Goal: Task Accomplishment & Management: Use online tool/utility

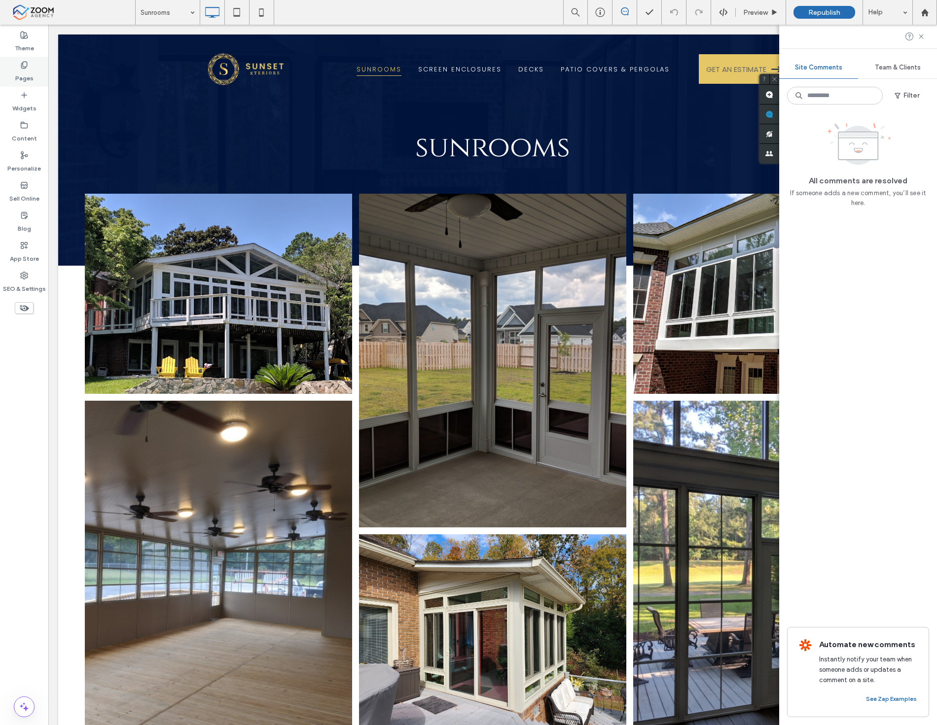
click at [33, 79] on div "Pages" at bounding box center [24, 72] width 48 height 30
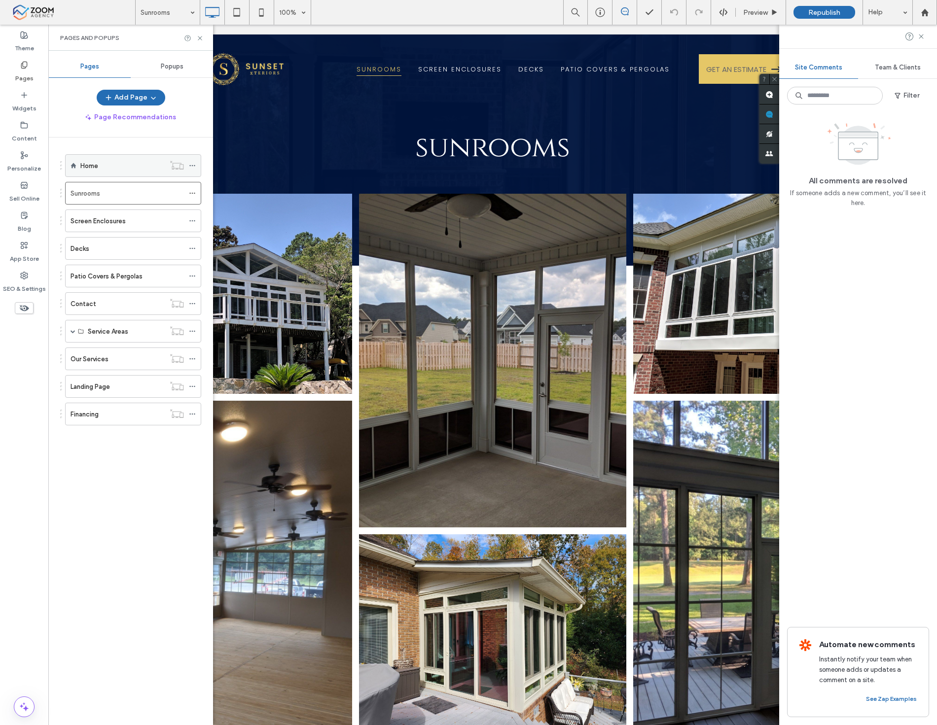
click at [107, 165] on div "Home" at bounding box center [122, 166] width 84 height 10
click at [200, 41] on icon at bounding box center [199, 38] width 7 height 7
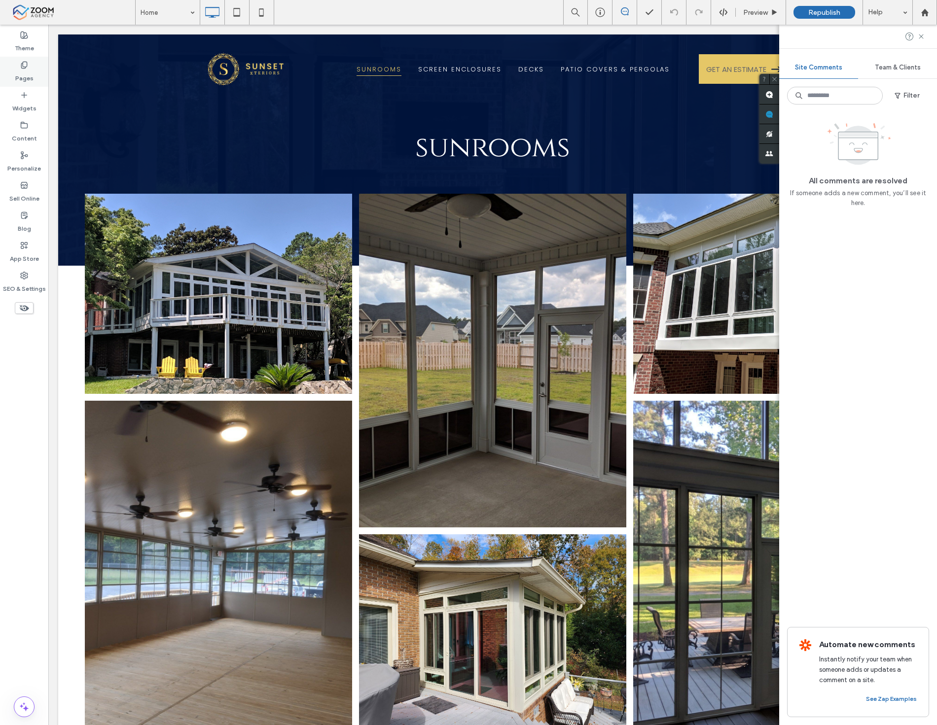
click at [27, 70] on label "Pages" at bounding box center [24, 76] width 18 height 14
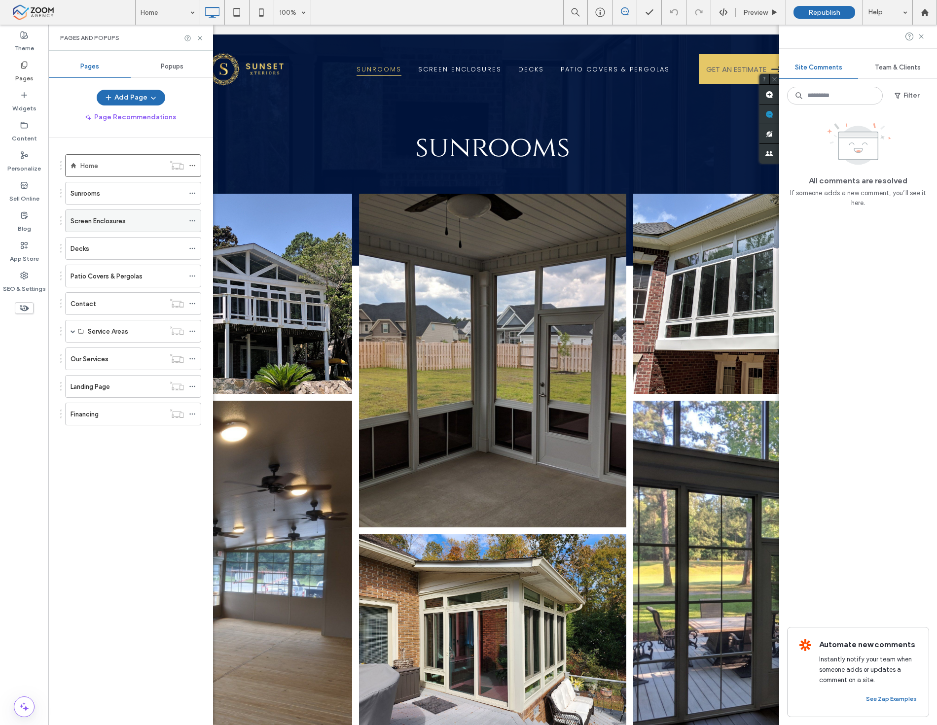
click at [109, 227] on div "Screen Enclosures" at bounding box center [127, 221] width 113 height 22
click at [25, 65] on icon at bounding box center [24, 65] width 8 height 8
click at [198, 38] on icon at bounding box center [199, 38] width 7 height 7
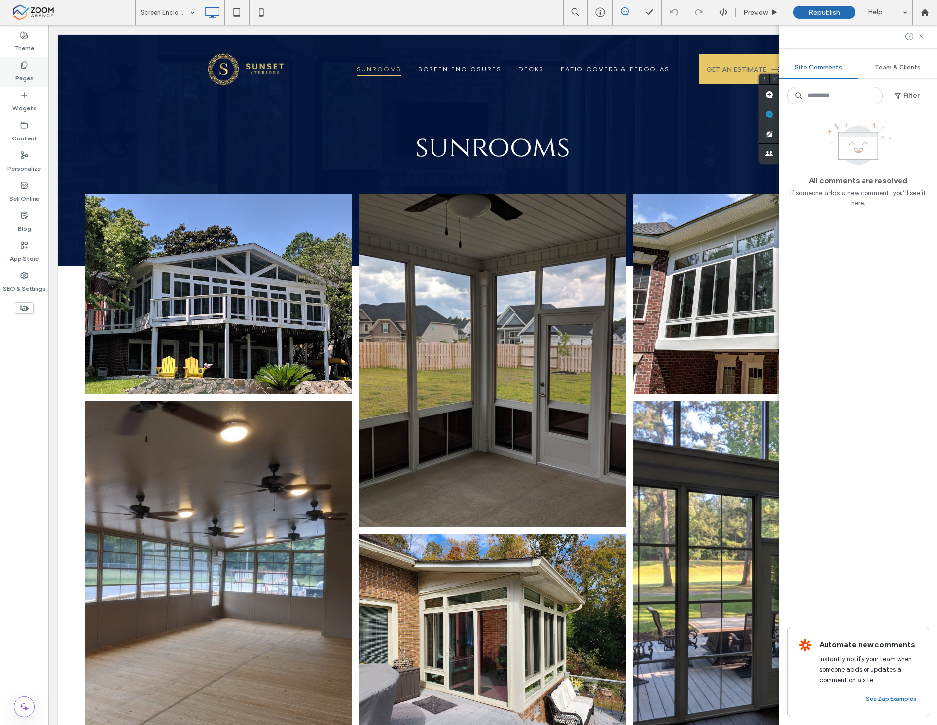
click at [27, 81] on label "Pages" at bounding box center [24, 76] width 18 height 14
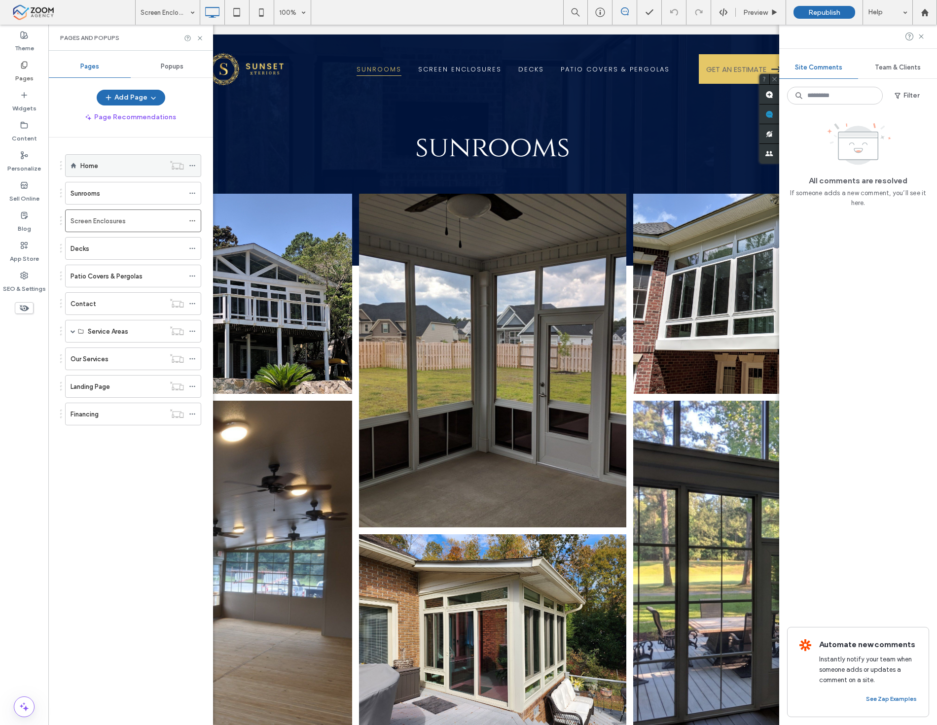
click at [98, 161] on div "Home" at bounding box center [122, 166] width 84 height 10
click at [199, 37] on icon at bounding box center [199, 38] width 7 height 7
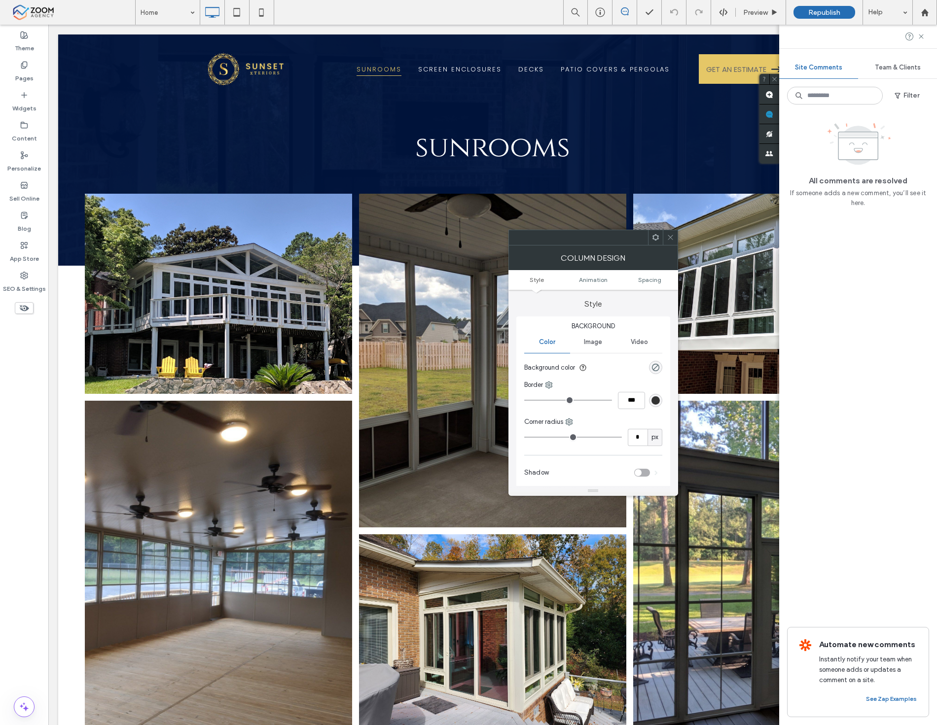
click at [673, 237] on icon at bounding box center [670, 237] width 7 height 7
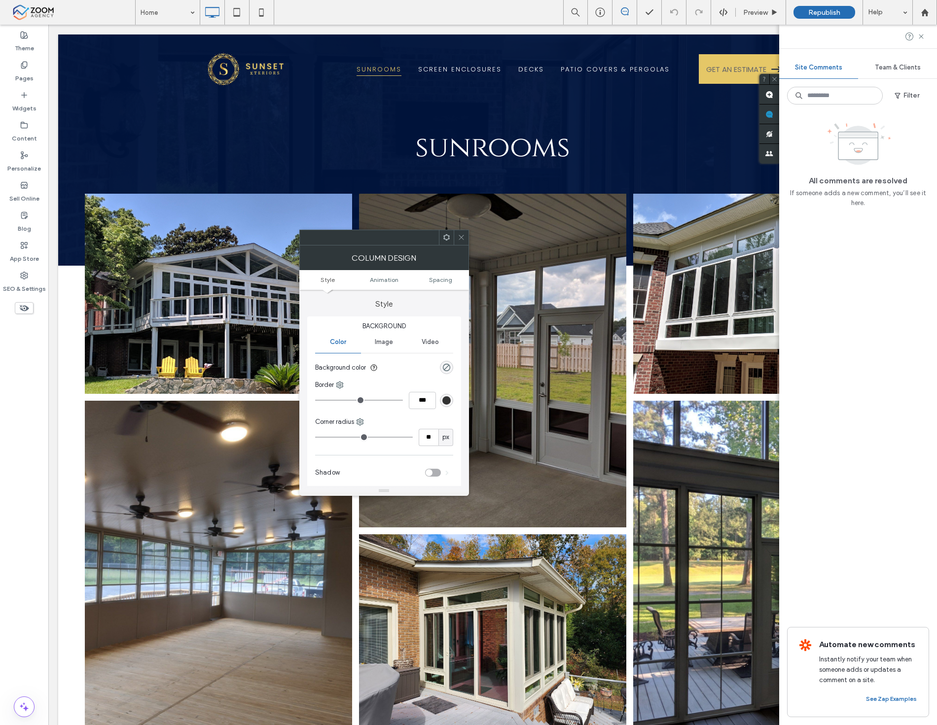
click at [460, 235] on icon at bounding box center [461, 237] width 7 height 7
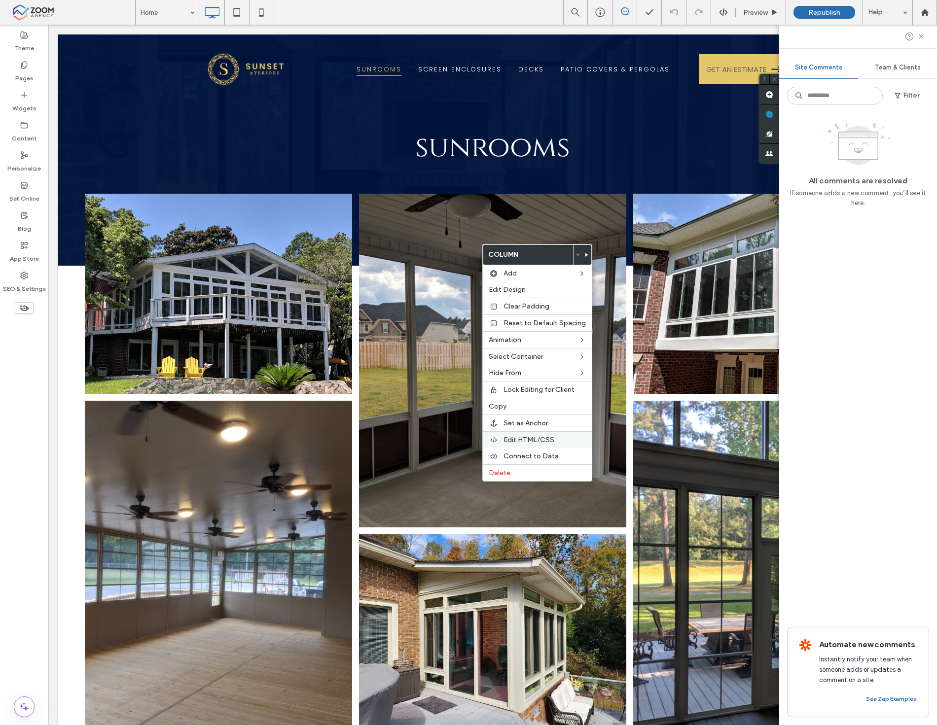
click at [519, 439] on span "Edit HTML/CSS" at bounding box center [528, 440] width 51 height 8
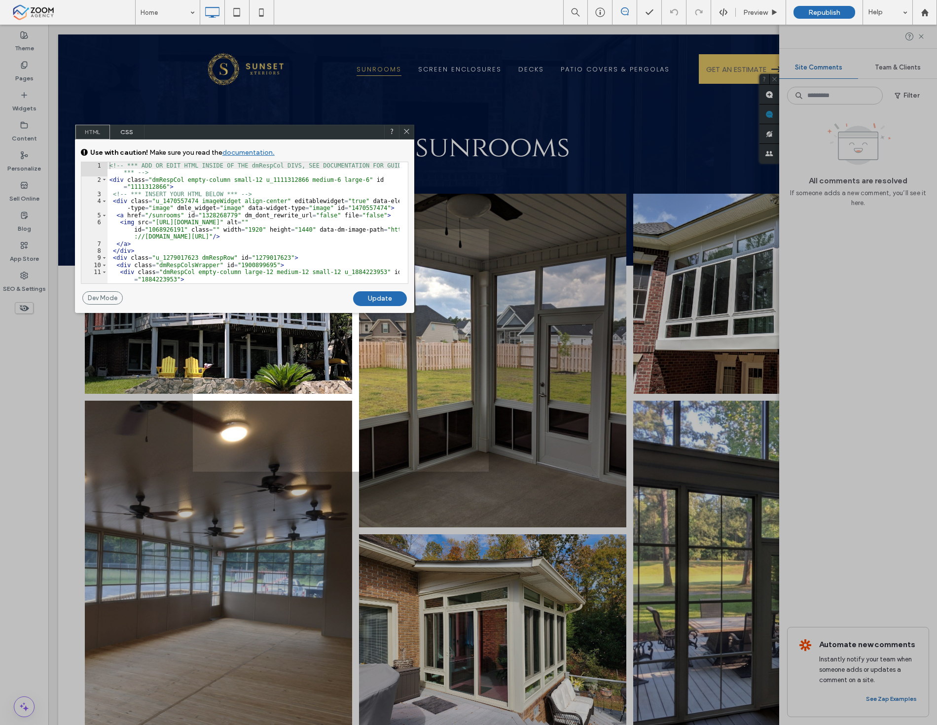
drag, startPoint x: 349, startPoint y: 43, endPoint x: 252, endPoint y: 133, distance: 131.5
click at [252, 133] on div "HTML CSS" at bounding box center [244, 132] width 339 height 15
click at [408, 129] on icon at bounding box center [406, 132] width 7 height 7
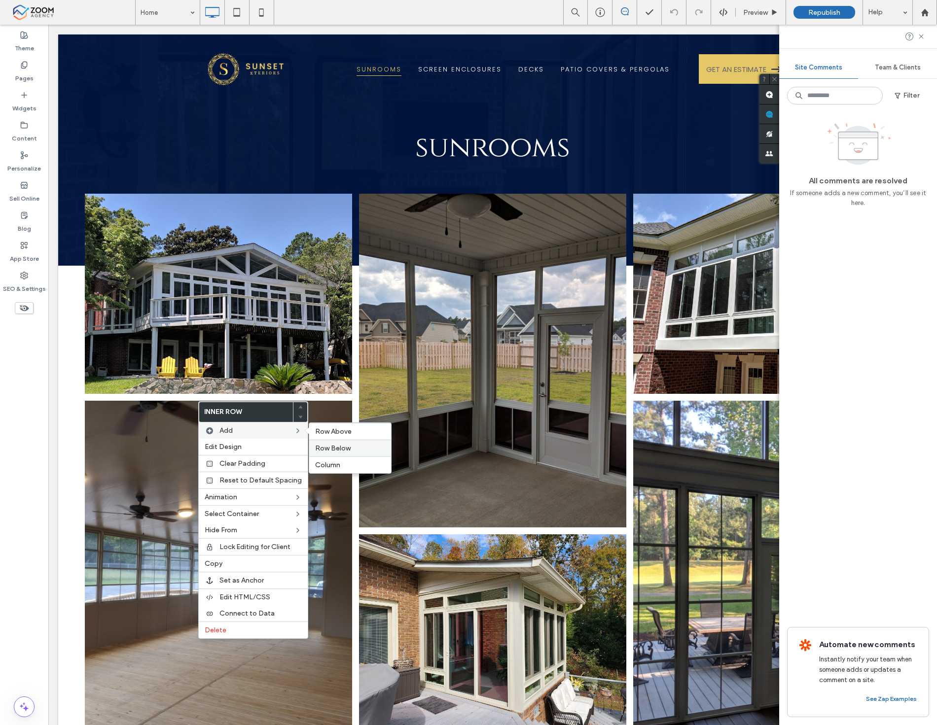
click at [347, 449] on label "Row Below" at bounding box center [350, 448] width 70 height 8
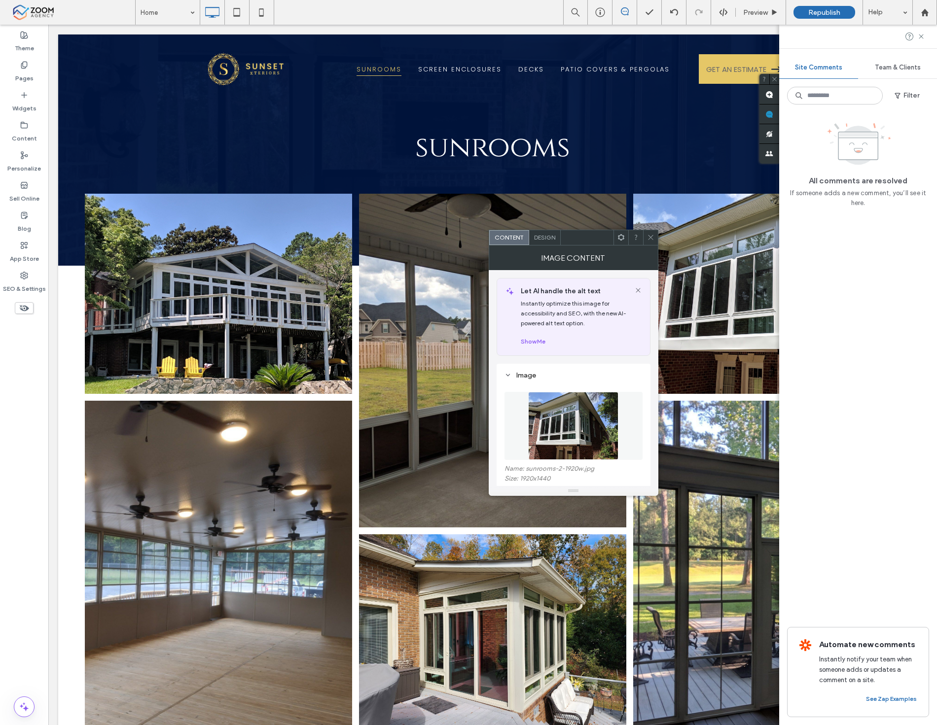
click at [649, 237] on icon at bounding box center [650, 237] width 7 height 7
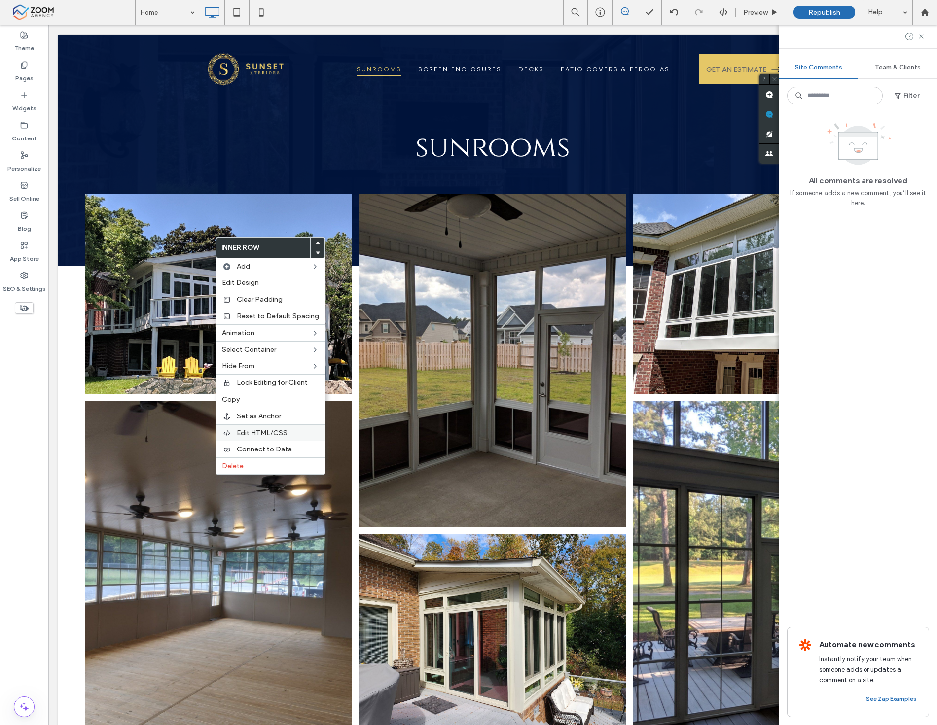
click at [258, 433] on span "Edit HTML/CSS" at bounding box center [262, 433] width 51 height 8
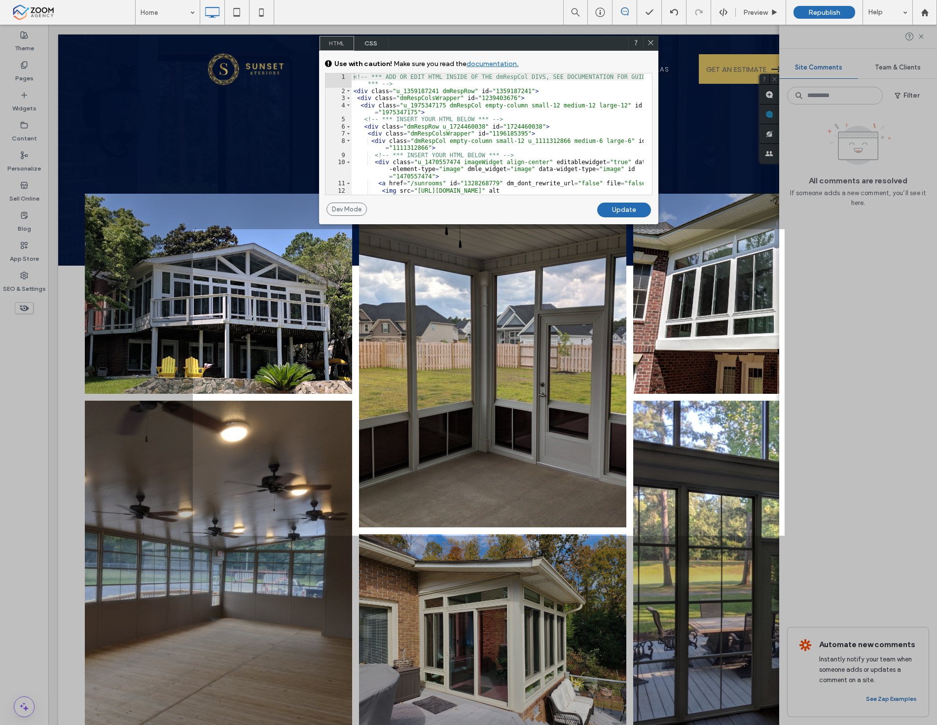
click at [377, 96] on div "<!-- *** ADD OR EDIT HTML INSIDE OF THE dmRespCol DIVS, SEE DOCUMENTATION FOR G…" at bounding box center [498, 151] width 292 height 157
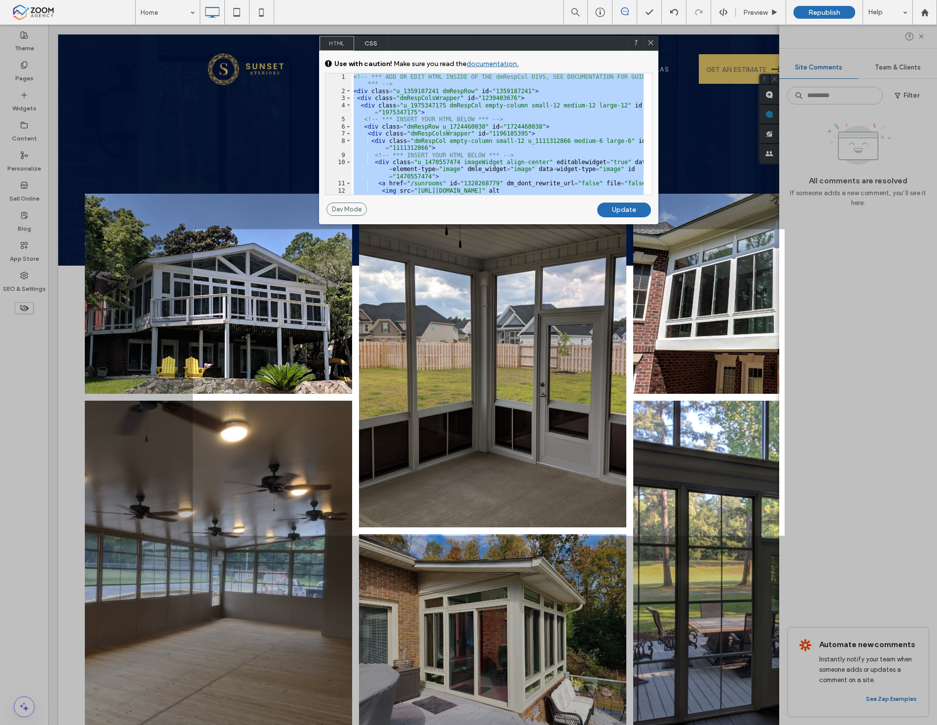
click at [652, 42] on icon at bounding box center [650, 42] width 7 height 7
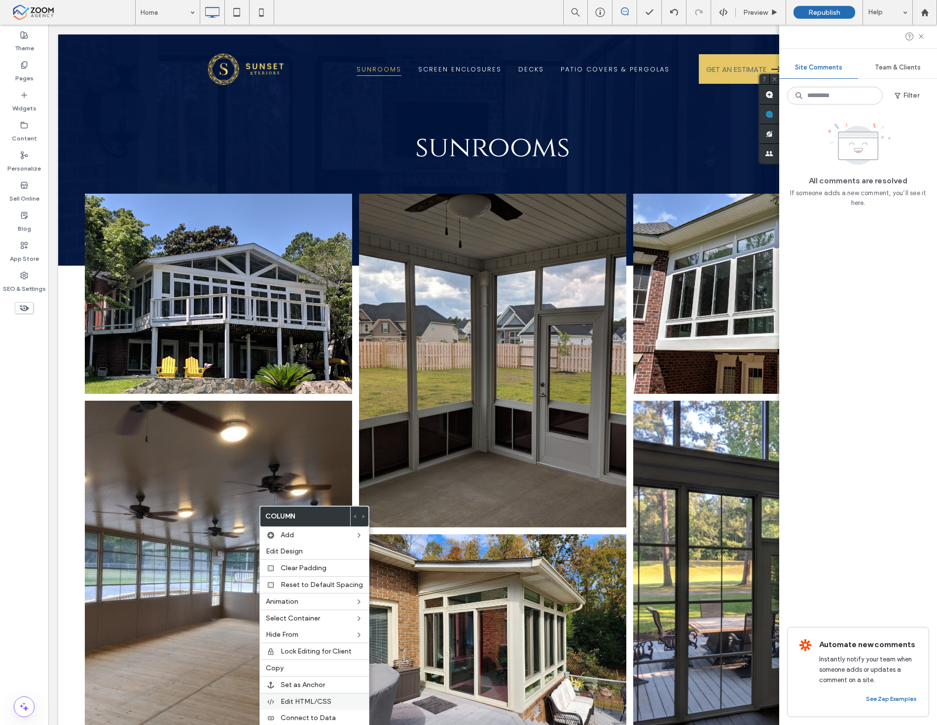
click at [293, 698] on span "Edit HTML/CSS" at bounding box center [306, 702] width 51 height 8
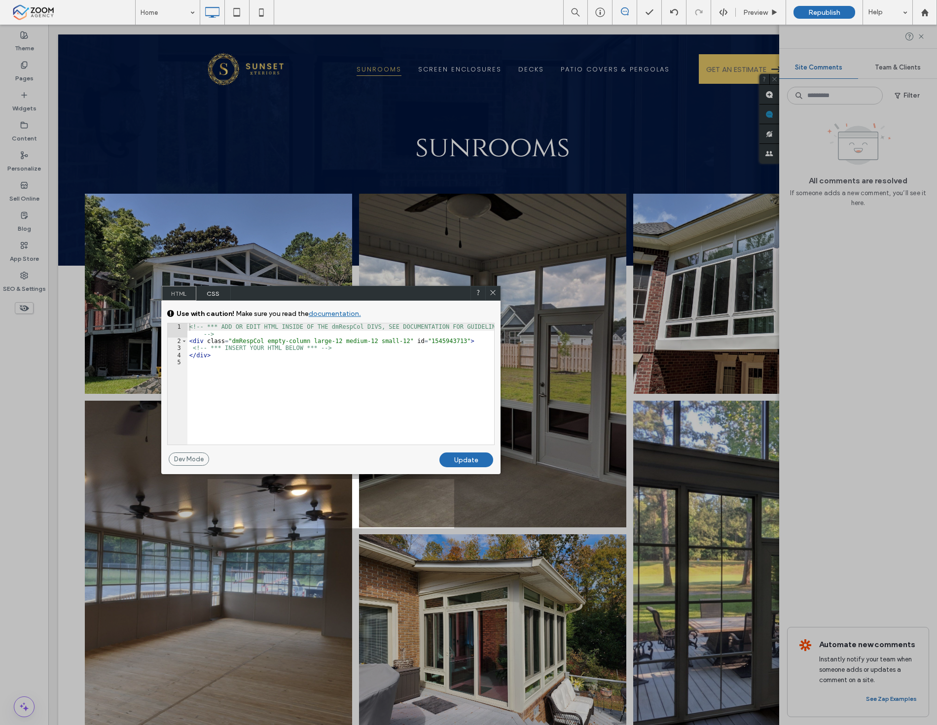
click at [318, 346] on div "<!-- *** ADD OR EDIT HTML INSIDE OF THE dmRespCol DIVS, SEE DOCUMENTATION FOR G…" at bounding box center [340, 394] width 307 height 142
click at [343, 351] on div "<!-- *** ADD OR EDIT HTML INSIDE OF THE dmRespCol DIVS, SEE DOCUMENTATION FOR G…" at bounding box center [340, 394] width 307 height 142
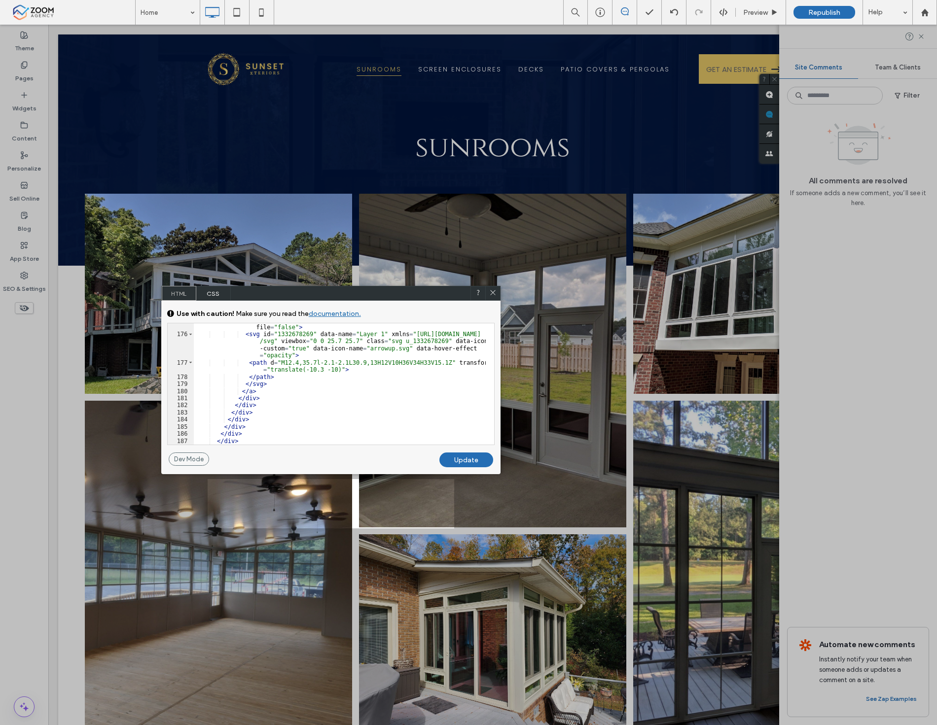
scroll to position [1744, 0]
click at [464, 472] on div "Dev Mode Undo Update" at bounding box center [330, 464] width 339 height 22
click at [467, 457] on div "Update" at bounding box center [466, 460] width 54 height 15
click at [490, 290] on use at bounding box center [492, 292] width 5 height 5
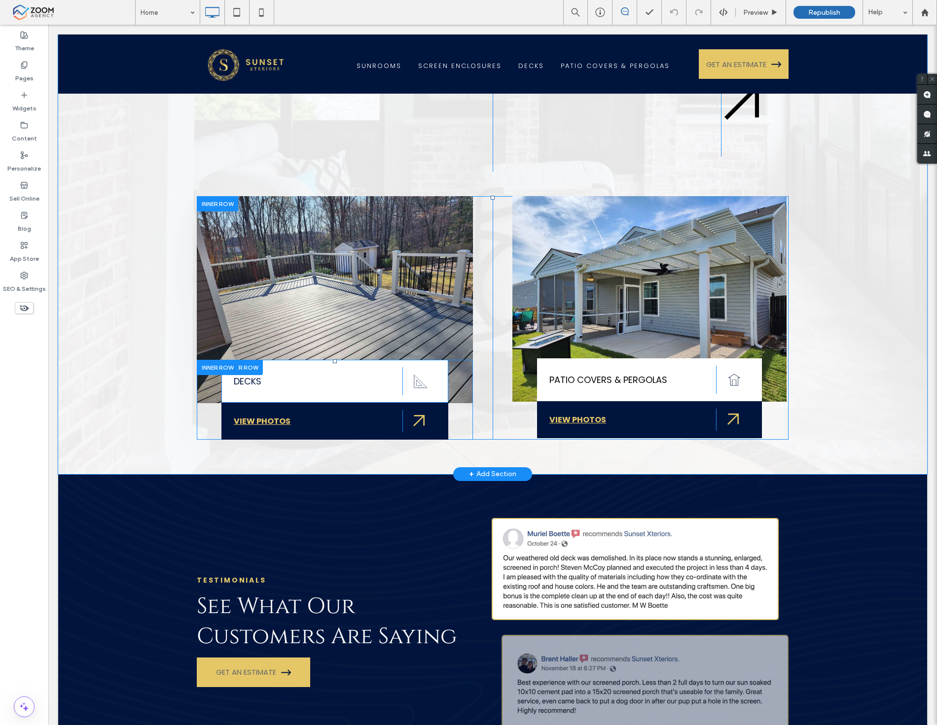
scroll to position [1041, 0]
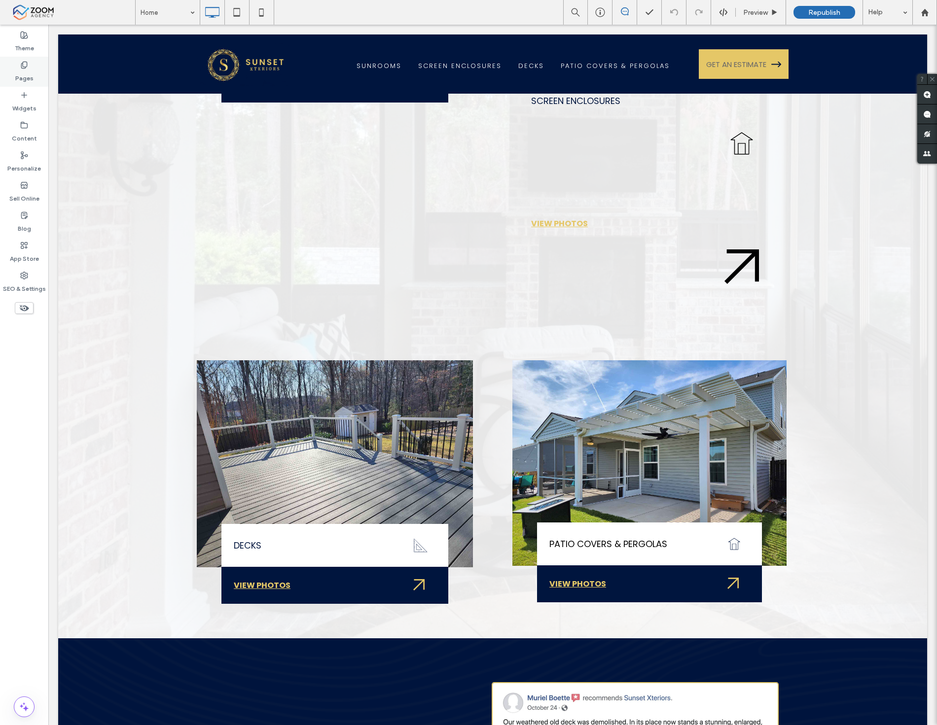
click at [20, 71] on label "Pages" at bounding box center [24, 76] width 18 height 14
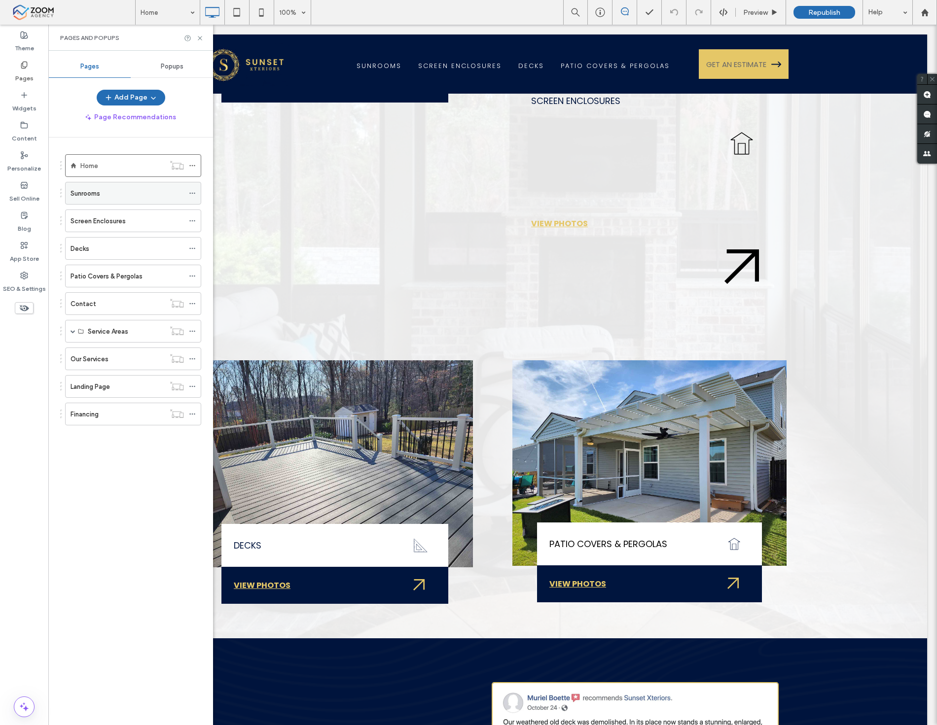
click at [119, 190] on div "Sunrooms" at bounding box center [127, 193] width 113 height 10
drag, startPoint x: 936, startPoint y: 284, endPoint x: 930, endPoint y: 255, distance: 29.7
click at [934, 242] on div at bounding box center [468, 362] width 937 height 725
drag, startPoint x: 930, startPoint y: 255, endPoint x: 934, endPoint y: 198, distance: 56.8
click at [934, 198] on div at bounding box center [468, 362] width 937 height 725
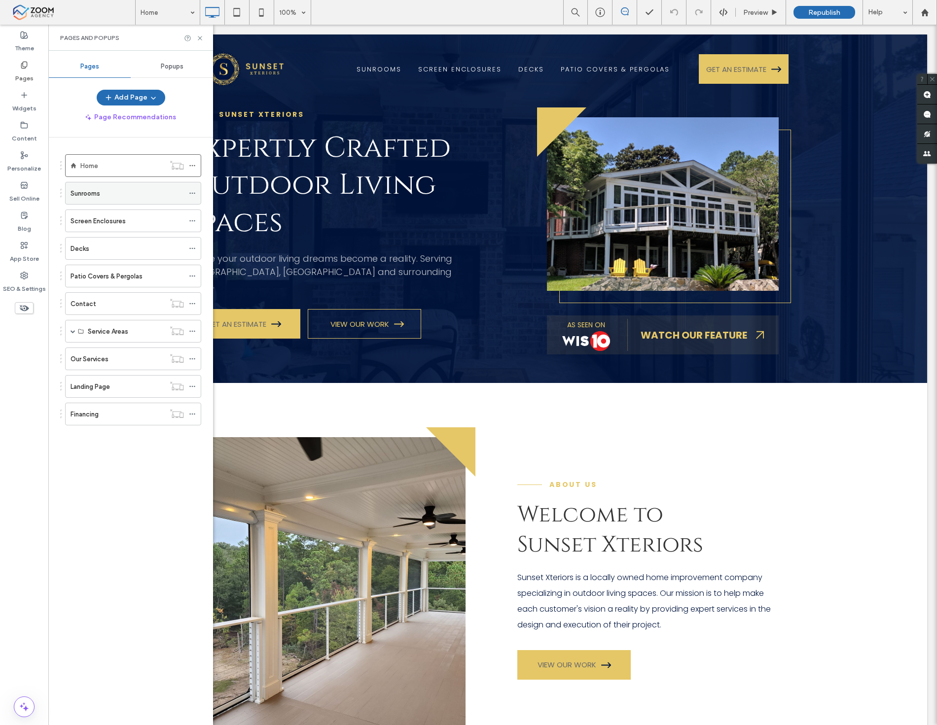
click at [135, 193] on div "Sunrooms" at bounding box center [127, 193] width 113 height 10
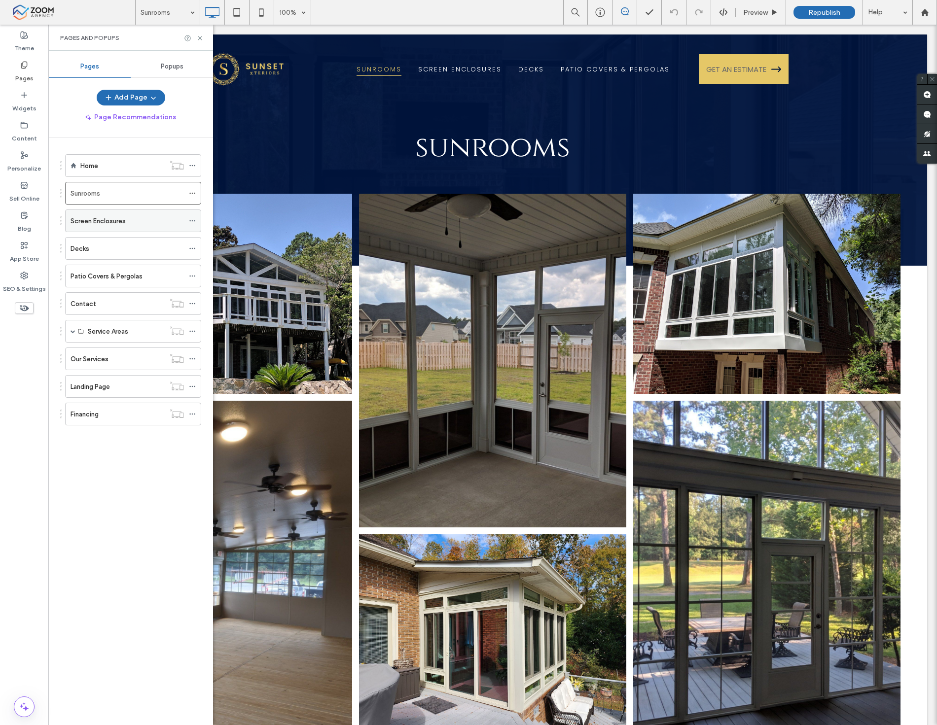
click at [108, 219] on label "Screen Enclosures" at bounding box center [98, 221] width 55 height 17
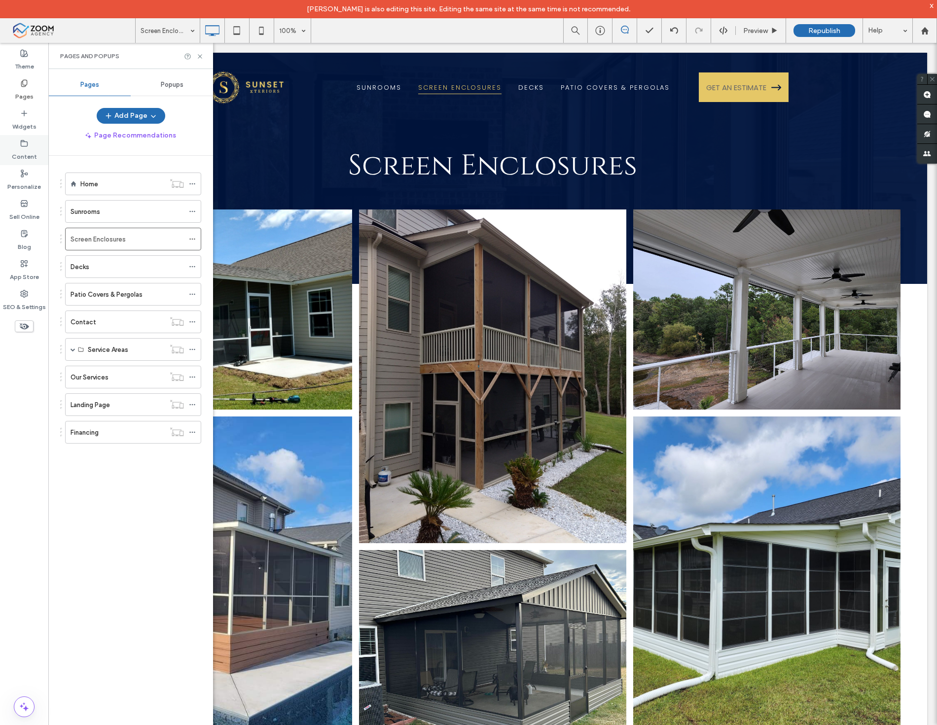
click at [27, 145] on icon at bounding box center [24, 144] width 8 height 8
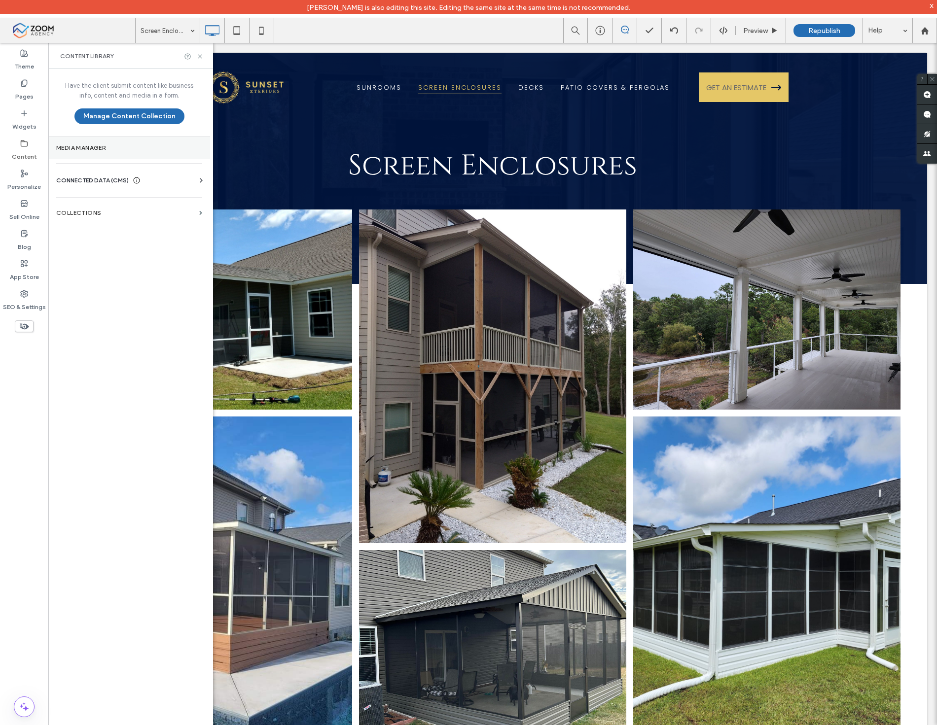
click at [109, 145] on label "Media Manager" at bounding box center [129, 147] width 146 height 7
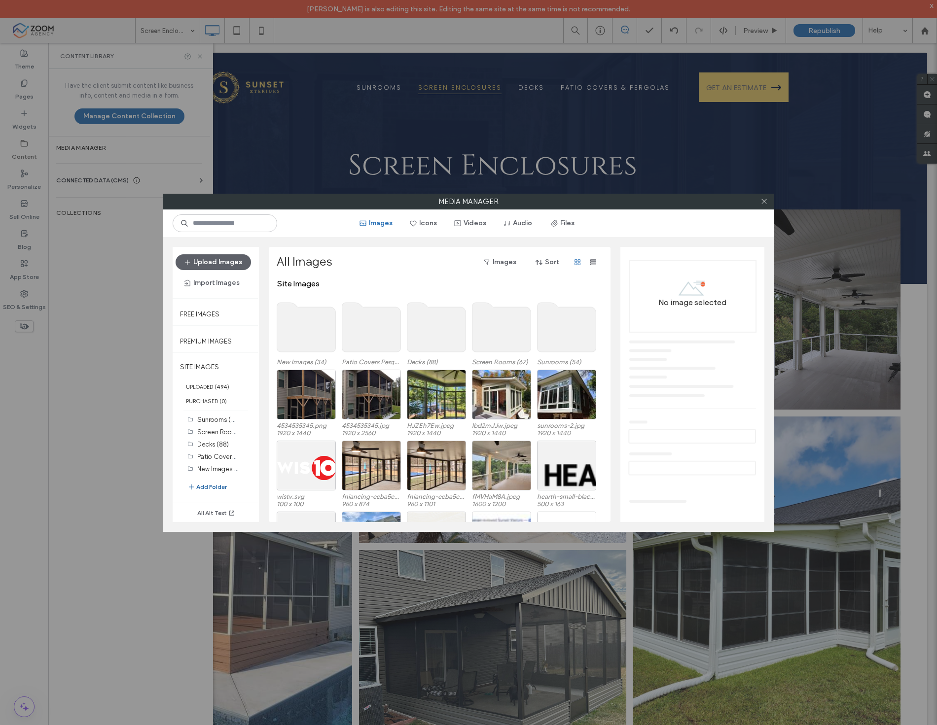
click at [213, 487] on button "Add Folder" at bounding box center [206, 487] width 39 height 12
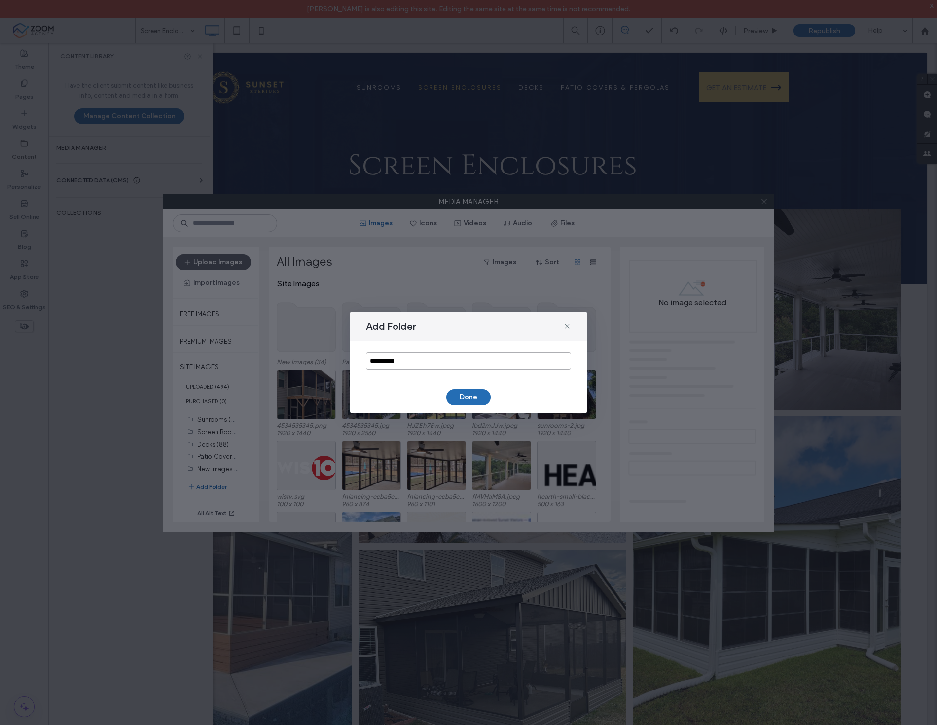
click at [441, 358] on input "**********" at bounding box center [468, 361] width 205 height 17
type input "*"
type input "***"
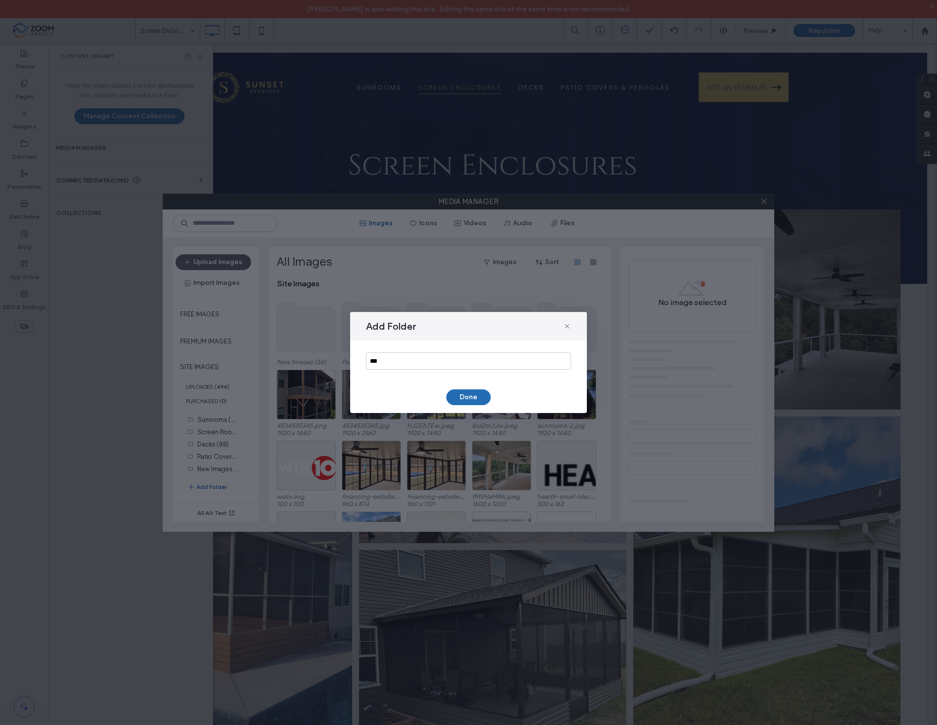
click at [457, 407] on div "Add Folder *** Done" at bounding box center [468, 362] width 237 height 101
click at [464, 402] on button "Done" at bounding box center [468, 398] width 44 height 16
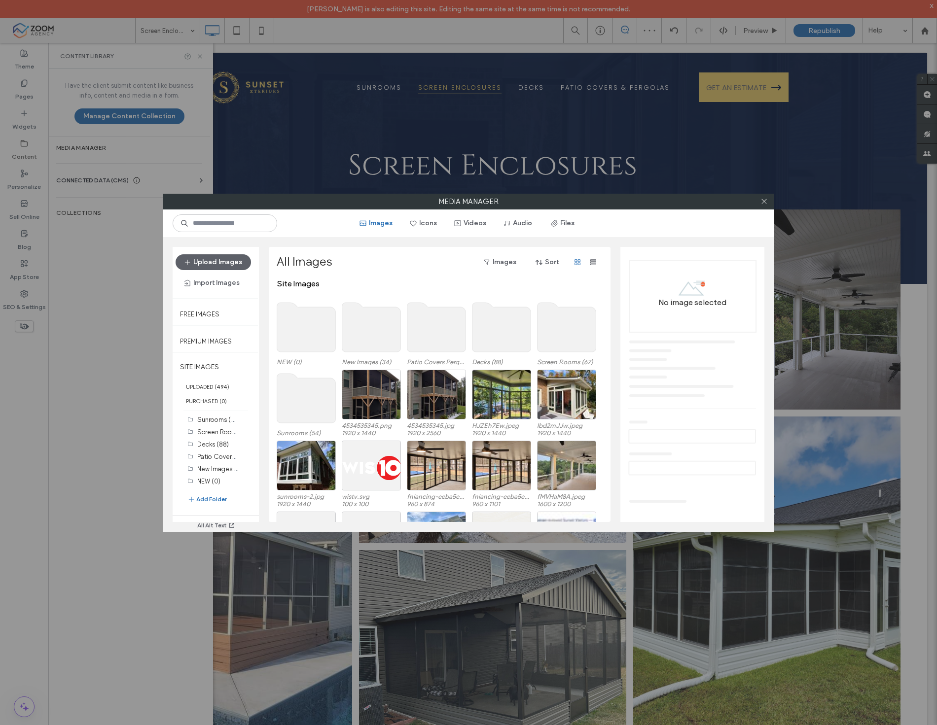
click at [309, 323] on use at bounding box center [306, 327] width 59 height 49
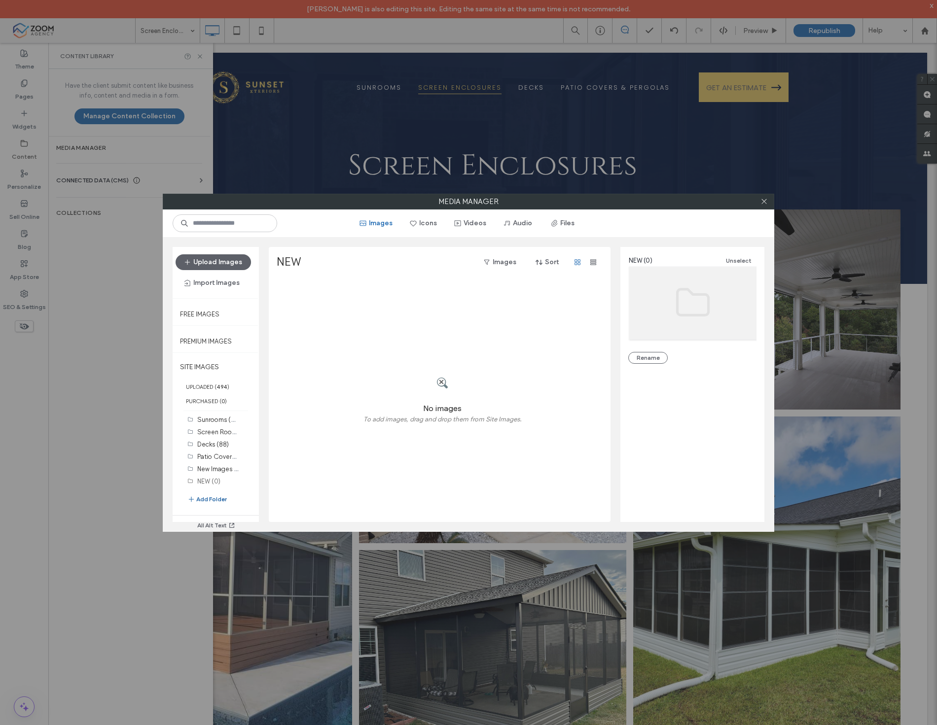
click at [203, 498] on button "Add Folder" at bounding box center [206, 500] width 39 height 12
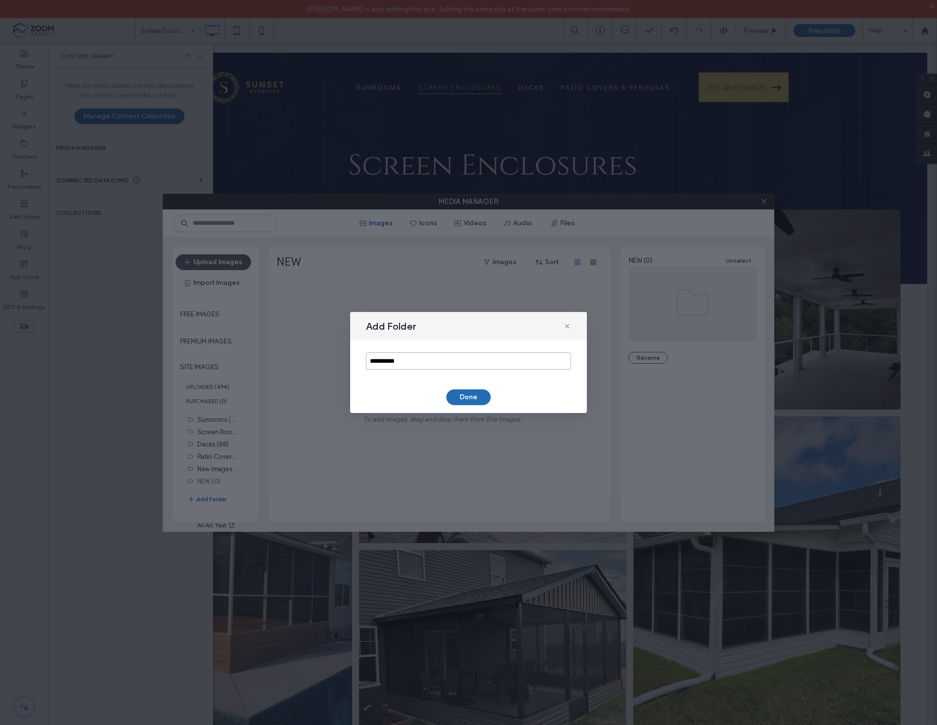
click at [410, 363] on input "**********" at bounding box center [468, 361] width 205 height 17
type input "*"
type input "*******"
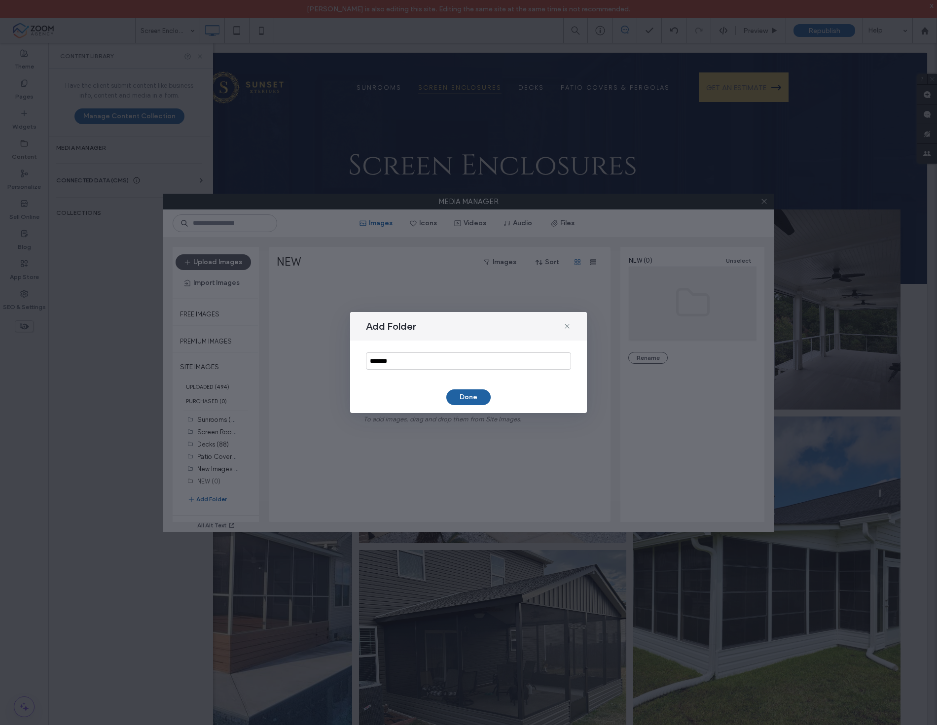
click at [452, 400] on button "Done" at bounding box center [468, 398] width 44 height 16
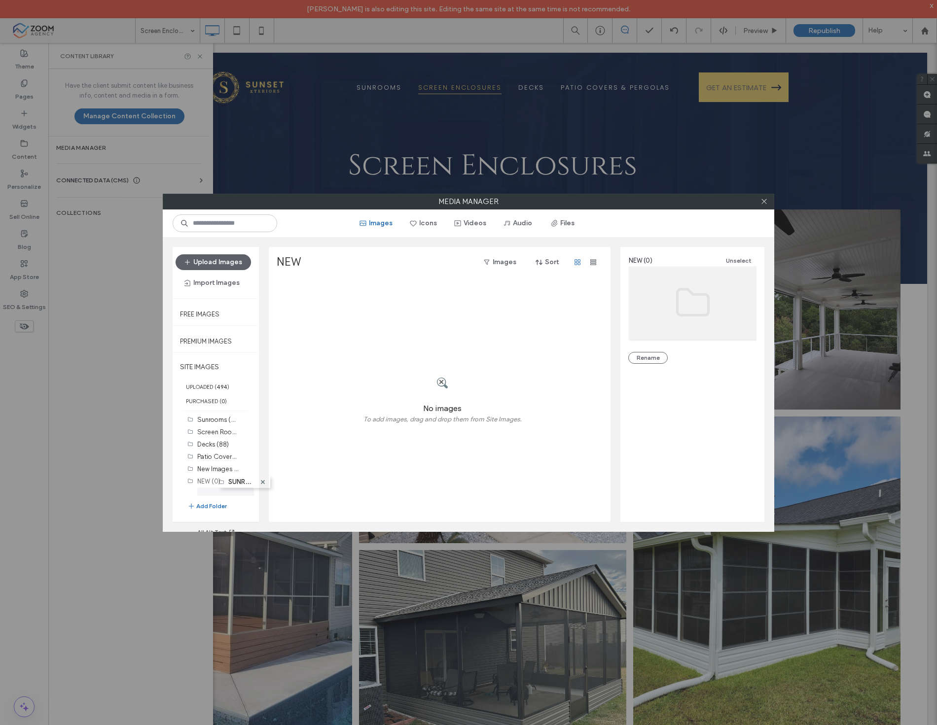
drag, startPoint x: 215, startPoint y: 495, endPoint x: 234, endPoint y: 478, distance: 25.1
click at [217, 481] on label "NEW (0)" at bounding box center [209, 481] width 23 height 7
click at [209, 505] on button "Add Folder" at bounding box center [206, 506] width 39 height 11
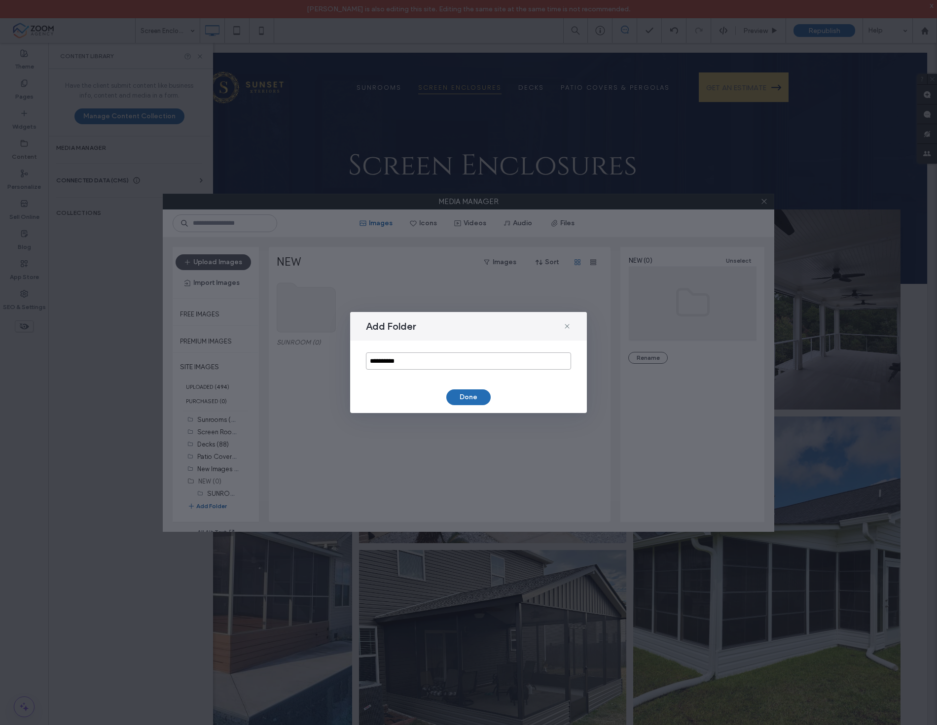
click at [416, 362] on input "**********" at bounding box center [468, 361] width 205 height 17
click at [456, 395] on button "Done" at bounding box center [468, 398] width 44 height 16
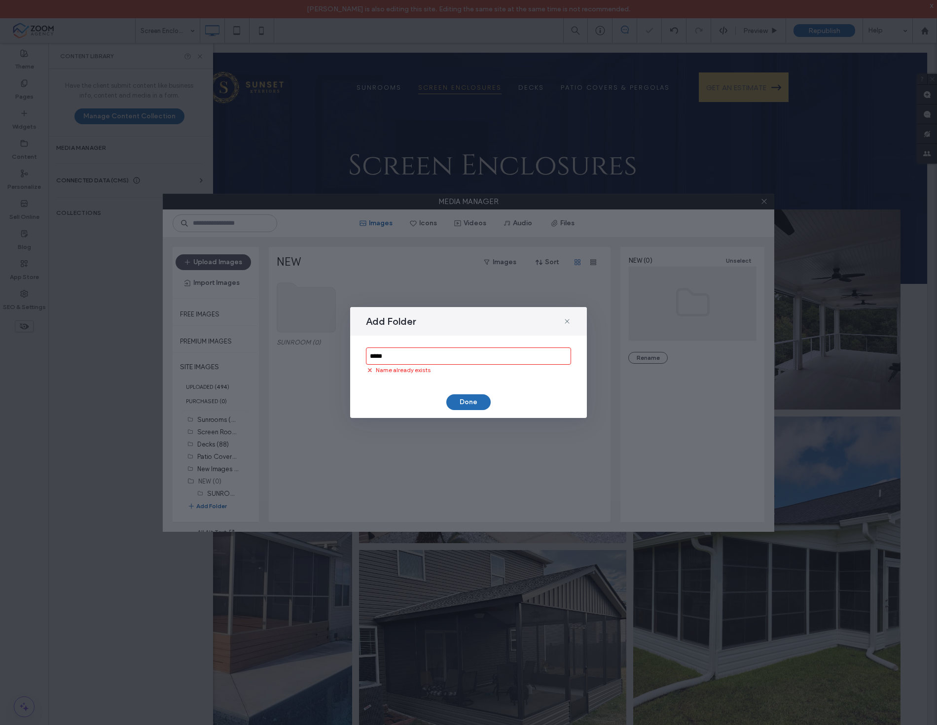
click at [427, 354] on input "*****" at bounding box center [468, 356] width 205 height 17
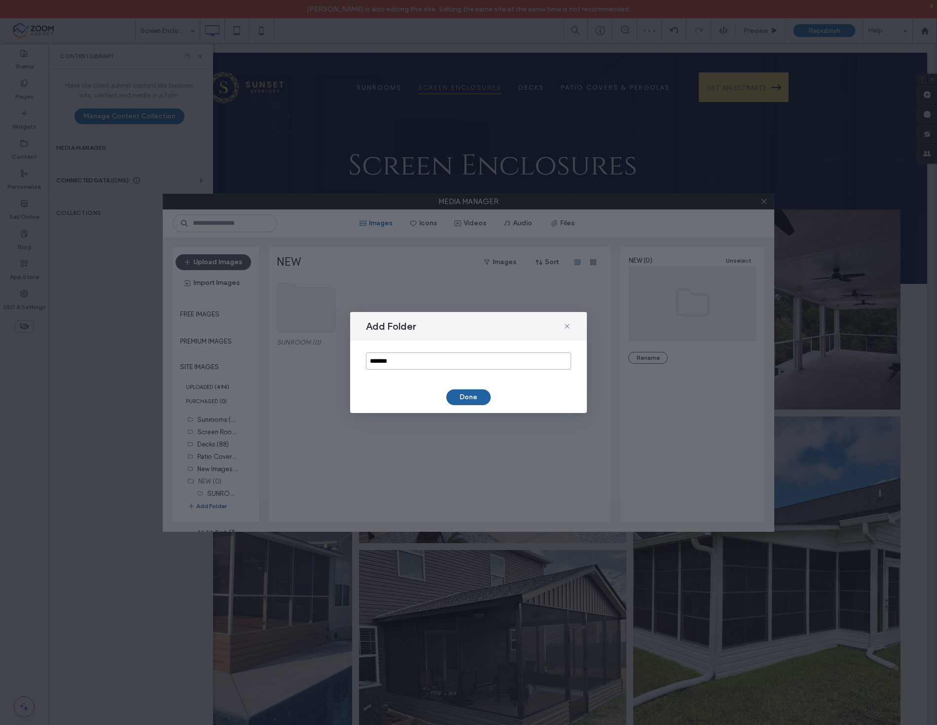
type input "*******"
click at [456, 400] on button "Done" at bounding box center [468, 398] width 44 height 16
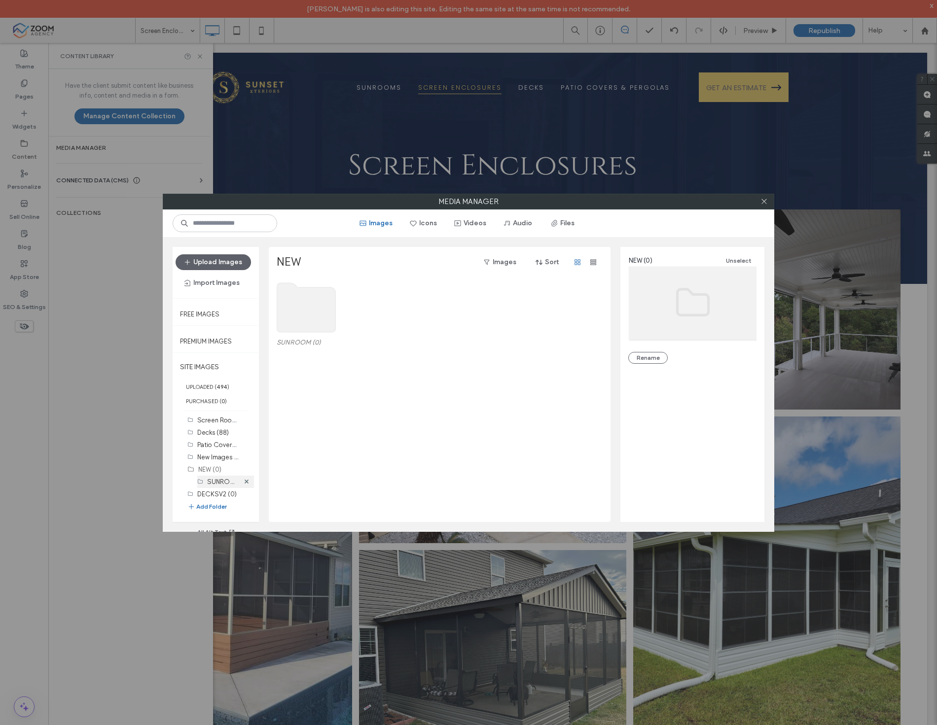
scroll to position [16, 0]
drag, startPoint x: 223, startPoint y: 474, endPoint x: 221, endPoint y: 470, distance: 5.1
click at [207, 502] on button "Add Folder" at bounding box center [206, 507] width 39 height 10
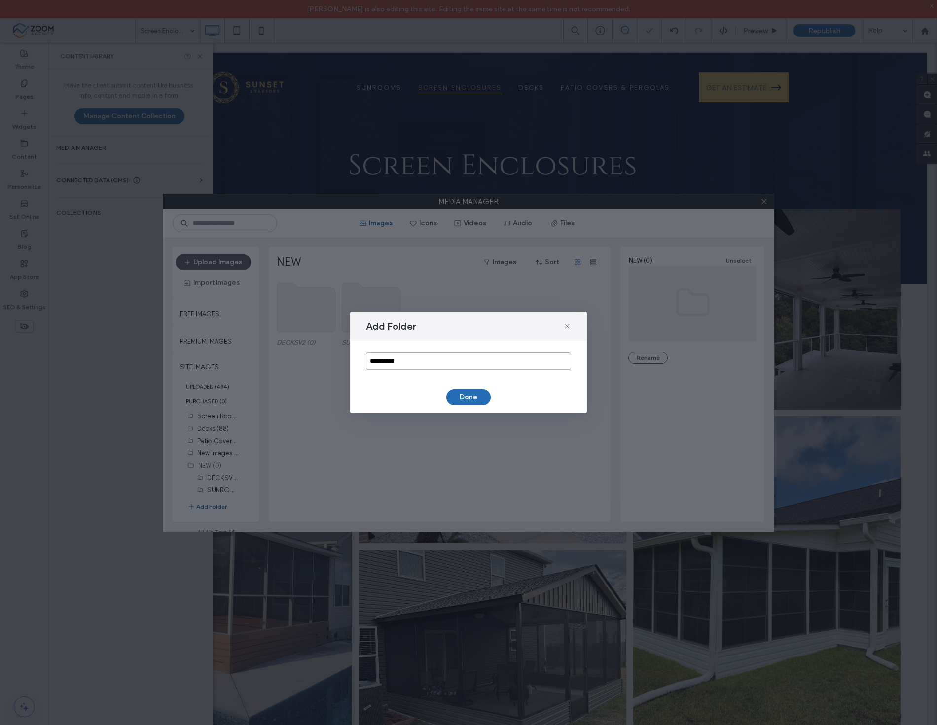
click at [415, 361] on input "**********" at bounding box center [468, 361] width 205 height 17
type input "*******"
click at [476, 400] on button "Done" at bounding box center [468, 398] width 44 height 16
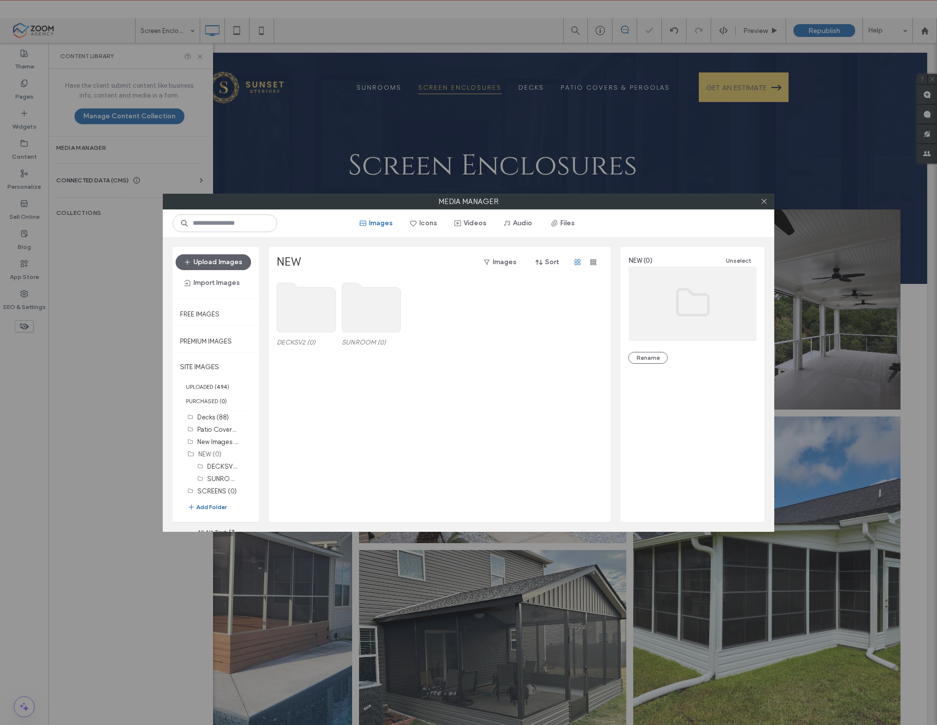
scroll to position [28, 0]
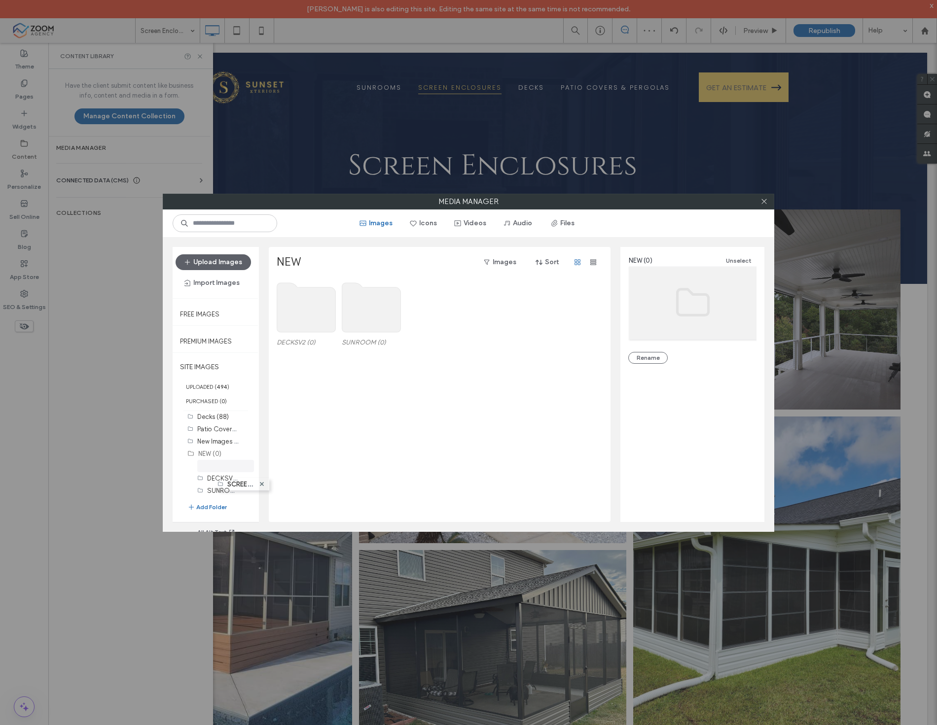
drag, startPoint x: 211, startPoint y: 491, endPoint x: 229, endPoint y: 480, distance: 21.1
click at [317, 308] on use at bounding box center [306, 307] width 59 height 49
click at [220, 264] on button "Upload Images" at bounding box center [213, 262] width 75 height 16
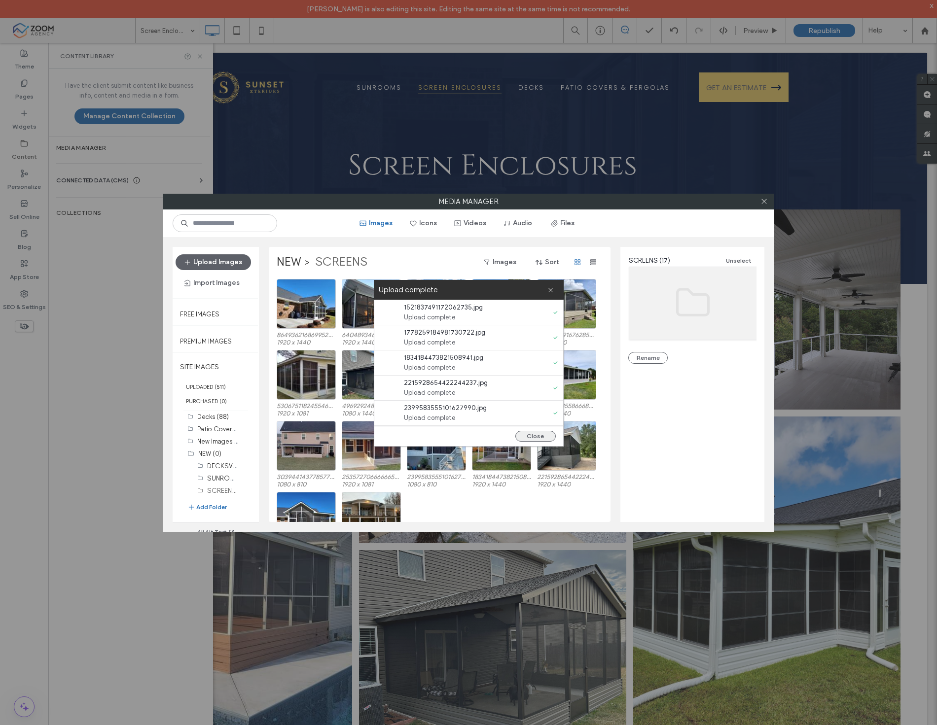
click at [534, 435] on button "Close" at bounding box center [535, 436] width 40 height 11
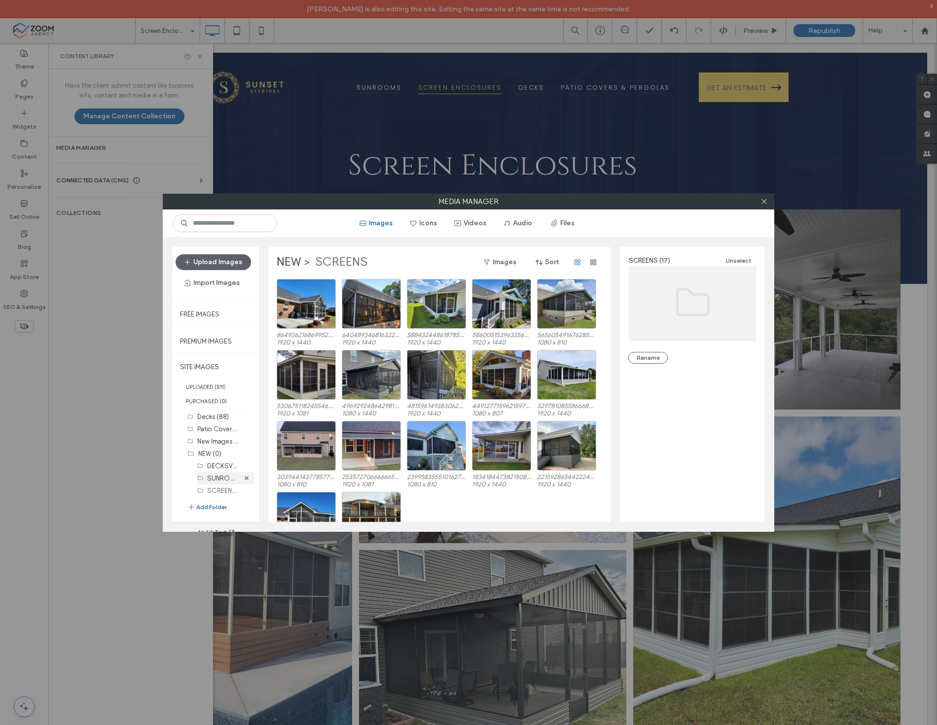
click at [217, 474] on label "SUNROOM (0)" at bounding box center [229, 477] width 44 height 9
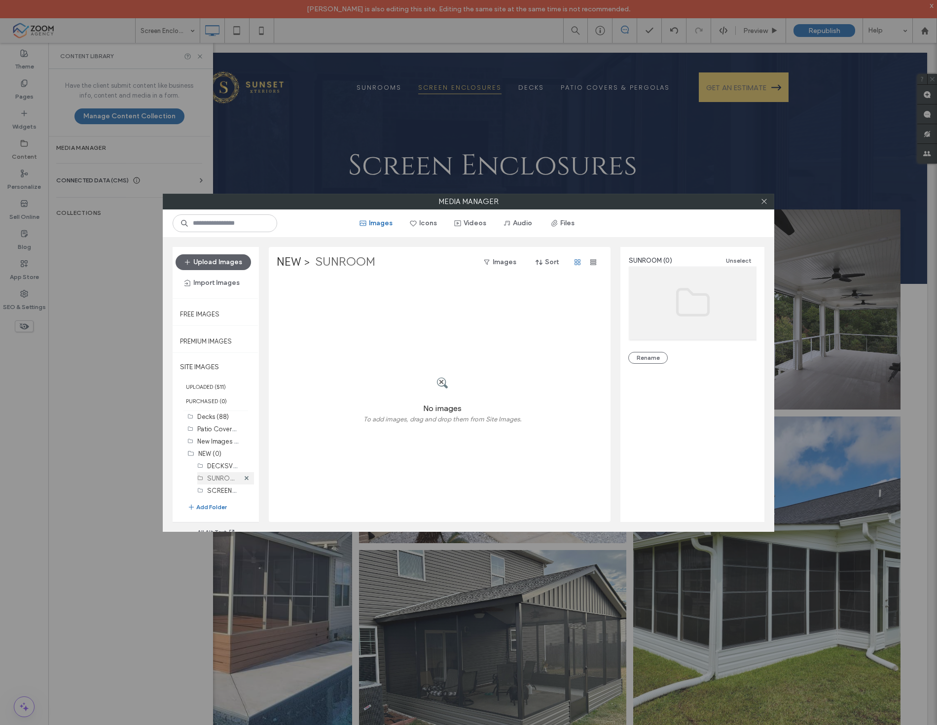
click at [210, 475] on label "SUNROOM (0)" at bounding box center [229, 477] width 44 height 9
click at [213, 263] on button "Upload Images" at bounding box center [213, 262] width 75 height 16
click at [378, 392] on div at bounding box center [442, 383] width 158 height 38
click at [286, 256] on label "NEW" at bounding box center [289, 262] width 25 height 16
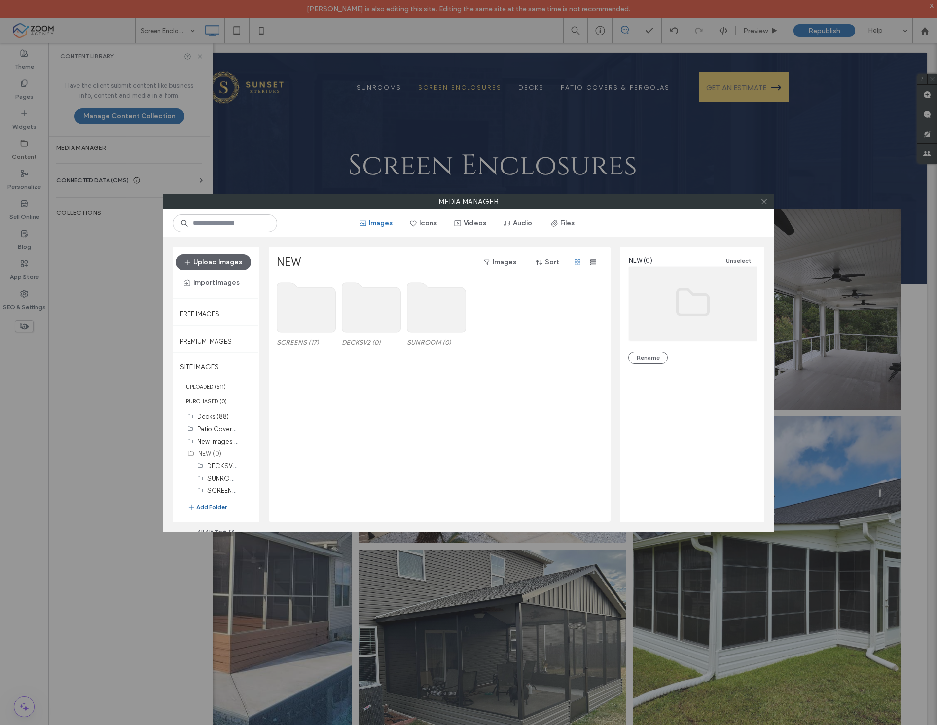
click at [204, 505] on button "Add Folder" at bounding box center [206, 507] width 39 height 10
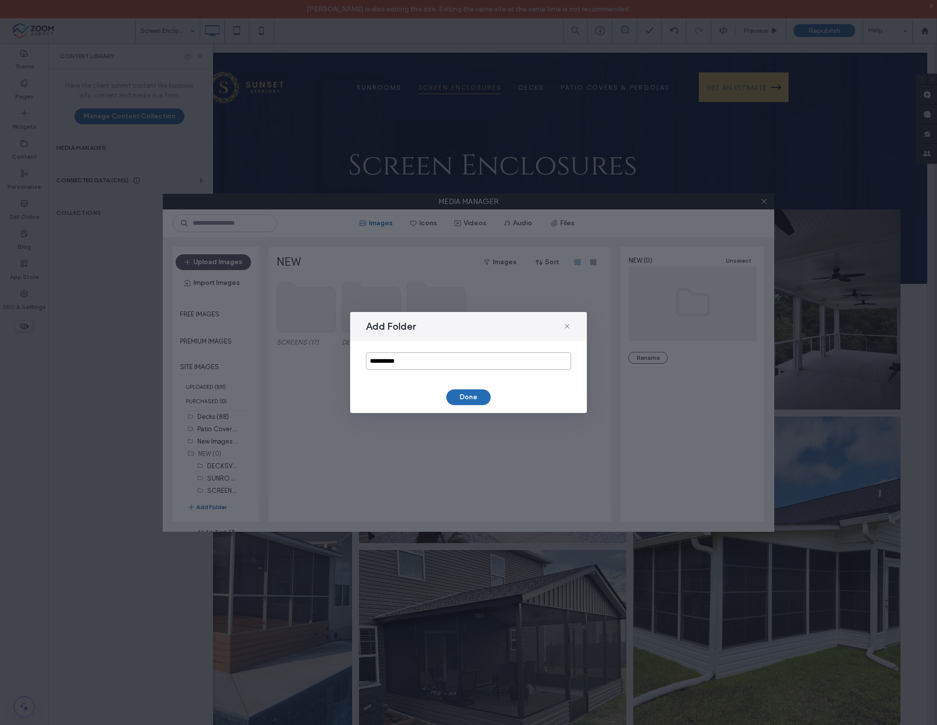
click at [400, 361] on input "**********" at bounding box center [468, 361] width 205 height 17
type input "*"
type input "*****"
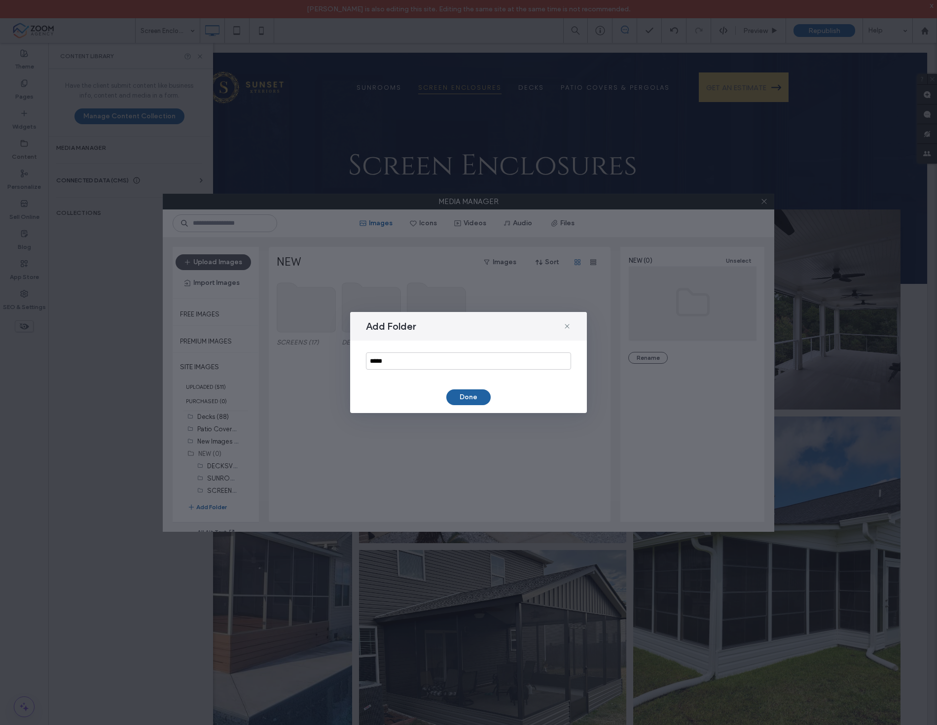
click at [456, 399] on button "Done" at bounding box center [468, 398] width 44 height 16
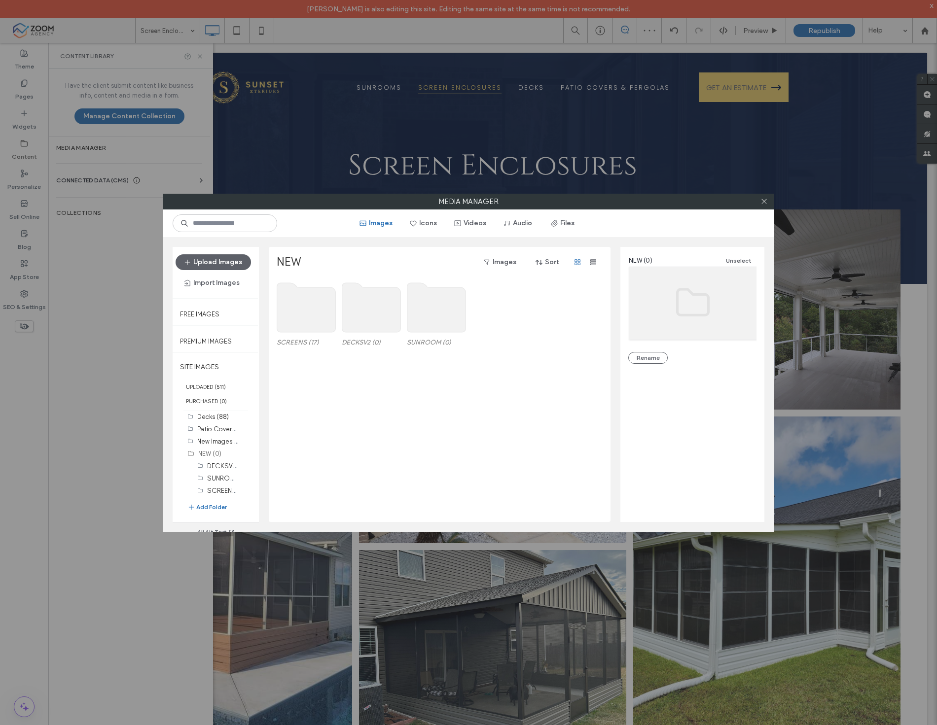
click at [472, 376] on div "SCREENS (17) DECKSV2 (0) SUNROOM (0)" at bounding box center [442, 400] width 331 height 243
drag, startPoint x: 210, startPoint y: 489, endPoint x: 227, endPoint y: 475, distance: 22.0
click at [300, 308] on use at bounding box center [306, 307] width 59 height 49
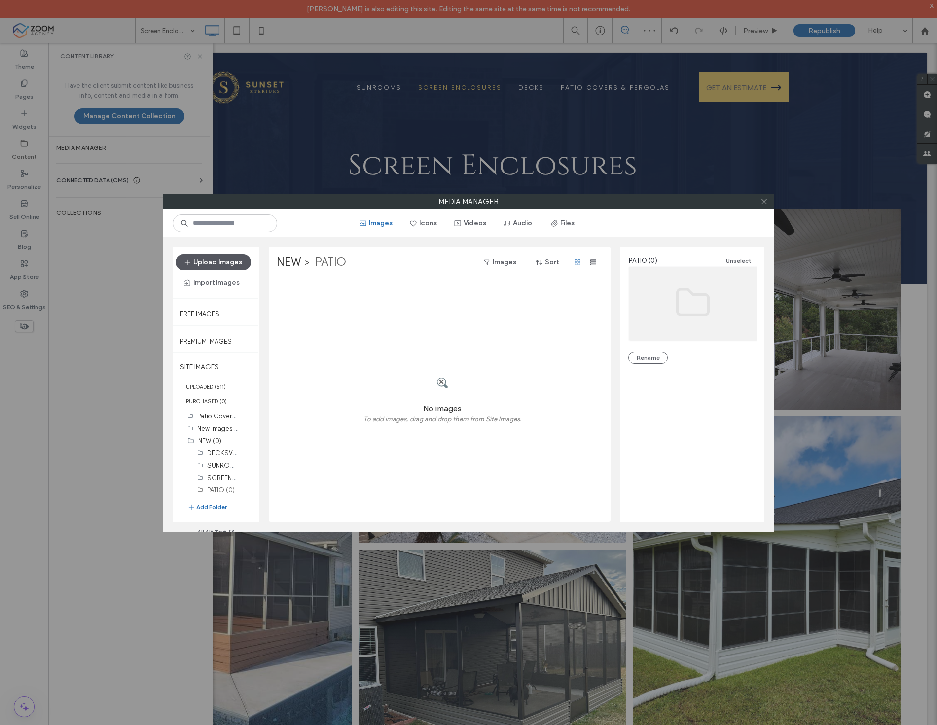
click at [231, 259] on button "Upload Images" at bounding box center [213, 262] width 75 height 16
click at [292, 259] on label "NEW" at bounding box center [289, 262] width 25 height 16
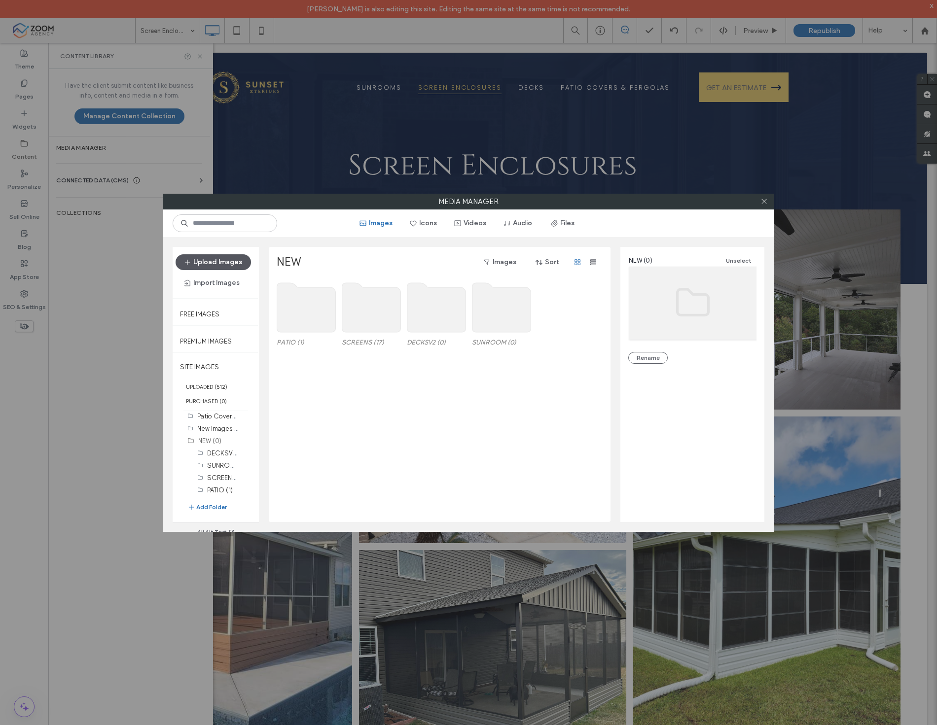
click at [231, 256] on button "Upload Images" at bounding box center [213, 262] width 75 height 16
click at [524, 309] on use at bounding box center [501, 307] width 59 height 49
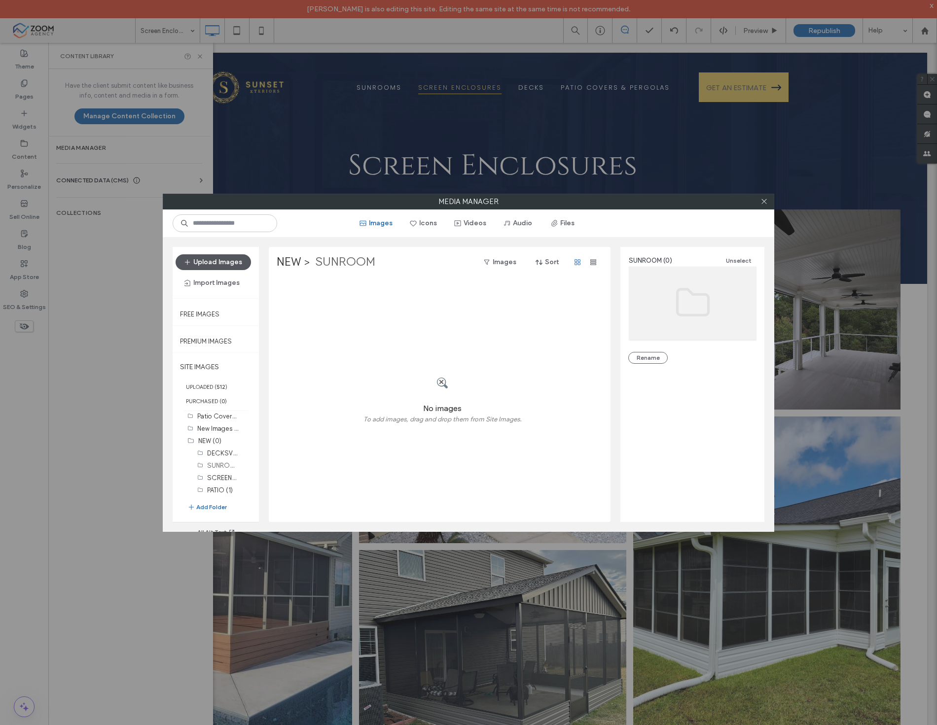
click at [223, 259] on button "Upload Images" at bounding box center [213, 262] width 75 height 16
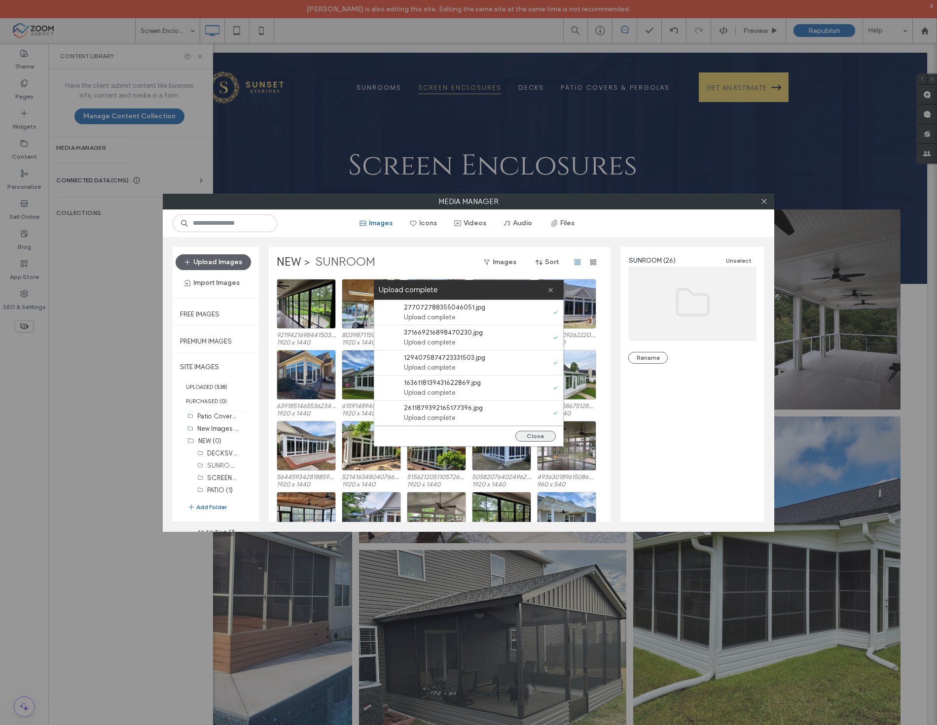
click at [540, 434] on button "Close" at bounding box center [535, 436] width 40 height 11
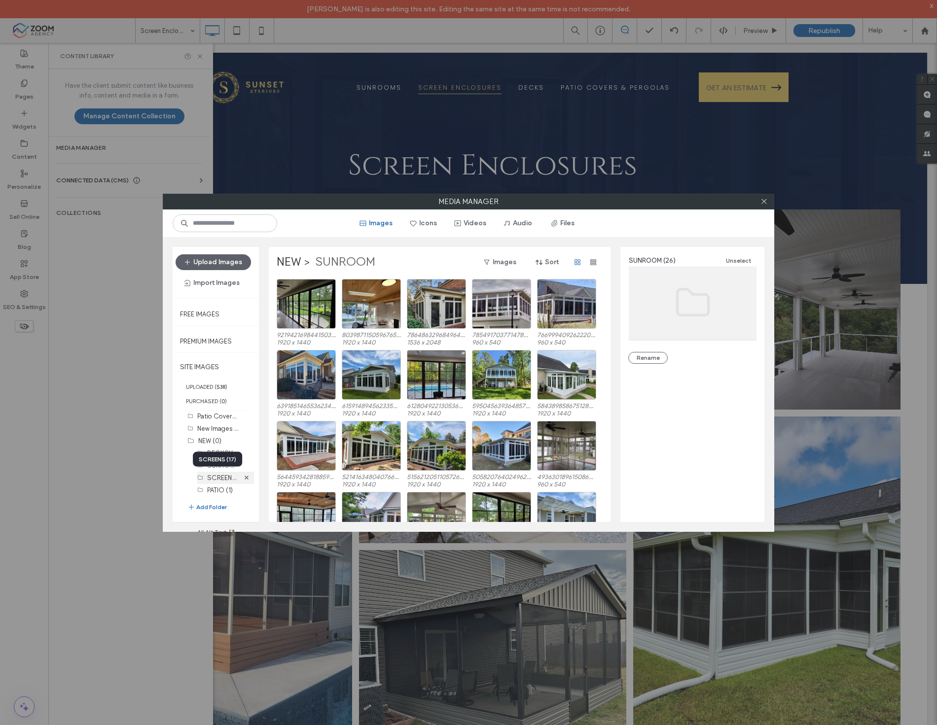
click at [214, 478] on label "SCREENS (17)" at bounding box center [227, 477] width 41 height 9
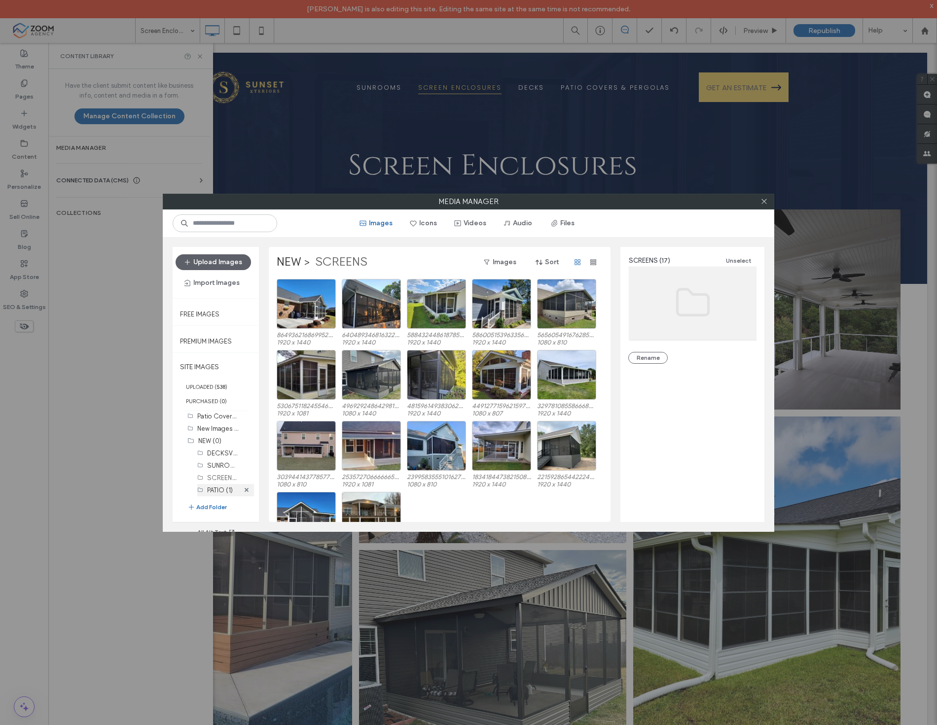
click at [215, 487] on label "PATIO (1)" at bounding box center [220, 490] width 26 height 7
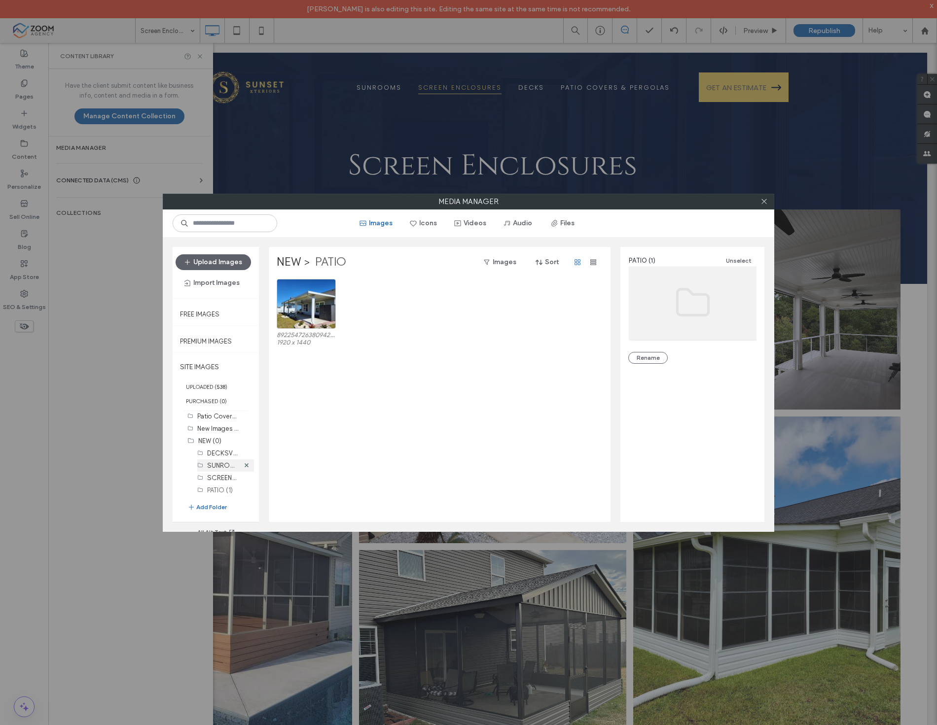
click at [218, 467] on label "SUNROOM (26)" at bounding box center [230, 465] width 47 height 9
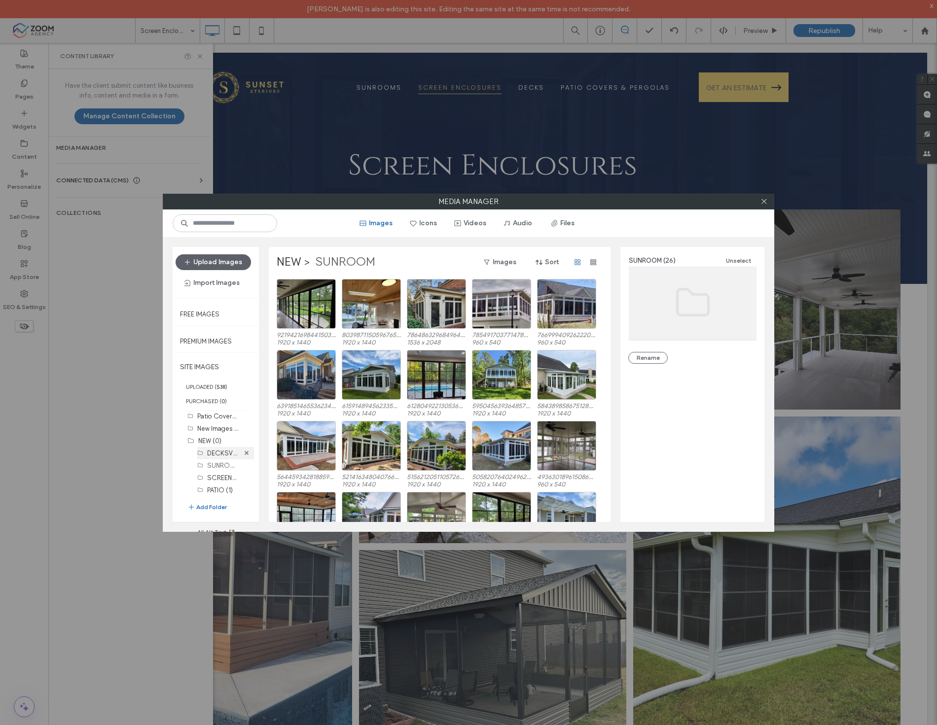
click at [220, 453] on label "DECKSV2 (0)" at bounding box center [226, 452] width 39 height 9
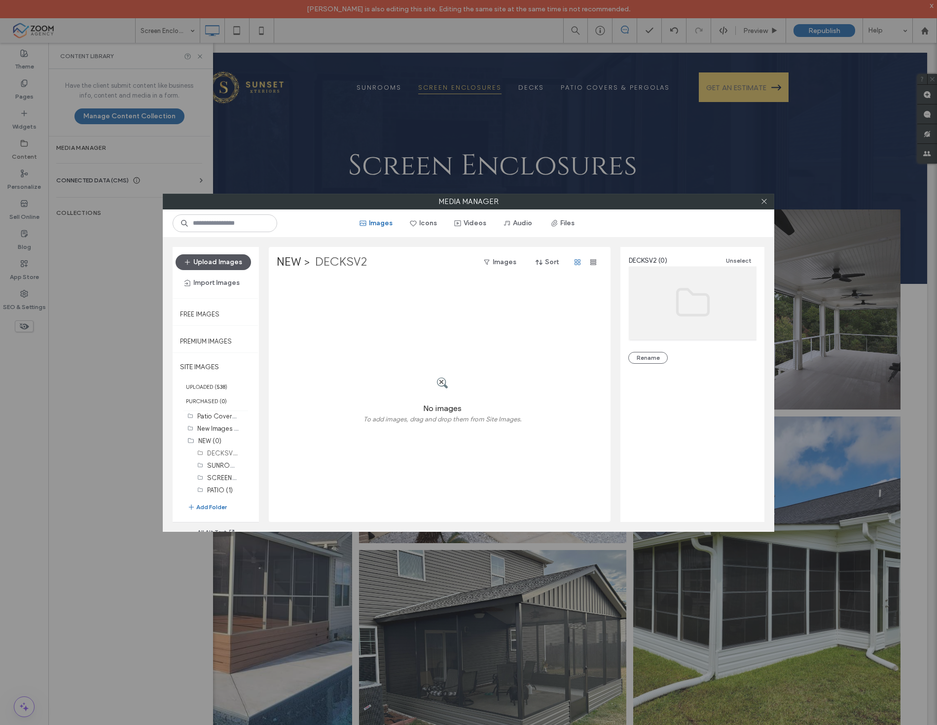
click at [224, 267] on button "Upload Images" at bounding box center [213, 262] width 75 height 16
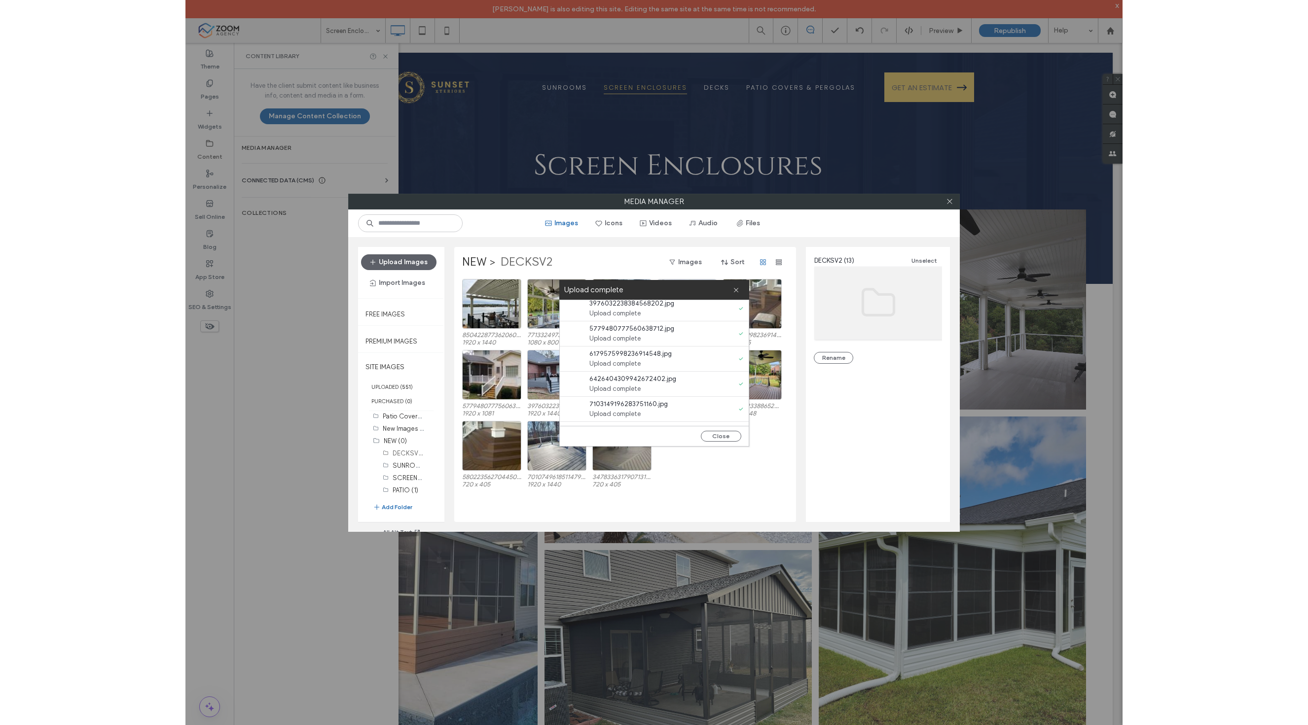
scroll to position [0, 0]
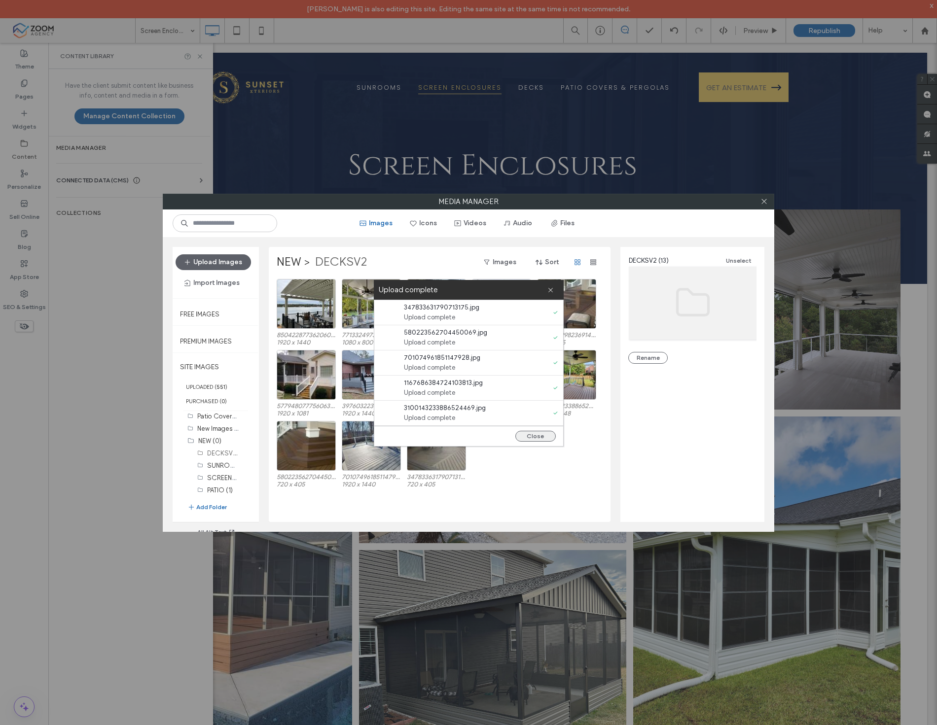
click at [531, 434] on button "Close" at bounding box center [535, 436] width 40 height 11
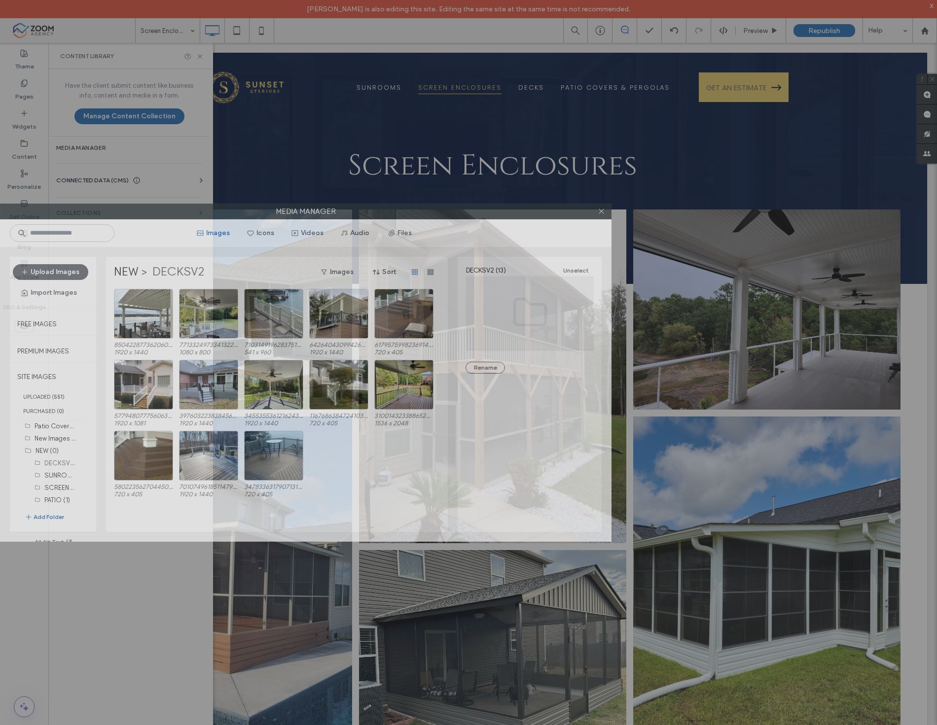
drag, startPoint x: 625, startPoint y: 203, endPoint x: 281, endPoint y: 202, distance: 343.7
click at [275, 204] on label "Media Manager" at bounding box center [305, 211] width 610 height 15
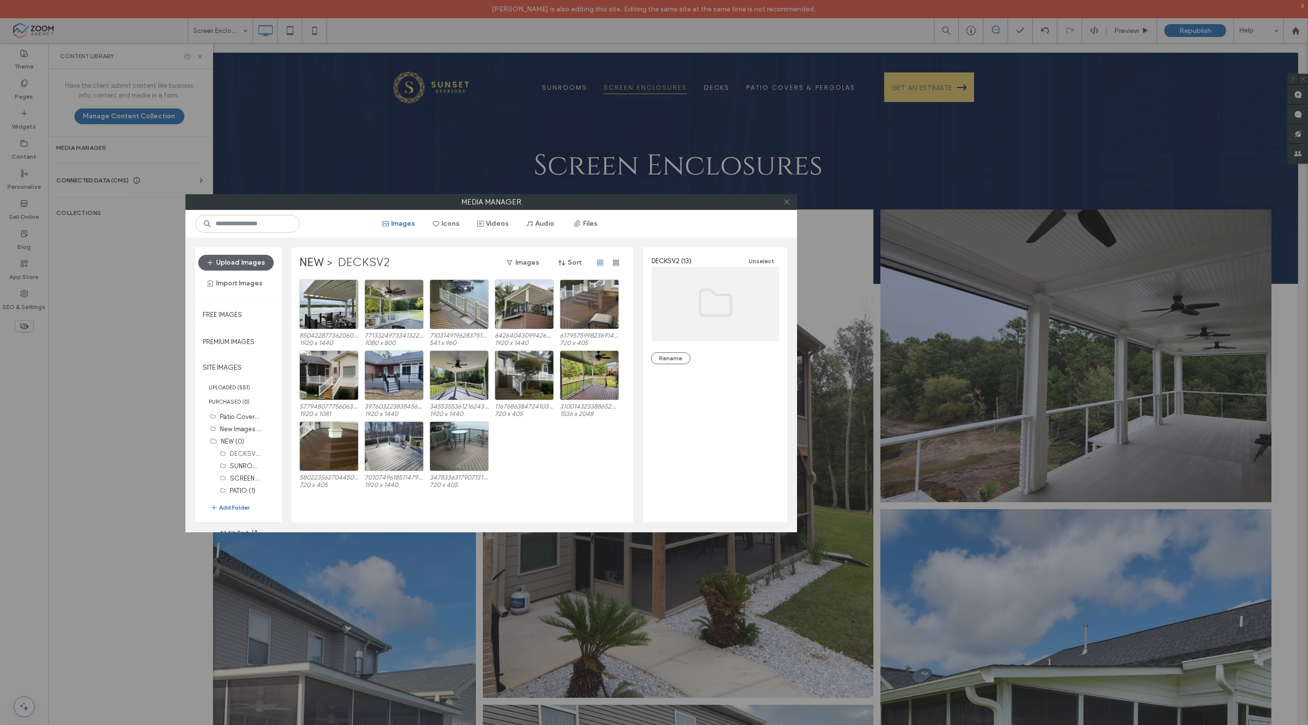
click at [789, 197] on span at bounding box center [786, 202] width 7 height 15
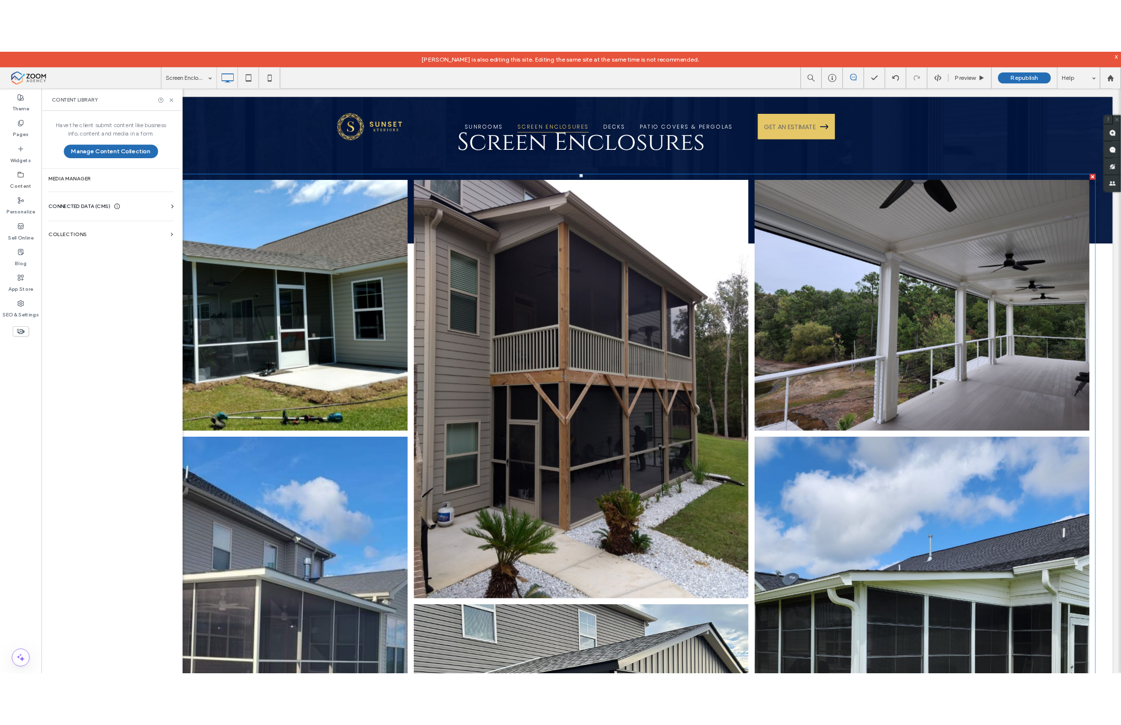
scroll to position [55, 0]
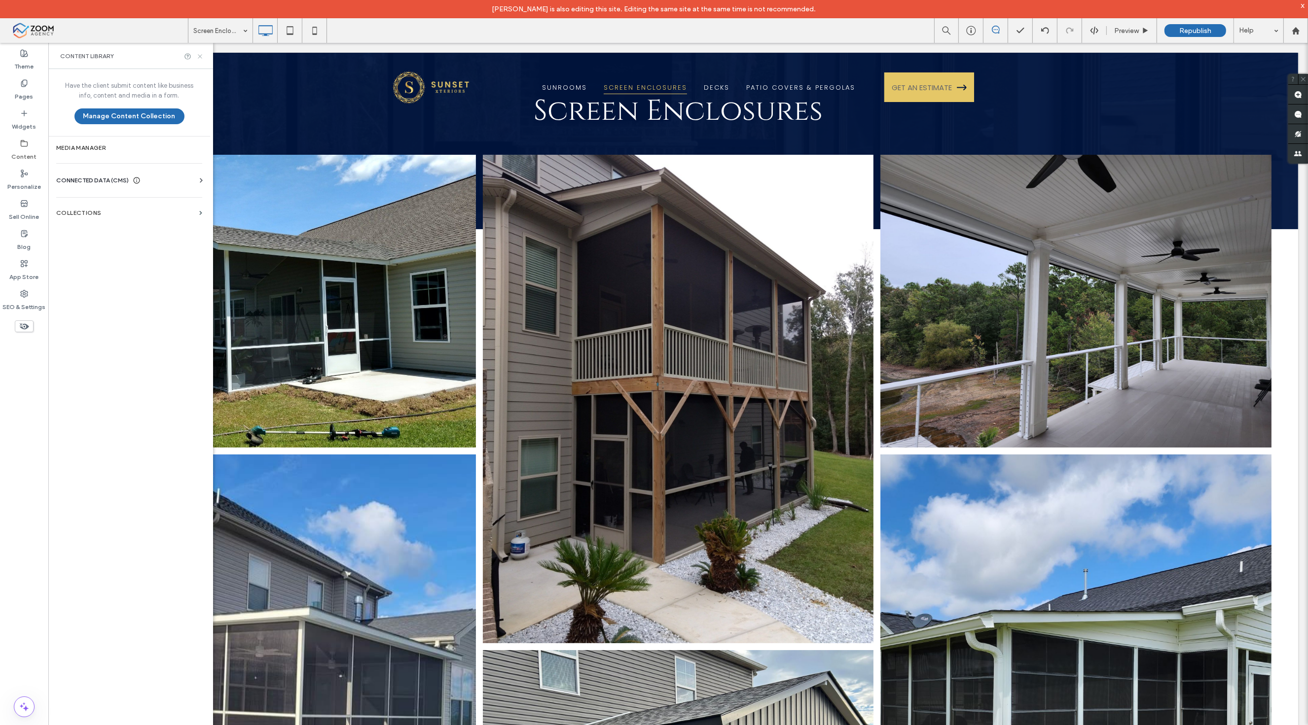
click at [200, 53] on icon at bounding box center [199, 56] width 7 height 7
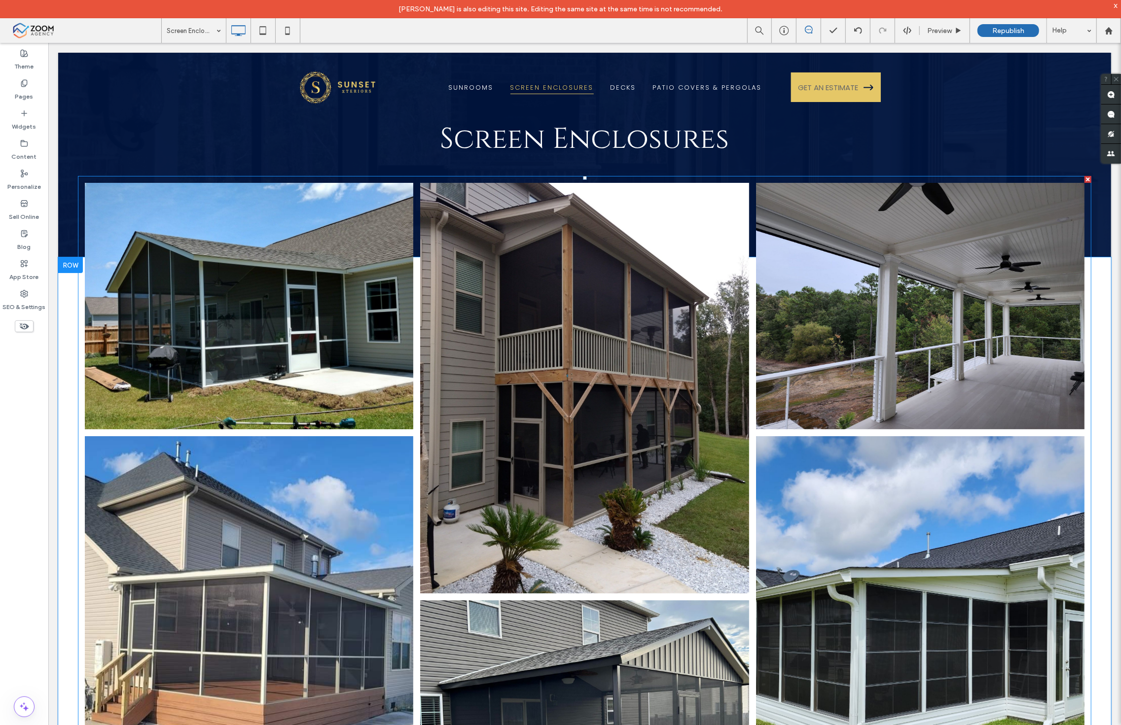
scroll to position [0, 0]
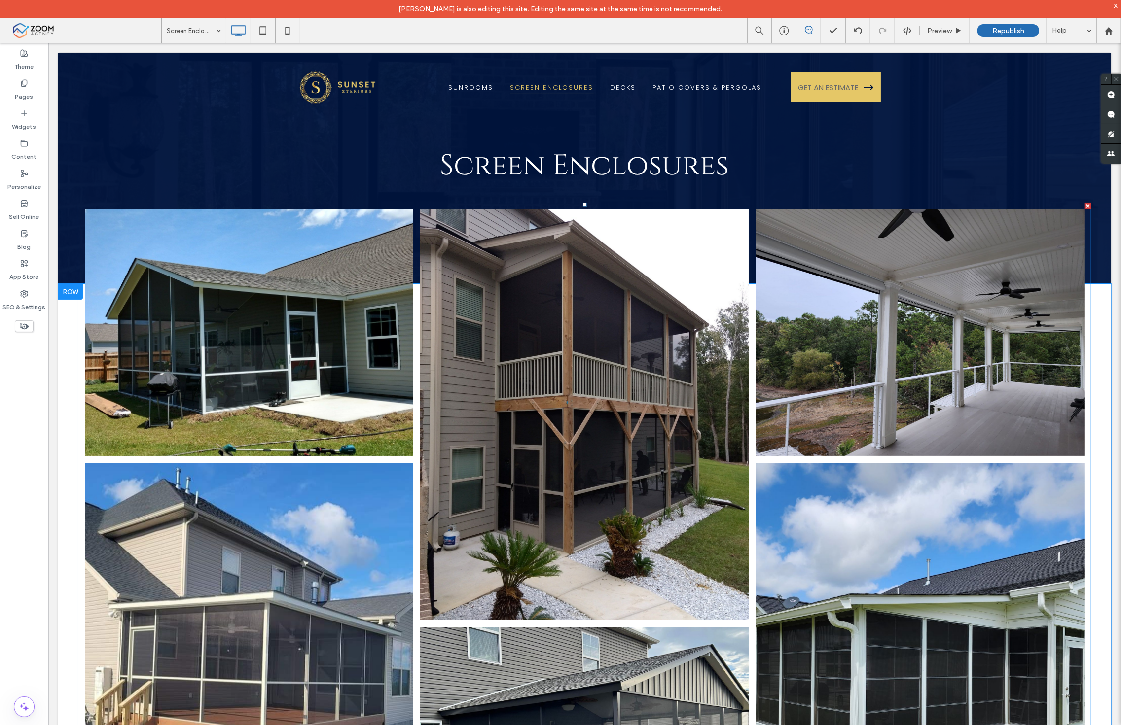
click at [409, 347] on link at bounding box center [248, 332] width 348 height 261
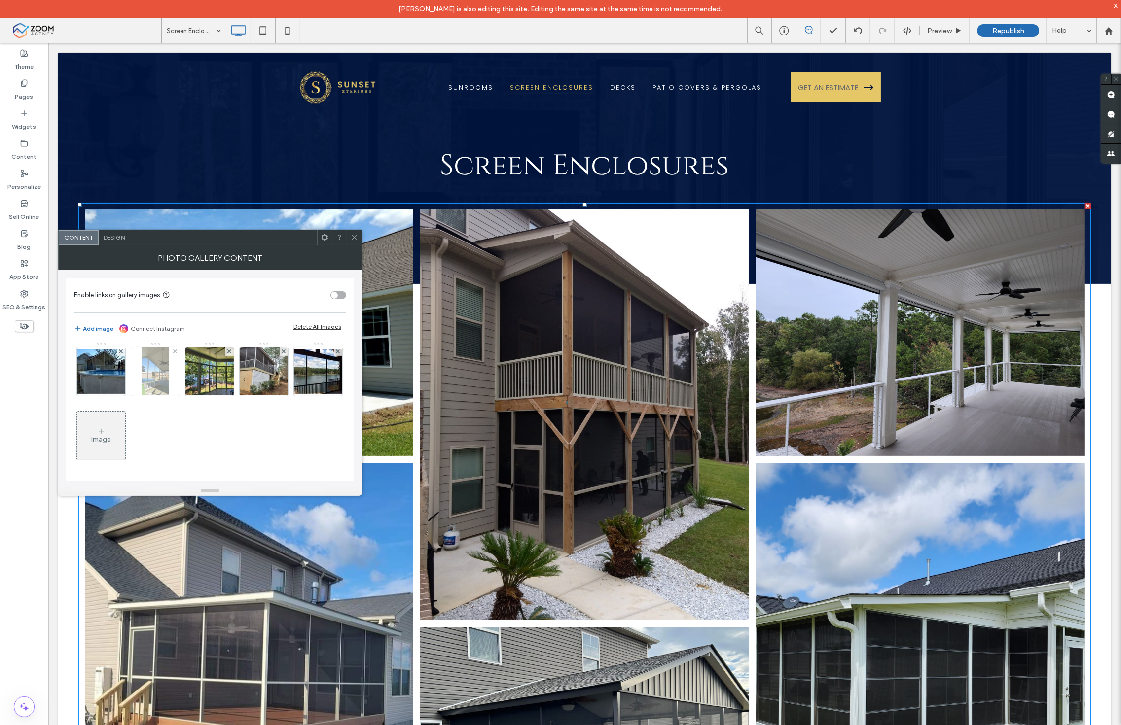
scroll to position [580, 0]
click at [122, 439] on div "Image" at bounding box center [101, 436] width 48 height 46
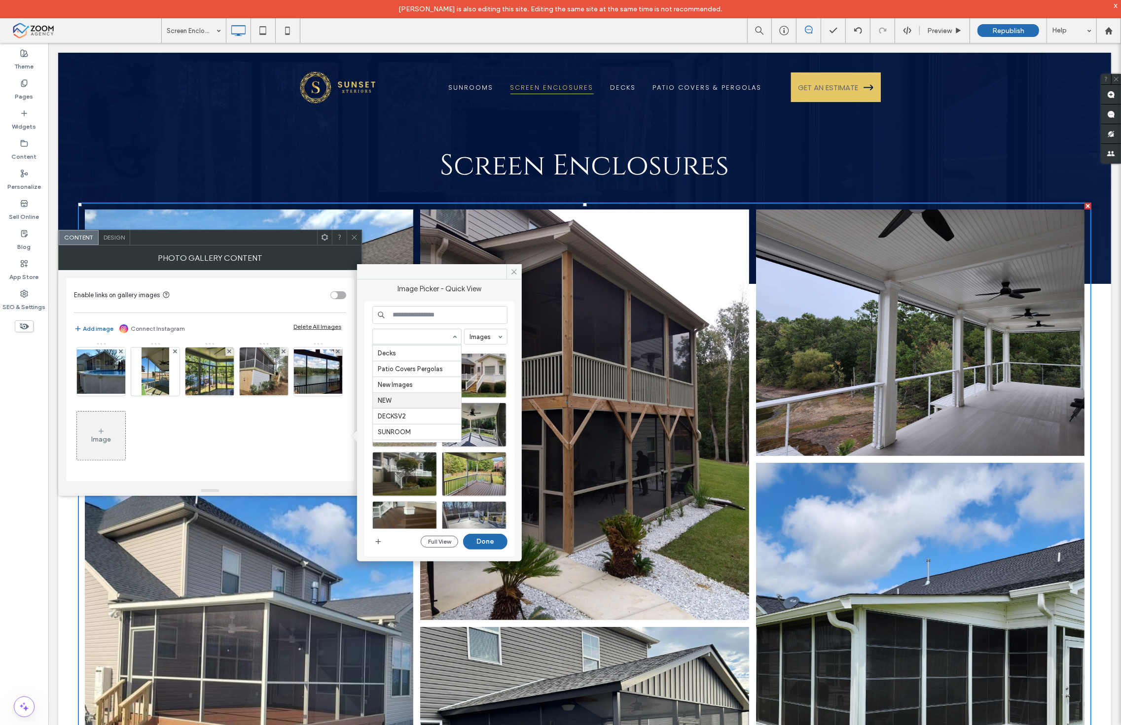
scroll to position [143, 0]
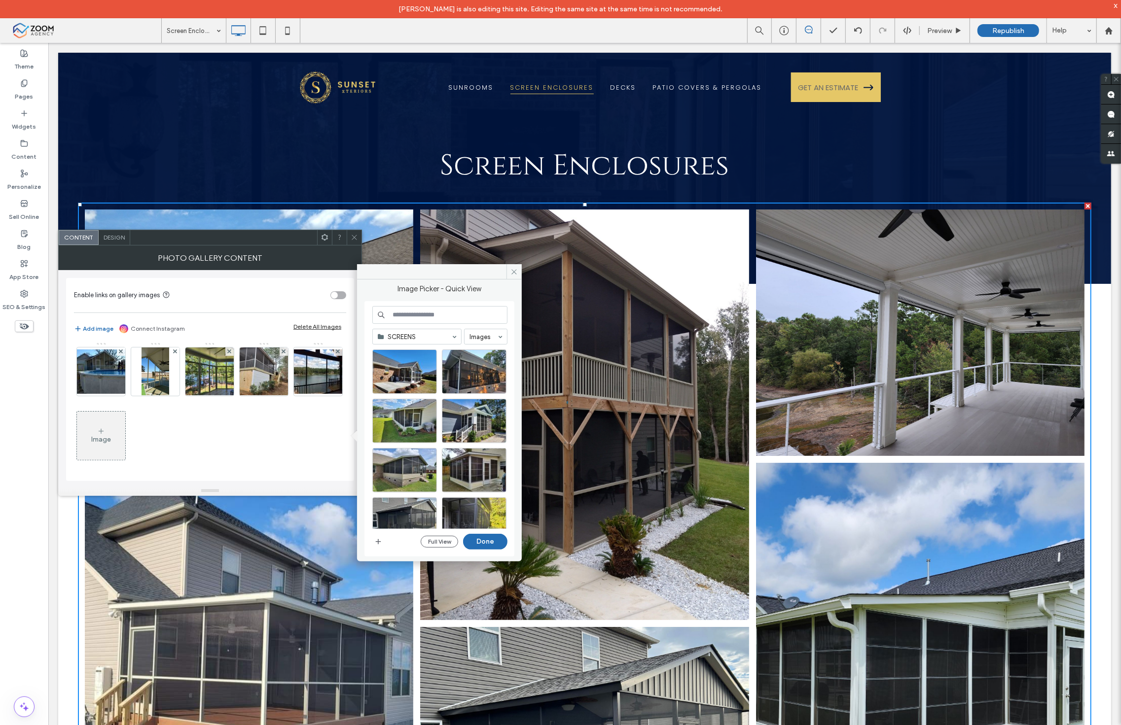
click at [108, 423] on div "Image" at bounding box center [101, 436] width 48 height 46
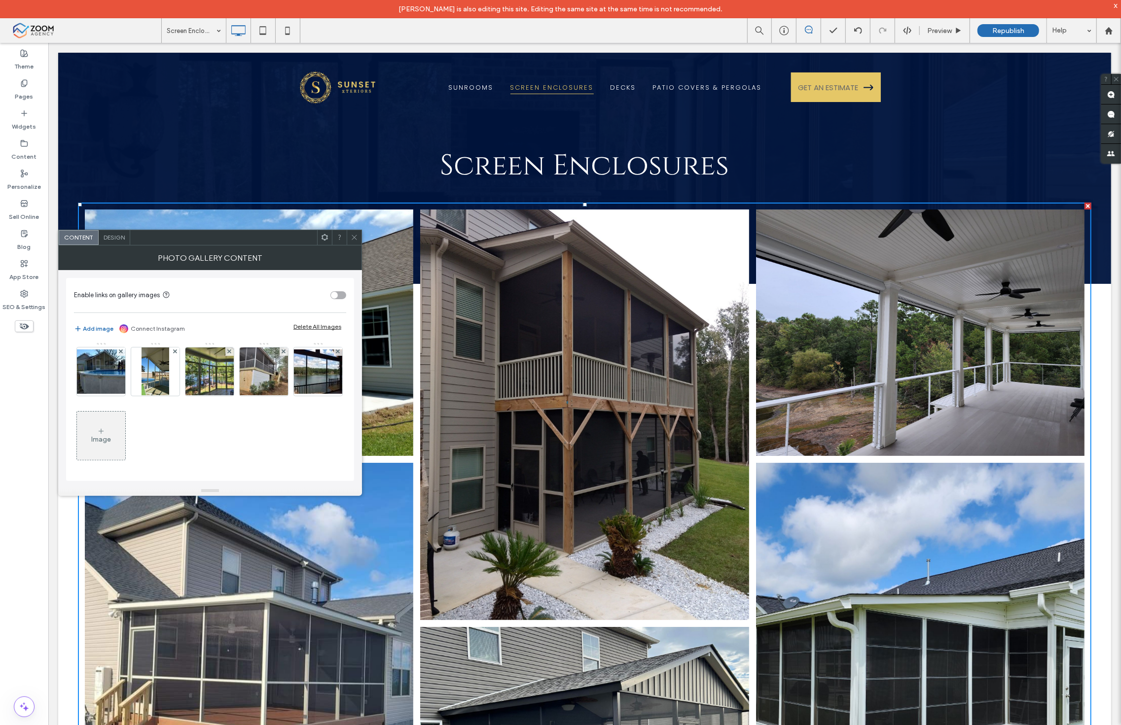
click at [108, 423] on div "Image" at bounding box center [101, 436] width 48 height 46
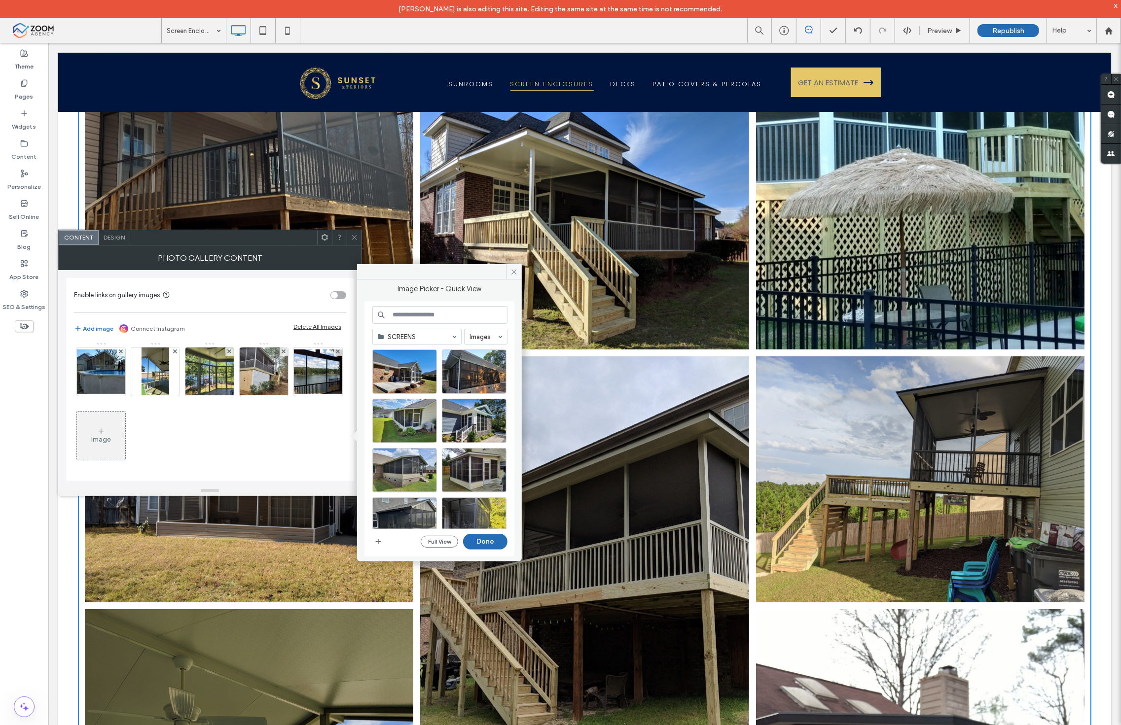
scroll to position [2575, 0]
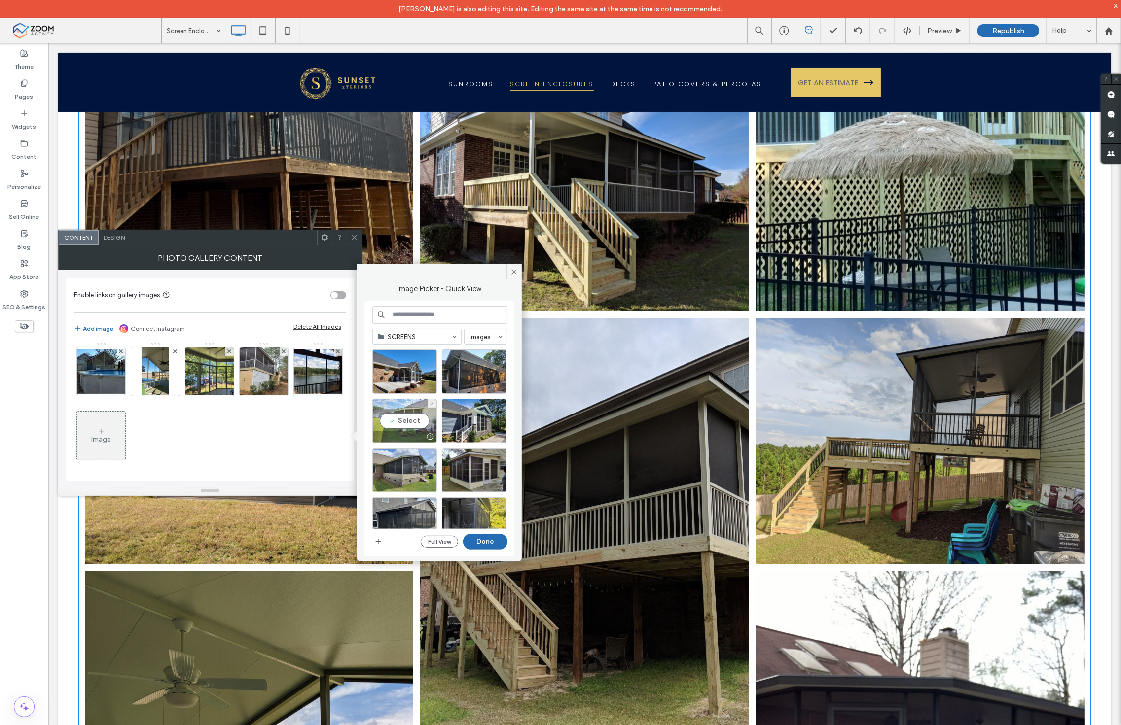
click at [400, 421] on div "Select" at bounding box center [404, 421] width 65 height 44
click at [409, 375] on div "Select" at bounding box center [404, 372] width 65 height 44
click at [466, 367] on div "Select" at bounding box center [474, 372] width 65 height 44
click at [476, 420] on div "Select" at bounding box center [474, 421] width 65 height 44
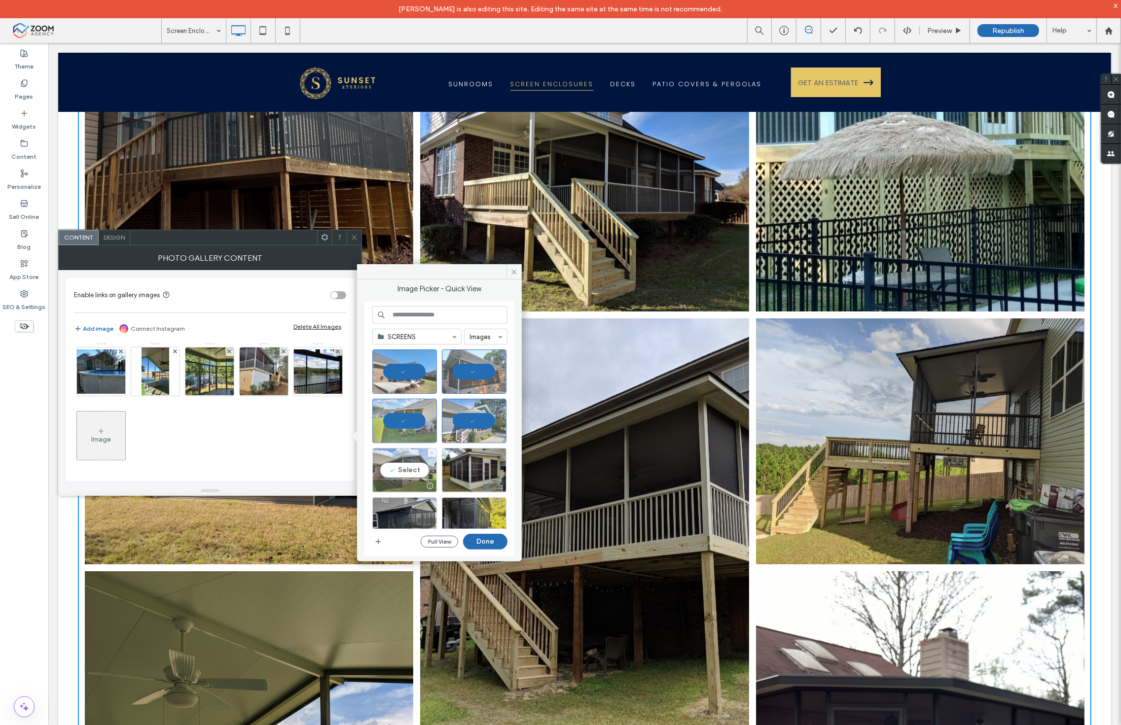
click at [413, 466] on div "Select" at bounding box center [404, 470] width 65 height 44
click at [471, 466] on div "Select" at bounding box center [474, 470] width 65 height 44
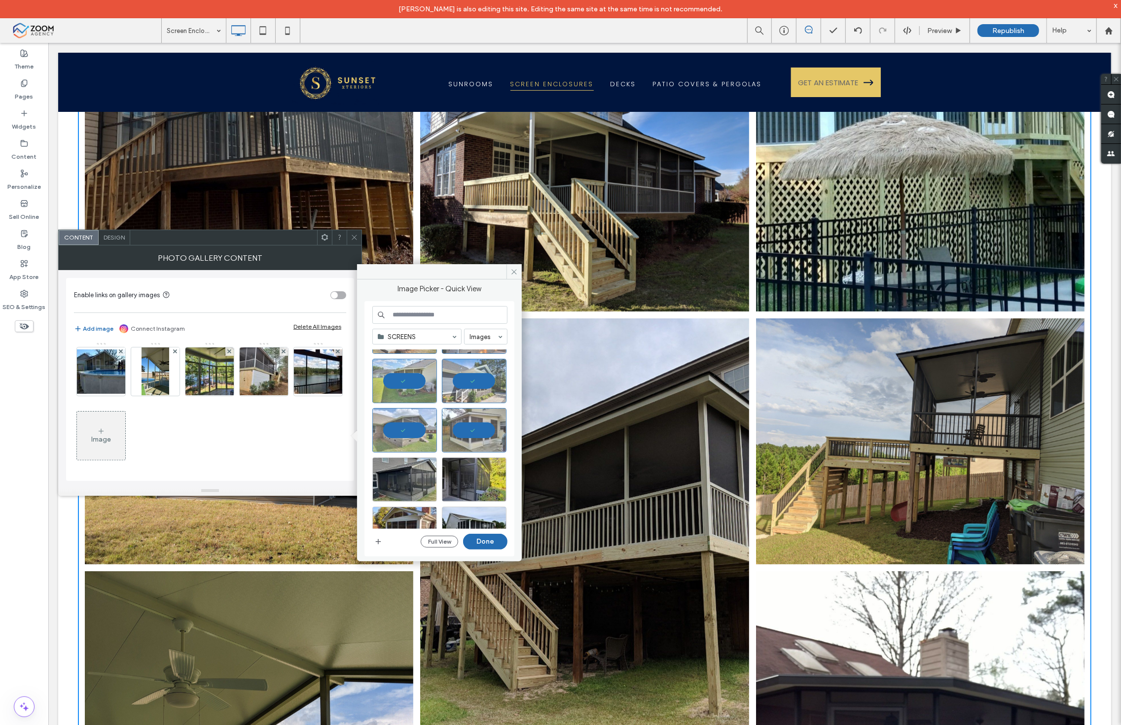
scroll to position [109, 0]
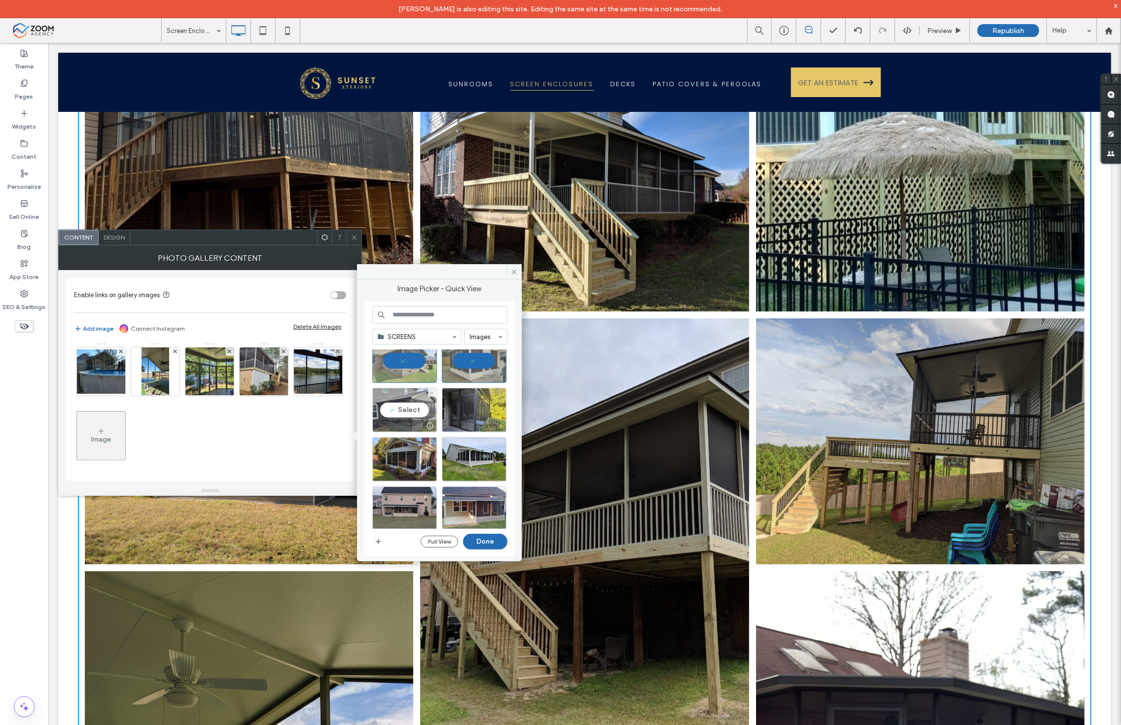
click at [412, 412] on div "Select" at bounding box center [404, 410] width 65 height 44
click at [464, 408] on div "Select" at bounding box center [474, 410] width 65 height 44
click at [410, 450] on div "Select" at bounding box center [404, 459] width 65 height 44
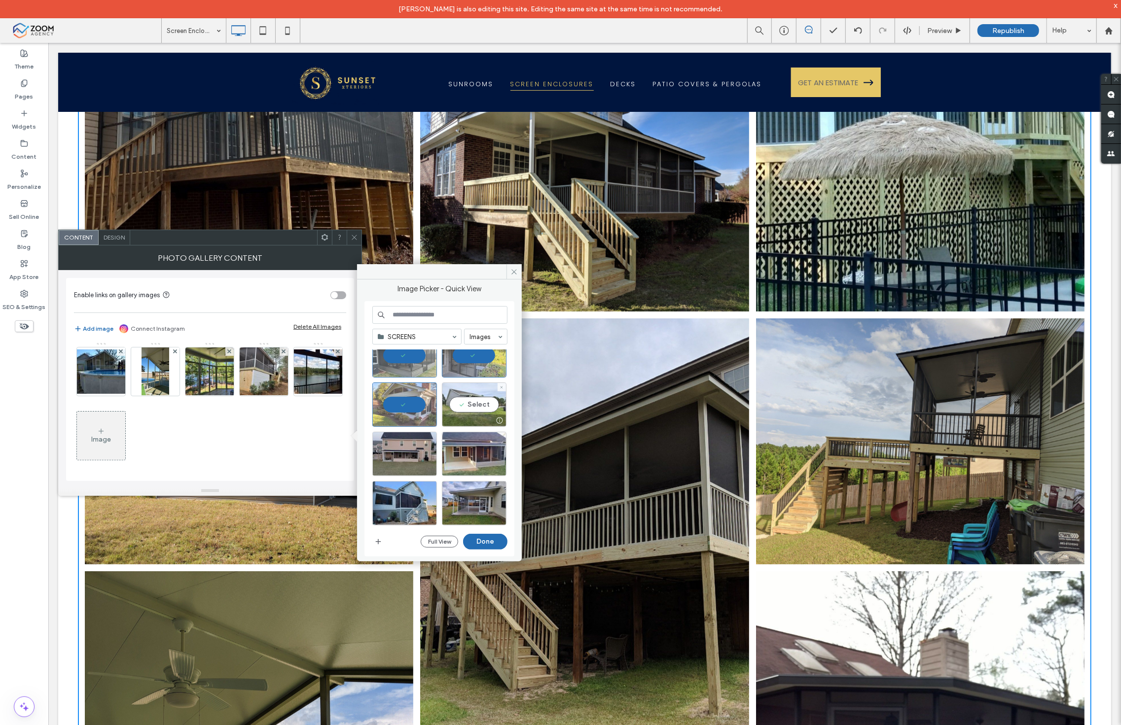
click at [482, 406] on div "Select" at bounding box center [474, 405] width 65 height 44
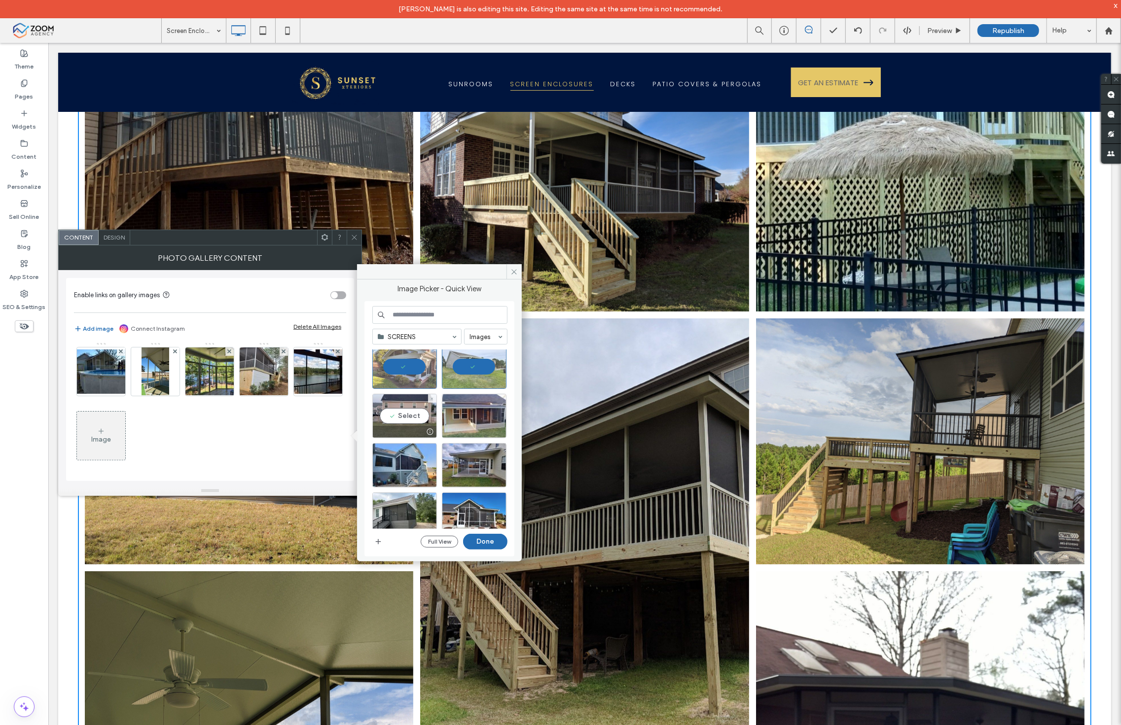
scroll to position [219, 0]
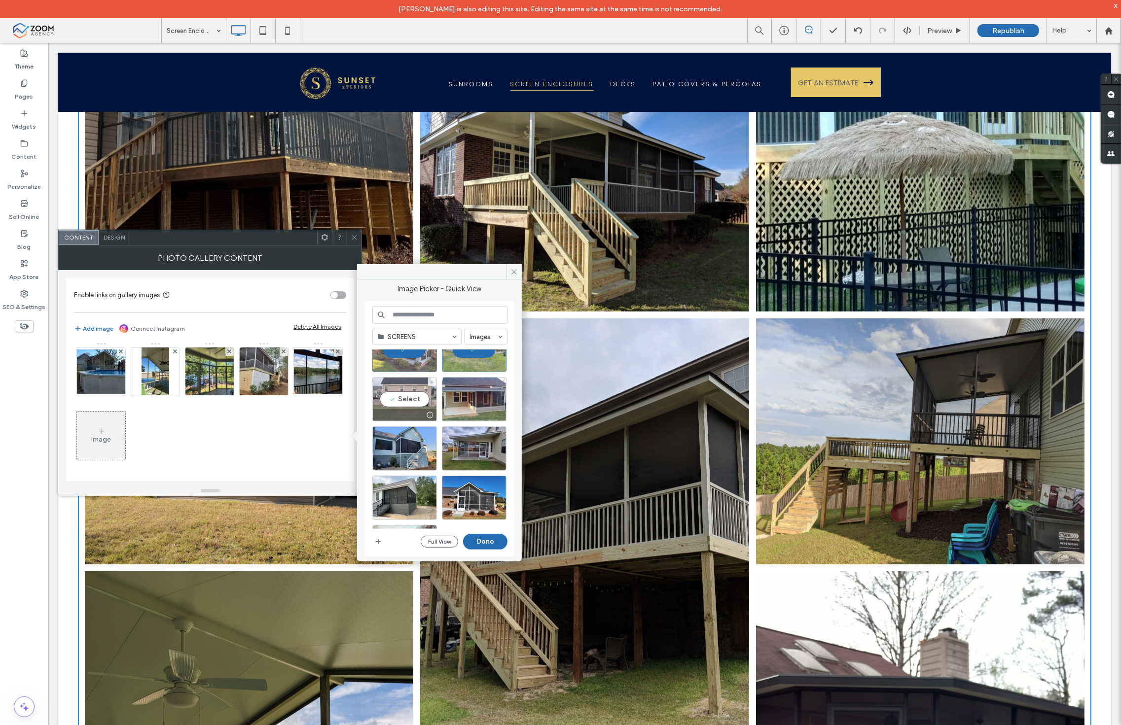
click at [407, 407] on div "Select" at bounding box center [404, 399] width 65 height 44
click at [459, 405] on div at bounding box center [474, 399] width 65 height 44
click at [412, 447] on div "Select" at bounding box center [404, 448] width 65 height 44
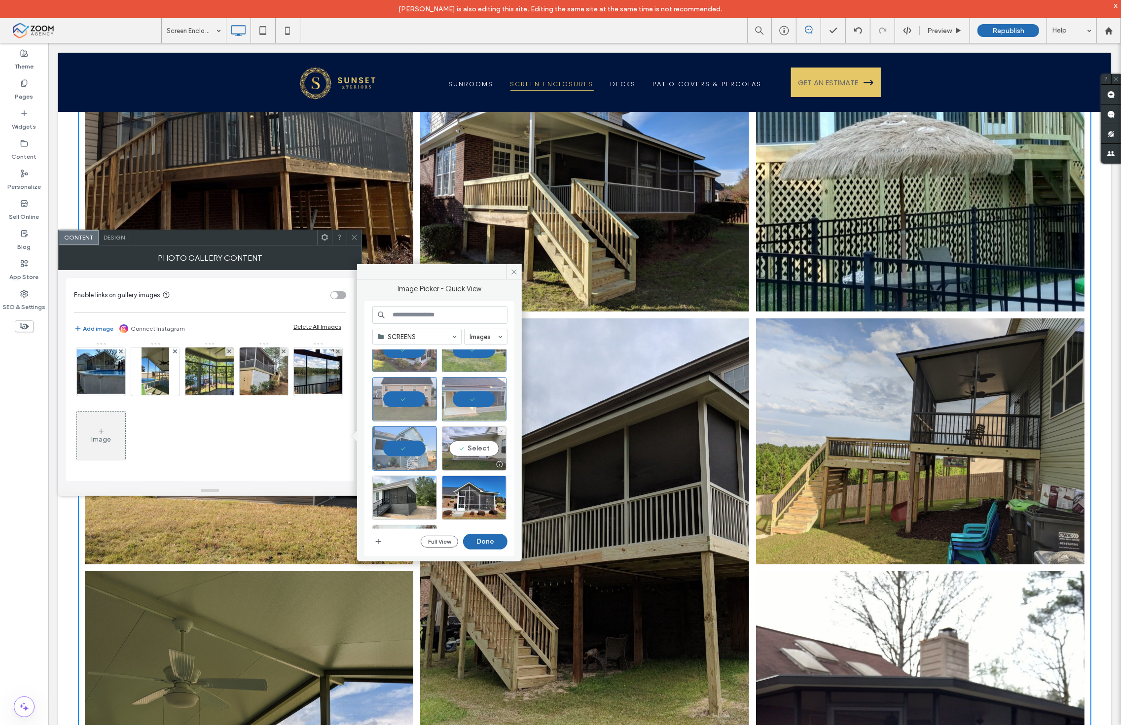
click at [479, 435] on div "Select" at bounding box center [474, 448] width 65 height 44
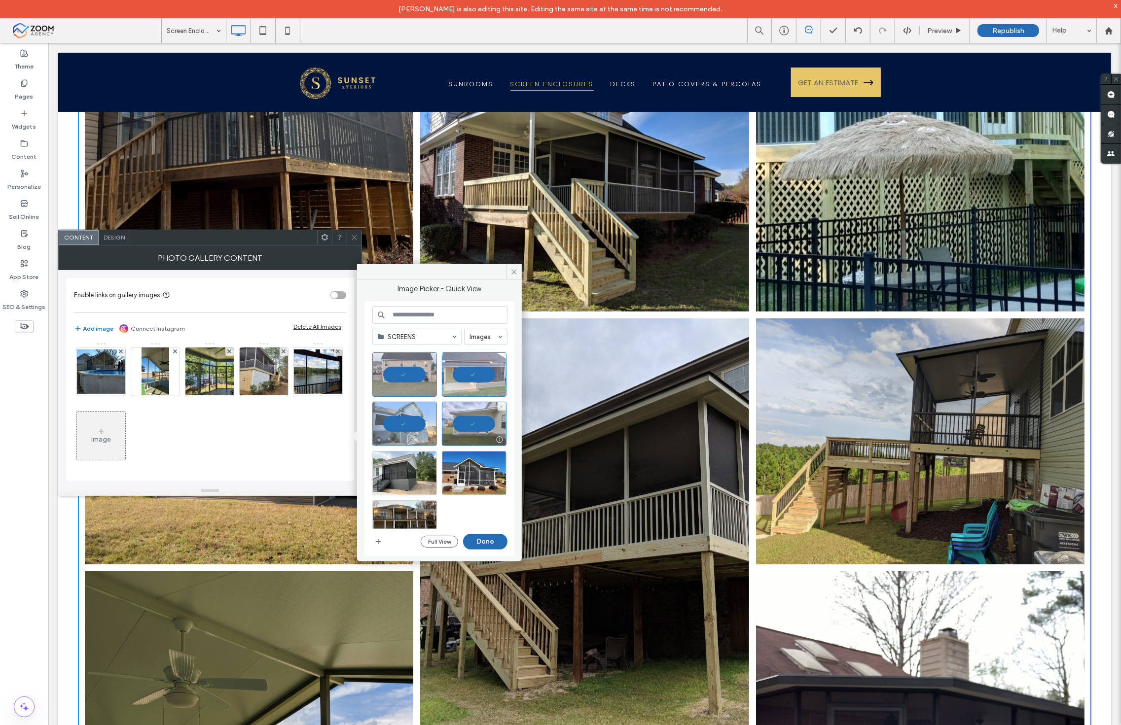
scroll to position [264, 0]
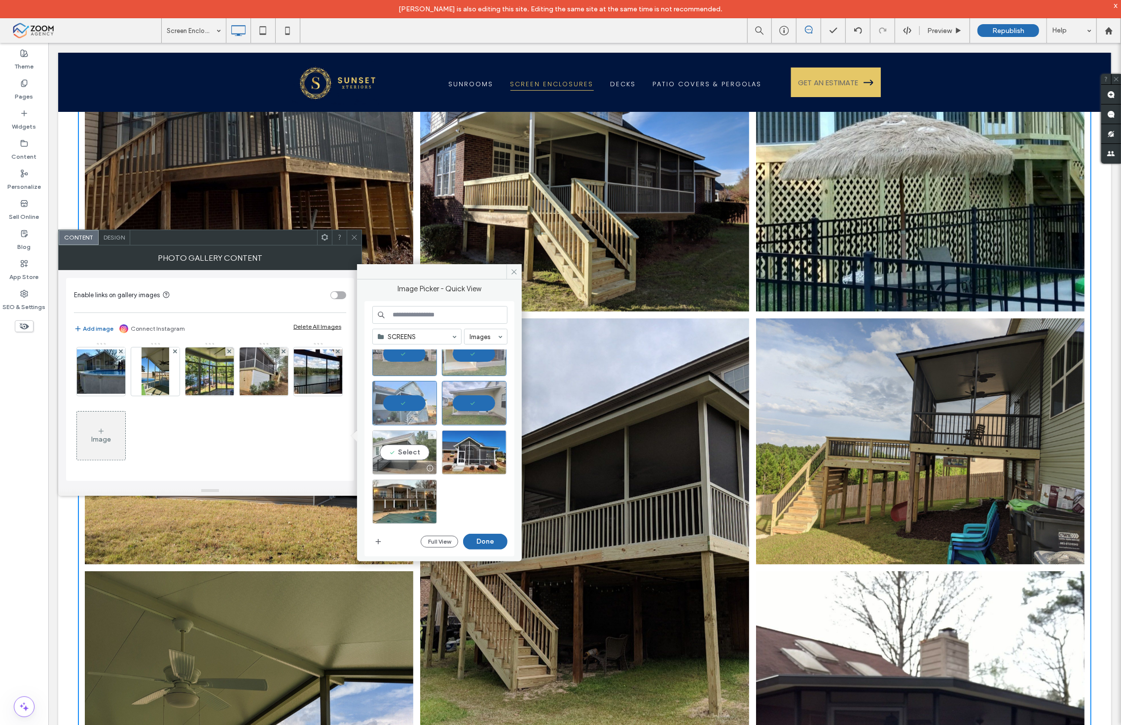
click at [406, 447] on div "Select" at bounding box center [404, 452] width 65 height 44
click at [467, 447] on div "Select" at bounding box center [474, 452] width 65 height 44
click at [387, 508] on div "Select" at bounding box center [404, 502] width 65 height 44
drag, startPoint x: 482, startPoint y: 537, endPoint x: 411, endPoint y: 384, distance: 169.2
click at [482, 537] on button "Done" at bounding box center [485, 542] width 44 height 16
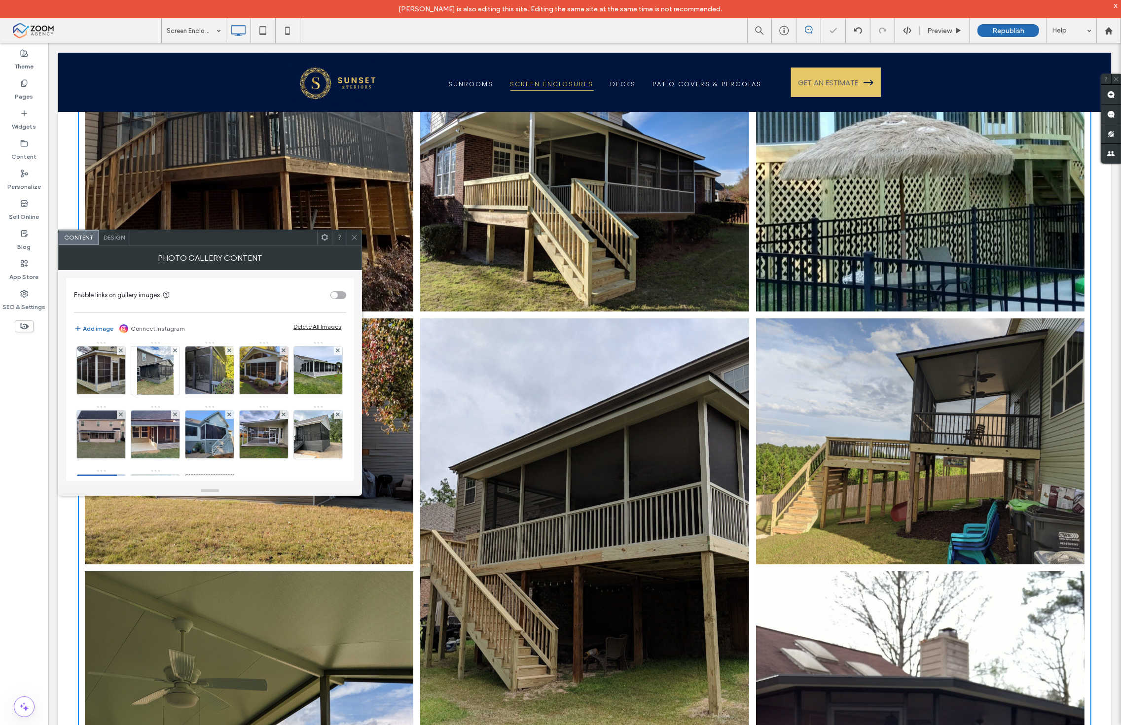
click at [353, 238] on icon at bounding box center [354, 237] width 7 height 7
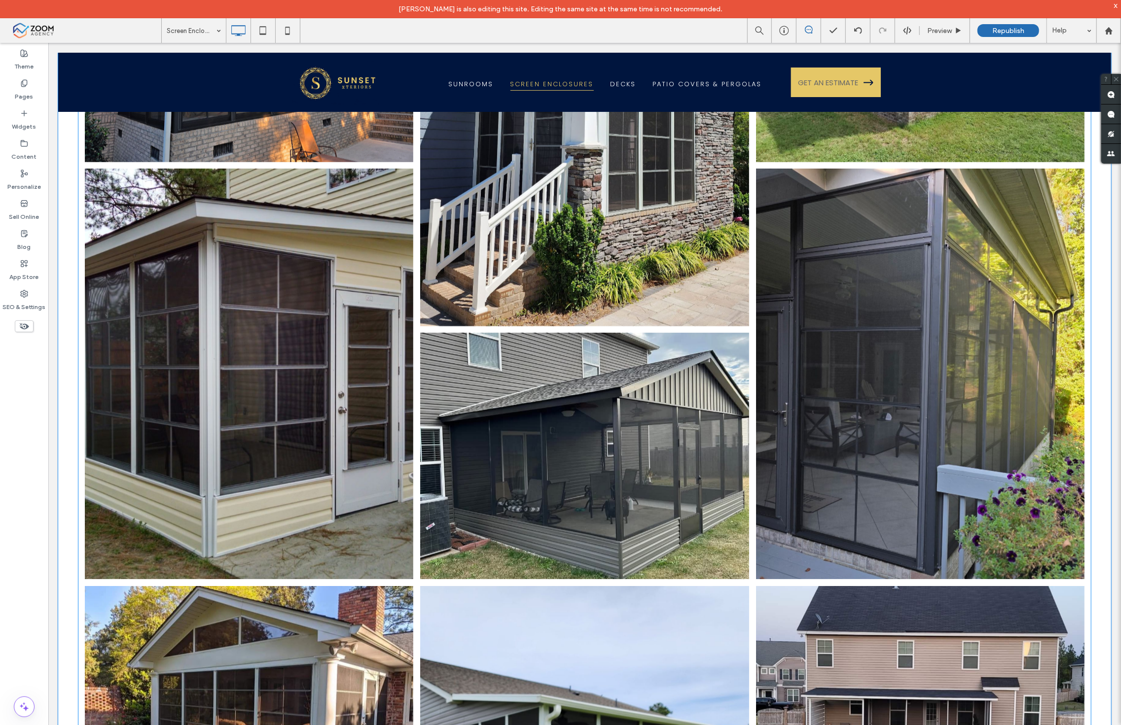
scroll to position [4931, 0]
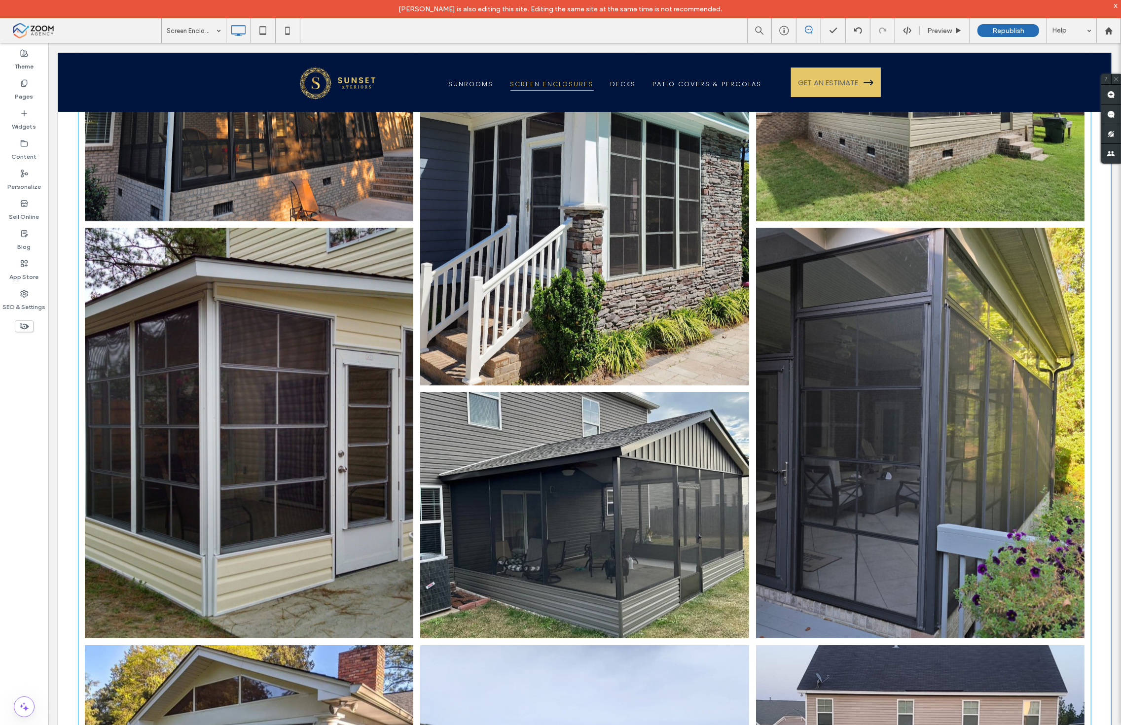
click at [722, 304] on link at bounding box center [584, 179] width 348 height 435
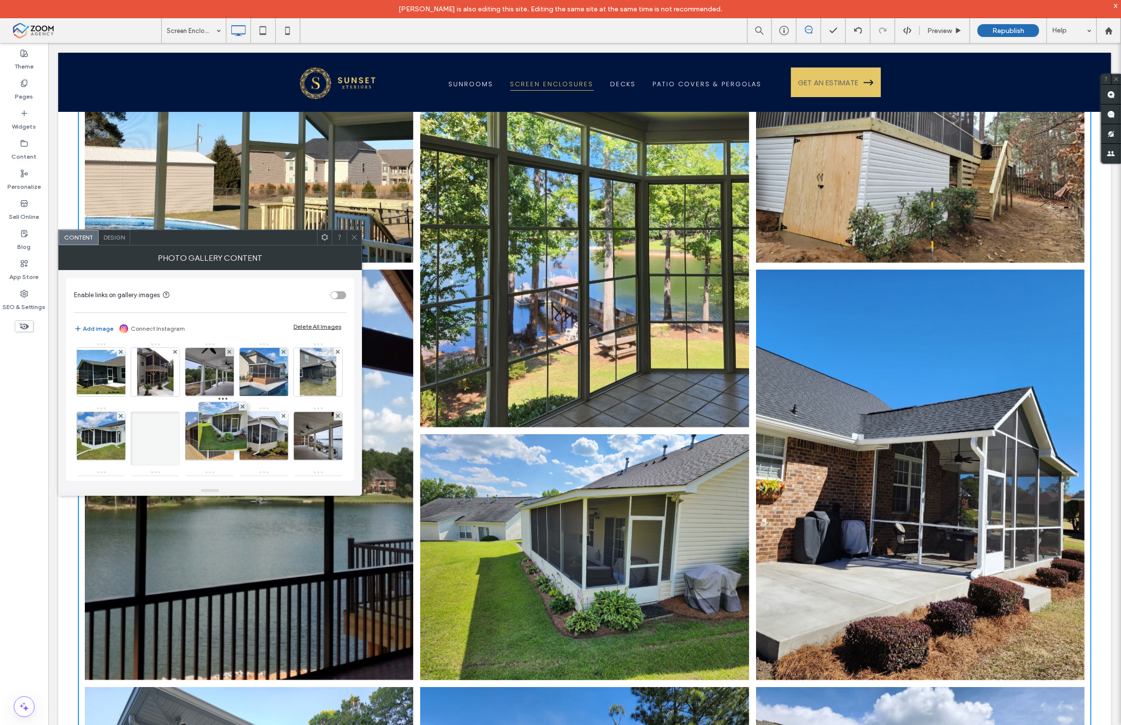
scroll to position [0, 0]
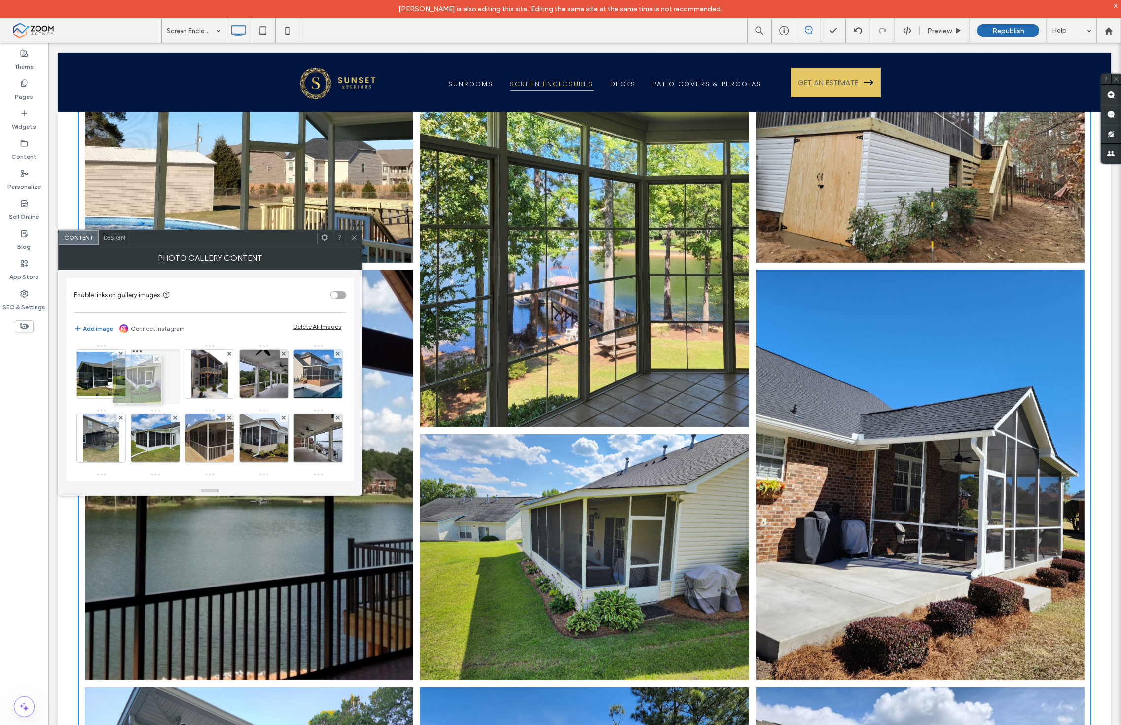
drag, startPoint x: 95, startPoint y: 455, endPoint x: 157, endPoint y: 368, distance: 106.8
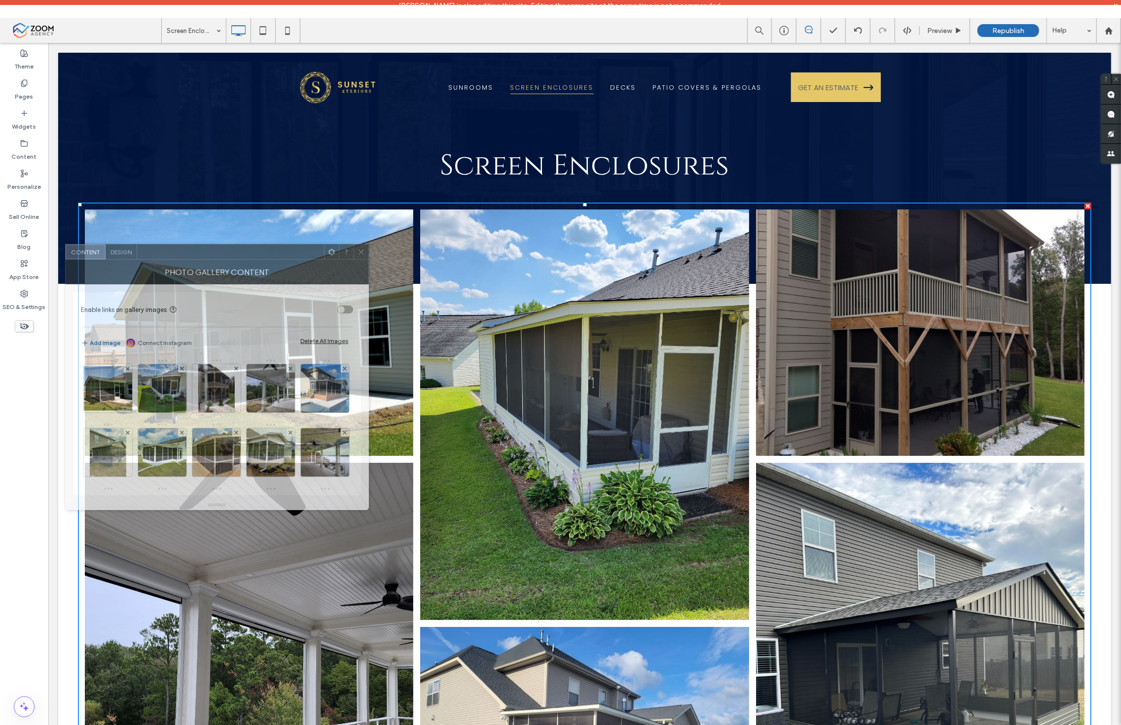
drag, startPoint x: 303, startPoint y: 273, endPoint x: 252, endPoint y: 250, distance: 55.6
click at [252, 250] on div at bounding box center [230, 252] width 187 height 15
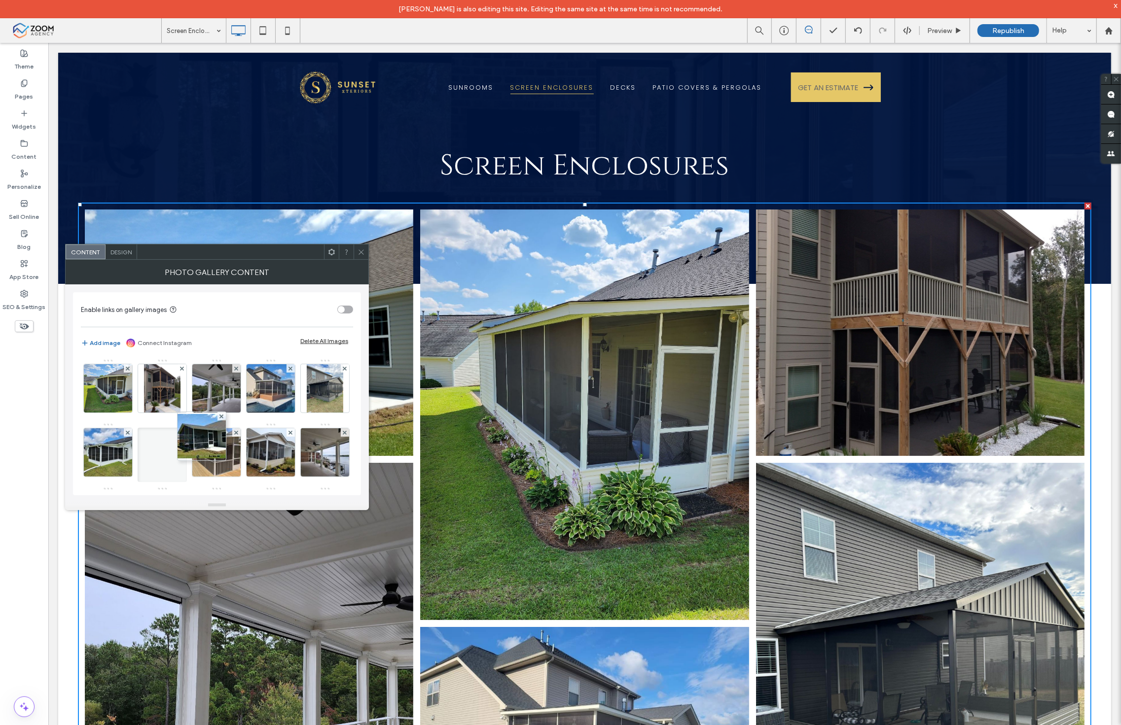
scroll to position [164, 0]
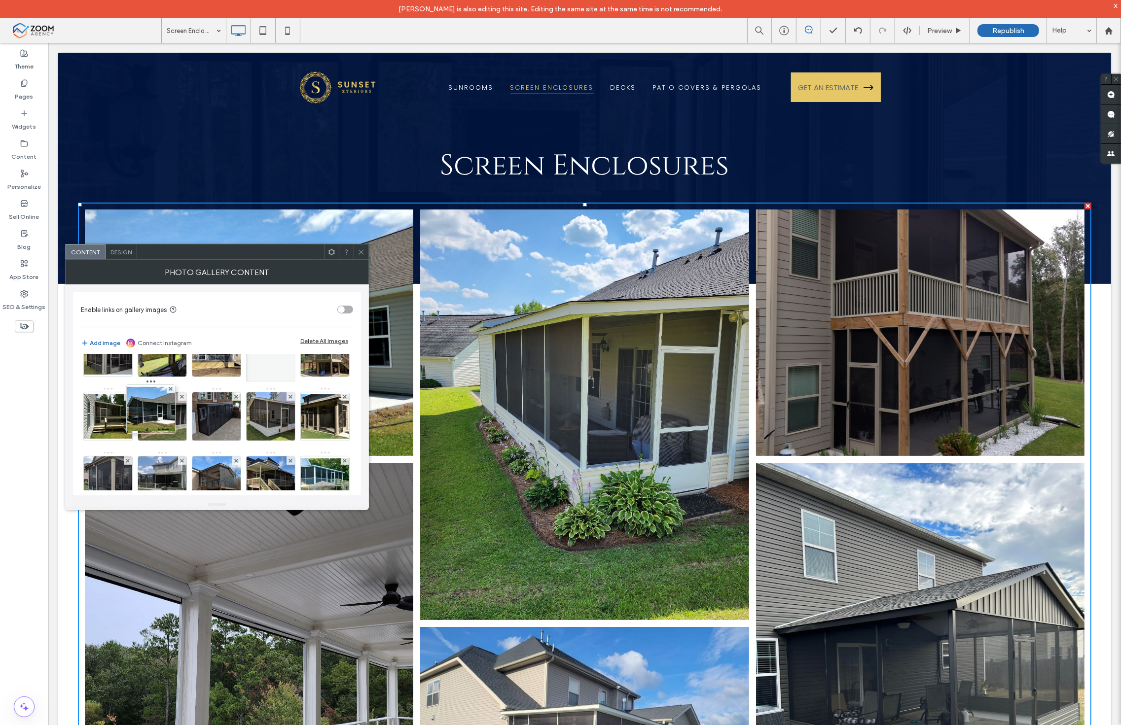
drag, startPoint x: 105, startPoint y: 392, endPoint x: 181, endPoint y: 437, distance: 88.9
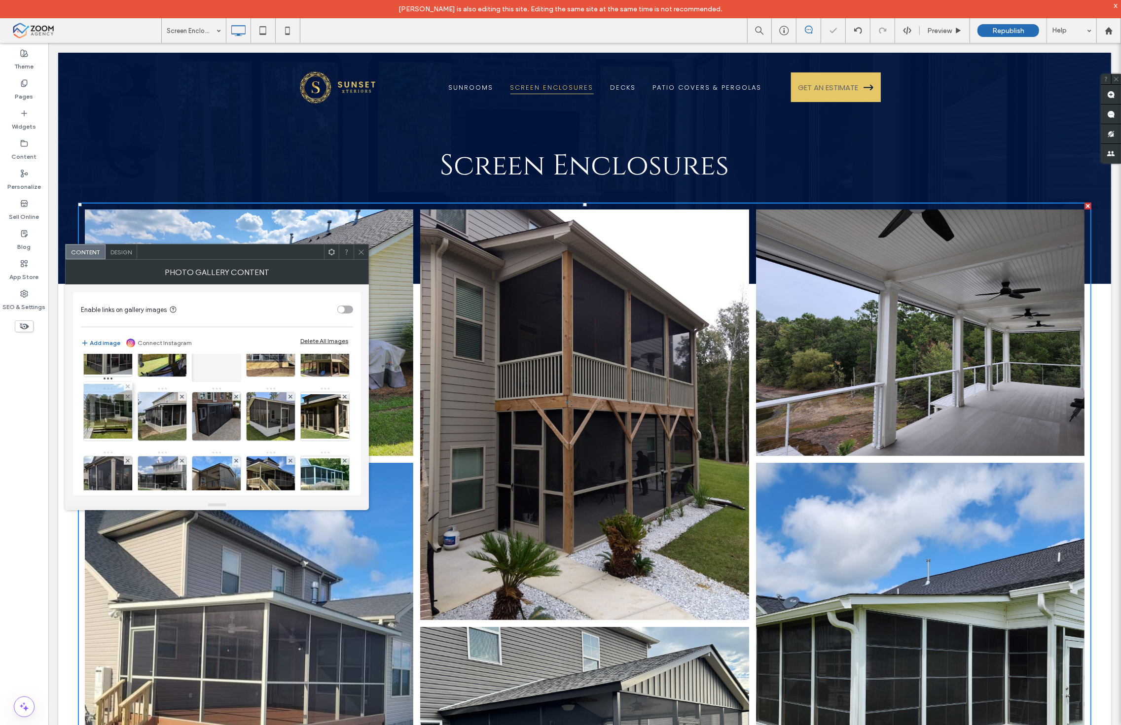
drag, startPoint x: 170, startPoint y: 424, endPoint x: 91, endPoint y: 413, distance: 79.6
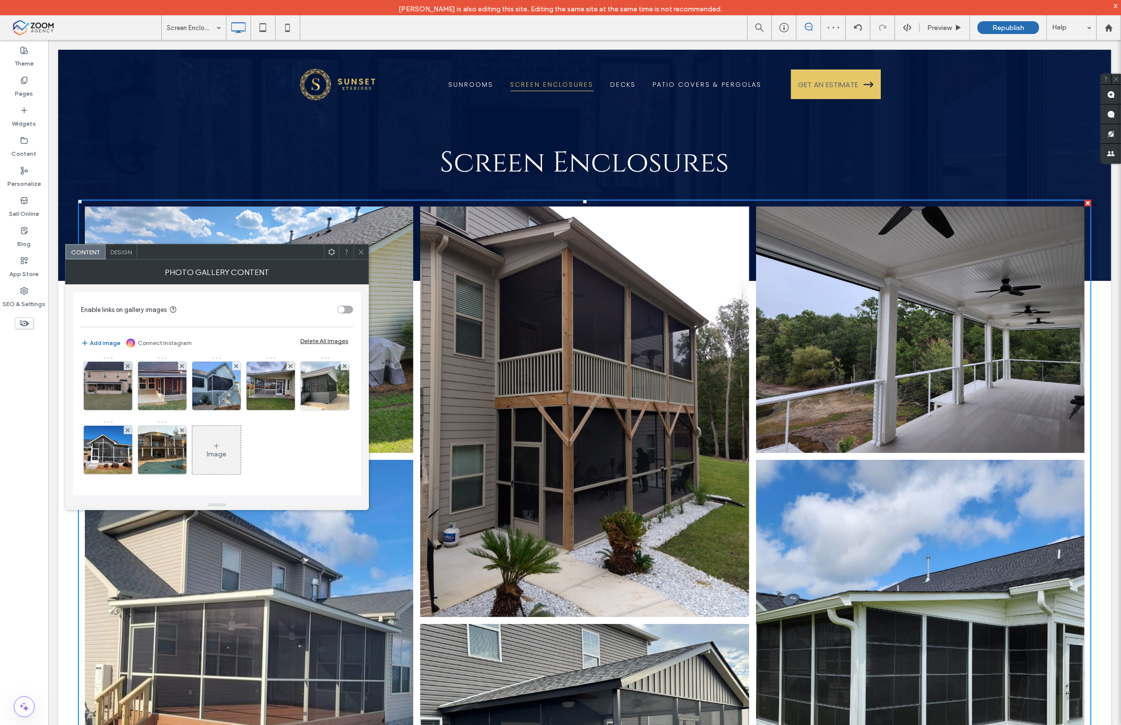
scroll to position [782, 0]
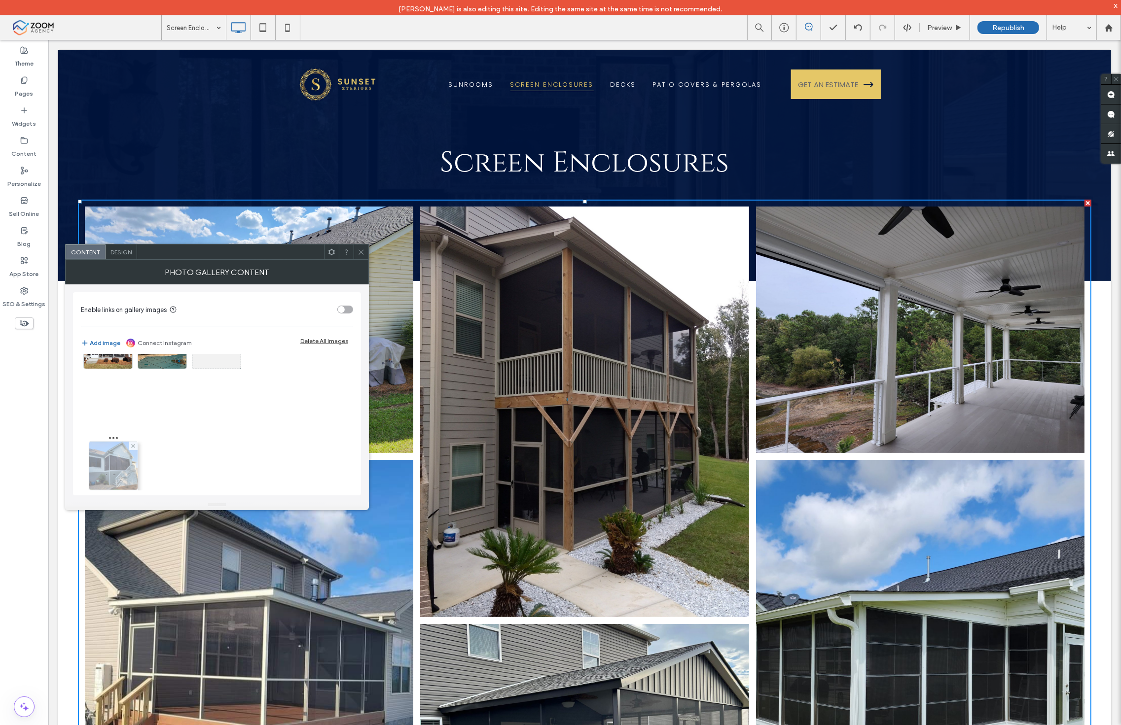
drag, startPoint x: 112, startPoint y: 451, endPoint x: 116, endPoint y: 436, distance: 15.9
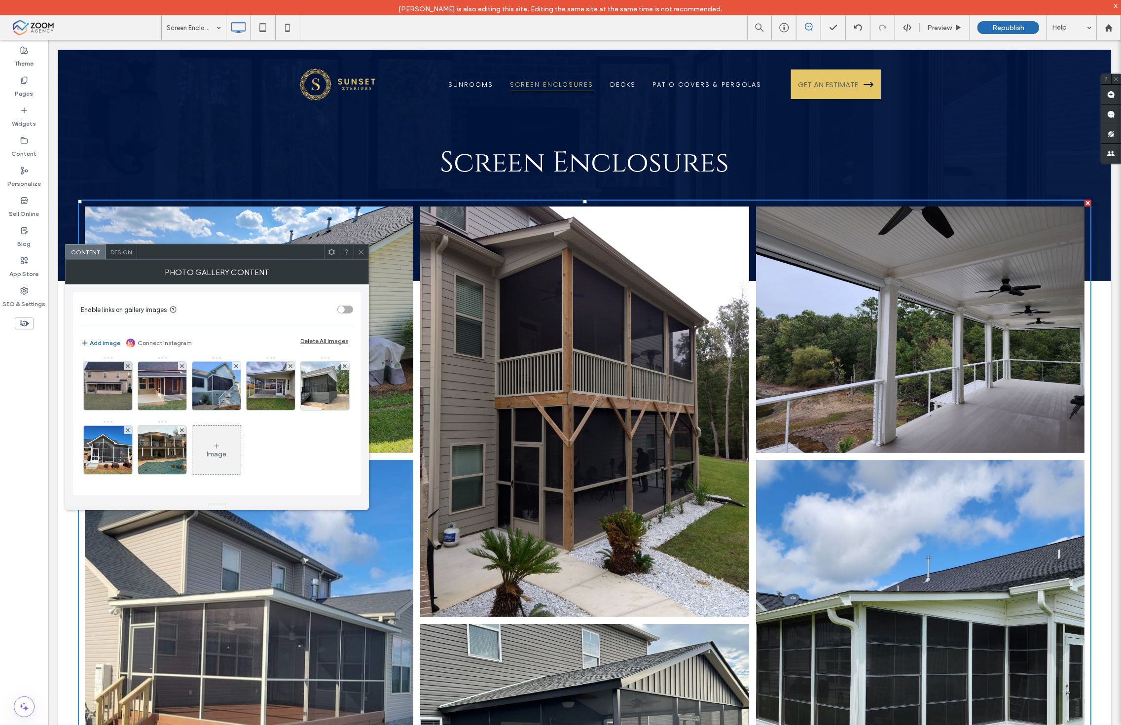
scroll to position [673, 0]
click at [238, 346] on img at bounding box center [270, 322] width 65 height 48
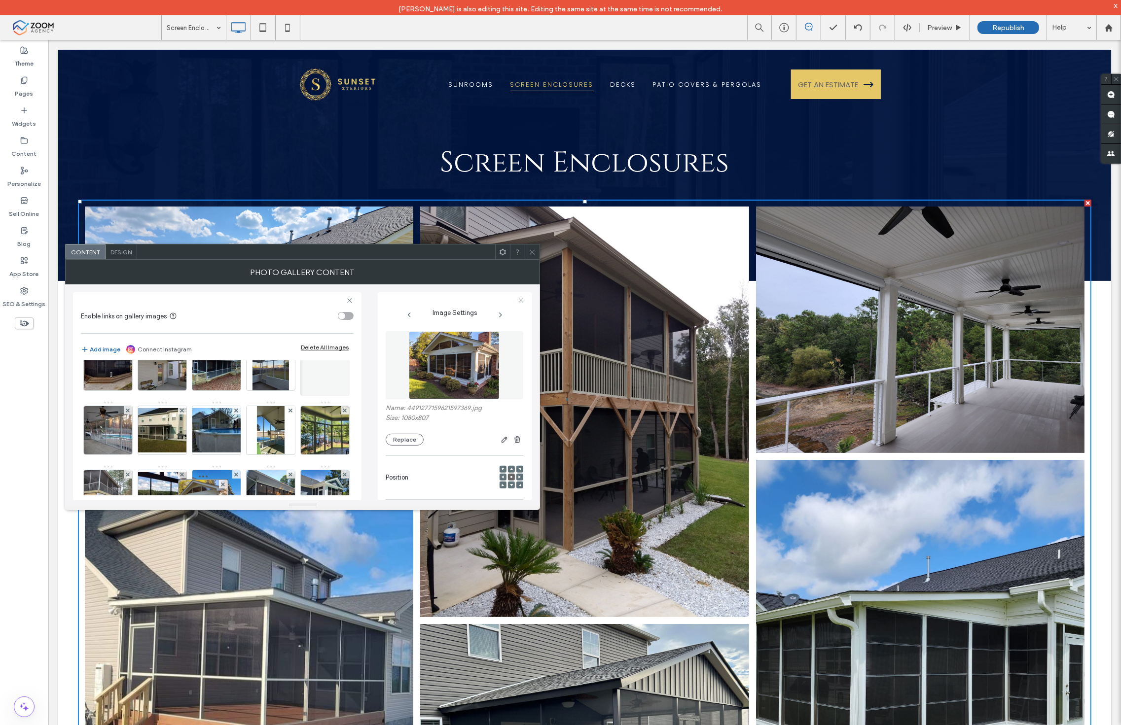
scroll to position [399, 0]
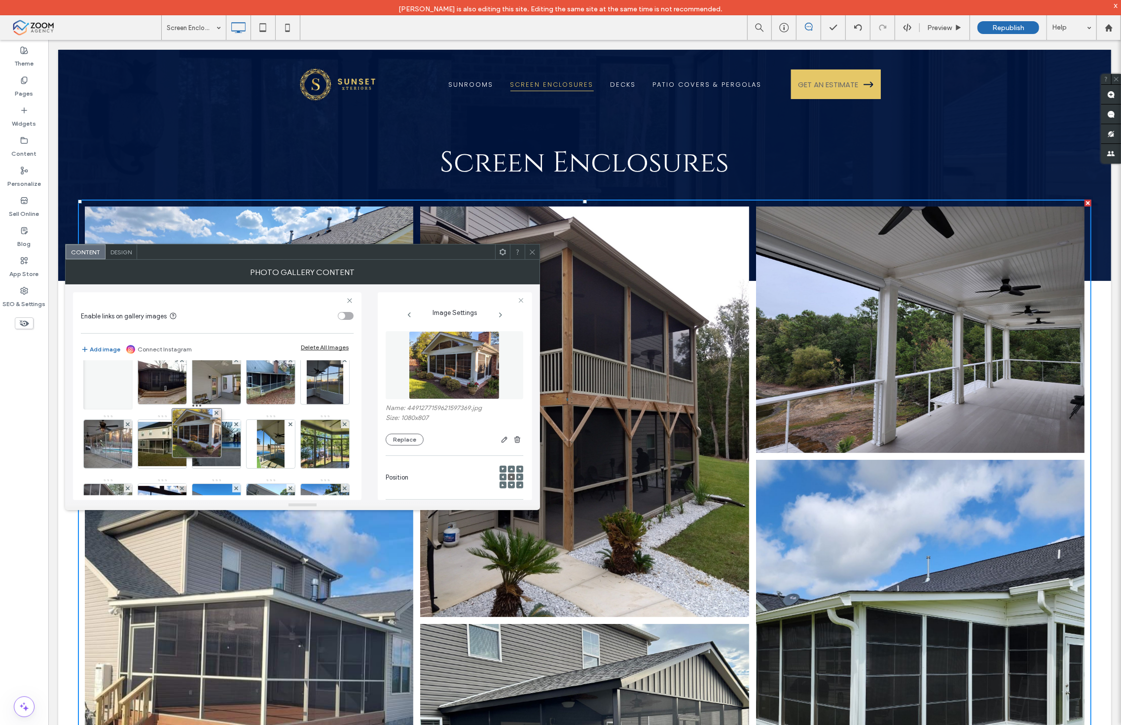
drag, startPoint x: 101, startPoint y: 477, endPoint x: 214, endPoint y: 362, distance: 161.8
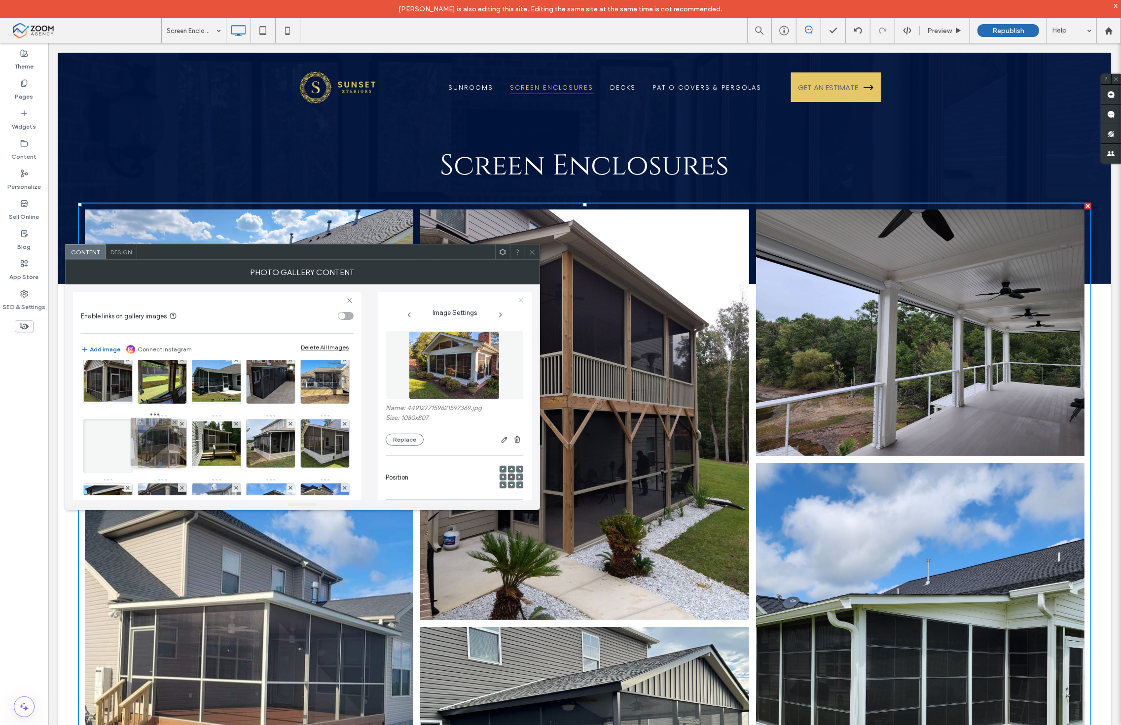
scroll to position [125, 0]
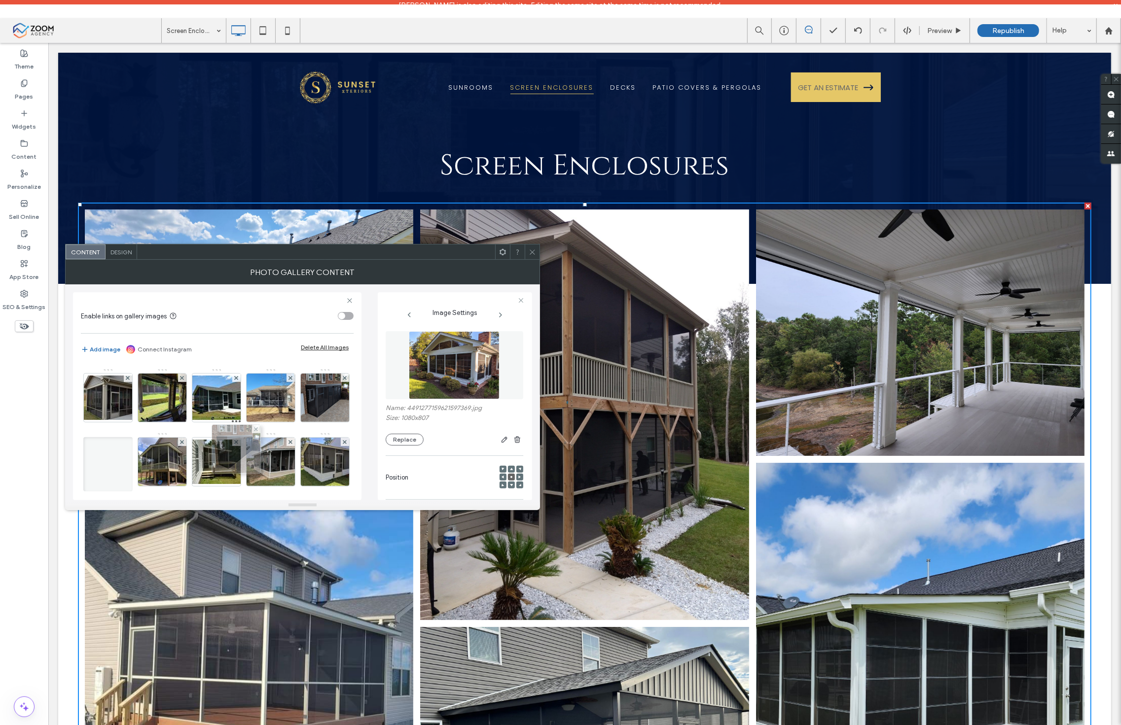
drag, startPoint x: 226, startPoint y: 457, endPoint x: 248, endPoint y: 451, distance: 23.3
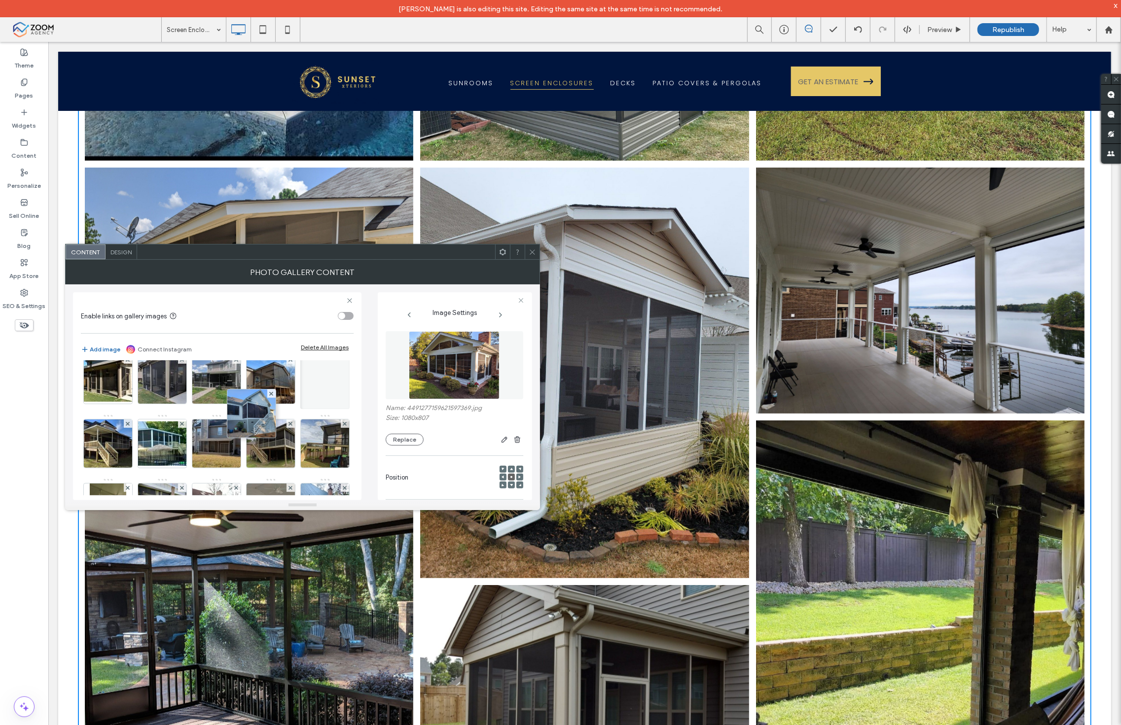
scroll to position [236, 0]
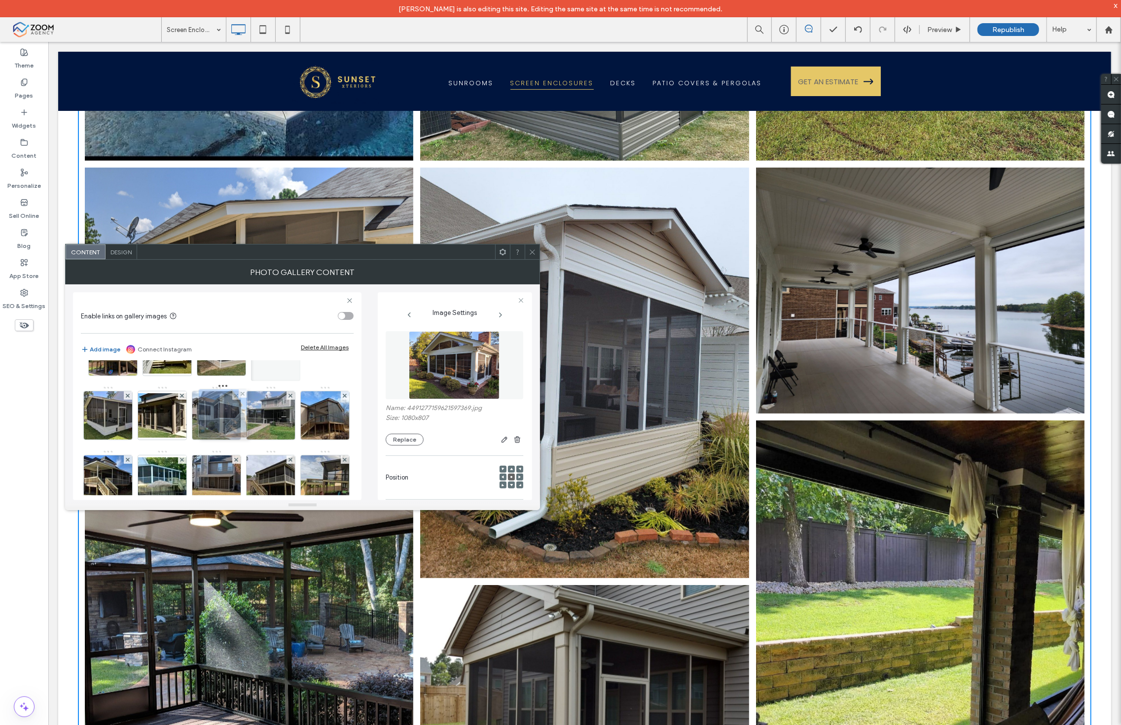
drag, startPoint x: 278, startPoint y: 442, endPoint x: 230, endPoint y: 388, distance: 72.3
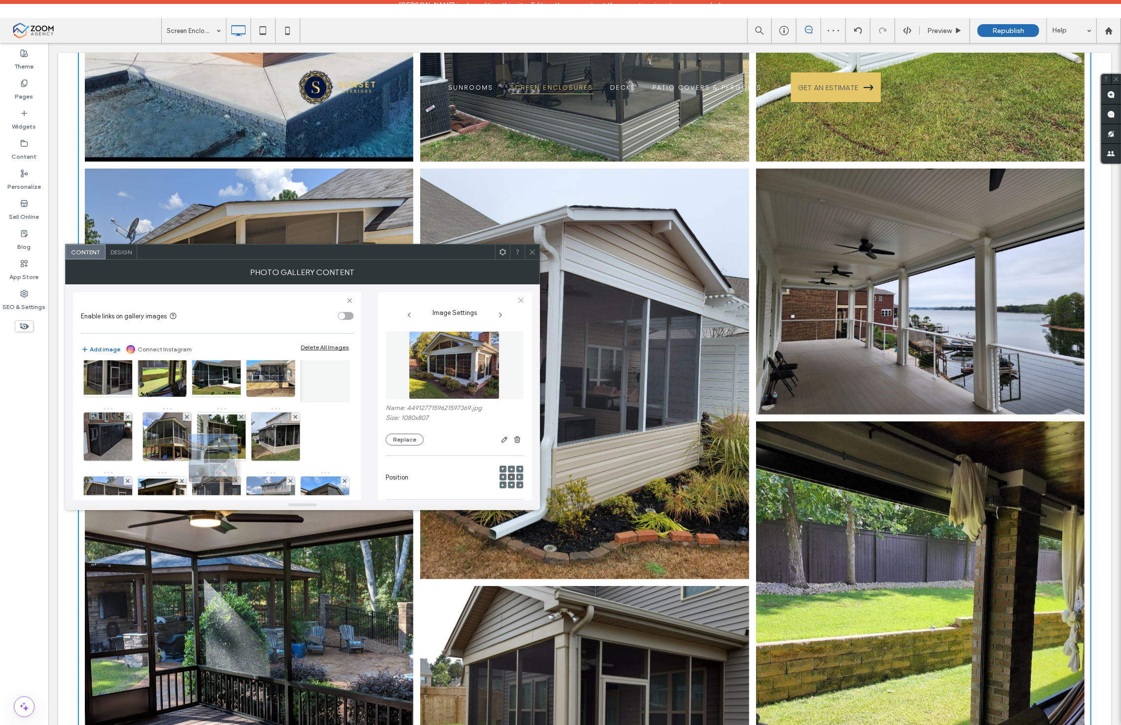
scroll to position [71, 0]
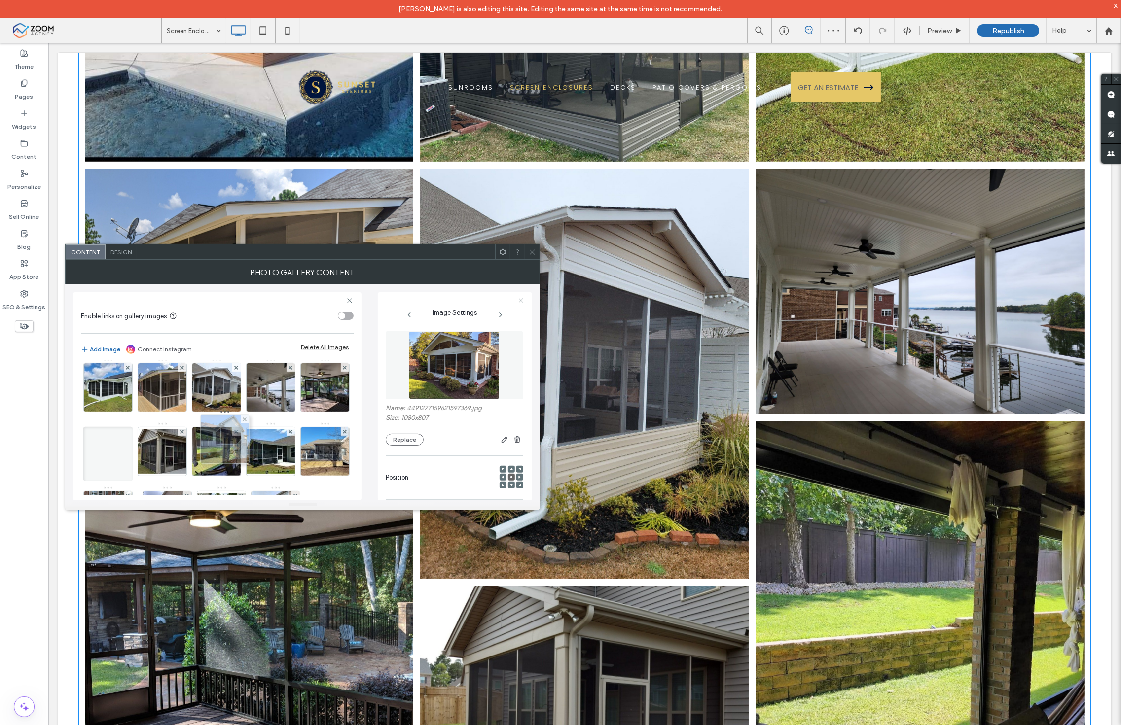
drag, startPoint x: 220, startPoint y: 470, endPoint x: 215, endPoint y: 433, distance: 37.4
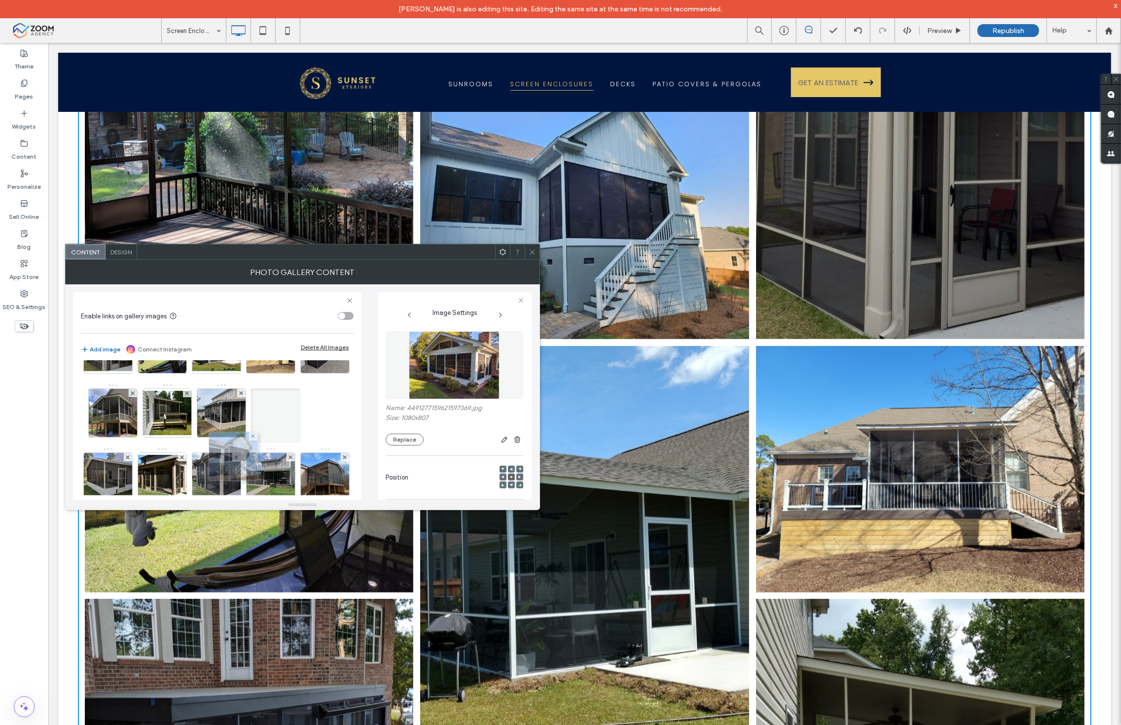
scroll to position [181, 0]
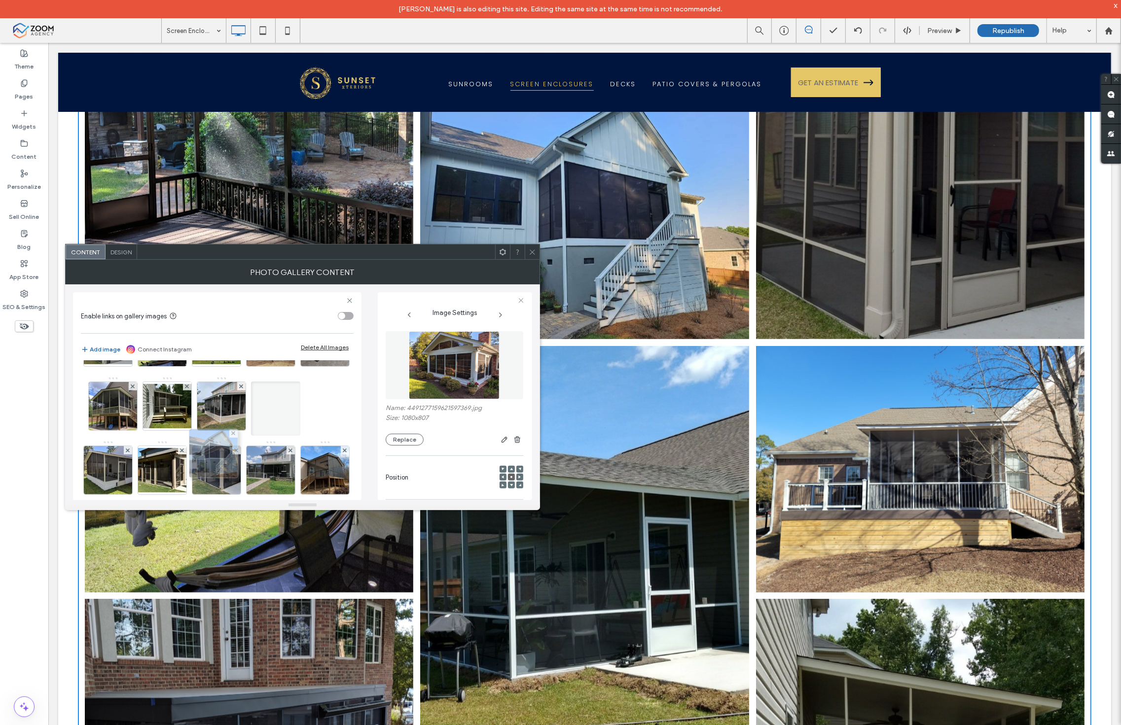
drag, startPoint x: 213, startPoint y: 452, endPoint x: 210, endPoint y: 460, distance: 8.9
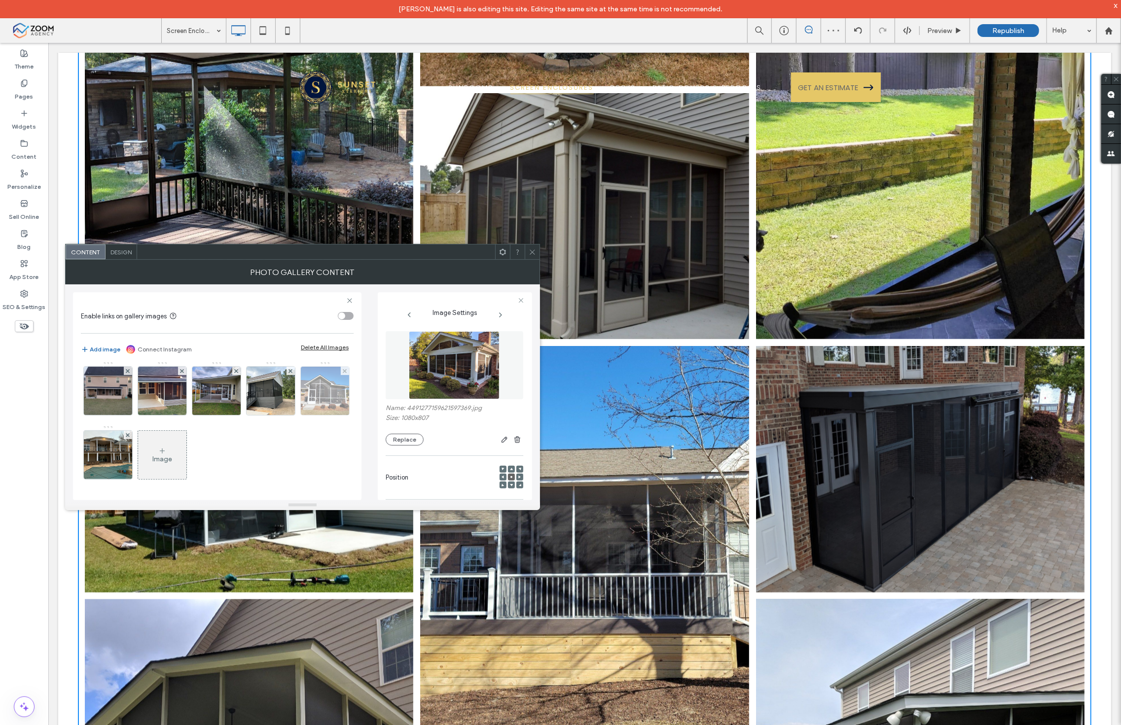
scroll to position [784, 0]
click at [293, 415] on img at bounding box center [325, 391] width 65 height 48
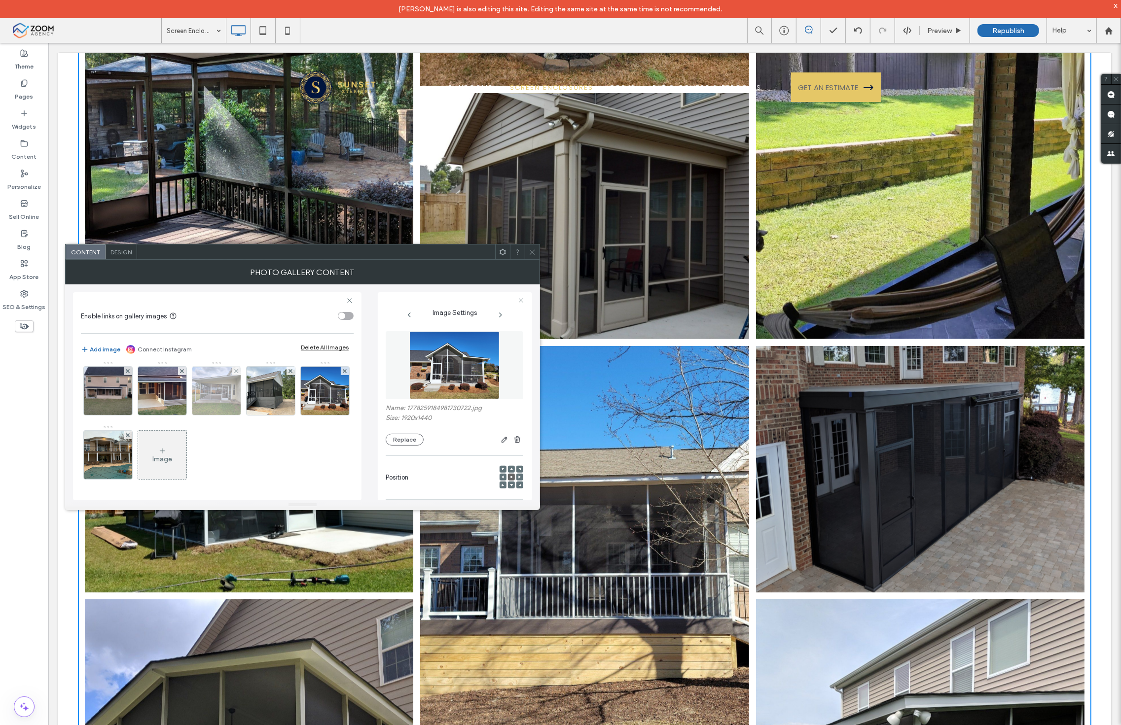
click at [184, 415] on img at bounding box center [216, 391] width 65 height 48
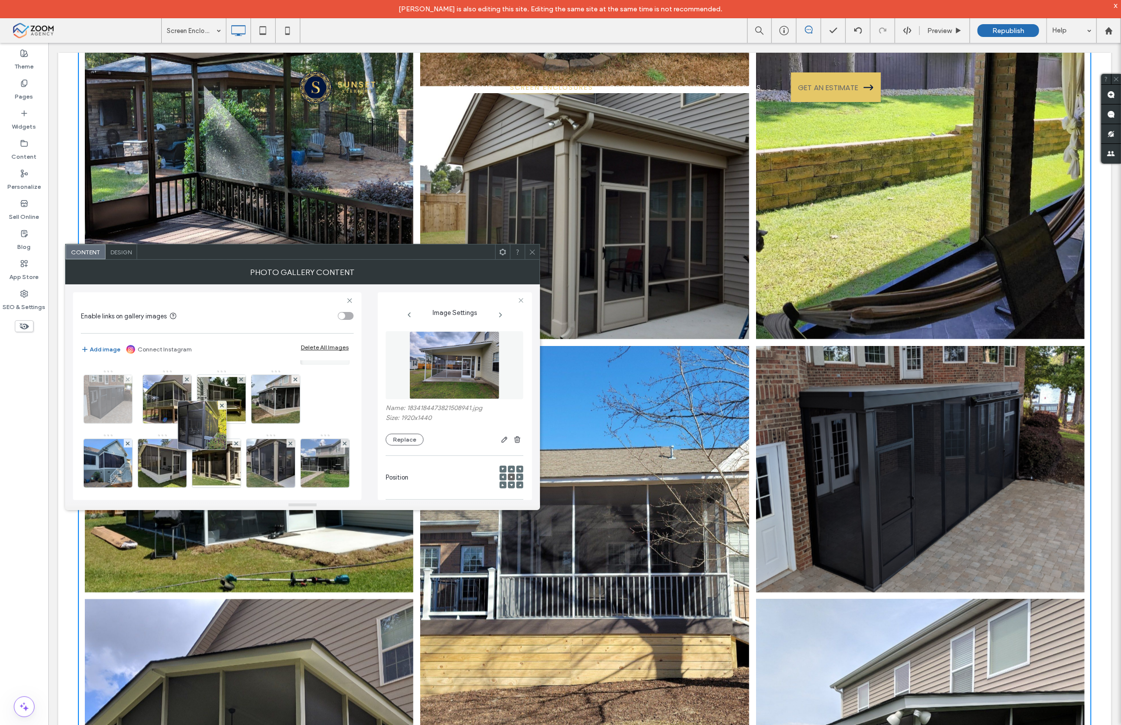
scroll to position [181, 0]
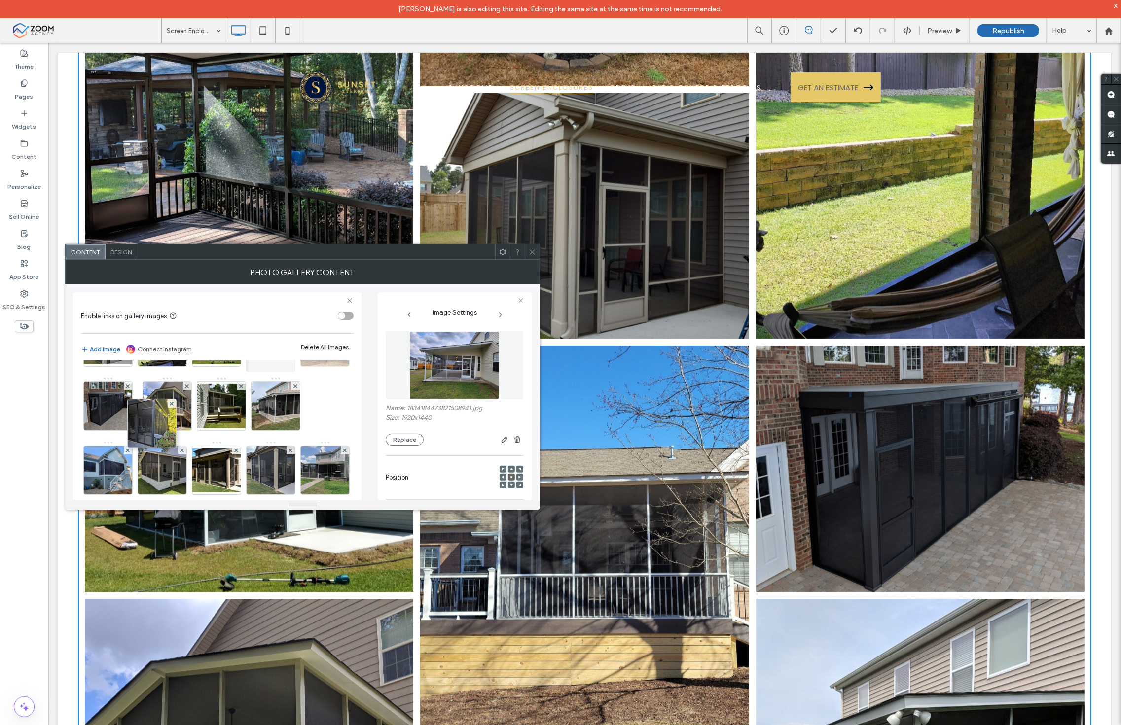
drag, startPoint x: 110, startPoint y: 480, endPoint x: 196, endPoint y: 400, distance: 117.6
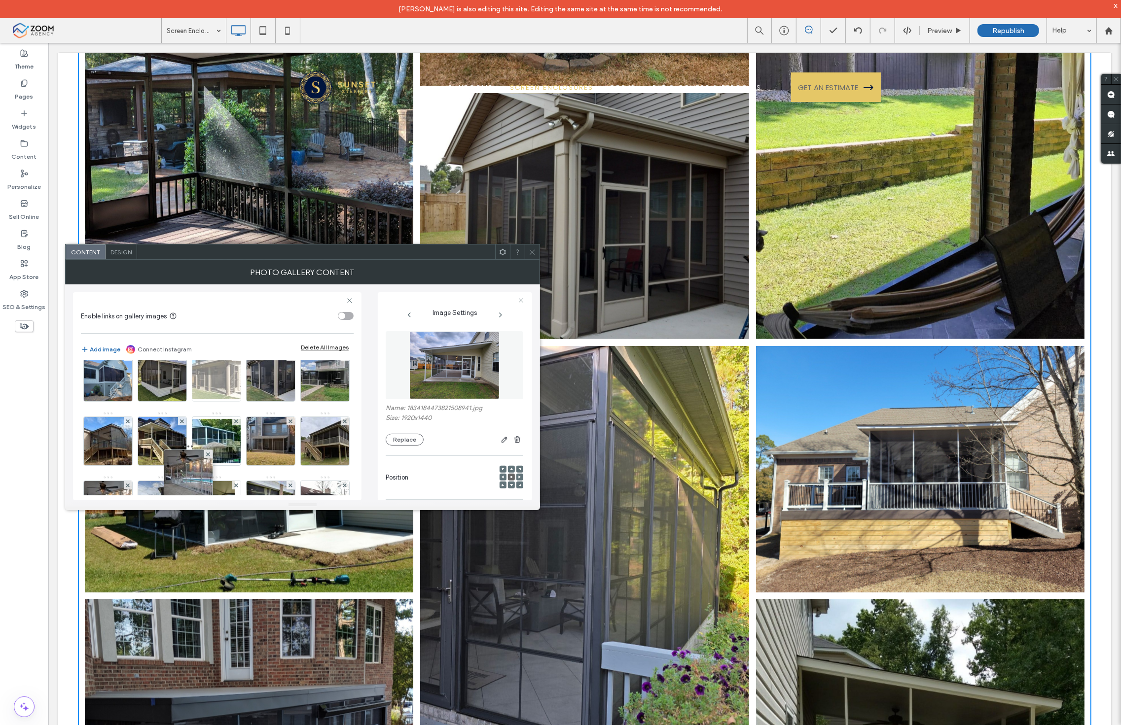
scroll to position [236, 0]
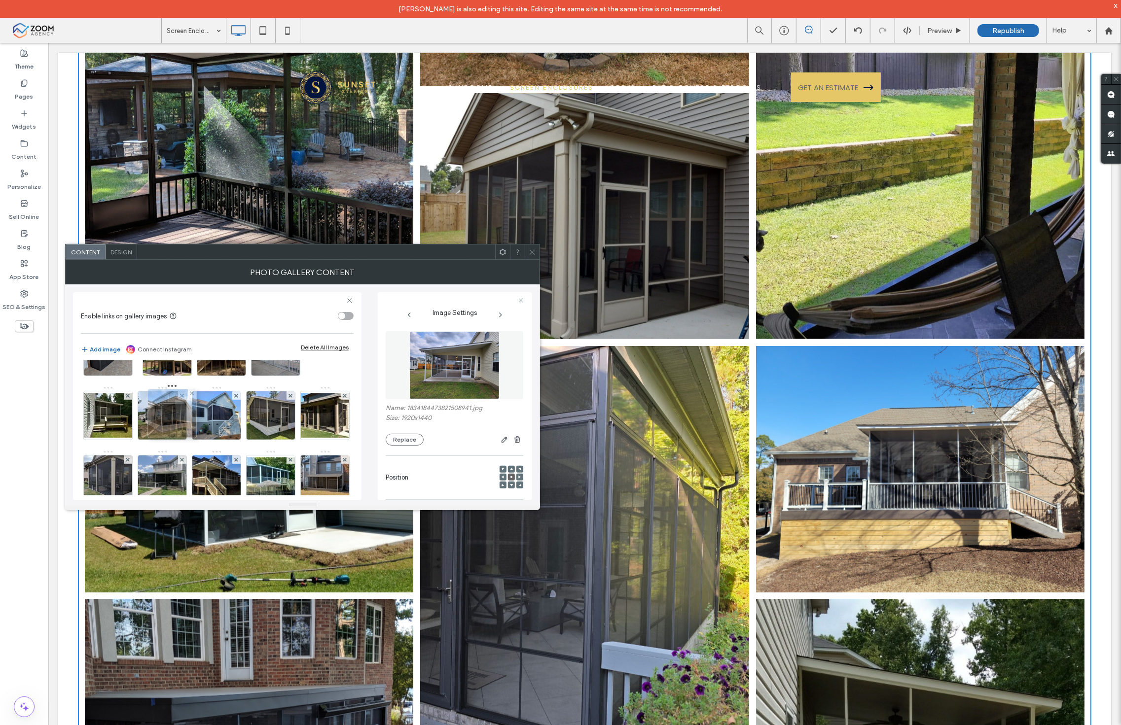
drag, startPoint x: 156, startPoint y: 433, endPoint x: 166, endPoint y: 413, distance: 22.0
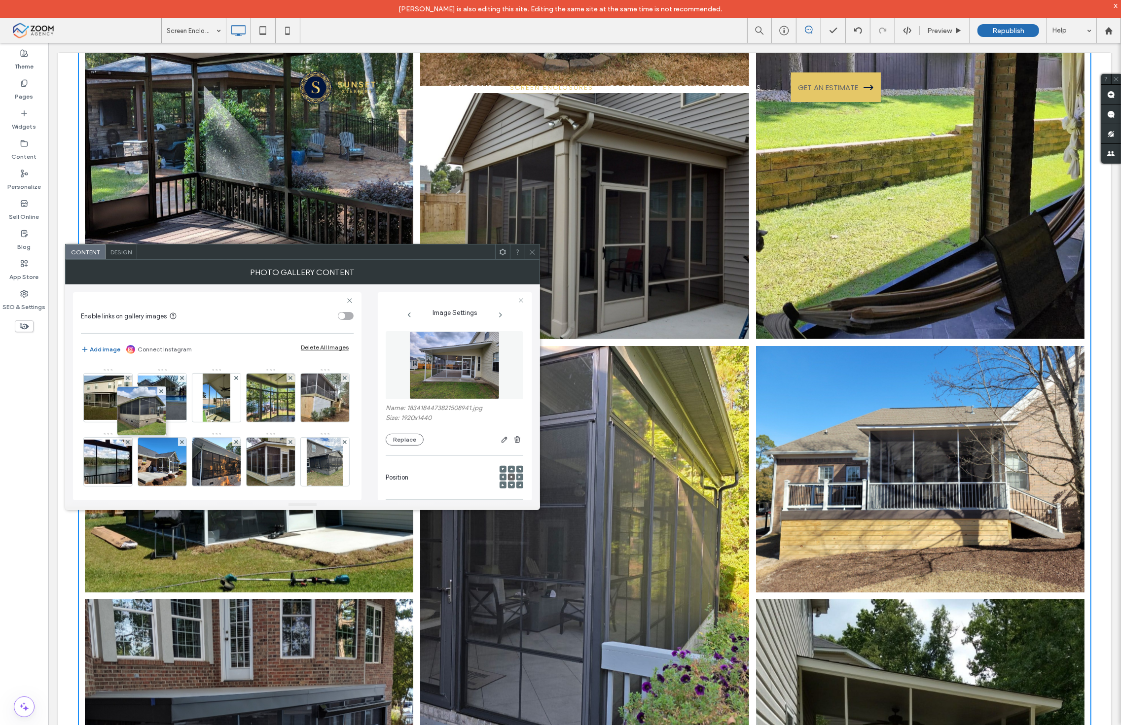
scroll to position [446, 0]
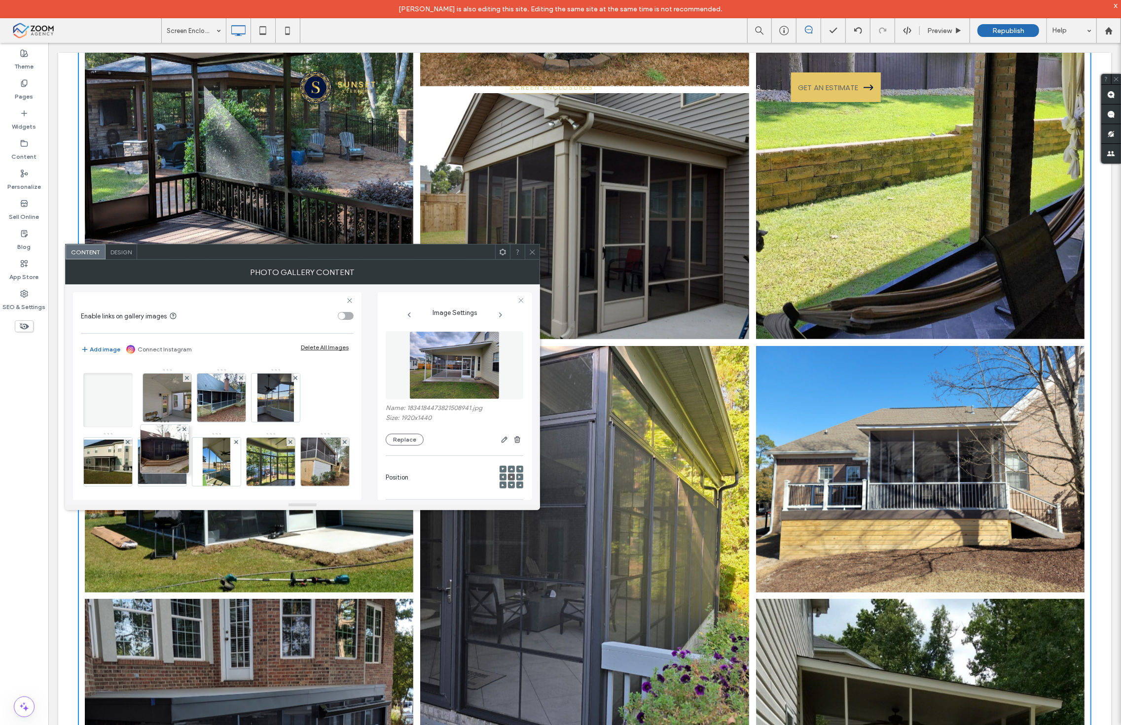
drag, startPoint x: 173, startPoint y: 437, endPoint x: 182, endPoint y: 375, distance: 62.8
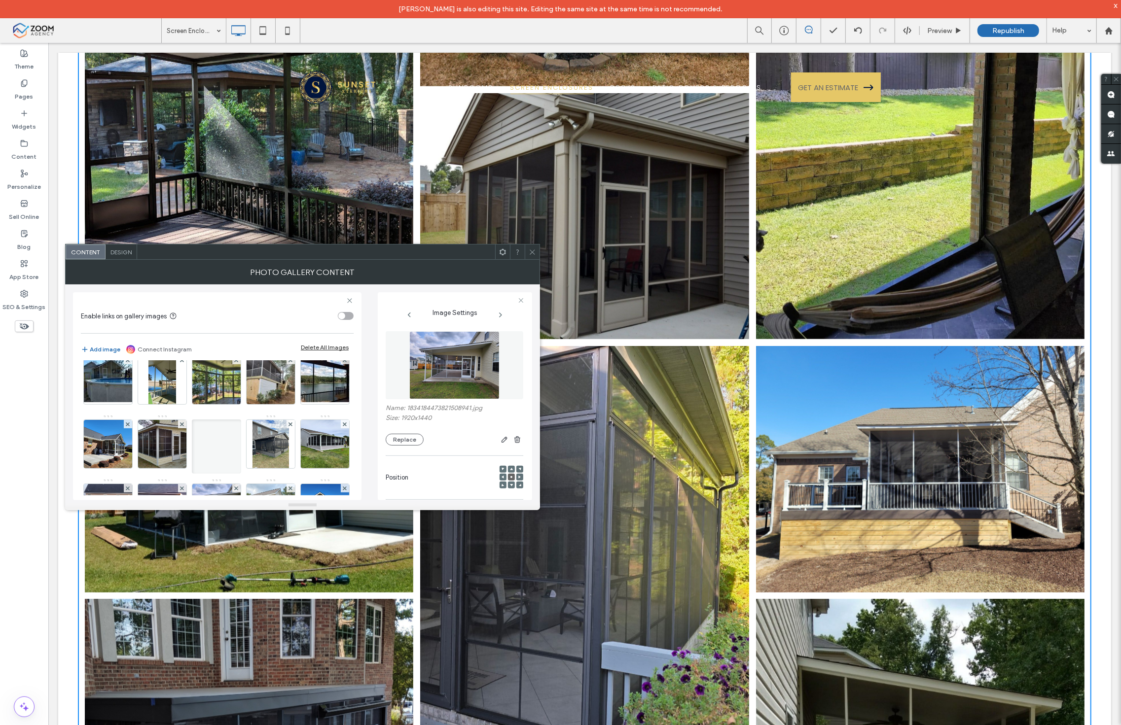
scroll to position [500, 0]
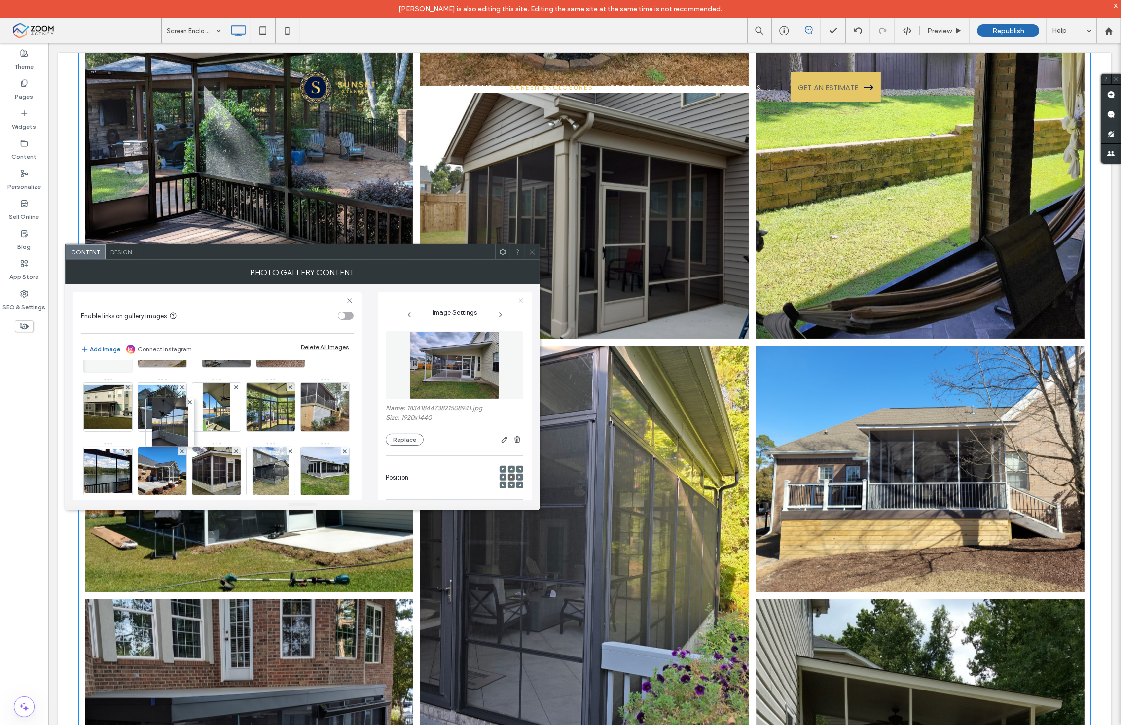
drag, startPoint x: 114, startPoint y: 442, endPoint x: 216, endPoint y: 430, distance: 102.3
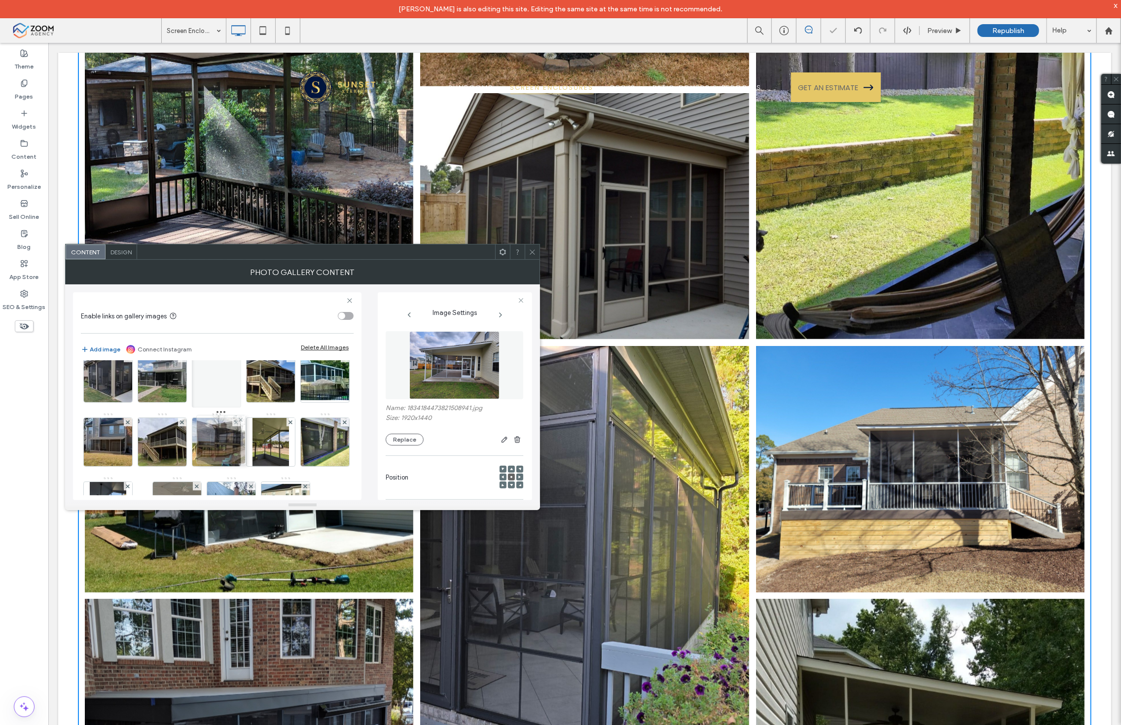
scroll to position [336, 0]
drag, startPoint x: 213, startPoint y: 469, endPoint x: 208, endPoint y: 410, distance: 59.8
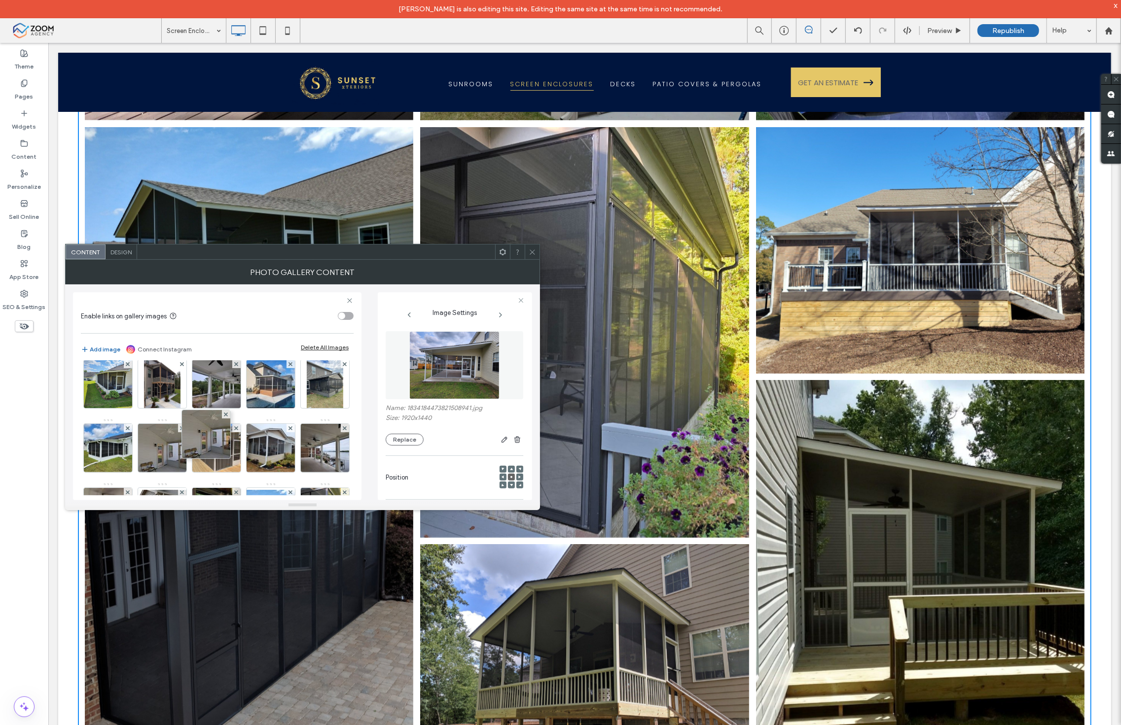
scroll to position [0, 0]
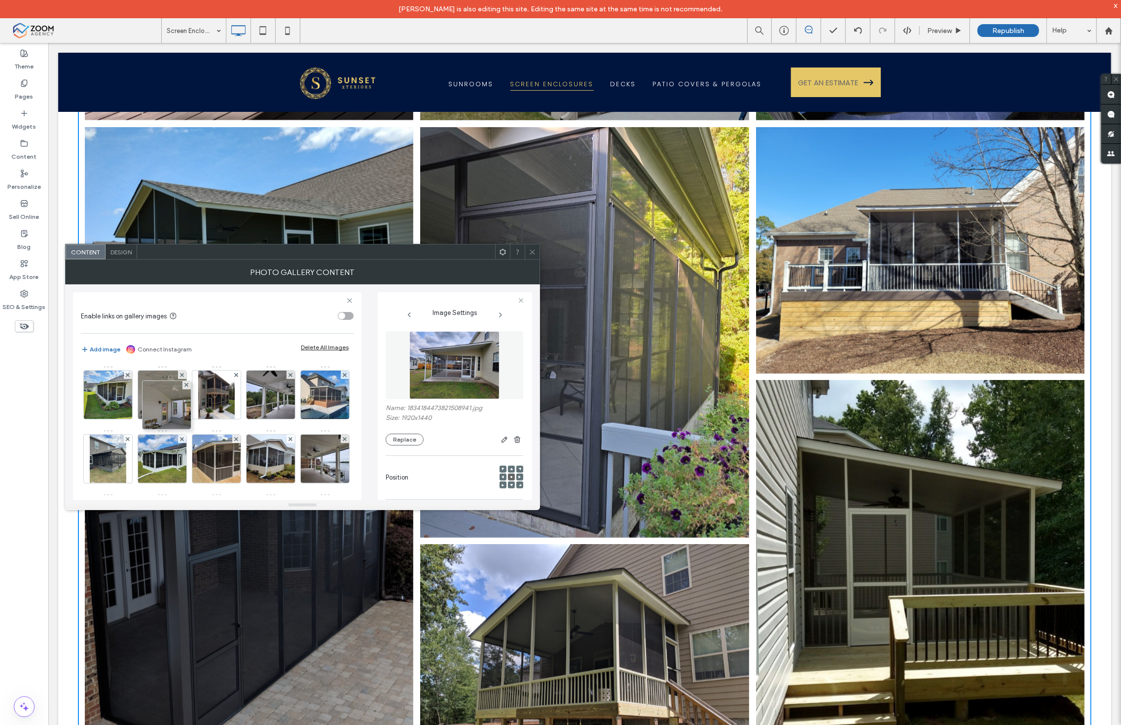
drag, startPoint x: 114, startPoint y: 403, endPoint x: 189, endPoint y: 381, distance: 78.3
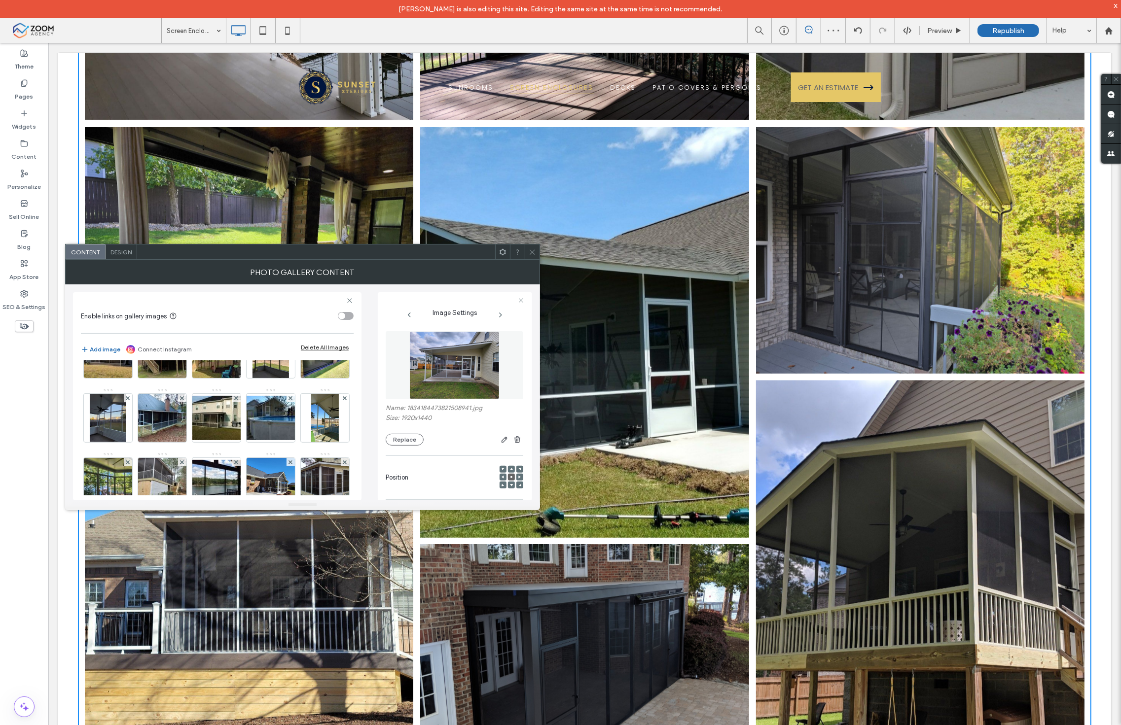
scroll to position [438, 0]
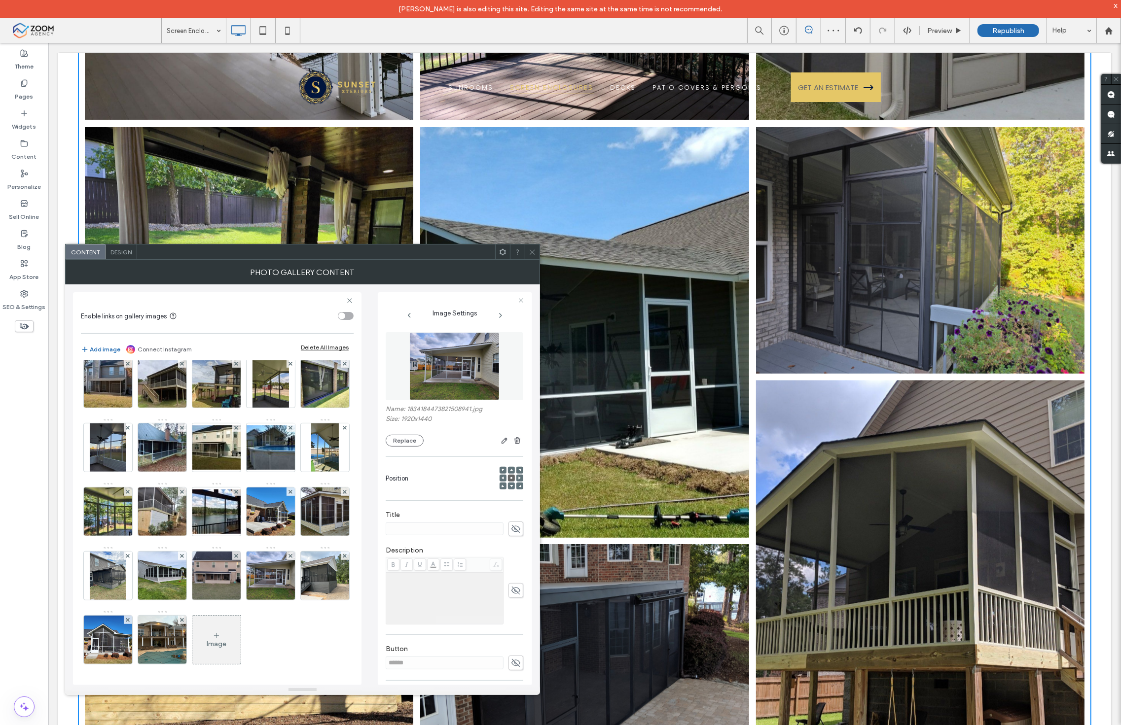
drag, startPoint x: 390, startPoint y: 508, endPoint x: 362, endPoint y: 693, distance: 187.0
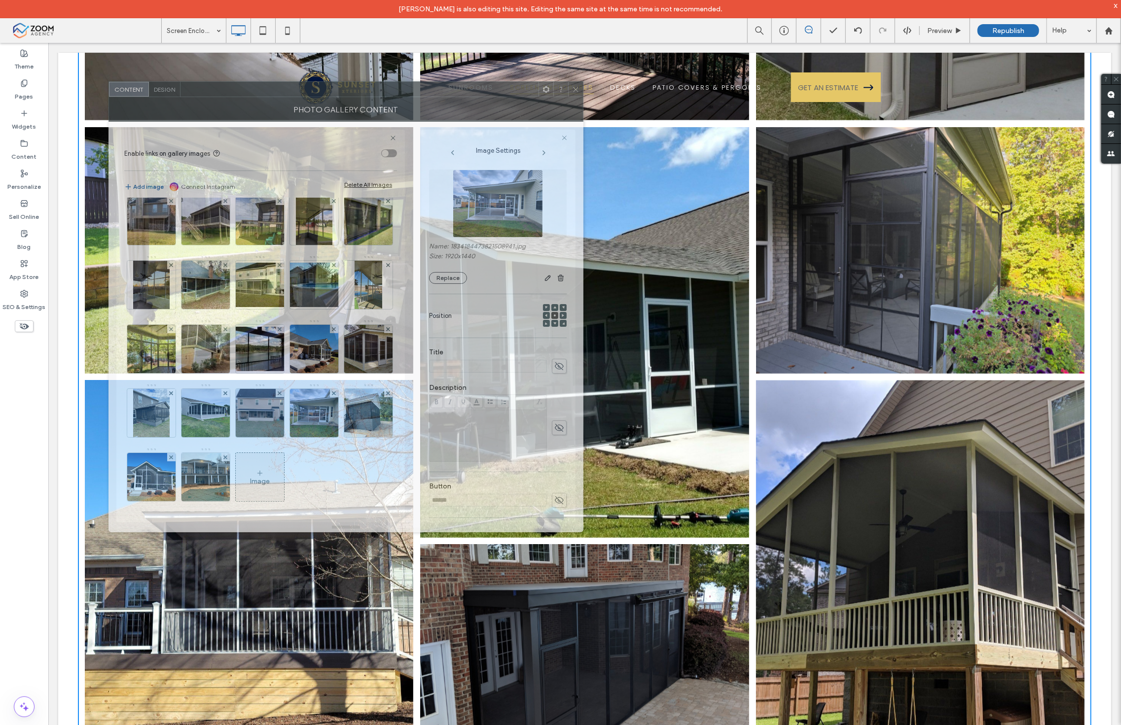
drag, startPoint x: 350, startPoint y: 258, endPoint x: 392, endPoint y: 94, distance: 169.6
click at [392, 91] on div at bounding box center [359, 89] width 358 height 15
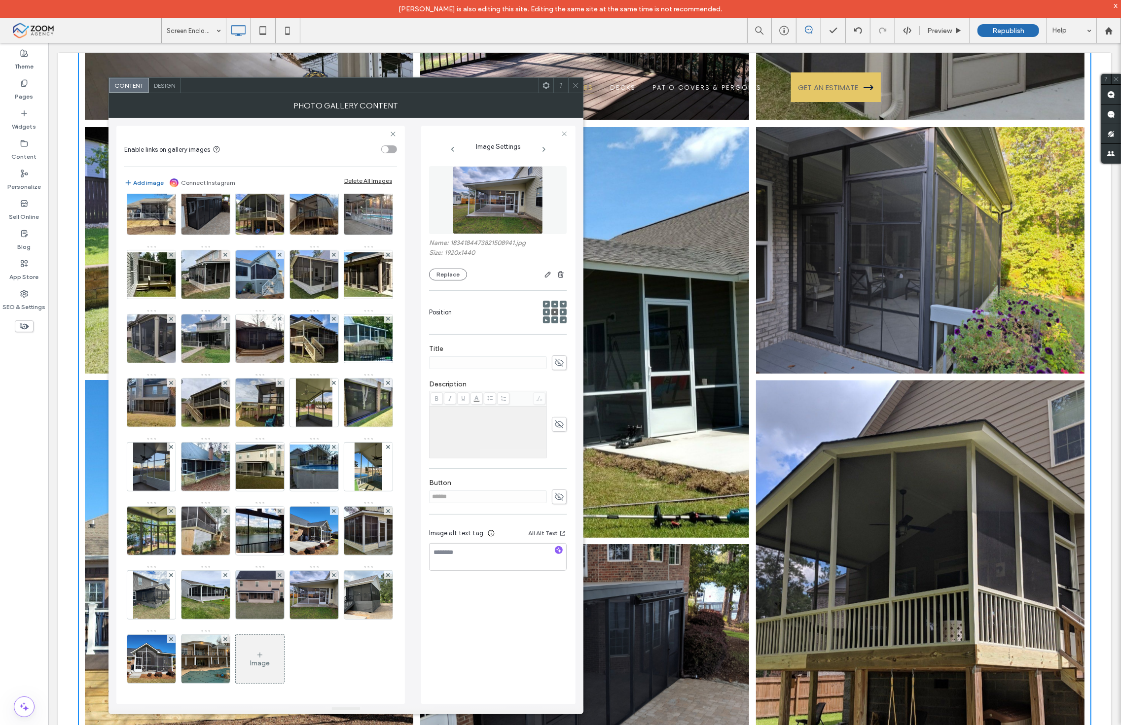
drag, startPoint x: 321, startPoint y: 527, endPoint x: 301, endPoint y: 712, distance: 186.9
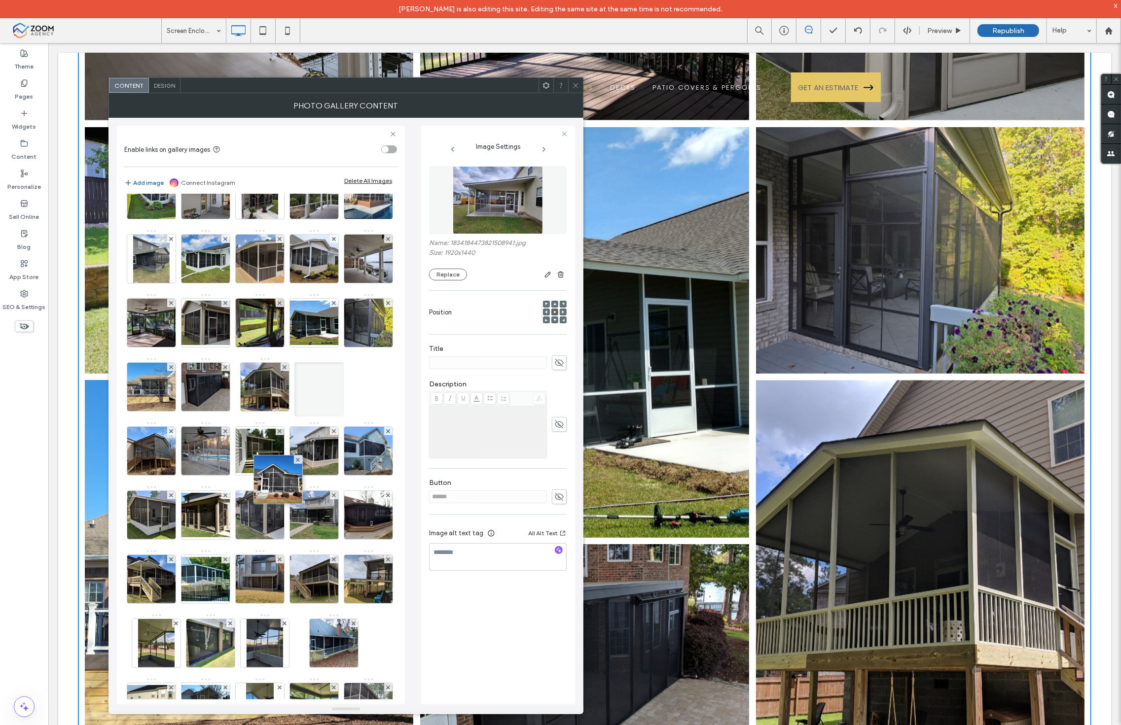
scroll to position [109, 0]
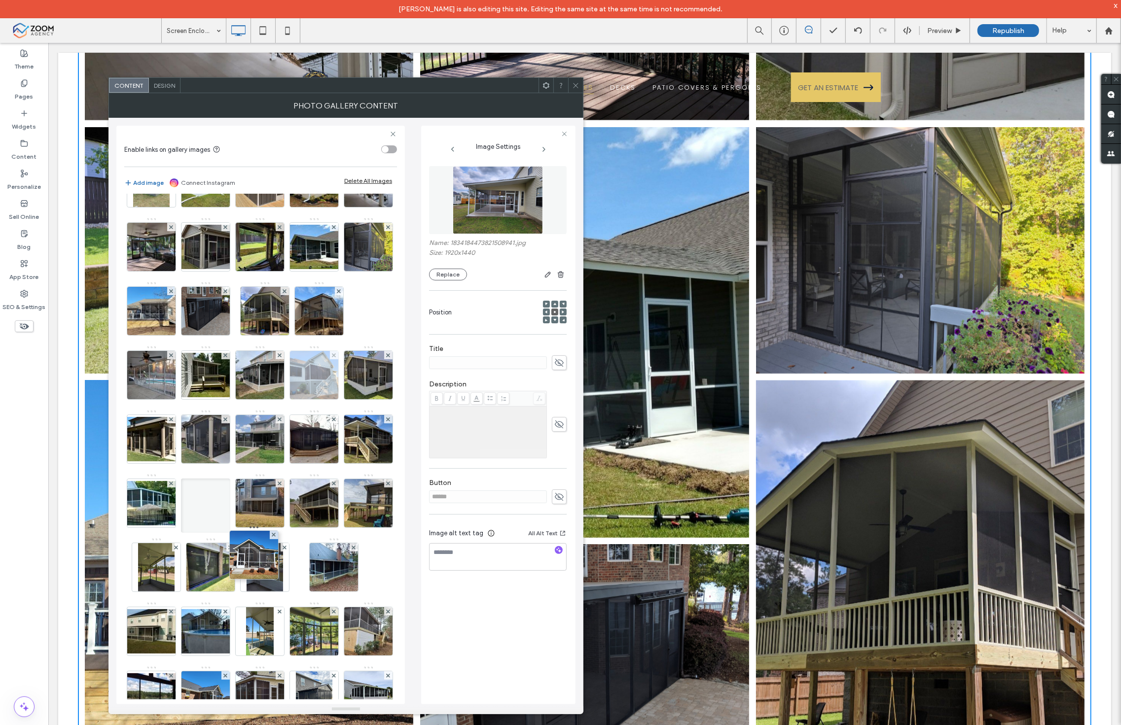
drag, startPoint x: 273, startPoint y: 612, endPoint x: 250, endPoint y: 457, distance: 156.5
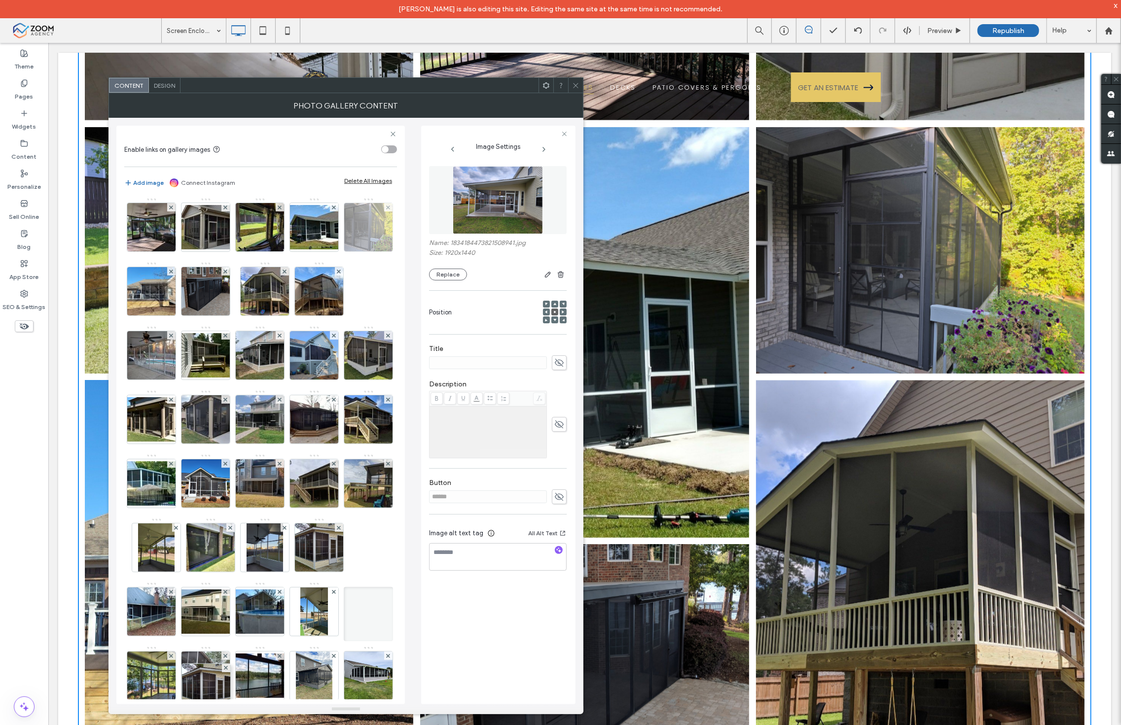
scroll to position [55, 0]
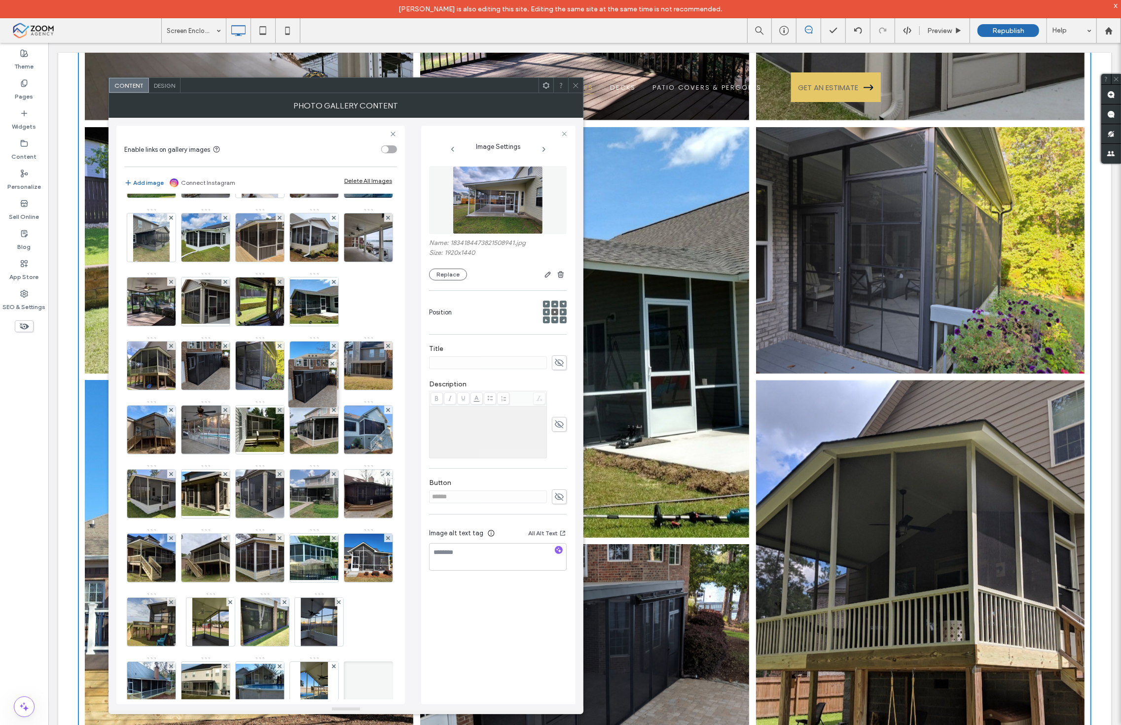
drag, startPoint x: 144, startPoint y: 565, endPoint x: 383, endPoint y: 189, distance: 444.4
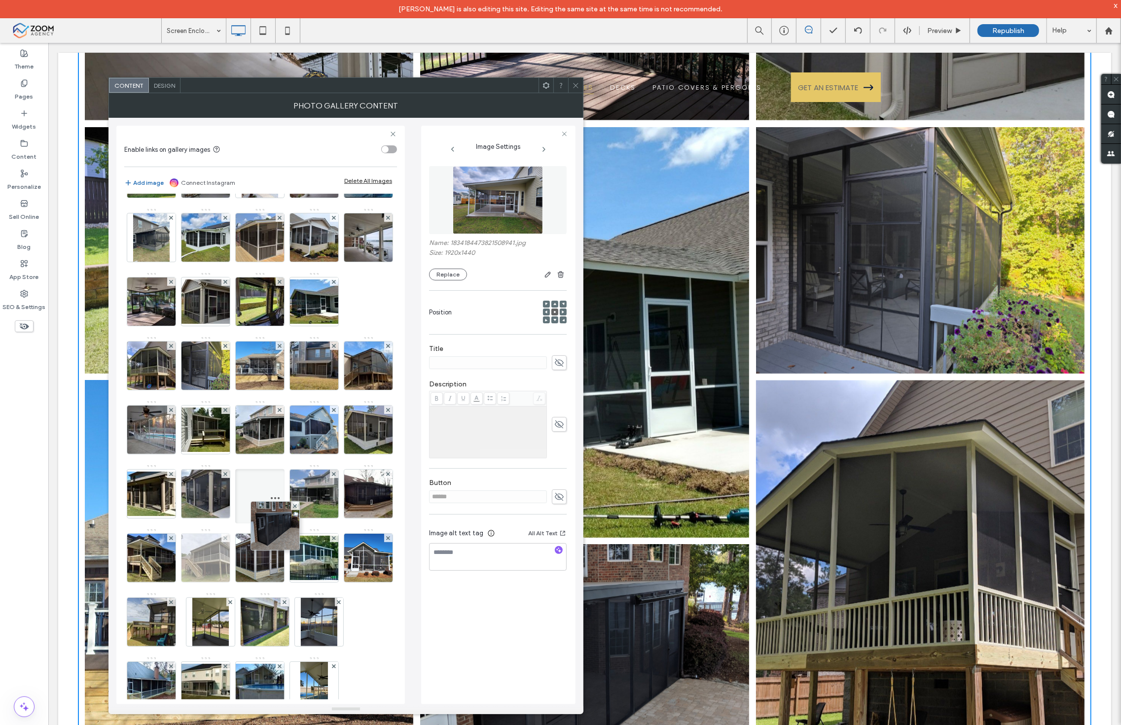
drag, startPoint x: 319, startPoint y: 373, endPoint x: 267, endPoint y: 606, distance: 238.8
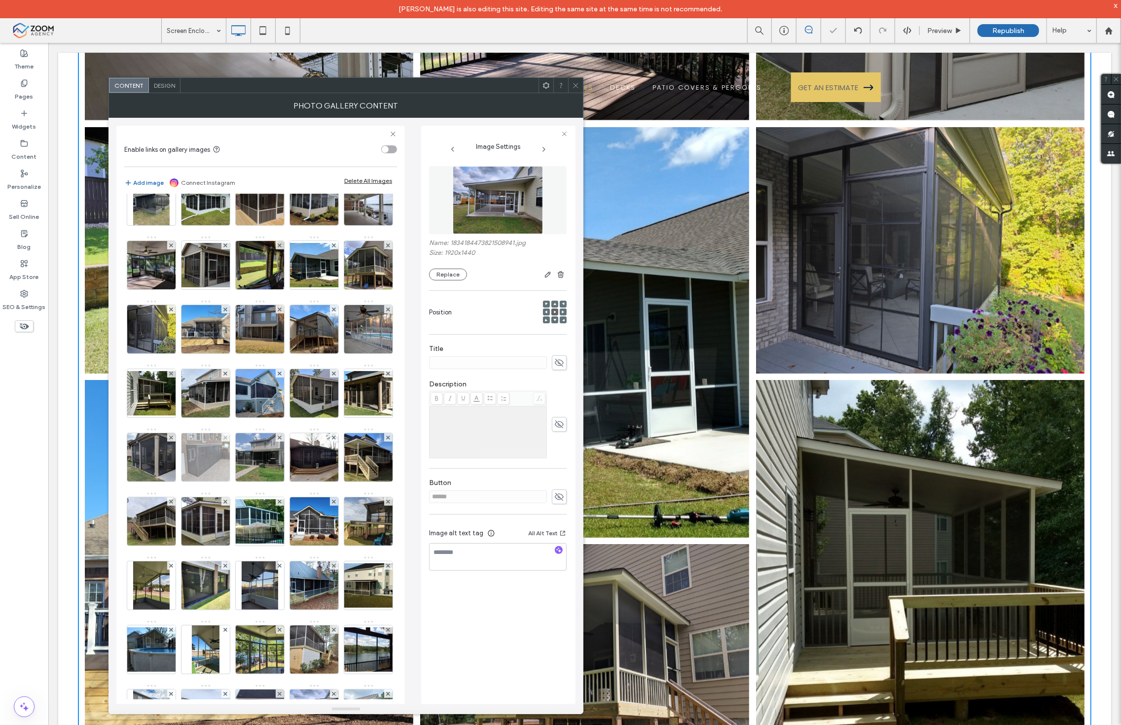
scroll to position [109, 0]
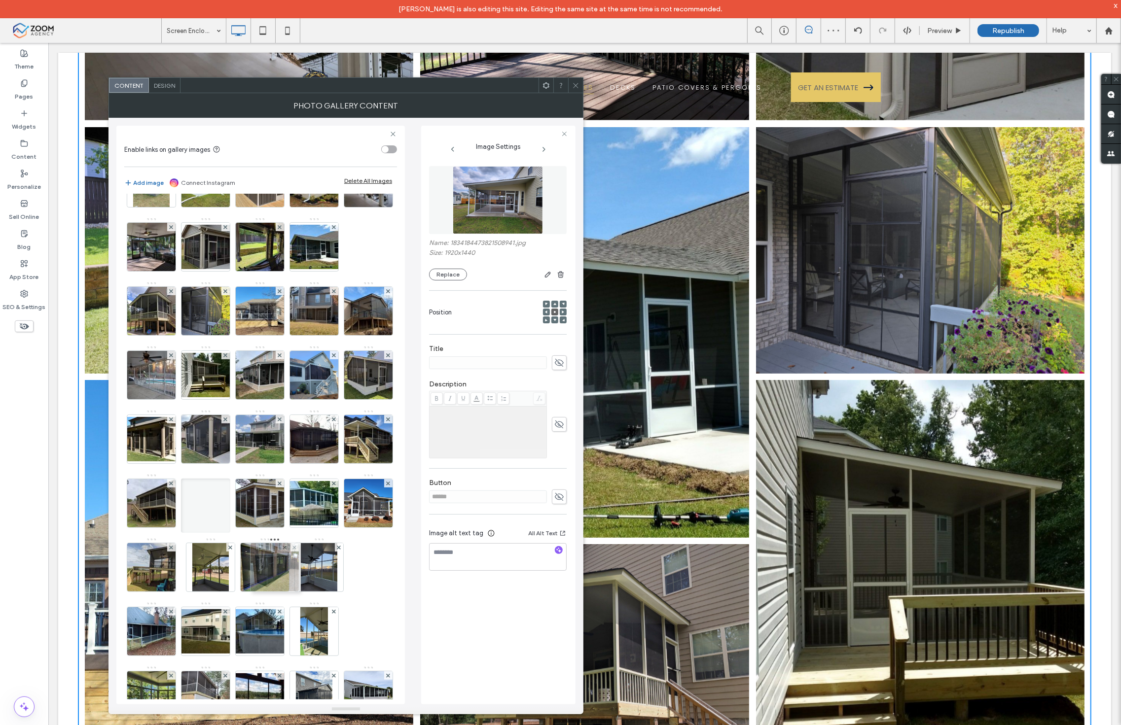
drag, startPoint x: 254, startPoint y: 498, endPoint x: 264, endPoint y: 578, distance: 80.5
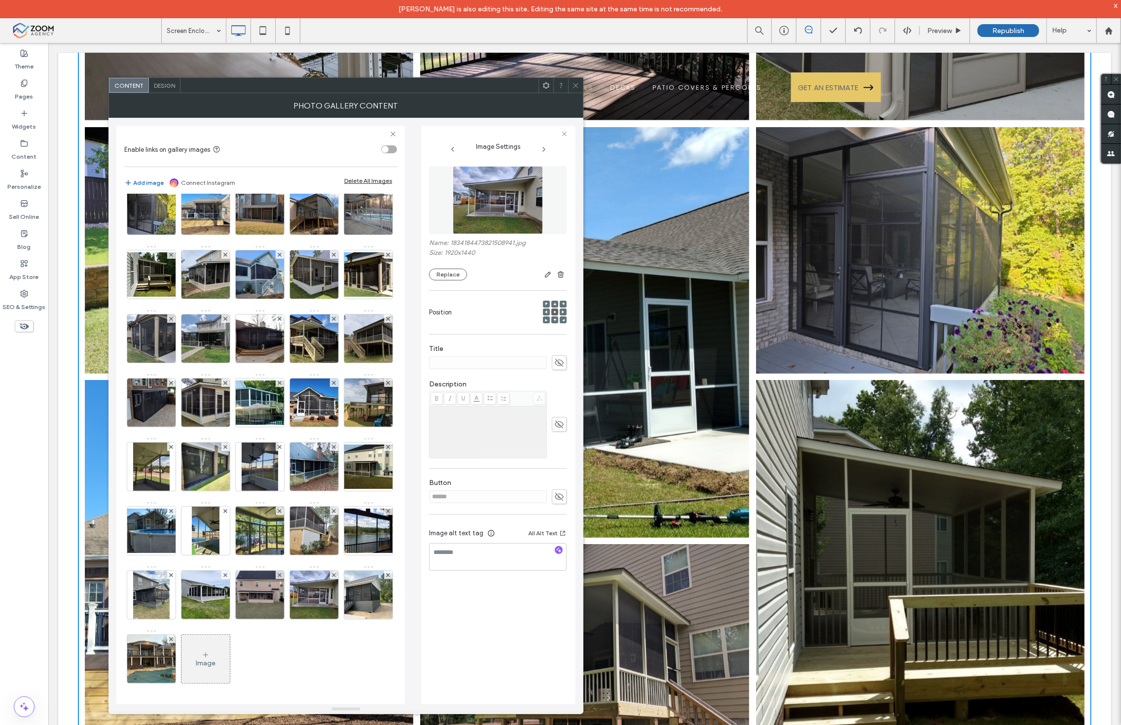
scroll to position [339, 0]
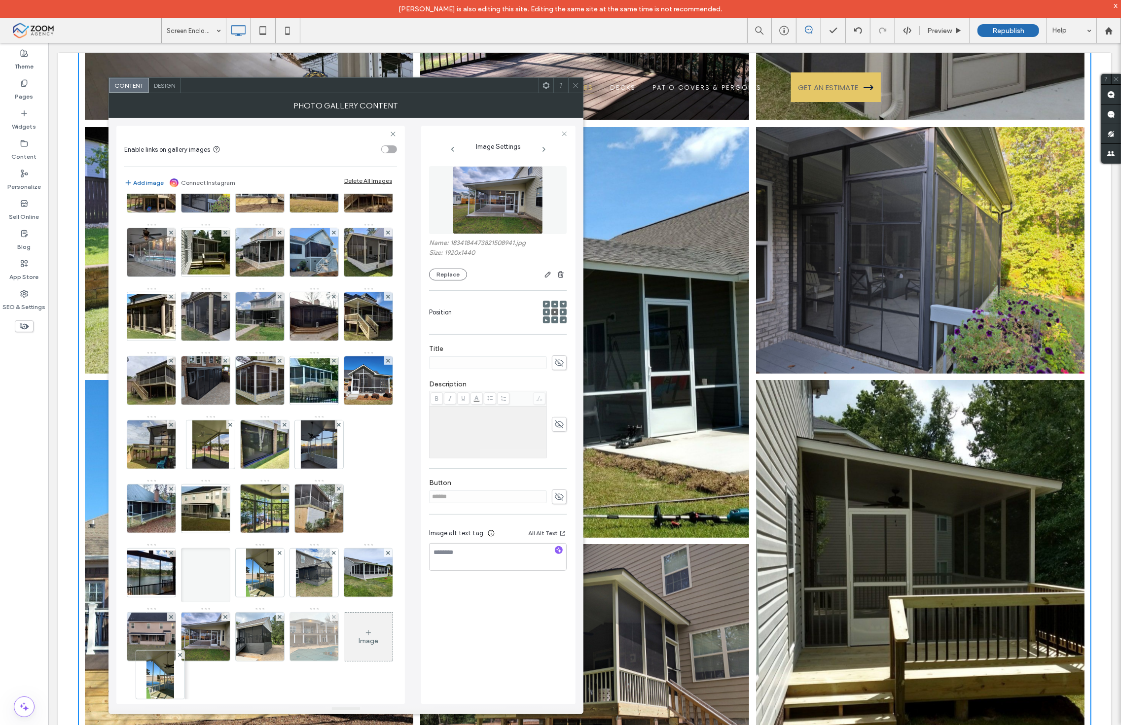
drag, startPoint x: 148, startPoint y: 525, endPoint x: 239, endPoint y: 638, distance: 145.1
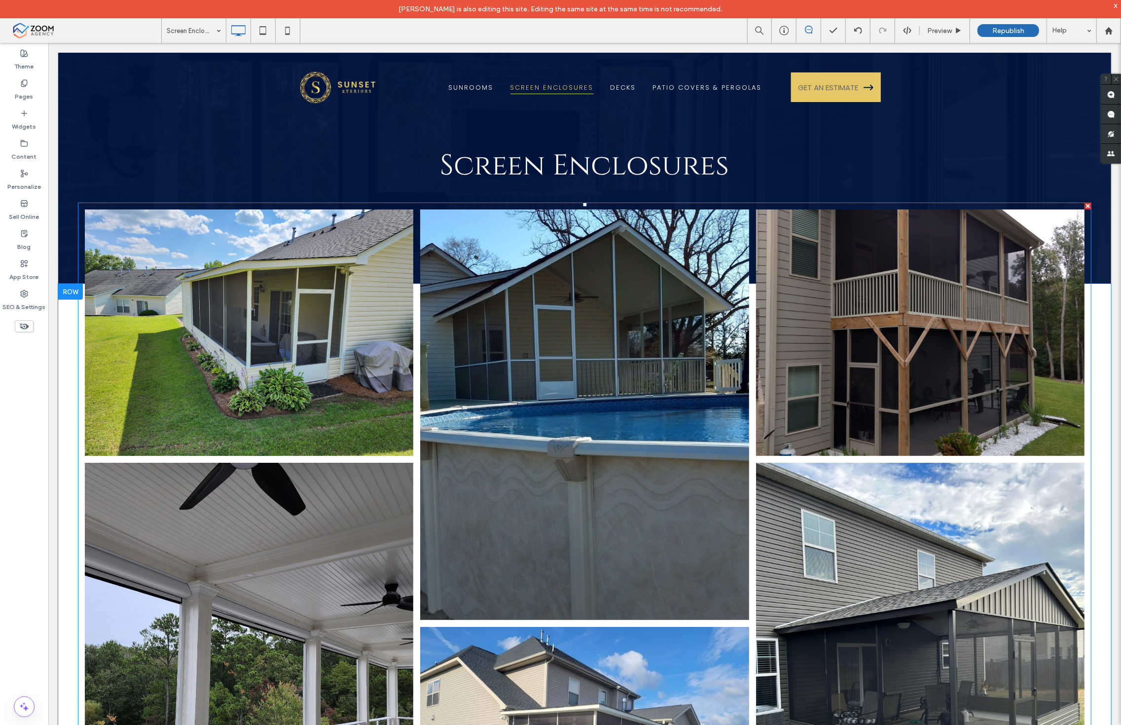
click at [375, 304] on link at bounding box center [248, 332] width 348 height 261
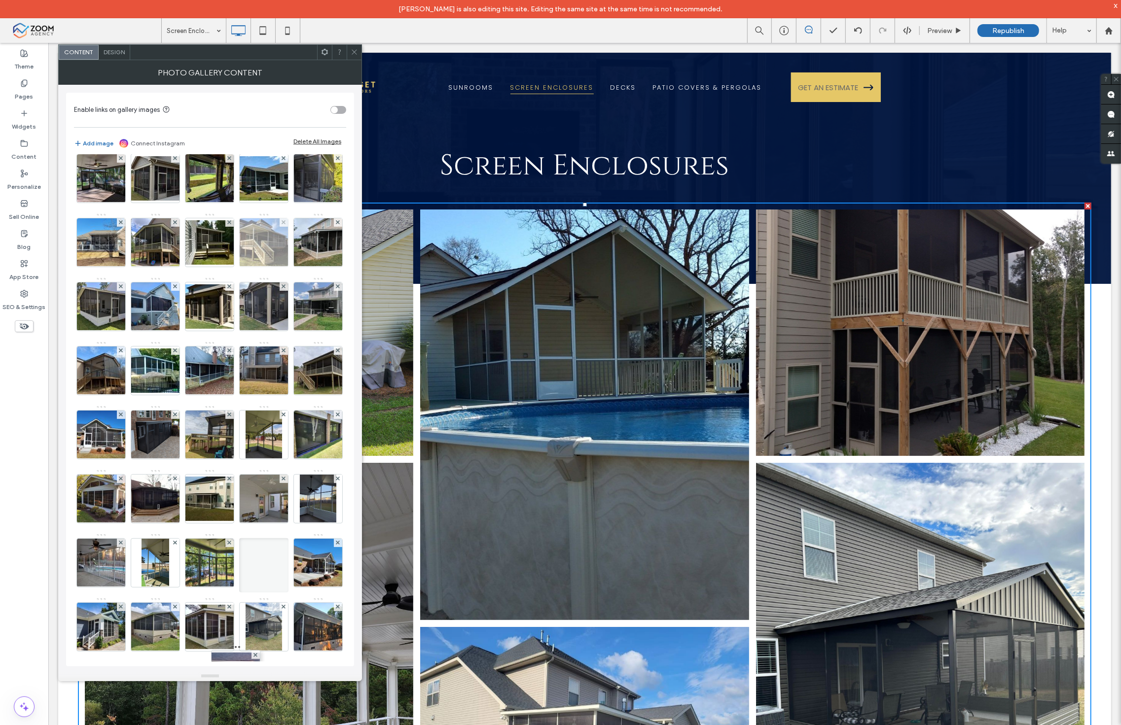
scroll to position [138, 0]
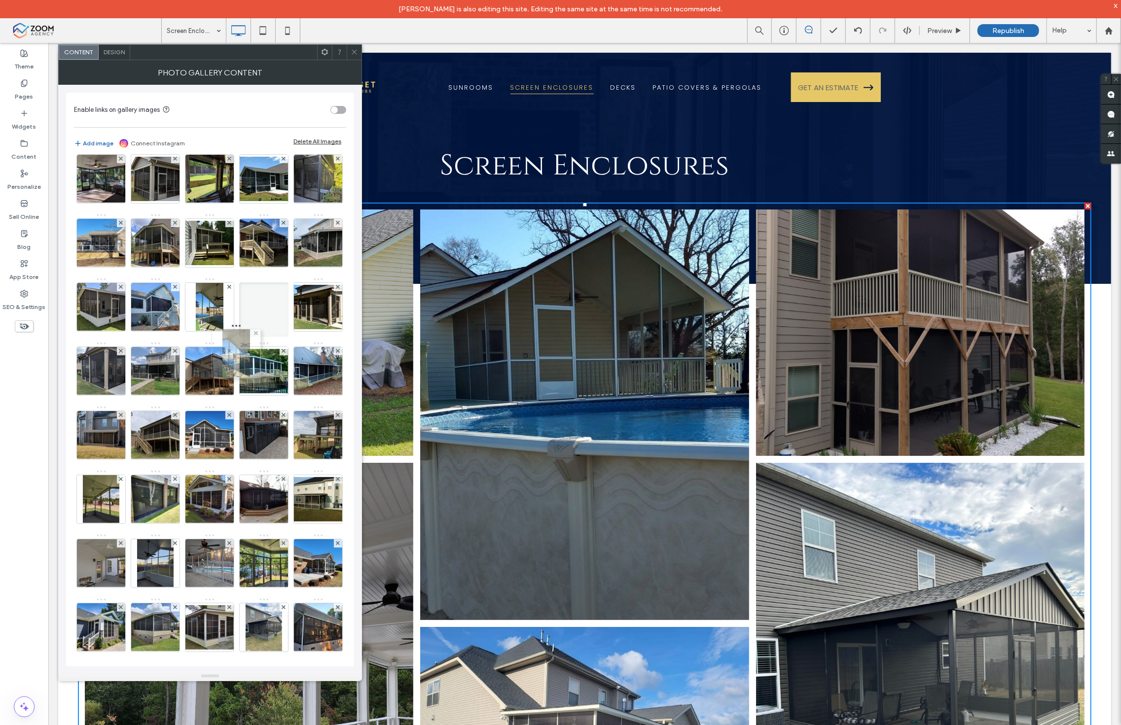
drag, startPoint x: 270, startPoint y: 503, endPoint x: 253, endPoint y: 336, distance: 168.0
drag, startPoint x: 273, startPoint y: 380, endPoint x: 258, endPoint y: 363, distance: 22.0
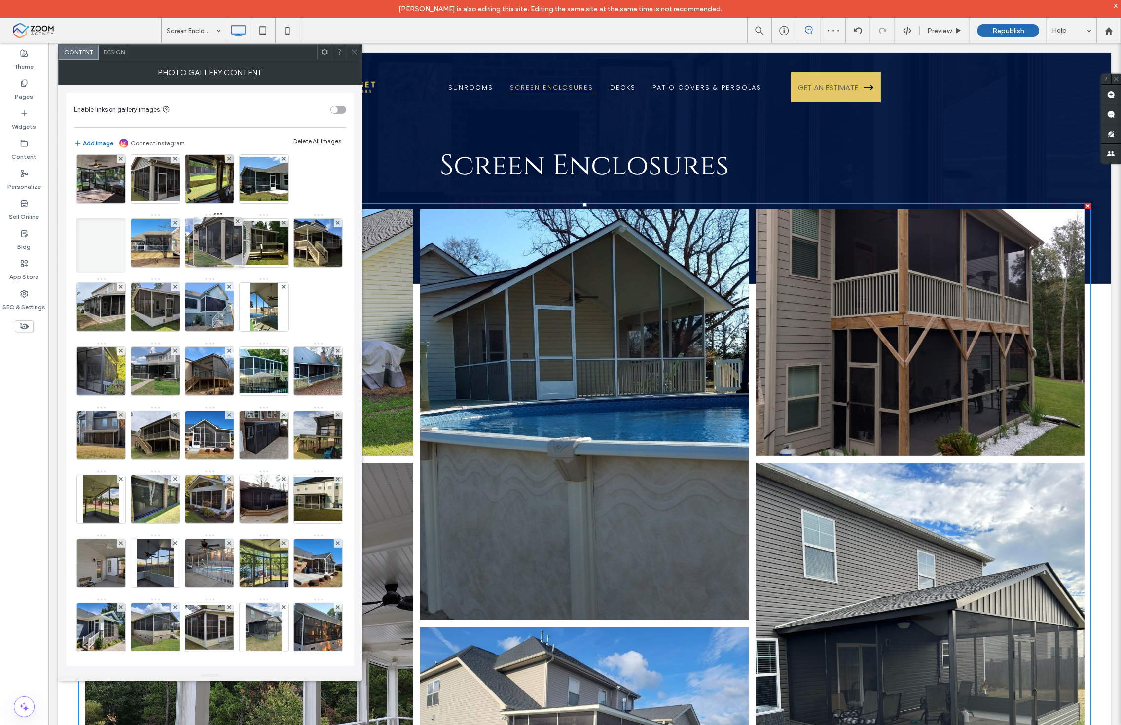
drag, startPoint x: 269, startPoint y: 386, endPoint x: 190, endPoint y: 205, distance: 197.9
click at [190, 205] on div "Image" at bounding box center [209, 405] width 271 height 769
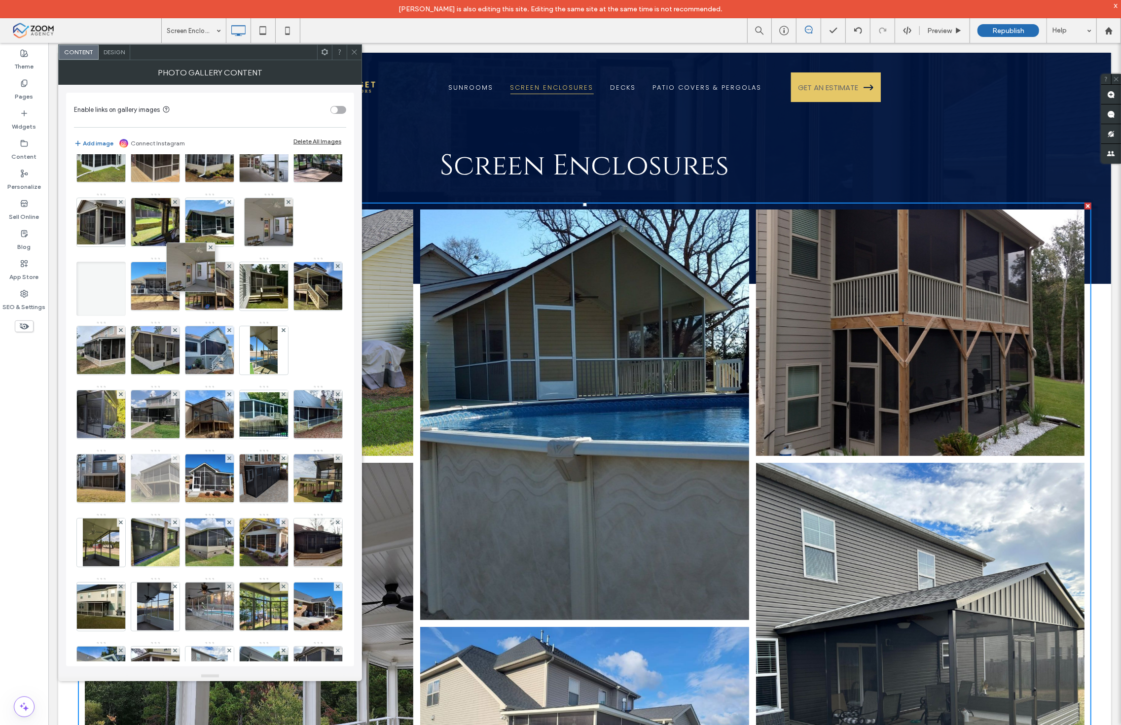
scroll to position [164, 0]
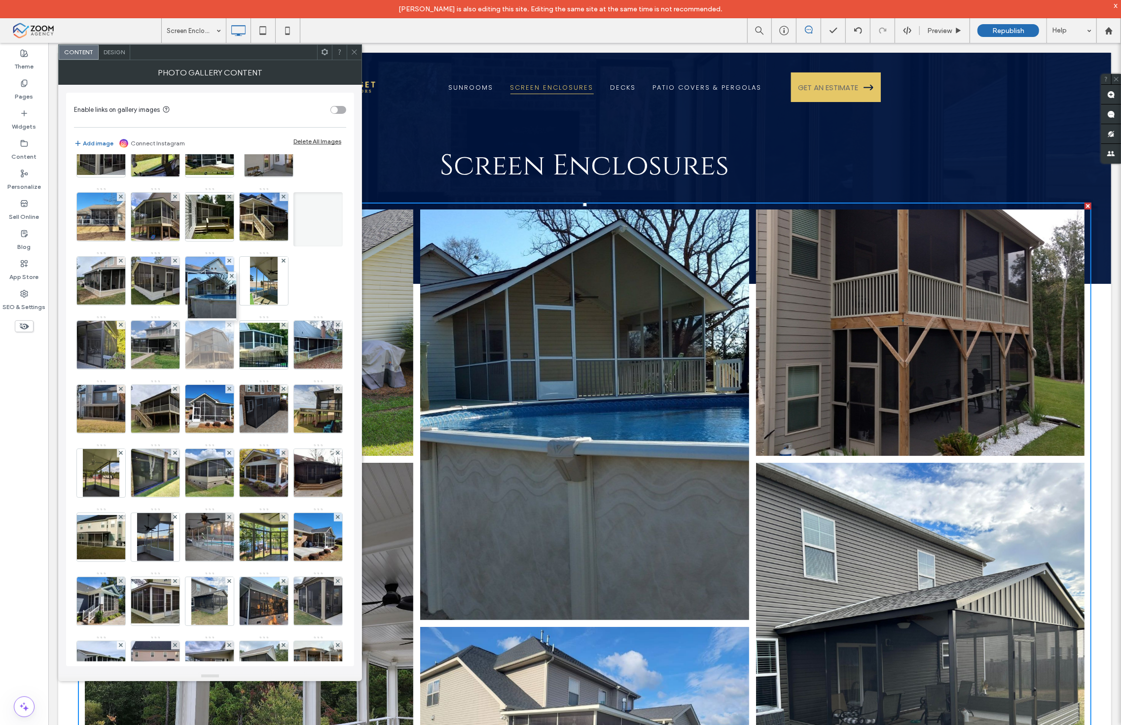
drag, startPoint x: 155, startPoint y: 188, endPoint x: 176, endPoint y: 416, distance: 228.7
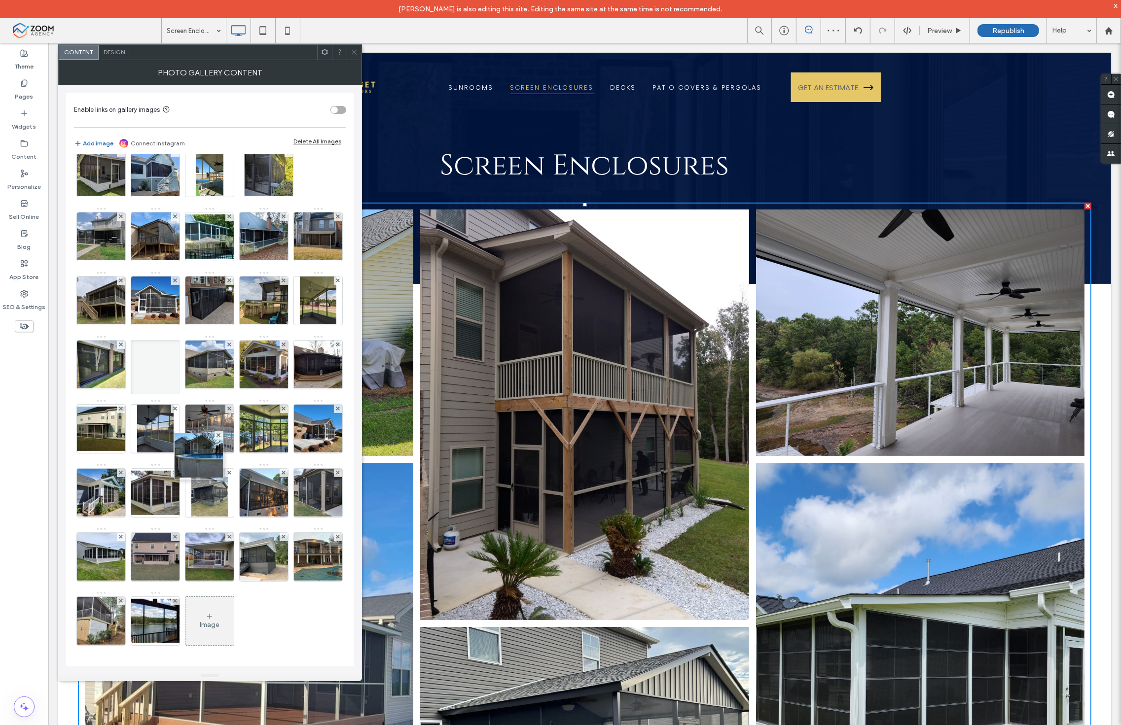
scroll to position [402, 0]
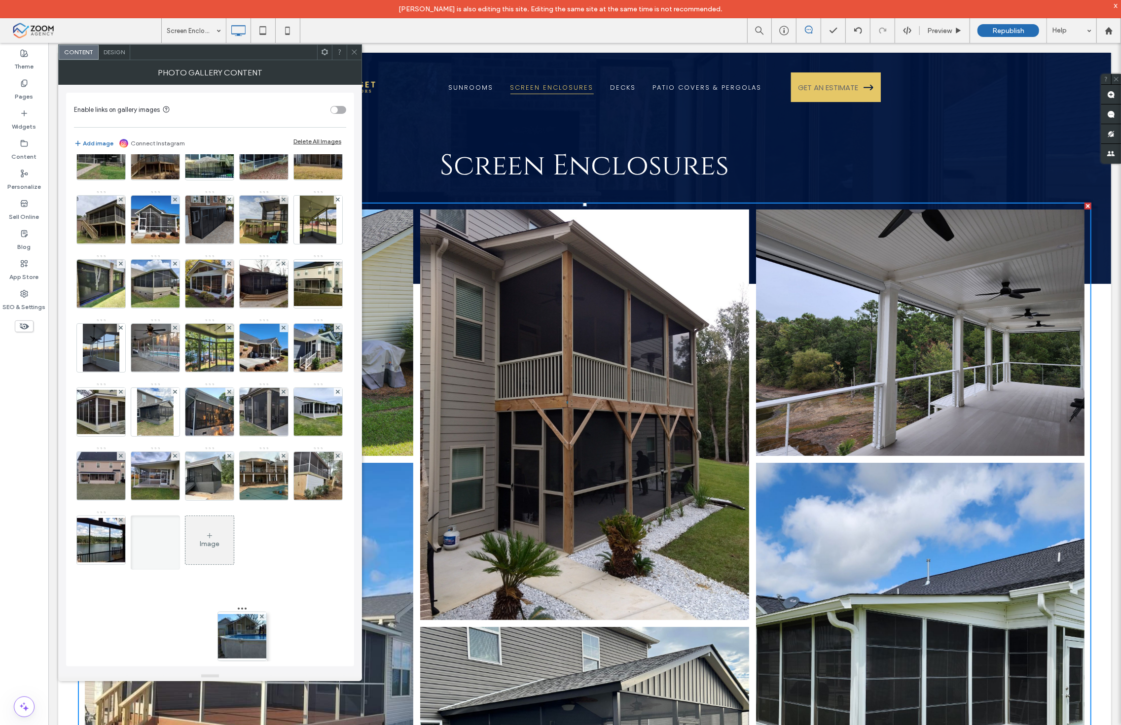
drag, startPoint x: 209, startPoint y: 253, endPoint x: 238, endPoint y: 672, distance: 419.2
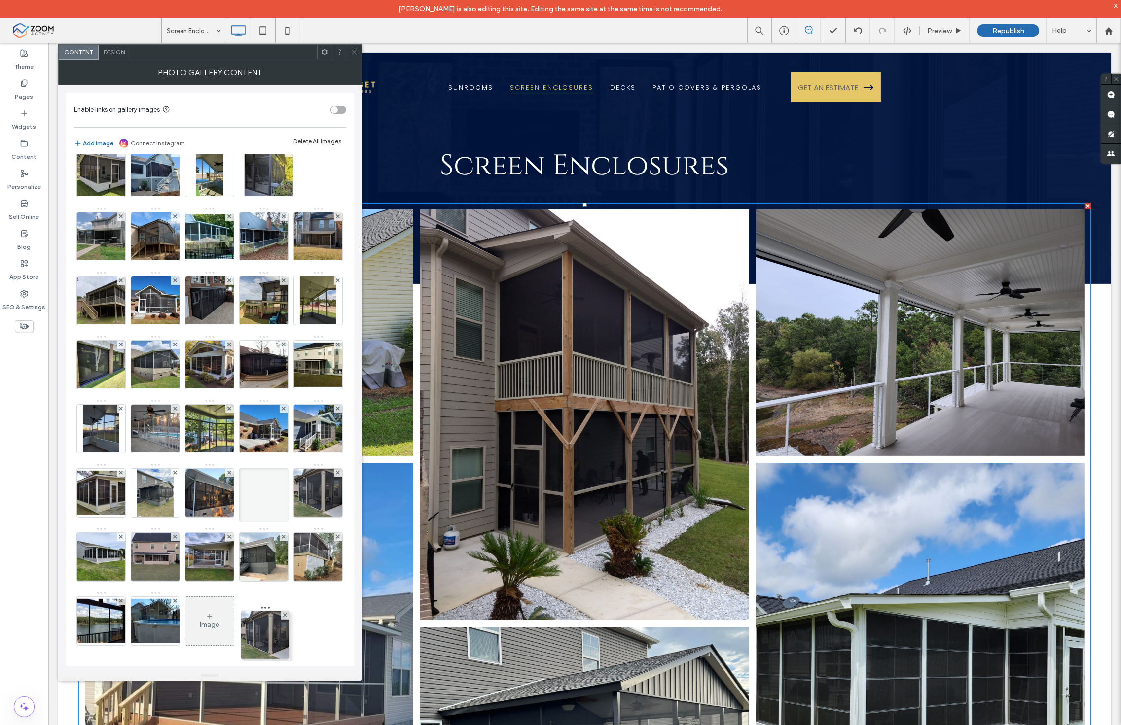
drag, startPoint x: 272, startPoint y: 563, endPoint x: 219, endPoint y: 460, distance: 115.5
click at [220, 459] on div "Image" at bounding box center [209, 271] width 271 height 769
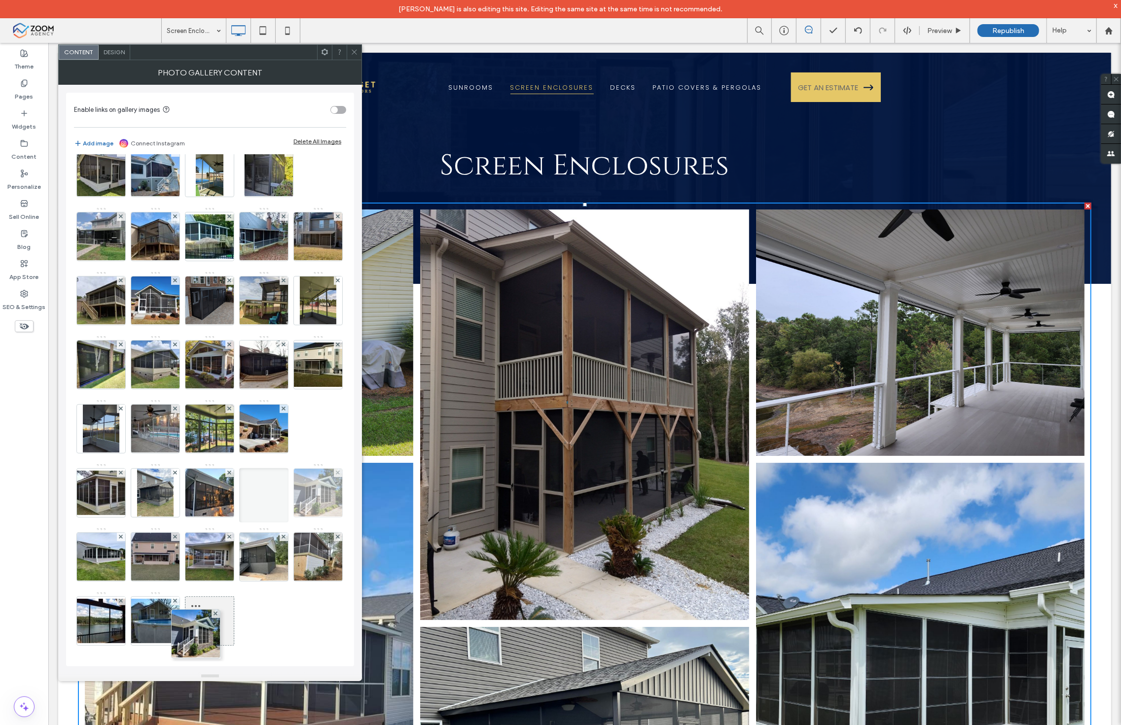
drag, startPoint x: 211, startPoint y: 503, endPoint x: 208, endPoint y: 469, distance: 34.2
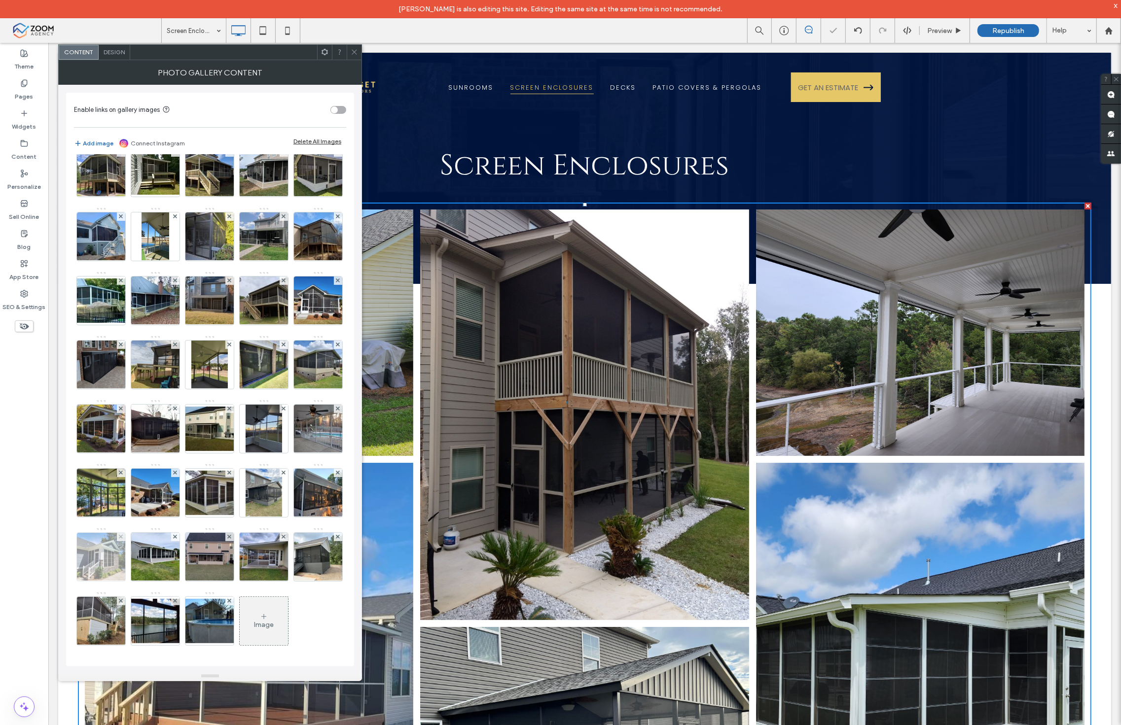
click at [134, 533] on img at bounding box center [101, 557] width 65 height 48
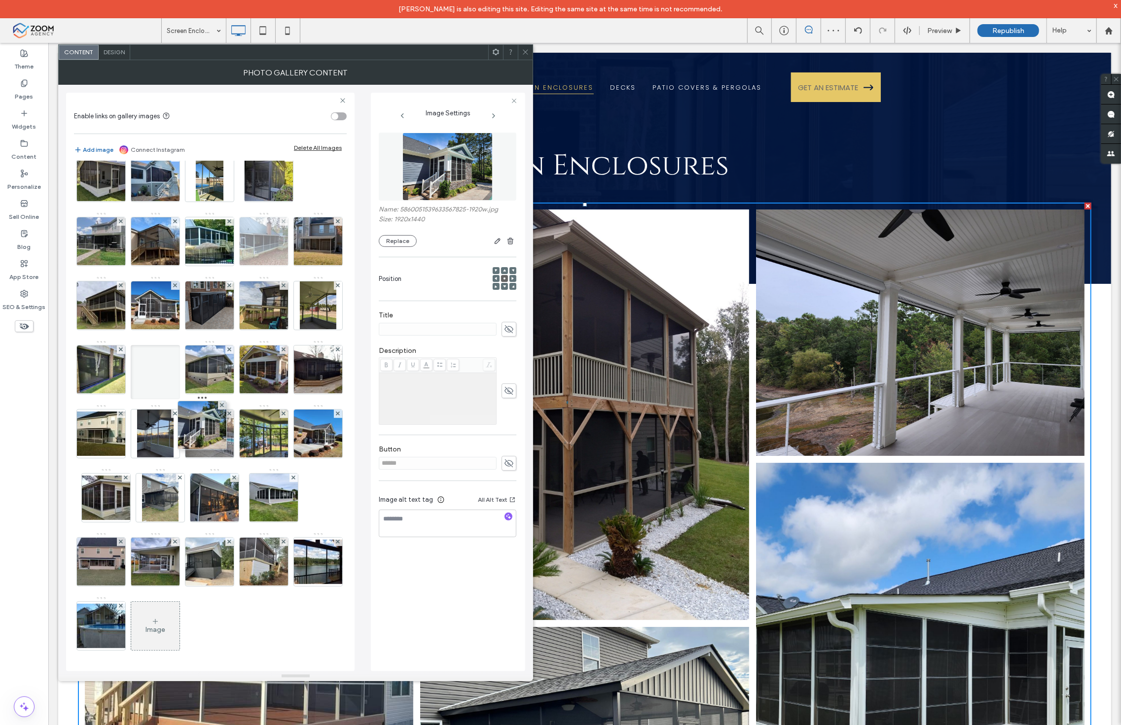
drag, startPoint x: 160, startPoint y: 515, endPoint x: 226, endPoint y: 189, distance: 333.0
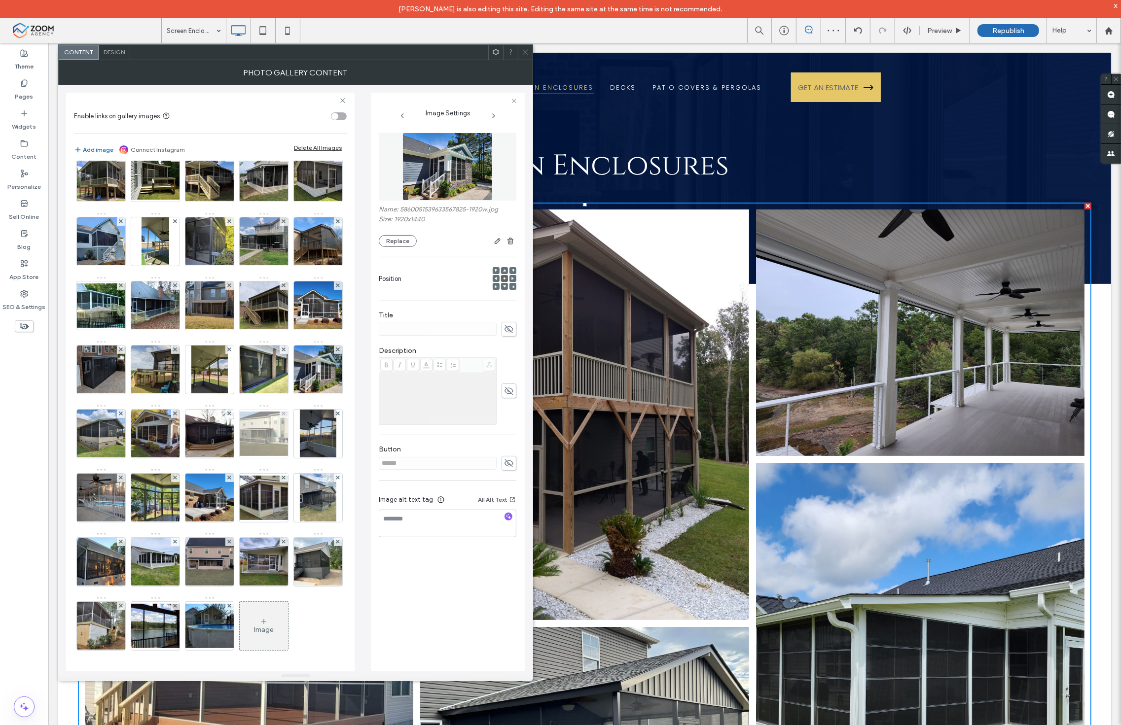
scroll to position [347, 0]
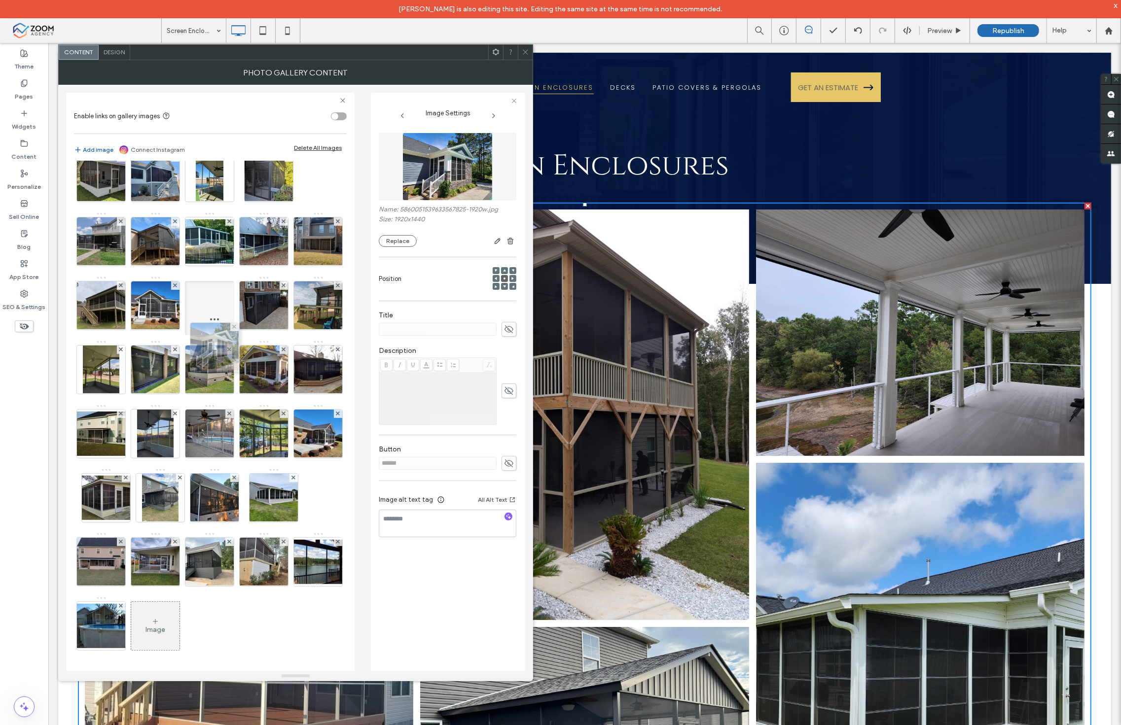
drag, startPoint x: 215, startPoint y: 373, endPoint x: 219, endPoint y: 272, distance: 101.2
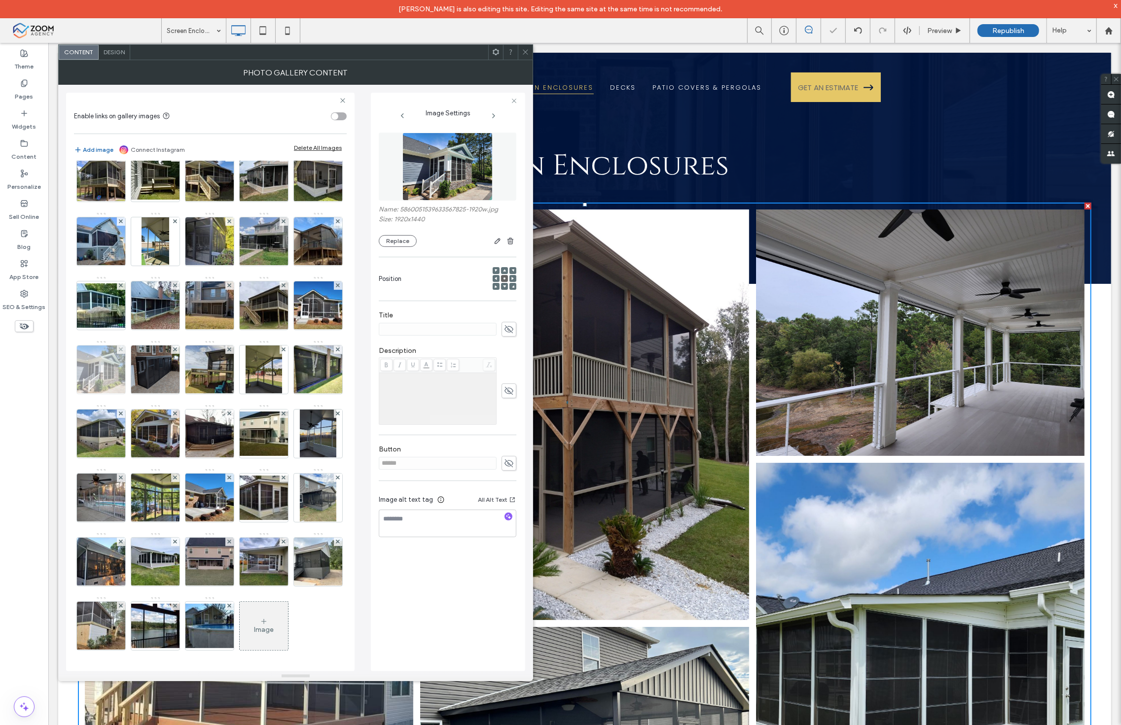
scroll to position [403, 0]
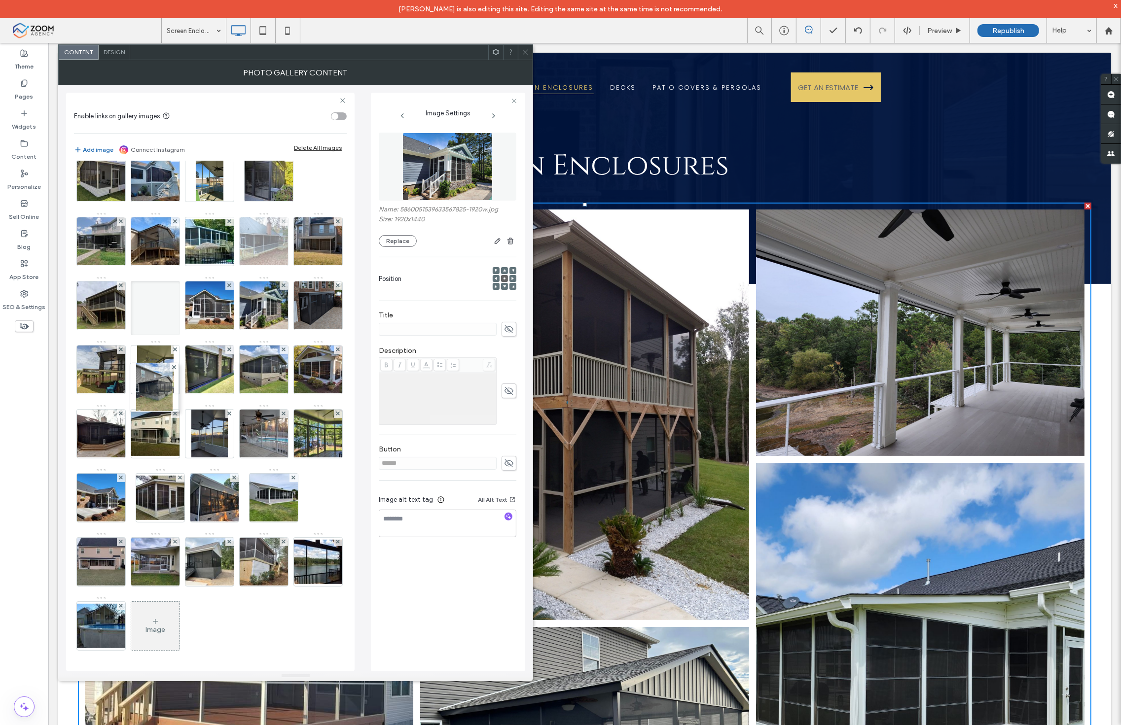
drag, startPoint x: 104, startPoint y: 511, endPoint x: 188, endPoint y: 166, distance: 355.4
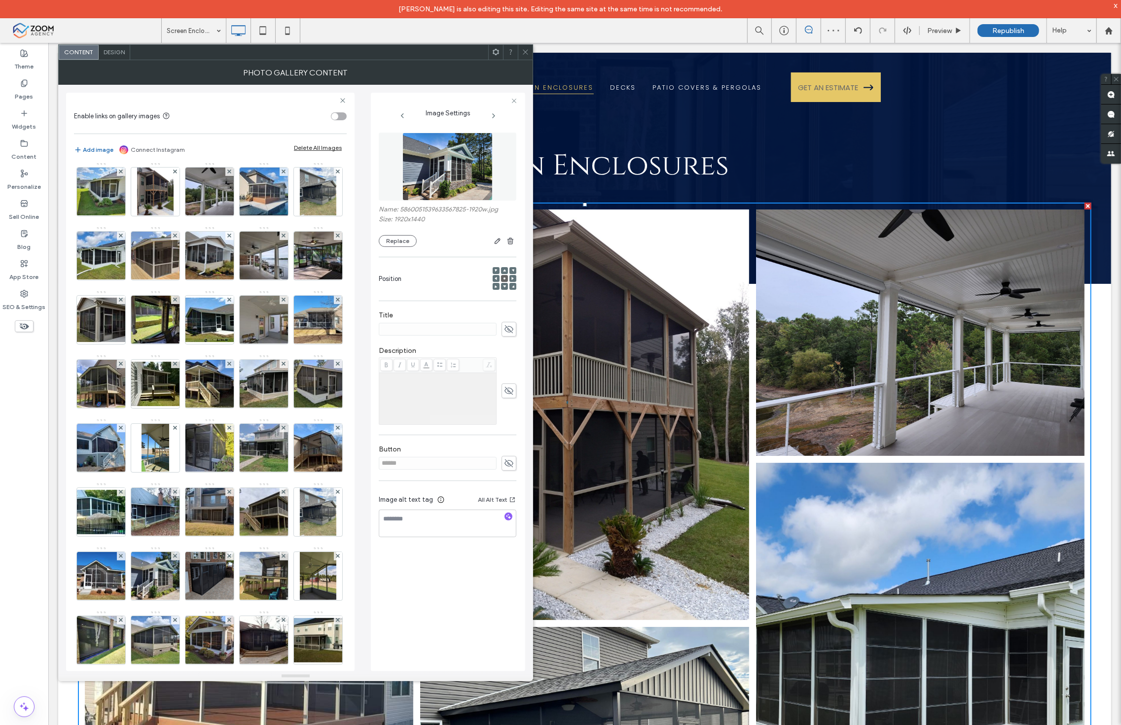
scroll to position [0, 0]
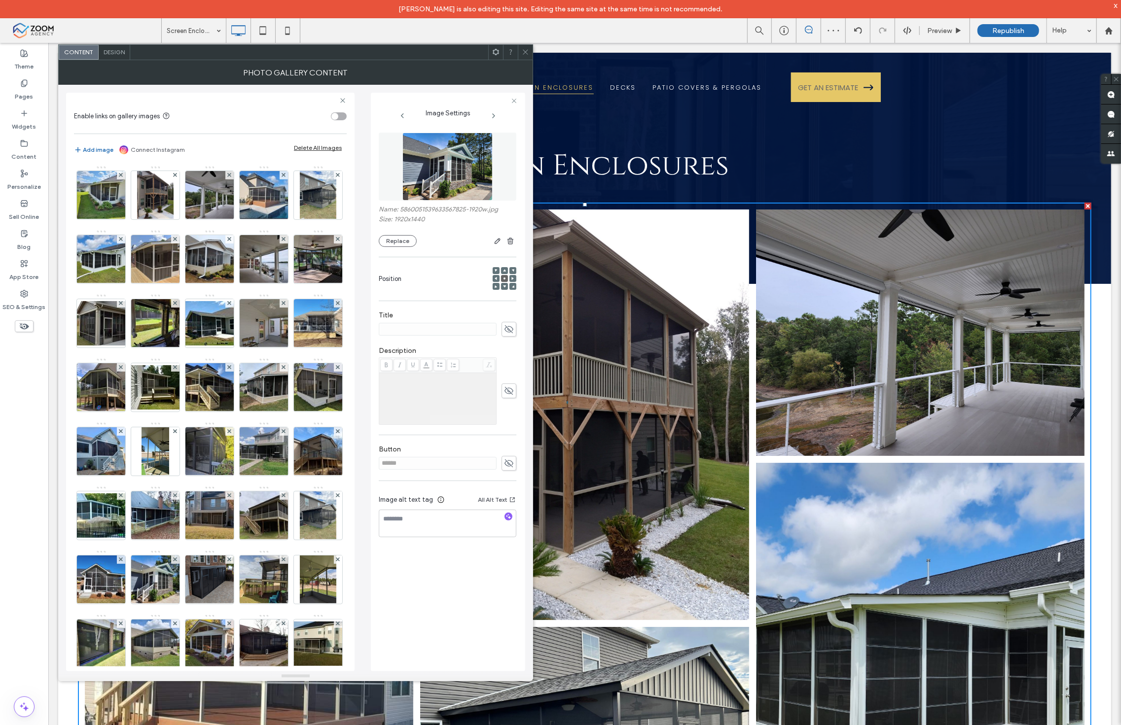
click at [524, 49] on icon at bounding box center [525, 51] width 7 height 7
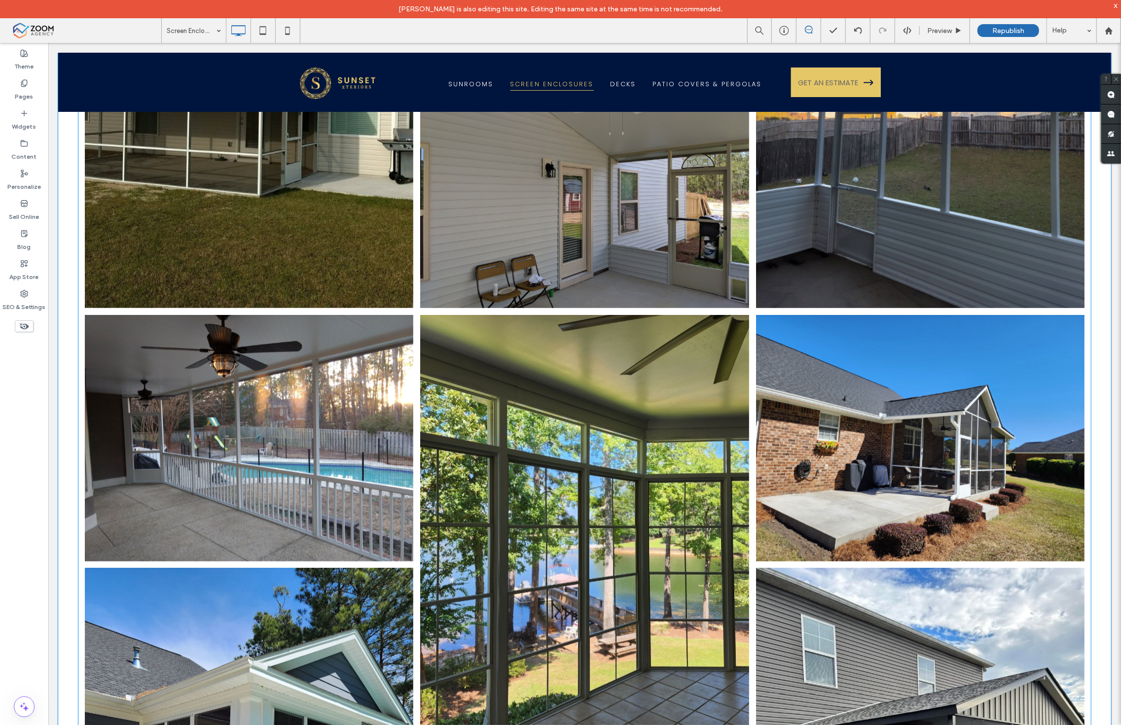
scroll to position [5040, 0]
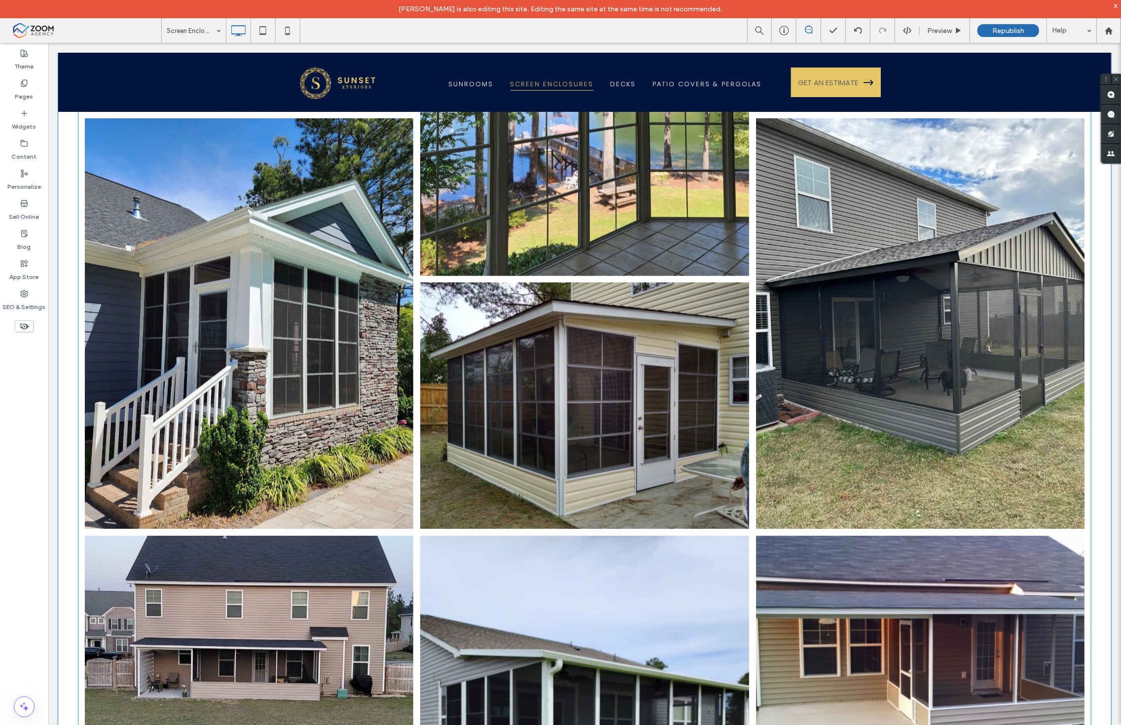
click at [844, 367] on link at bounding box center [919, 323] width 348 height 435
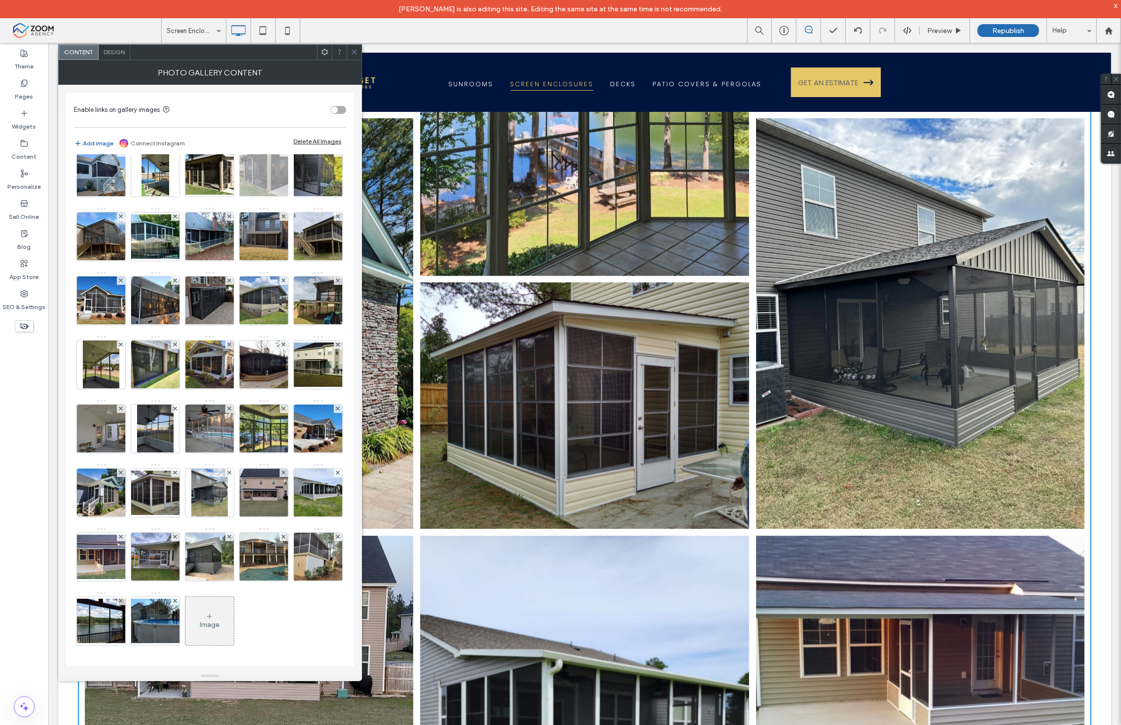
scroll to position [438, 0]
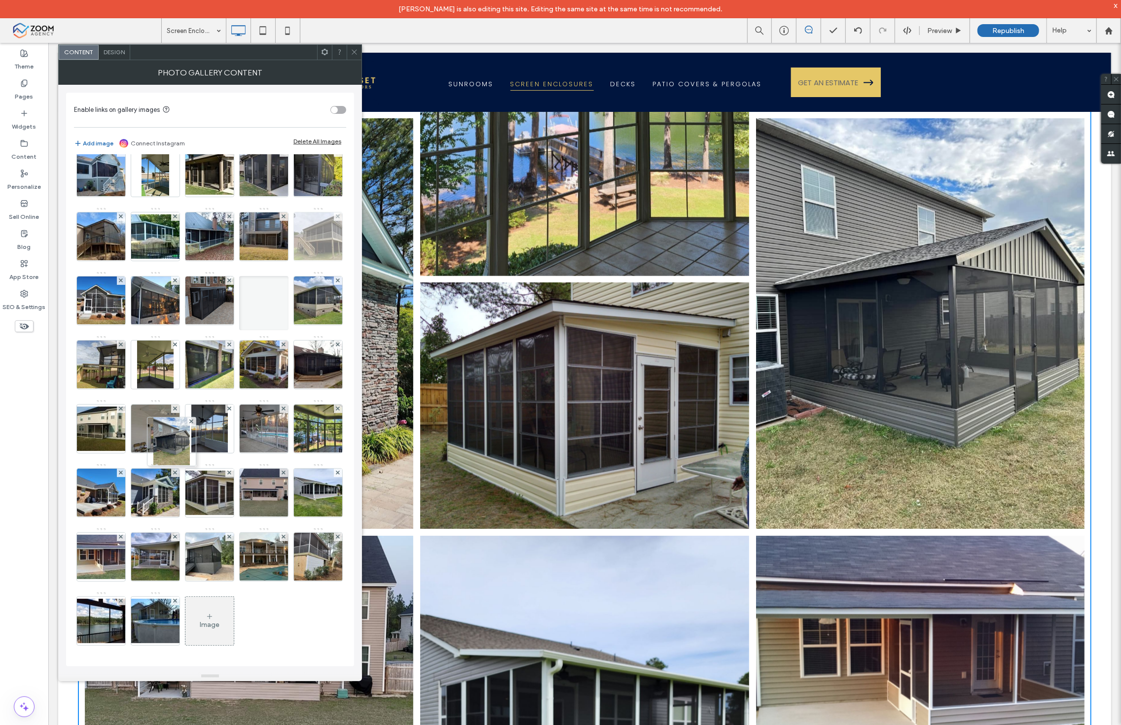
drag, startPoint x: 261, startPoint y: 470, endPoint x: 134, endPoint y: 187, distance: 310.5
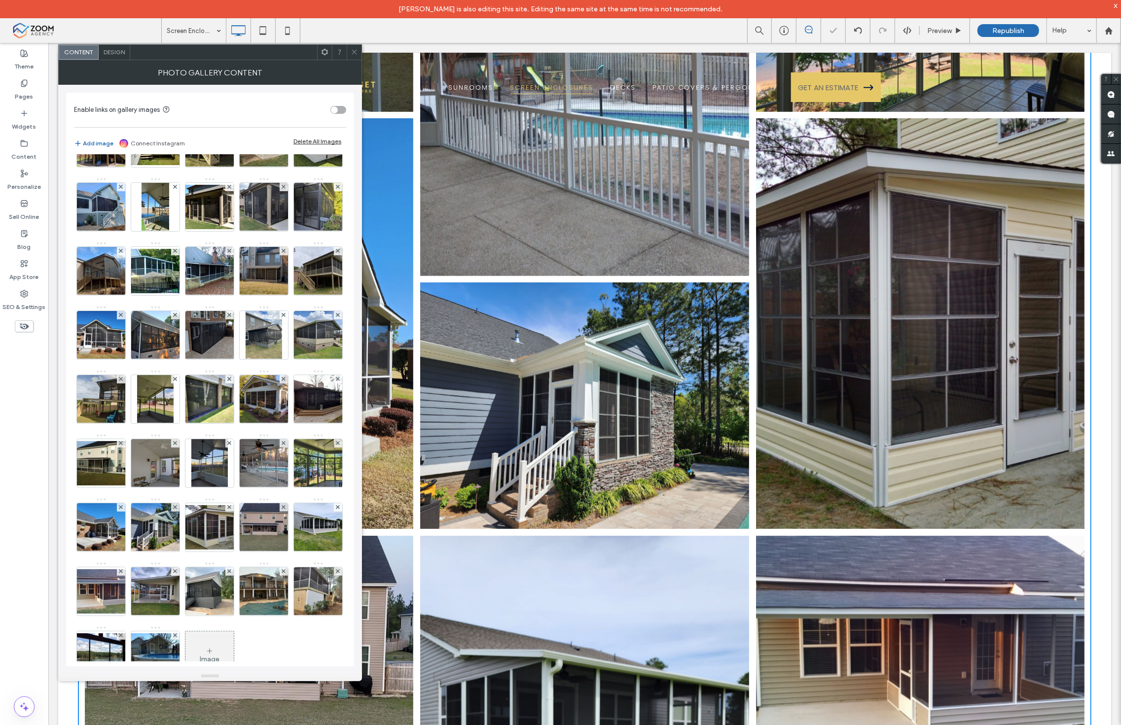
scroll to position [219, 0]
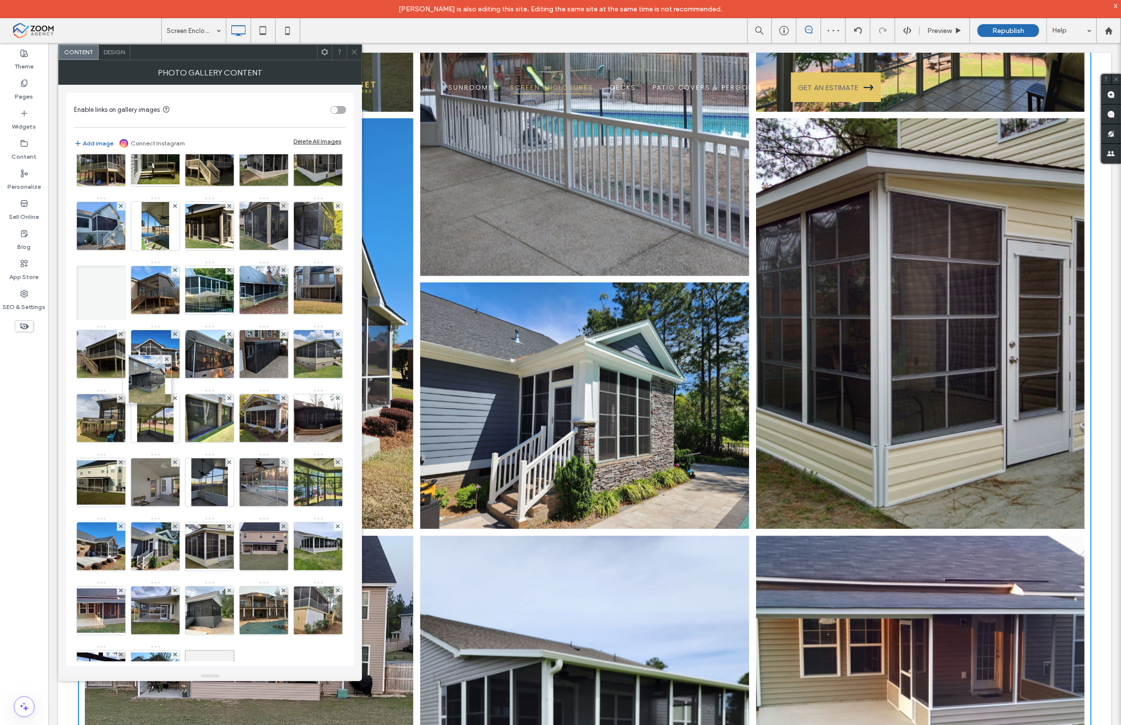
drag, startPoint x: 162, startPoint y: 491, endPoint x: 148, endPoint y: 325, distance: 165.7
click at [126, 315] on div at bounding box center [100, 288] width 49 height 54
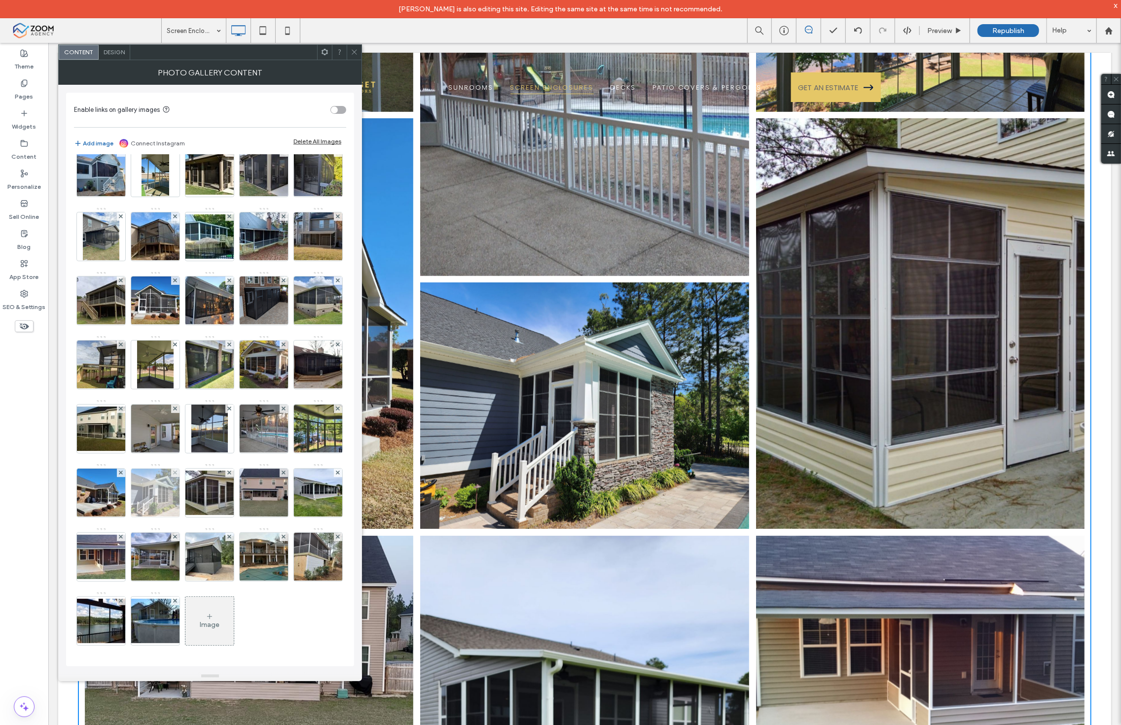
scroll to position [357, 0]
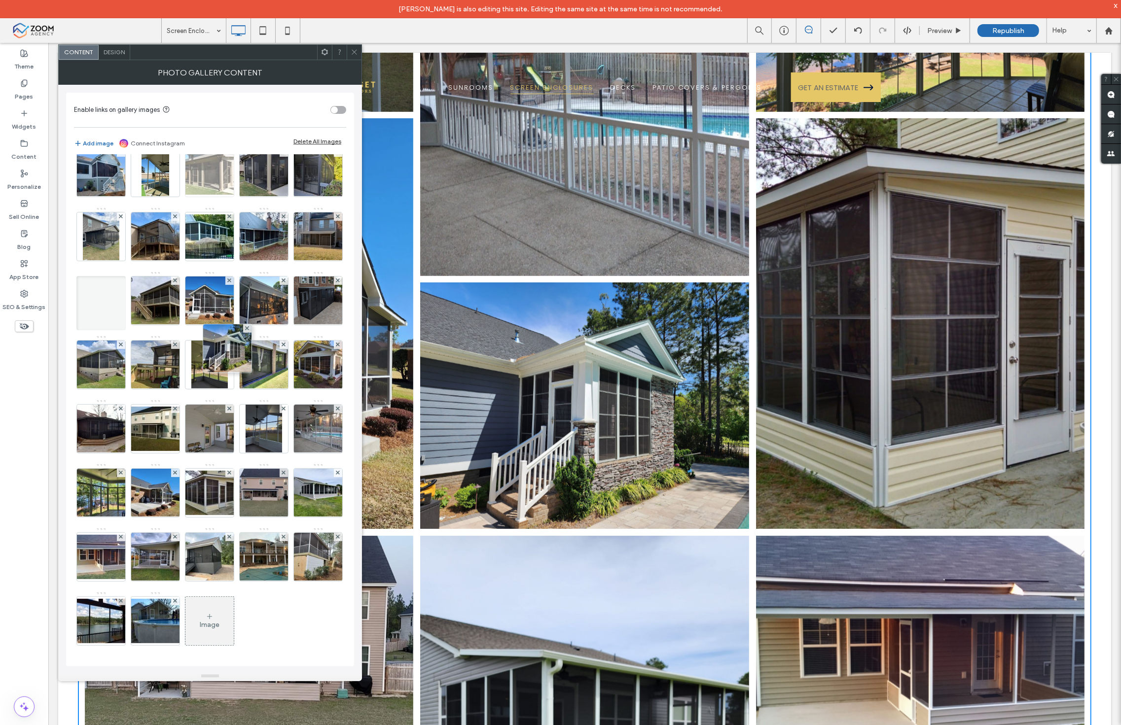
drag, startPoint x: 210, startPoint y: 549, endPoint x: 233, endPoint y: 158, distance: 391.6
click at [233, 158] on div "Image" at bounding box center [209, 271] width 271 height 769
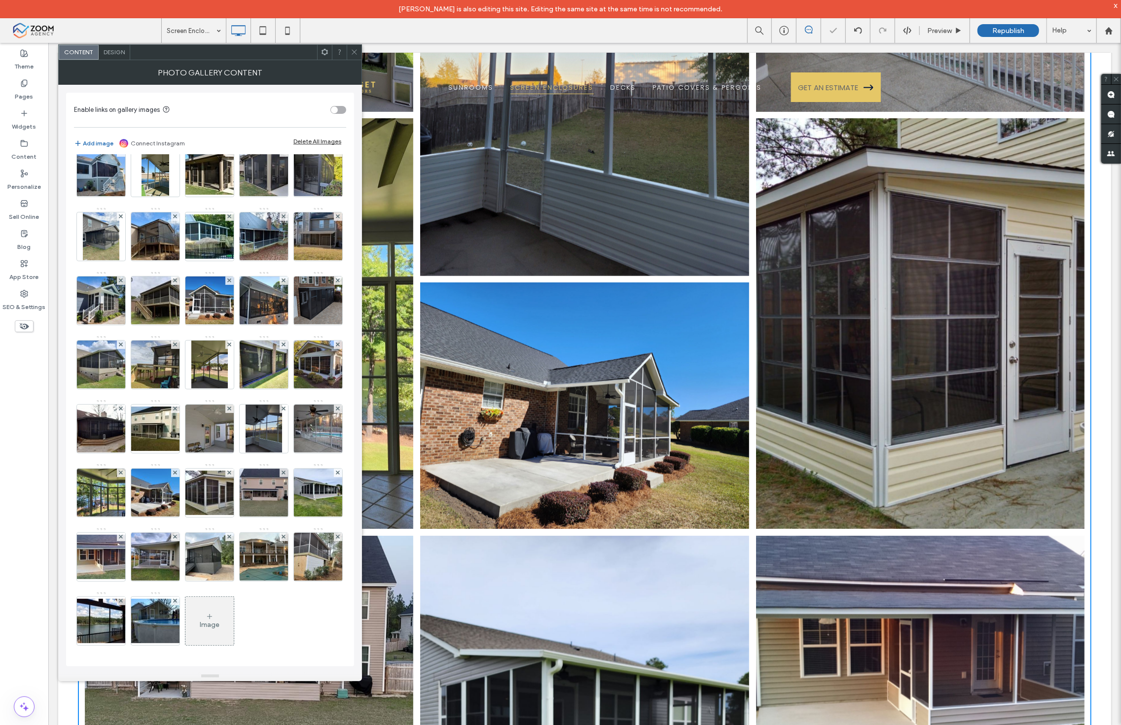
scroll to position [138, 0]
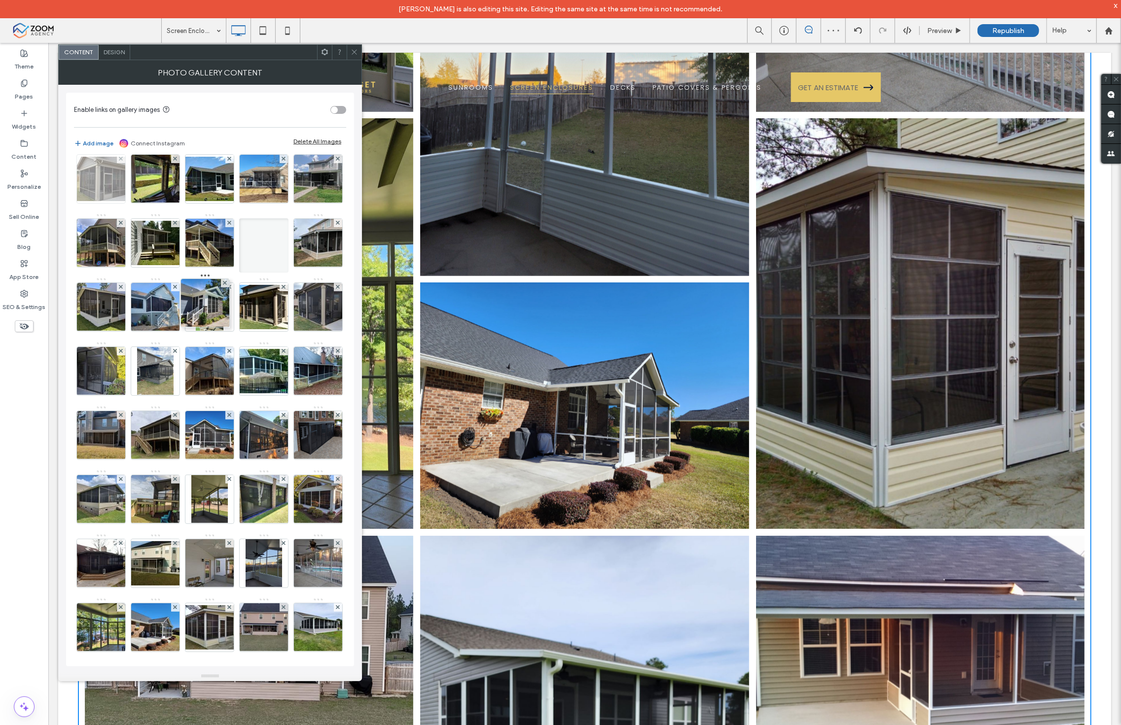
drag, startPoint x: 208, startPoint y: 514, endPoint x: 204, endPoint y: 179, distance: 334.8
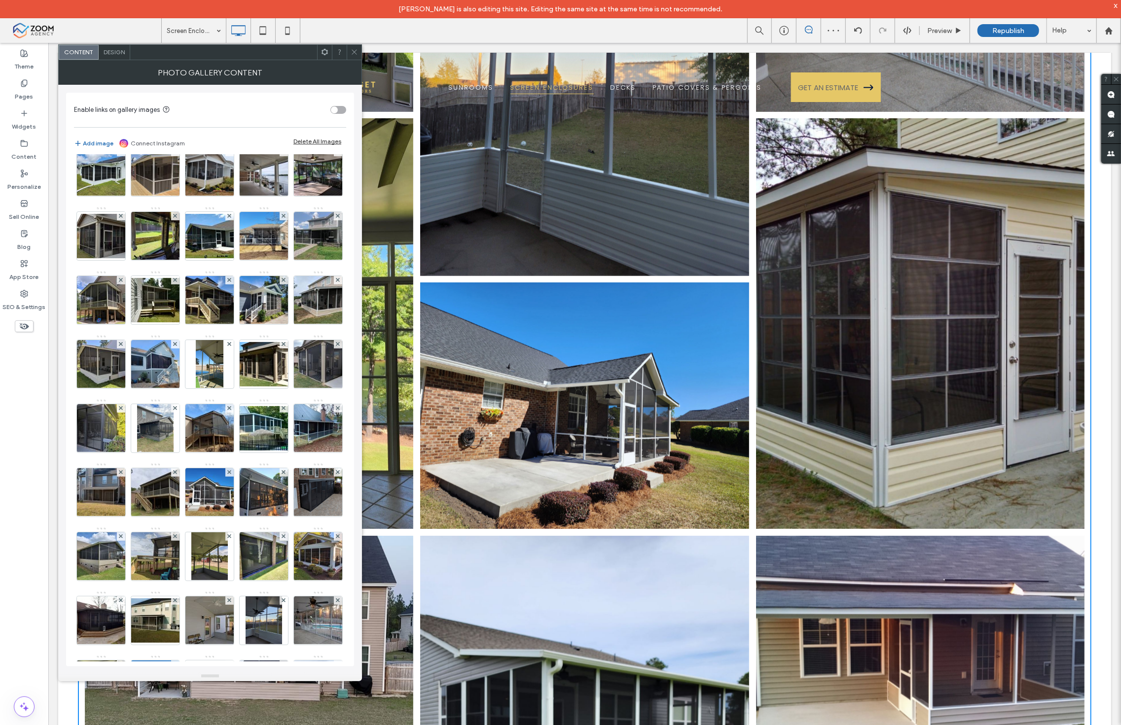
scroll to position [0, 0]
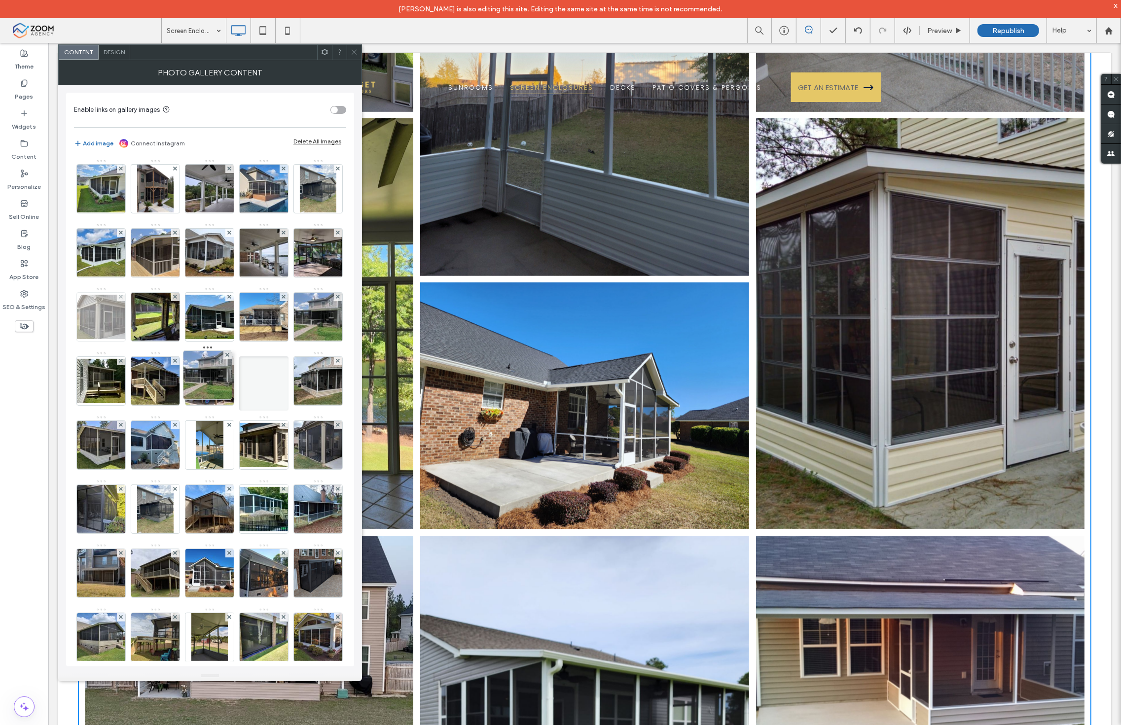
drag, startPoint x: 209, startPoint y: 456, endPoint x: 223, endPoint y: 292, distance: 164.4
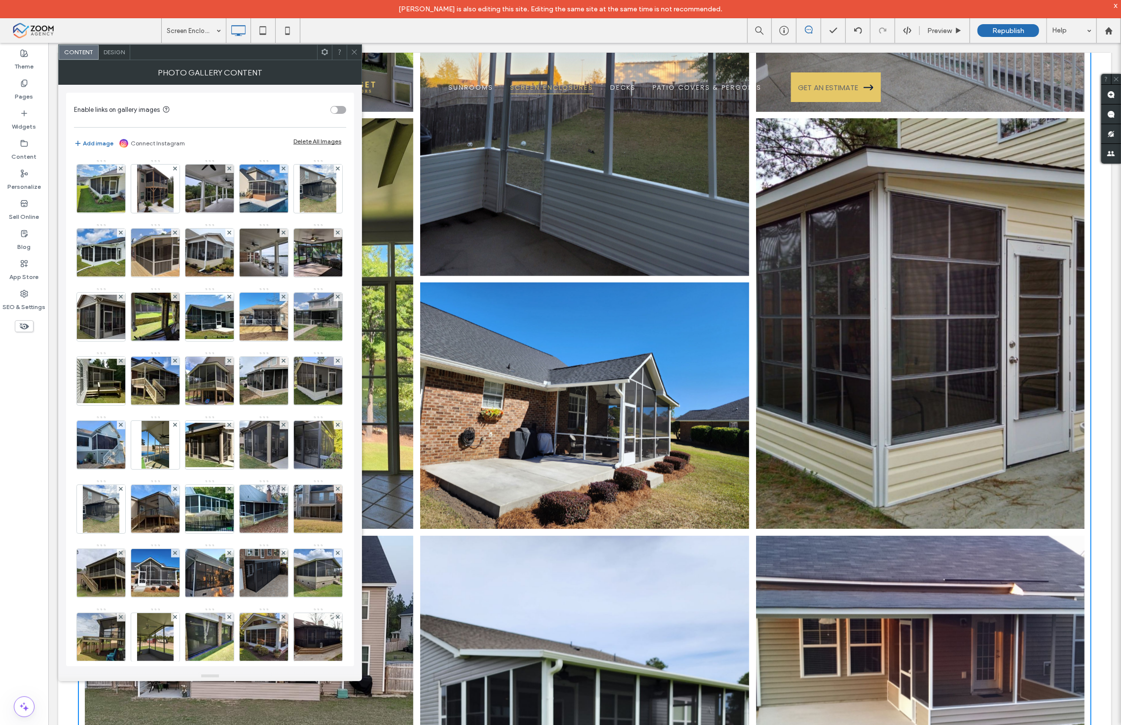
click at [351, 52] on icon at bounding box center [354, 51] width 7 height 7
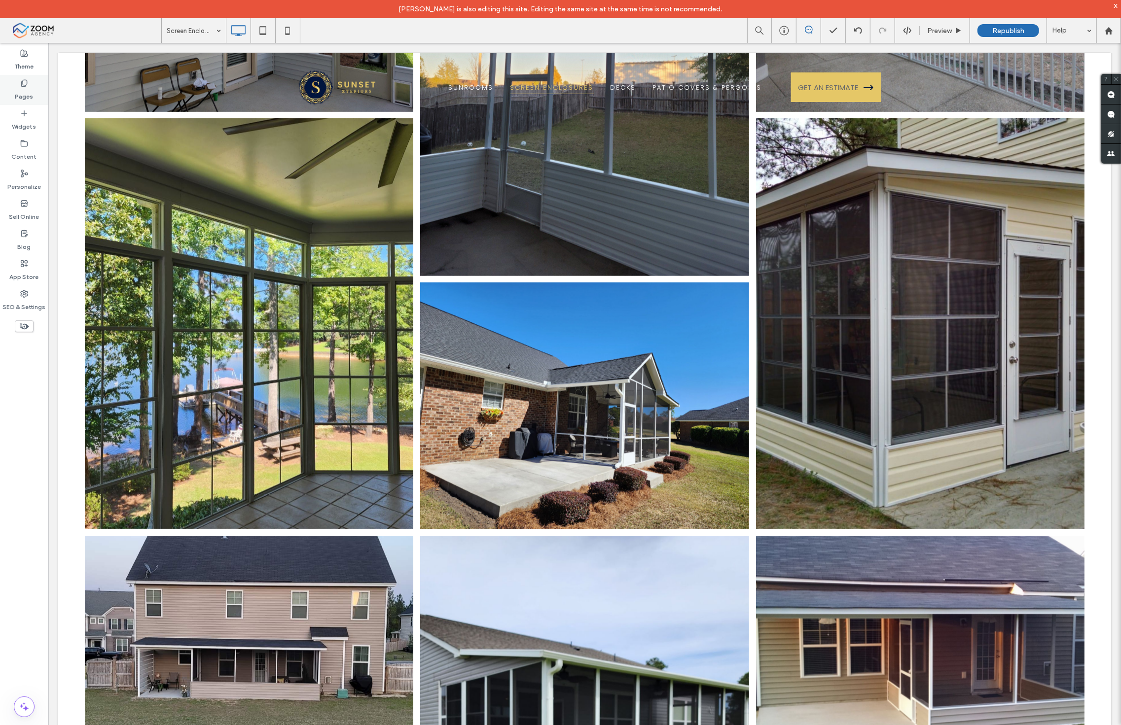
click at [9, 99] on div "Pages" at bounding box center [24, 90] width 48 height 30
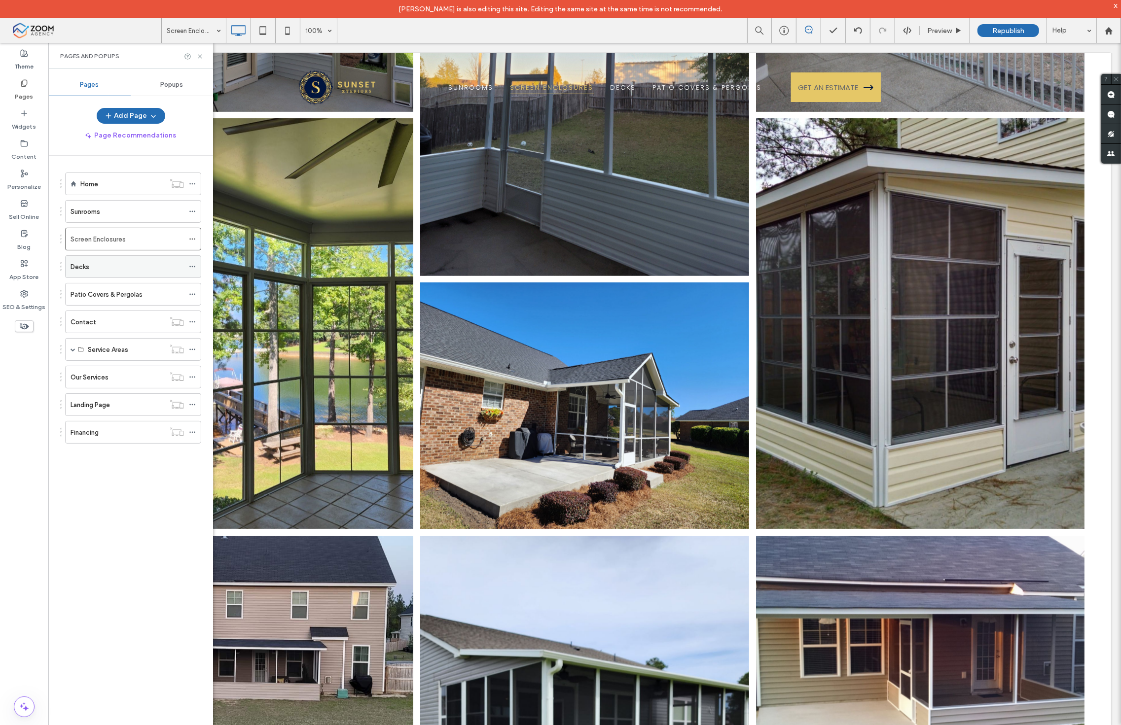
click at [129, 260] on div "Decks" at bounding box center [127, 267] width 113 height 22
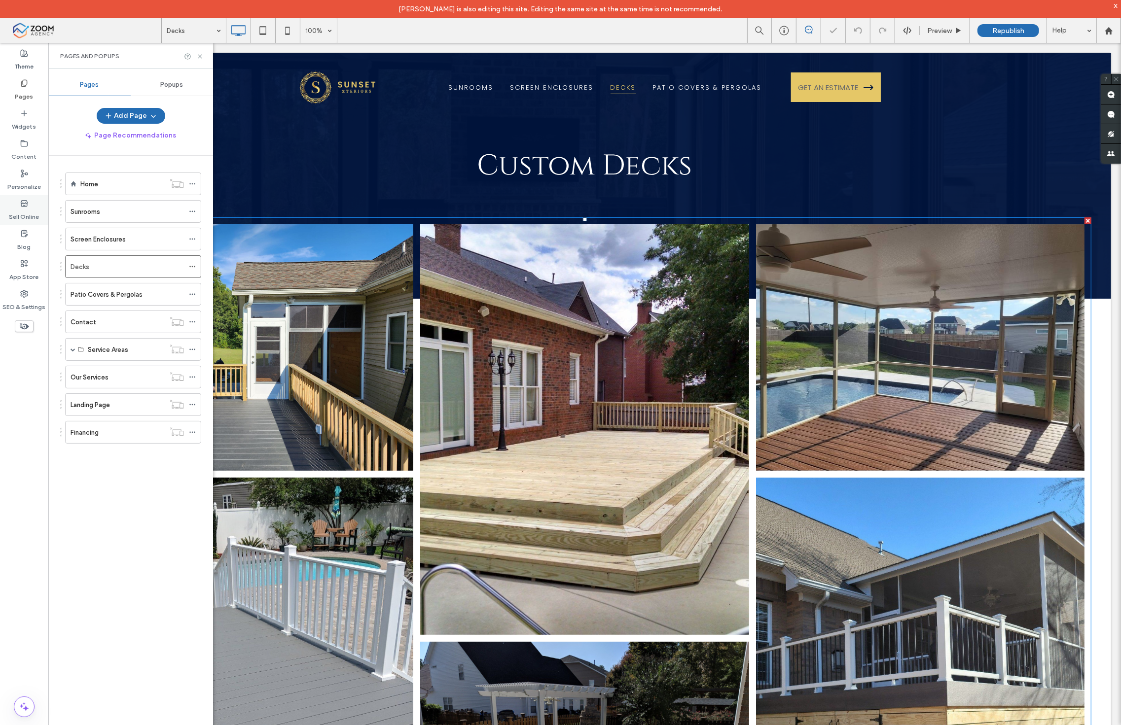
click at [444, 380] on div "Button Button" at bounding box center [583, 555] width 335 height 671
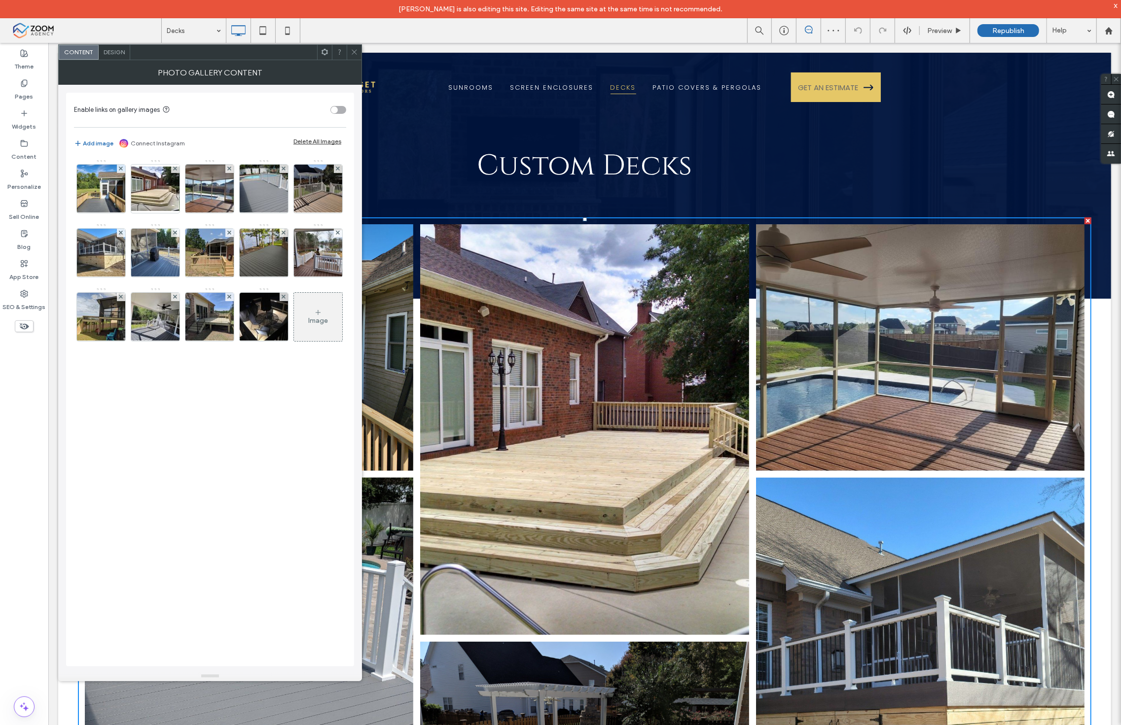
click at [308, 325] on div "Image" at bounding box center [318, 321] width 20 height 8
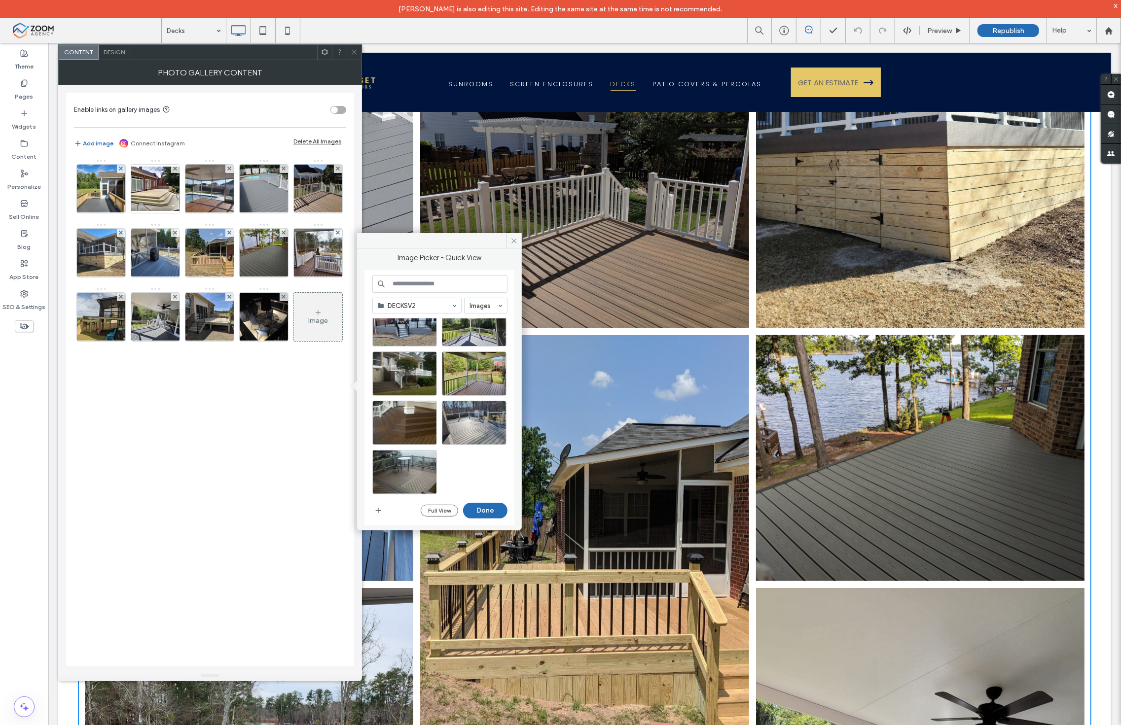
scroll to position [548, 0]
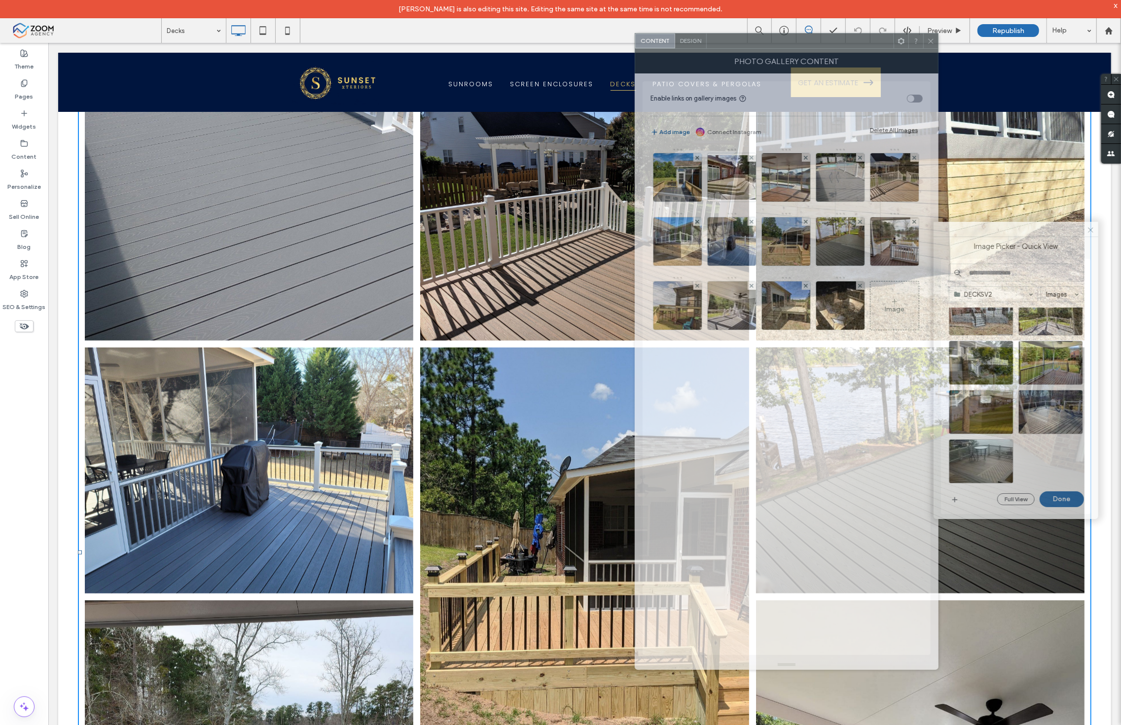
drag, startPoint x: 274, startPoint y: 52, endPoint x: 851, endPoint y: 41, distance: 576.5
click at [851, 41] on div at bounding box center [800, 41] width 187 height 15
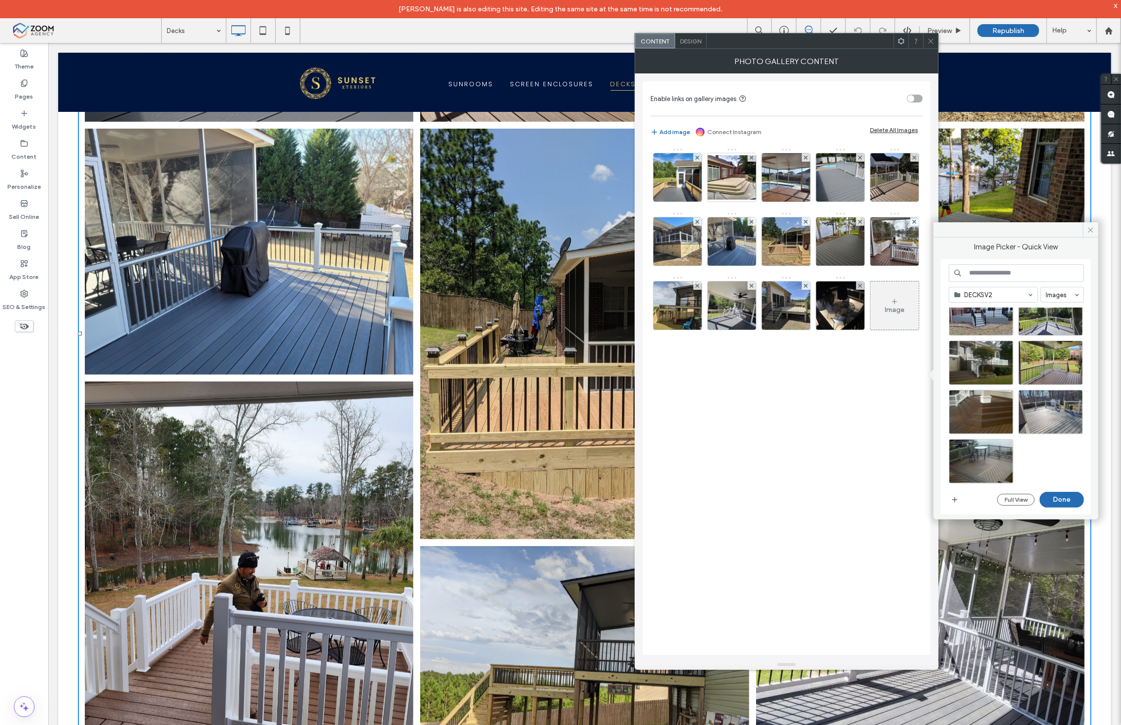
scroll to position [1096, 0]
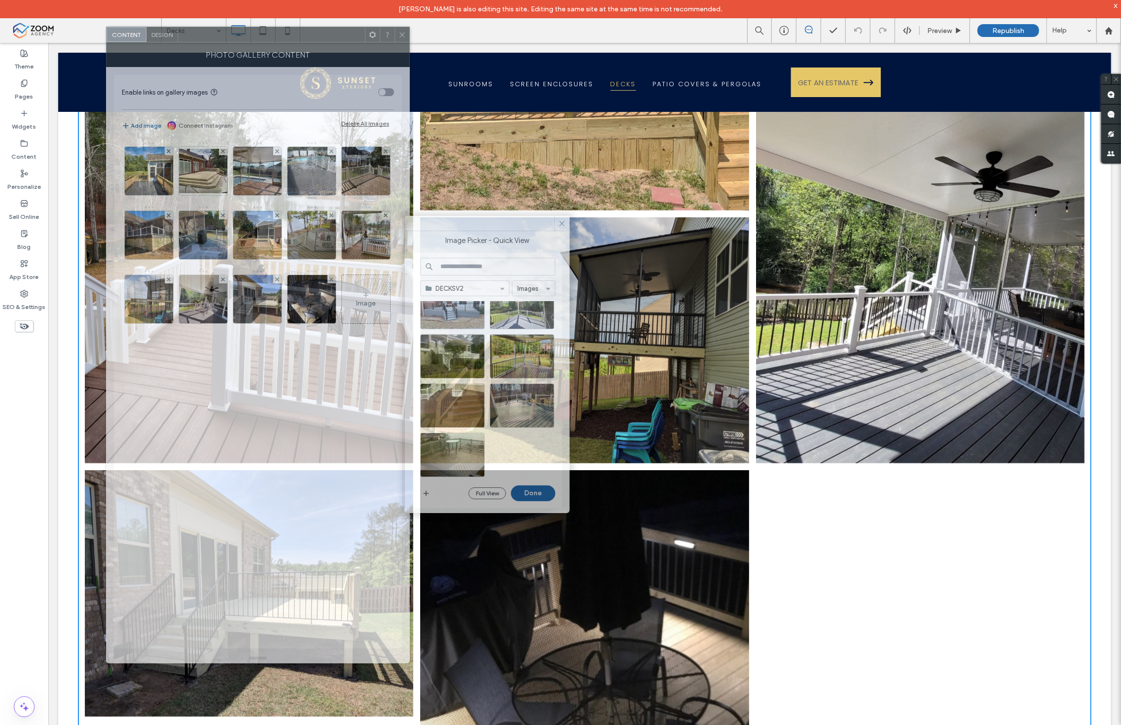
drag, startPoint x: 773, startPoint y: 44, endPoint x: 221, endPoint y: 33, distance: 551.8
click at [221, 33] on div at bounding box center [271, 34] width 187 height 15
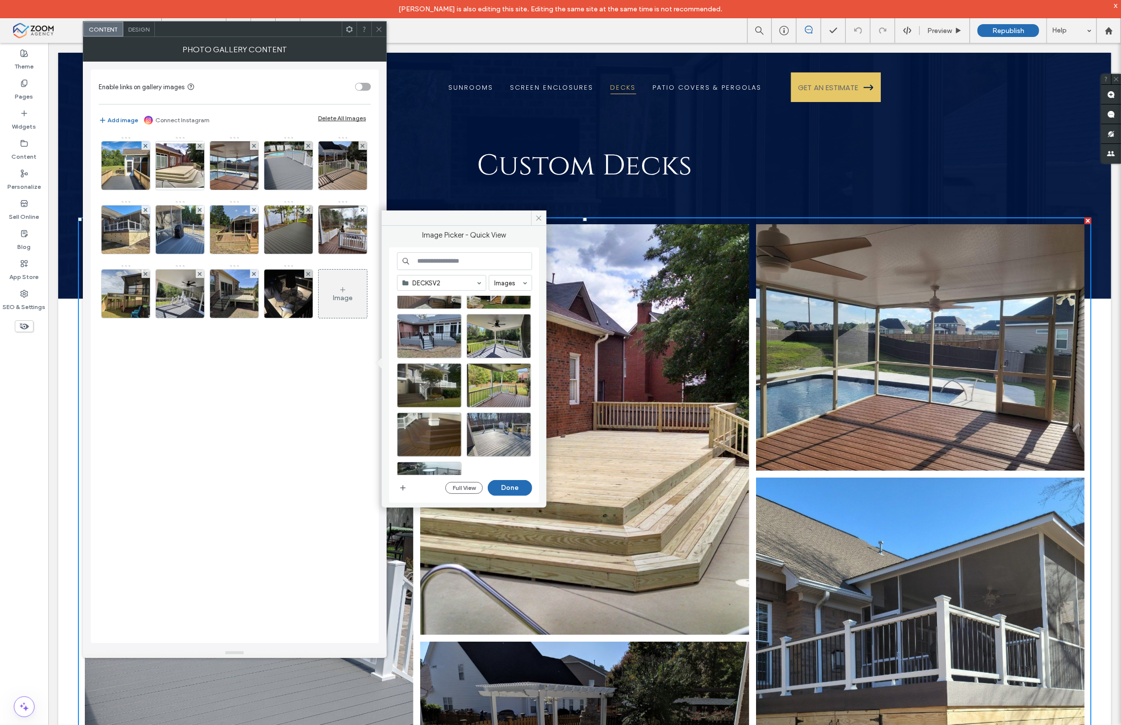
scroll to position [0, 0]
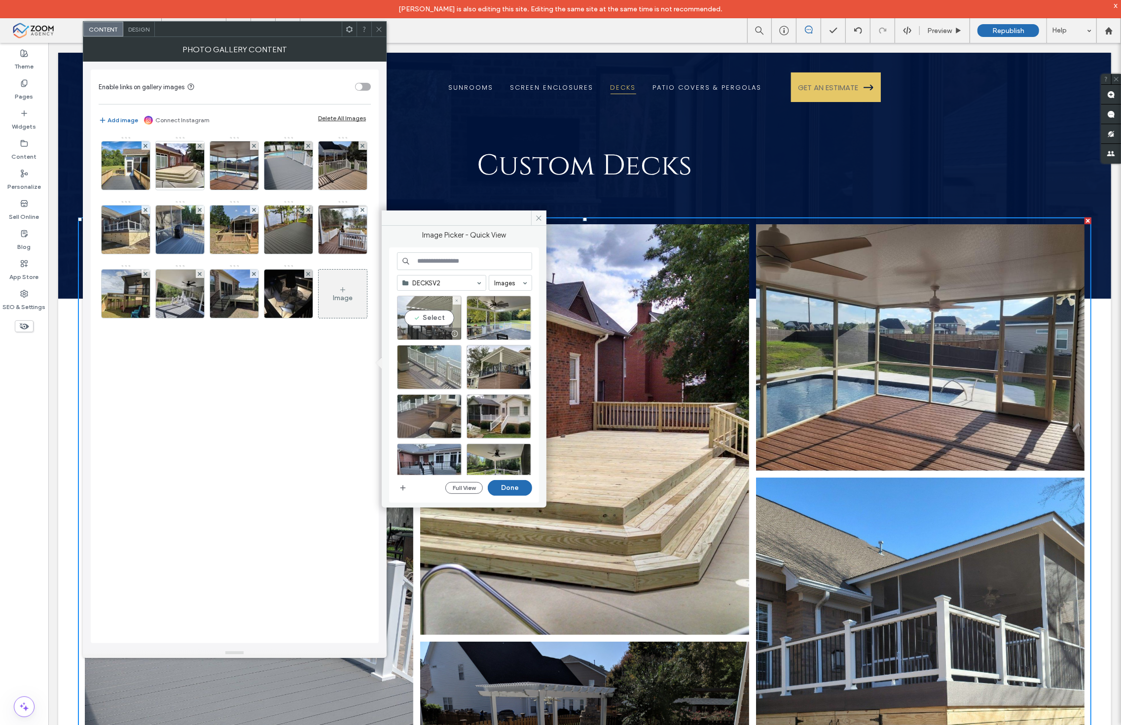
click at [420, 326] on div "Select" at bounding box center [429, 318] width 65 height 44
click at [477, 321] on div "Select" at bounding box center [498, 318] width 65 height 44
click at [421, 372] on div "Select" at bounding box center [429, 367] width 65 height 44
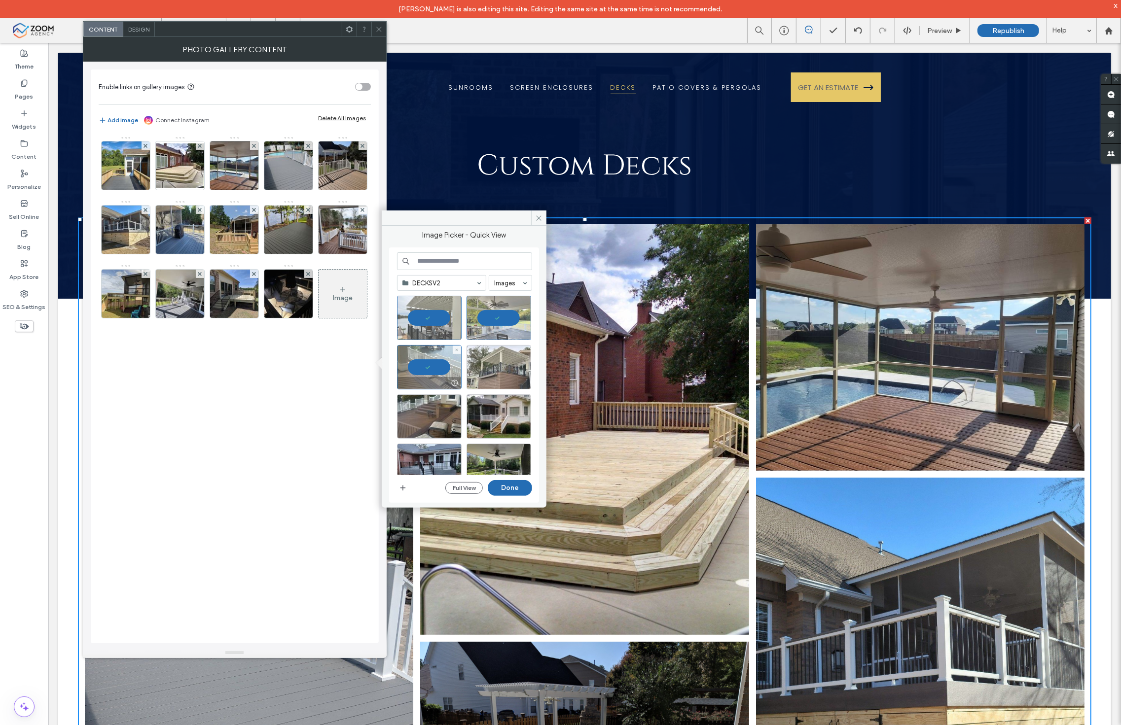
click at [503, 369] on div at bounding box center [498, 367] width 65 height 44
drag, startPoint x: 427, startPoint y: 417, endPoint x: 467, endPoint y: 420, distance: 39.6
click at [427, 417] on div "Select" at bounding box center [429, 416] width 65 height 44
click at [511, 421] on div "Select" at bounding box center [498, 416] width 65 height 44
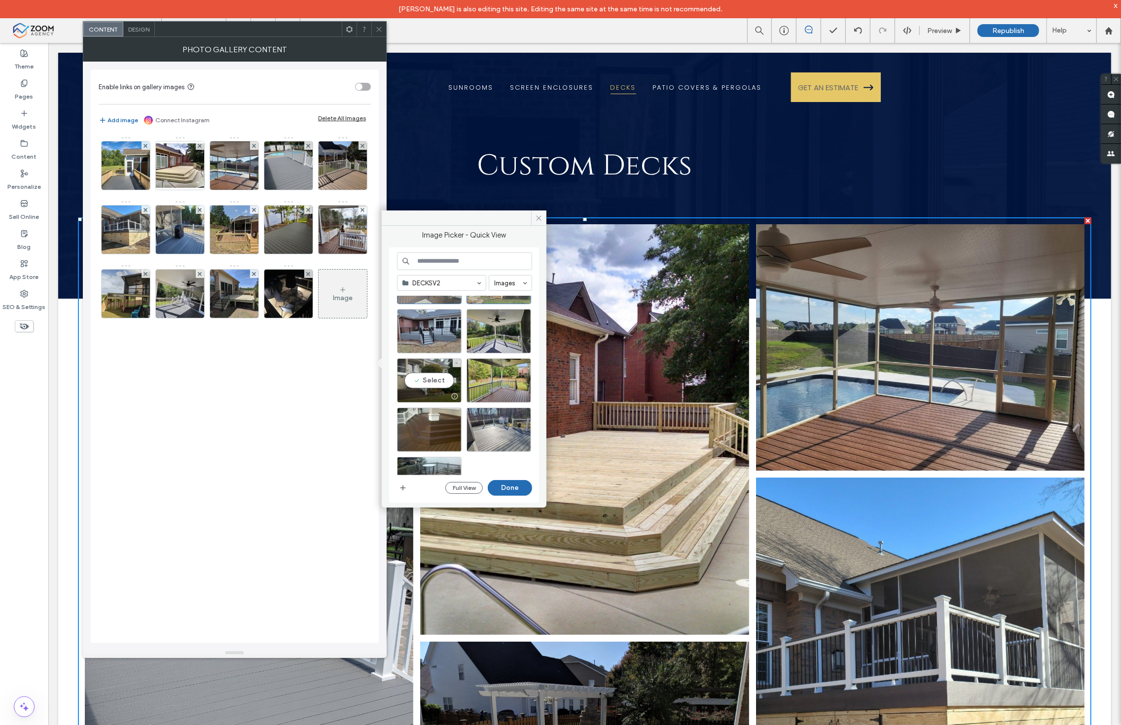
scroll to position [109, 0]
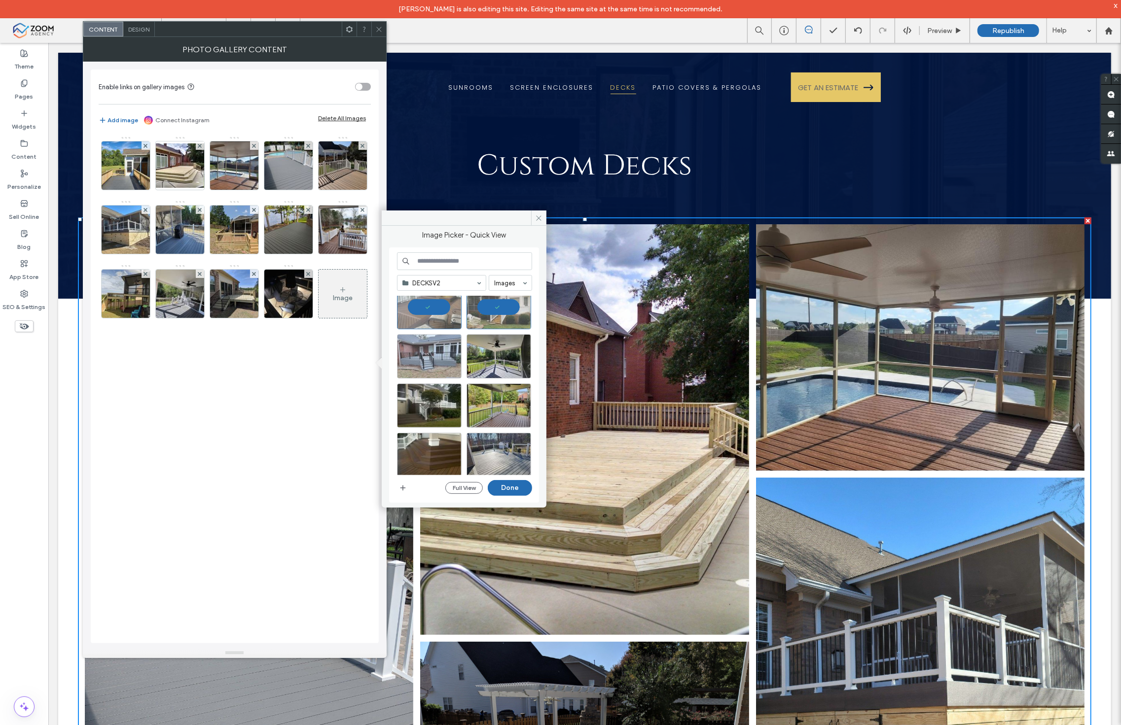
click at [429, 363] on div at bounding box center [429, 356] width 65 height 44
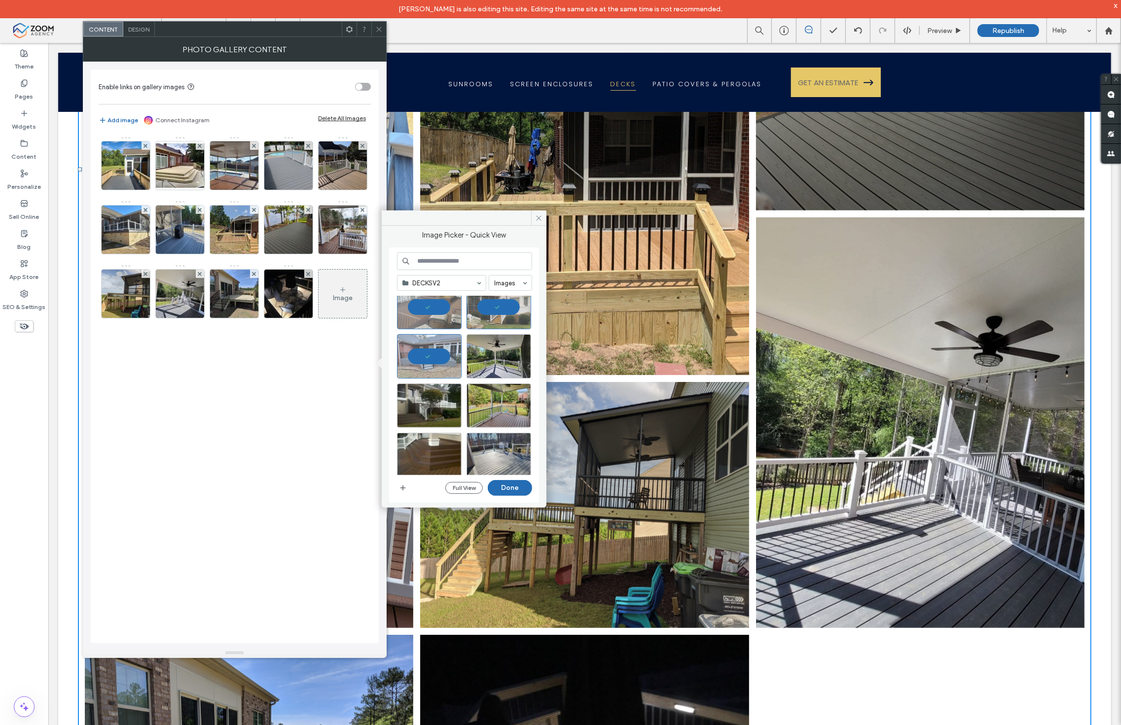
scroll to position [712, 0]
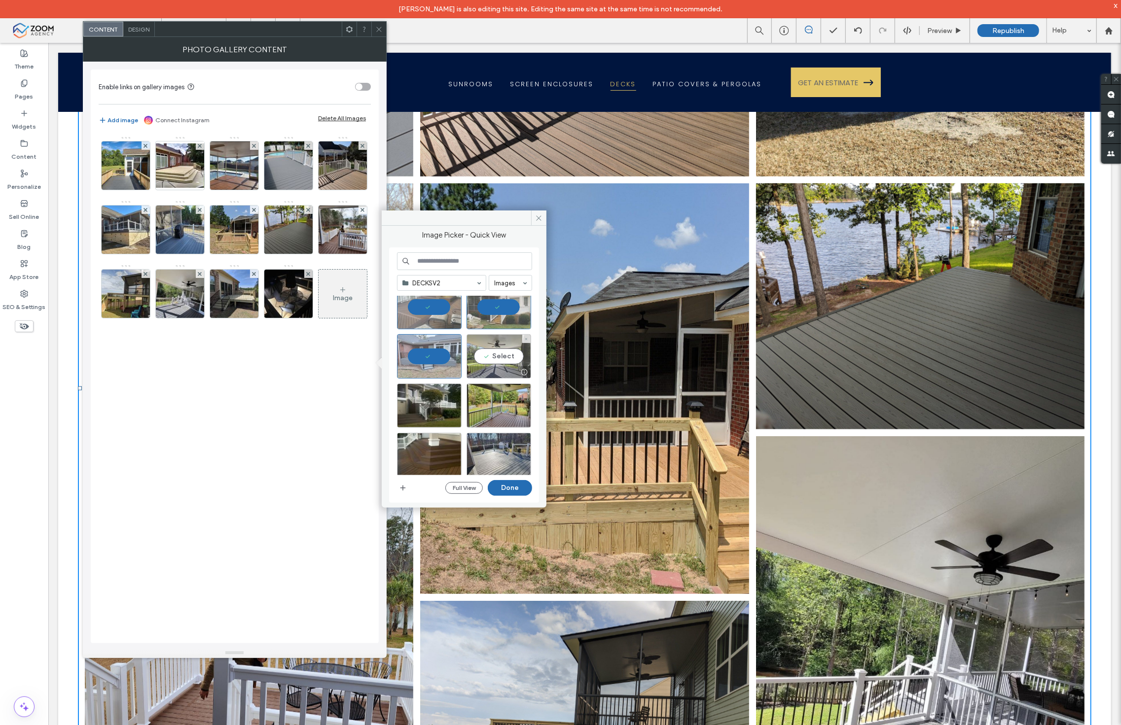
click at [484, 355] on div "Select" at bounding box center [498, 356] width 65 height 44
click at [434, 405] on div "Select" at bounding box center [429, 406] width 65 height 44
click at [432, 408] on div at bounding box center [429, 406] width 65 height 44
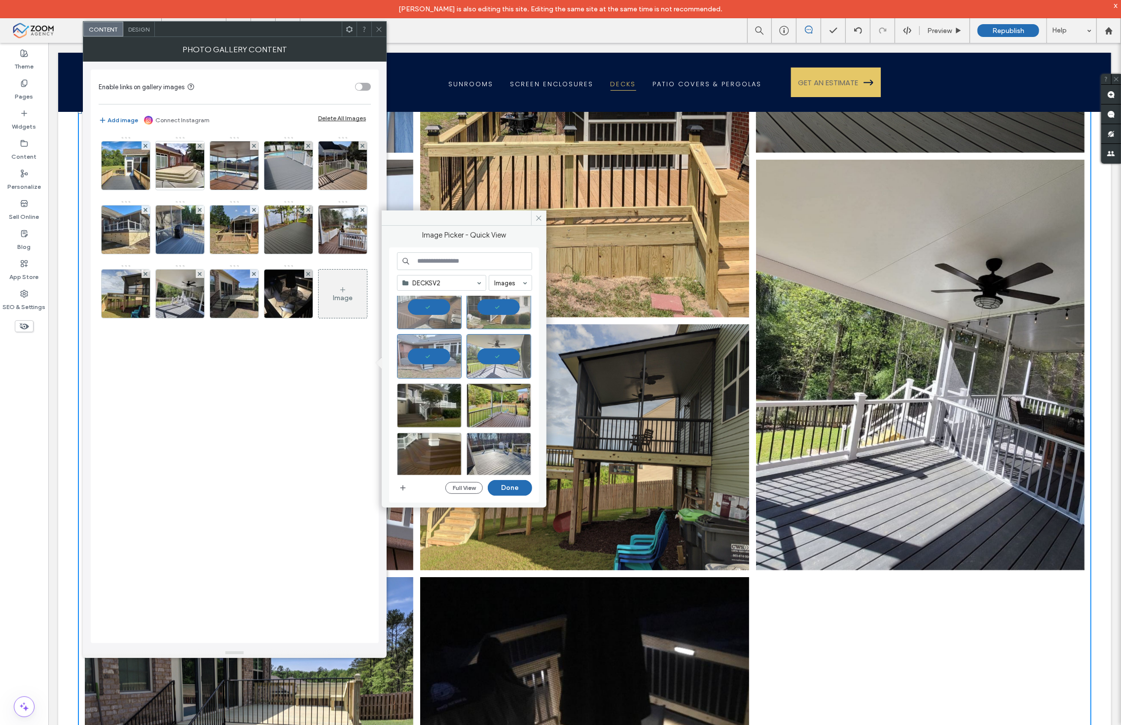
scroll to position [986, 0]
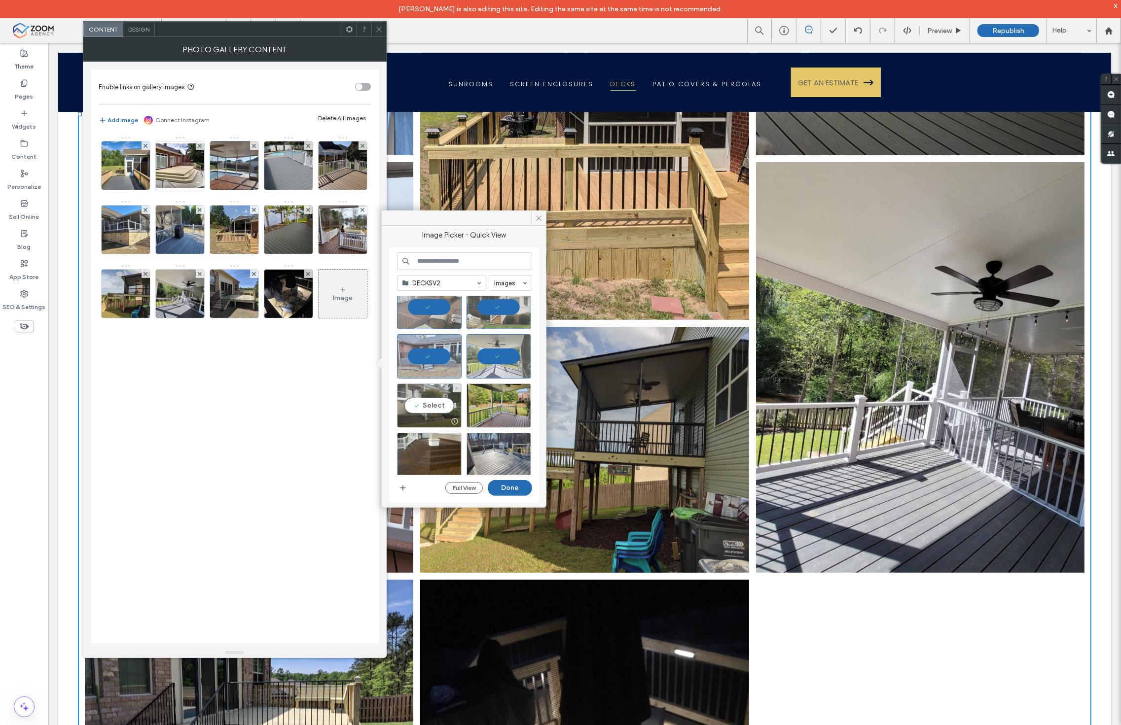
click at [427, 413] on div "Select" at bounding box center [429, 406] width 65 height 44
click at [505, 410] on div "Select" at bounding box center [498, 406] width 65 height 44
click at [412, 465] on div at bounding box center [429, 471] width 64 height 12
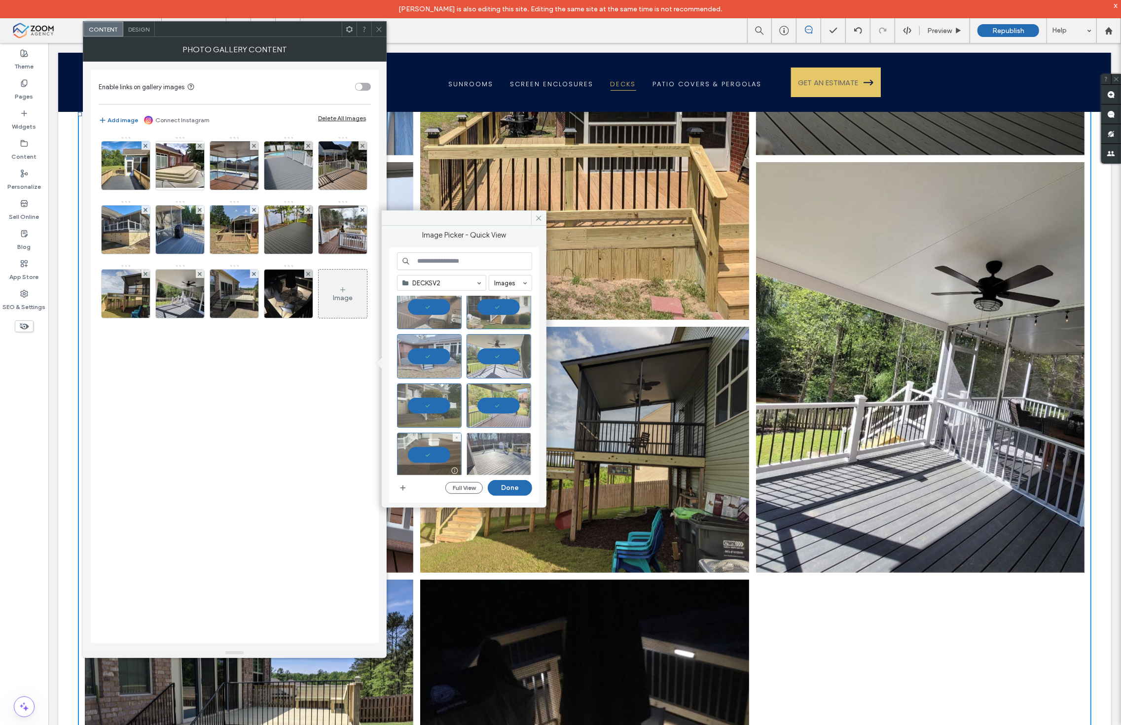
click at [487, 461] on div at bounding box center [498, 455] width 65 height 44
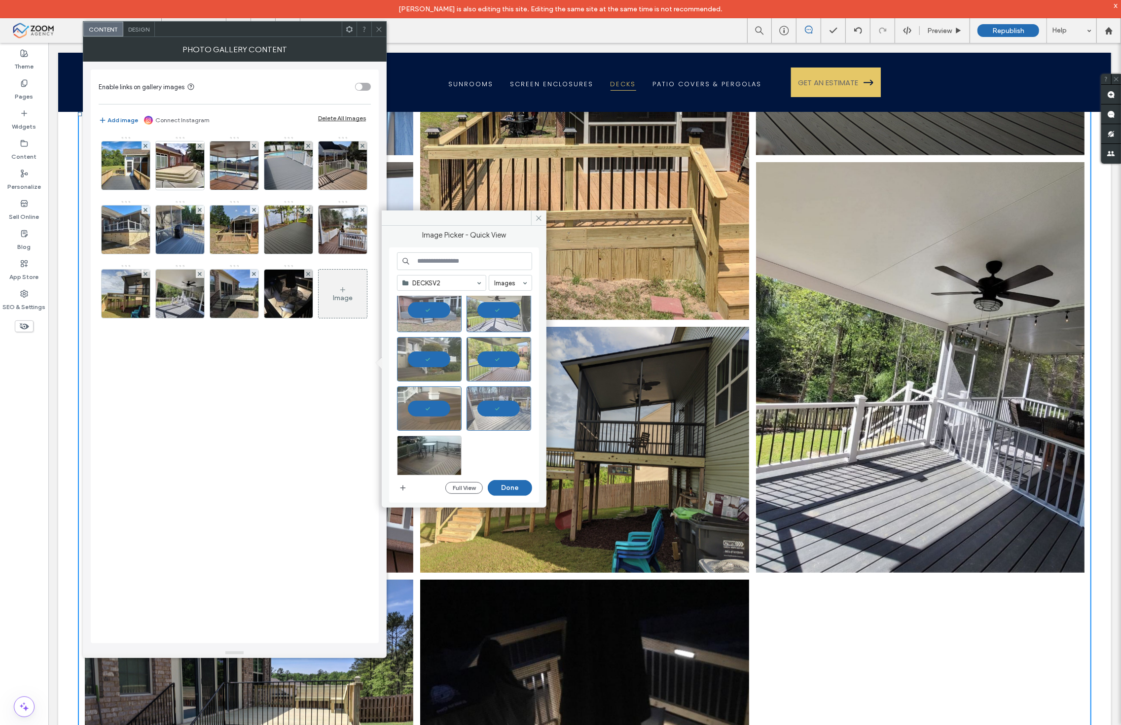
scroll to position [166, 0]
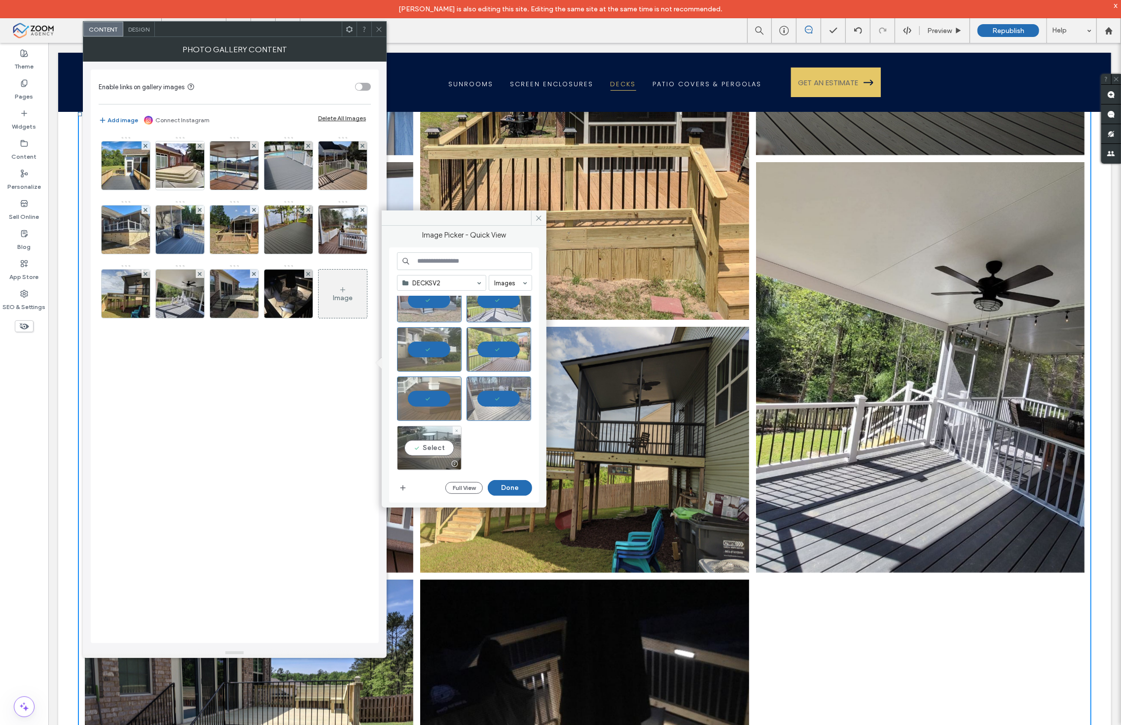
click at [426, 444] on div "Select" at bounding box center [429, 448] width 65 height 44
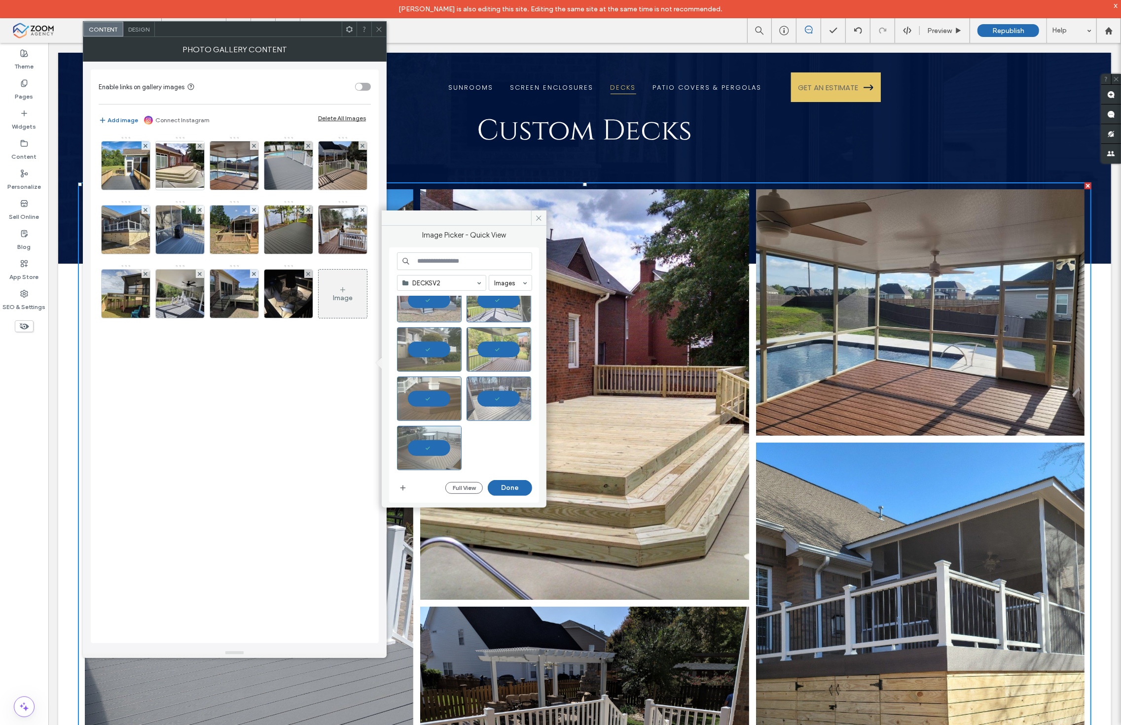
scroll to position [0, 0]
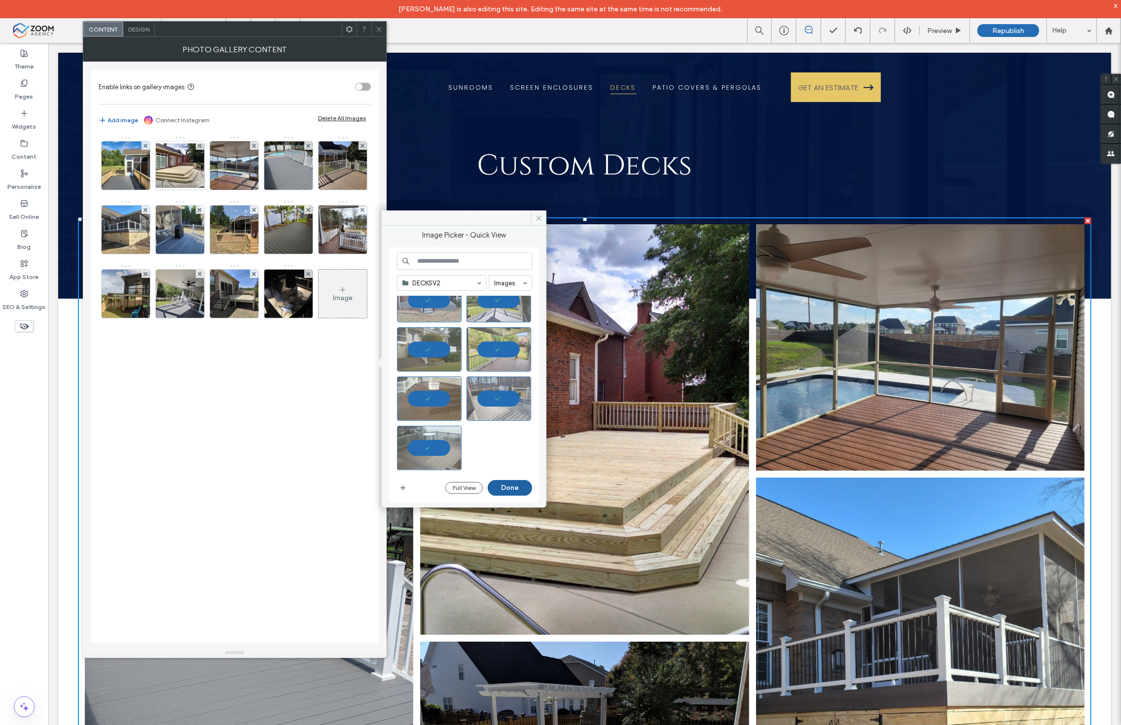
click at [504, 487] on button "Done" at bounding box center [510, 488] width 44 height 16
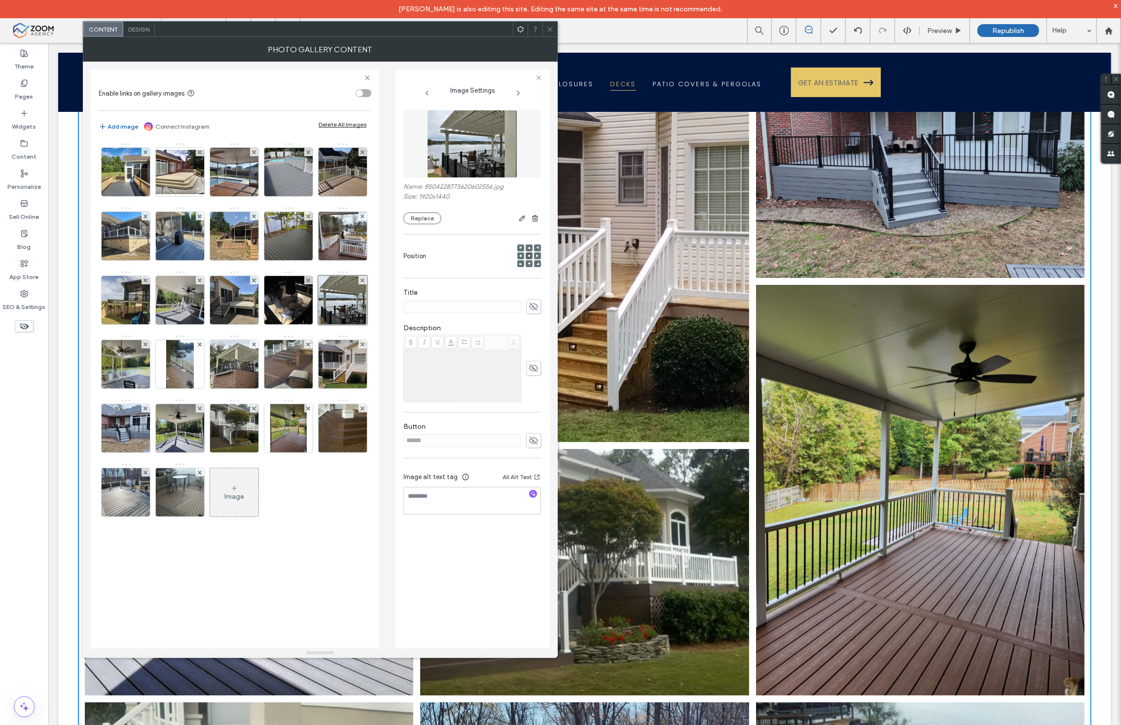
scroll to position [2246, 0]
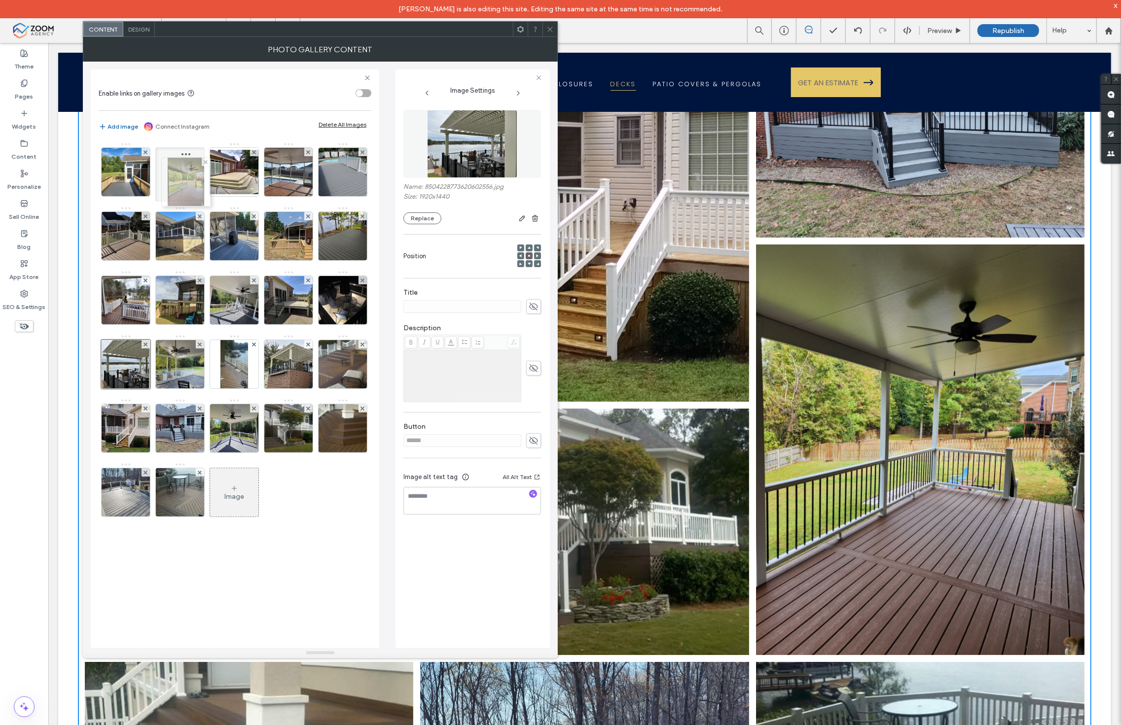
drag, startPoint x: 299, startPoint y: 506, endPoint x: 193, endPoint y: 195, distance: 328.5
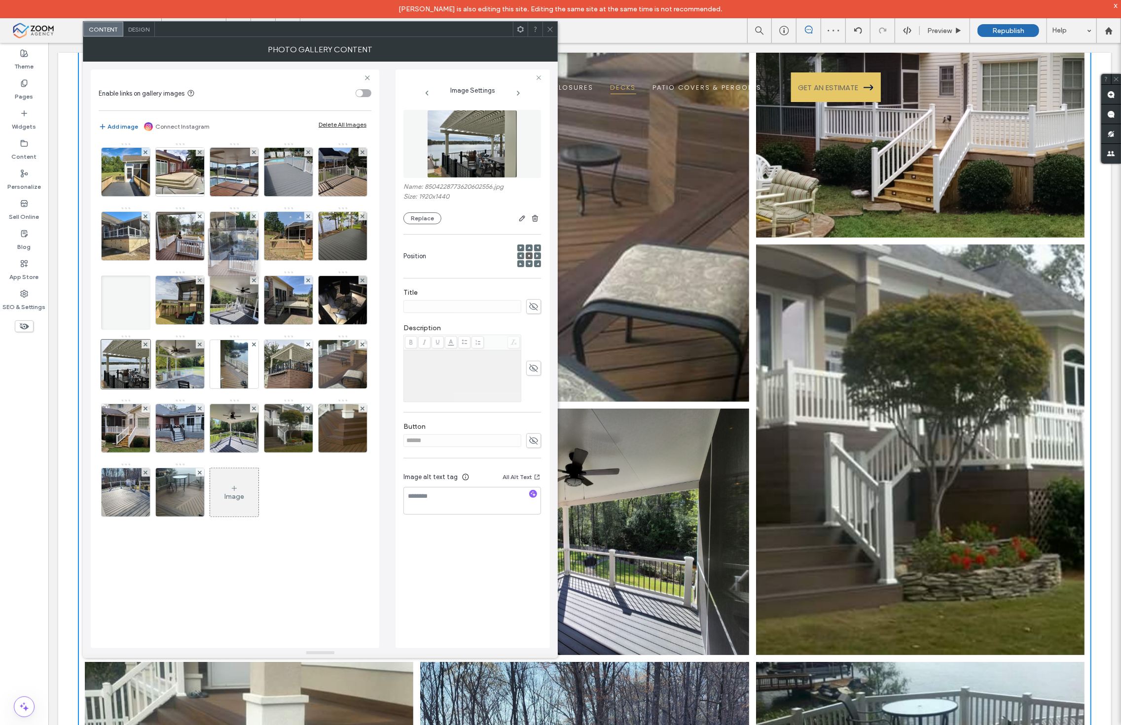
drag, startPoint x: 185, startPoint y: 169, endPoint x: 240, endPoint y: 247, distance: 95.2
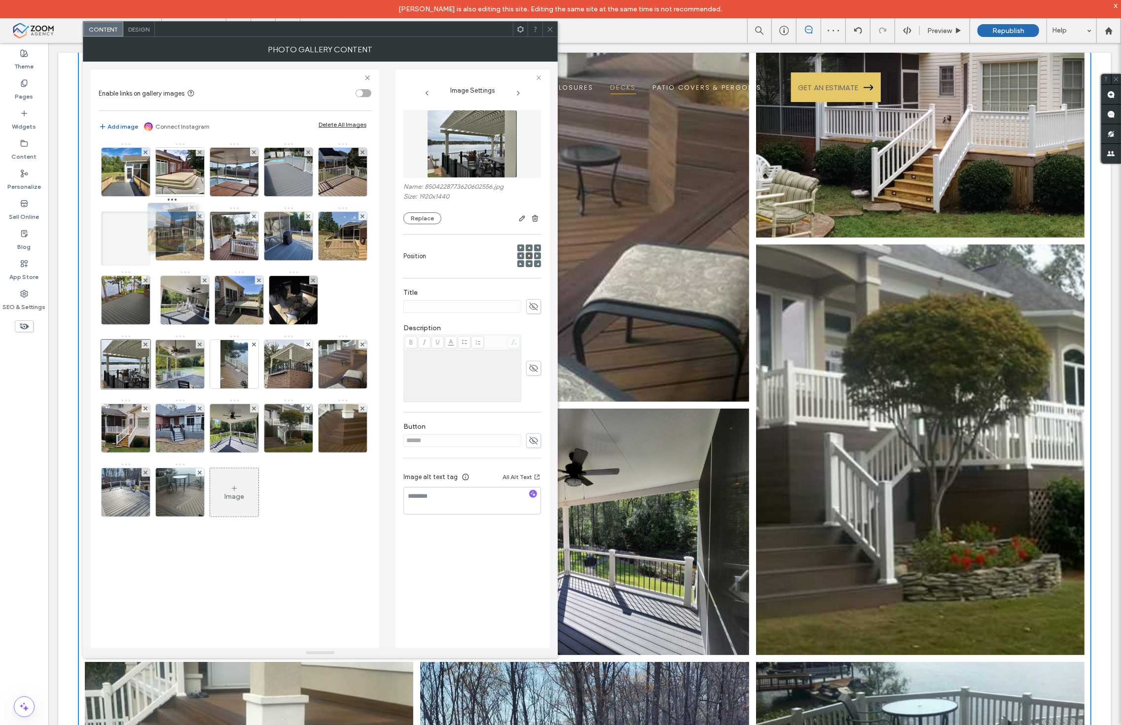
drag, startPoint x: 237, startPoint y: 310, endPoint x: 173, endPoint y: 237, distance: 97.5
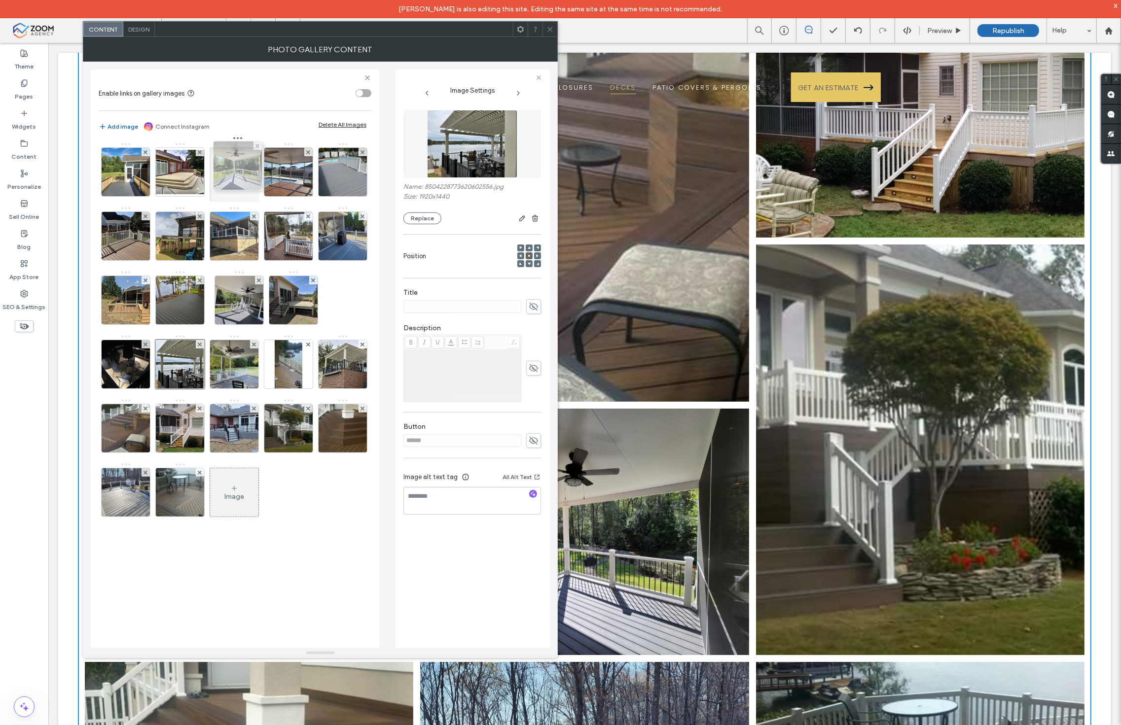
drag, startPoint x: 177, startPoint y: 508, endPoint x: 245, endPoint y: 150, distance: 363.7
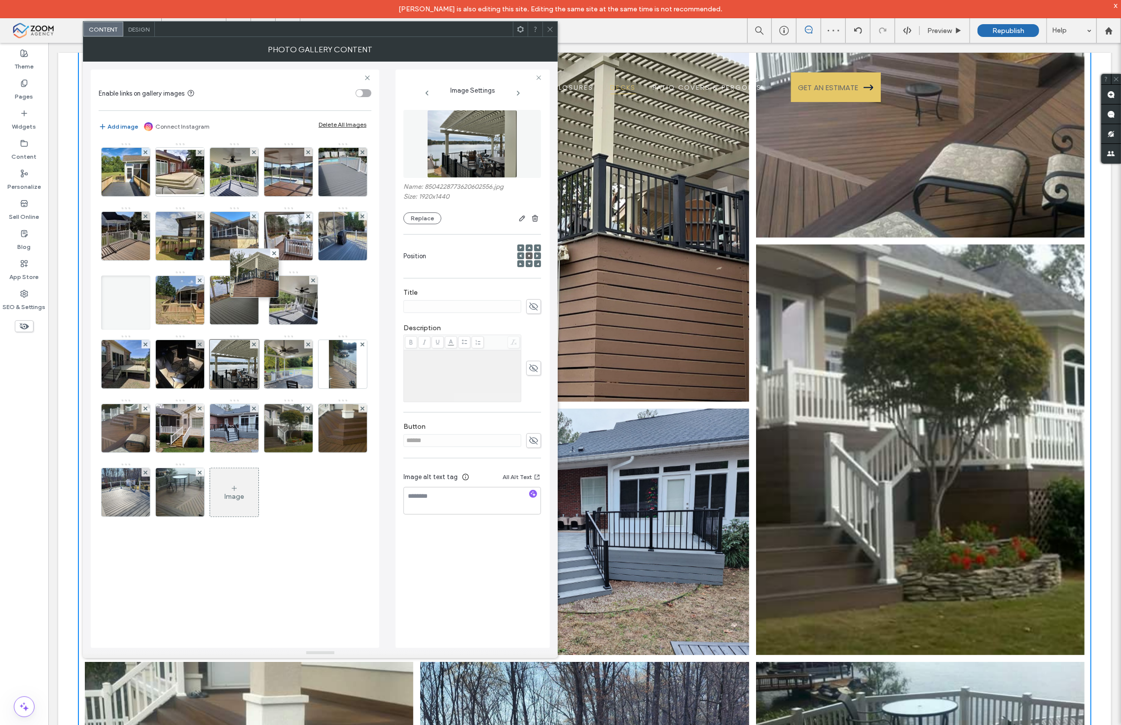
drag, startPoint x: 244, startPoint y: 437, endPoint x: 251, endPoint y: 289, distance: 147.6
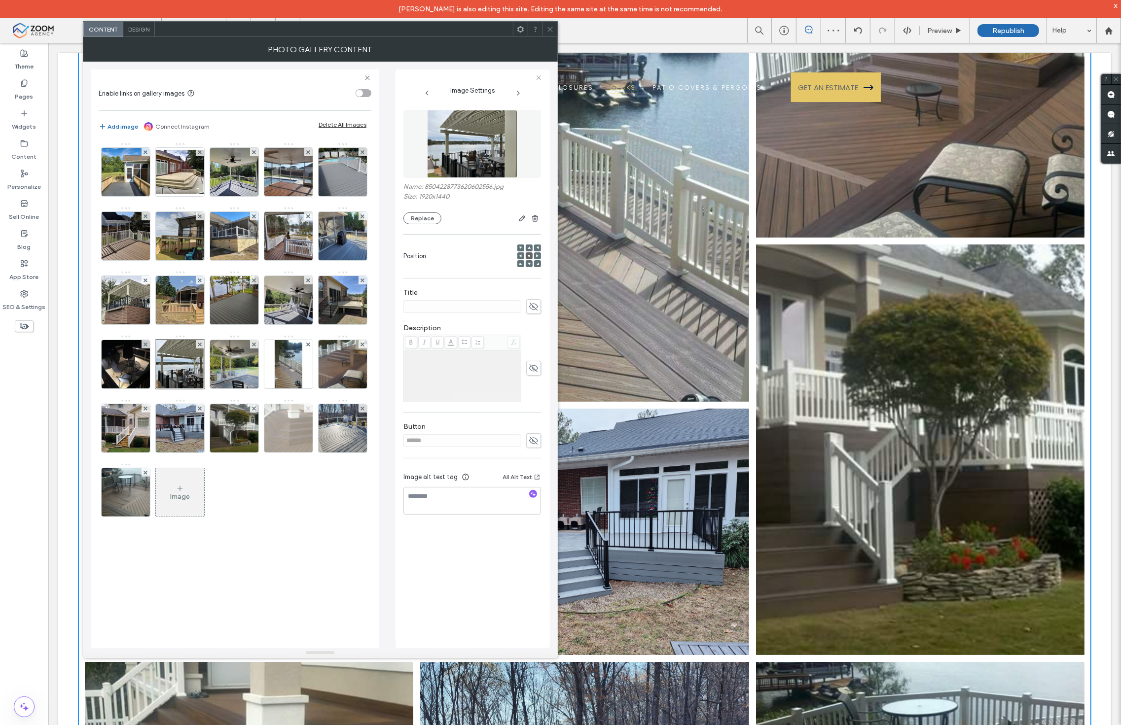
click at [310, 413] on span at bounding box center [308, 408] width 4 height 8
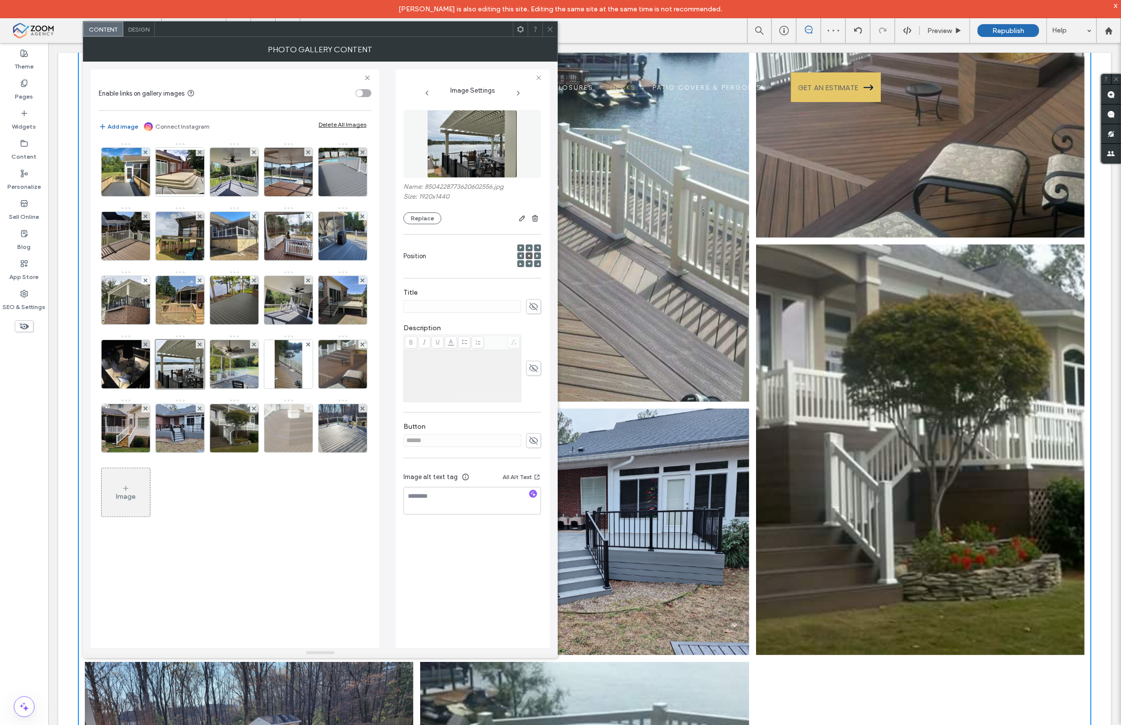
click at [309, 411] on icon at bounding box center [308, 409] width 4 height 4
click at [236, 453] on img at bounding box center [234, 428] width 86 height 48
click at [287, 453] on img at bounding box center [289, 428] width 86 height 48
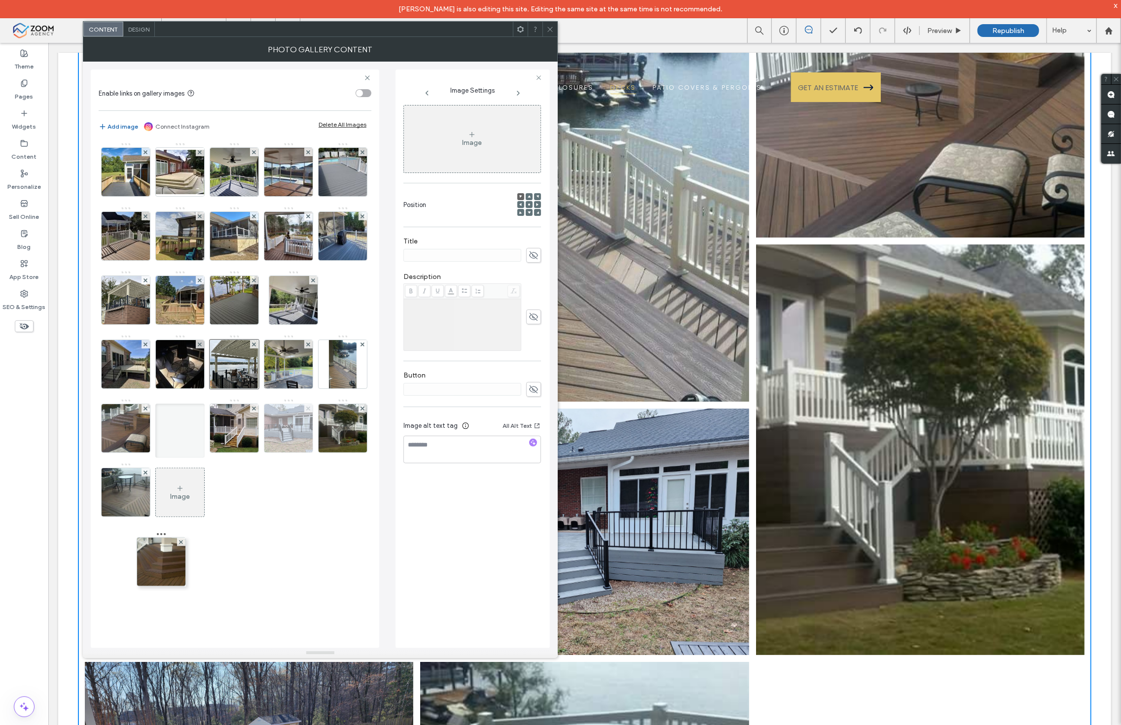
drag, startPoint x: 132, startPoint y: 565, endPoint x: 198, endPoint y: 476, distance: 110.9
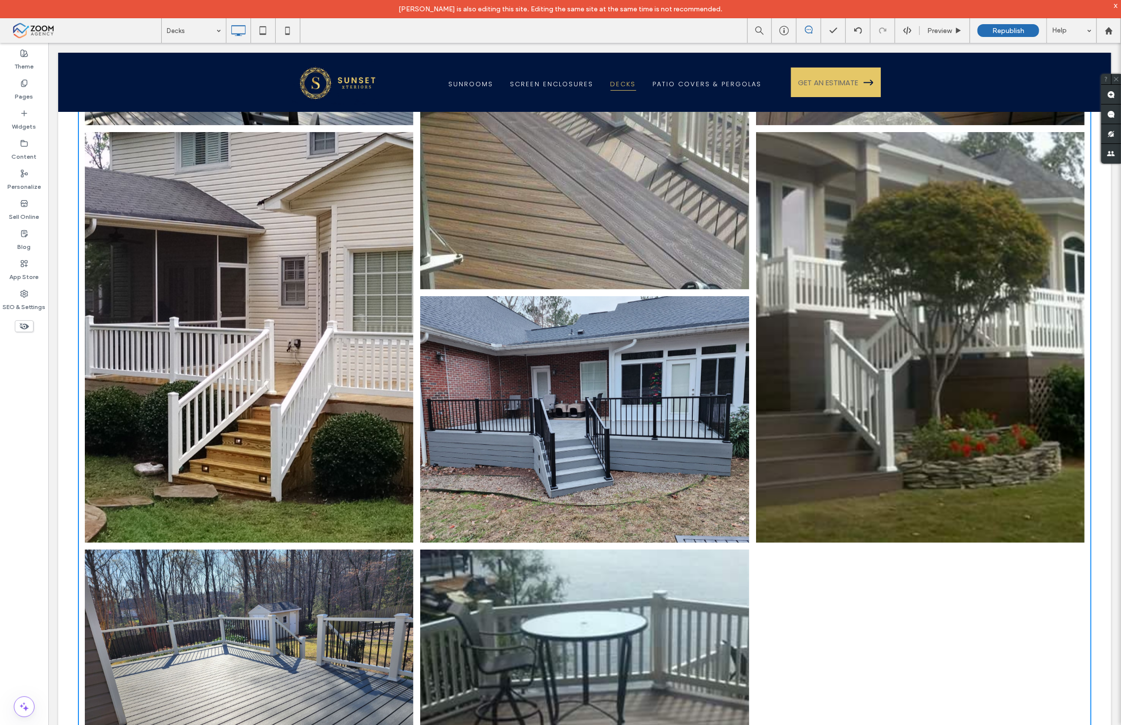
scroll to position [2575, 0]
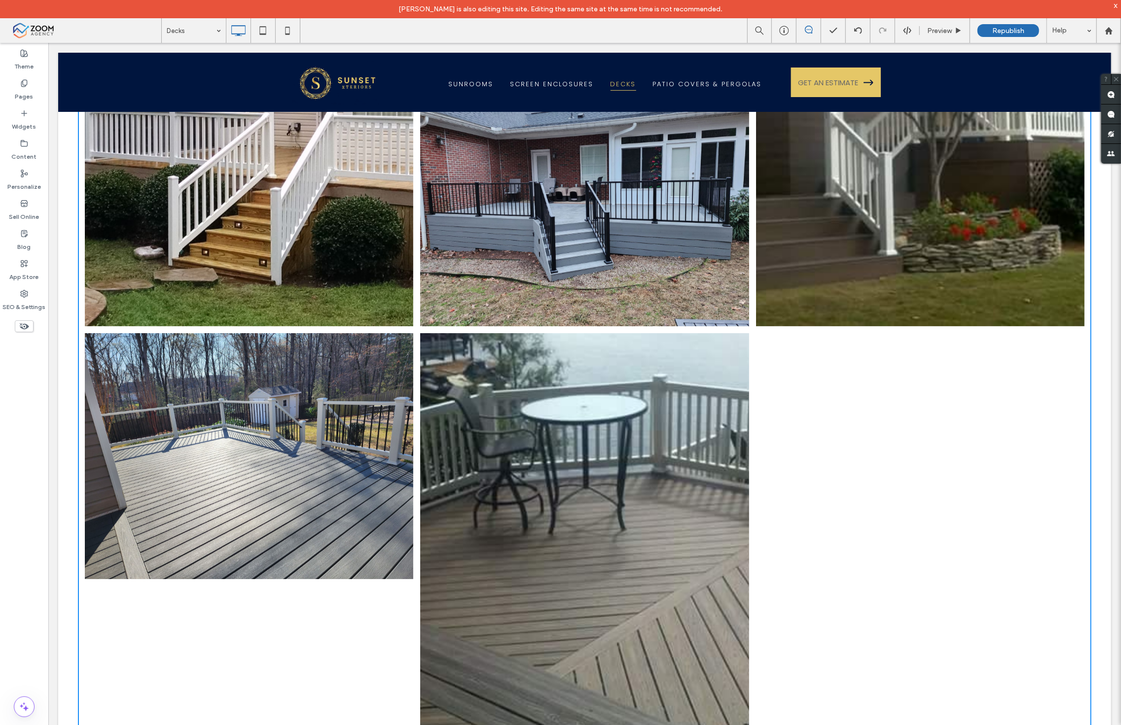
click at [450, 278] on link at bounding box center [584, 202] width 348 height 261
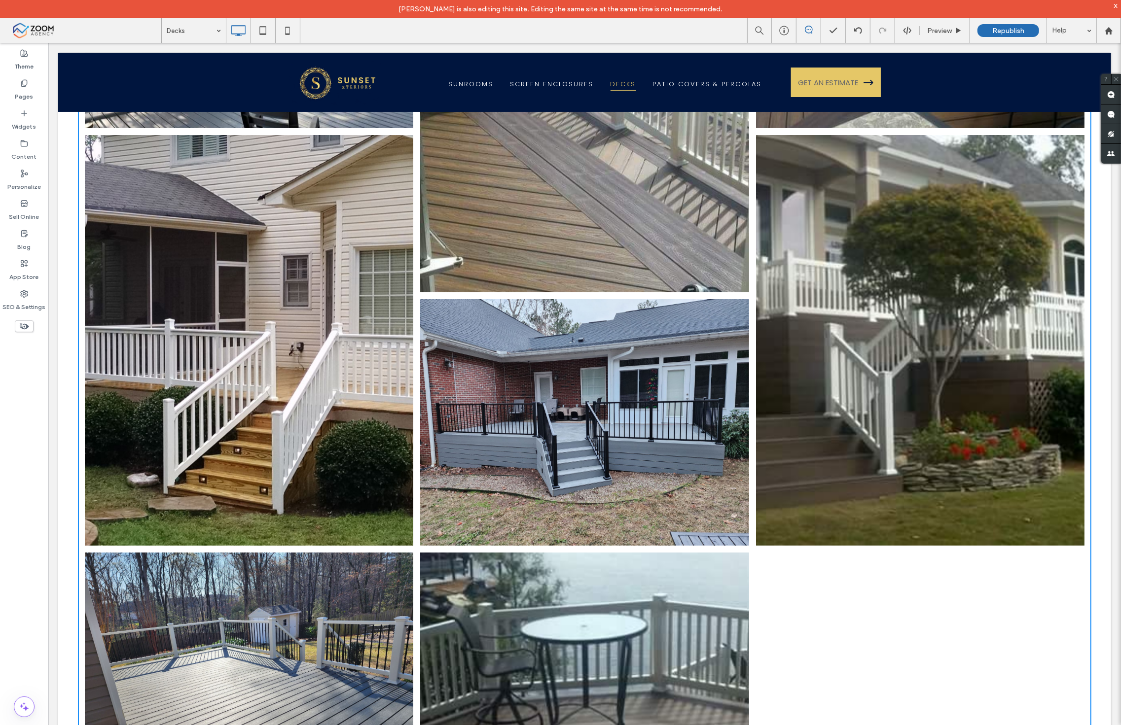
click at [258, 243] on link at bounding box center [248, 339] width 348 height 435
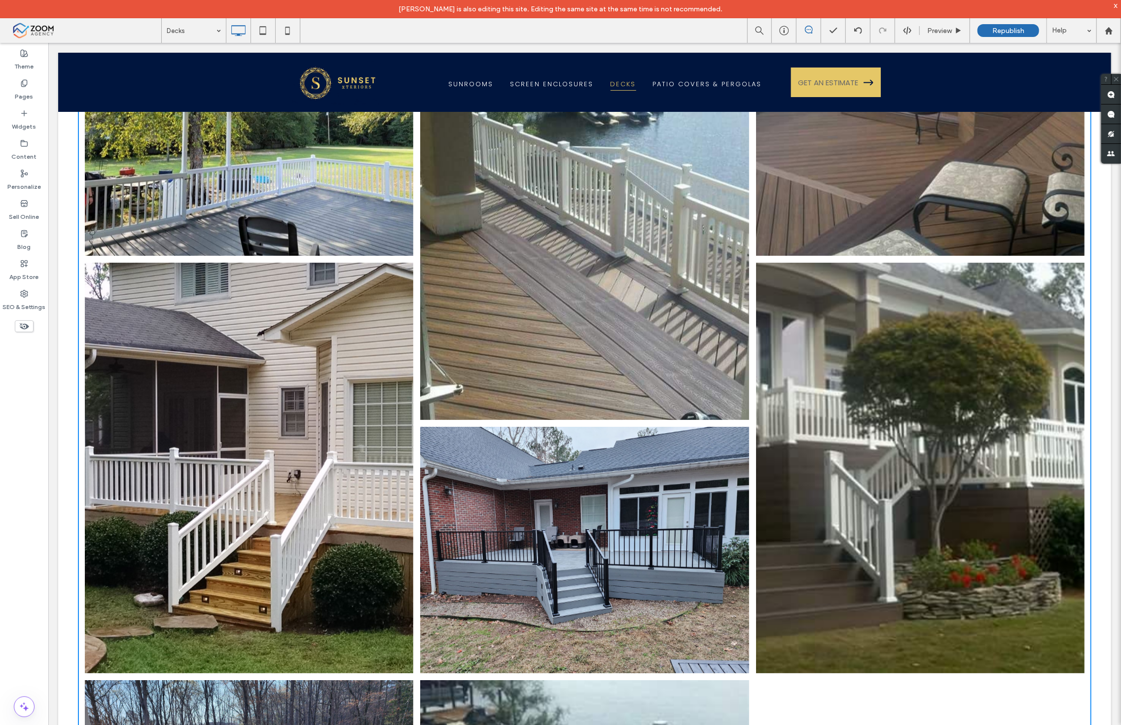
scroll to position [2191, 0]
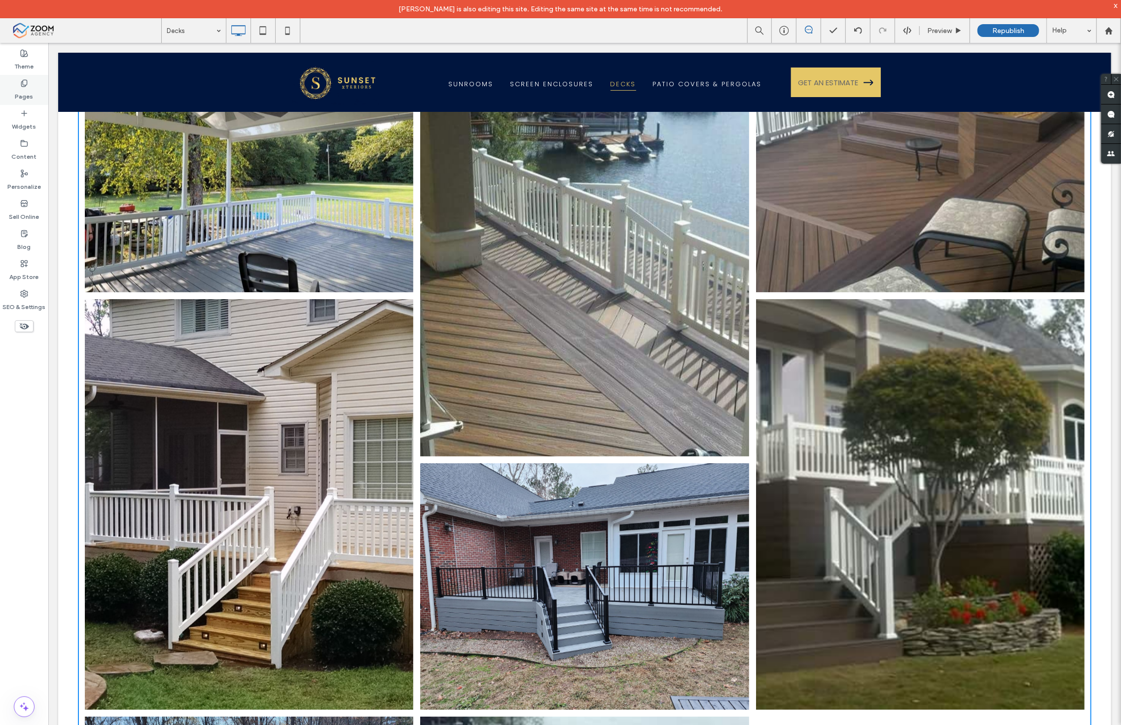
click at [30, 86] on div "Pages" at bounding box center [24, 90] width 48 height 30
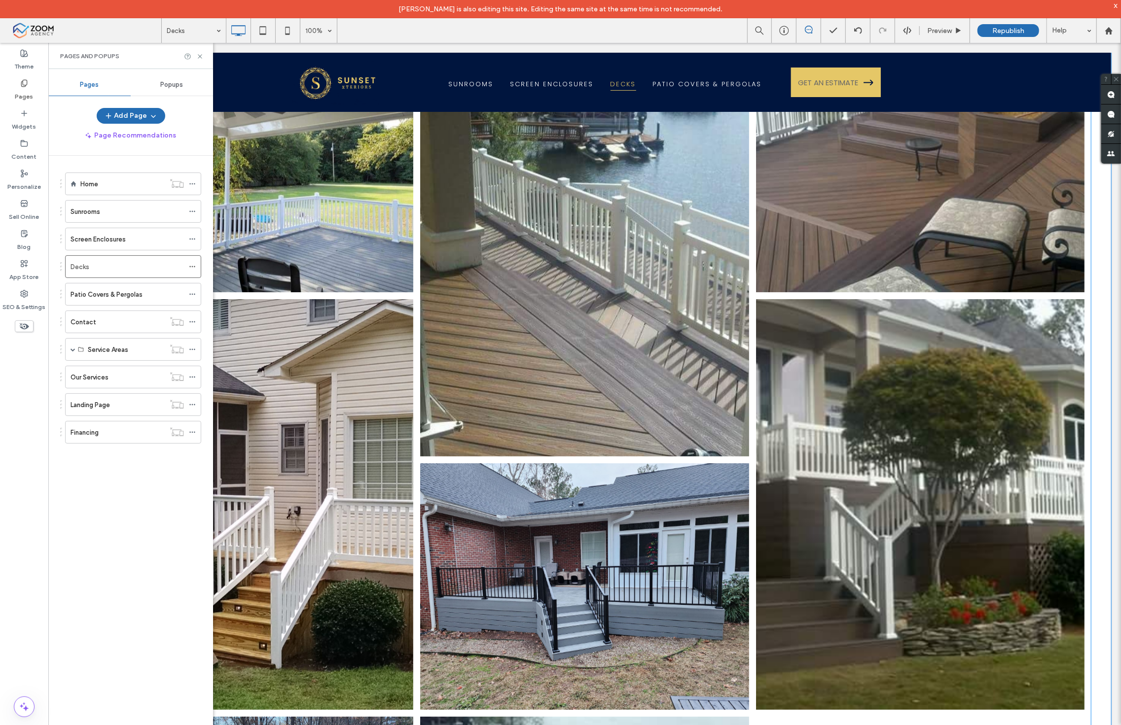
click at [396, 229] on link at bounding box center [248, 168] width 348 height 261
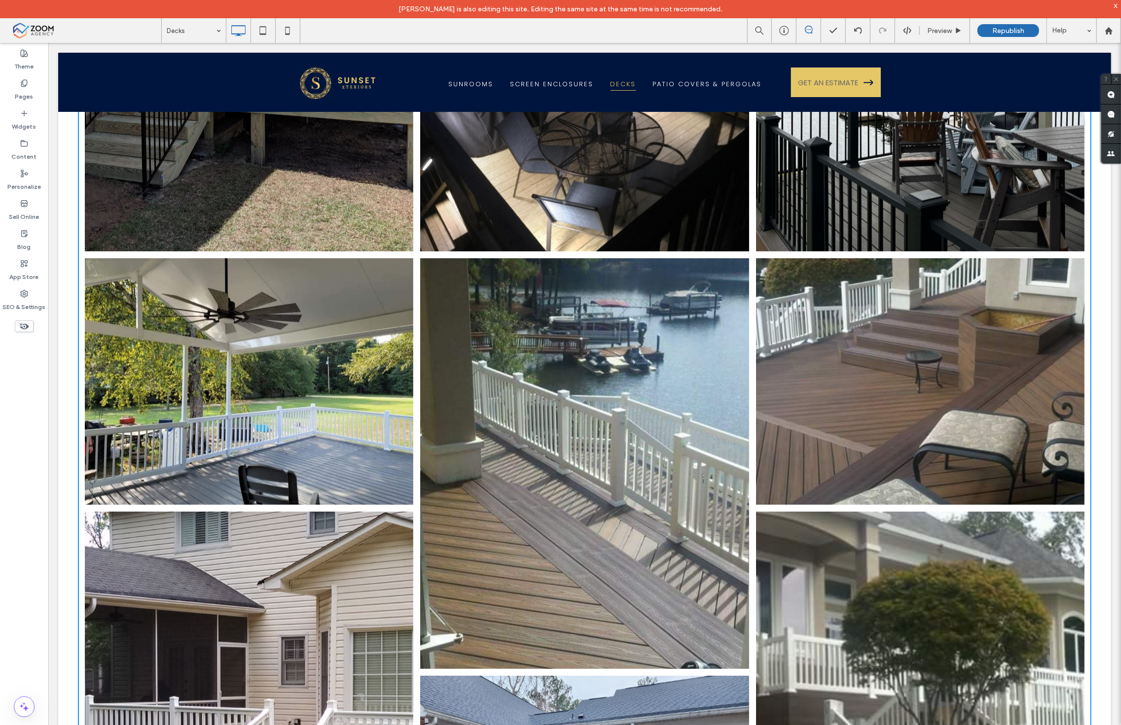
scroll to position [1862, 0]
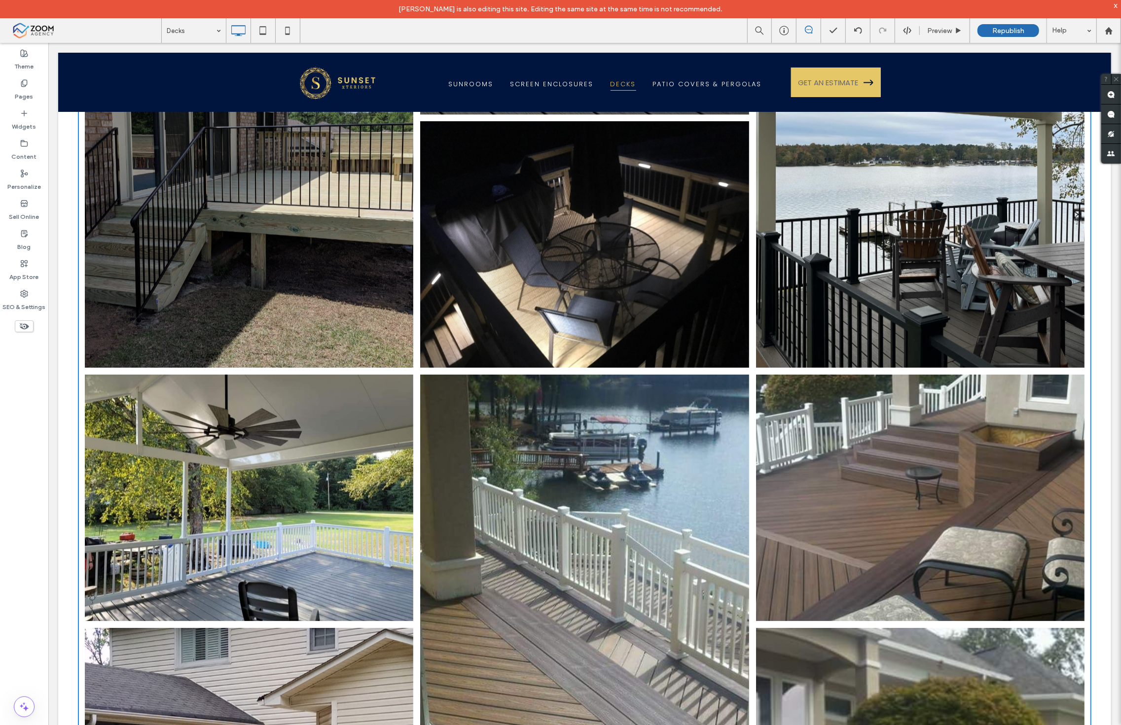
click at [393, 193] on link at bounding box center [248, 161] width 348 height 435
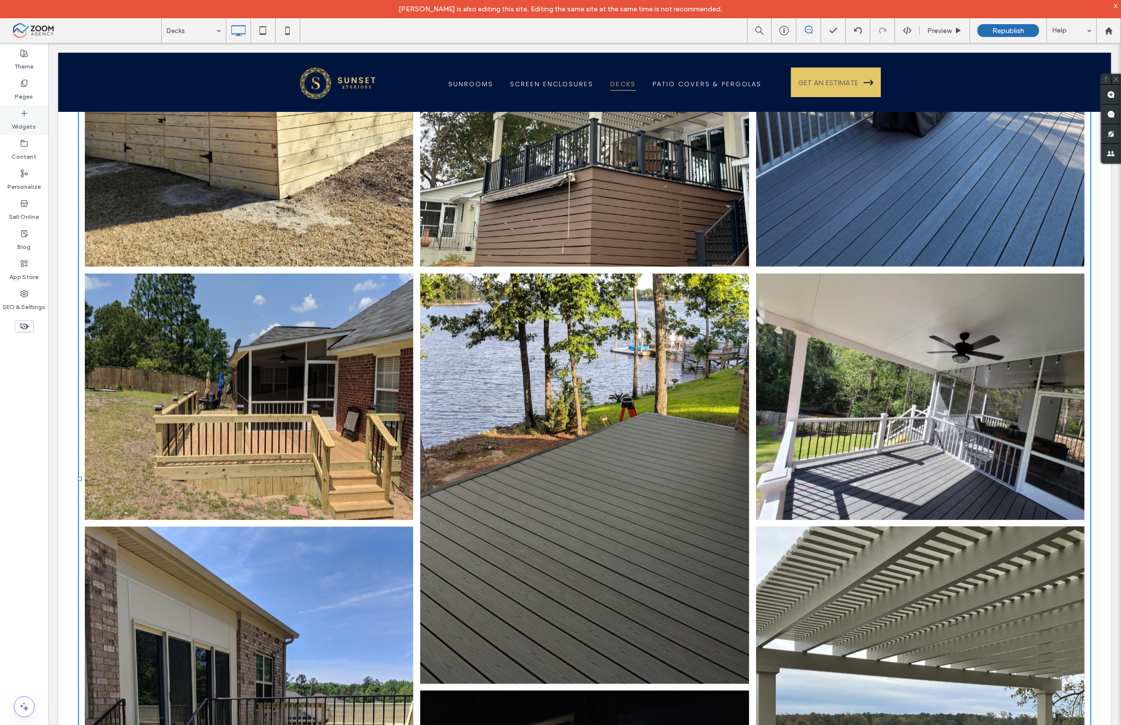
scroll to position [1260, 0]
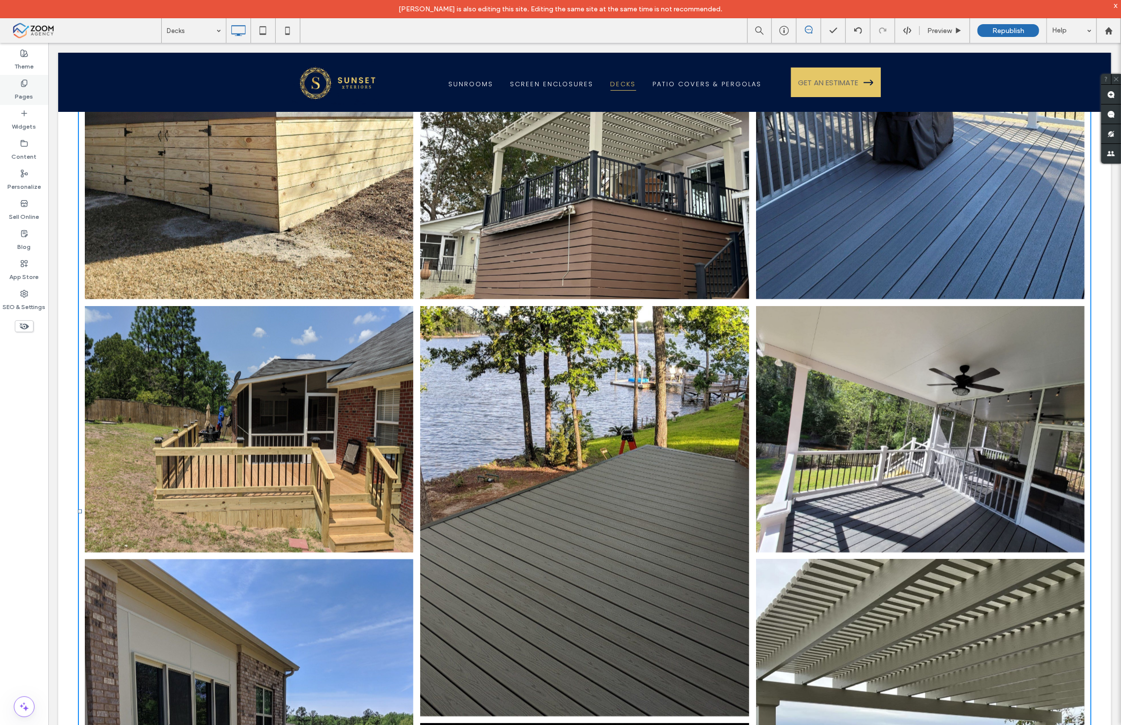
click at [27, 86] on icon at bounding box center [24, 83] width 8 height 8
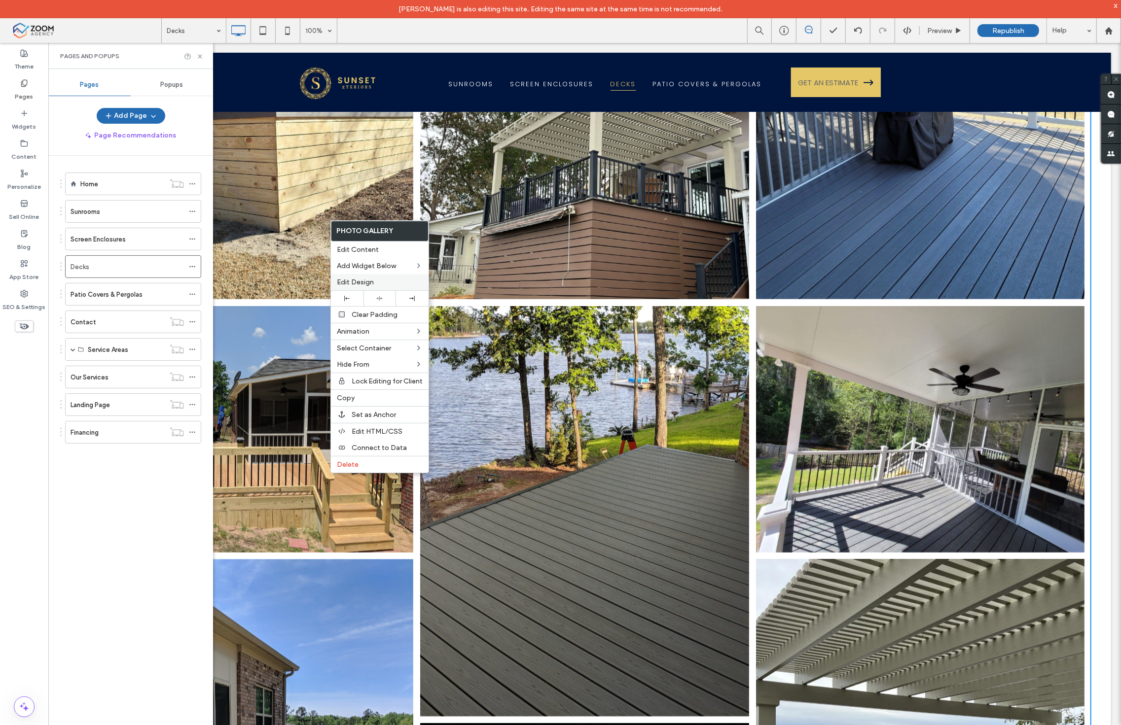
click at [352, 283] on span "Edit Design" at bounding box center [355, 282] width 37 height 8
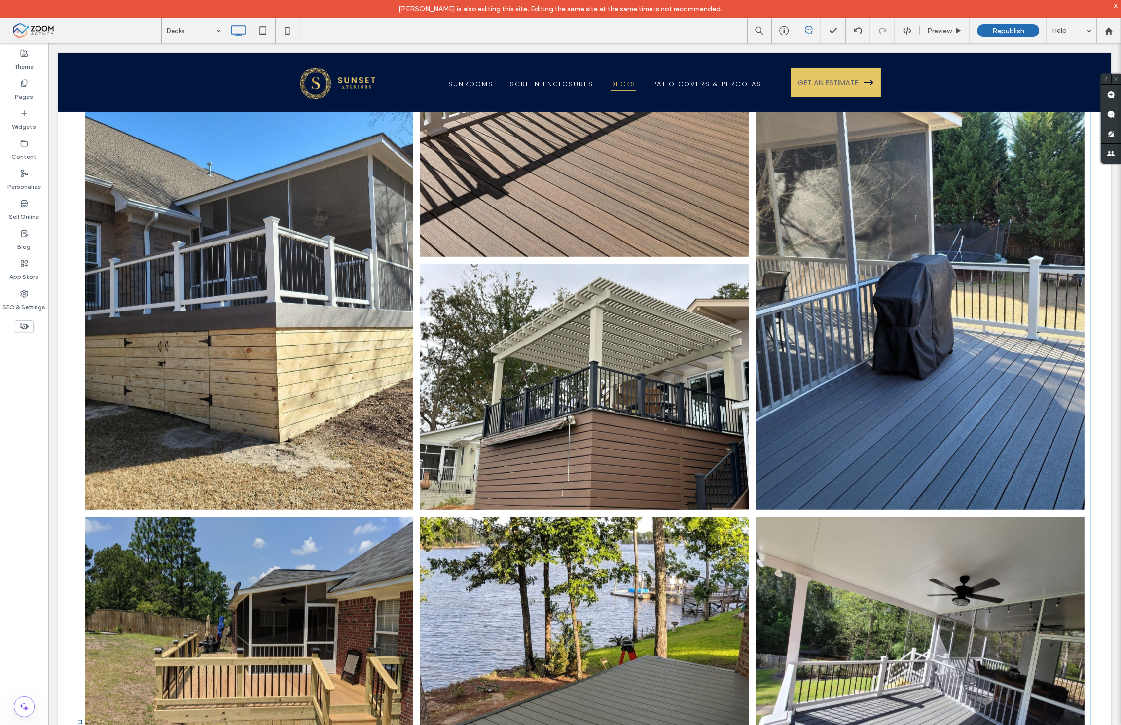
scroll to position [931, 0]
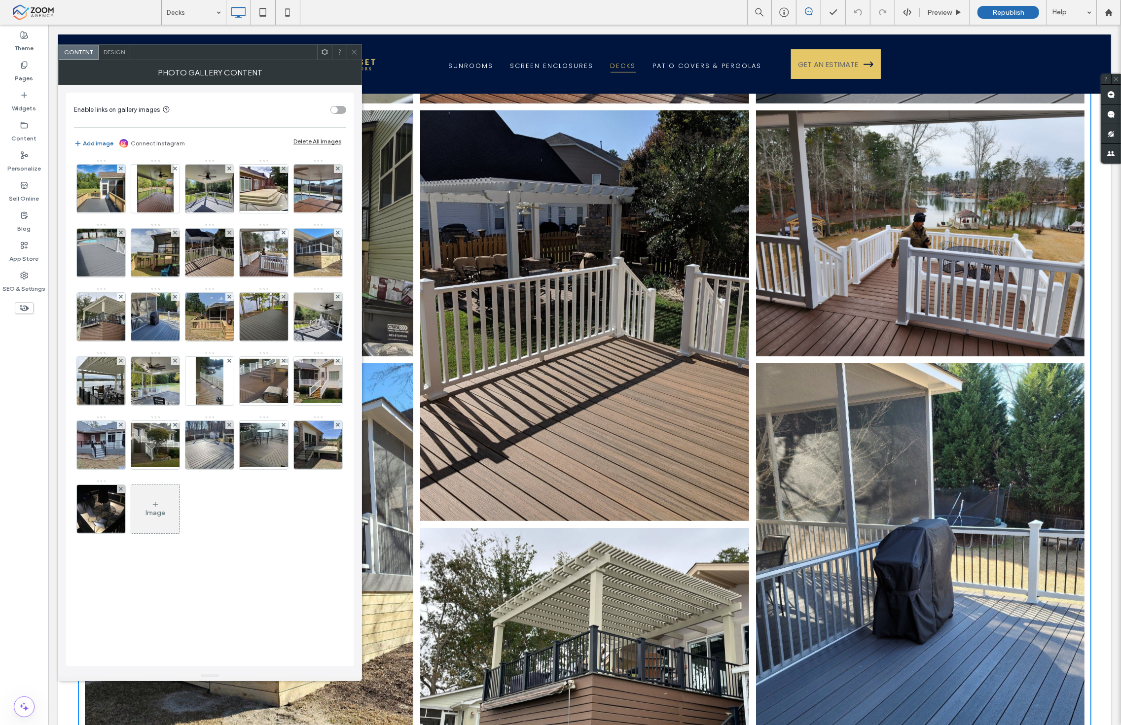
scroll to position [767, 0]
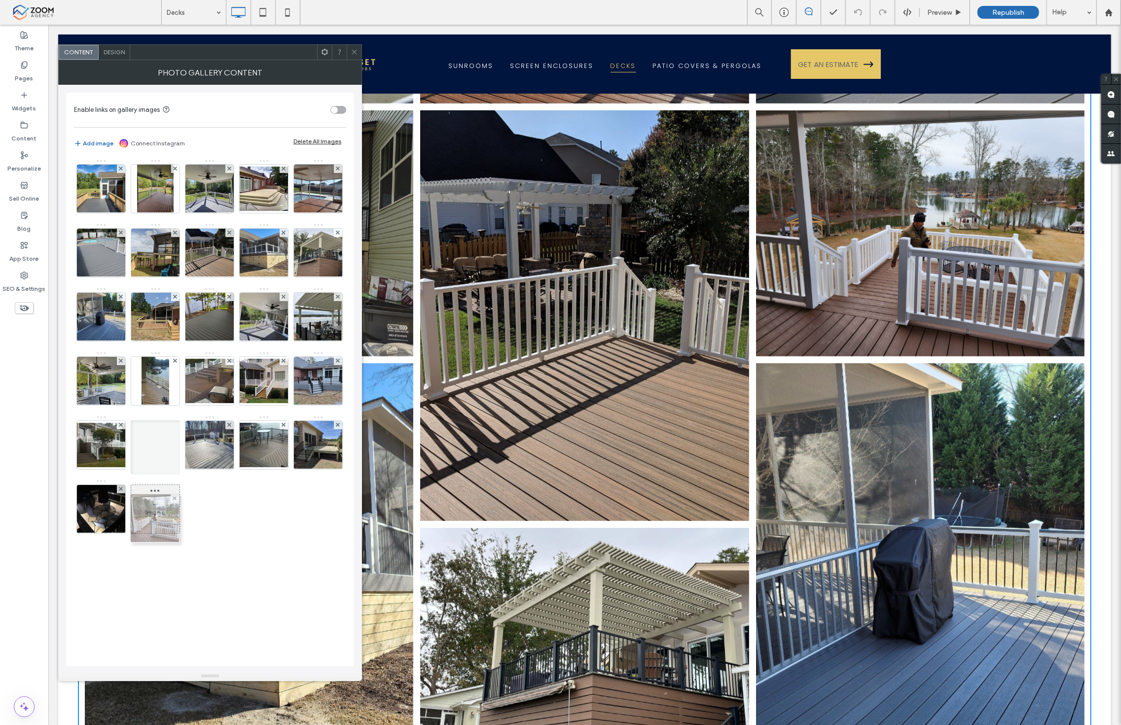
drag, startPoint x: 104, startPoint y: 316, endPoint x: 155, endPoint y: 518, distance: 208.1
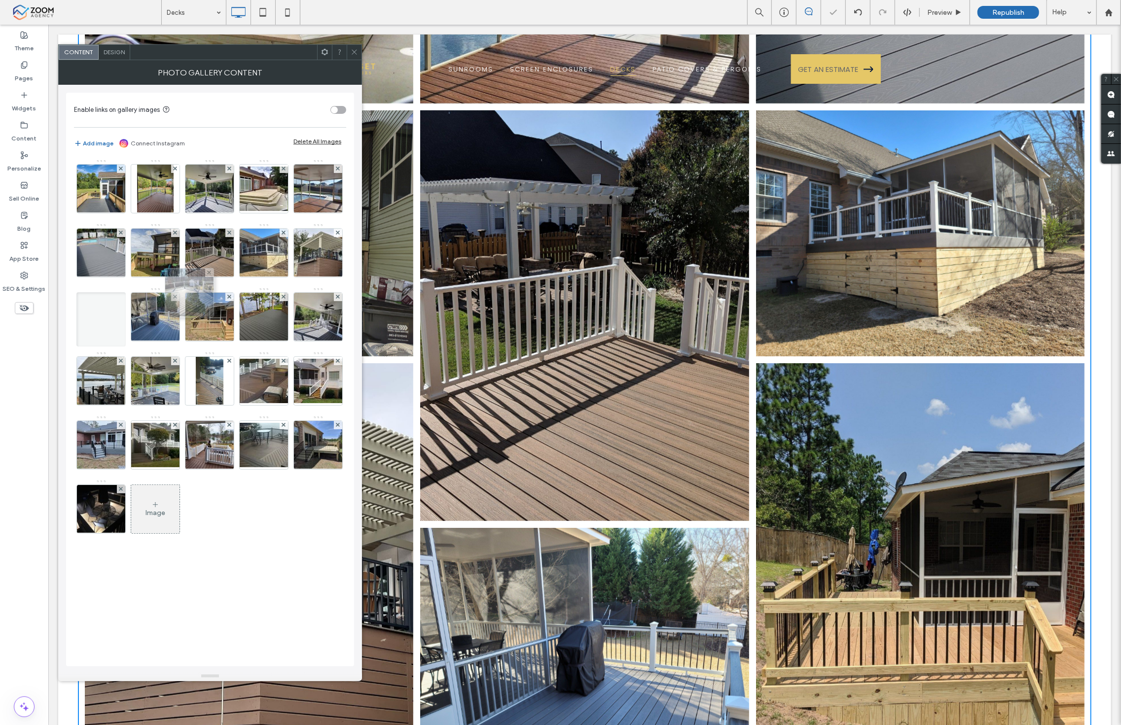
drag, startPoint x: 213, startPoint y: 510, endPoint x: 189, endPoint y: 296, distance: 215.8
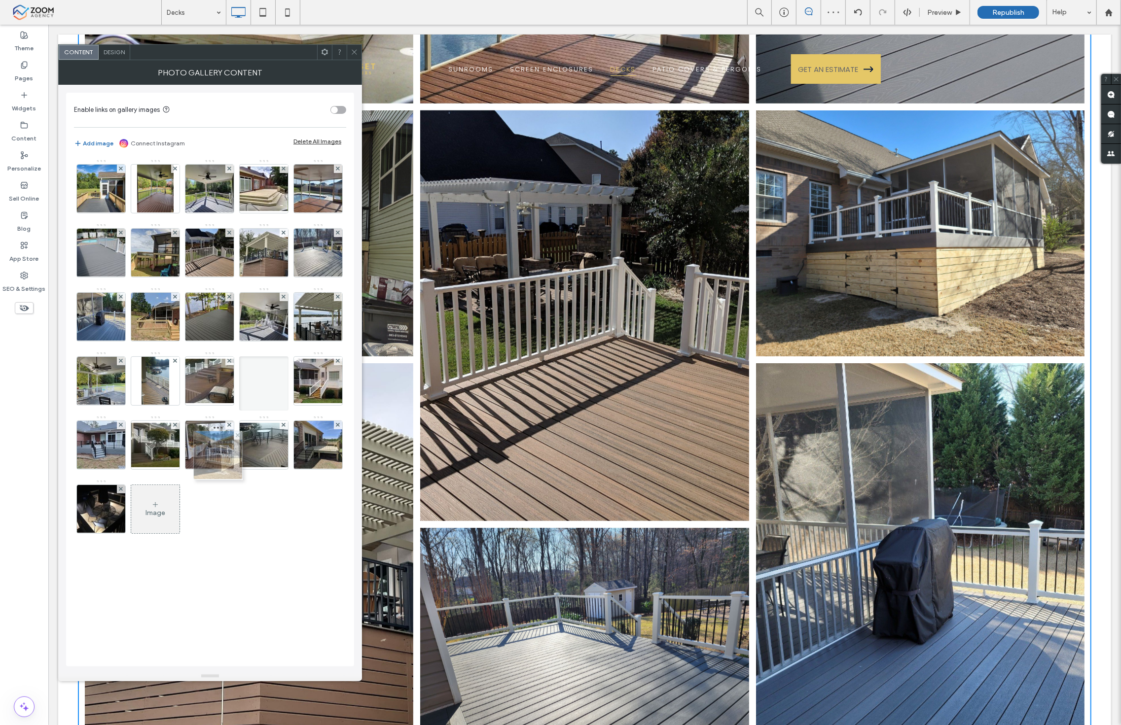
drag, startPoint x: 100, startPoint y: 316, endPoint x: 217, endPoint y: 453, distance: 179.7
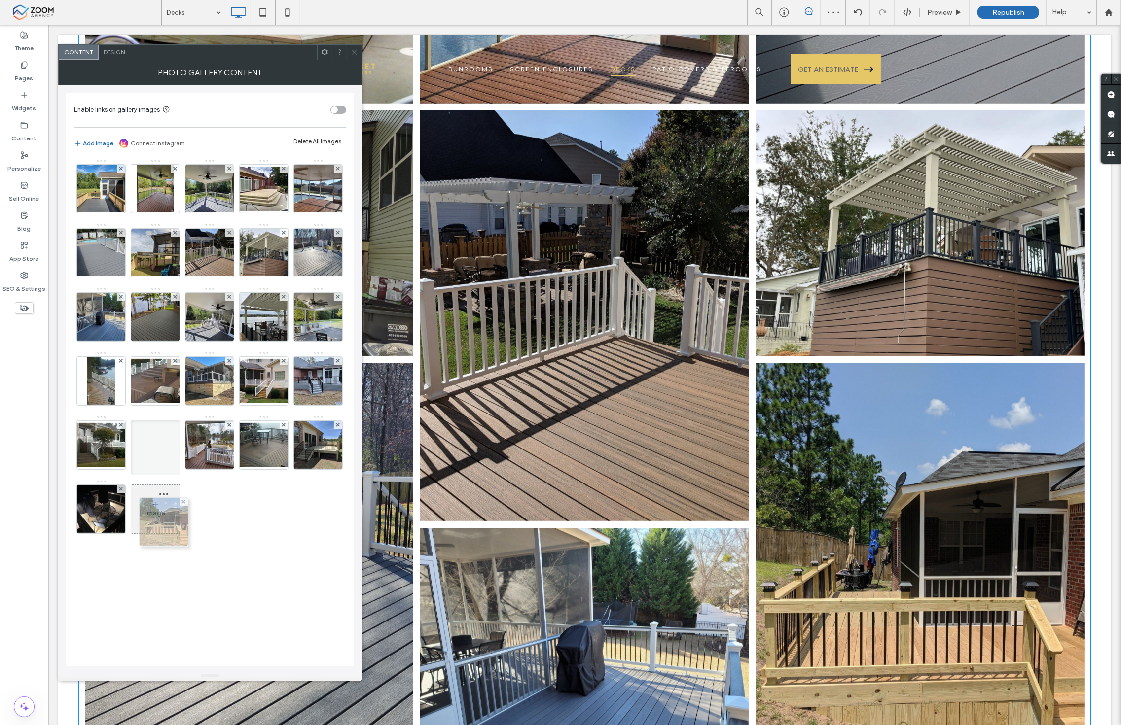
drag, startPoint x: 274, startPoint y: 314, endPoint x: 171, endPoint y: 519, distance: 229.5
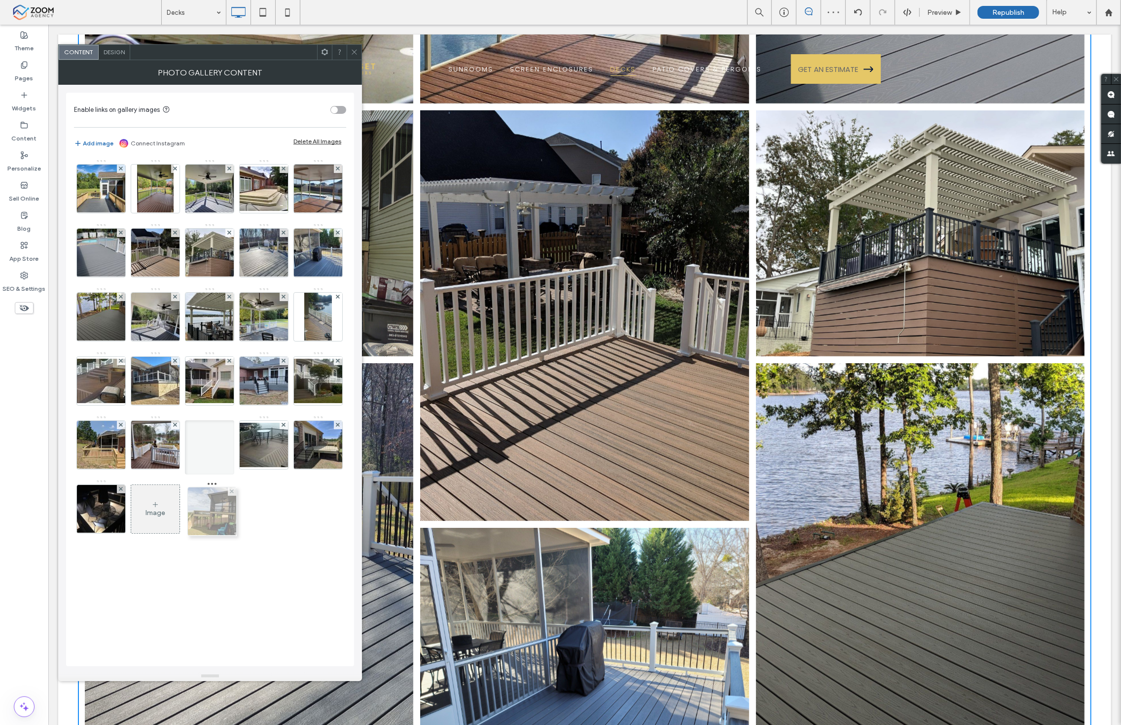
drag, startPoint x: 214, startPoint y: 247, endPoint x: 214, endPoint y: 505, distance: 258.9
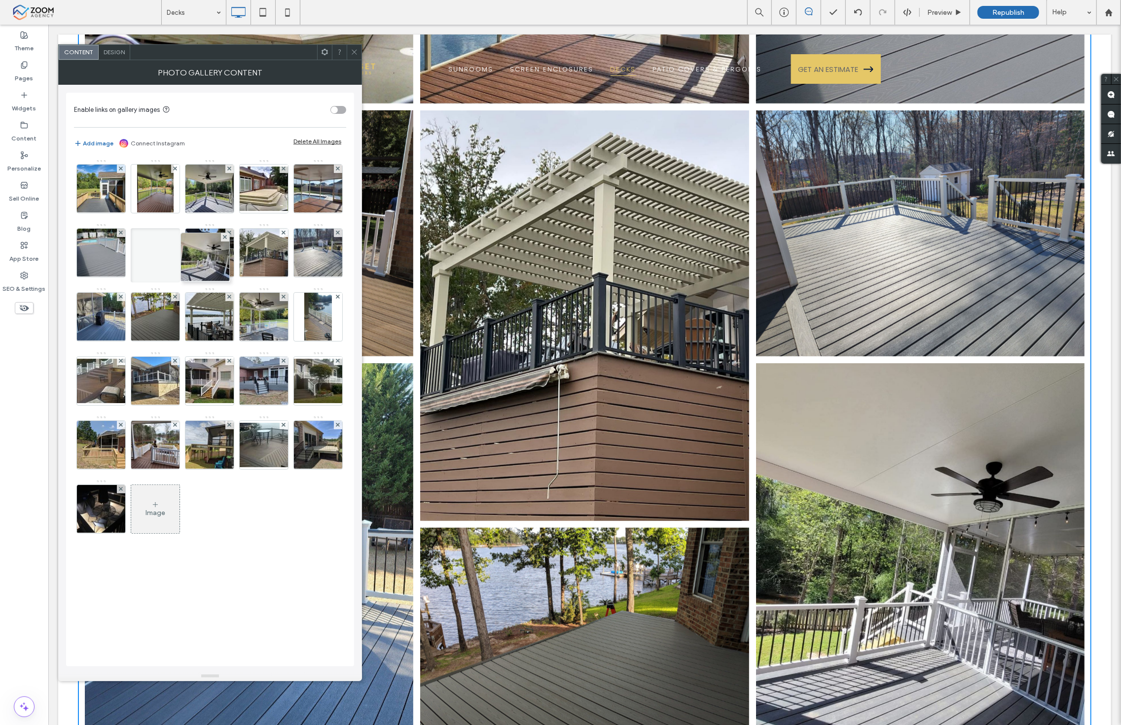
drag, startPoint x: 262, startPoint y: 321, endPoint x: 202, endPoint y: 262, distance: 84.7
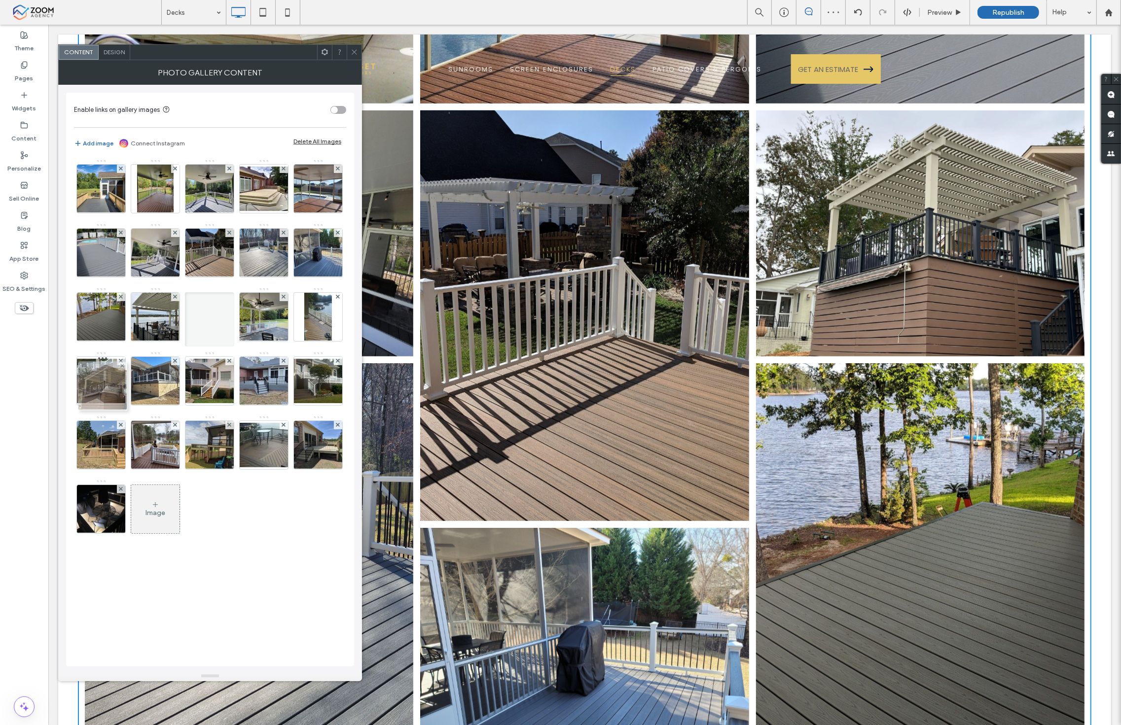
drag, startPoint x: 101, startPoint y: 319, endPoint x: 100, endPoint y: 387, distance: 67.6
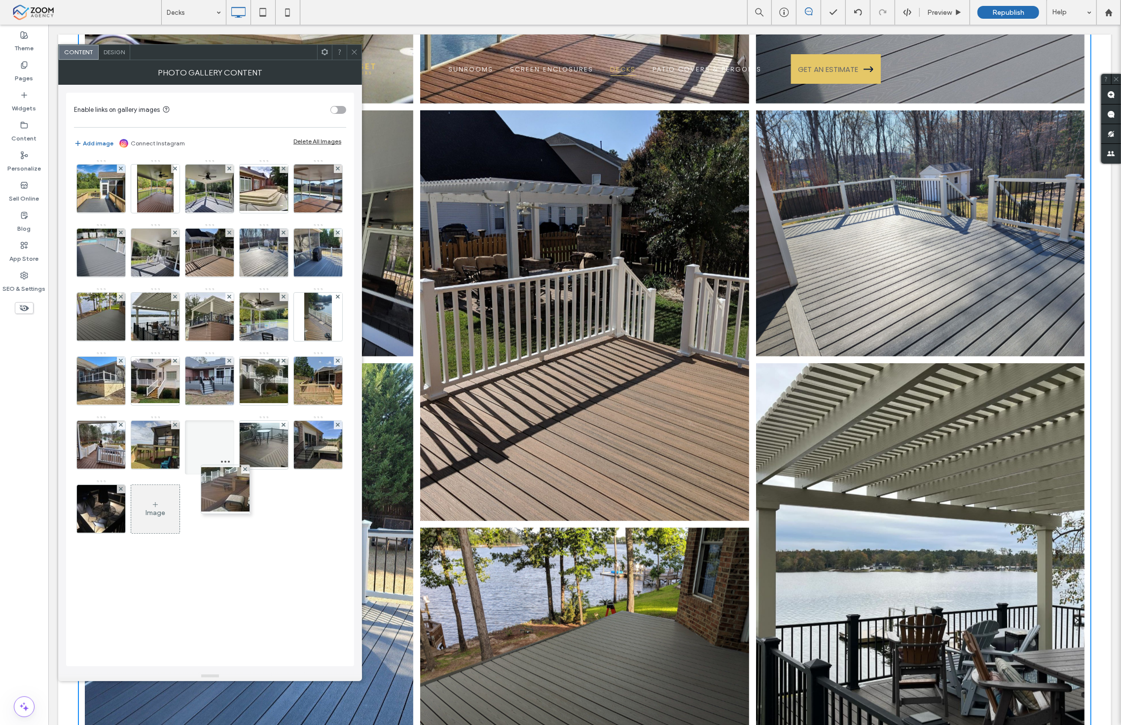
drag, startPoint x: 271, startPoint y: 382, endPoint x: 223, endPoint y: 497, distance: 124.4
click at [354, 56] on span at bounding box center [354, 52] width 7 height 15
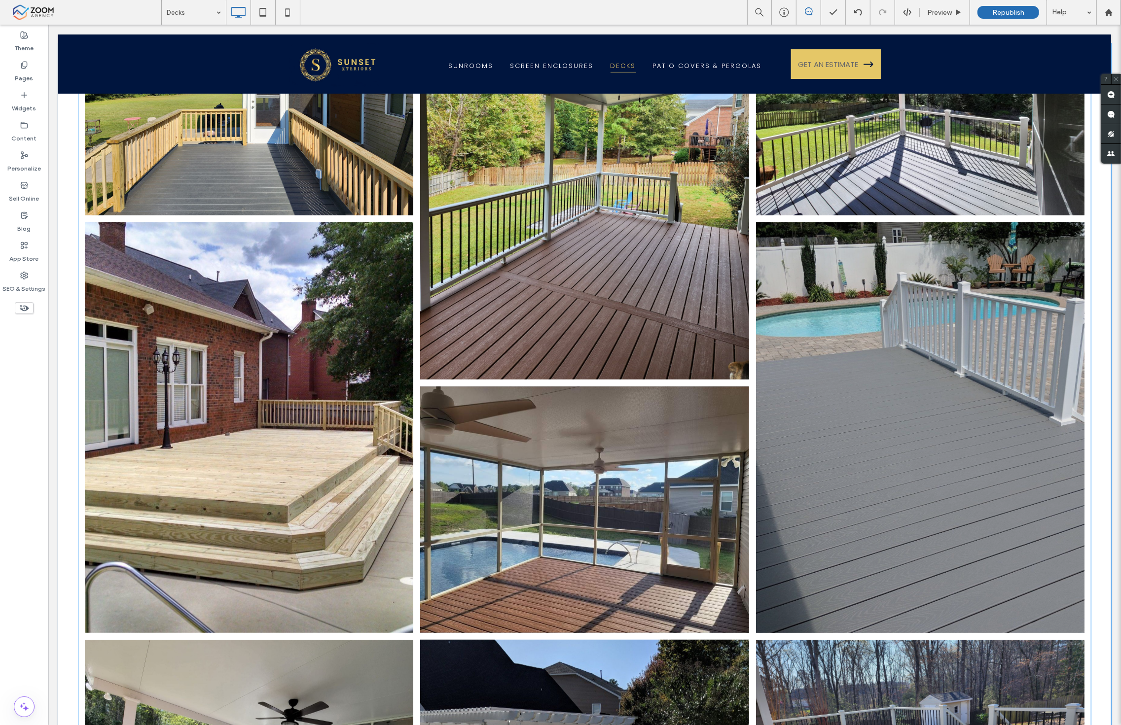
scroll to position [274, 0]
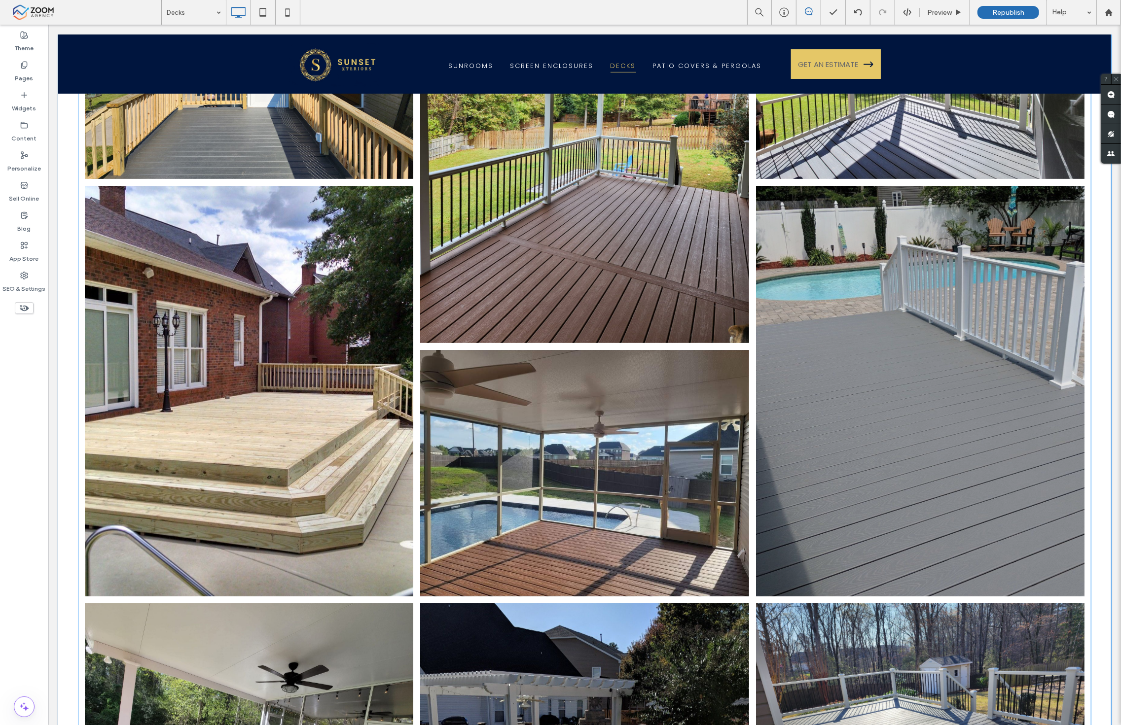
click at [850, 465] on link at bounding box center [919, 391] width 348 height 435
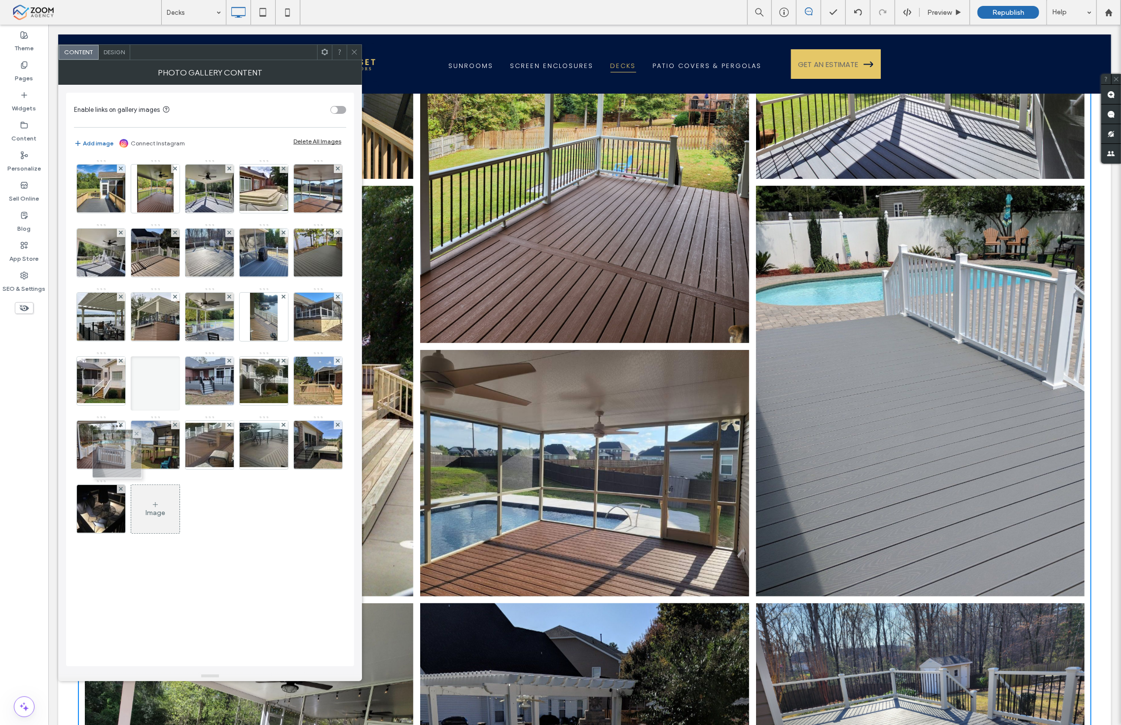
drag, startPoint x: 152, startPoint y: 250, endPoint x: 111, endPoint y: 452, distance: 205.3
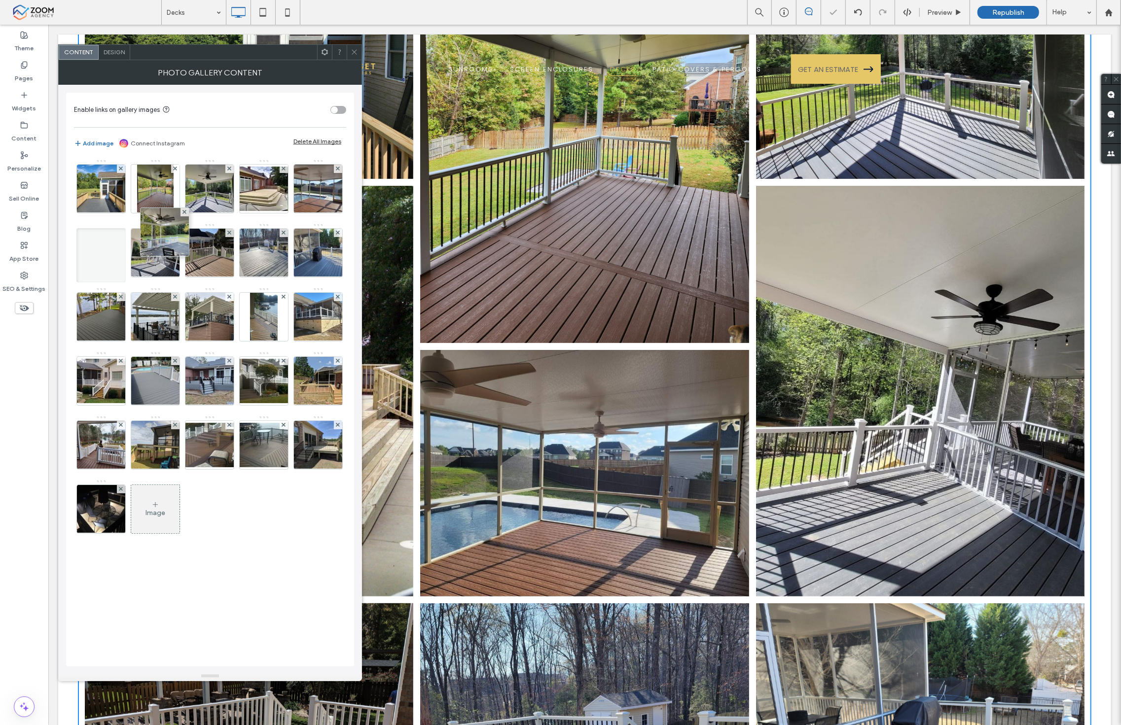
drag, startPoint x: 106, startPoint y: 389, endPoint x: 176, endPoint y: 251, distance: 153.7
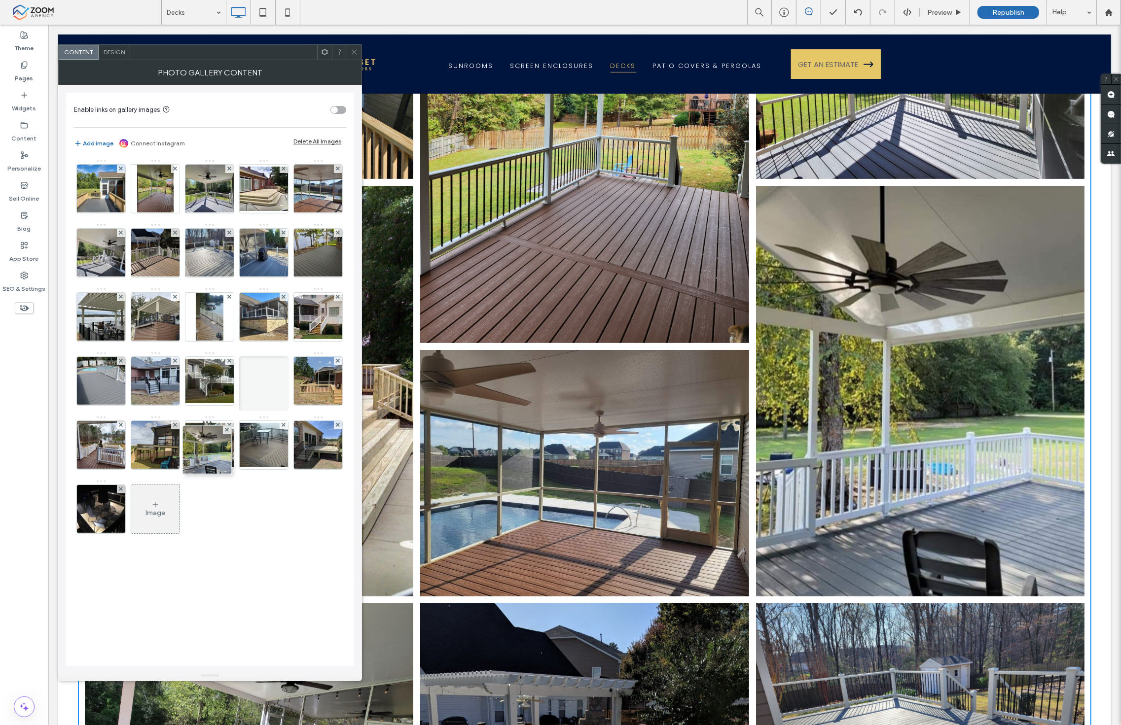
drag, startPoint x: 166, startPoint y: 266, endPoint x: 213, endPoint y: 457, distance: 196.0
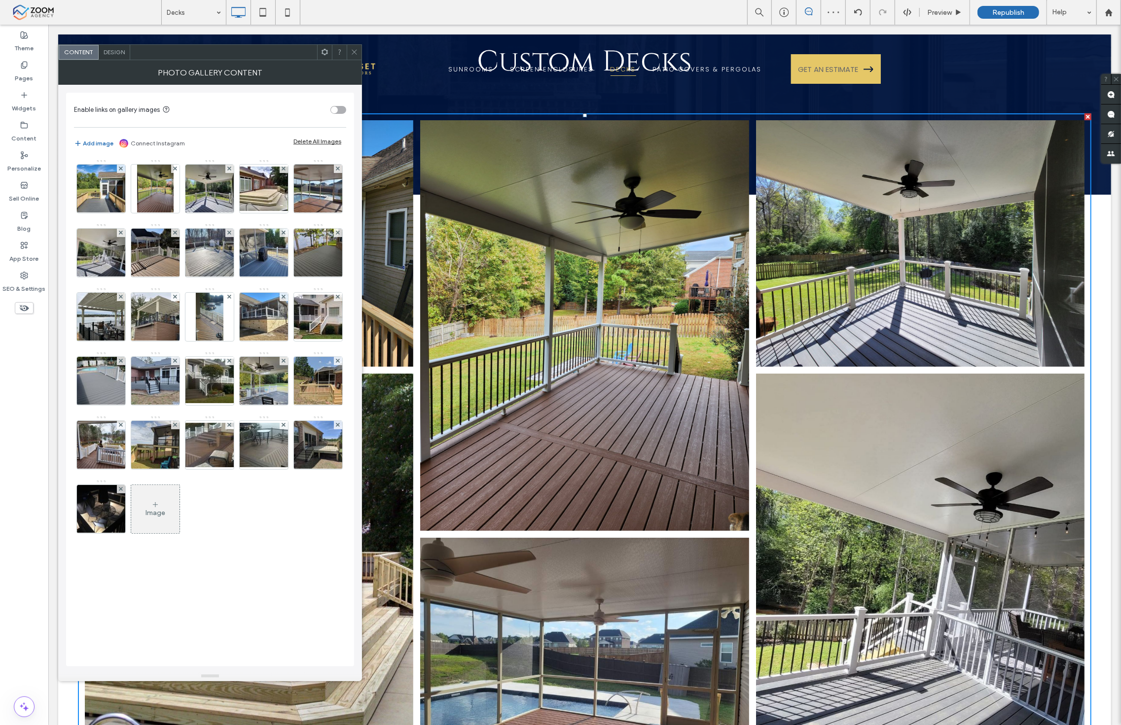
scroll to position [109, 0]
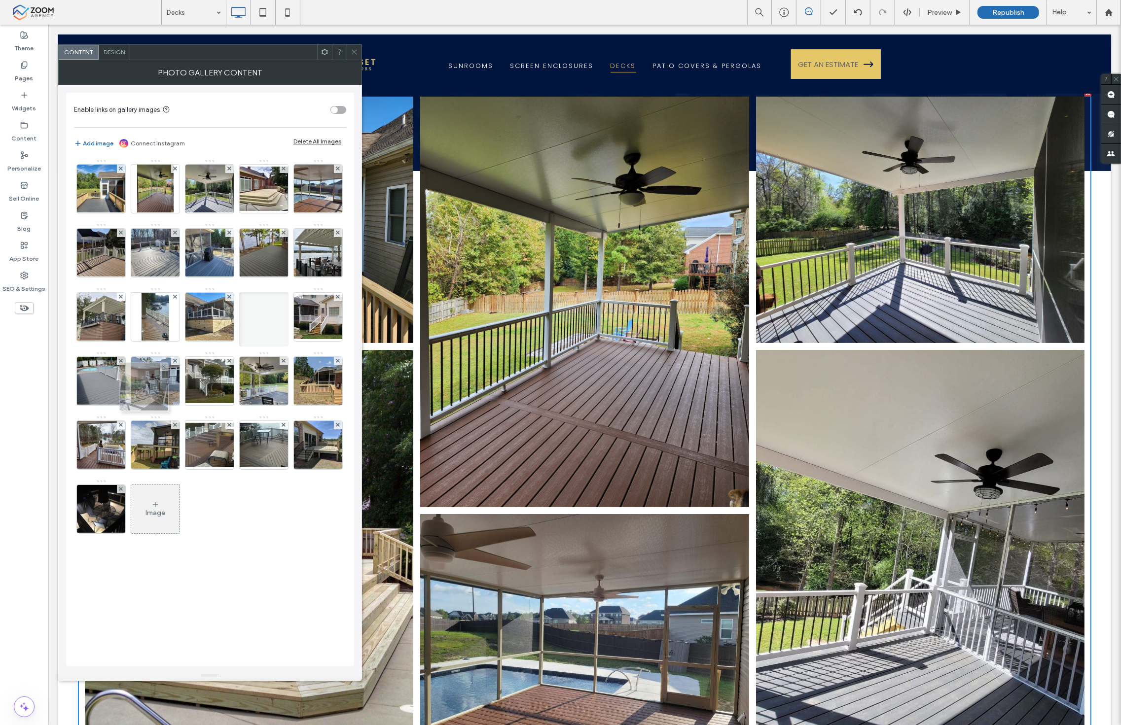
drag, startPoint x: 156, startPoint y: 260, endPoint x: 145, endPoint y: 391, distance: 131.6
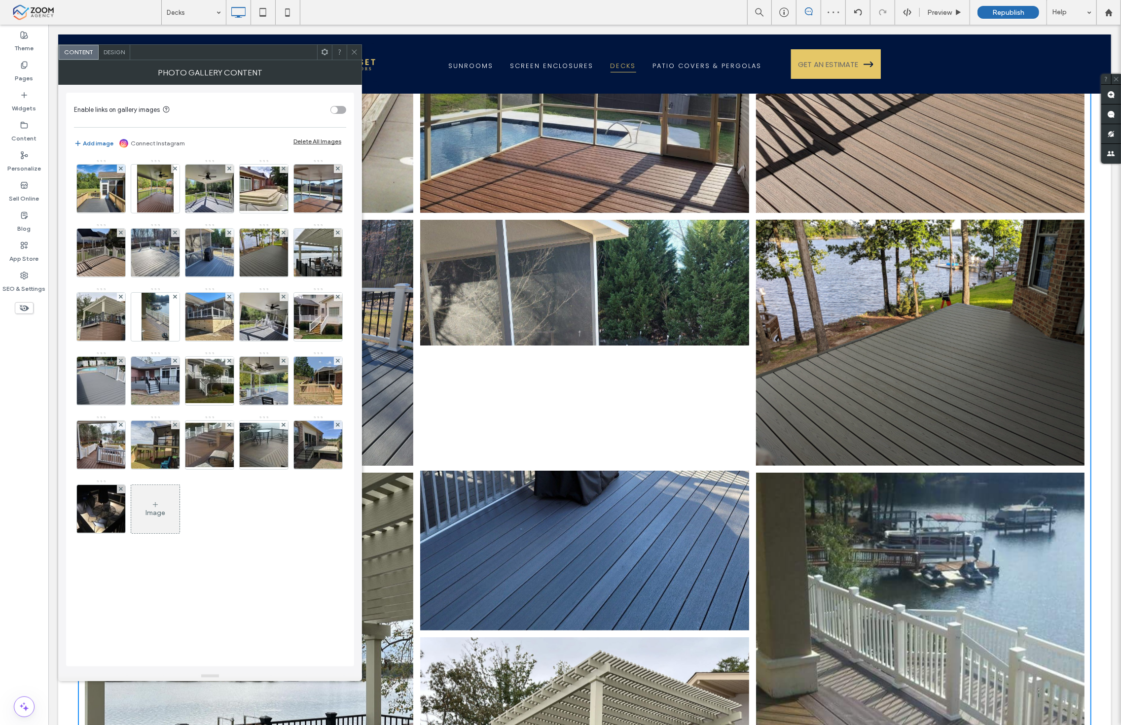
scroll to position [1041, 0]
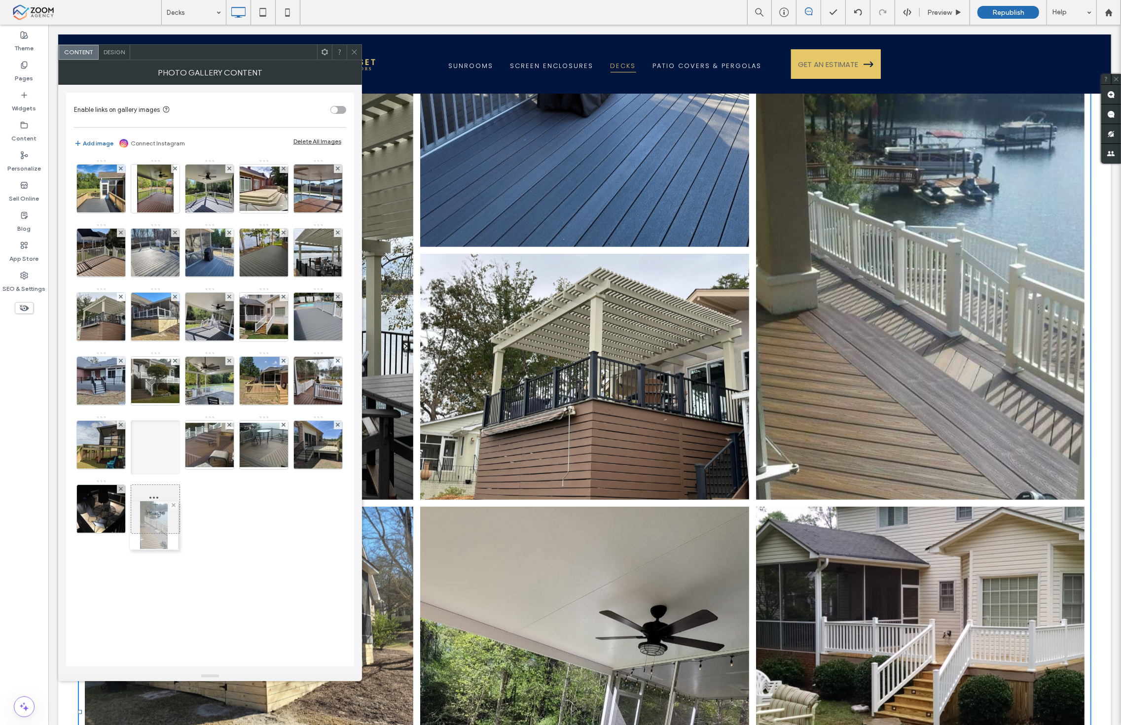
drag, startPoint x: 257, startPoint y: 349, endPoint x: 156, endPoint y: 528, distance: 205.1
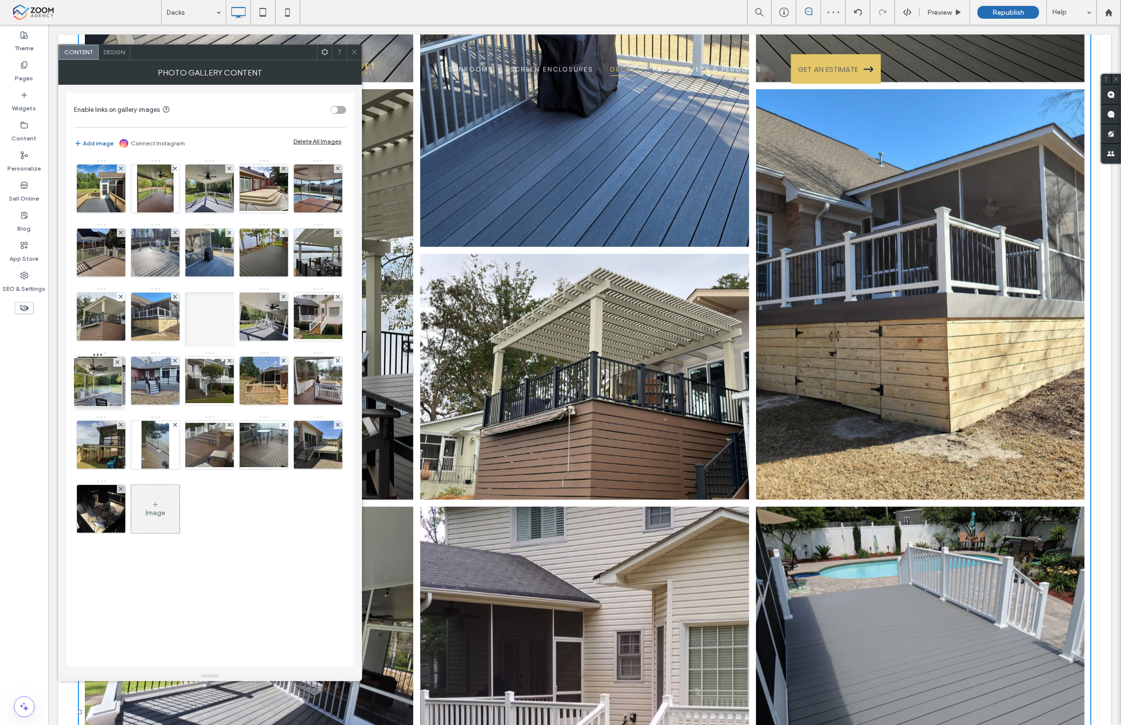
drag, startPoint x: 154, startPoint y: 454, endPoint x: 99, endPoint y: 391, distance: 84.2
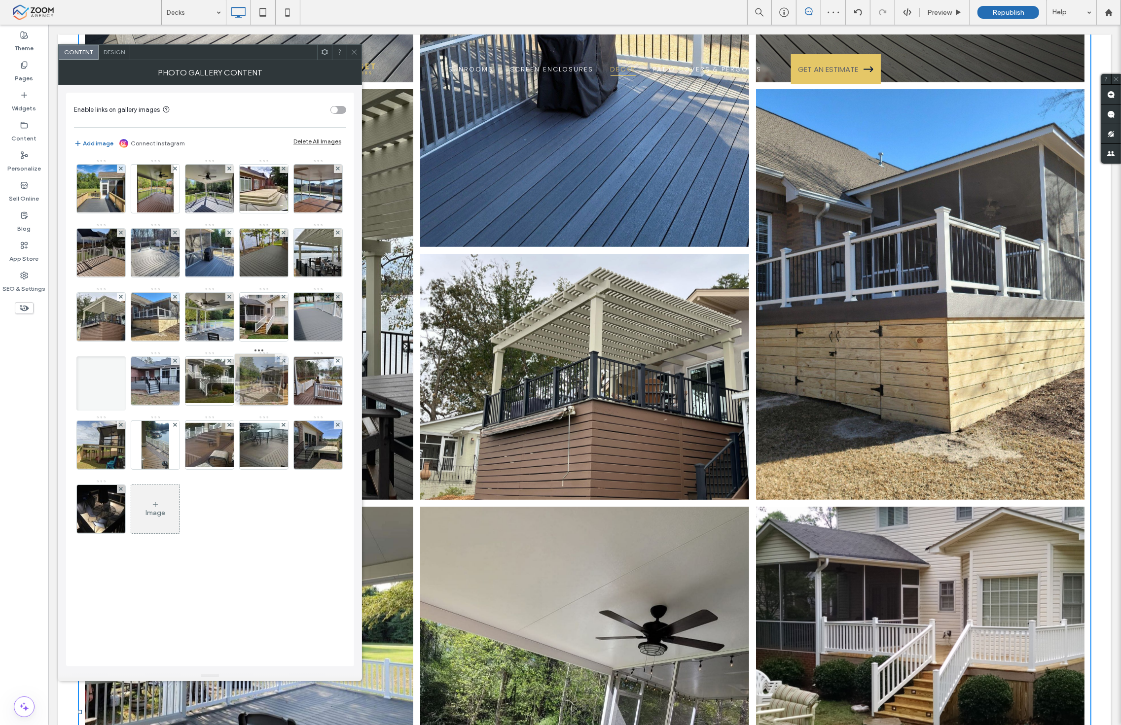
drag, startPoint x: 157, startPoint y: 391, endPoint x: 254, endPoint y: 388, distance: 97.7
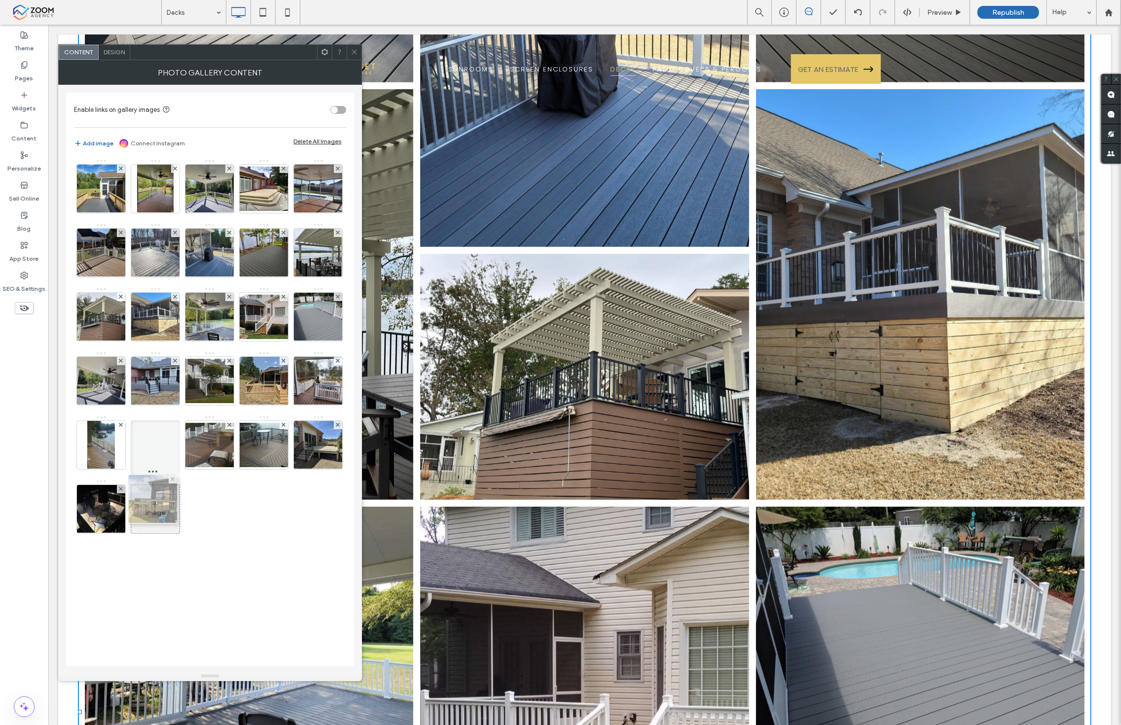
drag, startPoint x: 97, startPoint y: 519, endPoint x: 146, endPoint y: 508, distance: 50.4
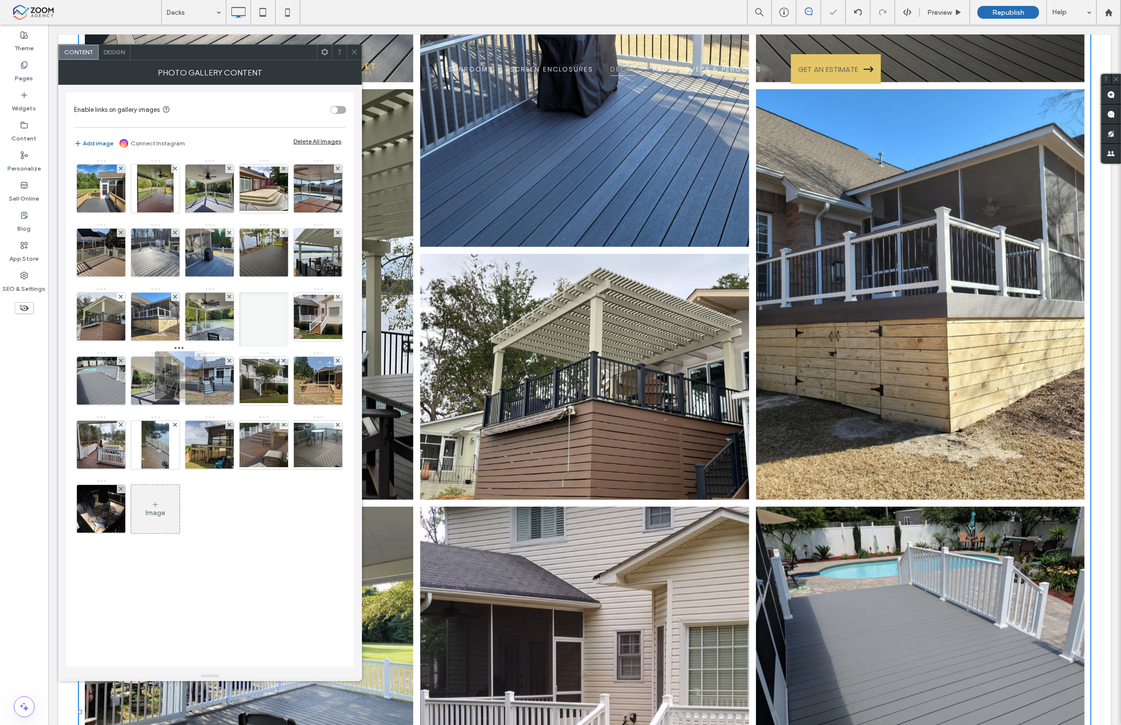
drag, startPoint x: 105, startPoint y: 582, endPoint x: 183, endPoint y: 377, distance: 219.6
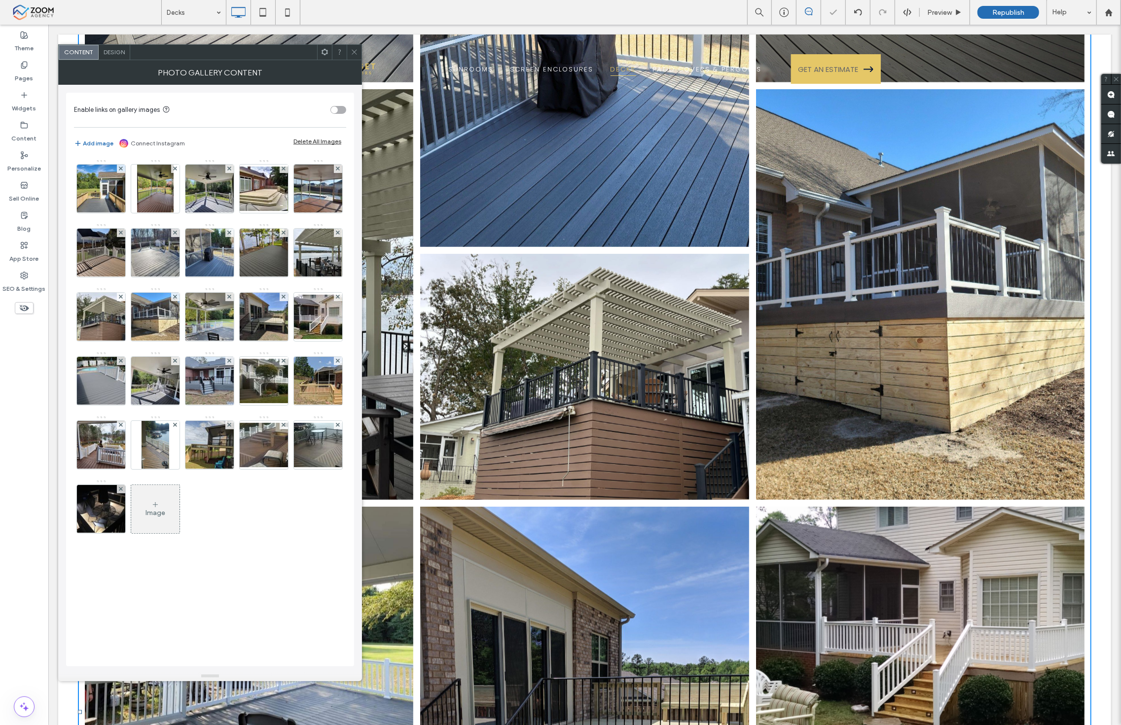
click at [352, 47] on span at bounding box center [354, 52] width 7 height 15
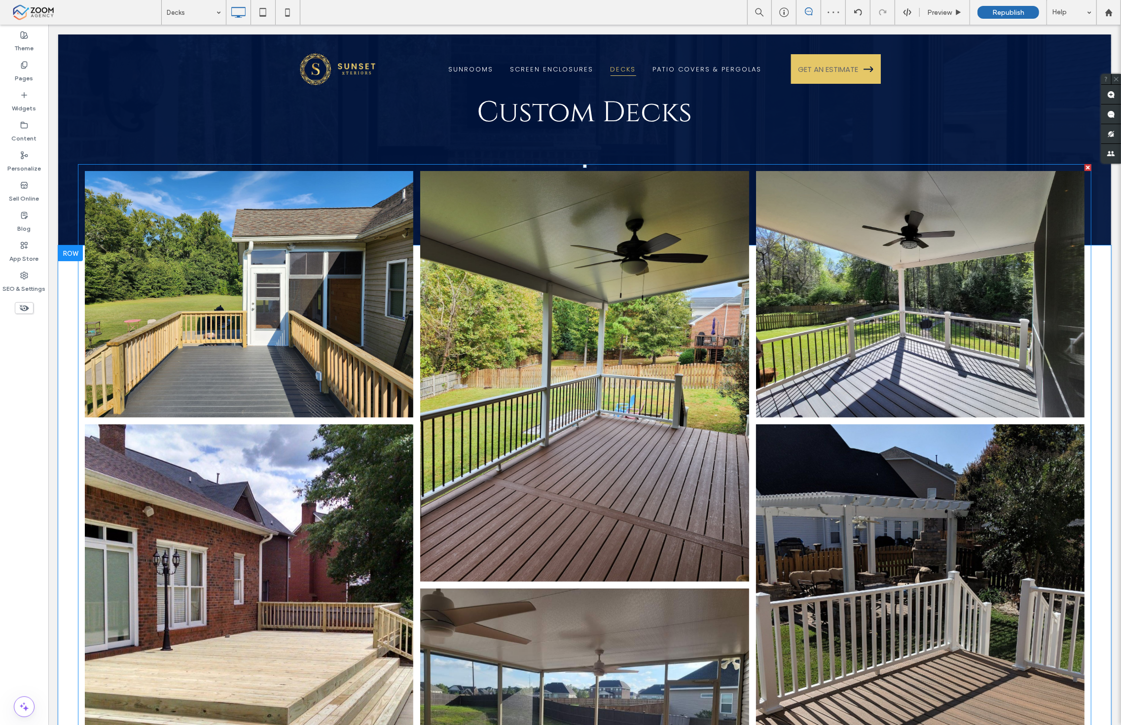
scroll to position [0, 0]
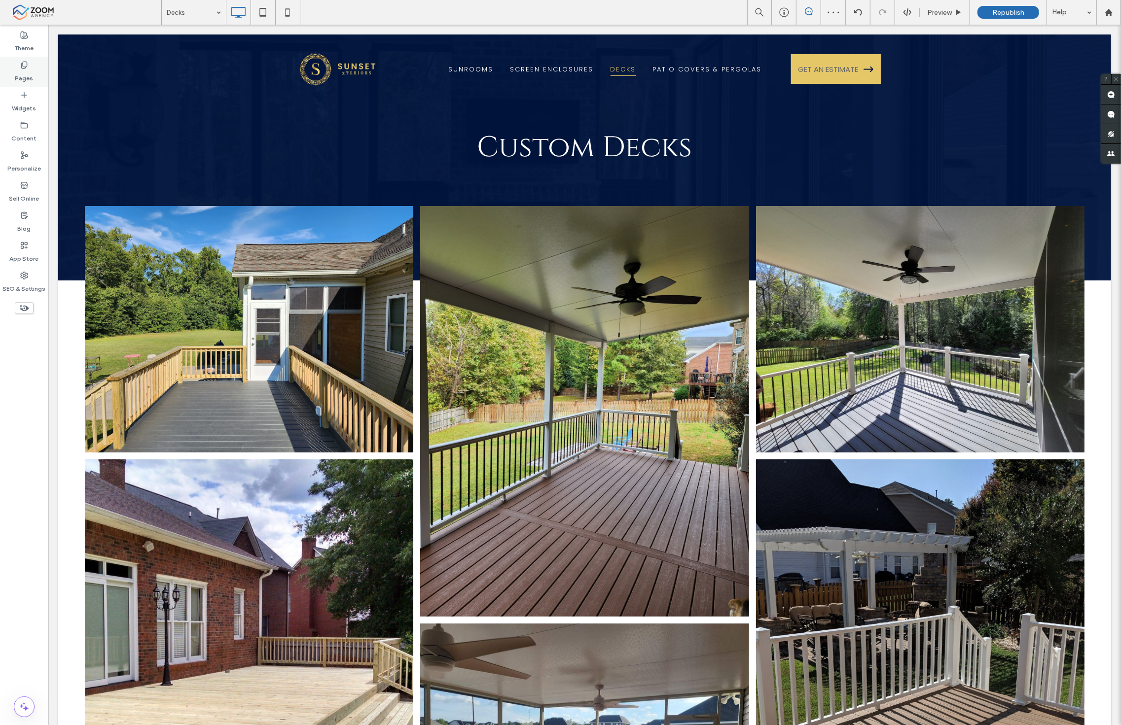
click at [35, 67] on div "Pages" at bounding box center [24, 72] width 48 height 30
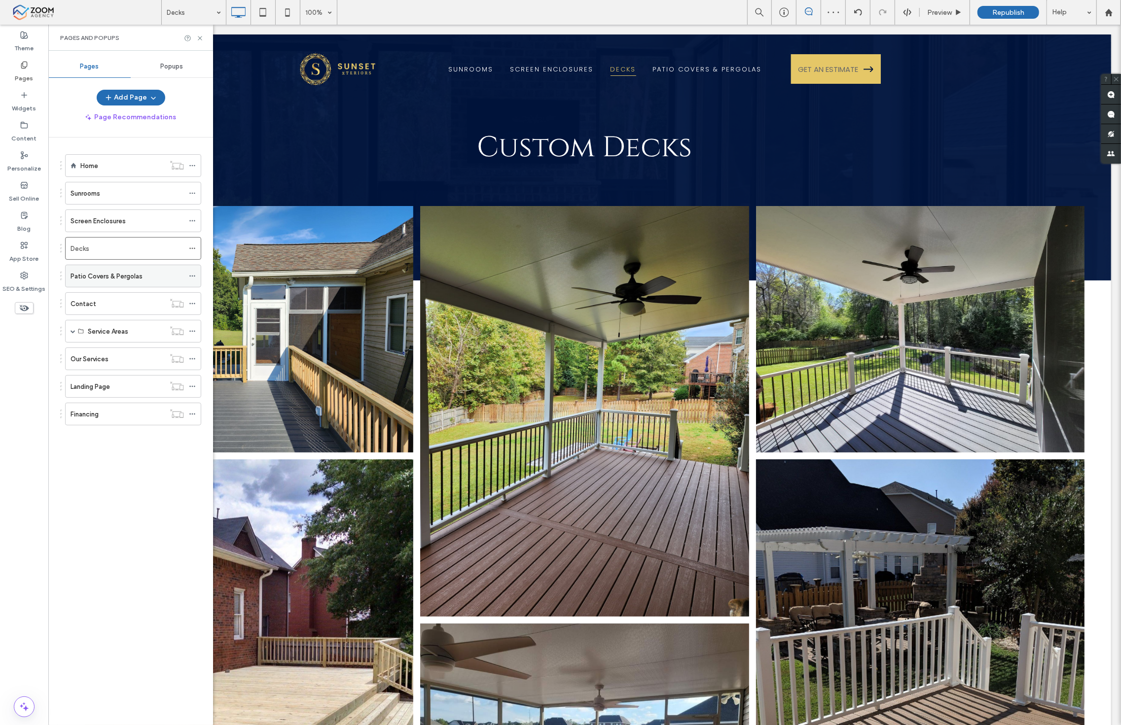
click at [123, 275] on label "Patio Covers & Pergolas" at bounding box center [107, 276] width 72 height 17
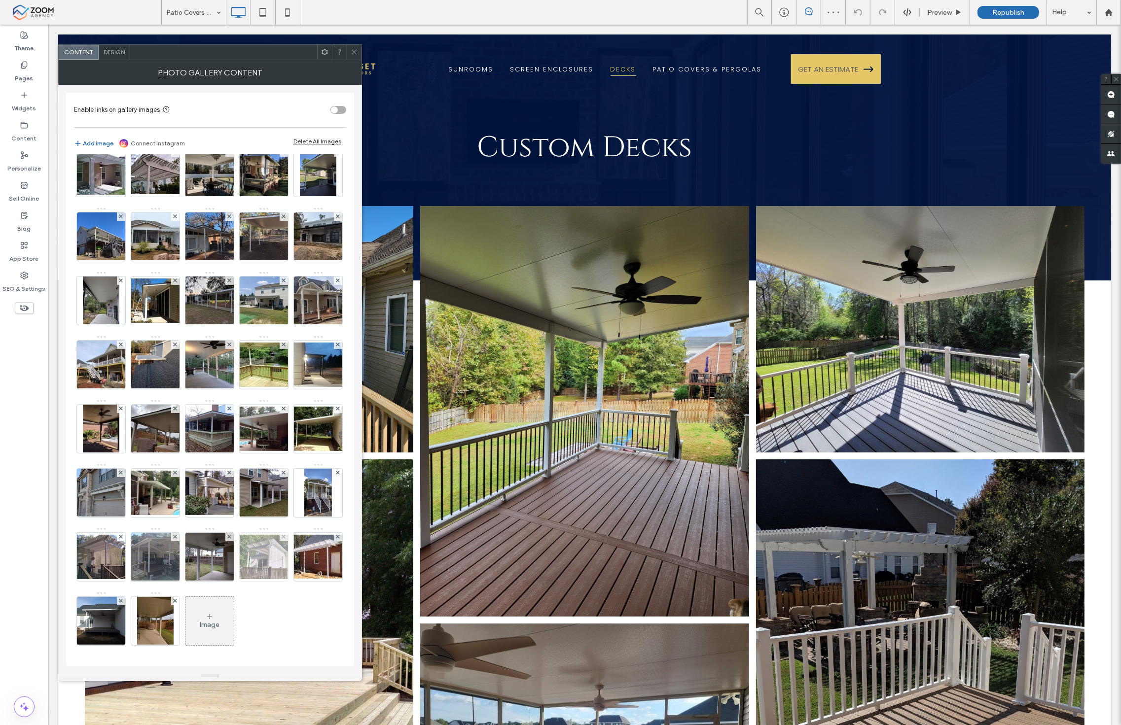
scroll to position [466, 0]
click at [185, 631] on div "Image" at bounding box center [209, 621] width 48 height 46
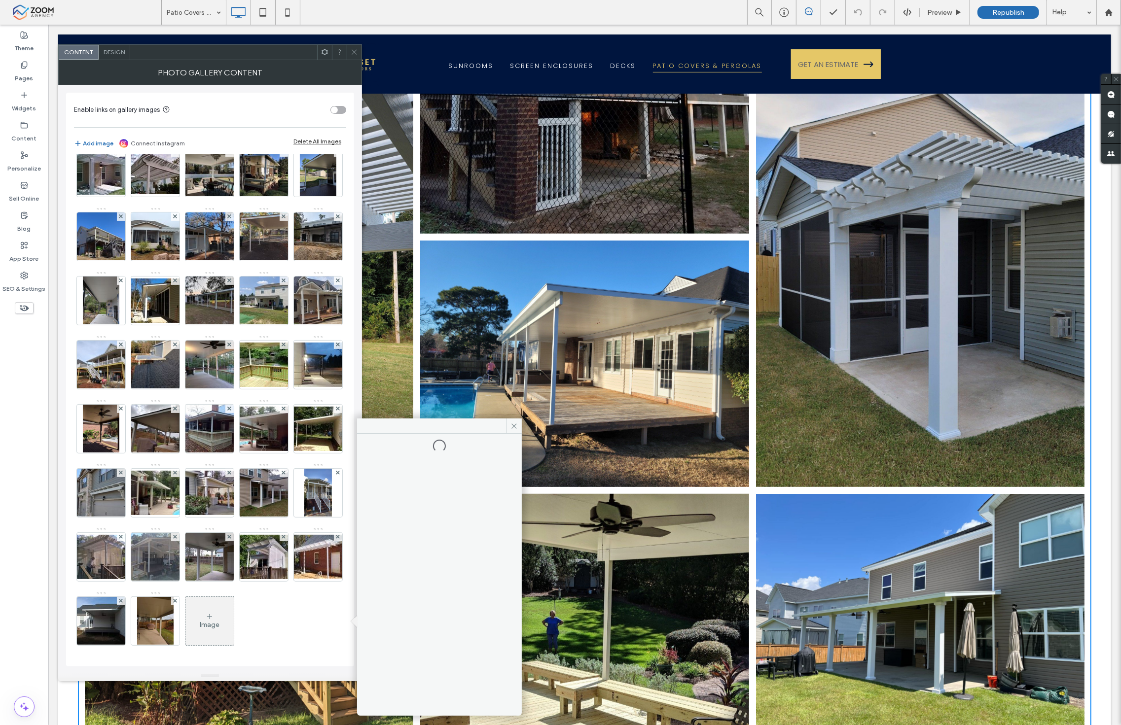
scroll to position [0, 0]
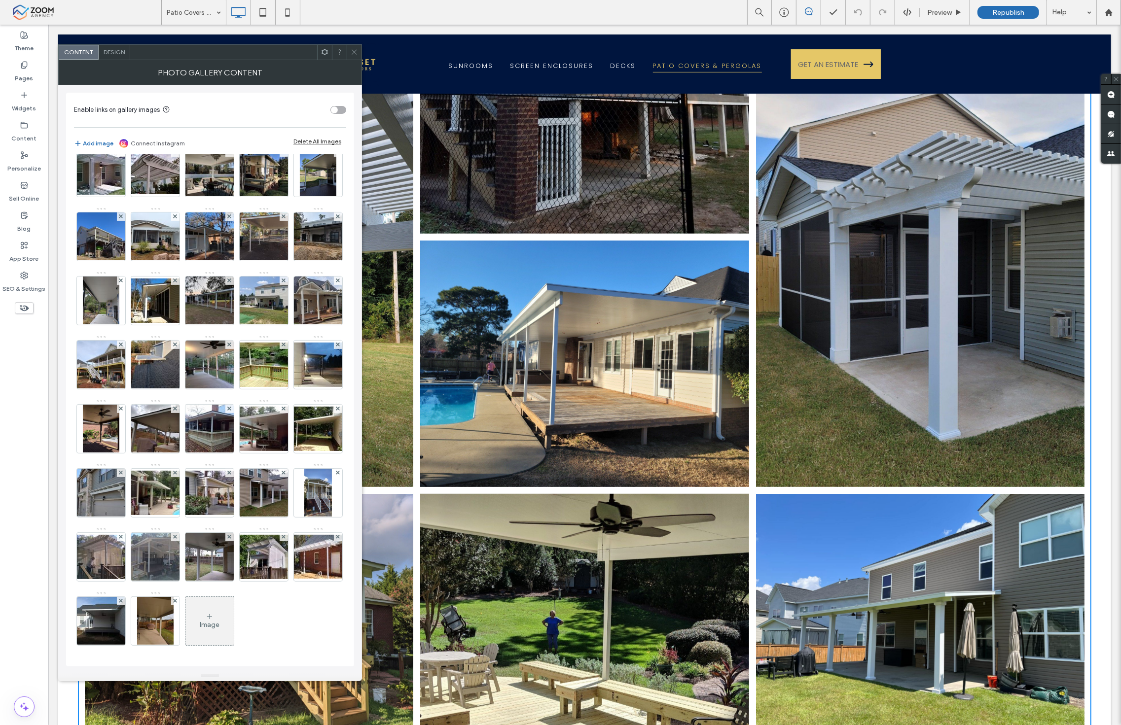
click at [185, 612] on div "Image" at bounding box center [209, 621] width 48 height 46
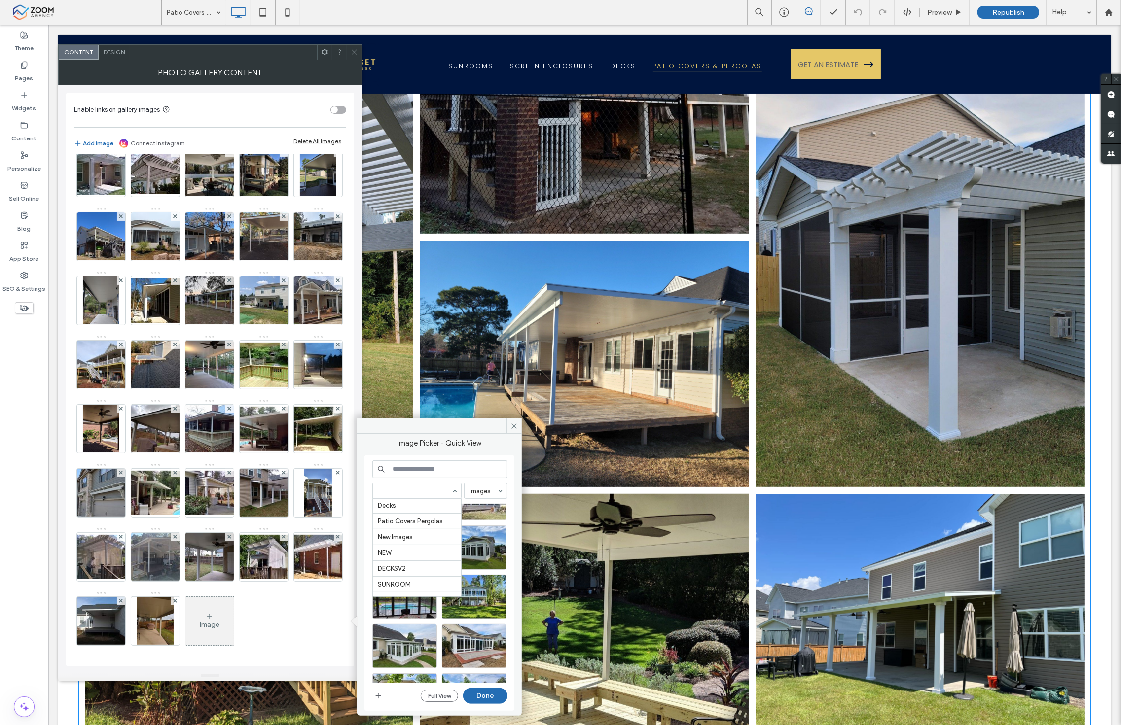
scroll to position [143, 0]
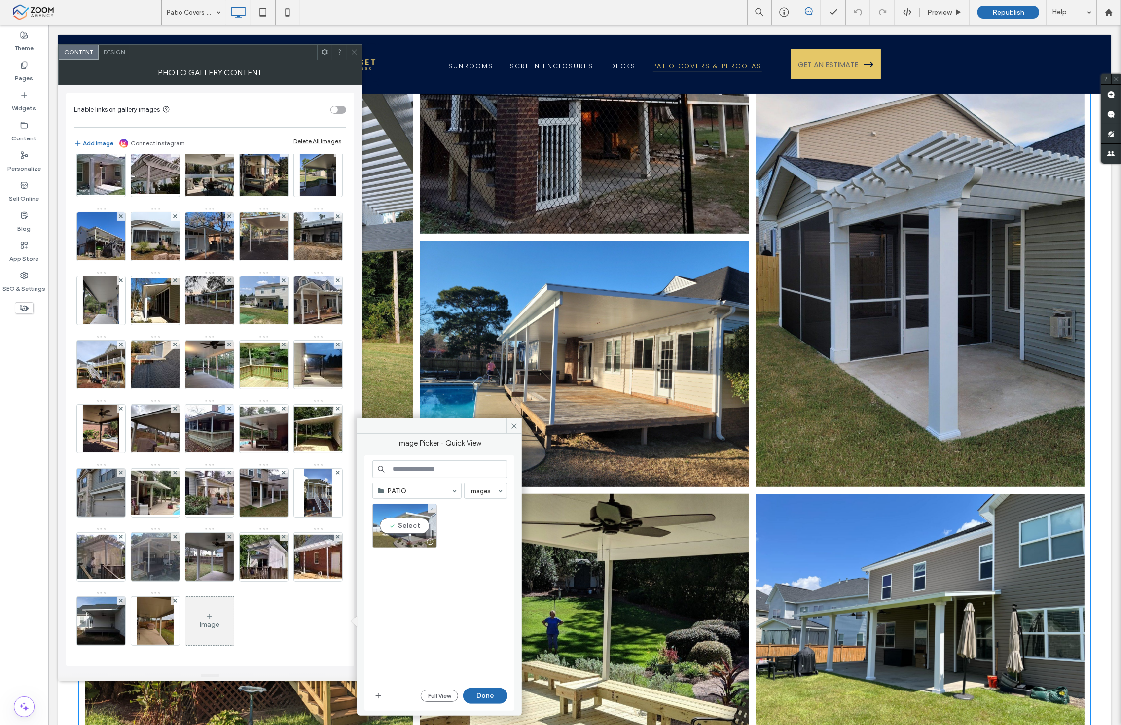
click at [403, 526] on div "Select" at bounding box center [404, 526] width 65 height 44
click at [474, 693] on button "Done" at bounding box center [485, 696] width 44 height 16
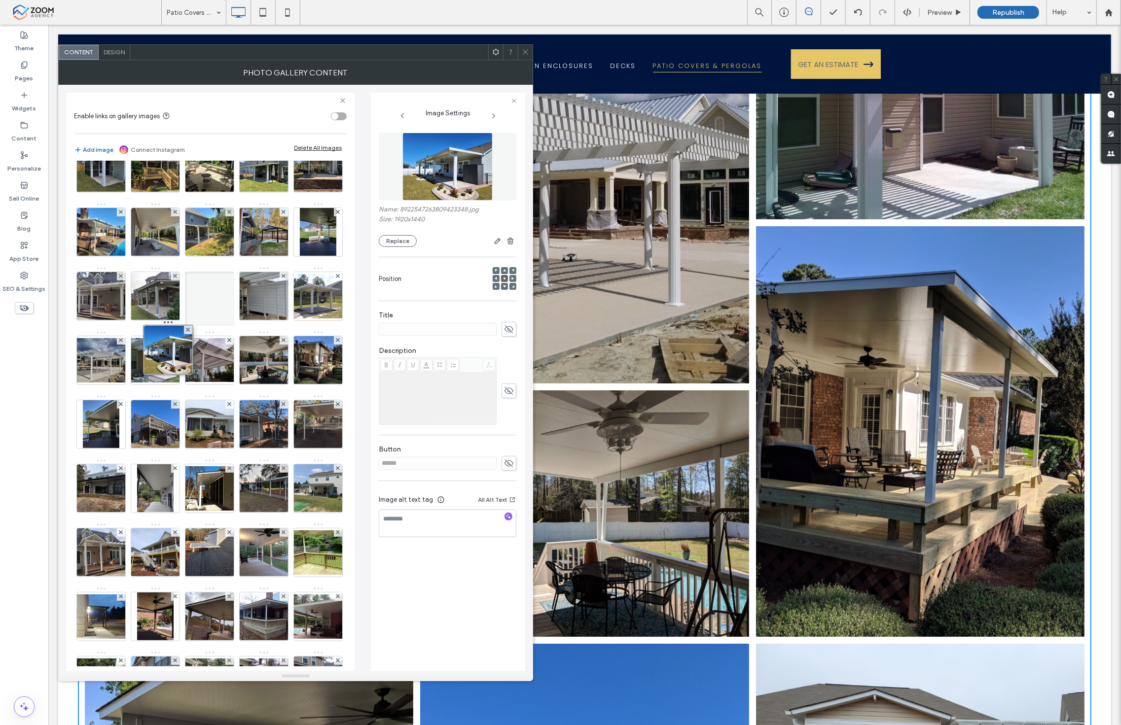
scroll to position [0, 0]
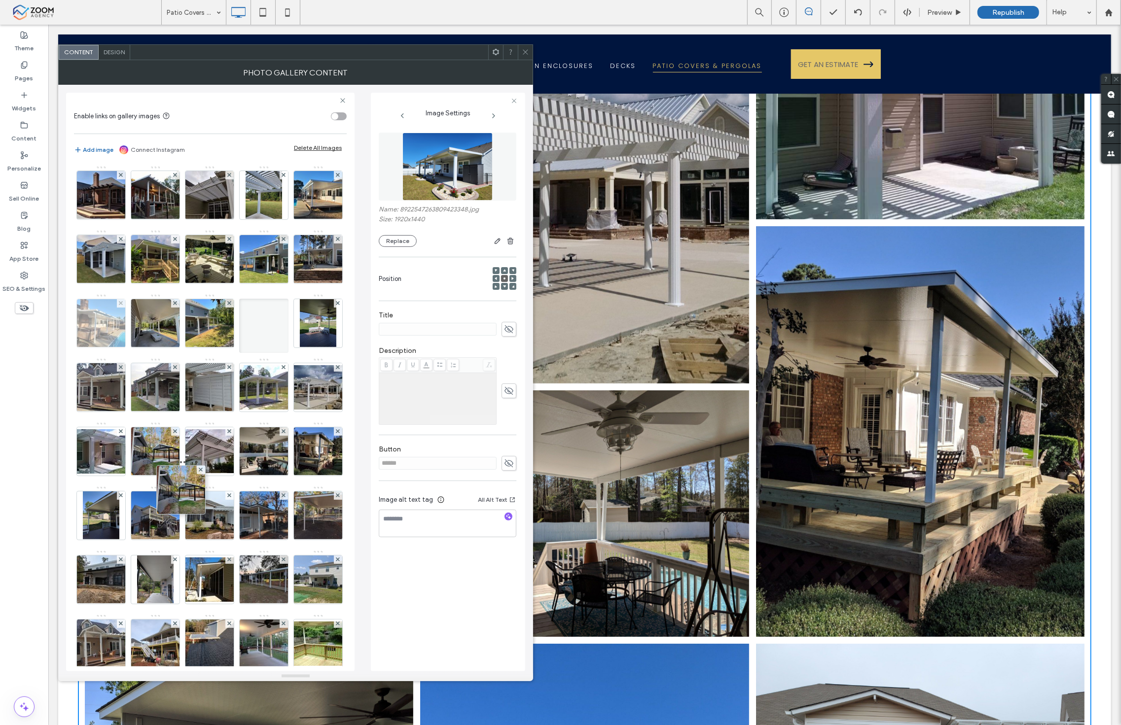
drag, startPoint x: 158, startPoint y: 638, endPoint x: 193, endPoint y: 332, distance: 307.7
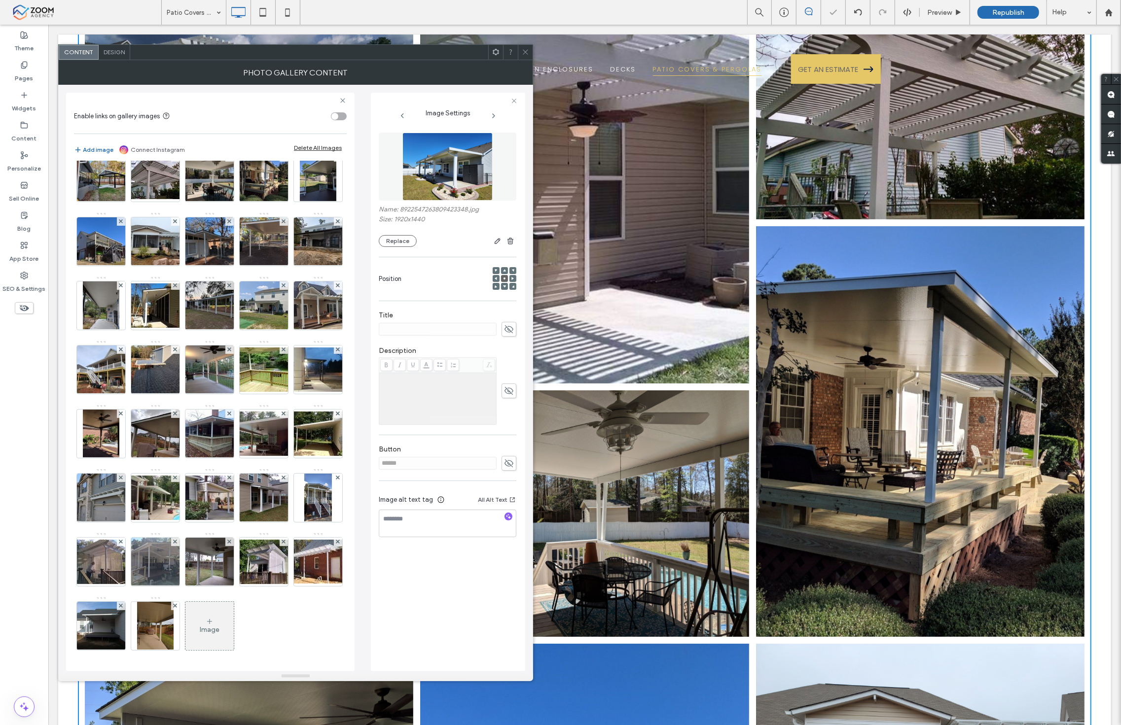
scroll to position [468, 0]
click at [529, 55] on icon at bounding box center [525, 51] width 7 height 7
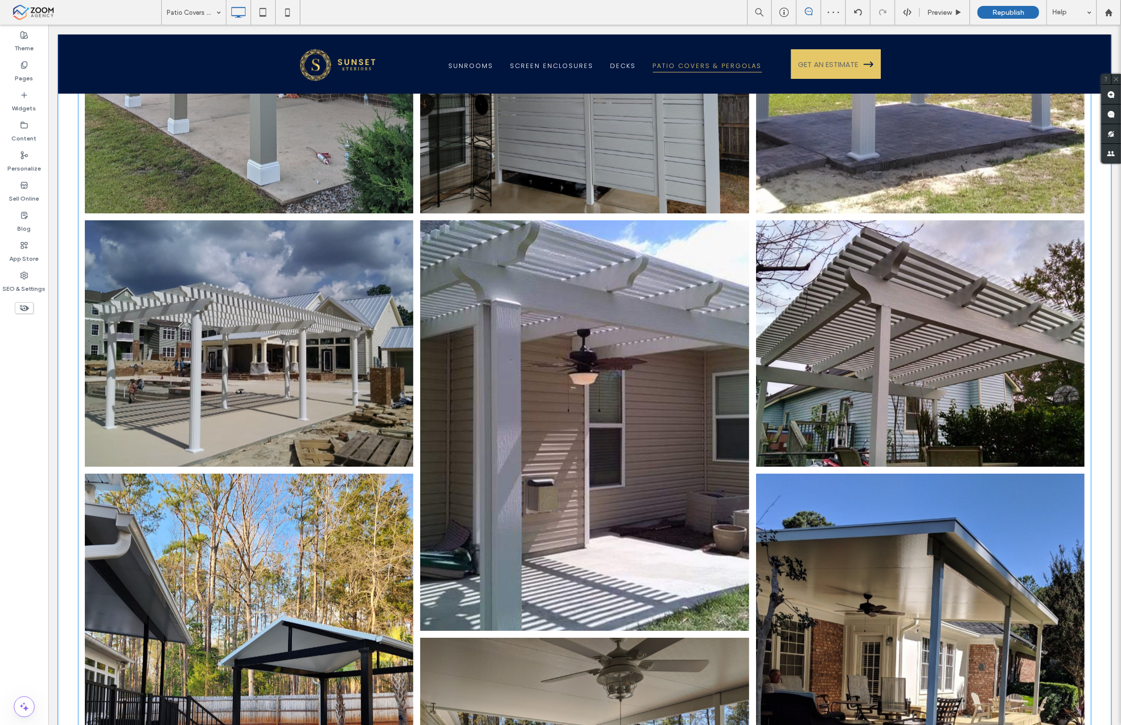
scroll to position [1808, 0]
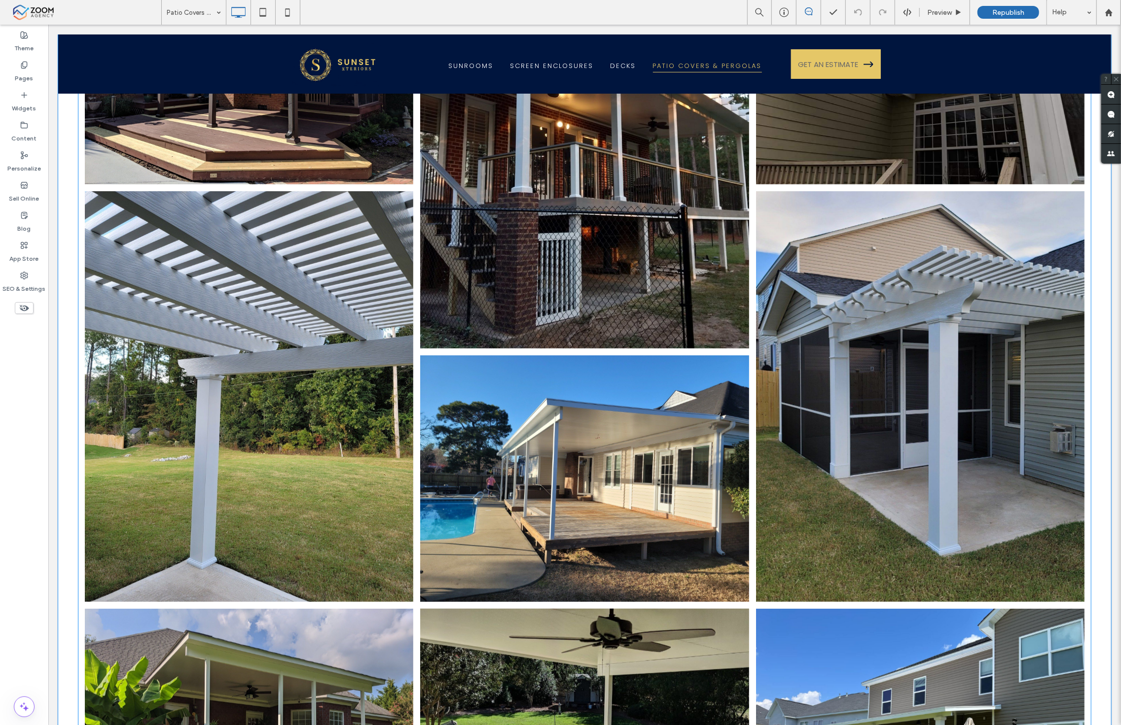
scroll to position [219, 0]
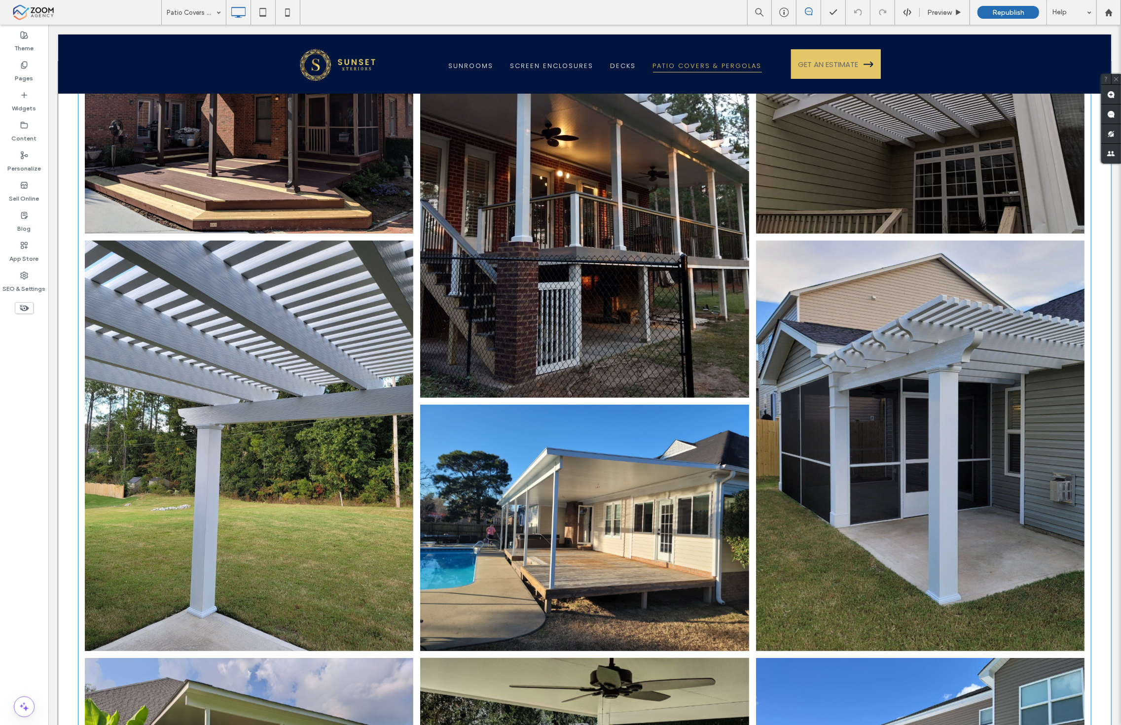
click at [594, 461] on link at bounding box center [584, 528] width 328 height 247
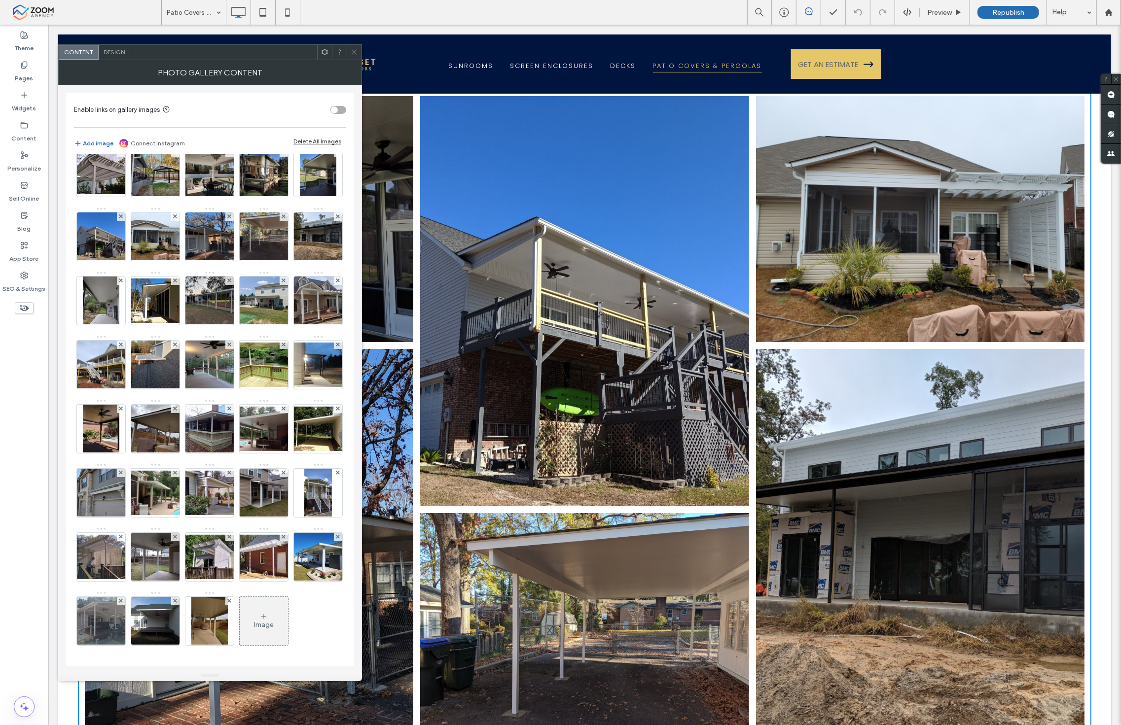
scroll to position [466, 0]
click at [286, 566] on img at bounding box center [318, 557] width 65 height 48
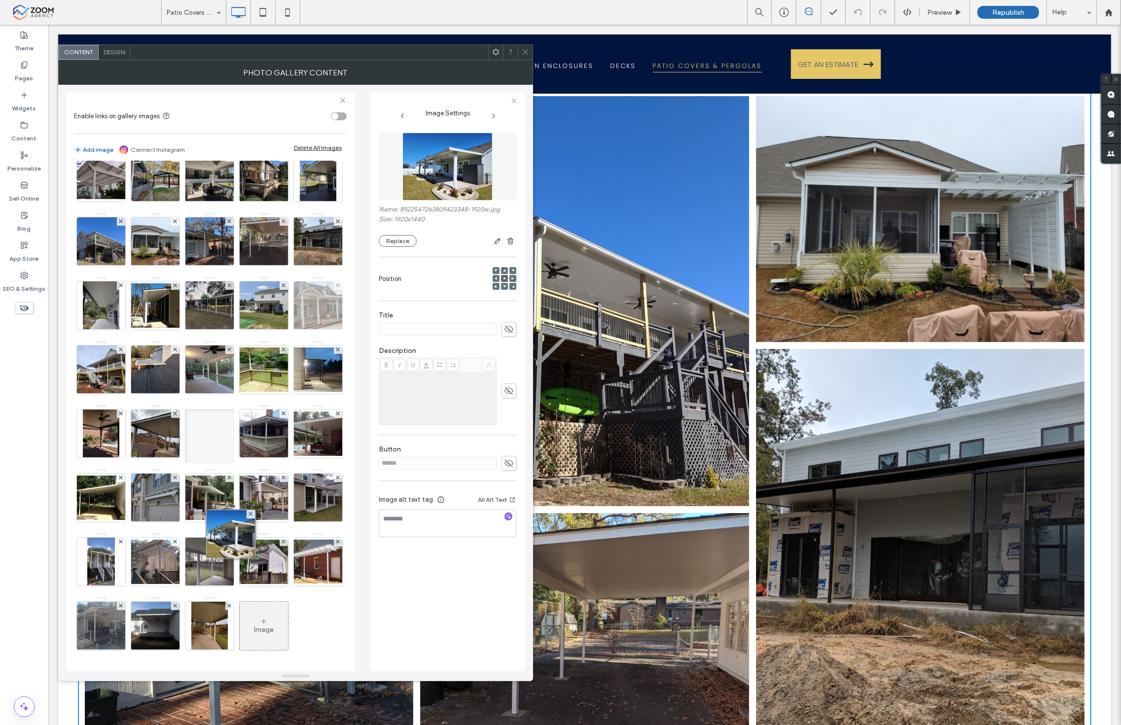
drag, startPoint x: 217, startPoint y: 568, endPoint x: 219, endPoint y: 248, distance: 319.5
click at [219, 248] on div "Image" at bounding box center [210, 276] width 272 height 769
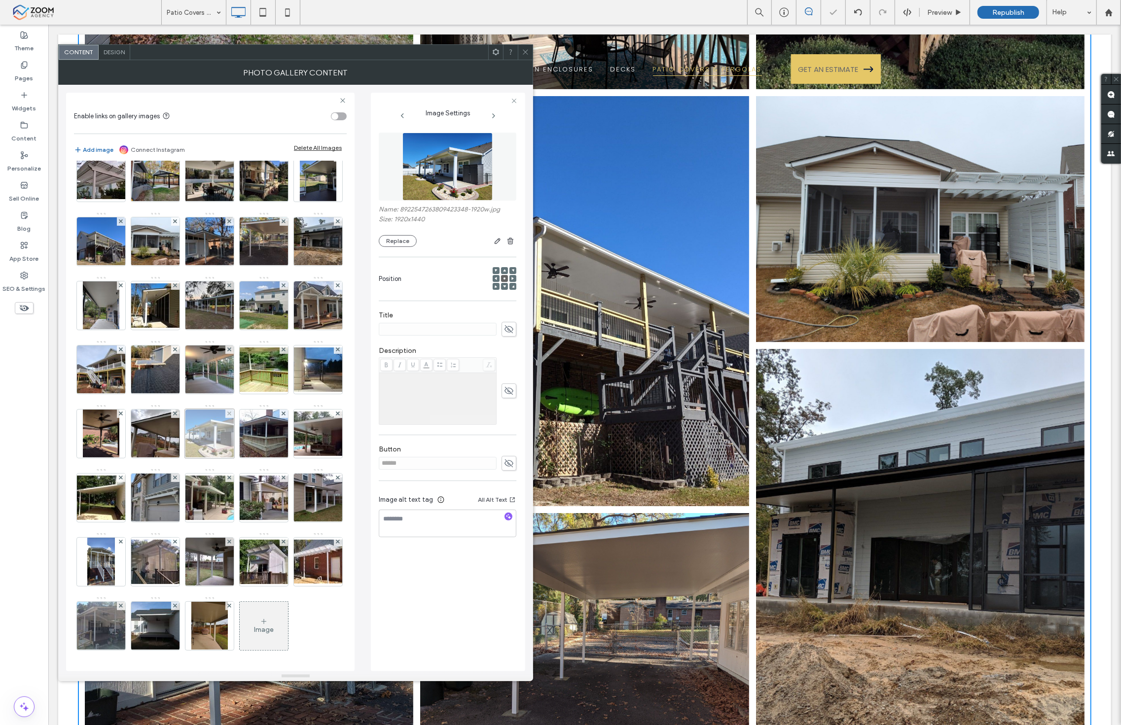
scroll to position [357, 0]
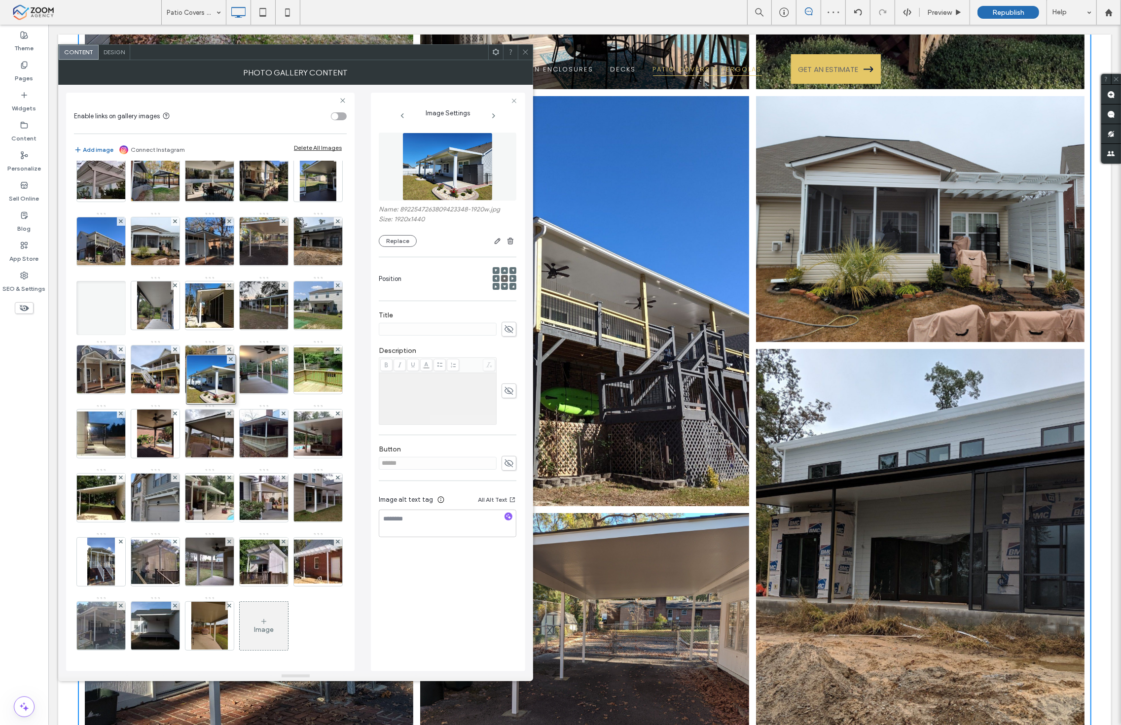
drag, startPoint x: 206, startPoint y: 487, endPoint x: 200, endPoint y: 155, distance: 332.4
click at [200, 155] on div "Enable links on gallery images Add image Connect Instagram Delete All Images Im…" at bounding box center [210, 382] width 288 height 579
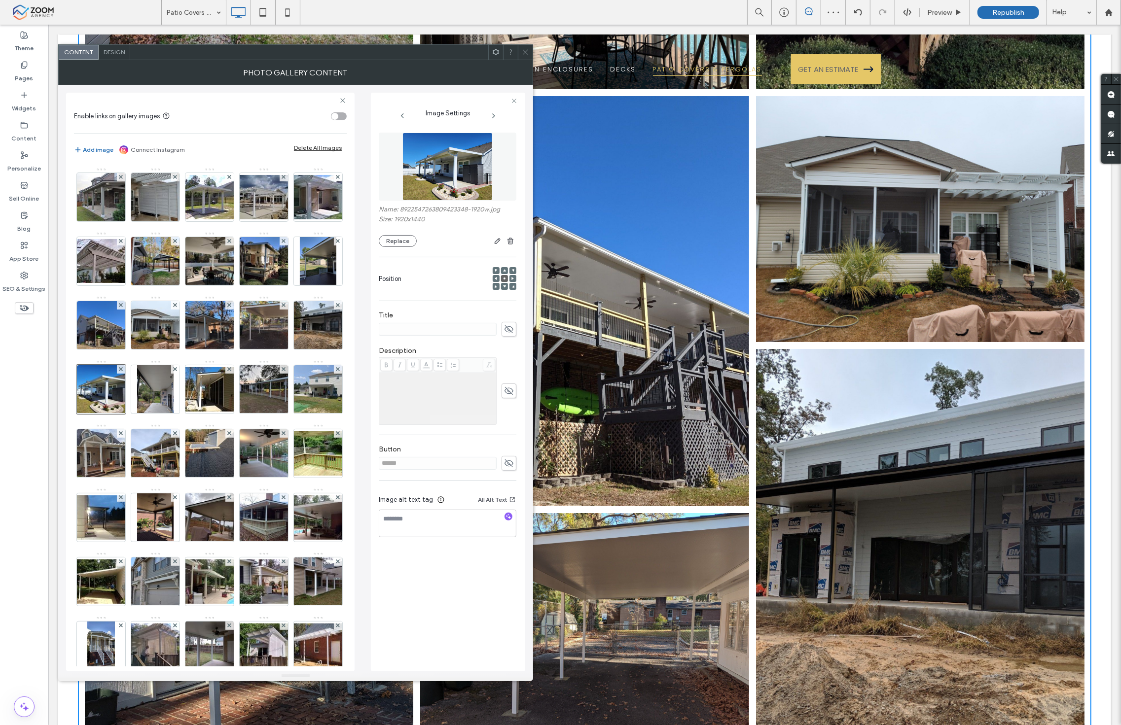
scroll to position [0, 0]
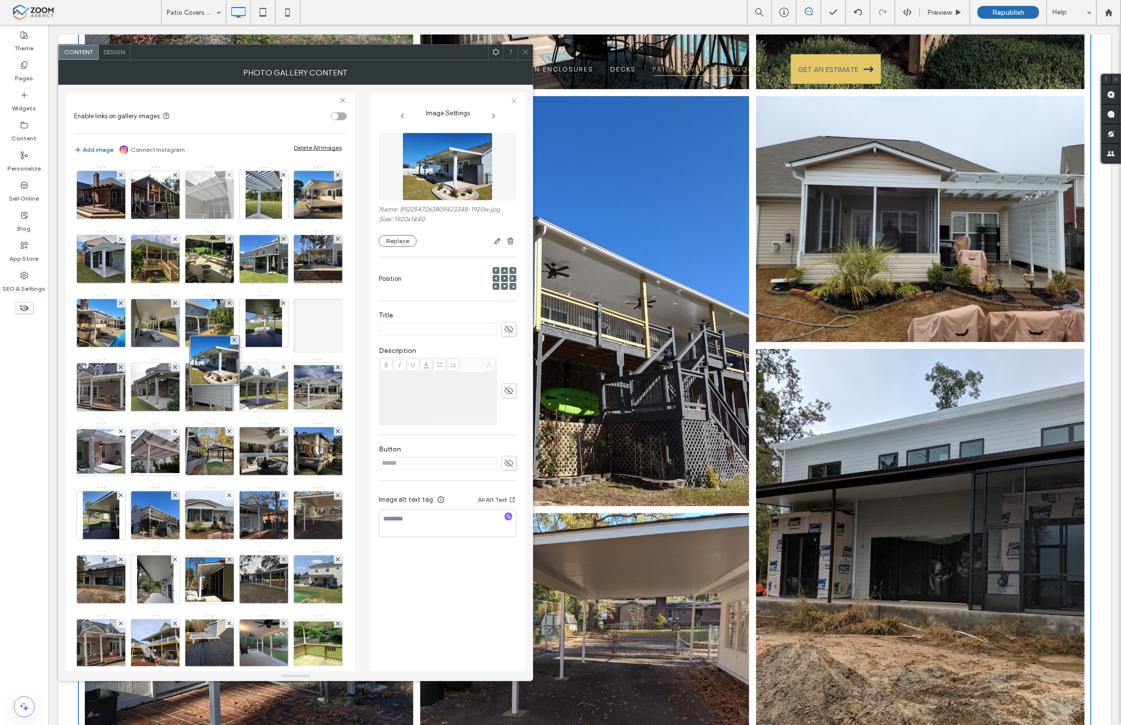
drag, startPoint x: 218, startPoint y: 653, endPoint x: 209, endPoint y: 187, distance: 465.5
click at [209, 187] on div "Image" at bounding box center [210, 550] width 272 height 769
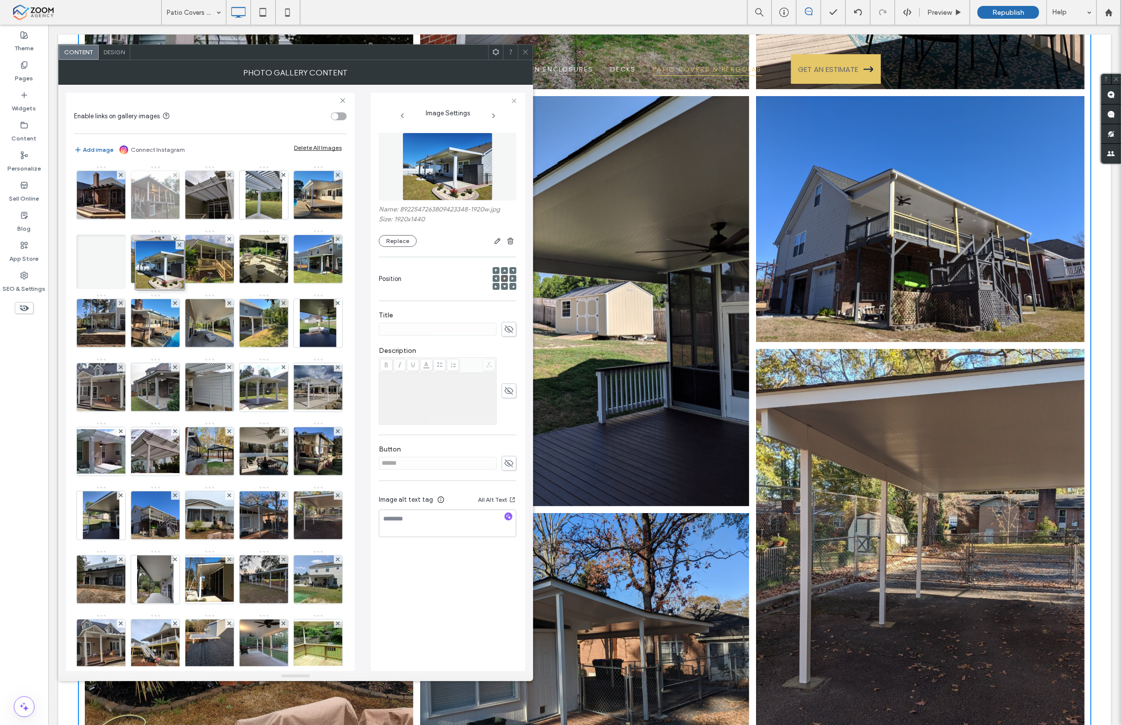
drag, startPoint x: 208, startPoint y: 397, endPoint x: 131, endPoint y: 183, distance: 226.9
click at [131, 183] on div "Image" at bounding box center [210, 550] width 272 height 769
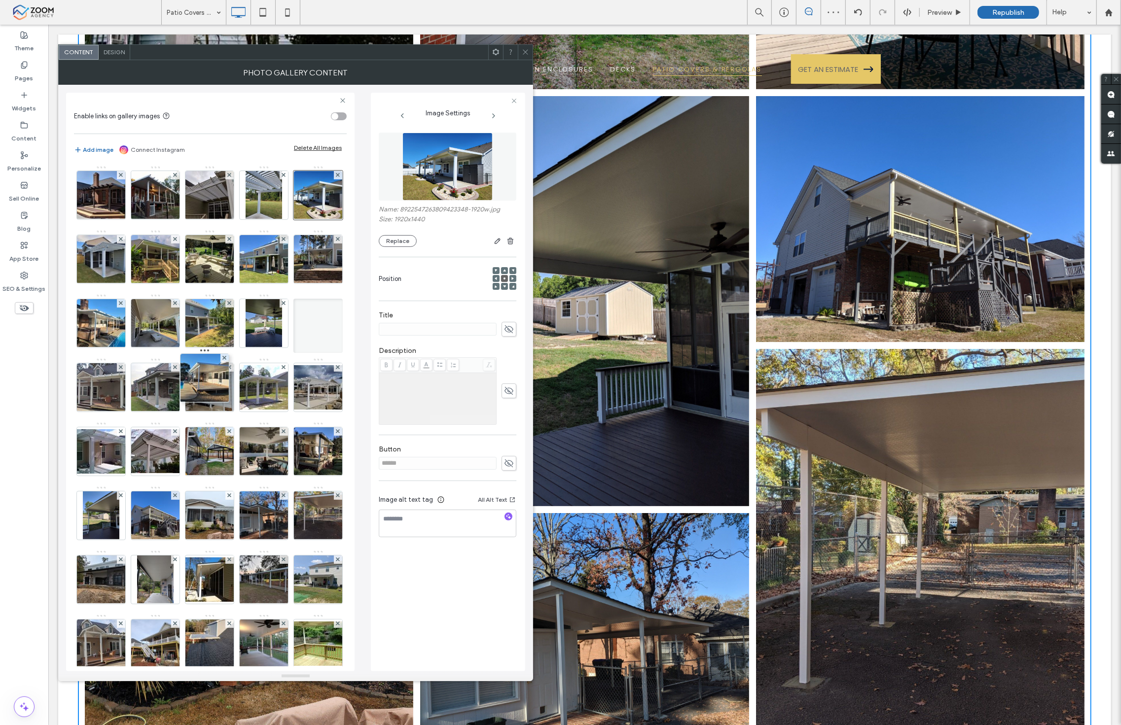
drag, startPoint x: 100, startPoint y: 253, endPoint x: 242, endPoint y: 426, distance: 223.8
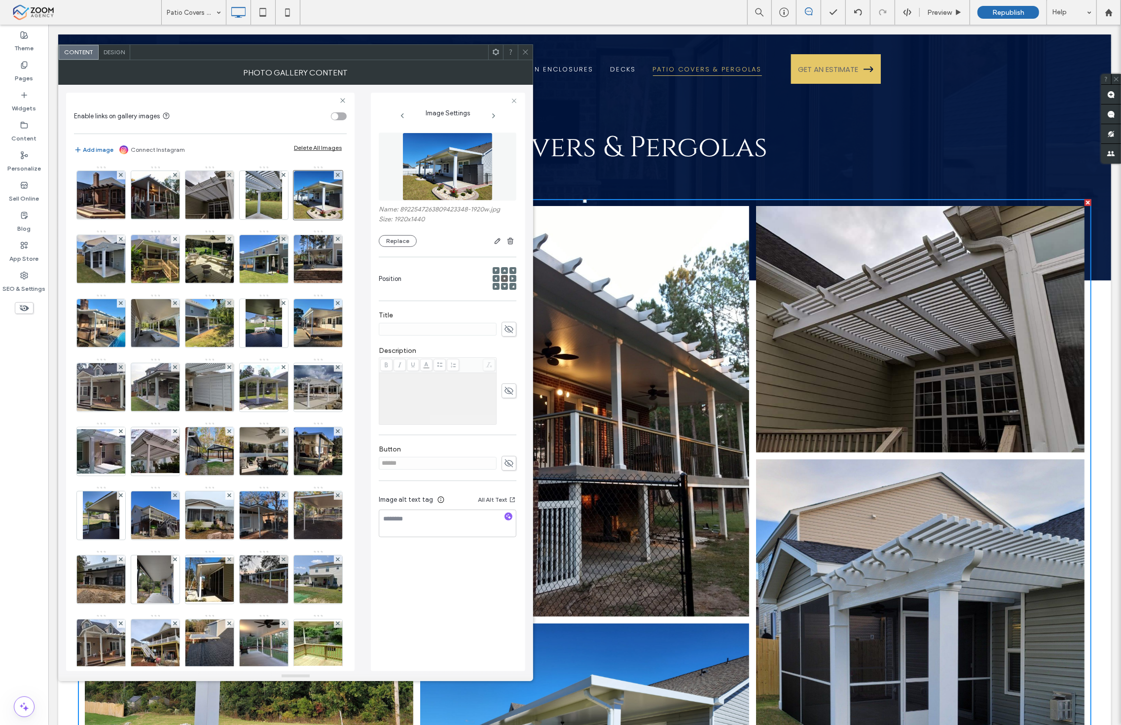
click at [527, 54] on icon at bounding box center [525, 51] width 7 height 7
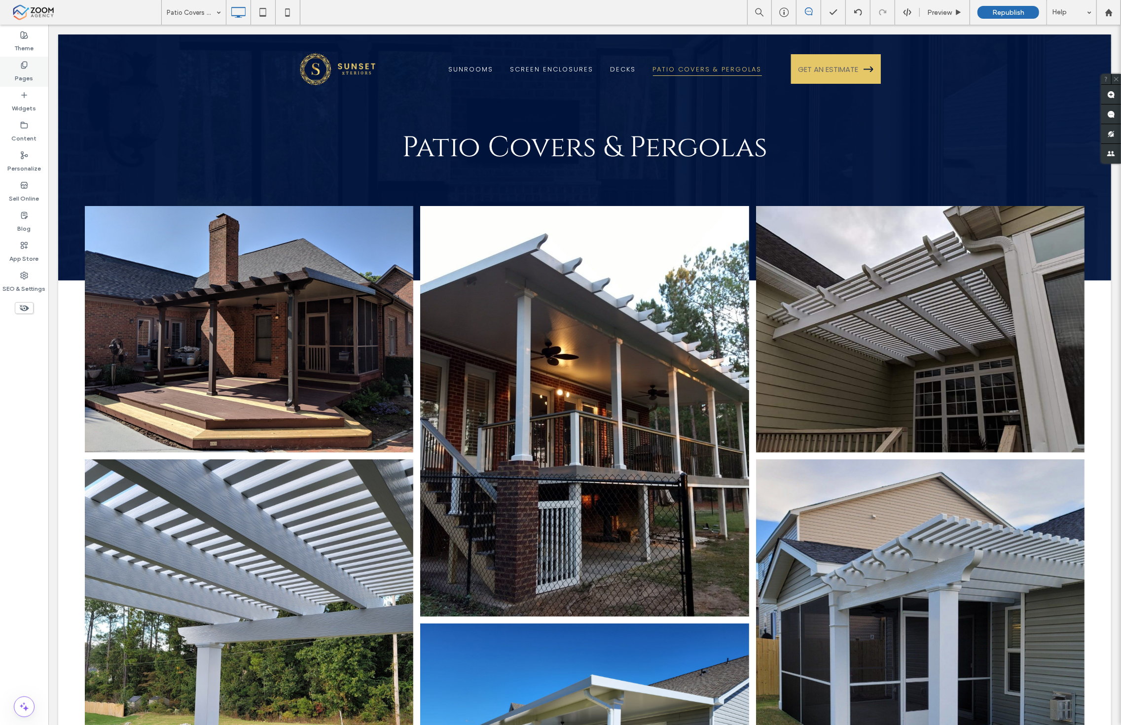
click at [18, 85] on div "Pages" at bounding box center [24, 72] width 48 height 30
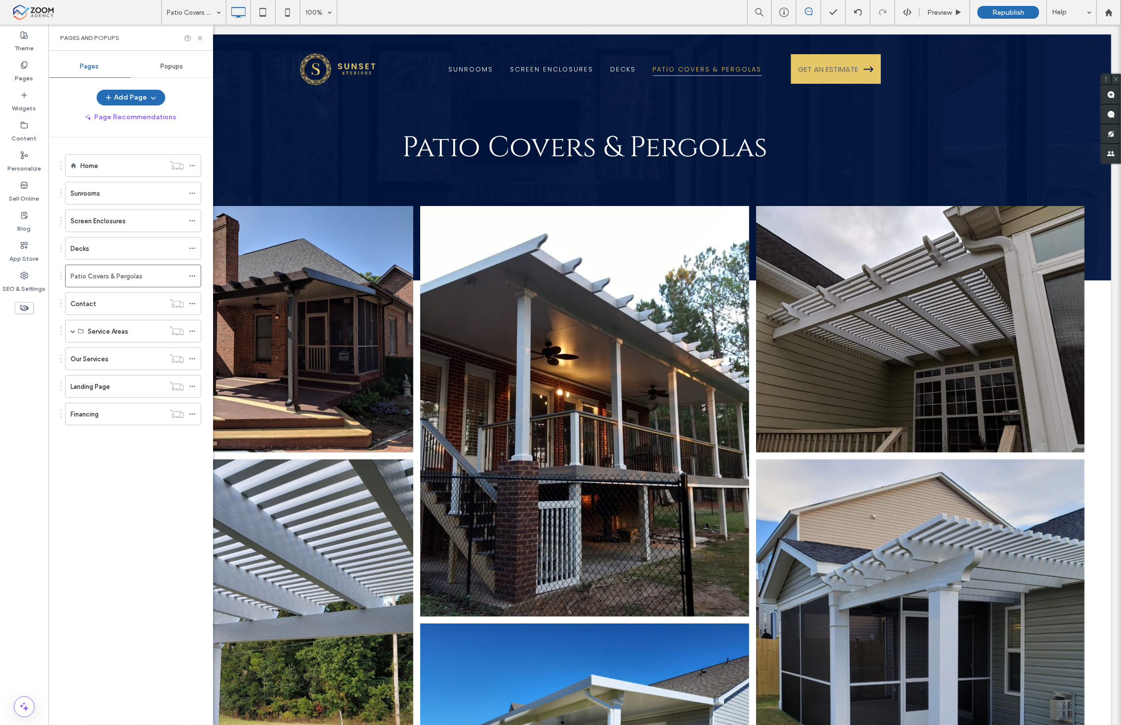
click at [26, 70] on label "Pages" at bounding box center [24, 76] width 18 height 14
click at [90, 188] on label "Sunrooms" at bounding box center [86, 193] width 30 height 17
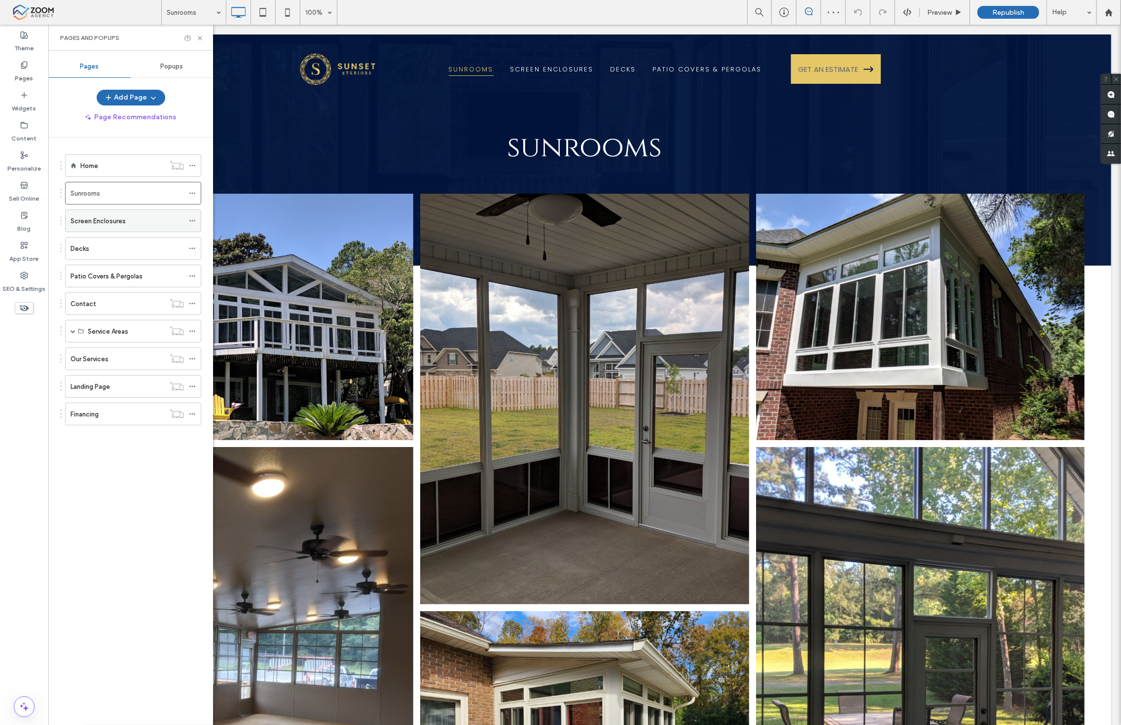
click at [146, 223] on div "Screen Enclosures" at bounding box center [127, 221] width 113 height 10
click at [149, 195] on div "Sunrooms" at bounding box center [127, 193] width 113 height 10
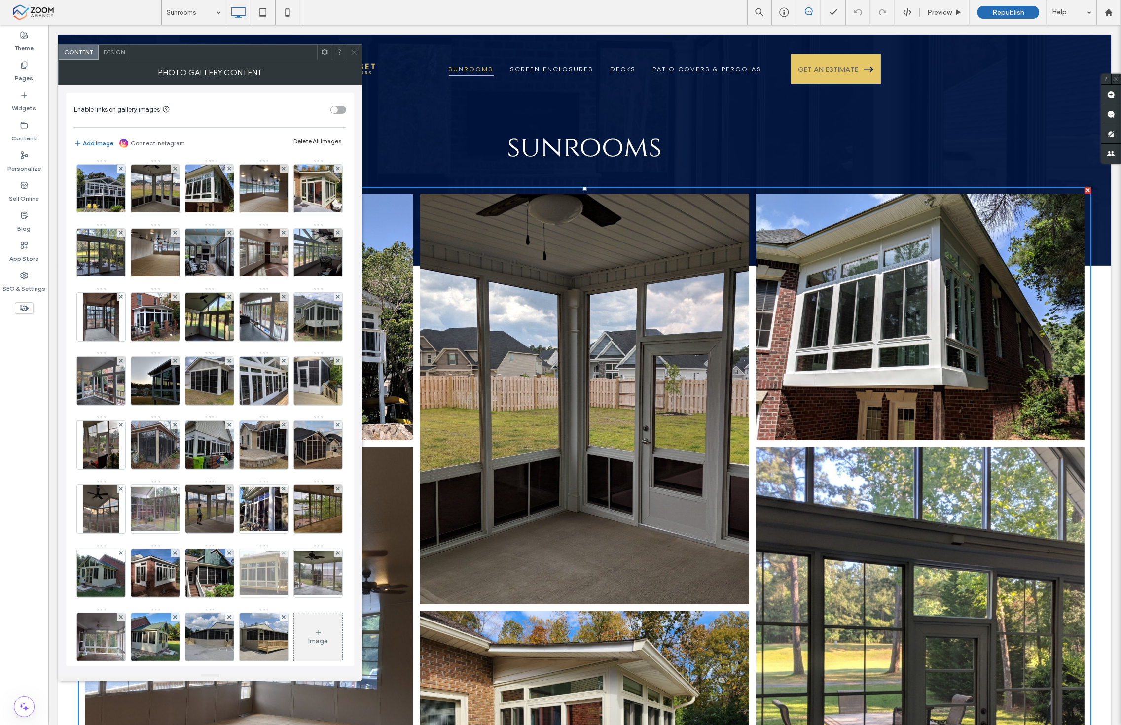
scroll to position [145, 0]
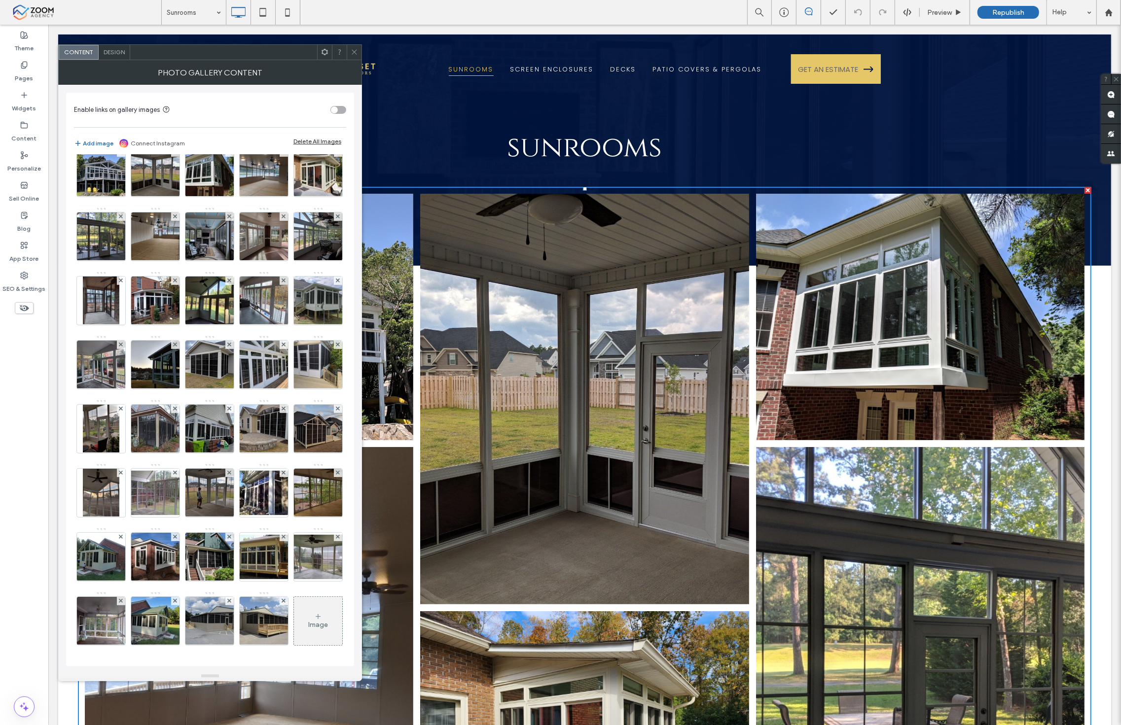
click at [314, 619] on icon at bounding box center [318, 617] width 8 height 8
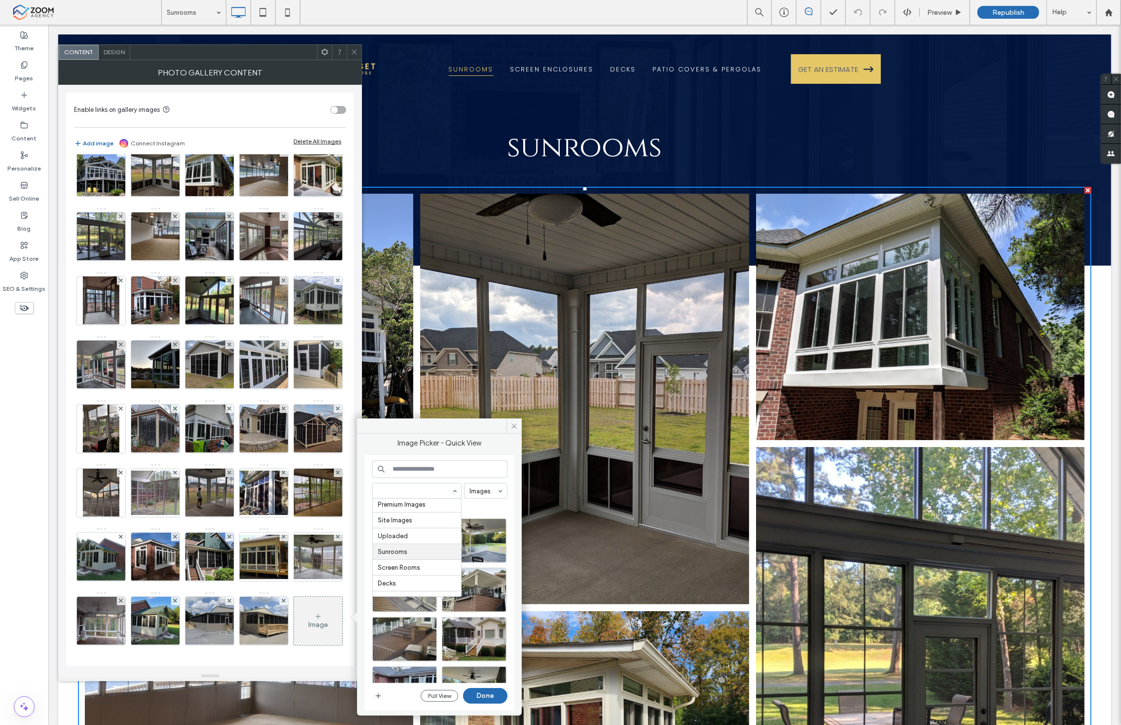
scroll to position [143, 0]
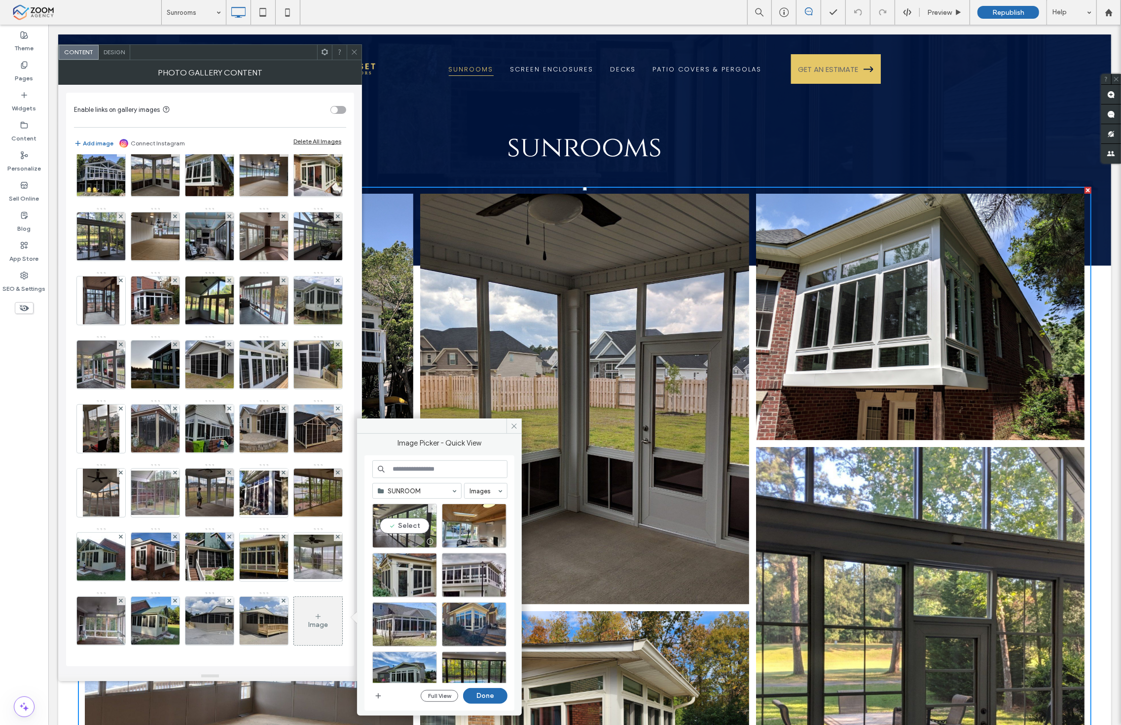
click at [425, 513] on div "Select" at bounding box center [404, 526] width 65 height 44
click at [468, 528] on div at bounding box center [474, 526] width 65 height 44
click at [403, 582] on div "Select" at bounding box center [404, 575] width 65 height 44
click at [475, 577] on div "Select" at bounding box center [474, 575] width 65 height 44
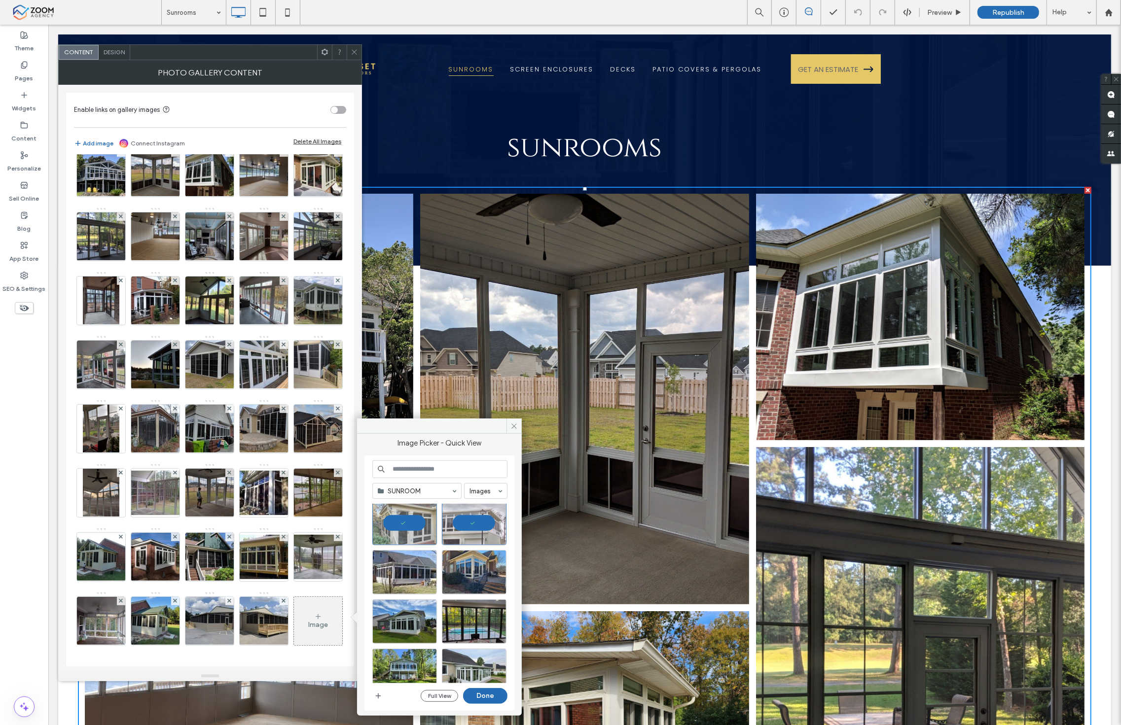
scroll to position [109, 0]
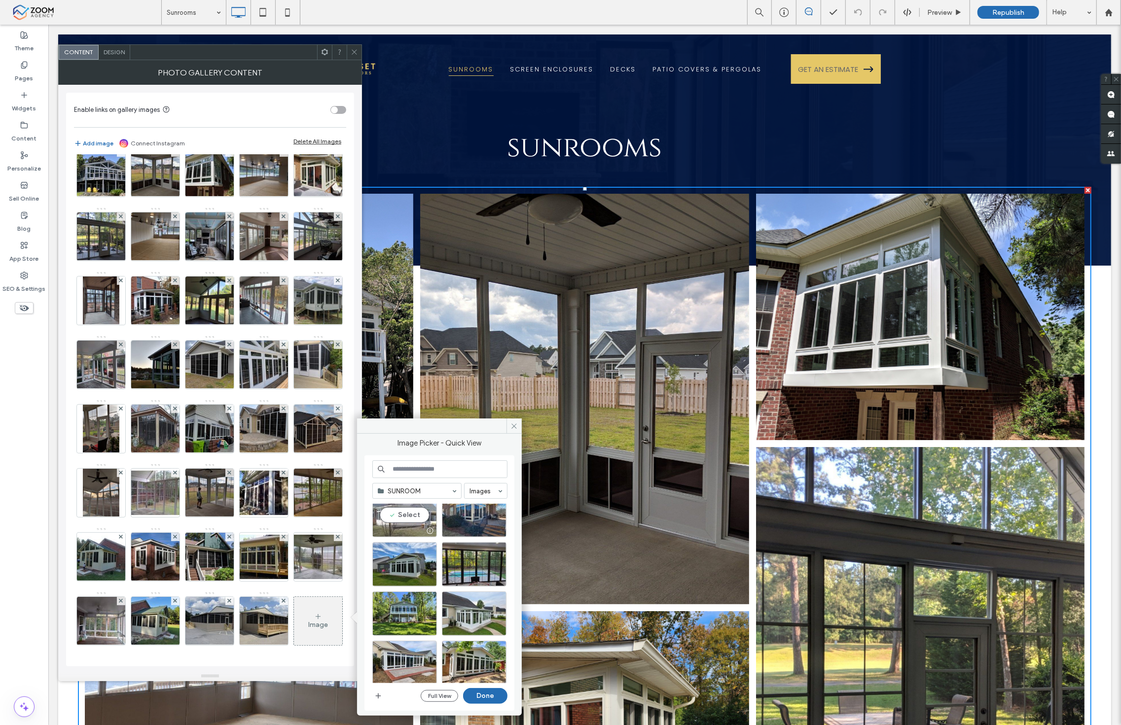
click at [395, 524] on div "Select" at bounding box center [404, 515] width 65 height 44
click at [461, 528] on div at bounding box center [474, 531] width 64 height 12
click at [419, 569] on div "Select" at bounding box center [404, 564] width 65 height 44
click at [467, 572] on div "Select" at bounding box center [474, 564] width 65 height 44
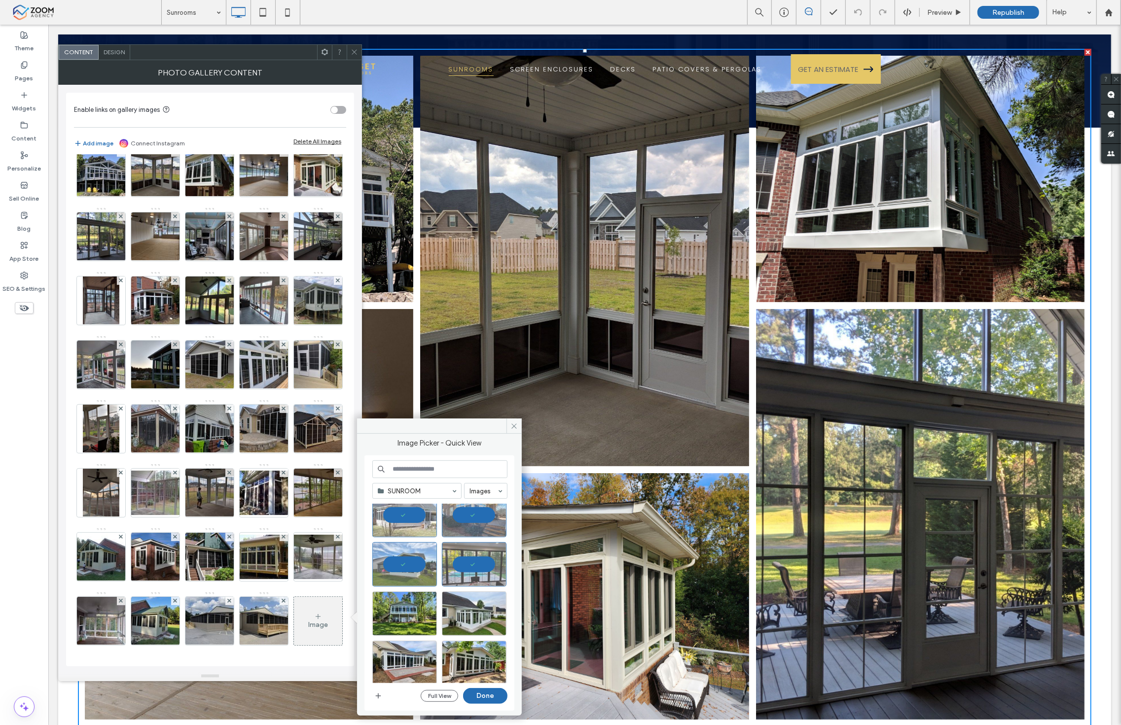
scroll to position [55, 0]
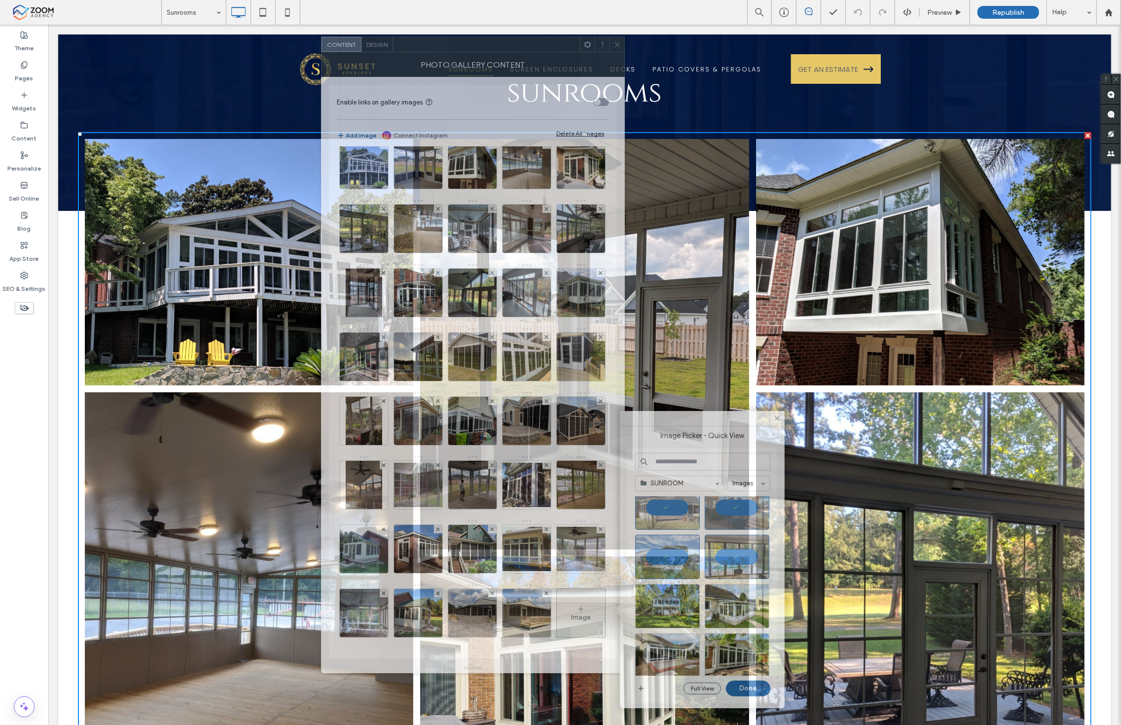
drag, startPoint x: 314, startPoint y: 52, endPoint x: 515, endPoint y: 43, distance: 201.4
click at [515, 43] on div at bounding box center [486, 44] width 187 height 15
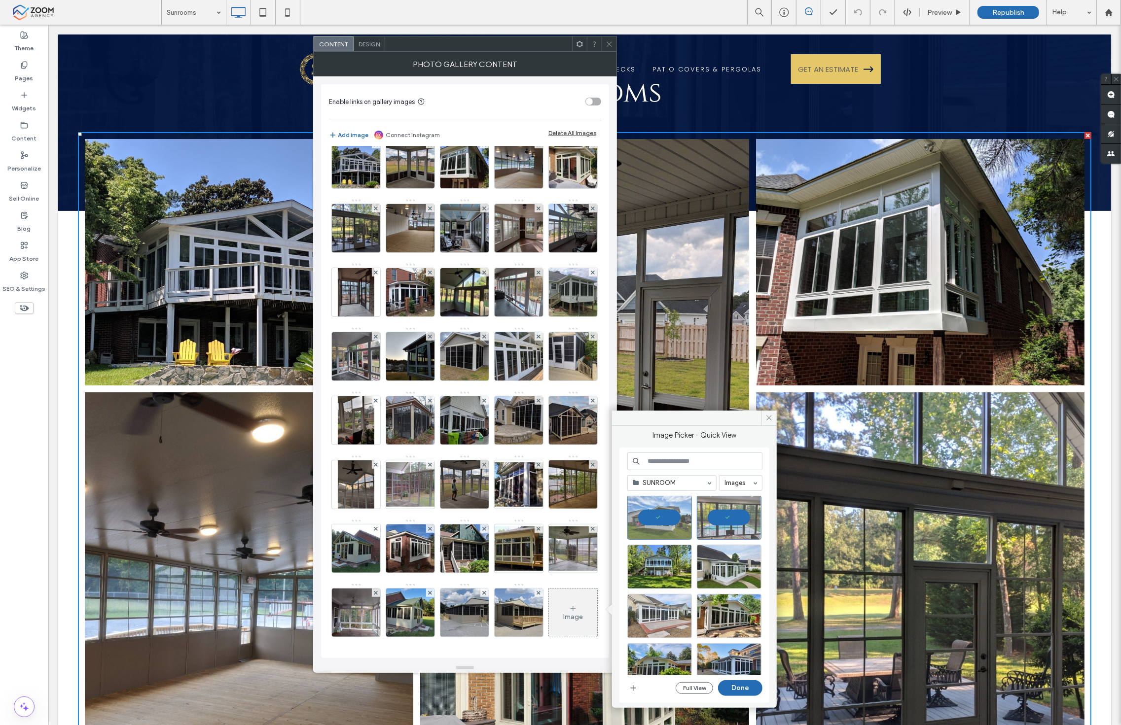
scroll to position [164, 0]
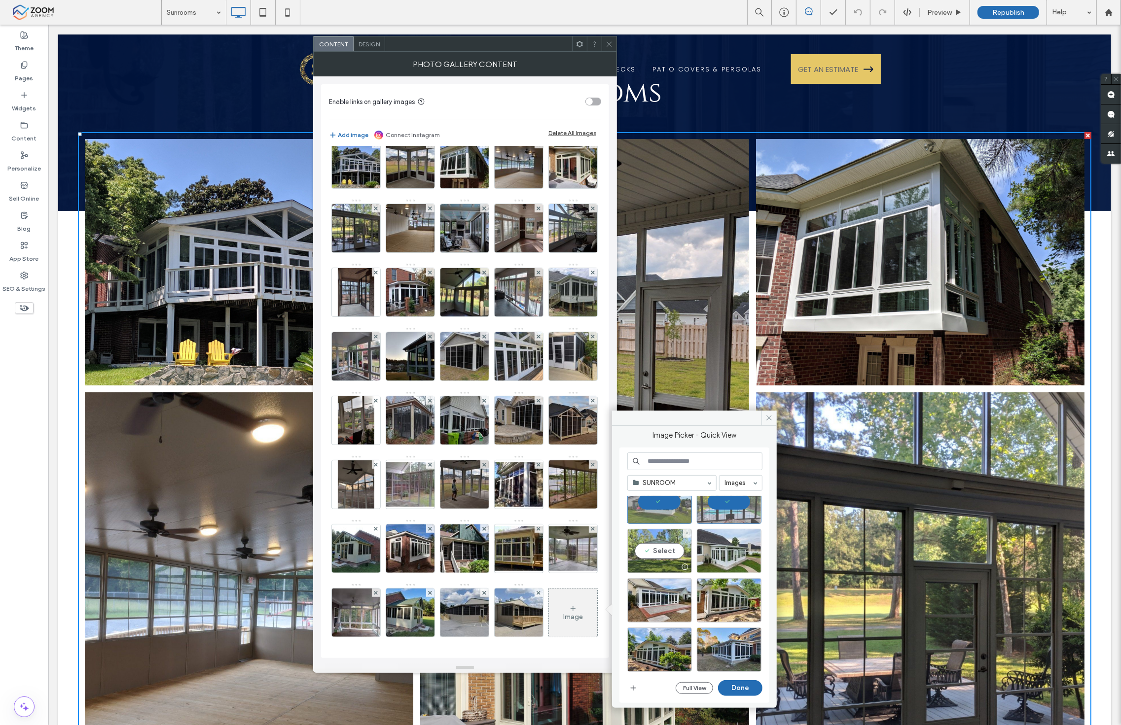
click at [657, 552] on div "Select" at bounding box center [659, 551] width 65 height 44
click at [717, 548] on div "Select" at bounding box center [729, 551] width 65 height 44
click at [659, 595] on div "Select" at bounding box center [659, 600] width 65 height 44
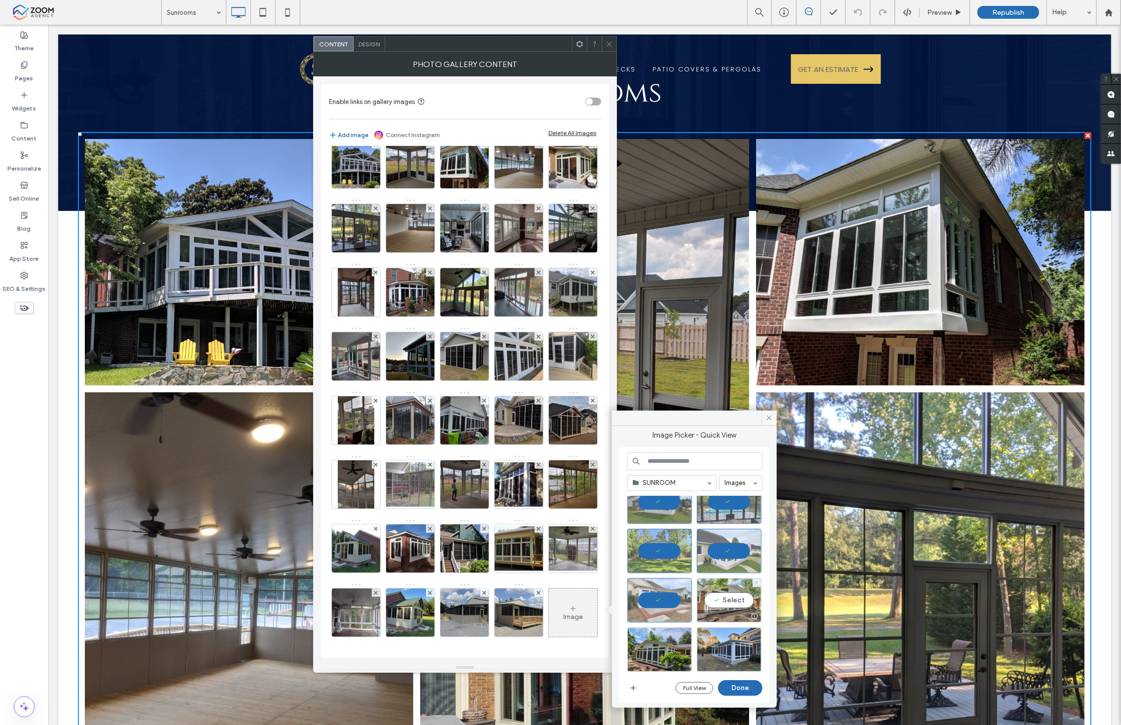
click at [710, 599] on div "Select" at bounding box center [729, 600] width 65 height 44
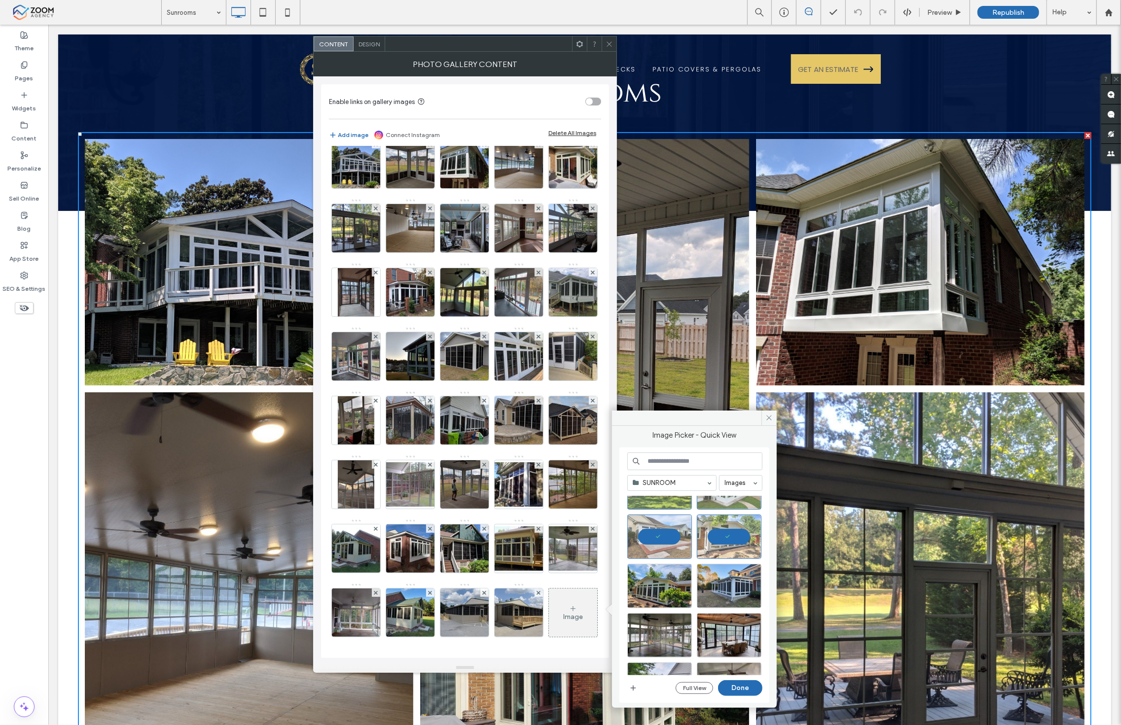
scroll to position [274, 0]
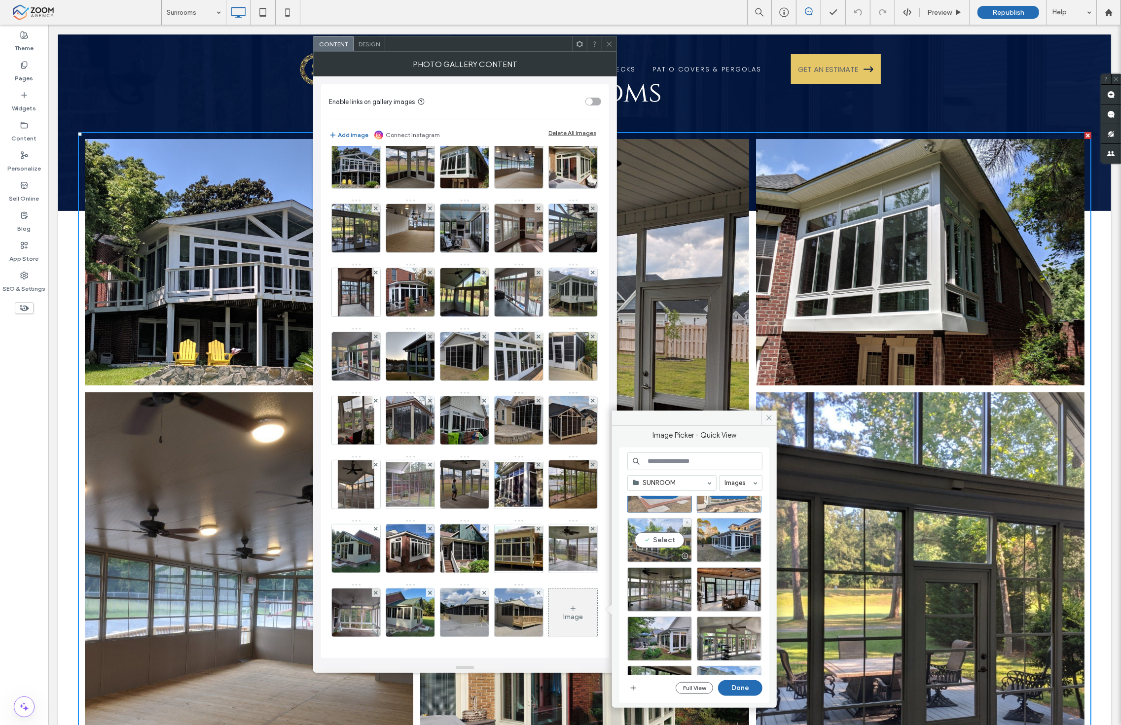
click at [667, 543] on div "Select" at bounding box center [659, 540] width 65 height 44
click at [727, 539] on div "Select" at bounding box center [729, 540] width 65 height 44
click at [647, 588] on div "Select" at bounding box center [659, 590] width 65 height 44
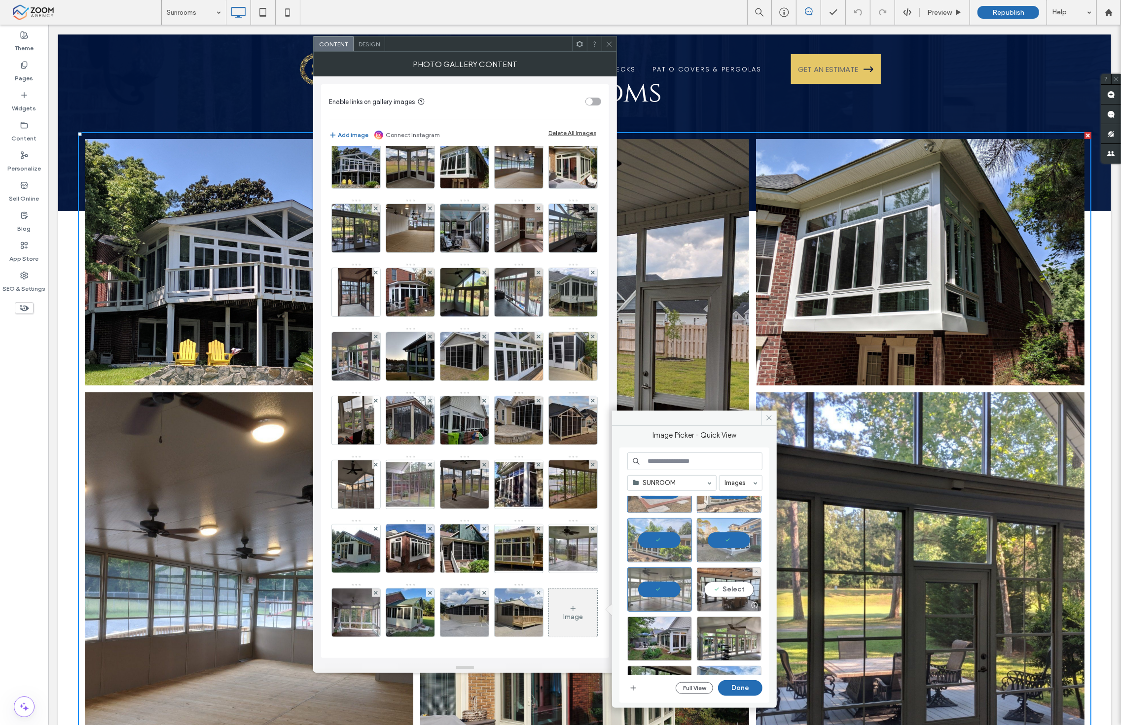
click at [716, 595] on div "Select" at bounding box center [729, 590] width 65 height 44
click at [669, 637] on div "Select" at bounding box center [659, 639] width 65 height 44
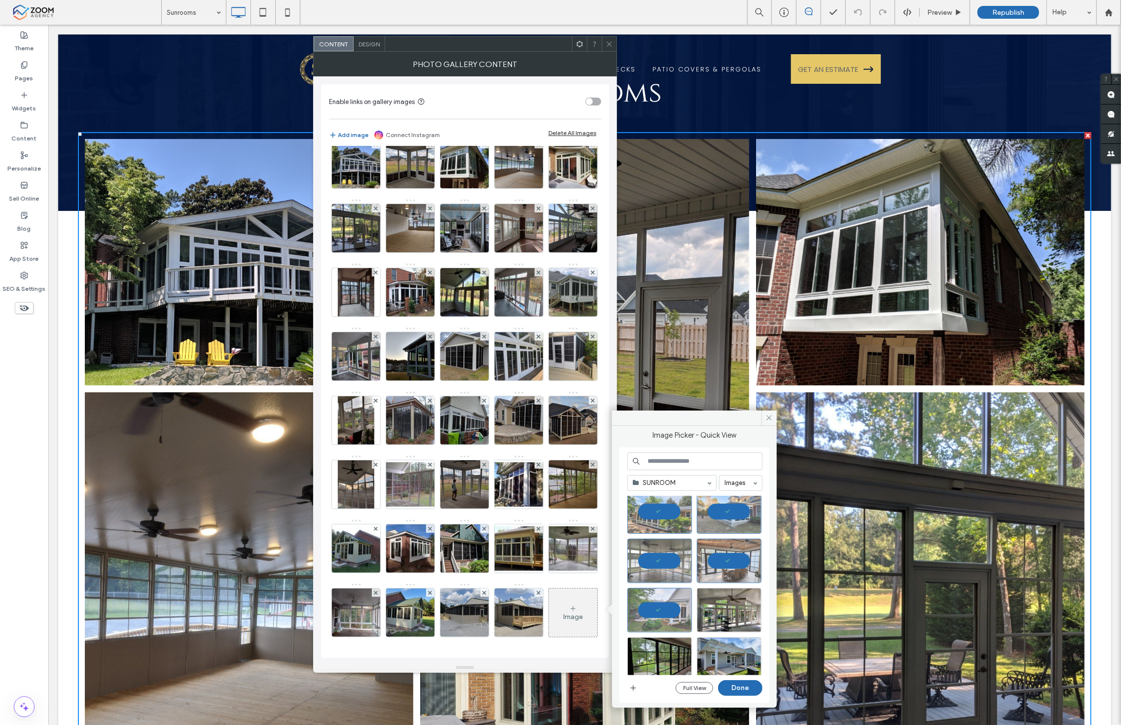
scroll to position [383, 0]
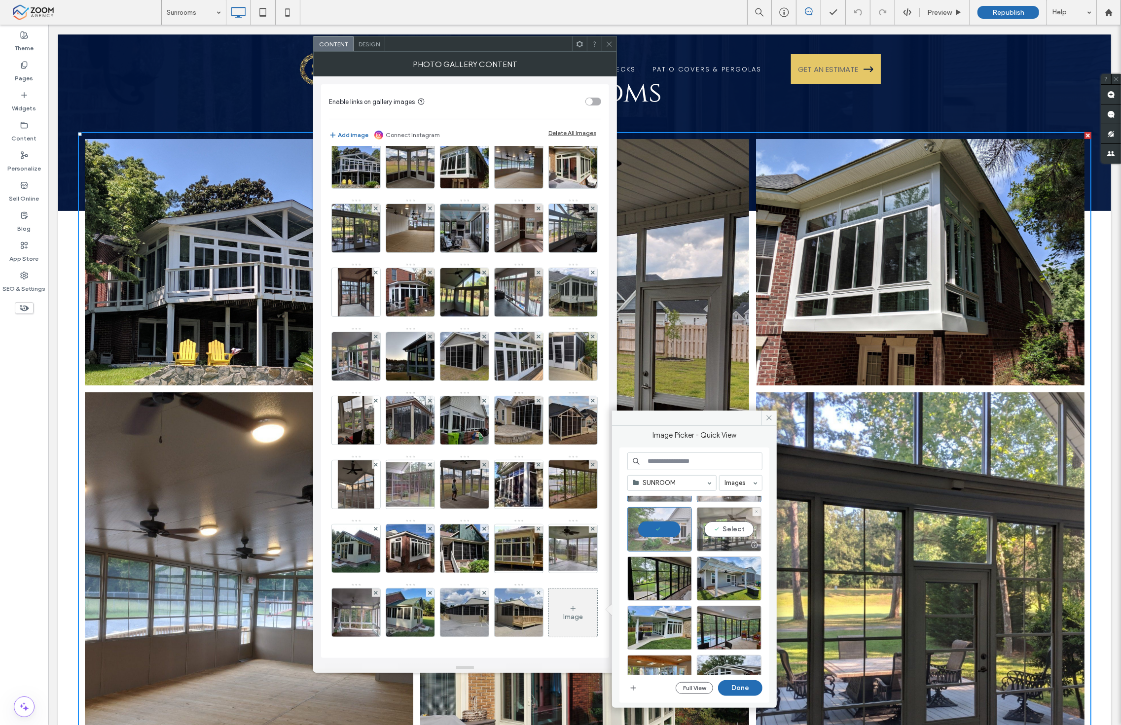
click at [730, 535] on div "Select" at bounding box center [729, 529] width 65 height 44
click at [674, 575] on div "Select" at bounding box center [659, 579] width 65 height 44
click at [728, 576] on div "Select" at bounding box center [729, 579] width 65 height 44
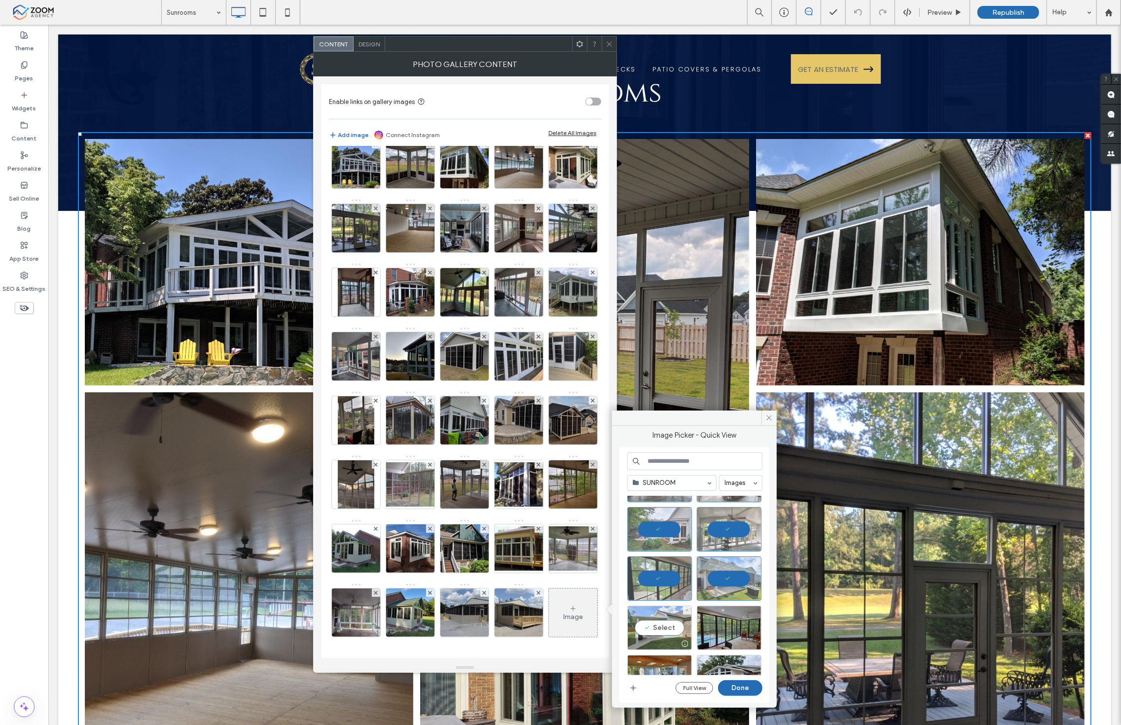
click at [667, 615] on div "Select" at bounding box center [659, 628] width 65 height 44
click at [740, 622] on div "Select" at bounding box center [729, 628] width 65 height 44
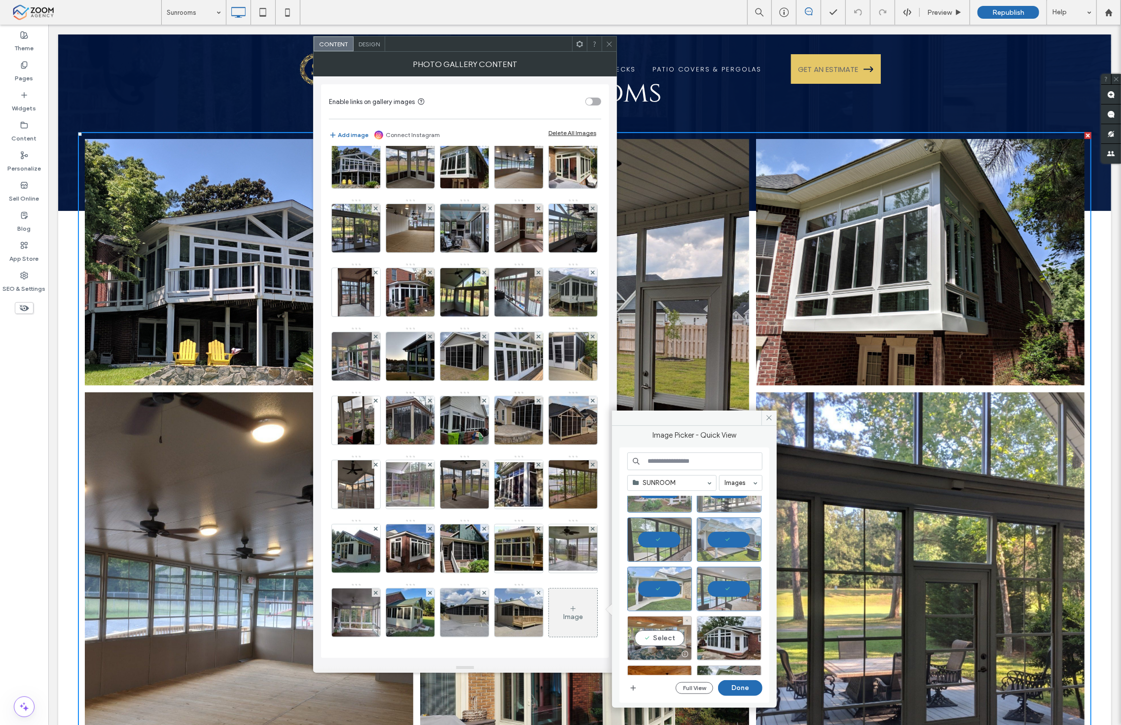
click at [667, 632] on div "Select" at bounding box center [659, 638] width 65 height 44
click at [719, 630] on div "Select" at bounding box center [729, 638] width 65 height 44
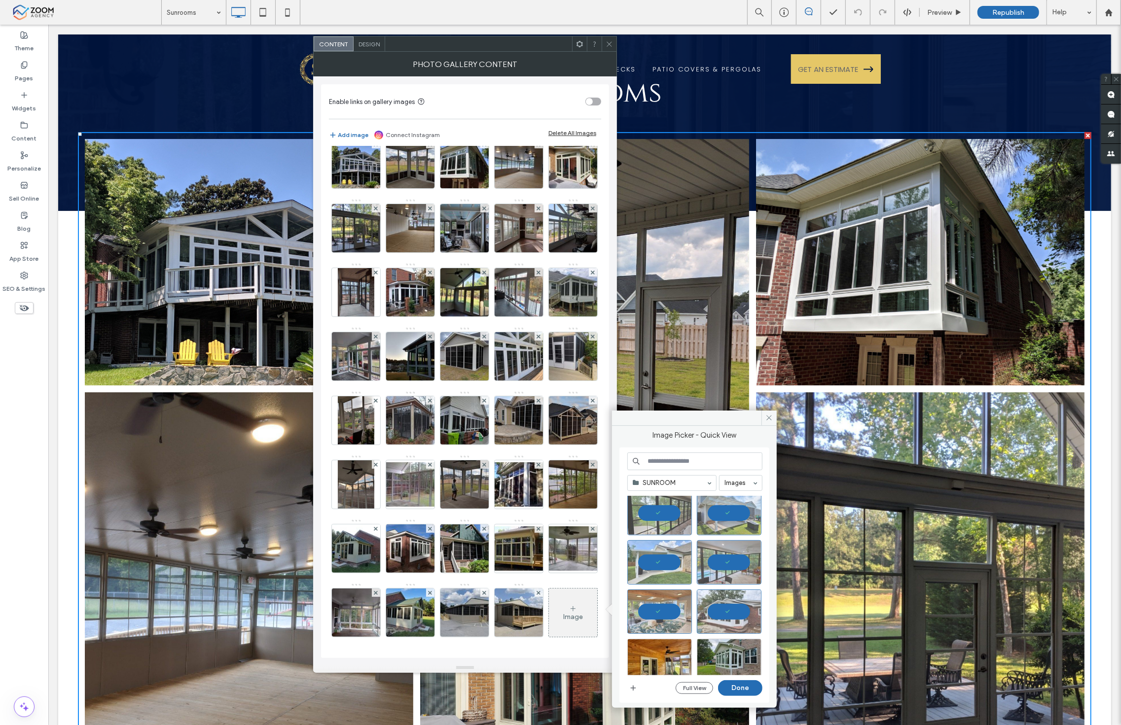
scroll to position [461, 0]
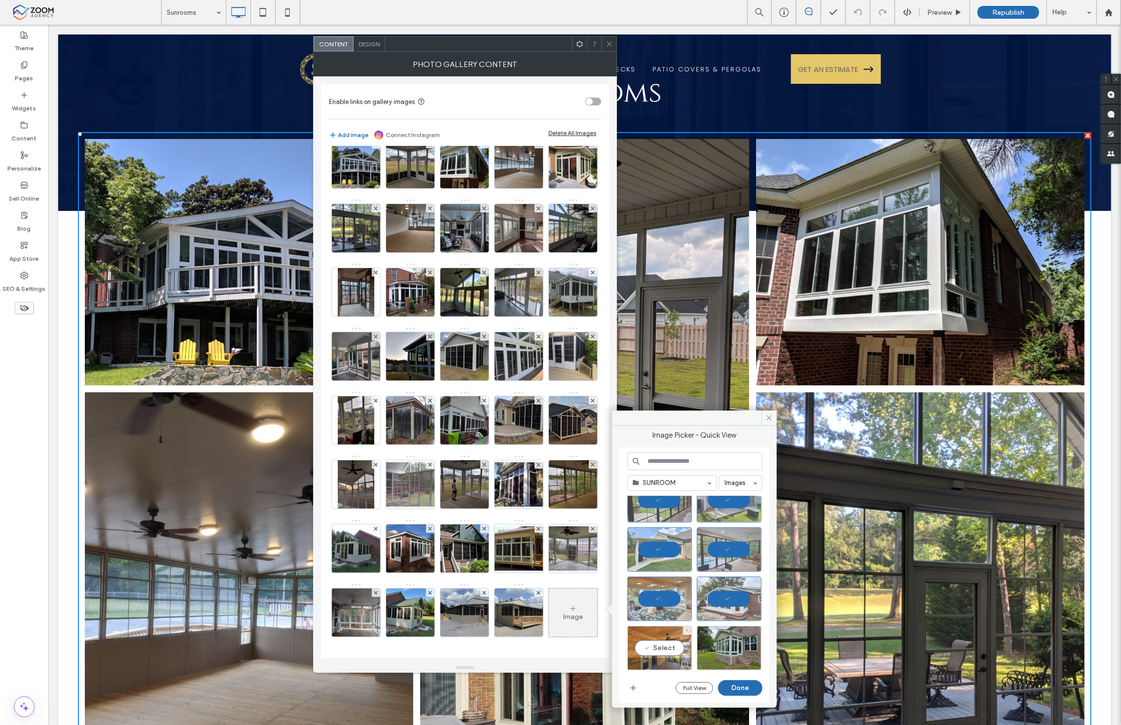
click at [666, 638] on div "Select" at bounding box center [659, 648] width 65 height 44
click at [713, 638] on div "Select" at bounding box center [729, 648] width 65 height 44
click at [742, 685] on button "Done" at bounding box center [740, 688] width 44 height 16
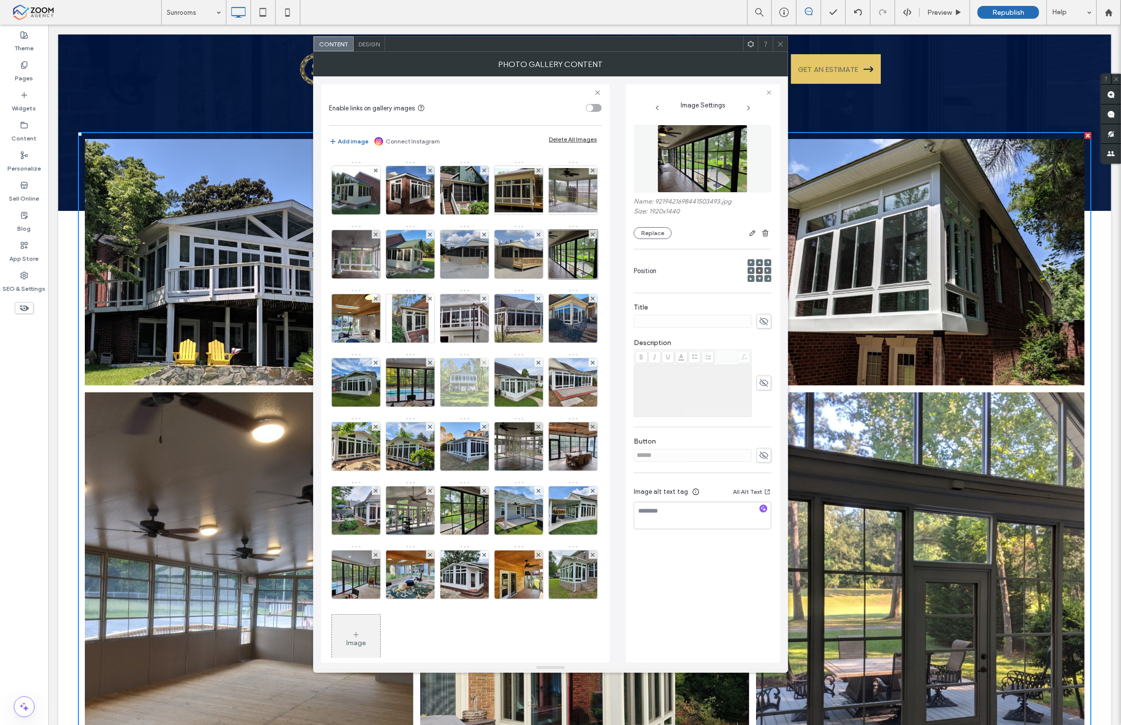
scroll to position [365, 0]
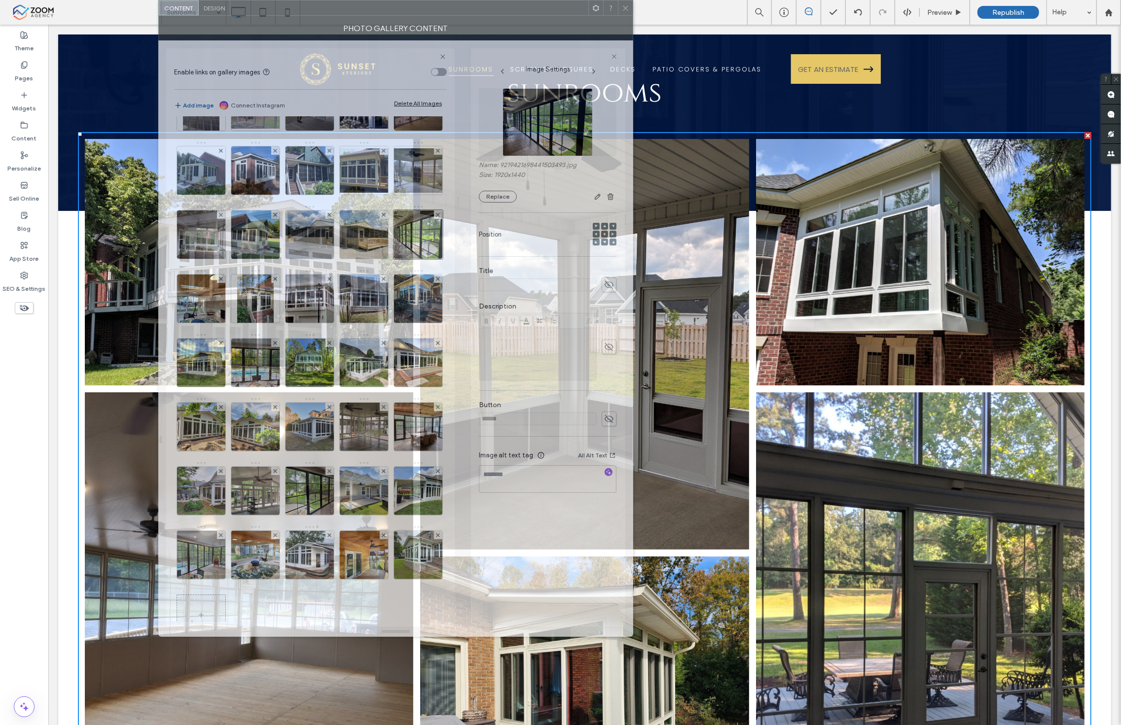
drag, startPoint x: 425, startPoint y: 10, endPoint x: 316, endPoint y: -22, distance: 113.6
click at [316, 0] on html ".wqwq-1{fill:#231f20;} .cls-1q, .cls-2q { fill-rule: evenodd; } .cls-2q { fill:…" at bounding box center [560, 362] width 1121 height 725
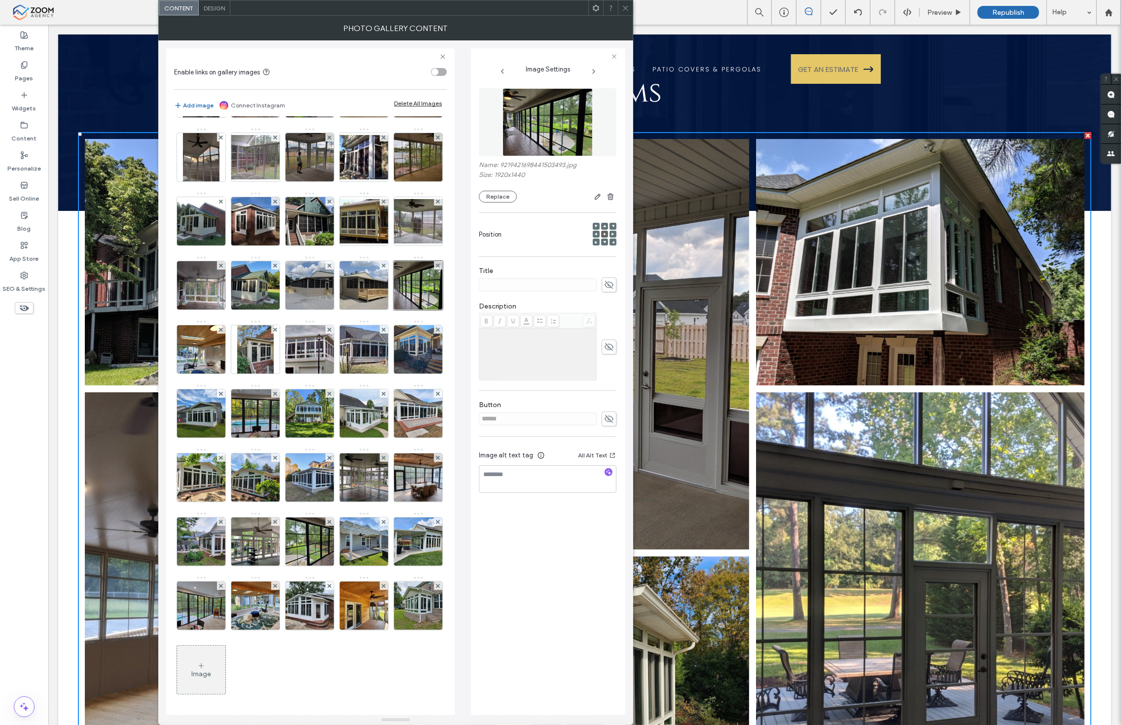
drag, startPoint x: 400, startPoint y: 634, endPoint x: 411, endPoint y: 744, distance: 110.0
click at [411, 725] on html ".wqwq-1{fill:#231f20;} .cls-1q, .cls-2q { fill-rule: evenodd; } .cls-2q { fill:…" at bounding box center [560, 362] width 1121 height 725
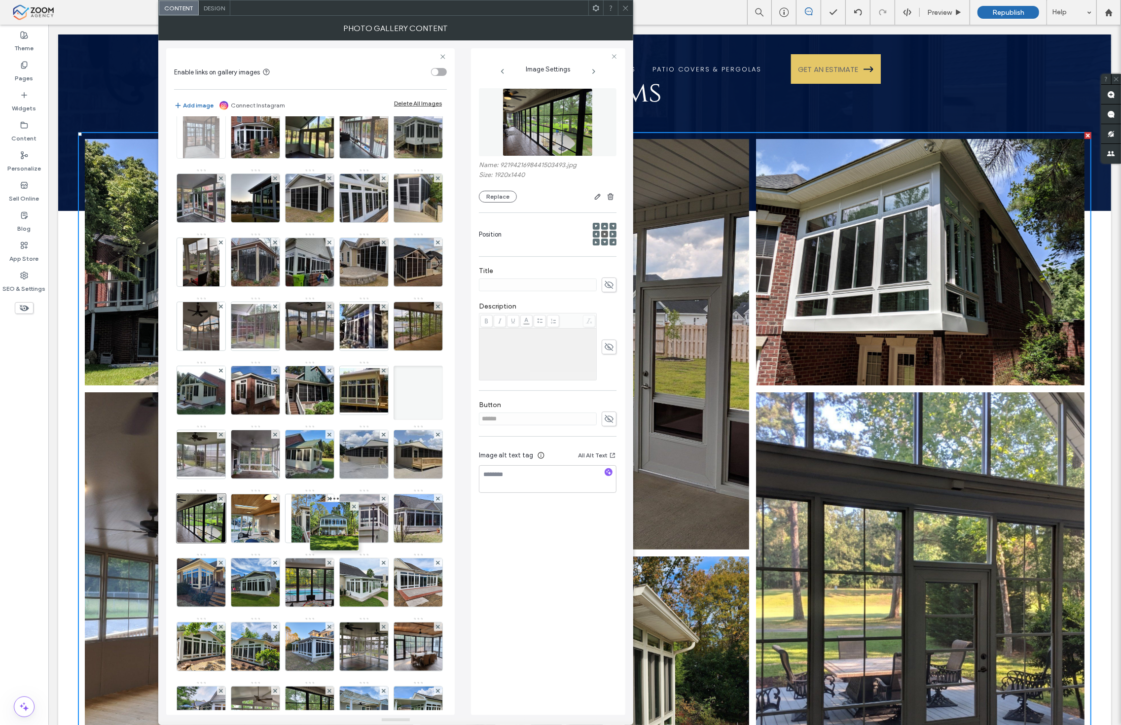
scroll to position [0, 0]
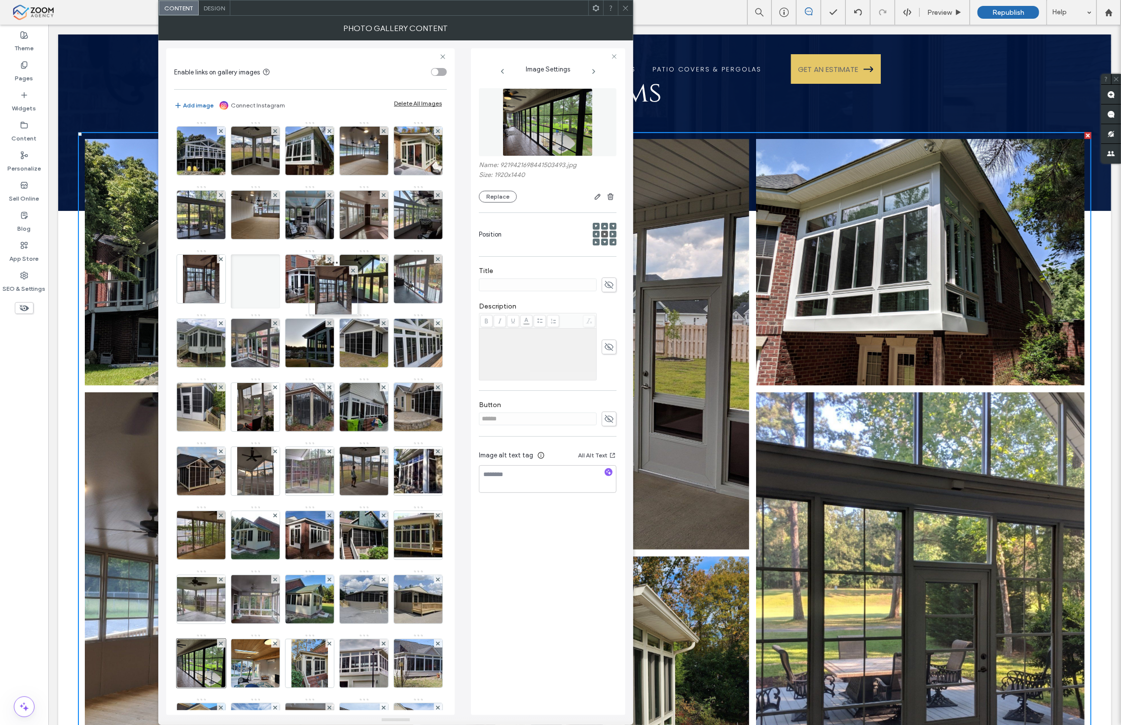
drag, startPoint x: 370, startPoint y: 632, endPoint x: 294, endPoint y: 65, distance: 571.5
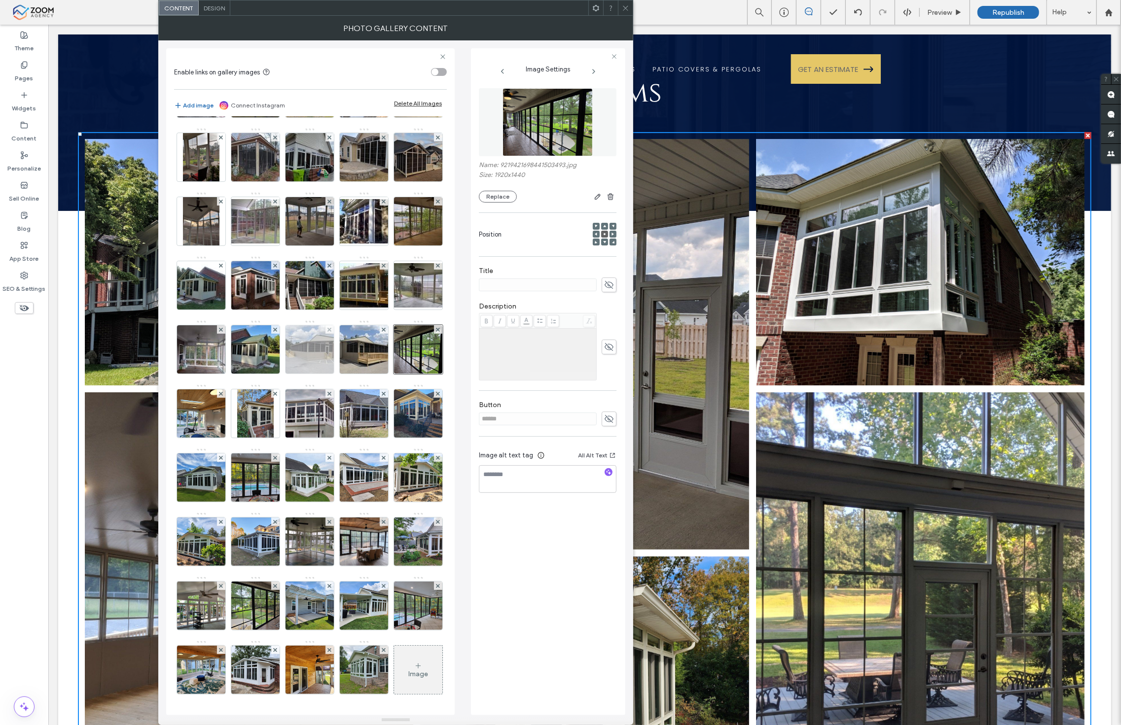
scroll to position [508, 0]
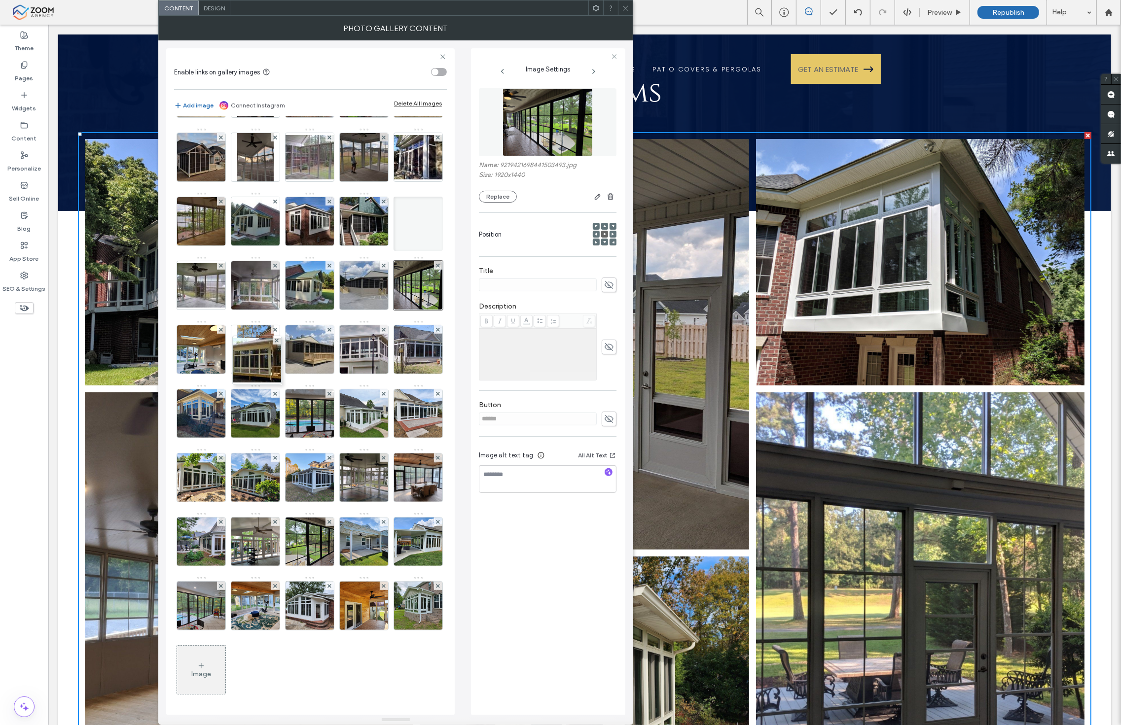
drag, startPoint x: 258, startPoint y: 153, endPoint x: 333, endPoint y: 452, distance: 308.0
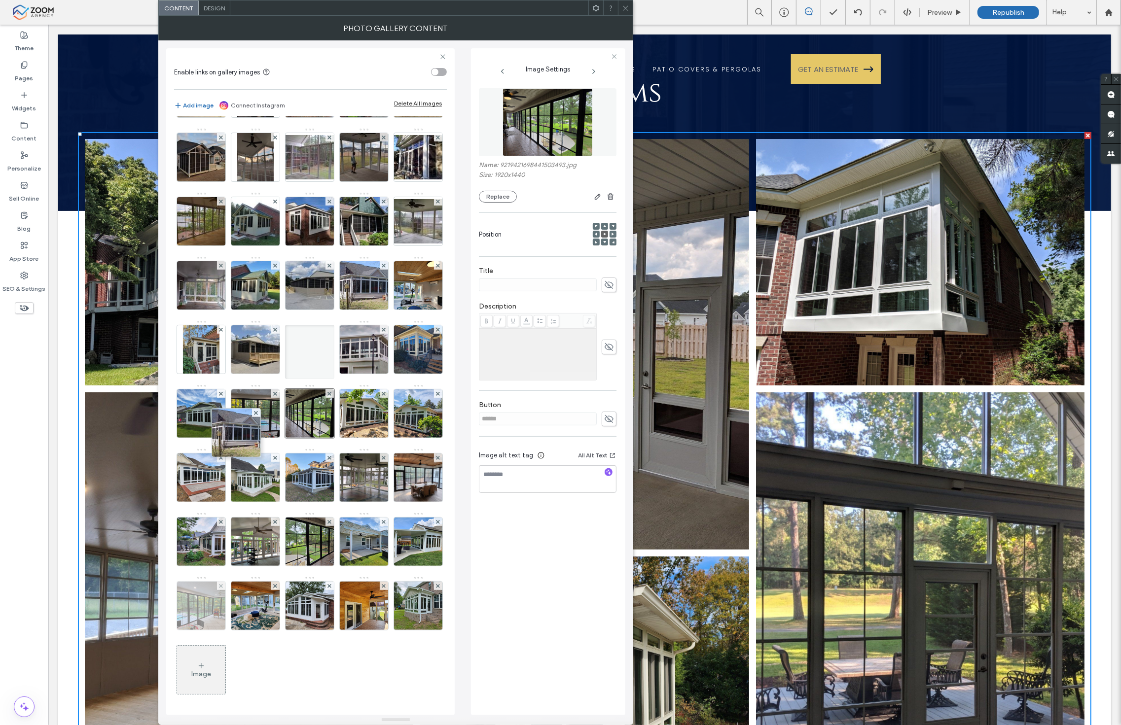
drag, startPoint x: 252, startPoint y: 151, endPoint x: 384, endPoint y: 558, distance: 427.5
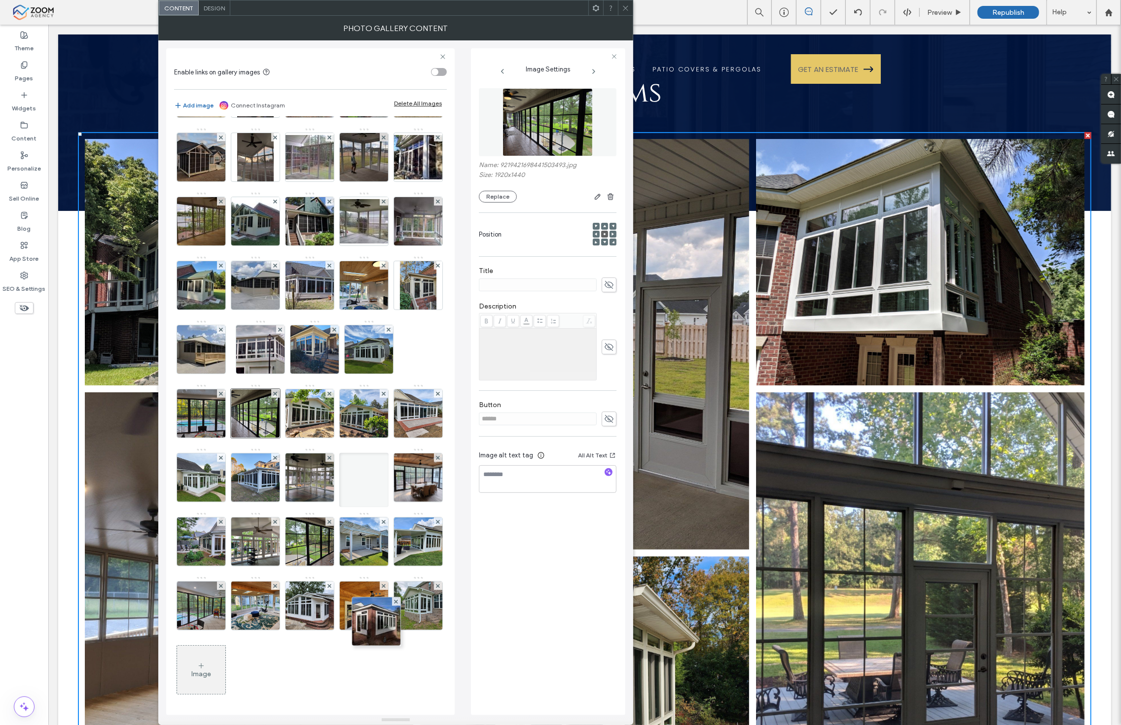
scroll to position [444, 0]
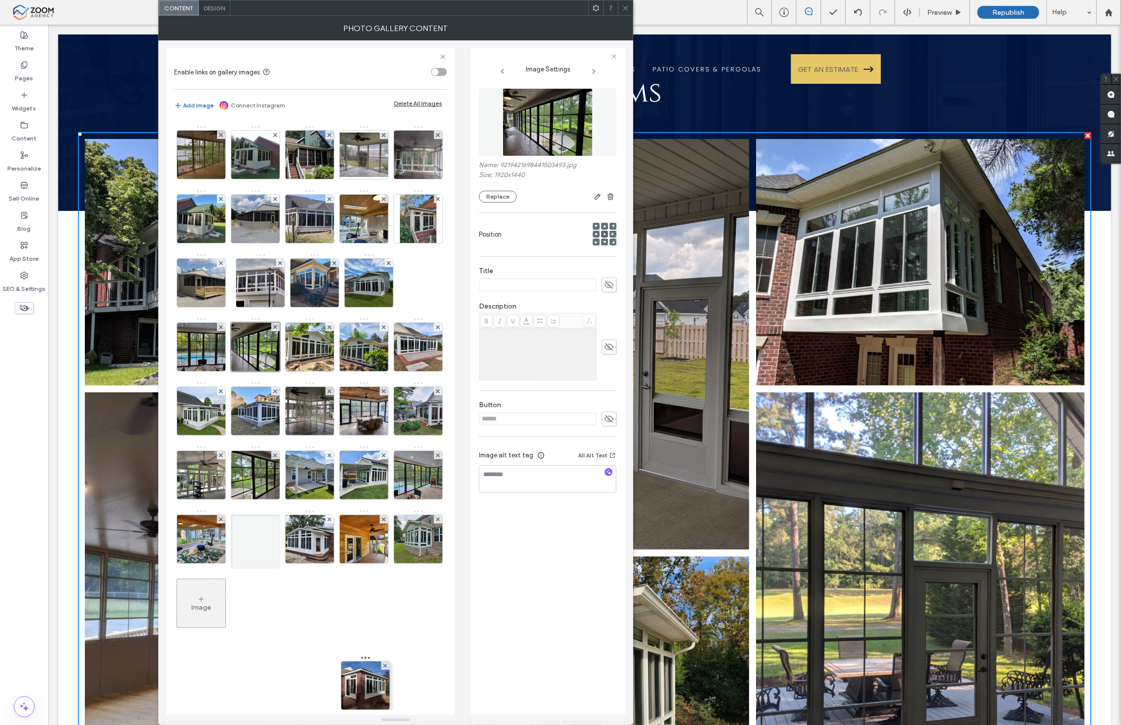
drag, startPoint x: 361, startPoint y: 199, endPoint x: 372, endPoint y: 727, distance: 528.2
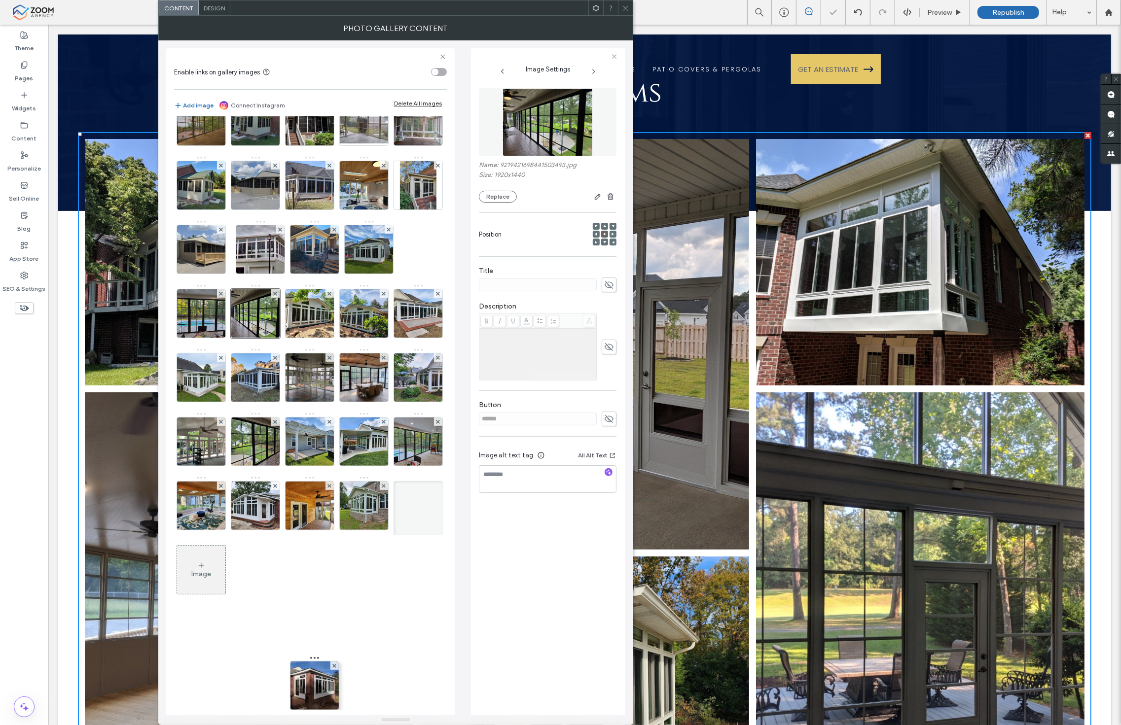
drag, startPoint x: 362, startPoint y: 598, endPoint x: 290, endPoint y: 686, distance: 113.5
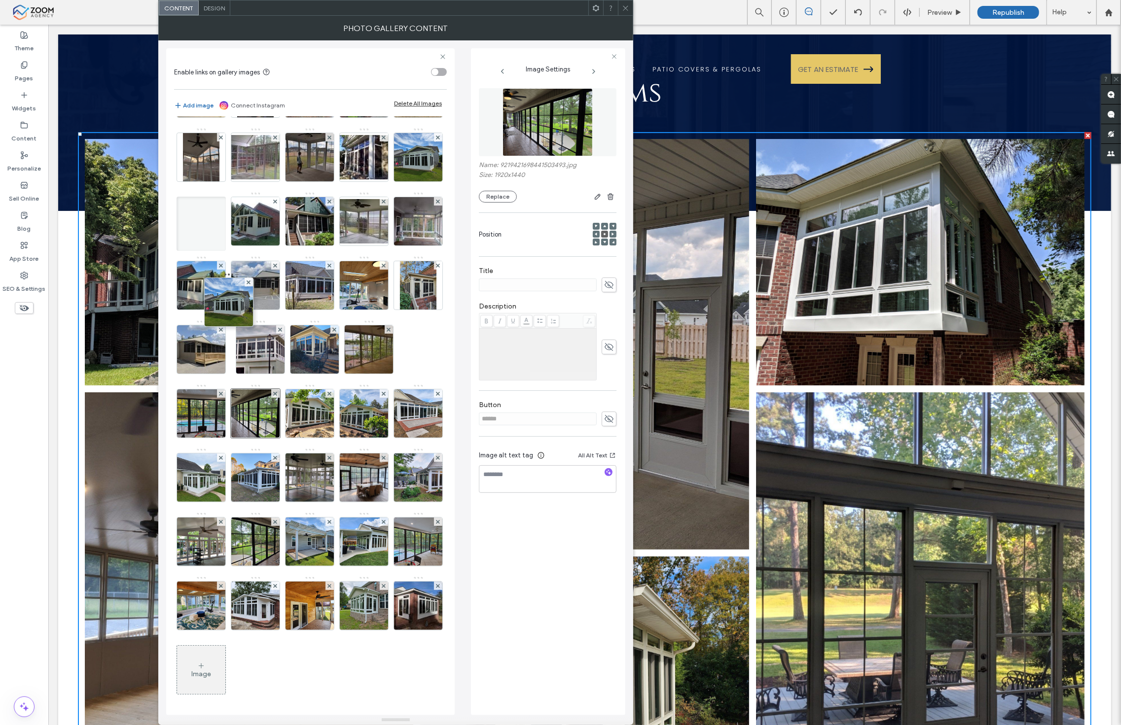
drag, startPoint x: 203, startPoint y: 361, endPoint x: 226, endPoint y: 84, distance: 278.5
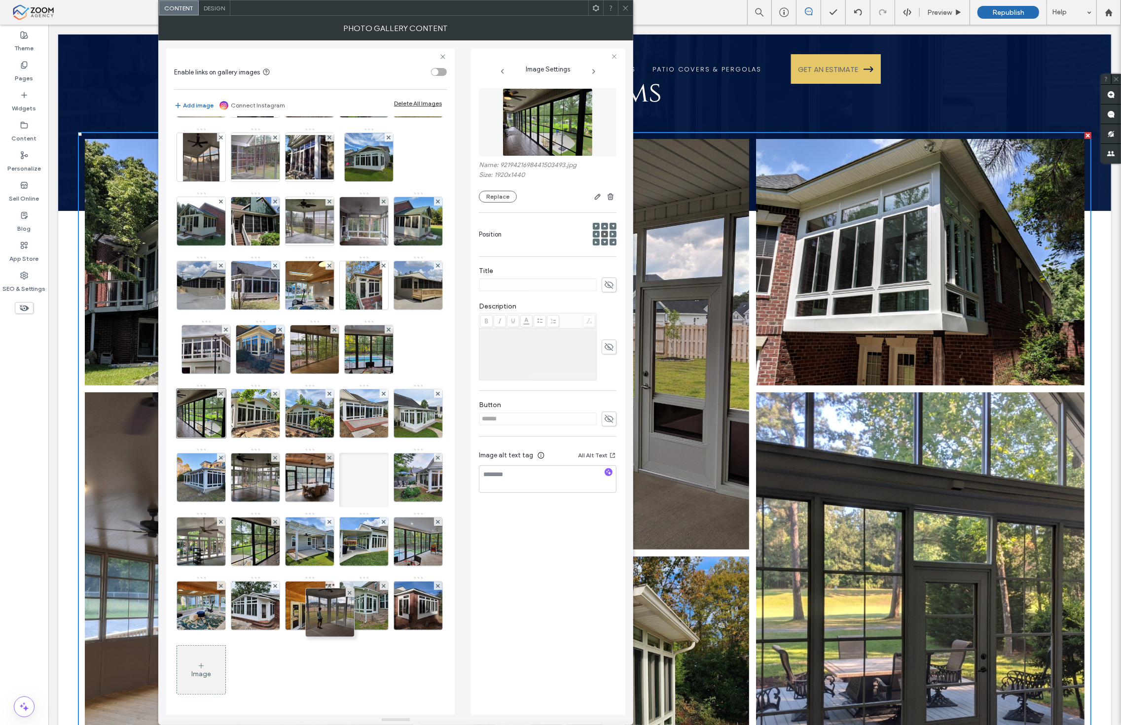
drag, startPoint x: 311, startPoint y: 184, endPoint x: 327, endPoint y: 654, distance: 470.2
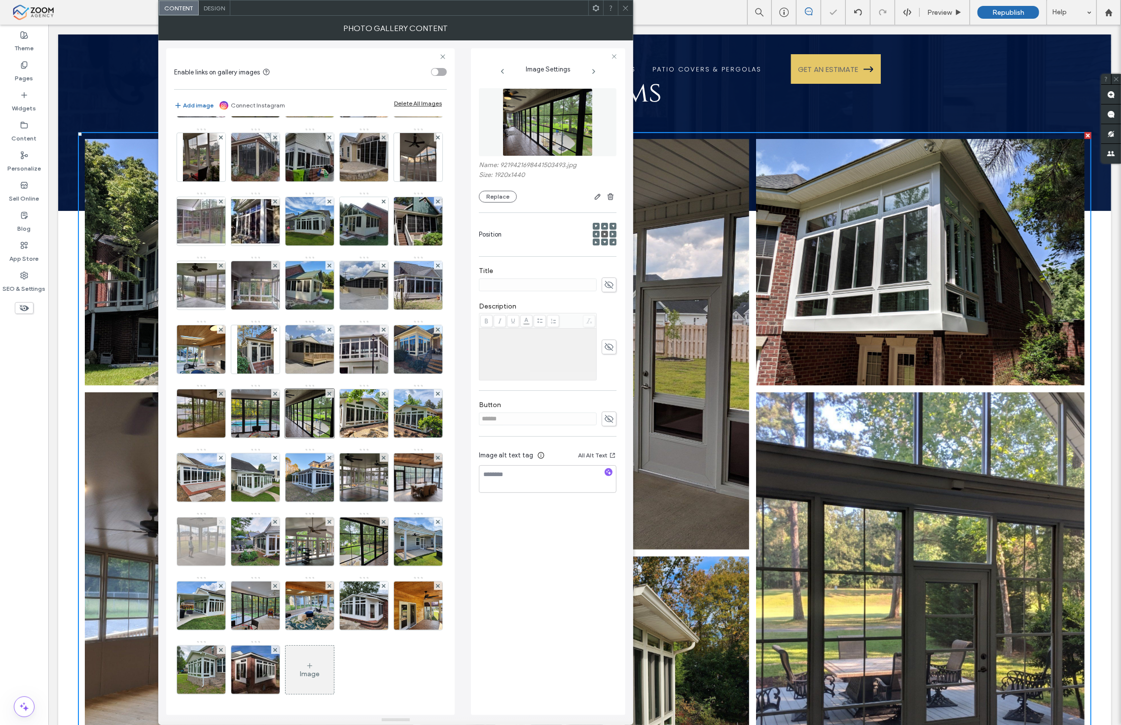
click at [223, 518] on span at bounding box center [221, 522] width 4 height 8
click at [628, 6] on icon at bounding box center [625, 7] width 7 height 7
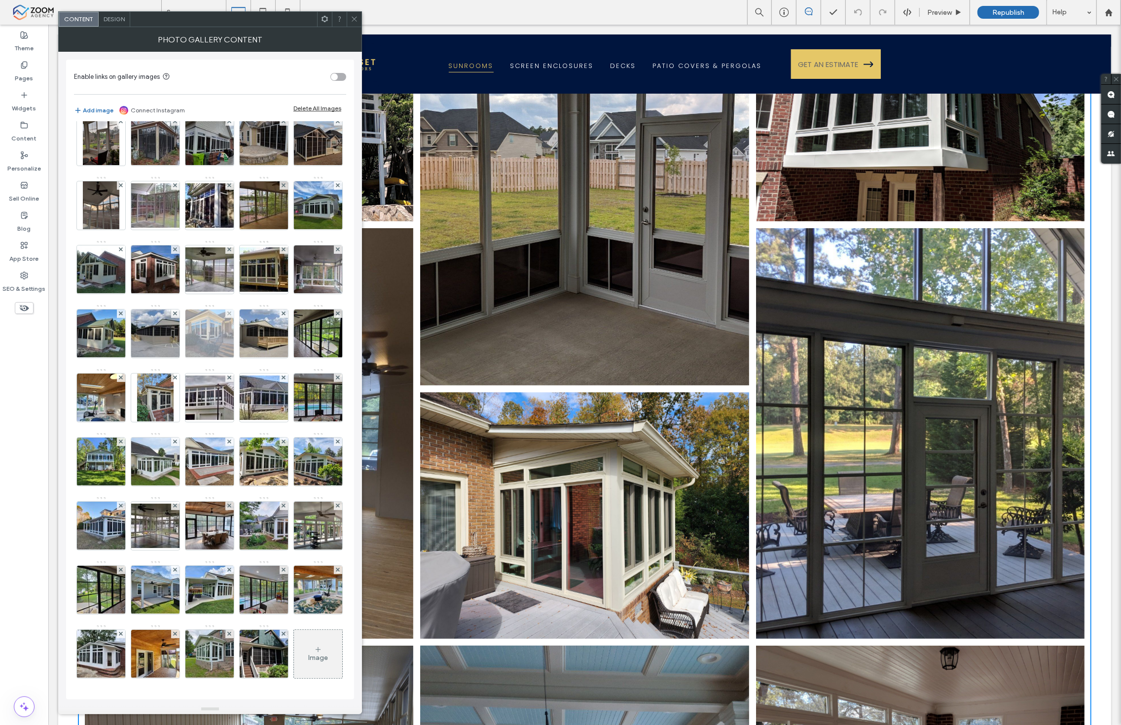
scroll to position [529, 0]
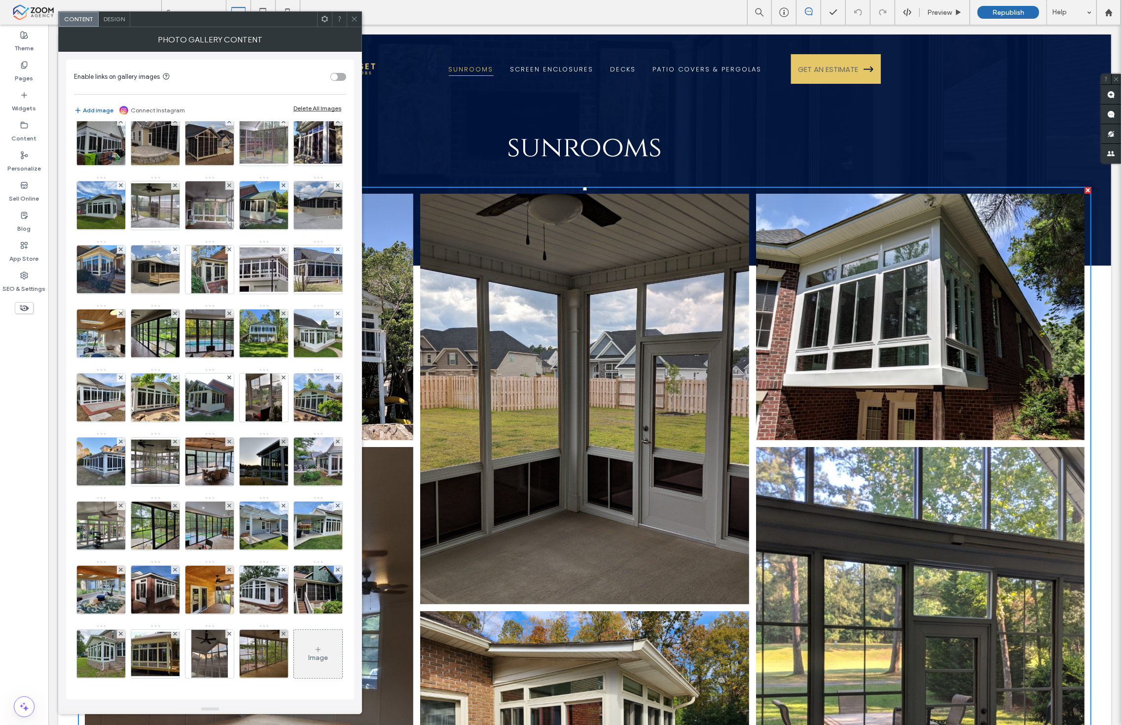
scroll to position [529, 0]
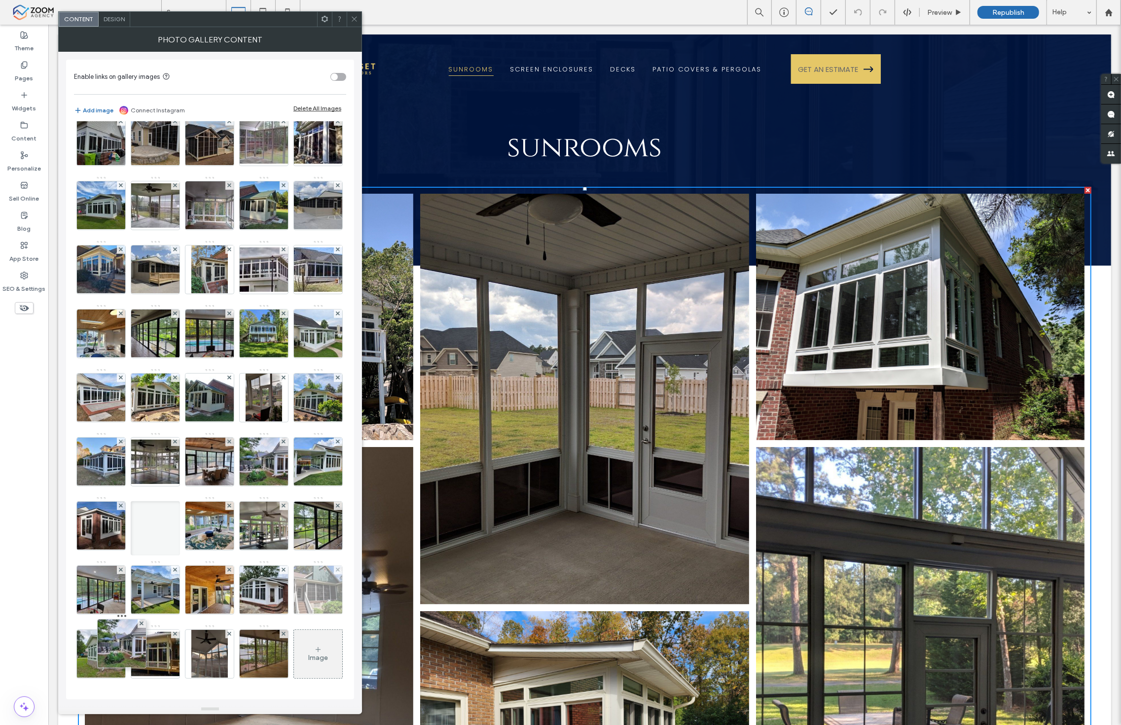
drag, startPoint x: 156, startPoint y: 507, endPoint x: 240, endPoint y: 536, distance: 88.9
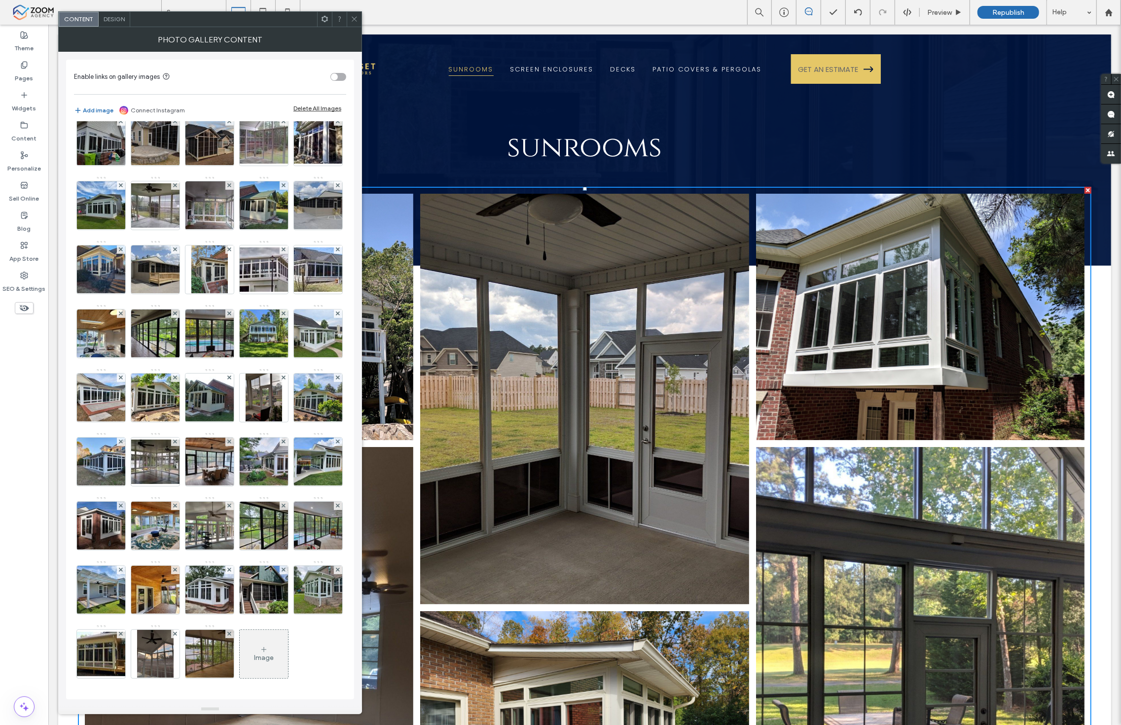
scroll to position [464, 0]
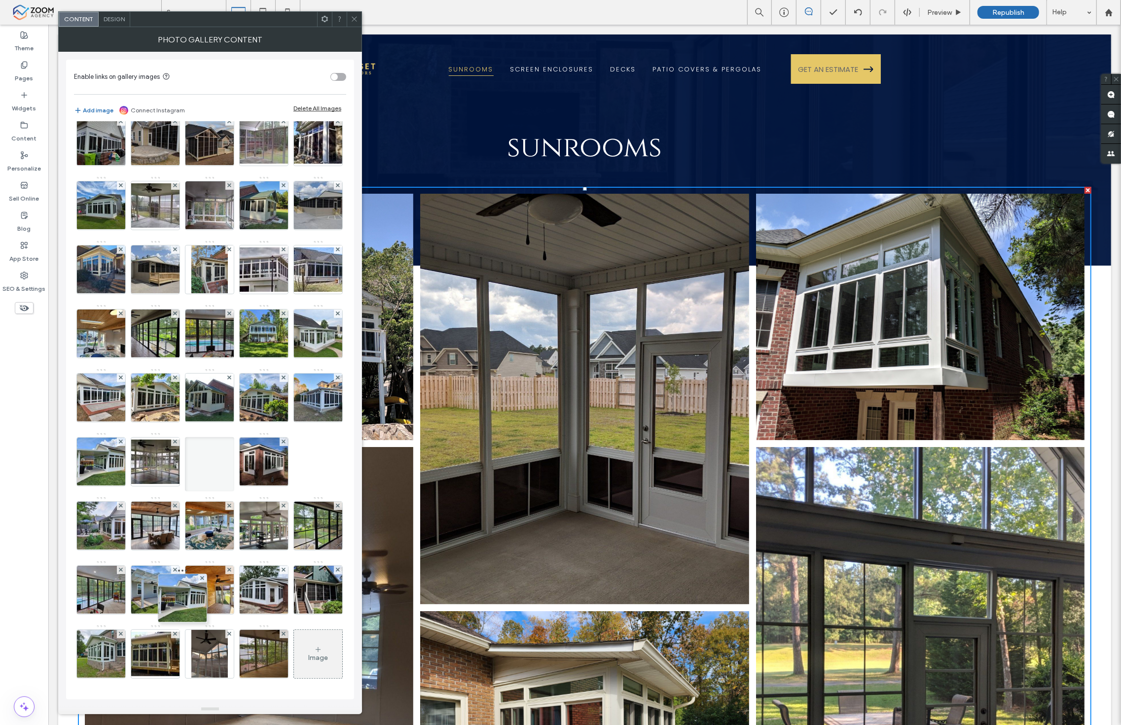
drag, startPoint x: 263, startPoint y: 304, endPoint x: 259, endPoint y: 696, distance: 391.5
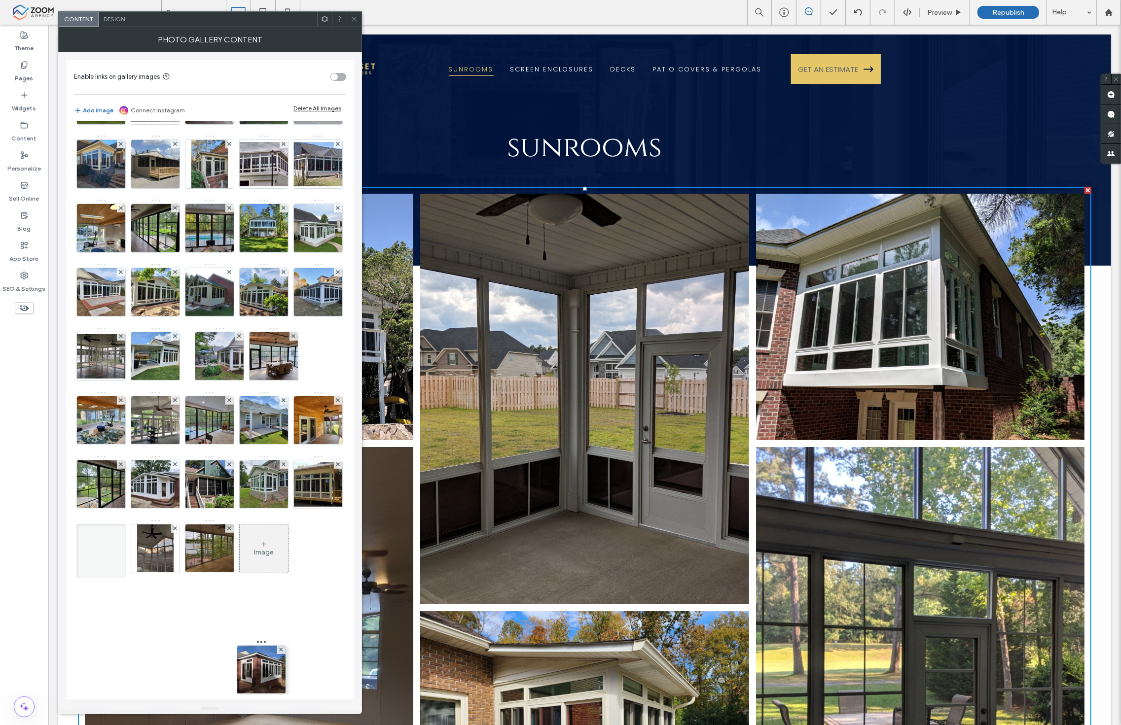
drag, startPoint x: 262, startPoint y: 368, endPoint x: 296, endPoint y: 744, distance: 377.2
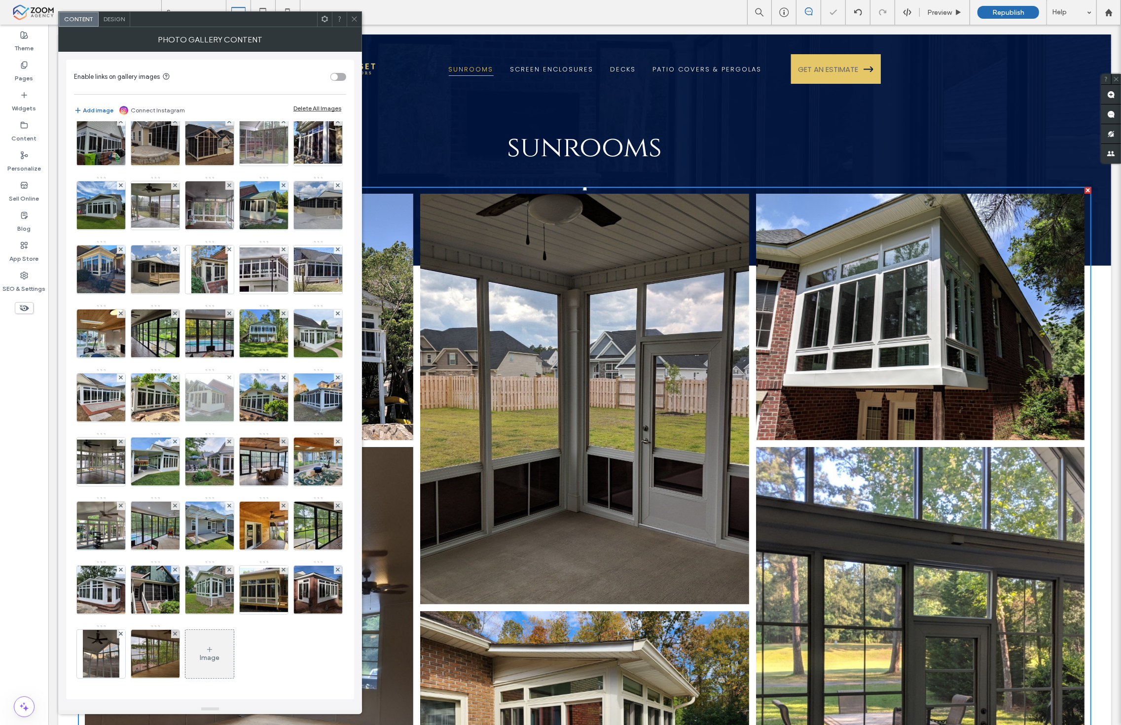
scroll to position [190, 0]
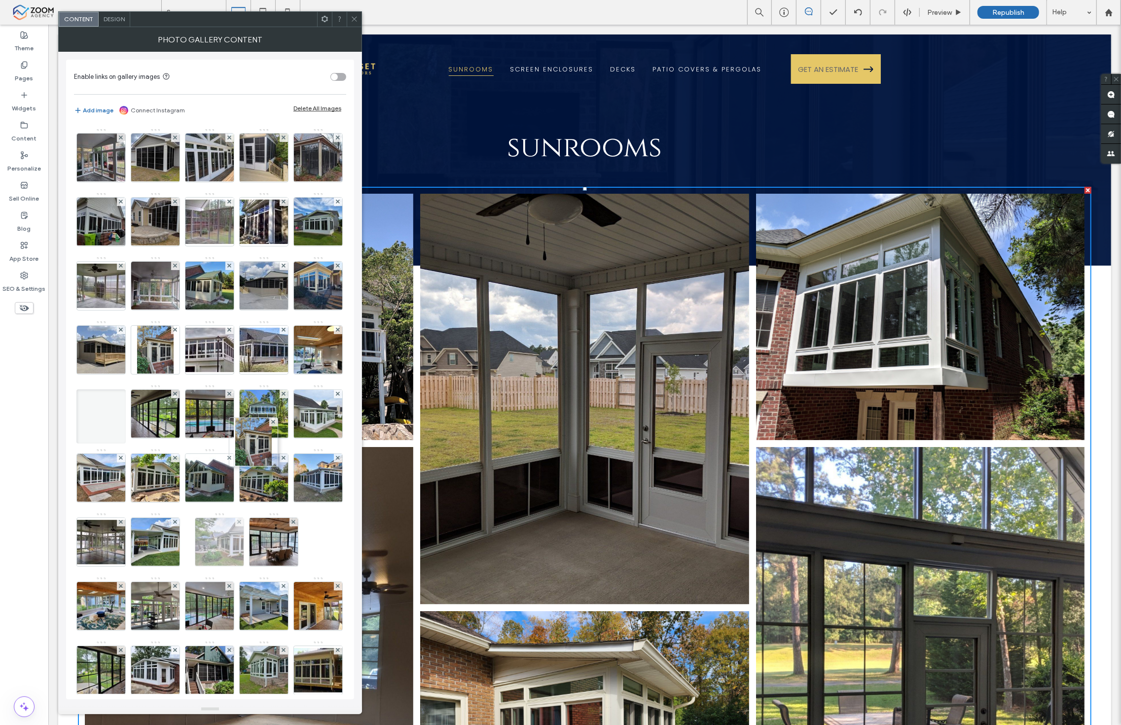
drag, startPoint x: 209, startPoint y: 256, endPoint x: 297, endPoint y: 673, distance: 426.0
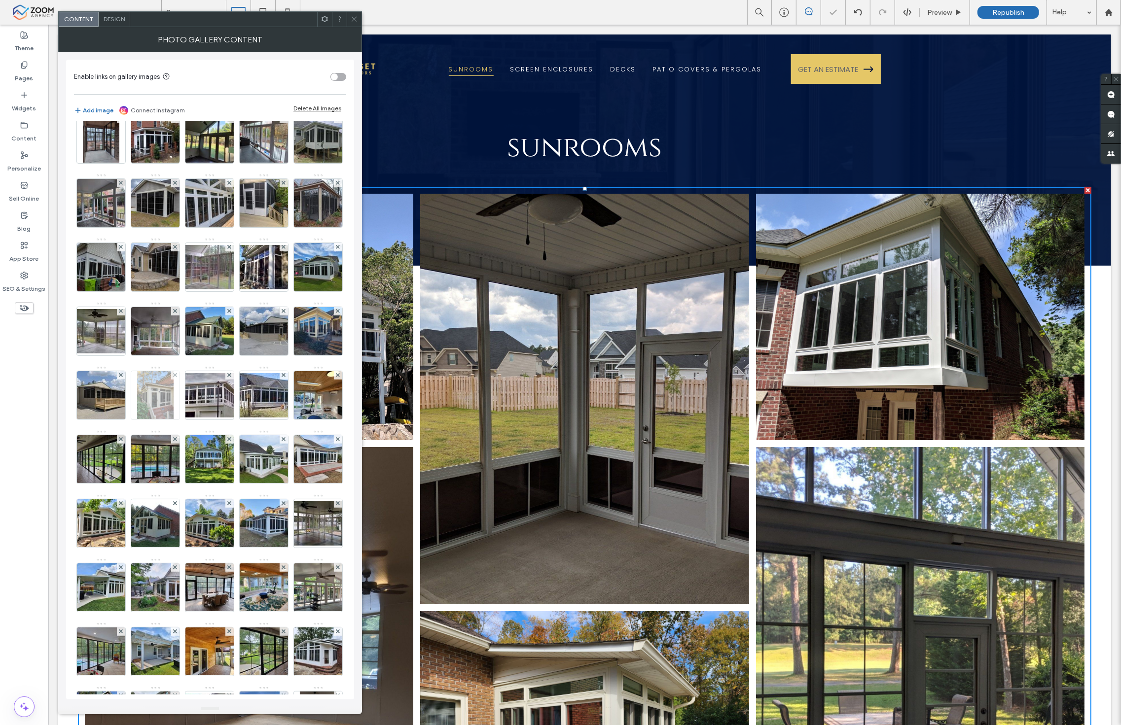
scroll to position [136, 0]
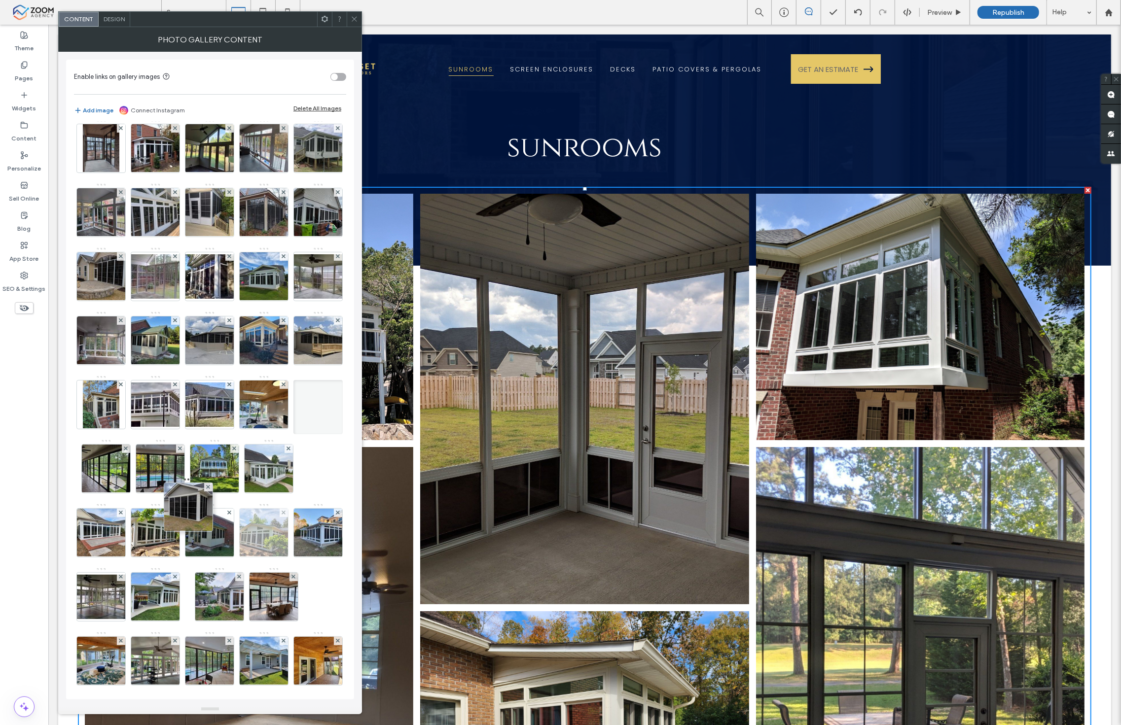
drag, startPoint x: 97, startPoint y: 248, endPoint x: 230, endPoint y: 674, distance: 445.8
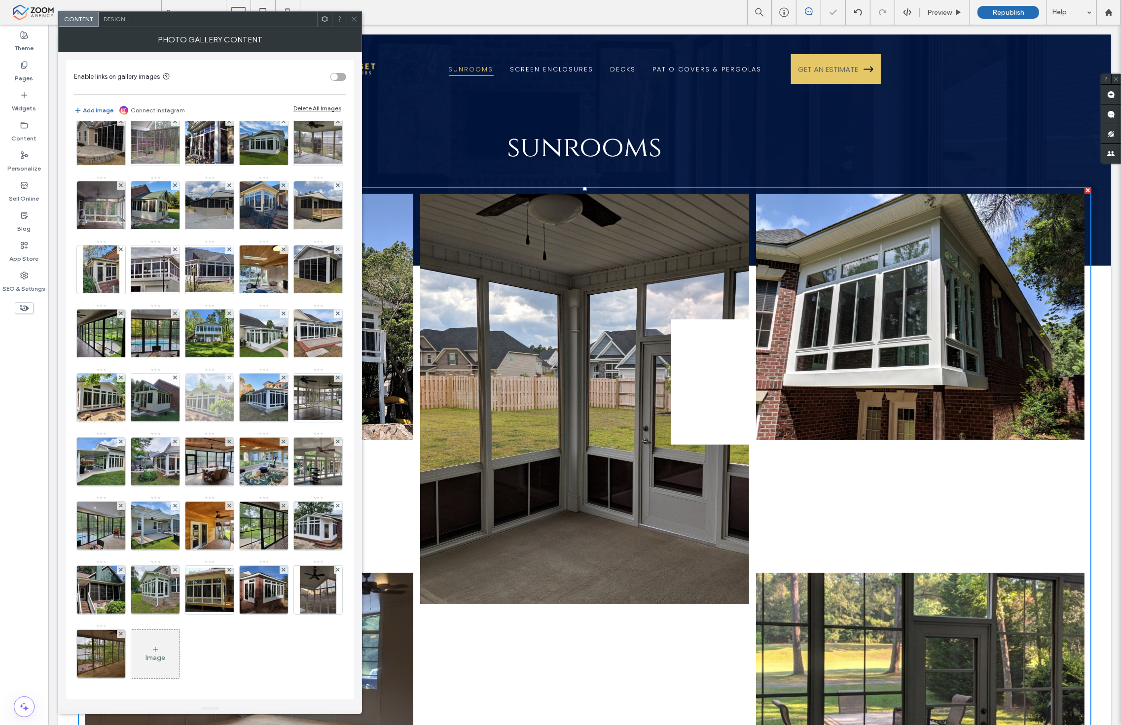
scroll to position [355, 0]
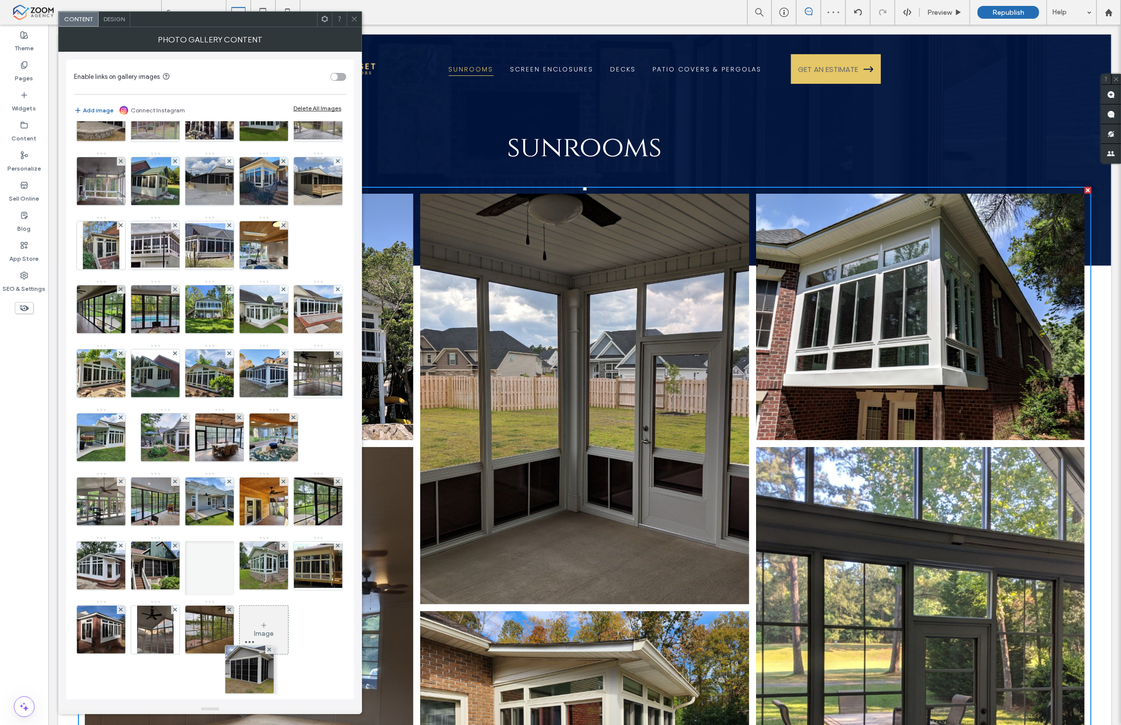
drag, startPoint x: 203, startPoint y: 284, endPoint x: 258, endPoint y: 733, distance: 451.6
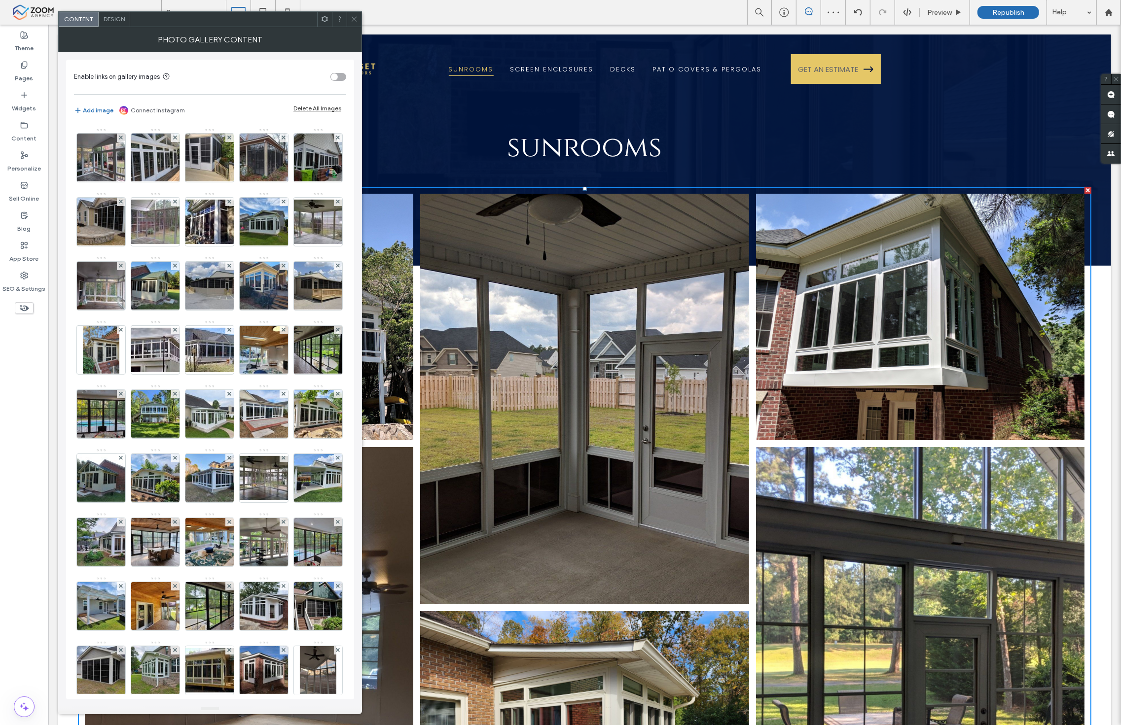
scroll to position [136, 0]
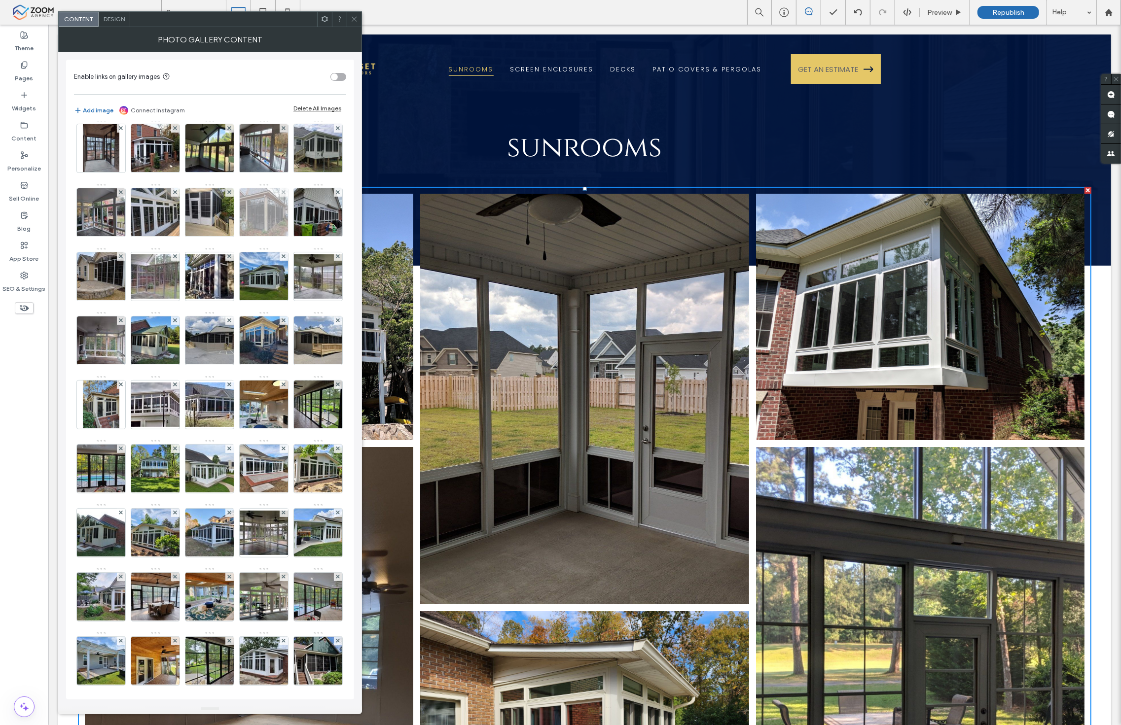
click at [232, 237] on img at bounding box center [264, 212] width 65 height 48
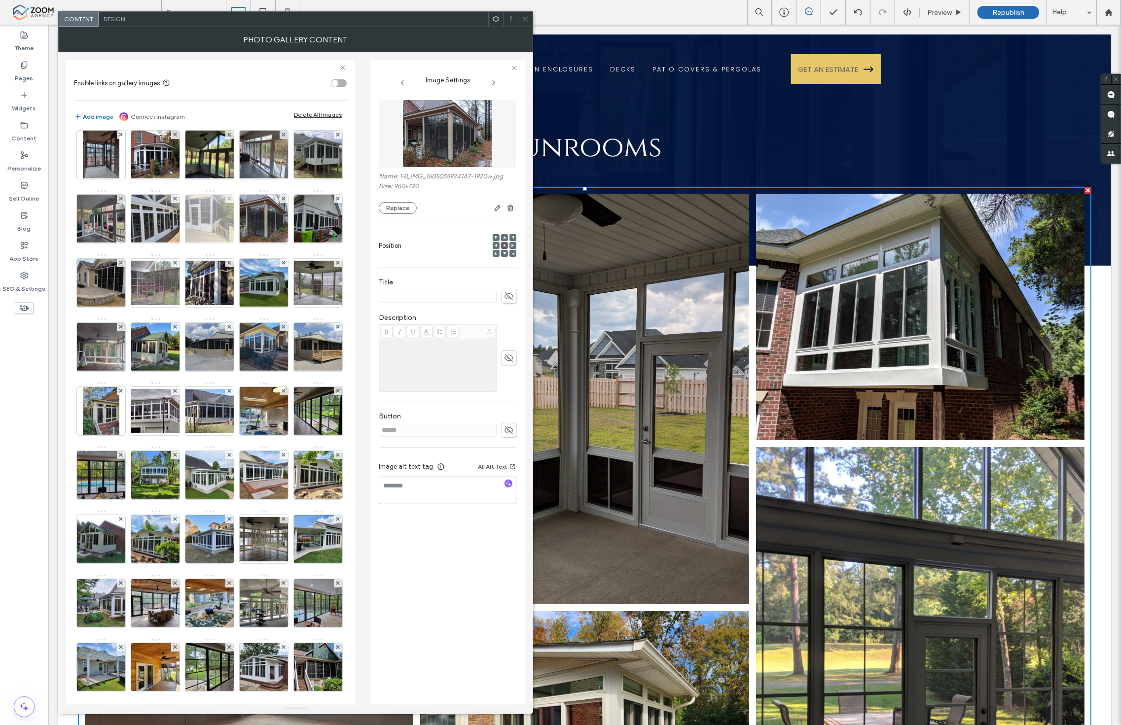
click at [177, 243] on img at bounding box center [209, 219] width 65 height 48
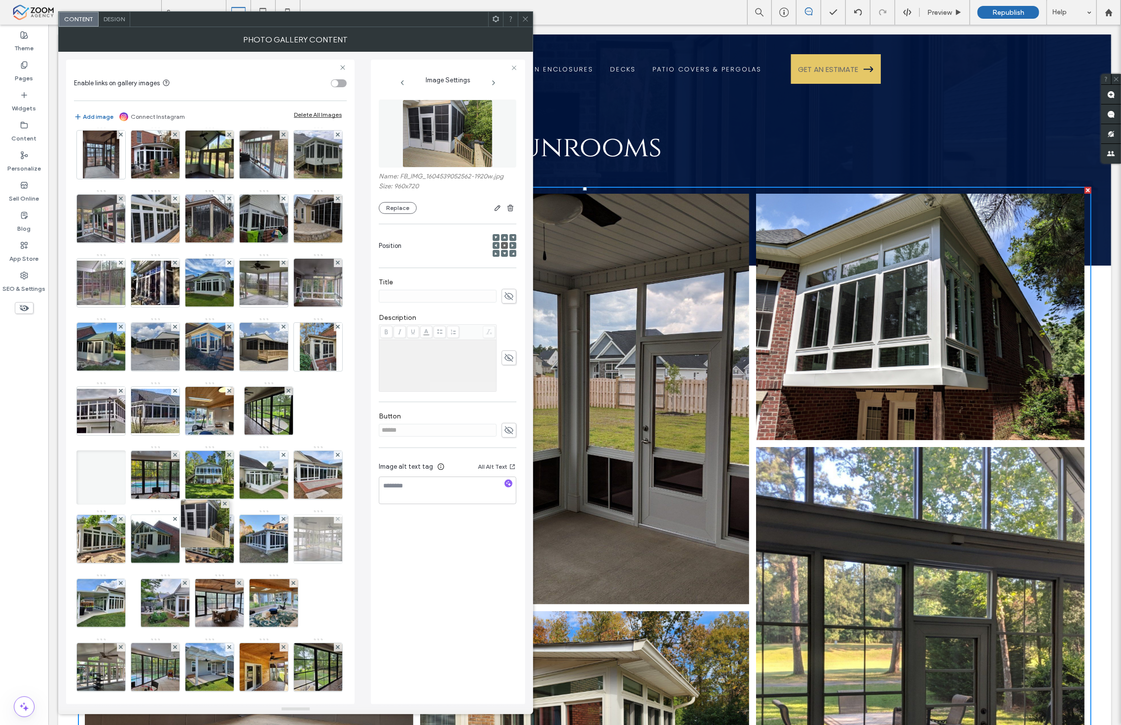
drag, startPoint x: 155, startPoint y: 254, endPoint x: 241, endPoint y: 687, distance: 441.3
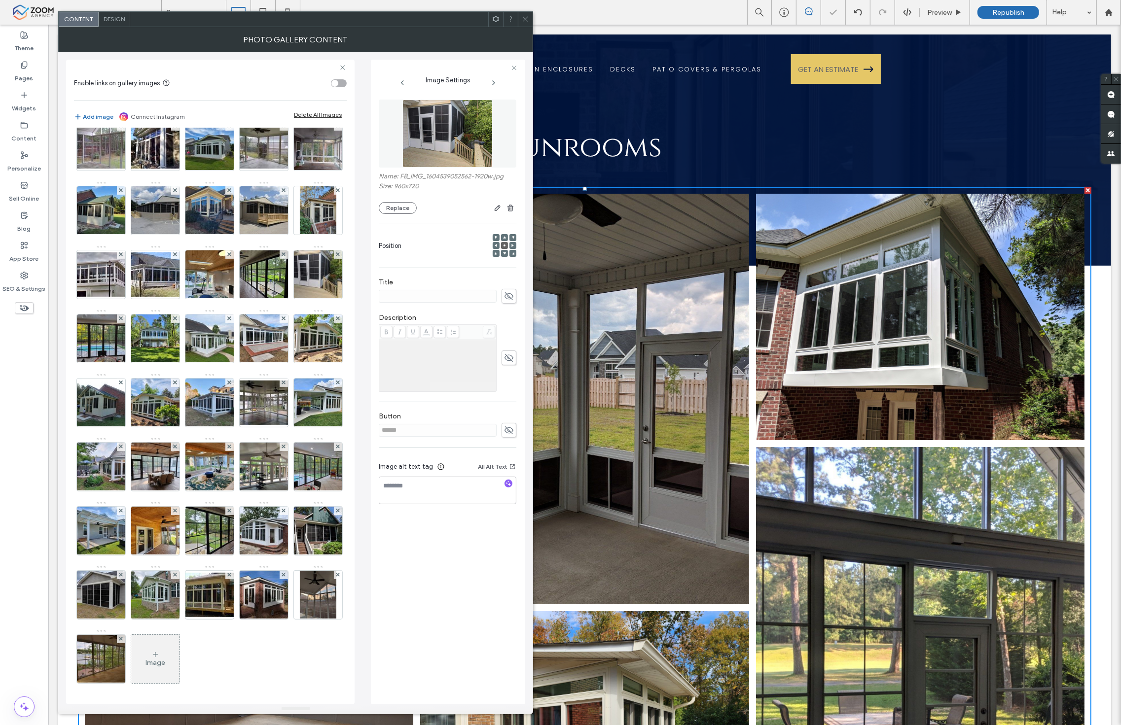
scroll to position [355, 0]
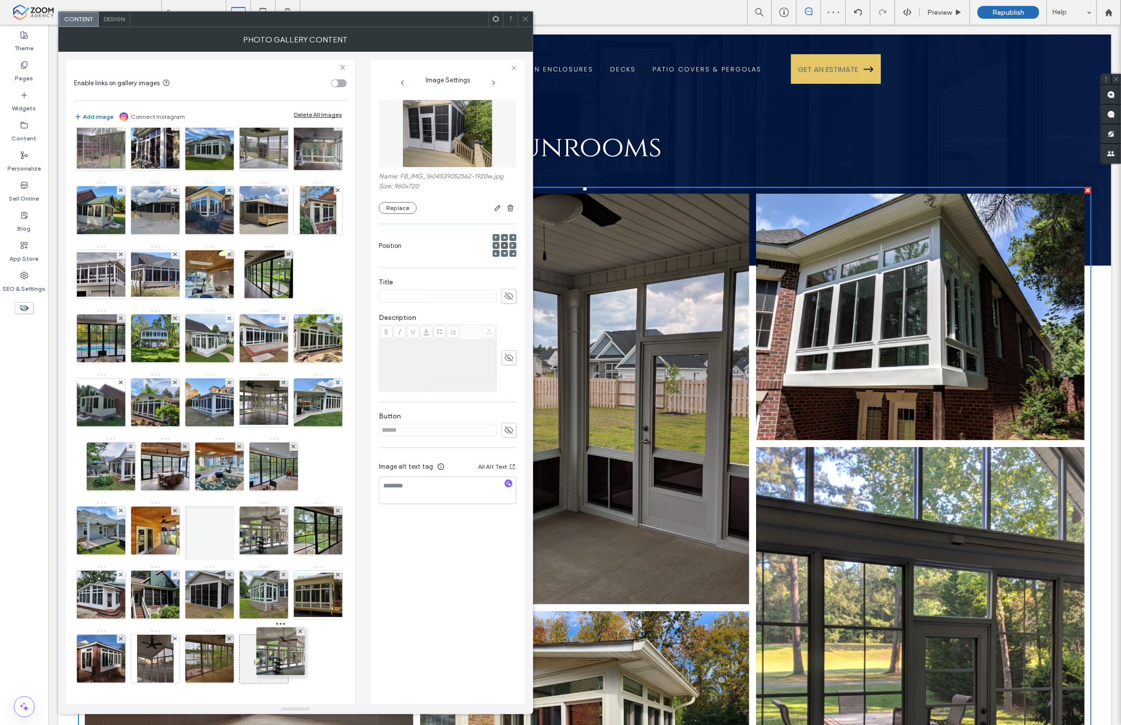
drag, startPoint x: 206, startPoint y: 292, endPoint x: 299, endPoint y: 744, distance: 460.7
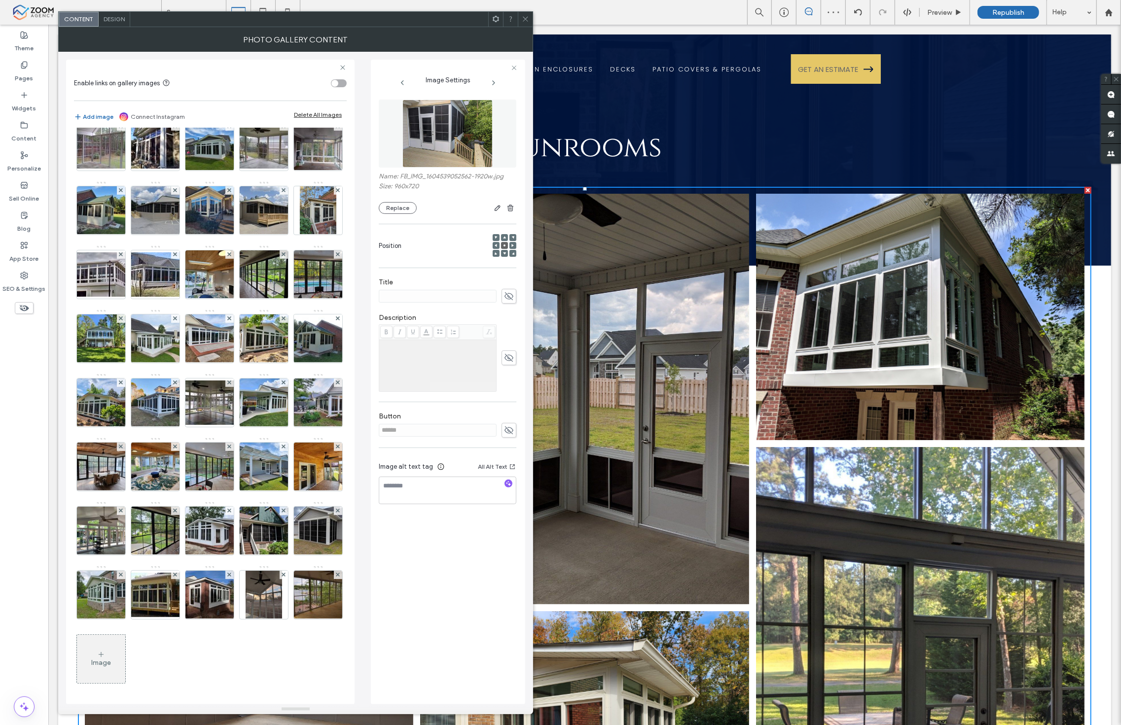
scroll to position [247, 0]
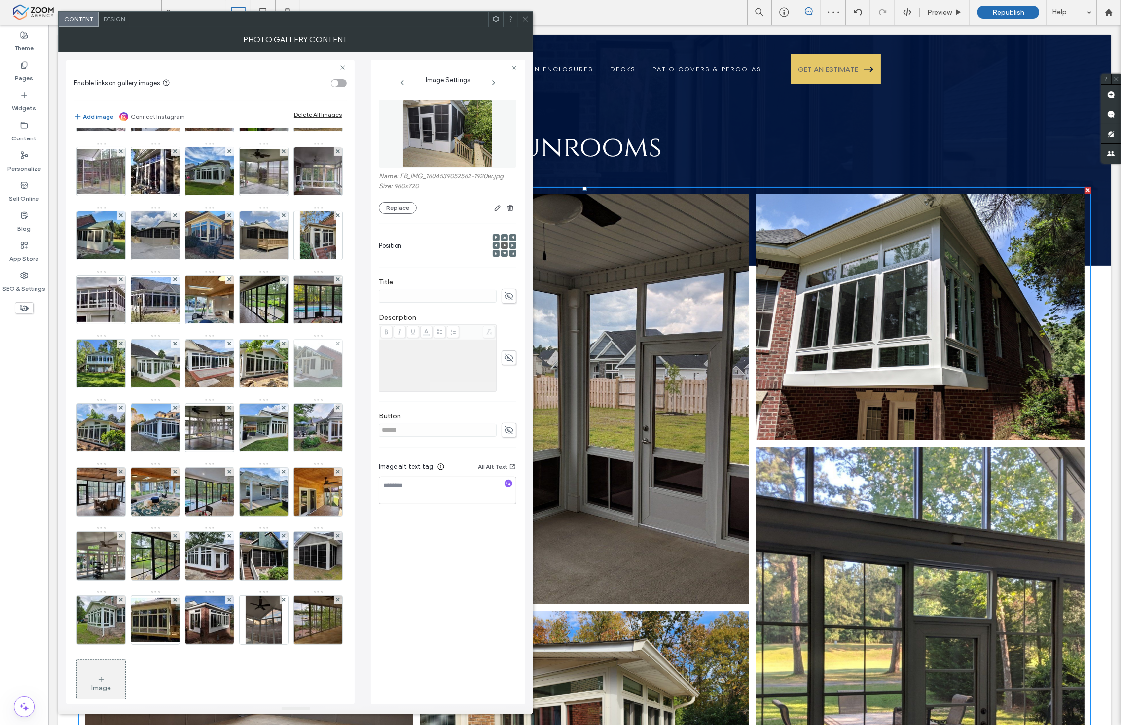
click at [286, 388] on img at bounding box center [318, 364] width 65 height 48
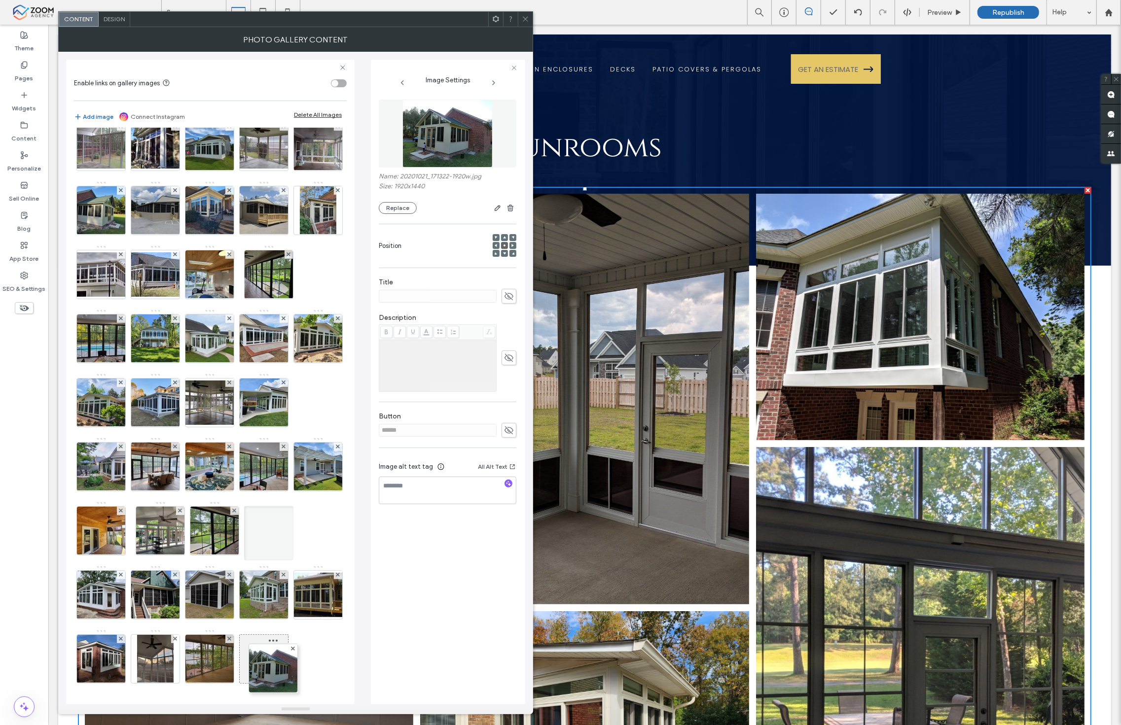
scroll to position [466, 0]
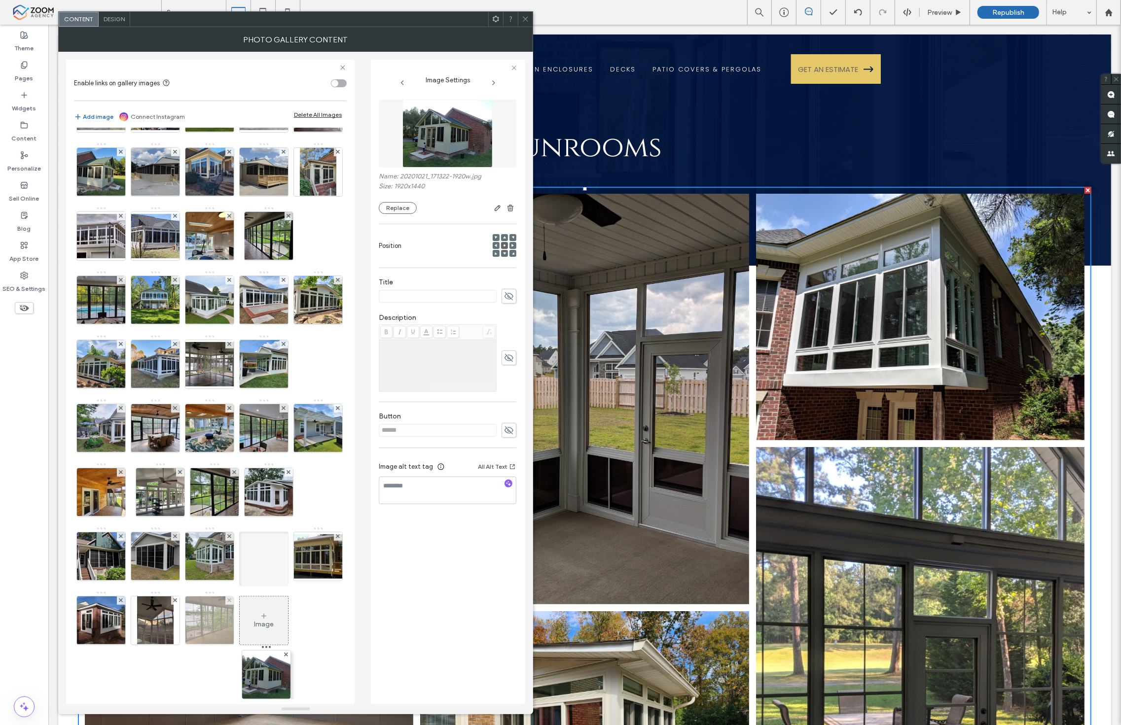
drag, startPoint x: 258, startPoint y: 465, endPoint x: 257, endPoint y: 575, distance: 110.4
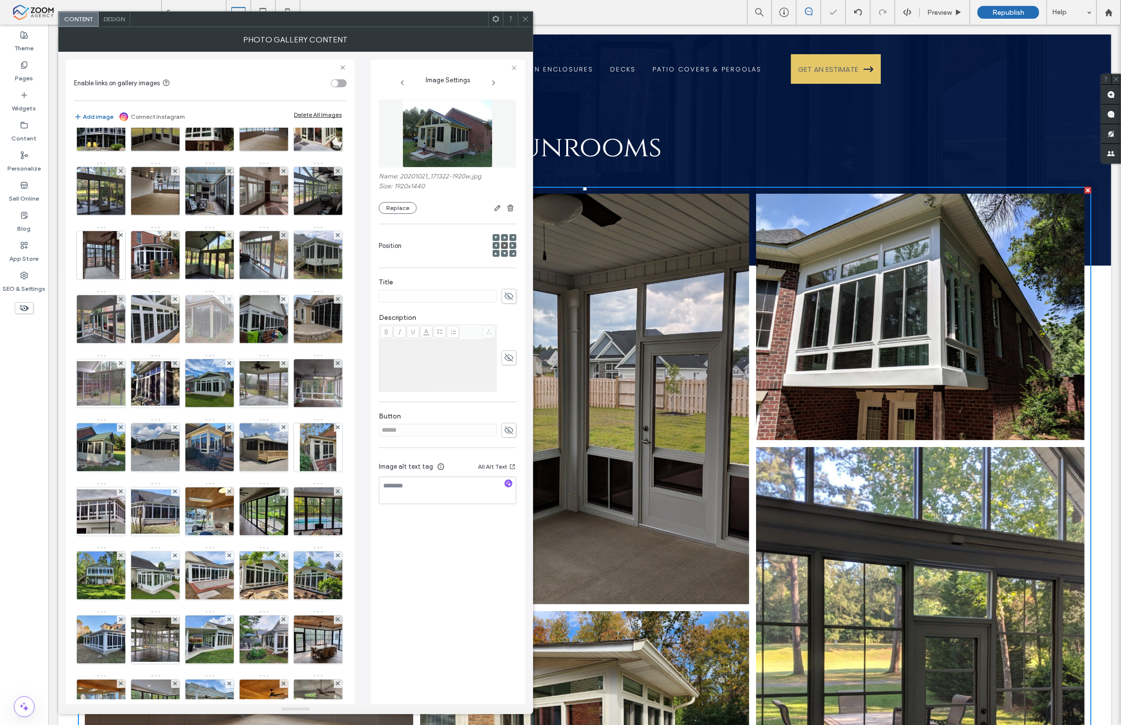
scroll to position [0, 0]
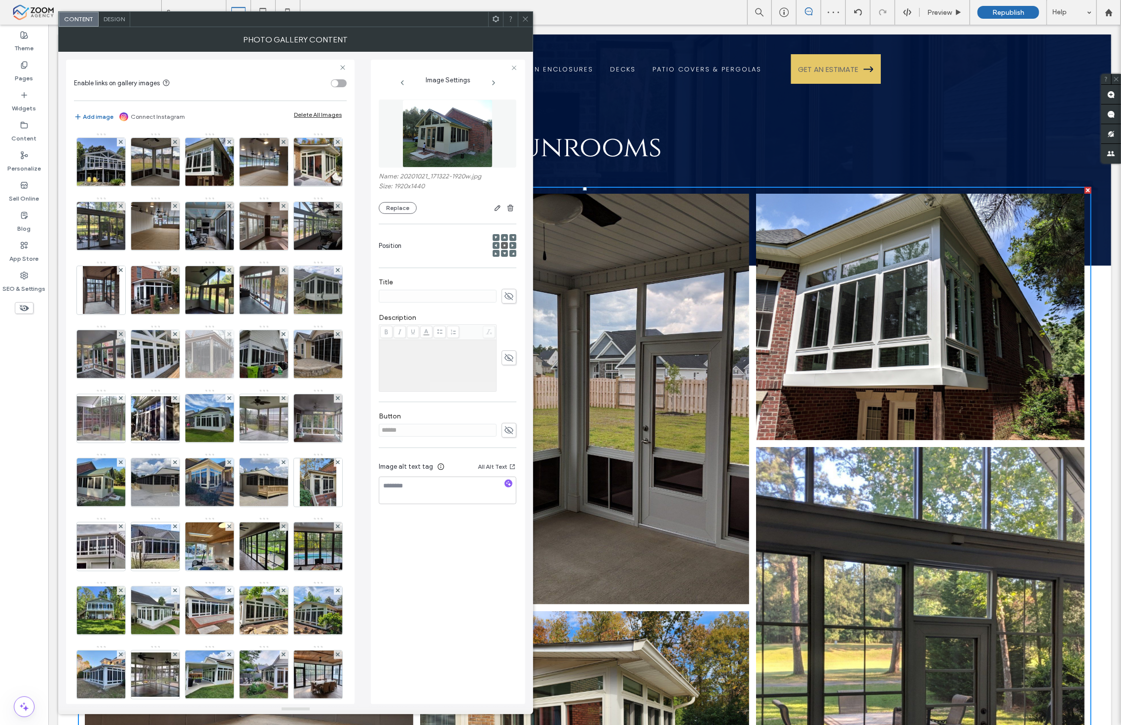
click at [177, 379] on img at bounding box center [209, 354] width 65 height 48
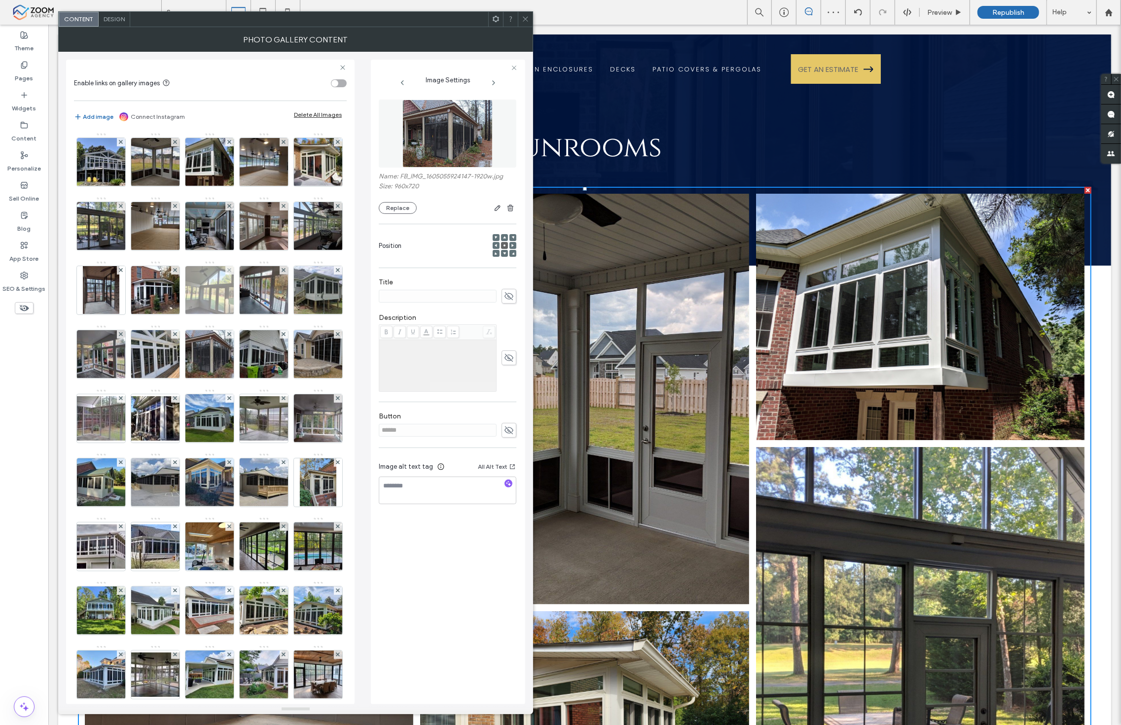
click at [177, 315] on img at bounding box center [209, 290] width 65 height 48
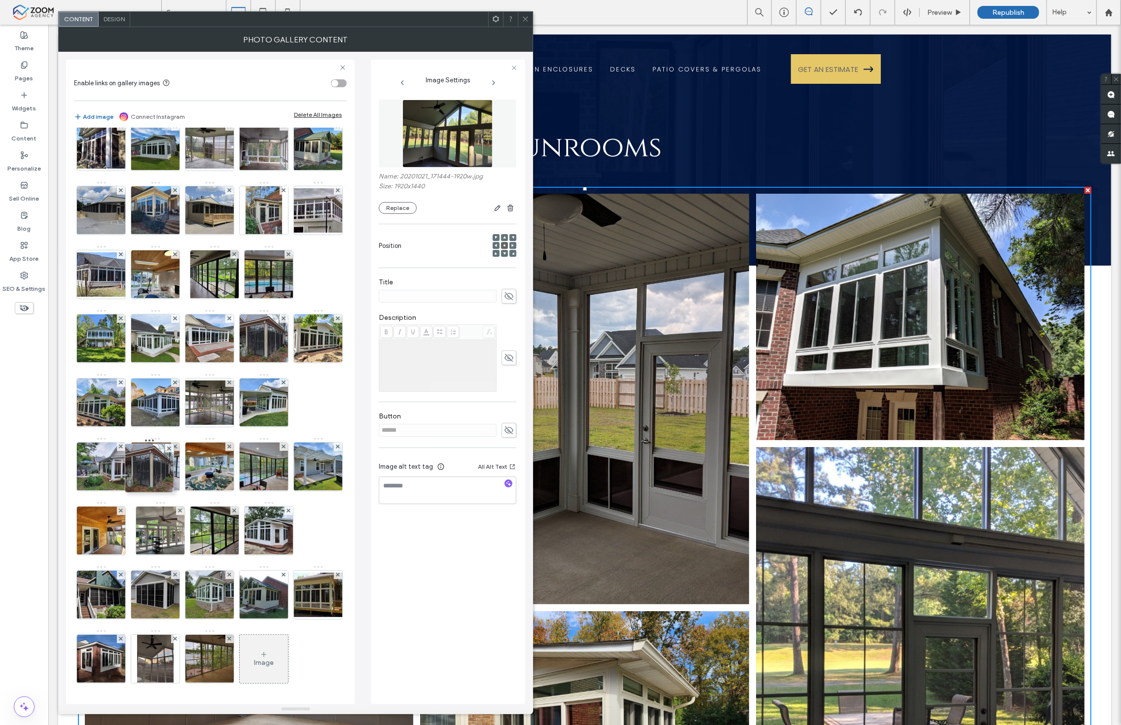
scroll to position [383, 0]
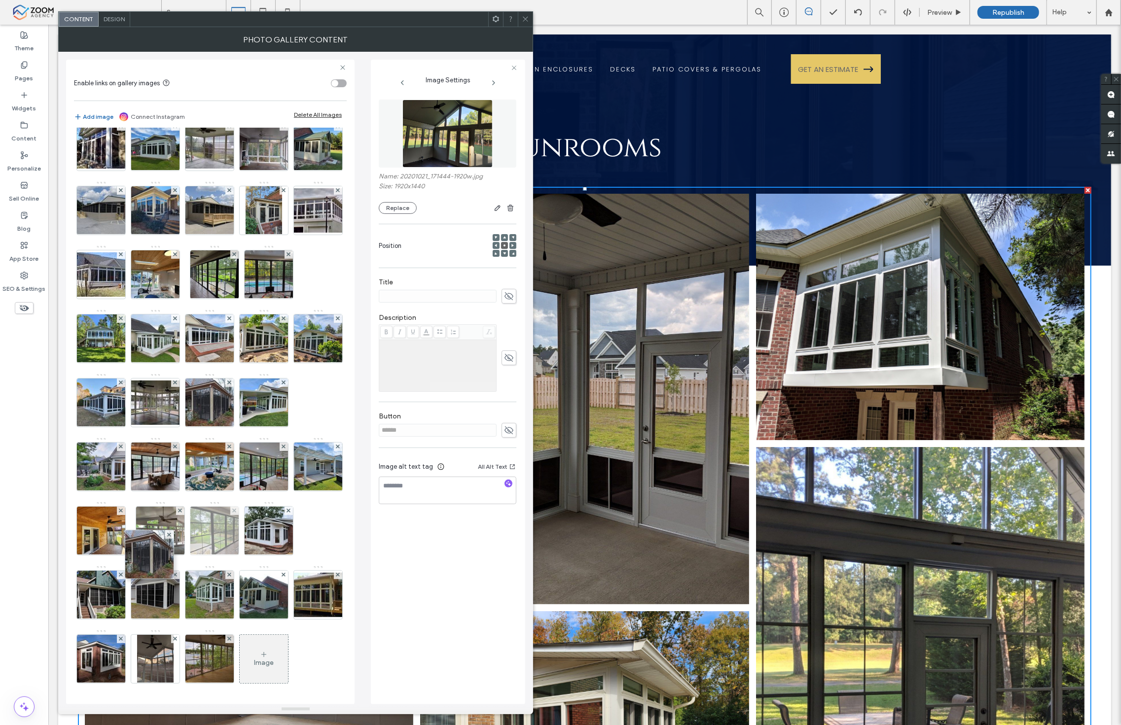
drag, startPoint x: 107, startPoint y: 324, endPoint x: 238, endPoint y: 559, distance: 268.2
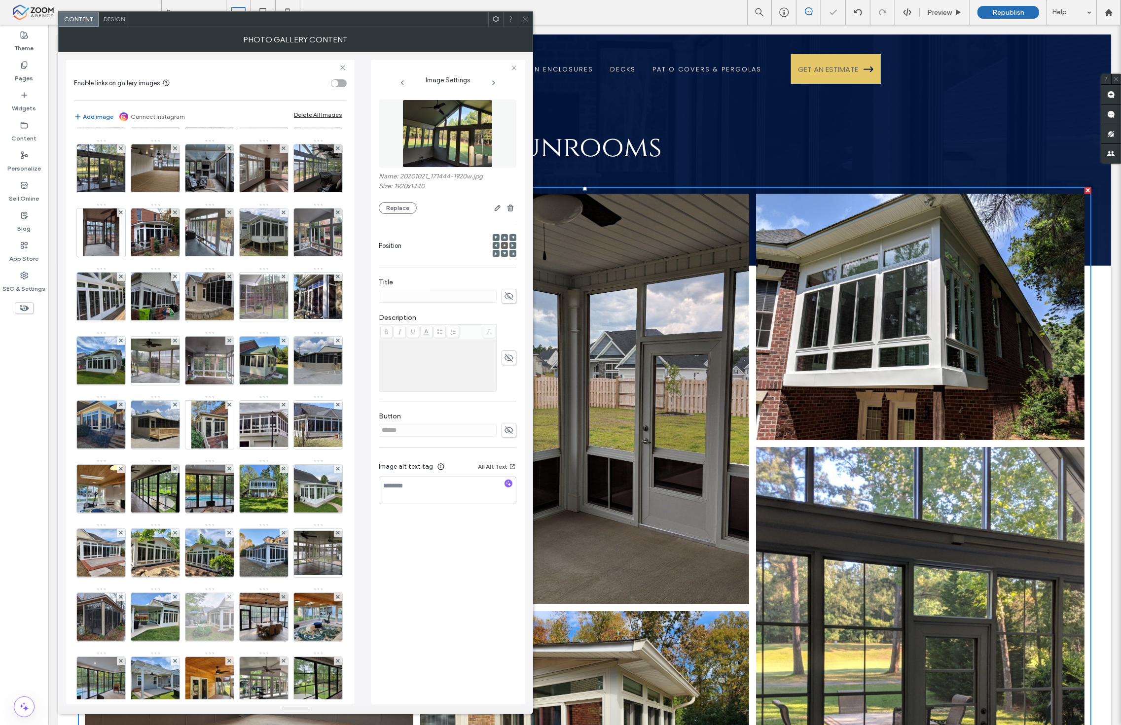
scroll to position [0, 0]
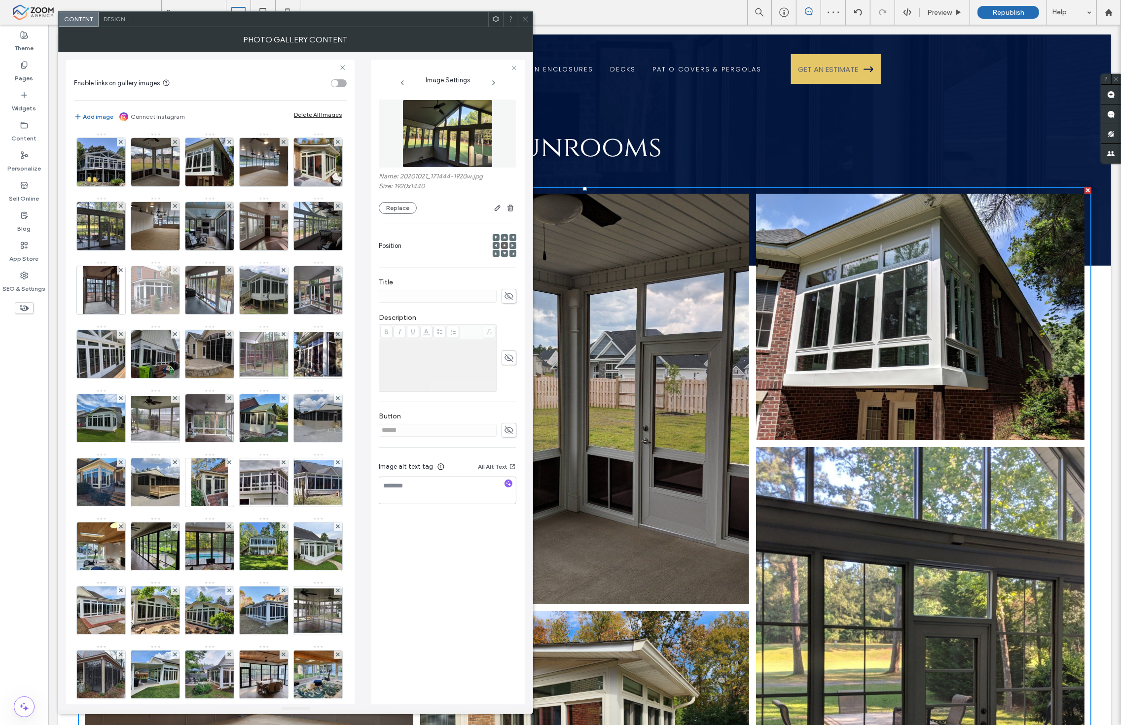
click at [188, 301] on img at bounding box center [155, 290] width 65 height 48
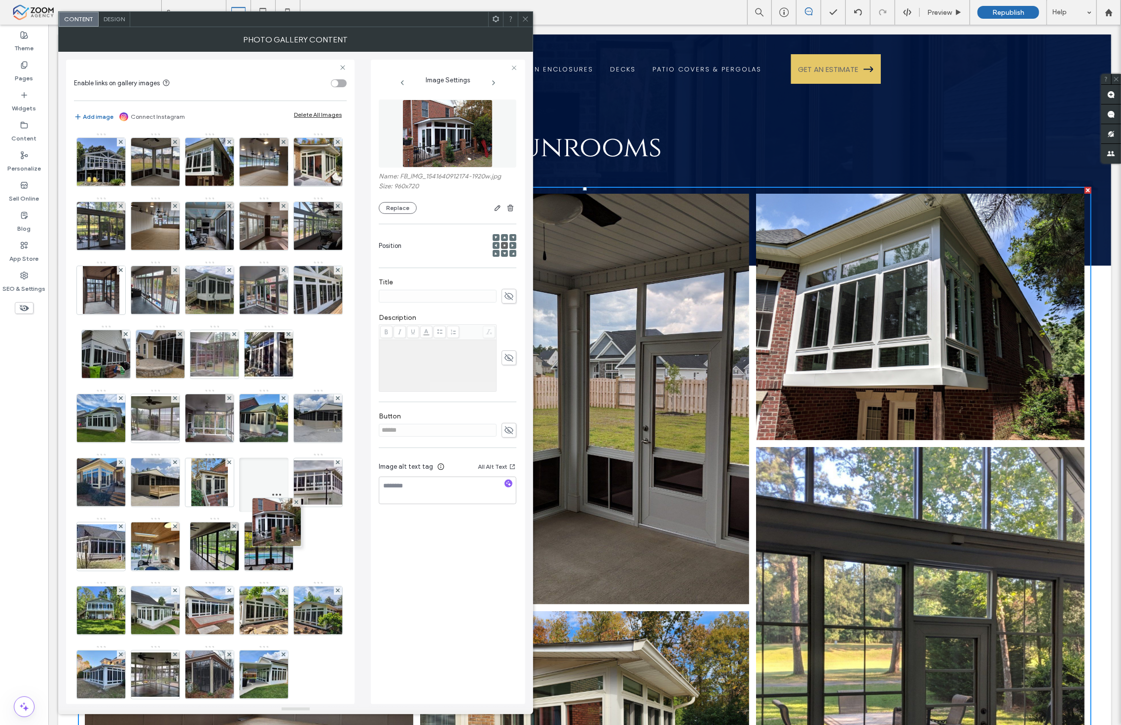
drag, startPoint x: 305, startPoint y: 289, endPoint x: 279, endPoint y: 725, distance: 436.6
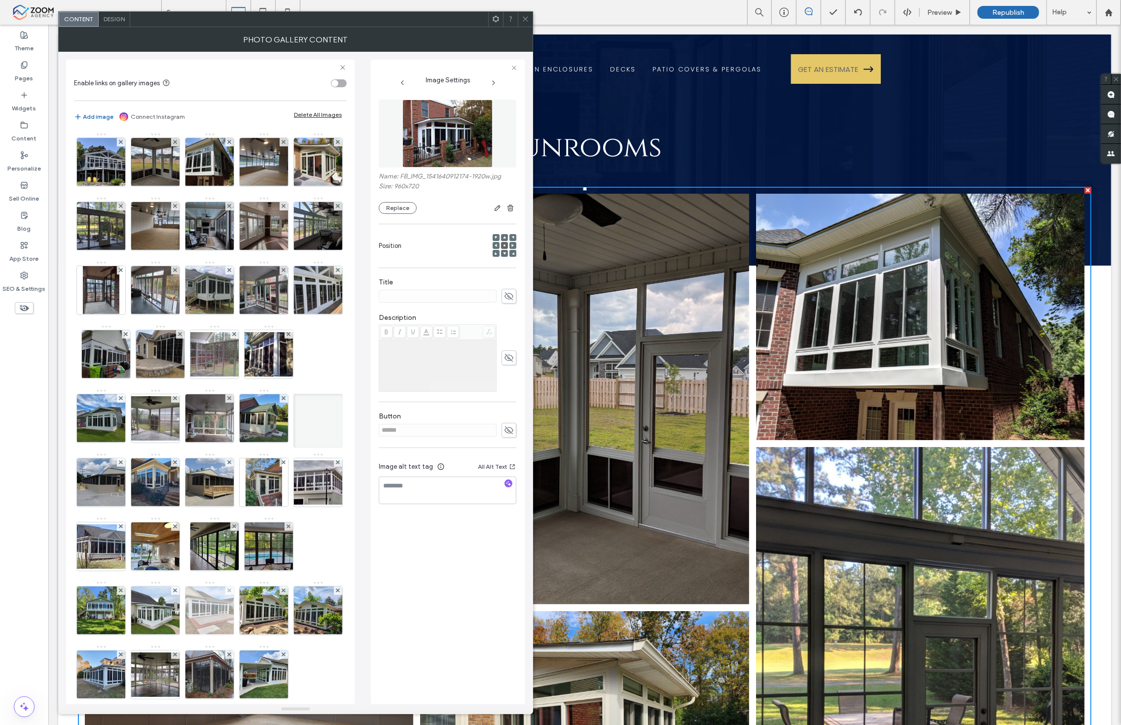
click at [242, 635] on img at bounding box center [209, 611] width 65 height 48
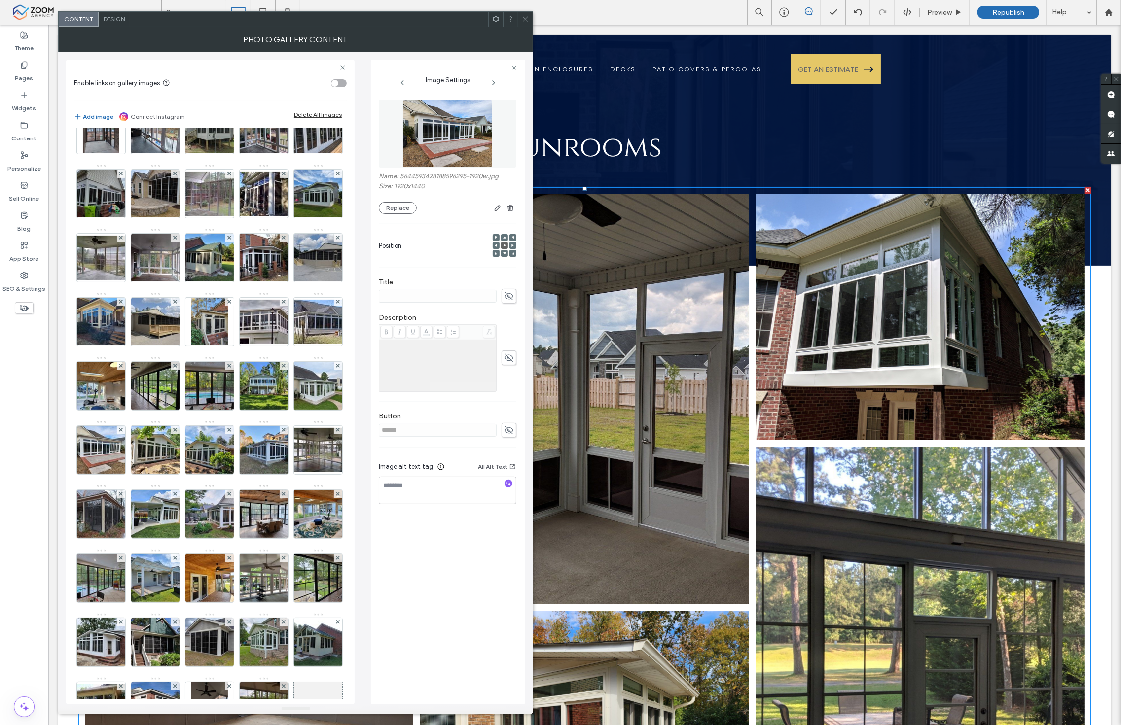
scroll to position [219, 0]
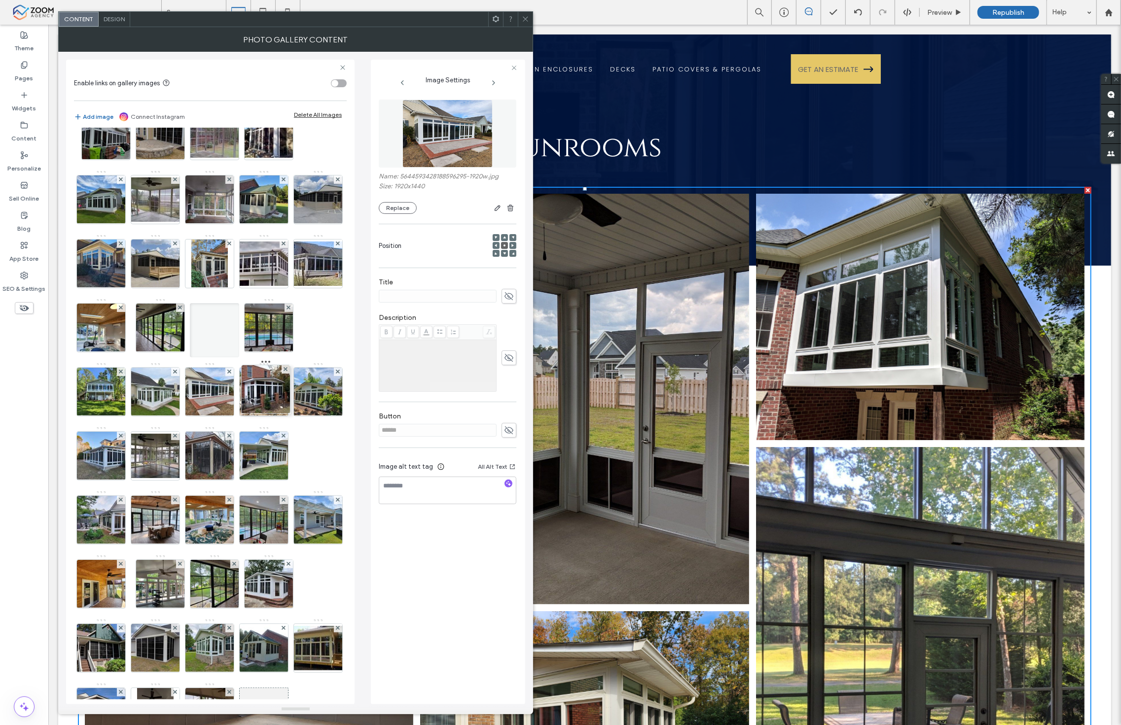
drag, startPoint x: 262, startPoint y: 235, endPoint x: 296, endPoint y: 506, distance: 273.3
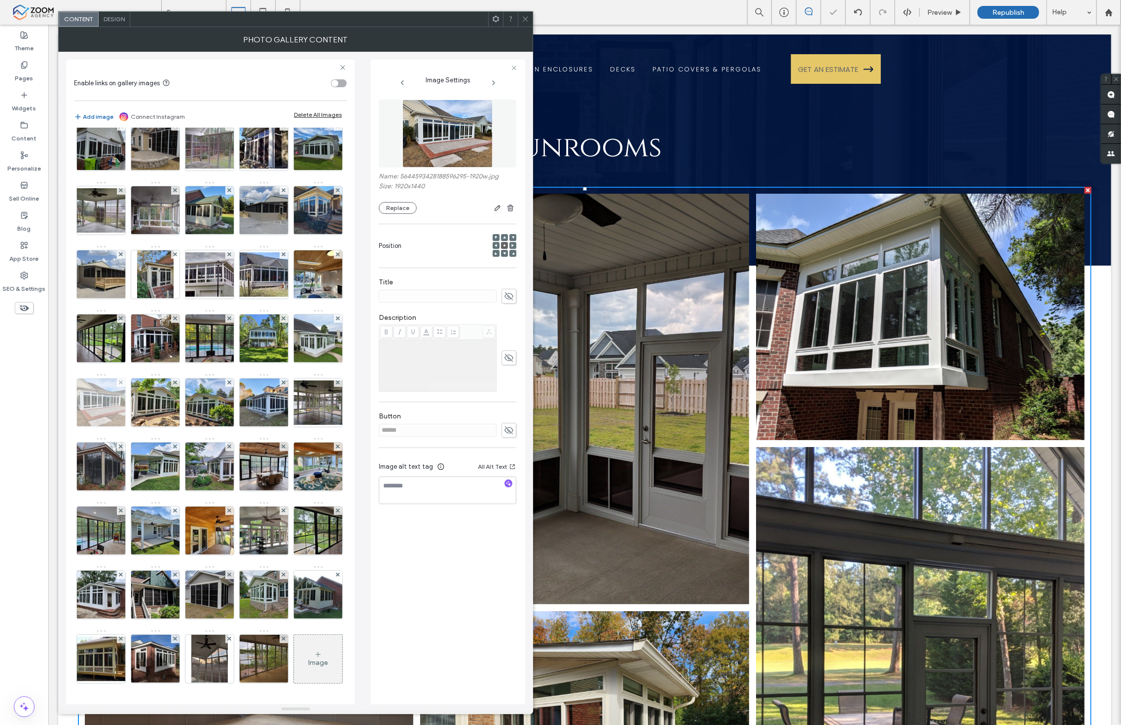
scroll to position [328, 0]
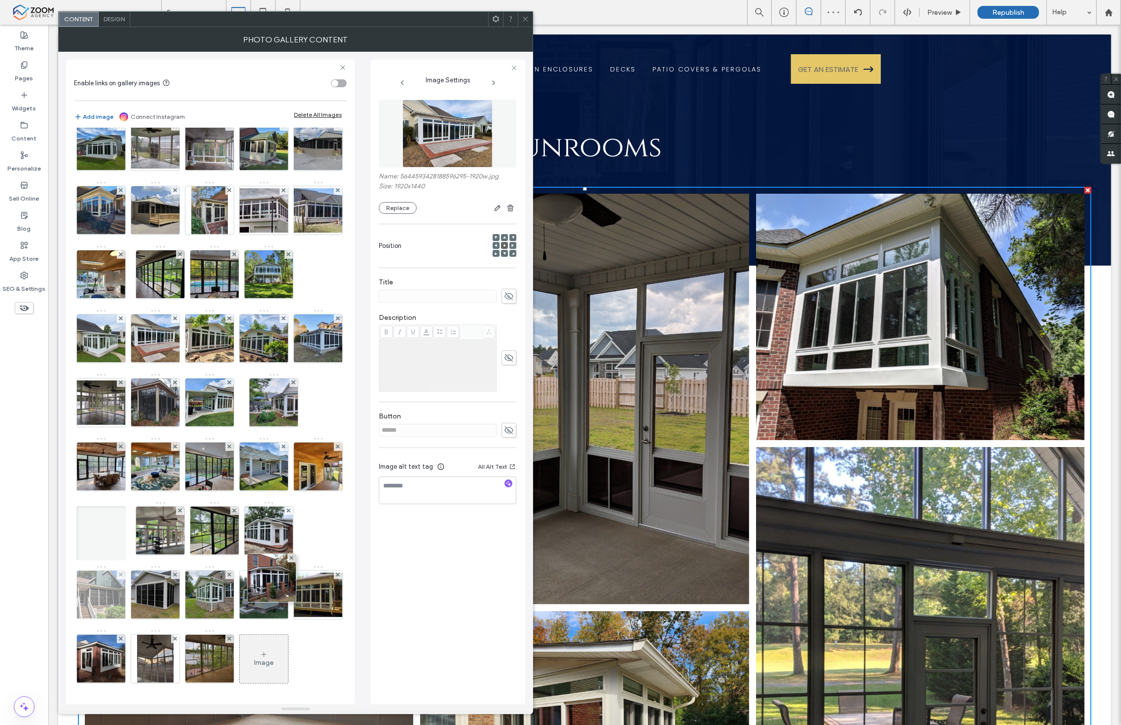
drag, startPoint x: 265, startPoint y: 253, endPoint x: 264, endPoint y: 585, distance: 331.8
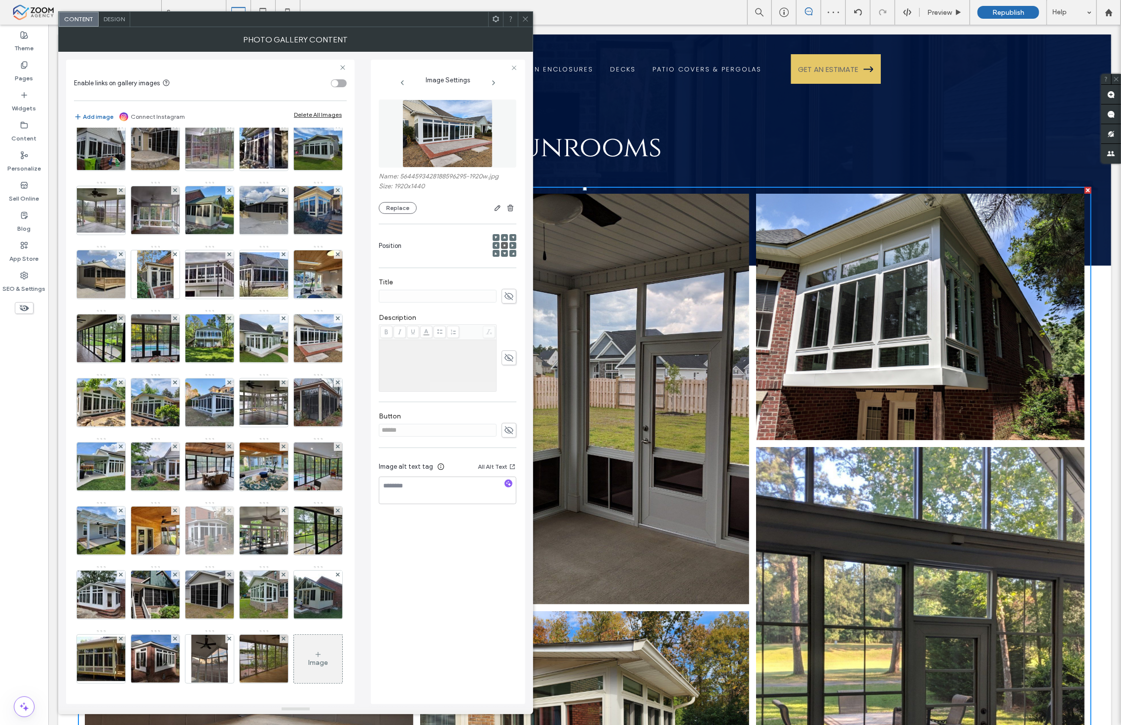
scroll to position [402, 0]
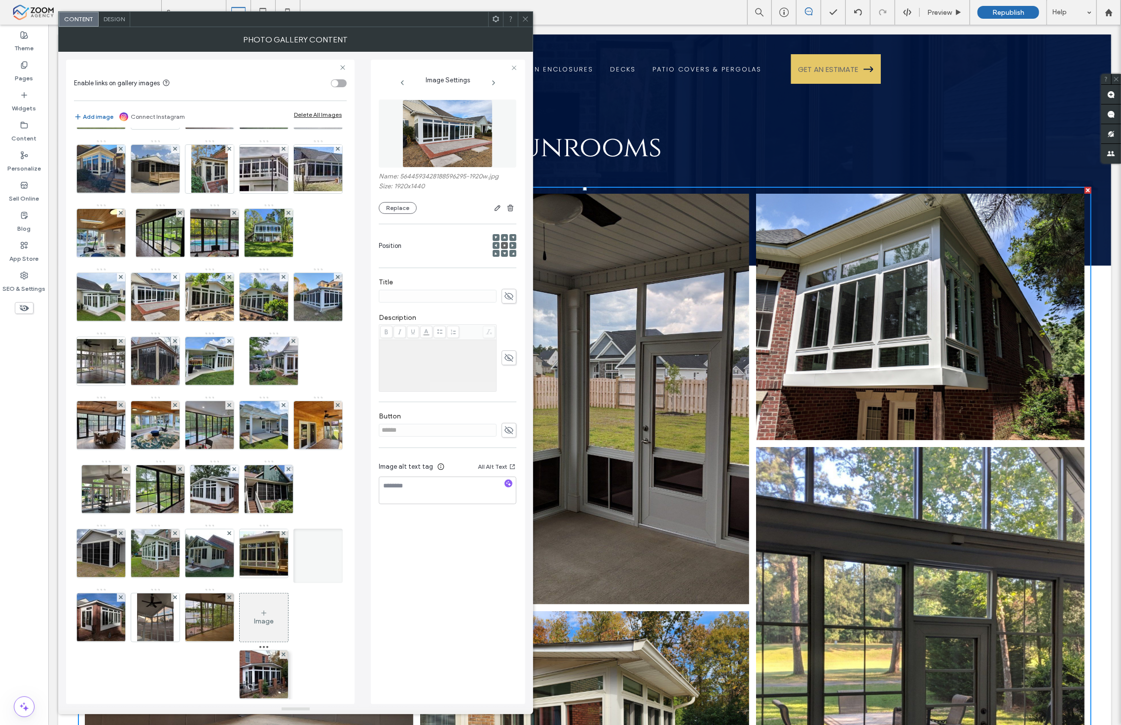
drag, startPoint x: 263, startPoint y: 441, endPoint x: 255, endPoint y: 635, distance: 193.9
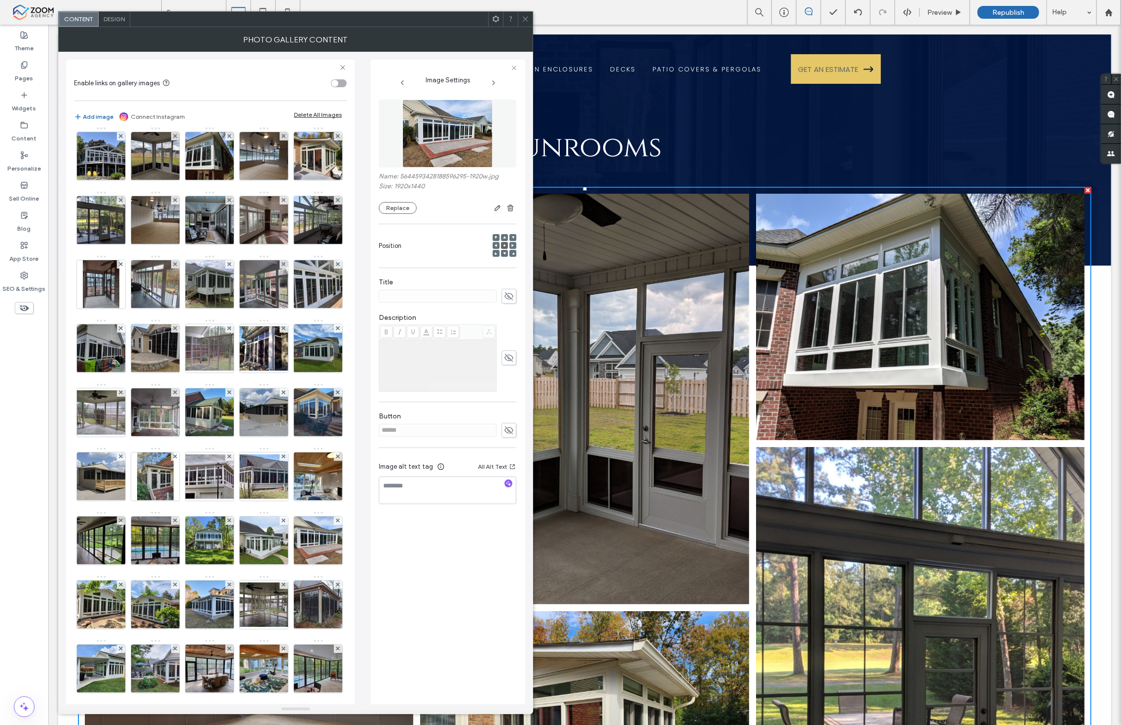
scroll to position [0, 0]
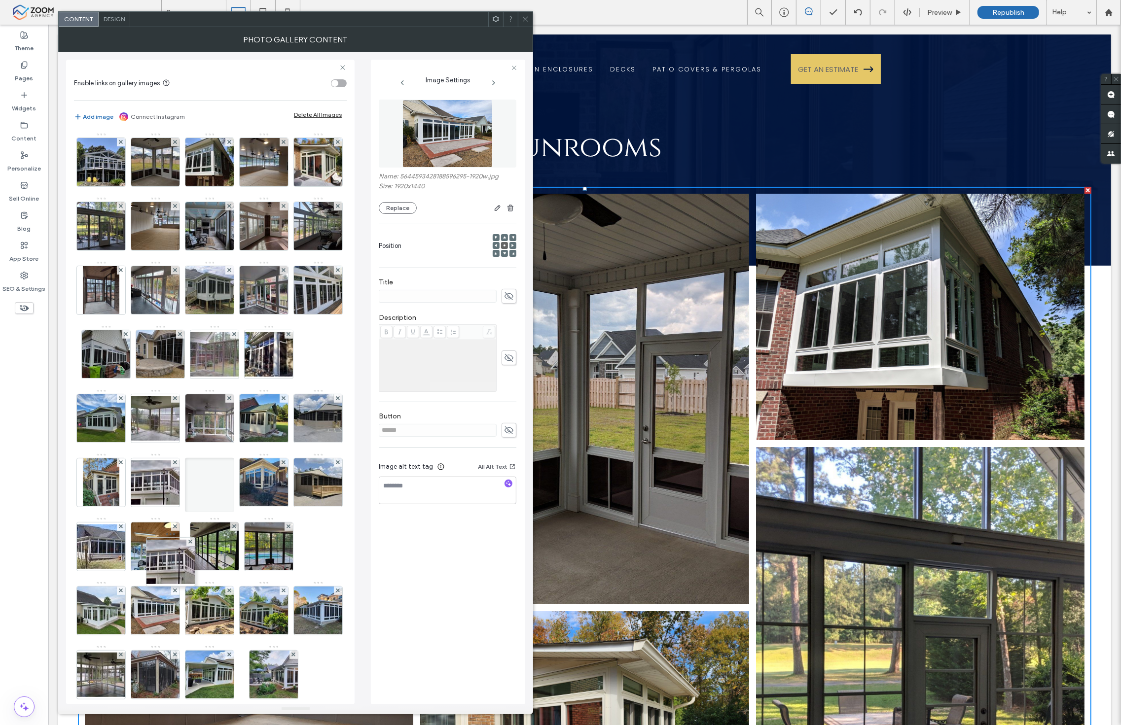
drag, startPoint x: 101, startPoint y: 679, endPoint x: 265, endPoint y: 122, distance: 581.4
click at [265, 122] on div "Enable links on gallery images Add image Connect Instagram Delete All Images Im…" at bounding box center [210, 382] width 288 height 645
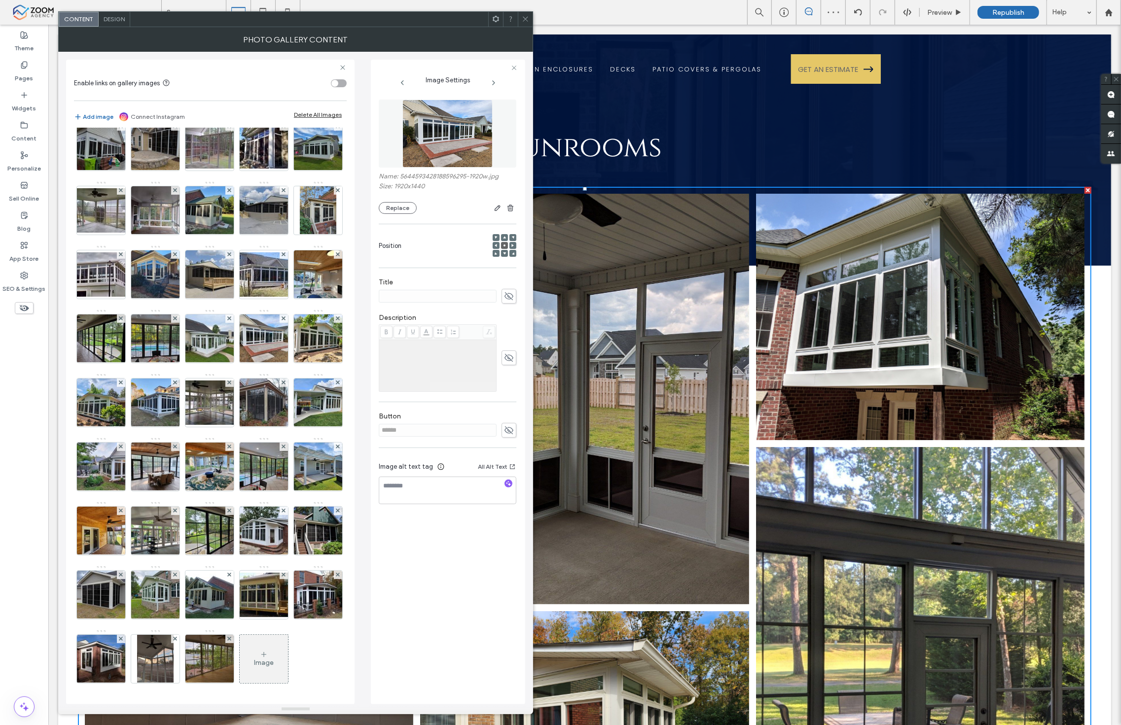
scroll to position [274, 0]
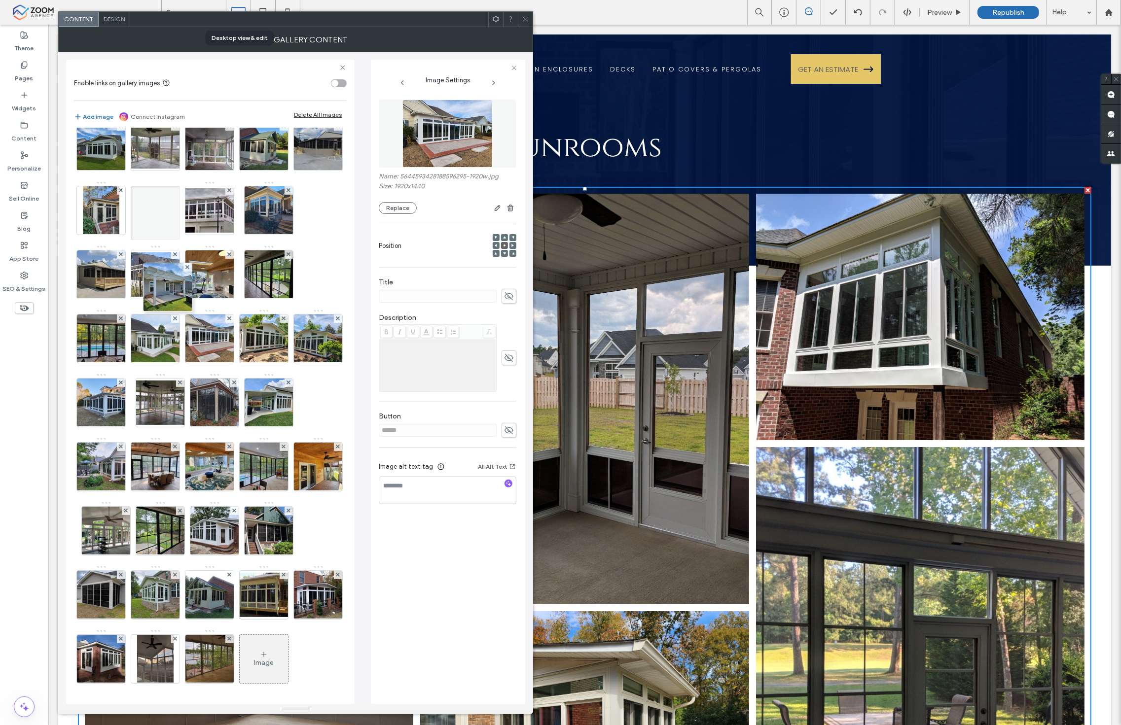
drag, startPoint x: 104, startPoint y: 605, endPoint x: 244, endPoint y: 9, distance: 612.4
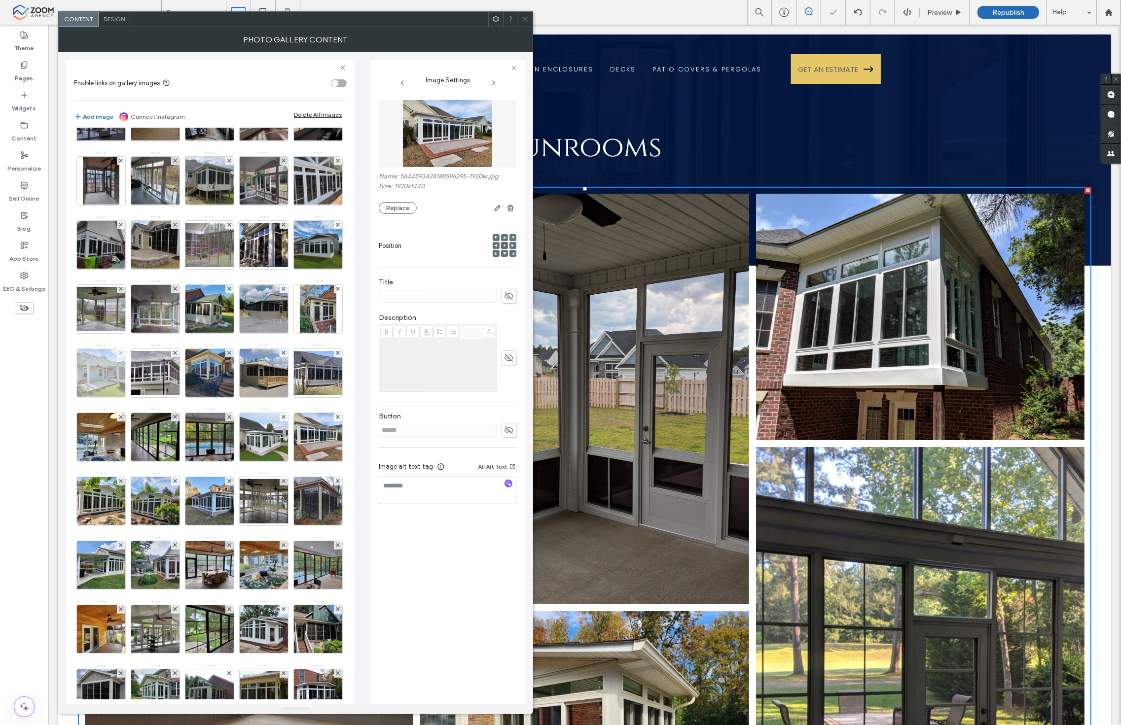
scroll to position [55, 0]
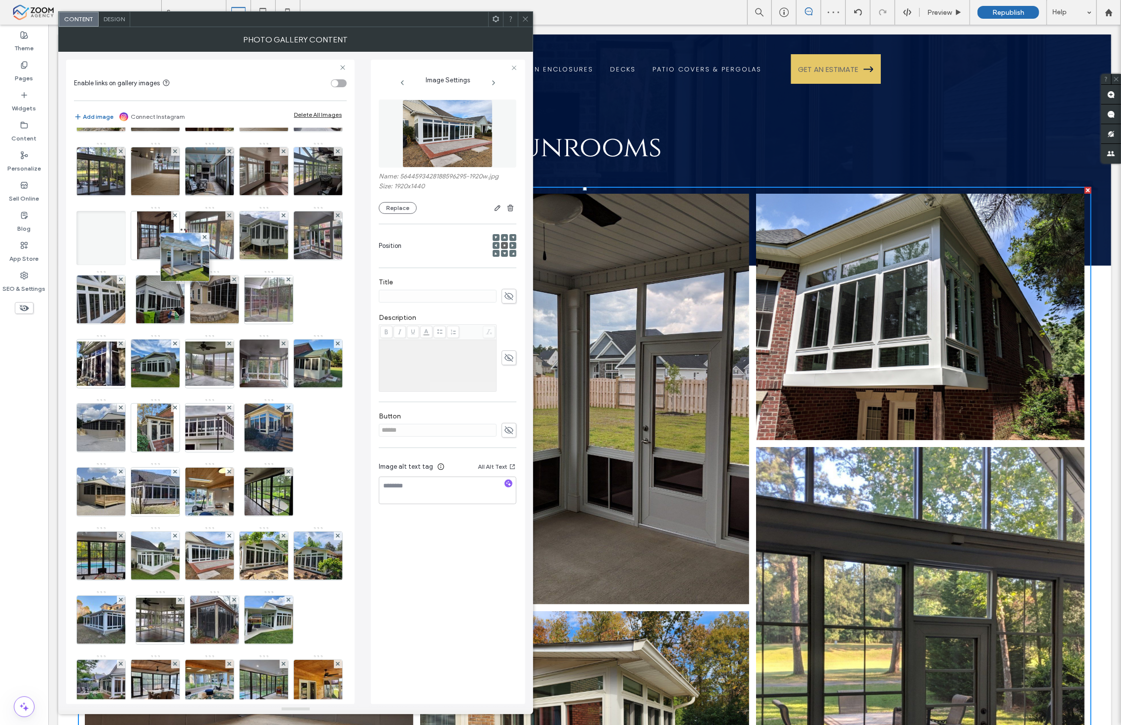
drag, startPoint x: 166, startPoint y: 452, endPoint x: 205, endPoint y: 85, distance: 368.3
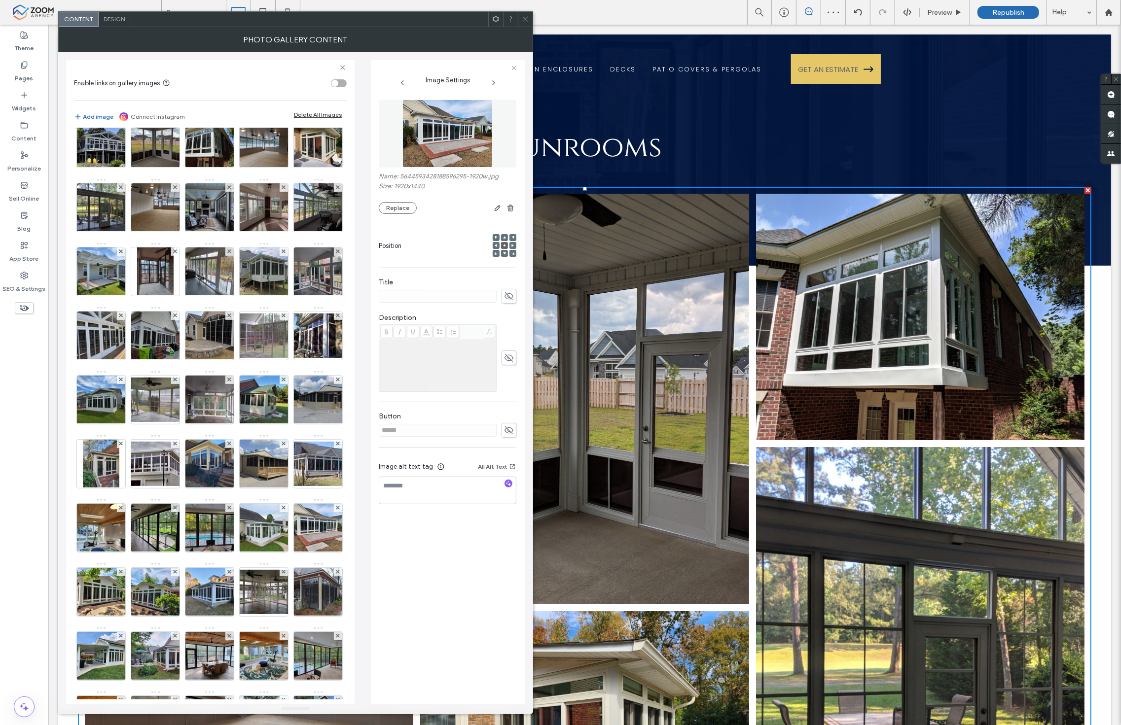
scroll to position [0, 0]
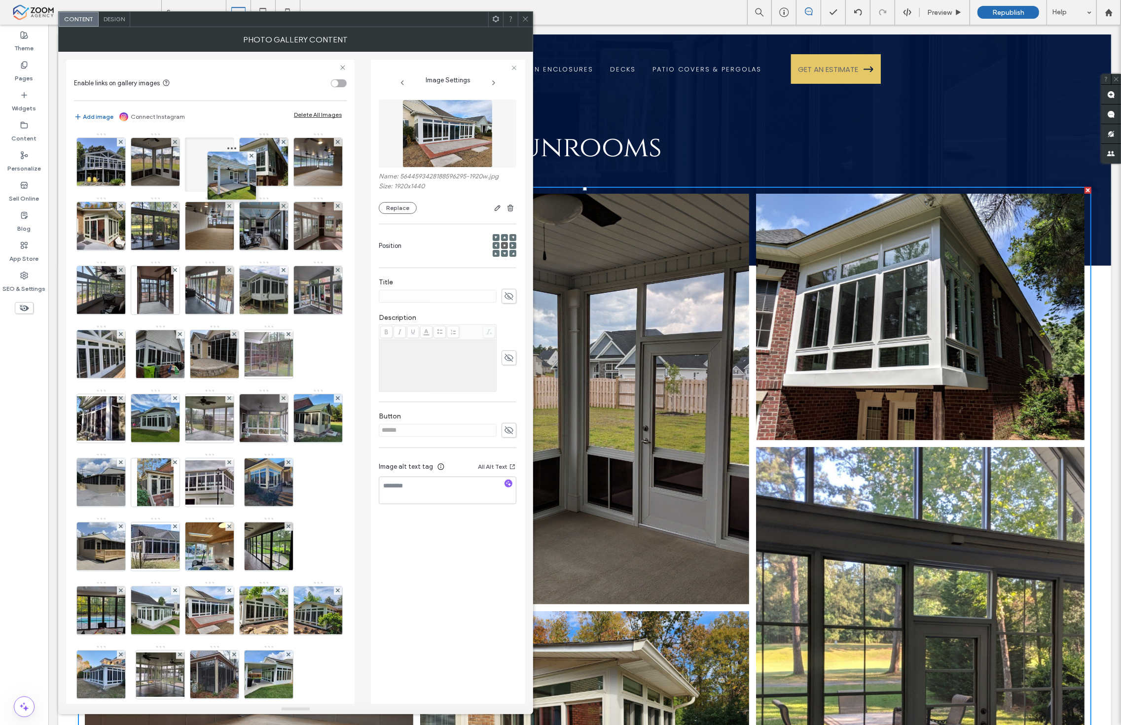
drag, startPoint x: 206, startPoint y: 298, endPoint x: 241, endPoint y: 130, distance: 171.7
click at [241, 130] on div "Image" at bounding box center [210, 549] width 272 height 843
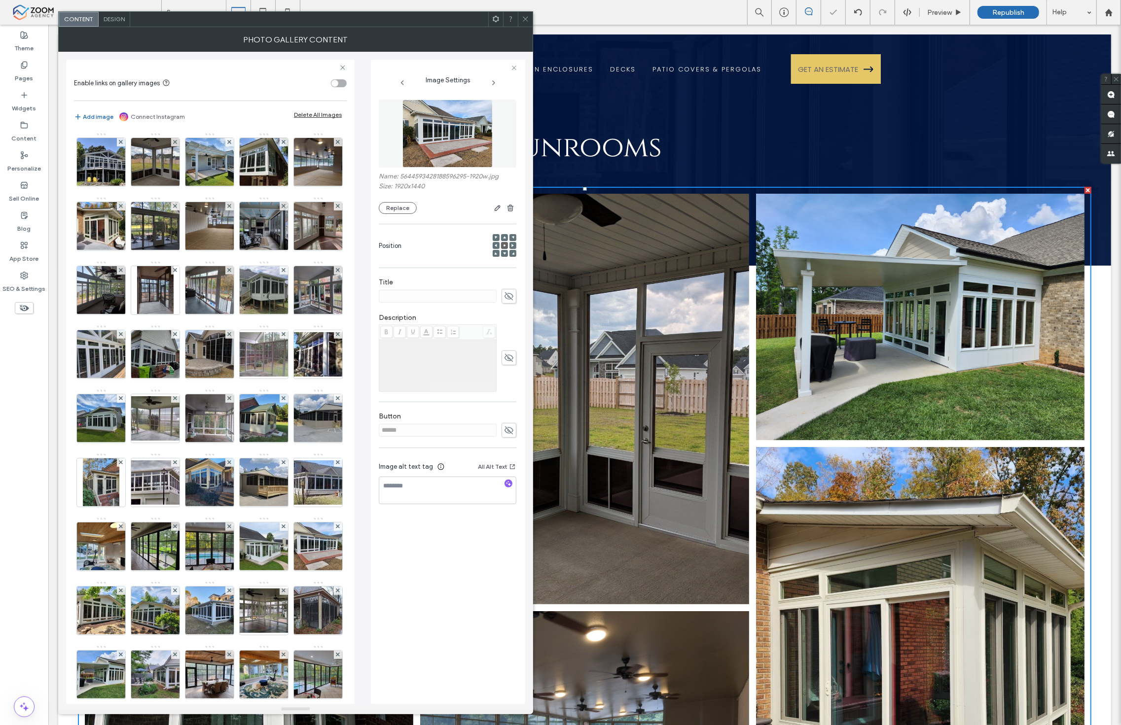
click at [528, 16] on icon at bounding box center [525, 18] width 7 height 7
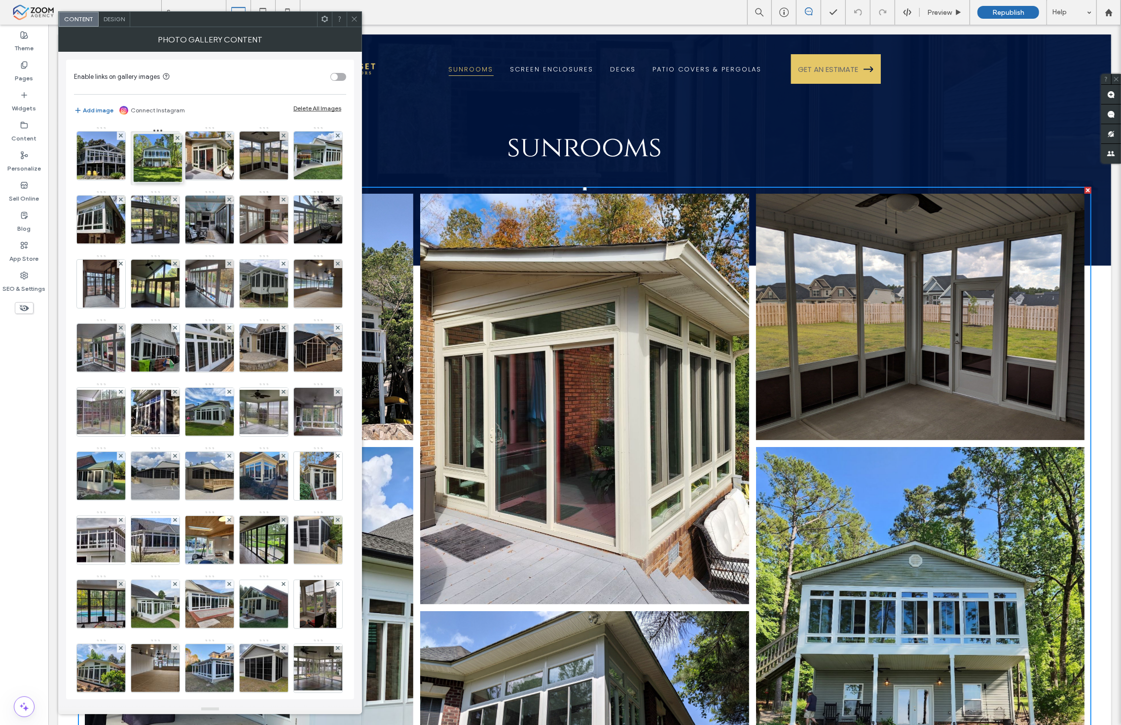
click at [165, 60] on div "Enable links on gallery images Add image Connect Instagram Delete All Images Im…" at bounding box center [210, 380] width 288 height 640
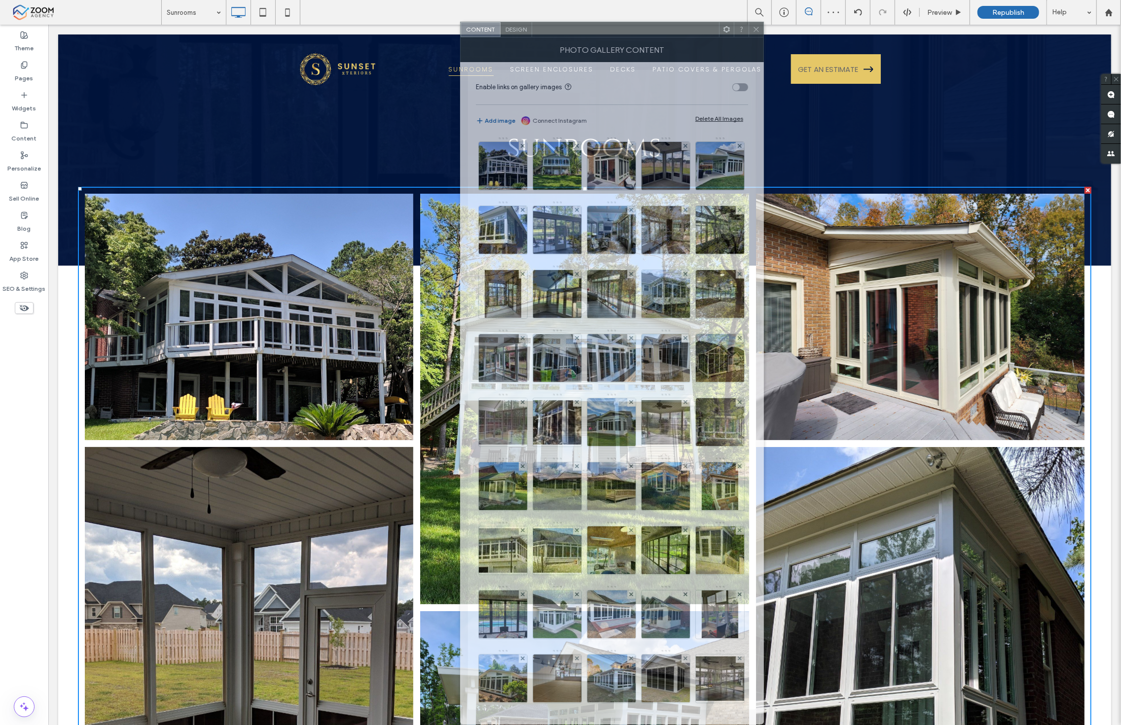
drag, startPoint x: 265, startPoint y: 31, endPoint x: 647, endPoint y: 28, distance: 382.1
click at [647, 28] on div at bounding box center [625, 29] width 187 height 15
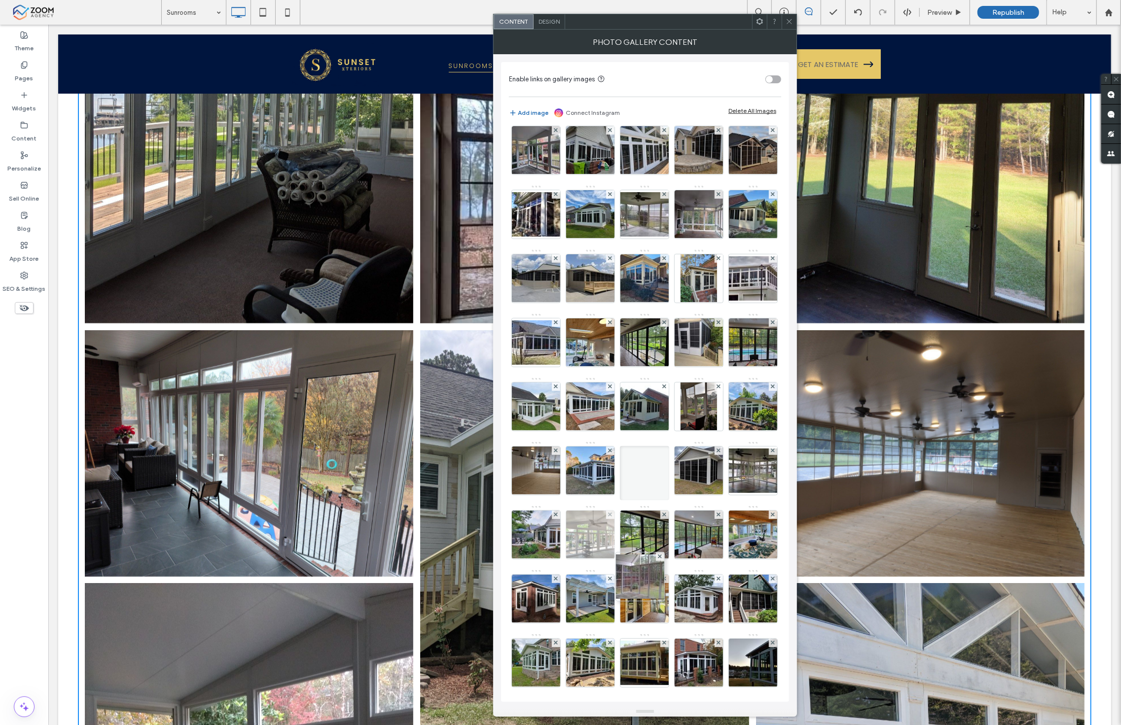
scroll to position [255, 0]
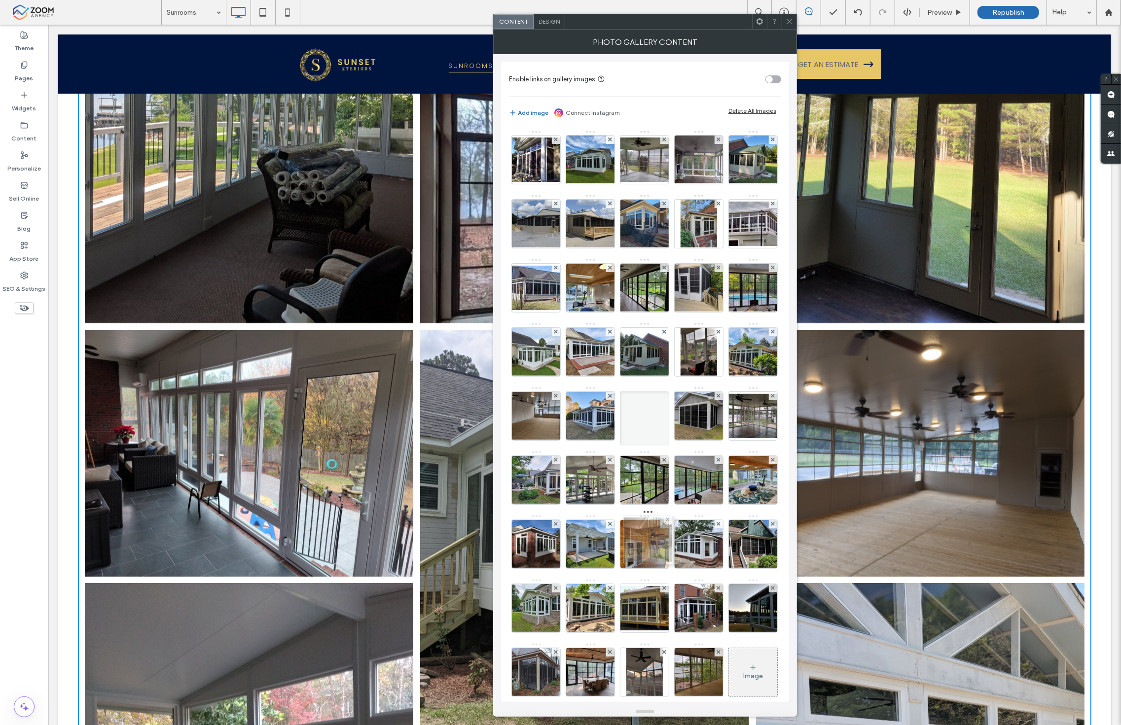
drag, startPoint x: 531, startPoint y: 263, endPoint x: 657, endPoint y: 558, distance: 320.5
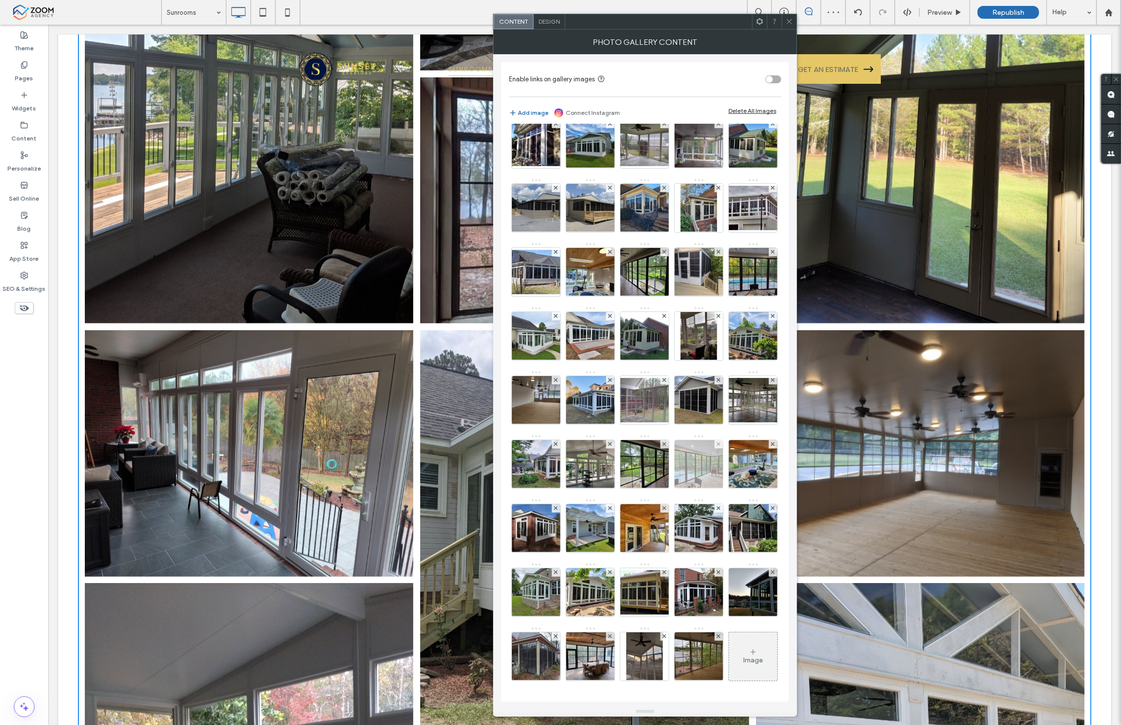
scroll to position [474, 0]
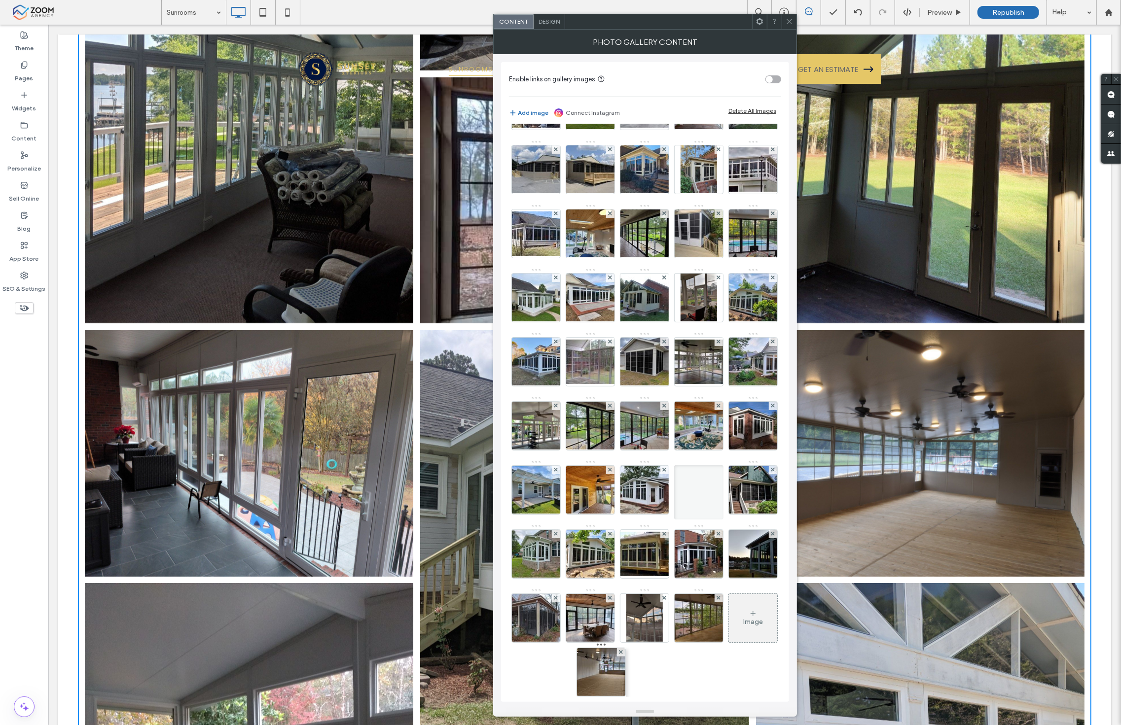
drag, startPoint x: 536, startPoint y: 320, endPoint x: 658, endPoint y: 617, distance: 320.2
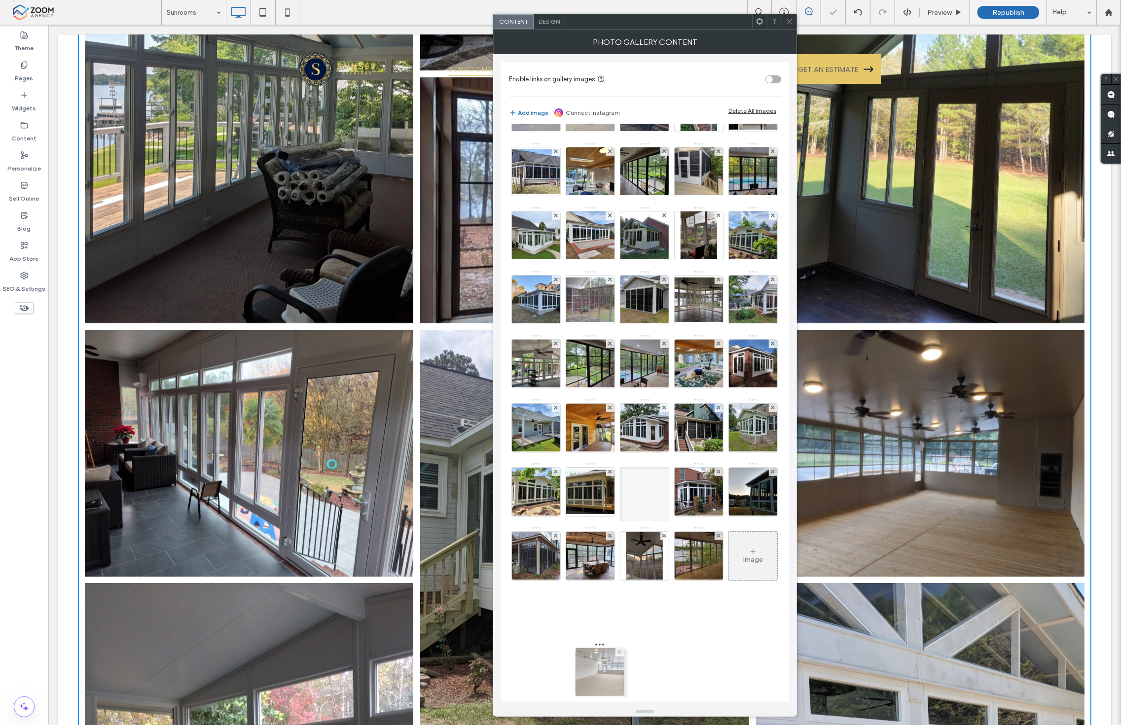
drag, startPoint x: 589, startPoint y: 518, endPoint x: 607, endPoint y: 592, distance: 76.1
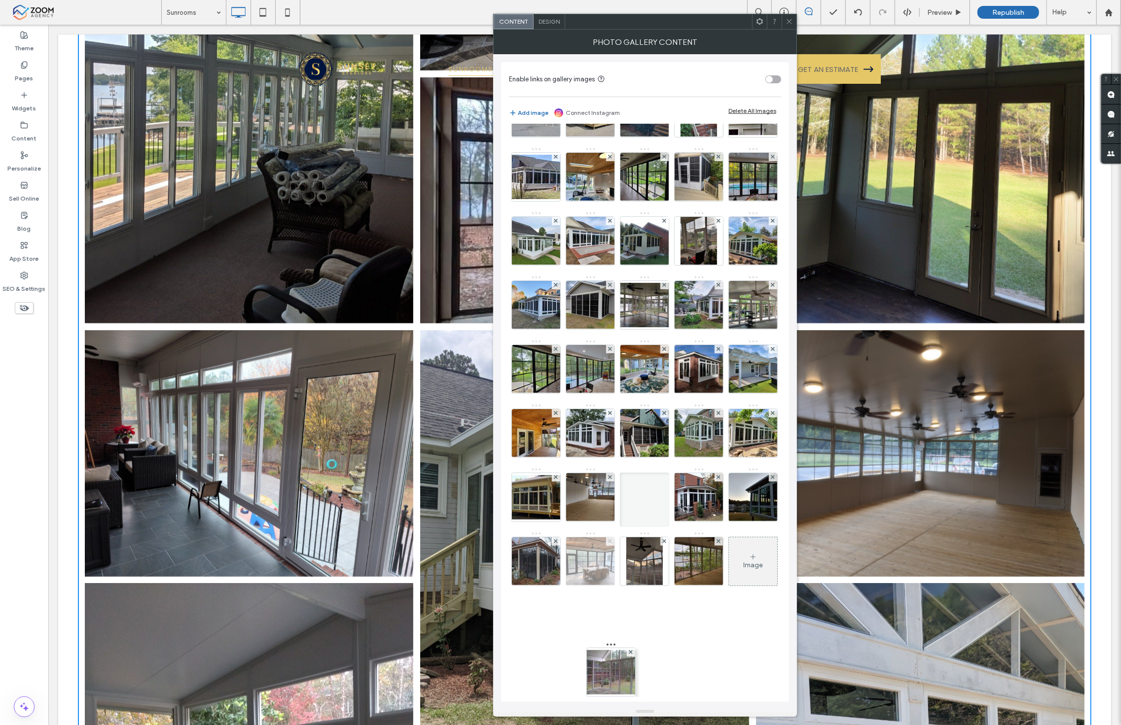
drag, startPoint x: 587, startPoint y: 317, endPoint x: 608, endPoint y: 627, distance: 311.3
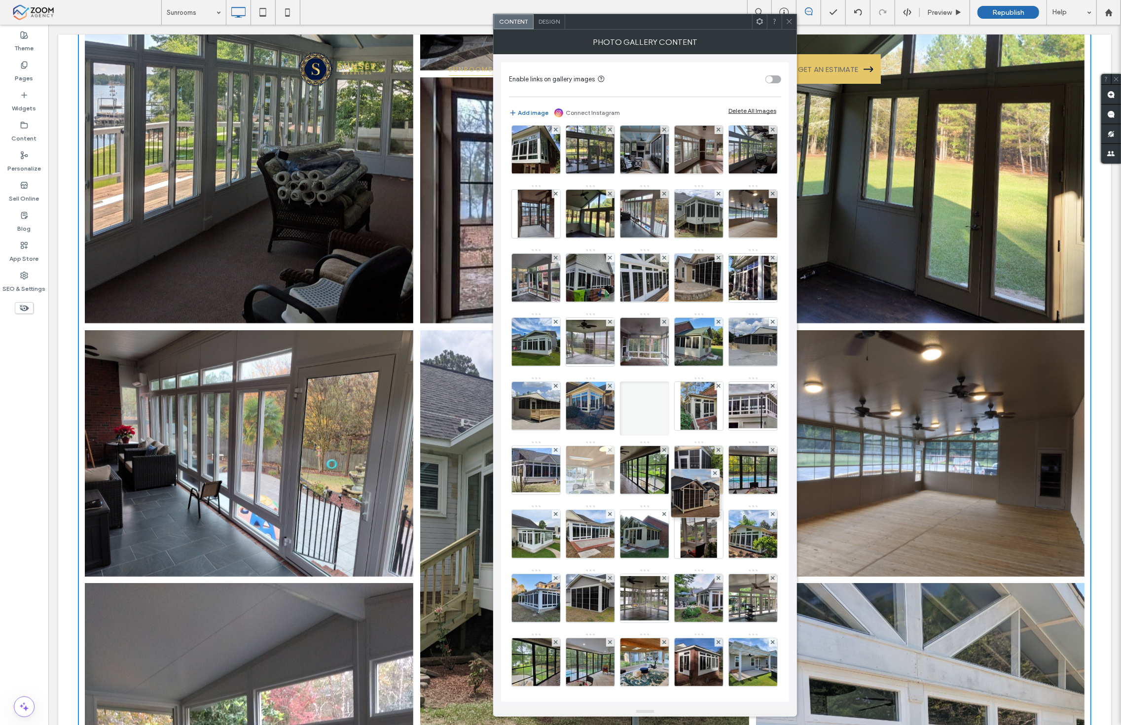
scroll to position [91, 0]
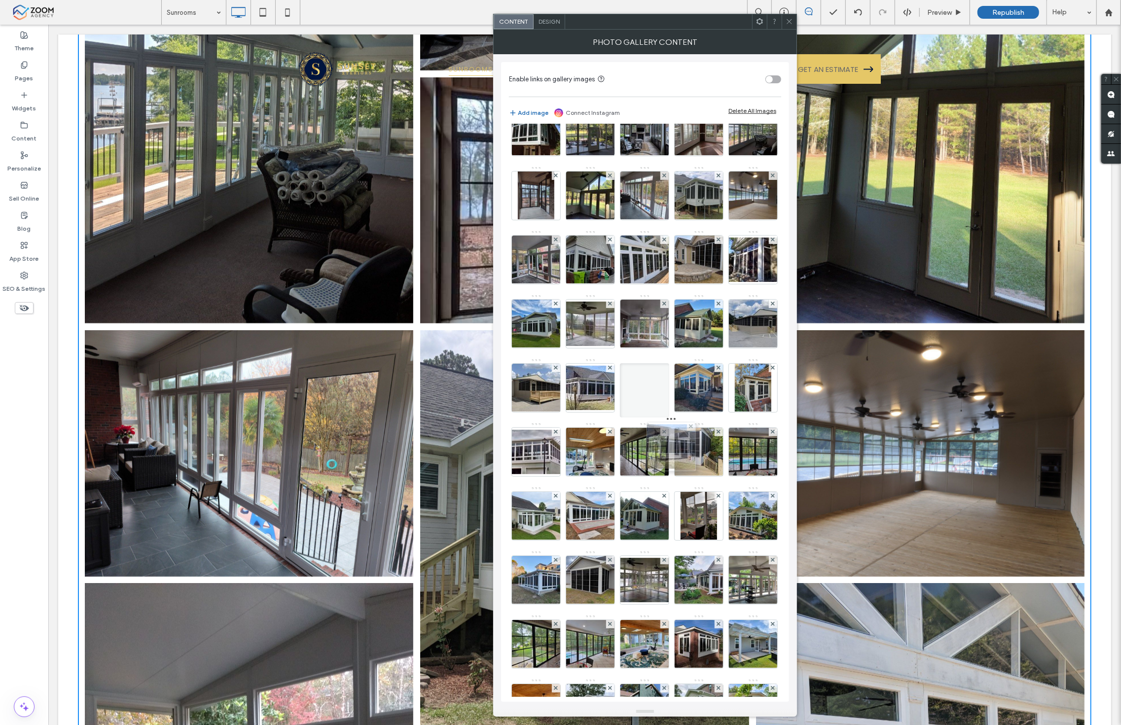
drag, startPoint x: 697, startPoint y: 368, endPoint x: 666, endPoint y: 464, distance: 101.0
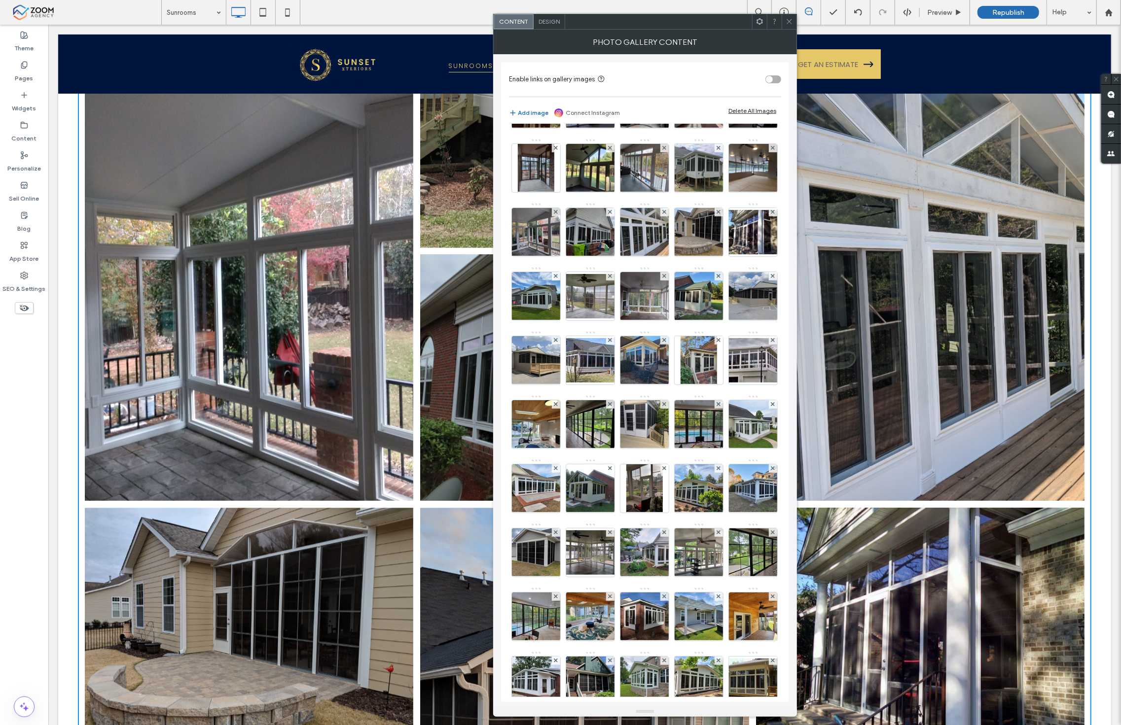
scroll to position [55, 0]
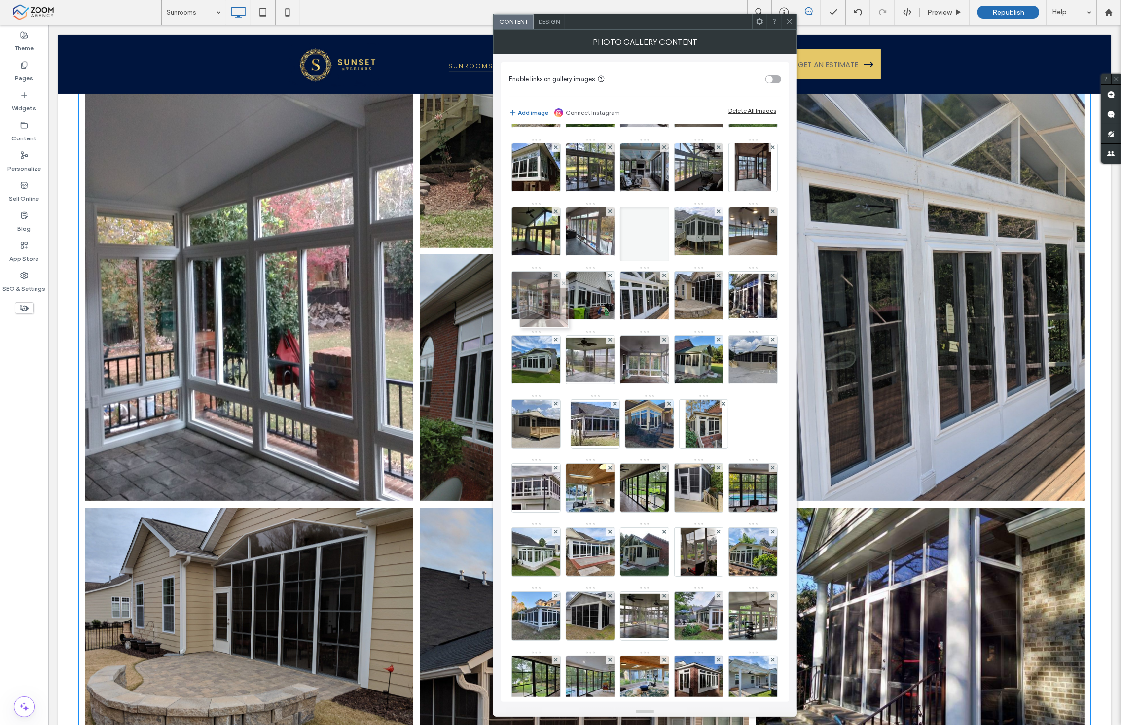
drag, startPoint x: 538, startPoint y: 224, endPoint x: 527, endPoint y: 301, distance: 77.7
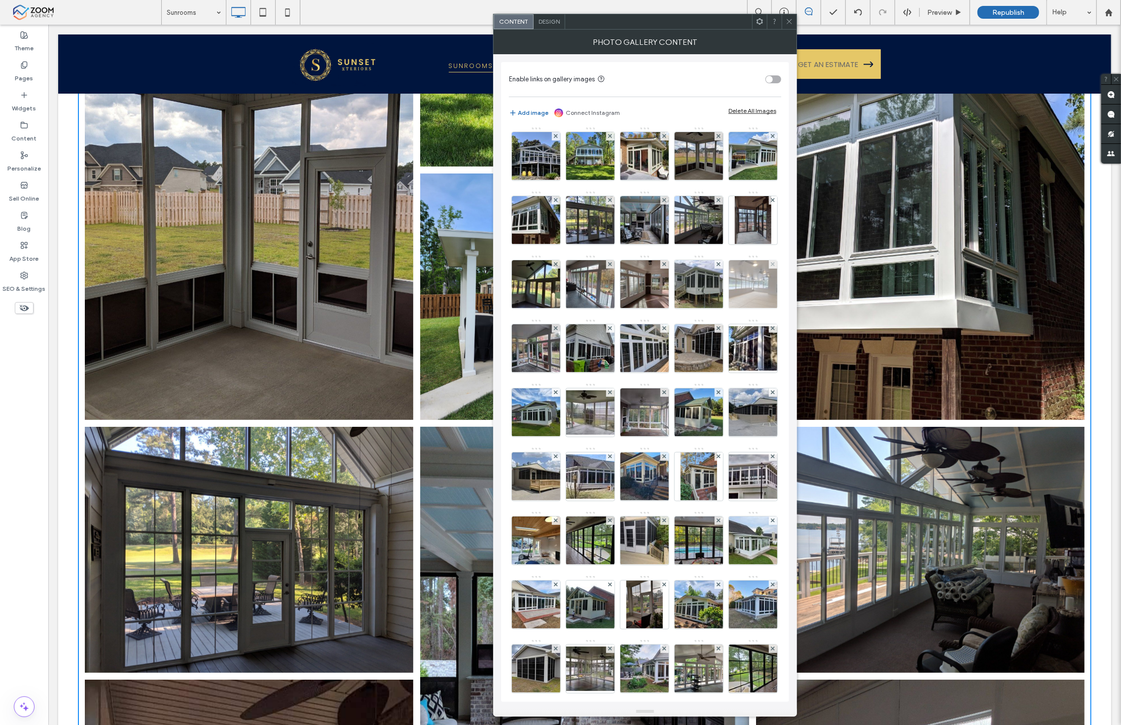
scroll to position [0, 0]
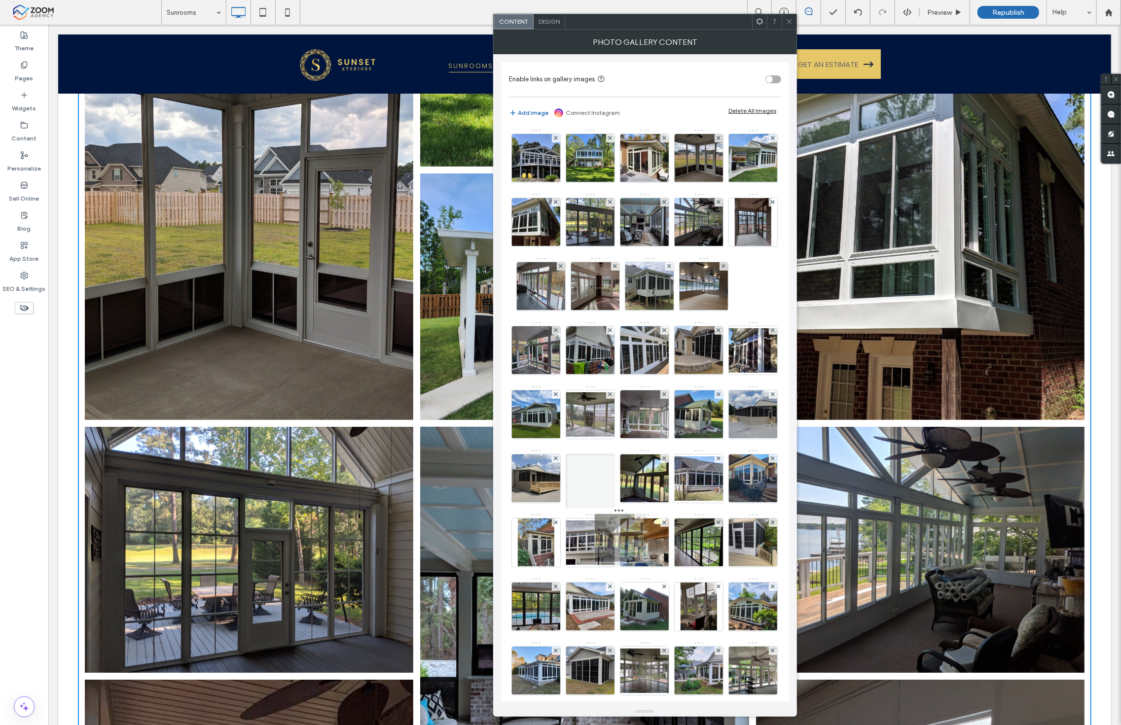
drag, startPoint x: 647, startPoint y: 678, endPoint x: 631, endPoint y: 551, distance: 127.8
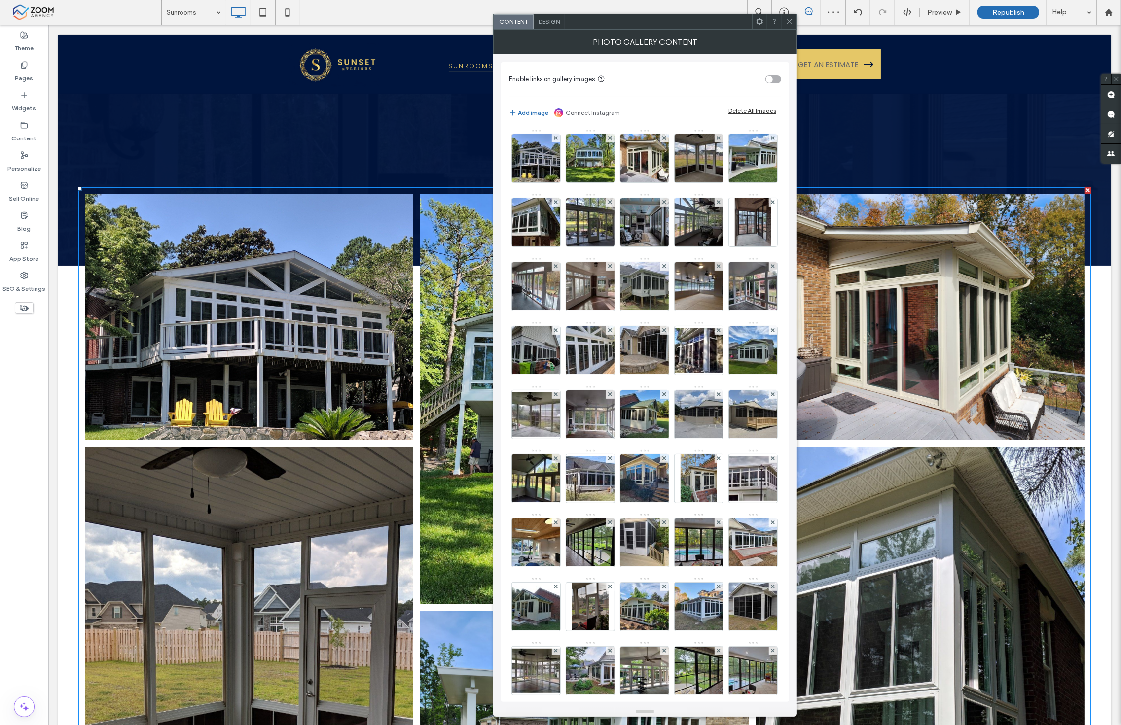
scroll to position [164, 0]
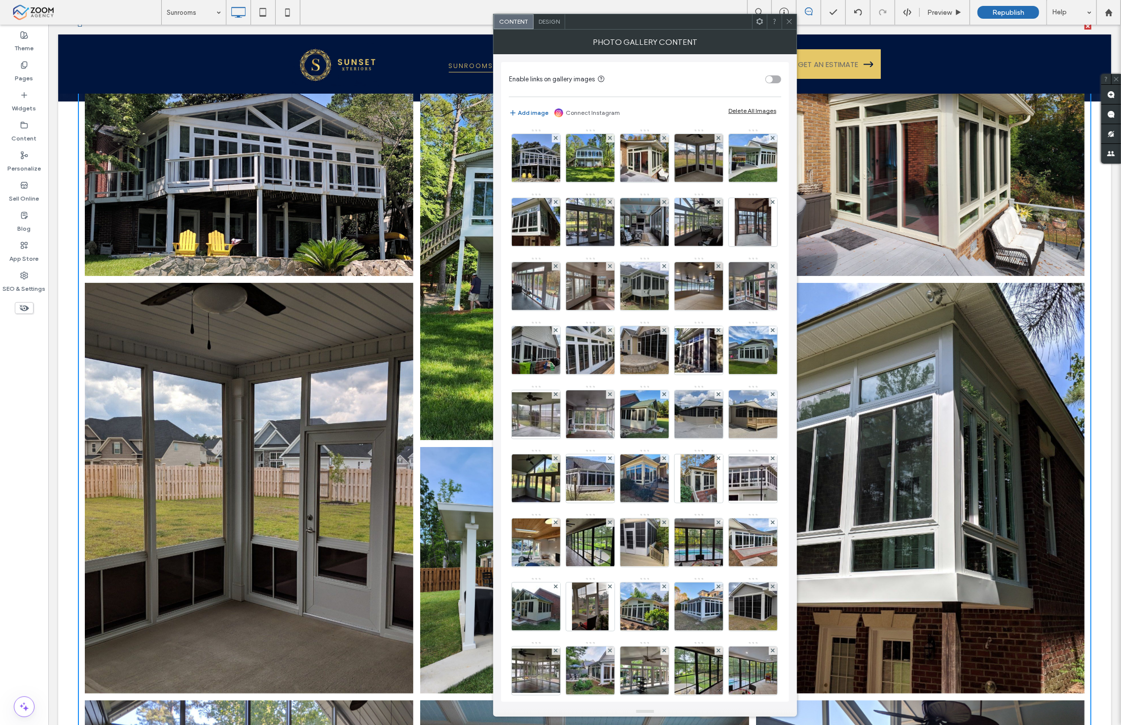
click at [787, 16] on span at bounding box center [788, 21] width 7 height 15
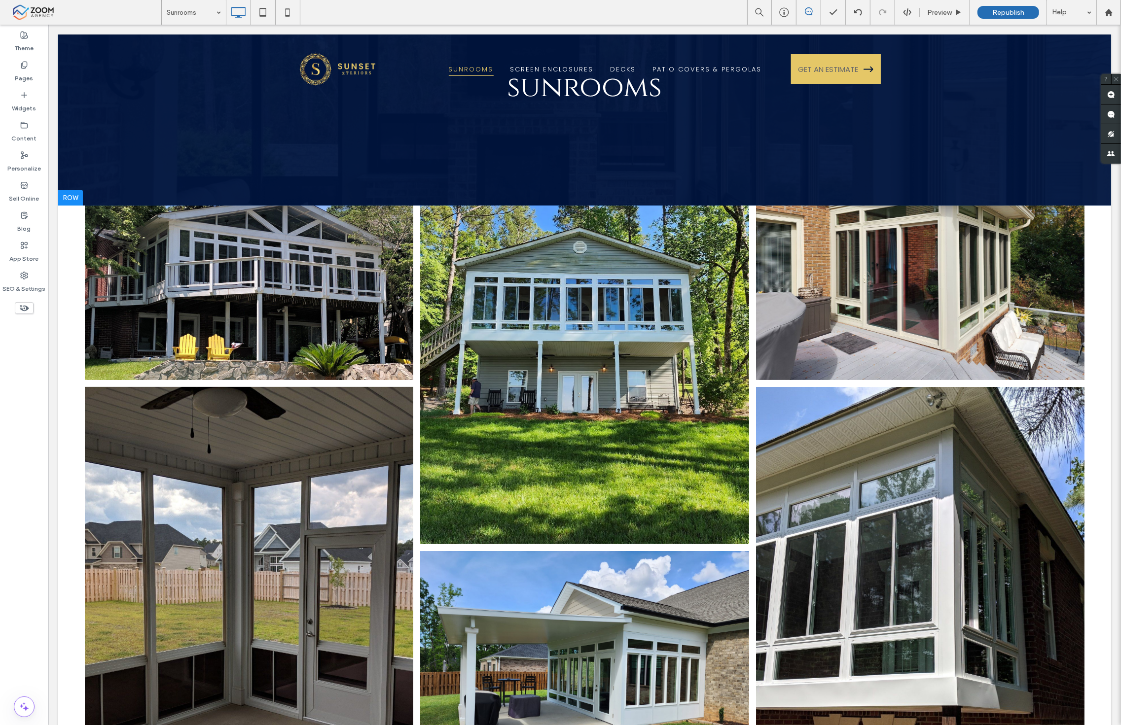
scroll to position [0, 0]
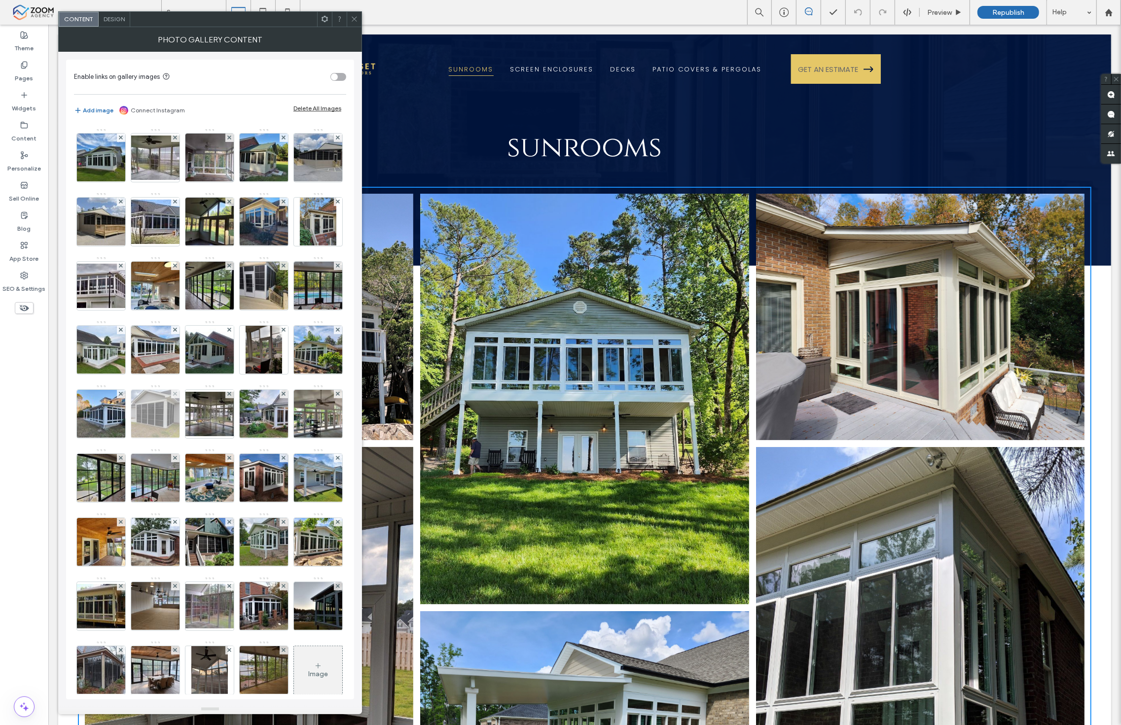
scroll to position [419, 0]
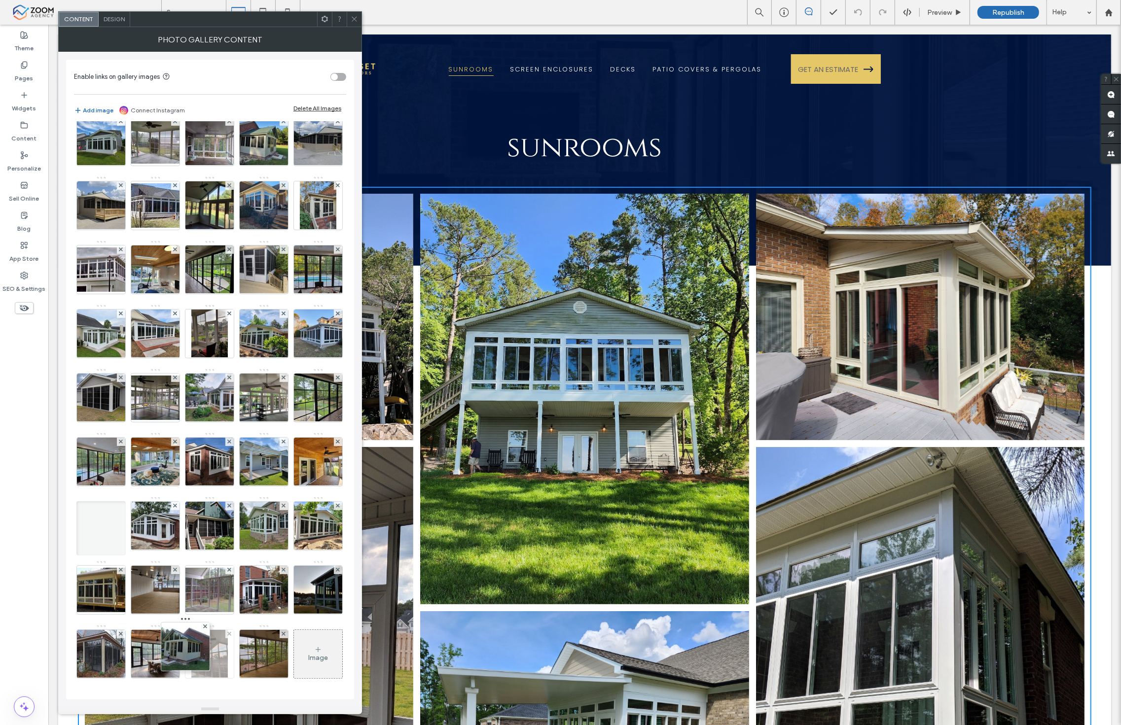
drag, startPoint x: 150, startPoint y: 313, endPoint x: 216, endPoint y: 683, distance: 376.0
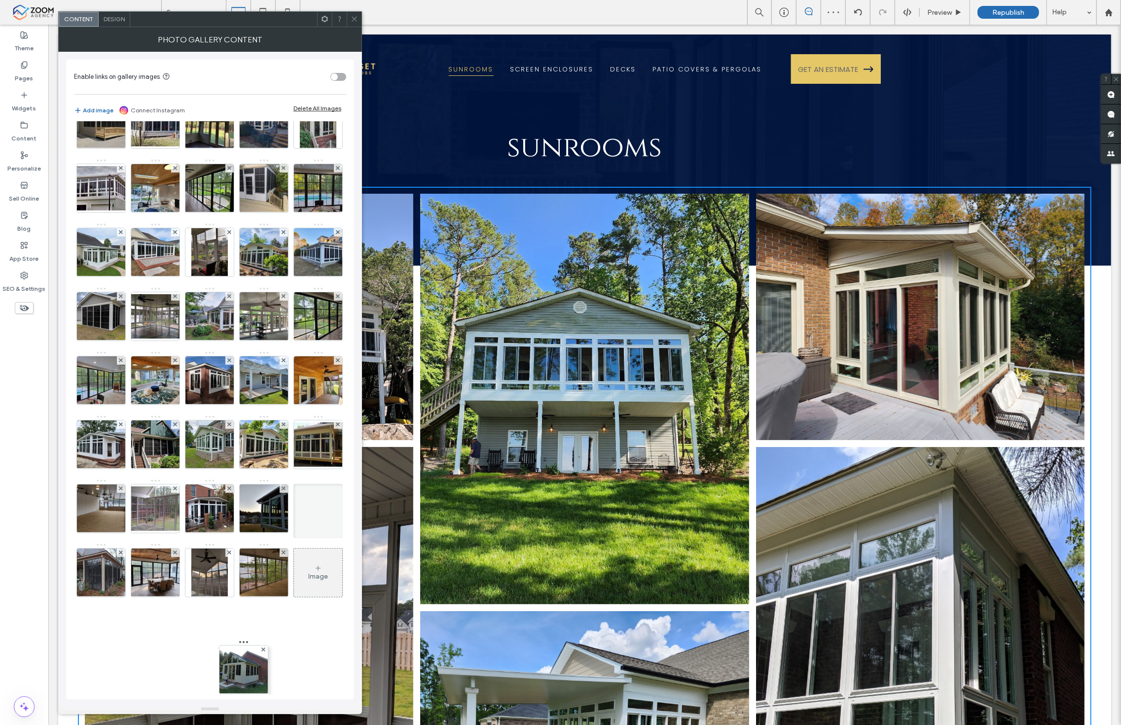
drag, startPoint x: 213, startPoint y: 500, endPoint x: 252, endPoint y: 650, distance: 154.6
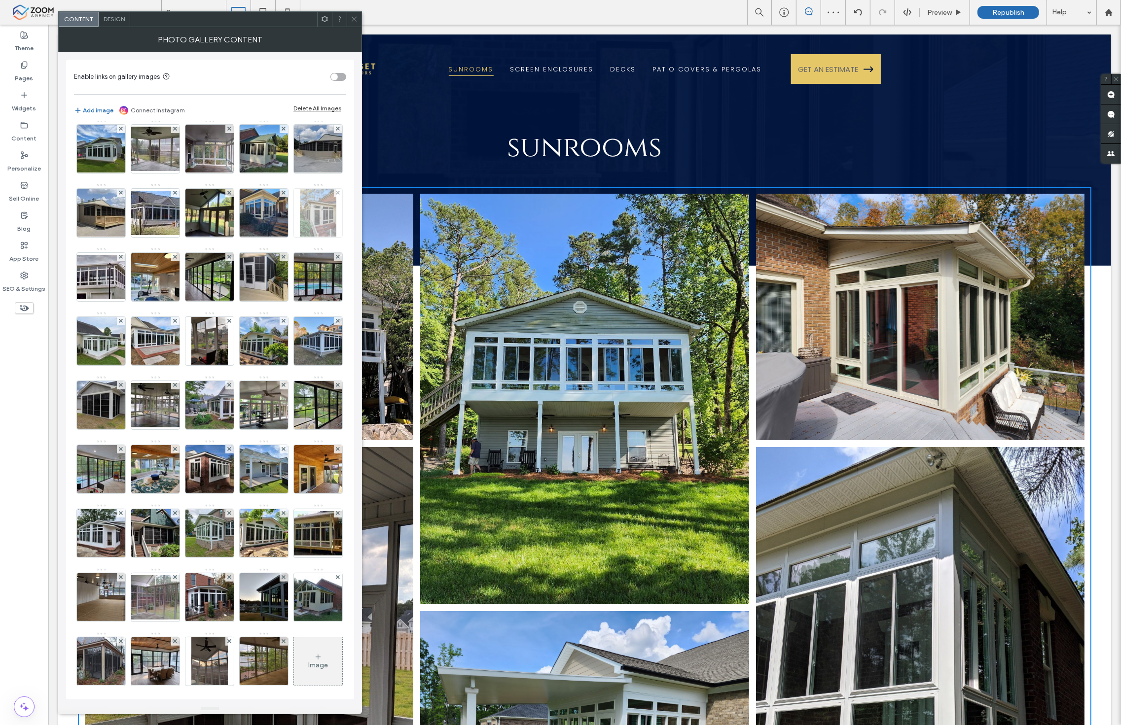
scroll to position [254, 0]
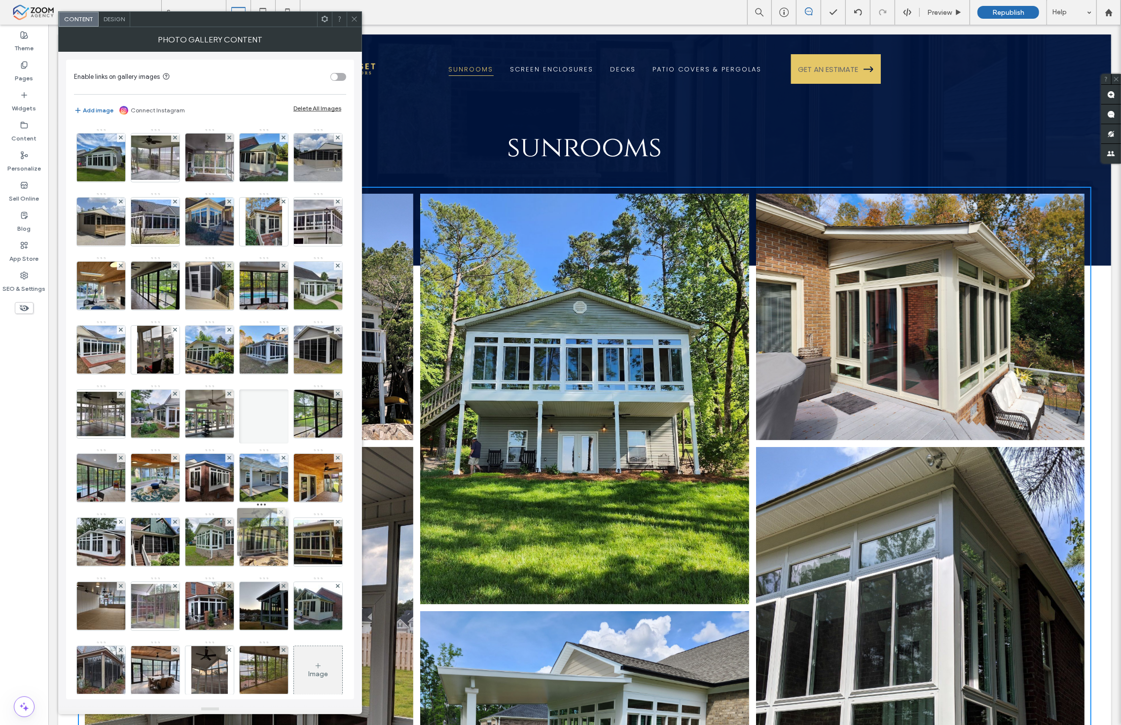
drag, startPoint x: 260, startPoint y: 269, endPoint x: 255, endPoint y: 554, distance: 285.5
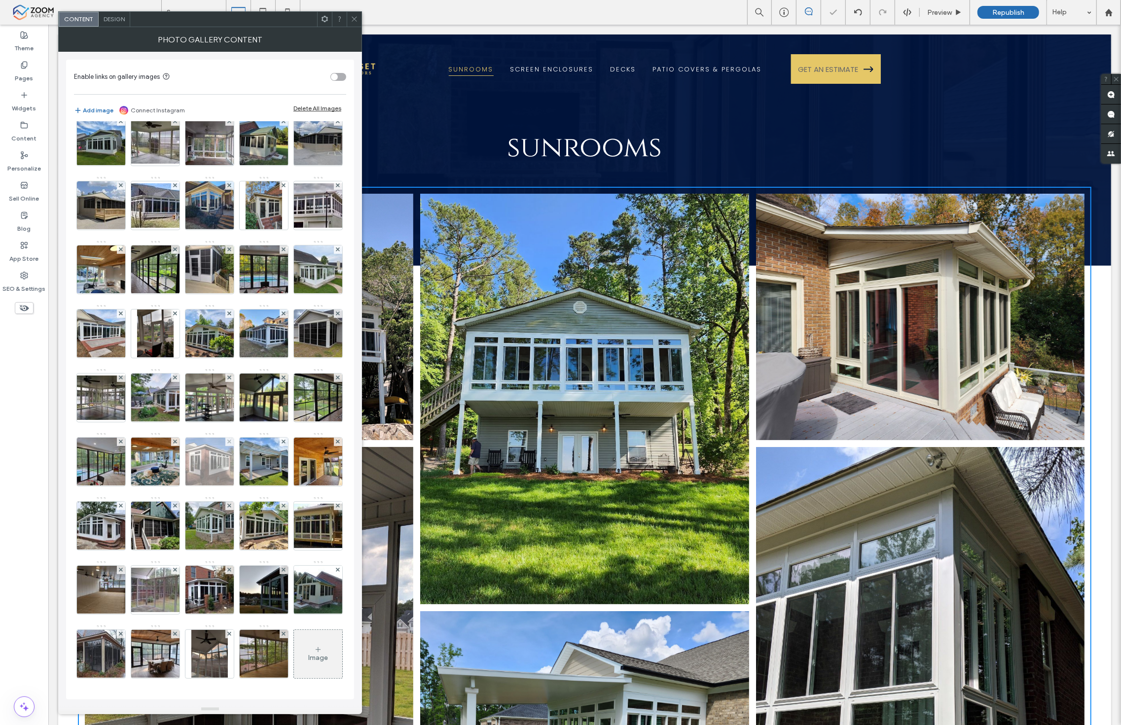
scroll to position [474, 0]
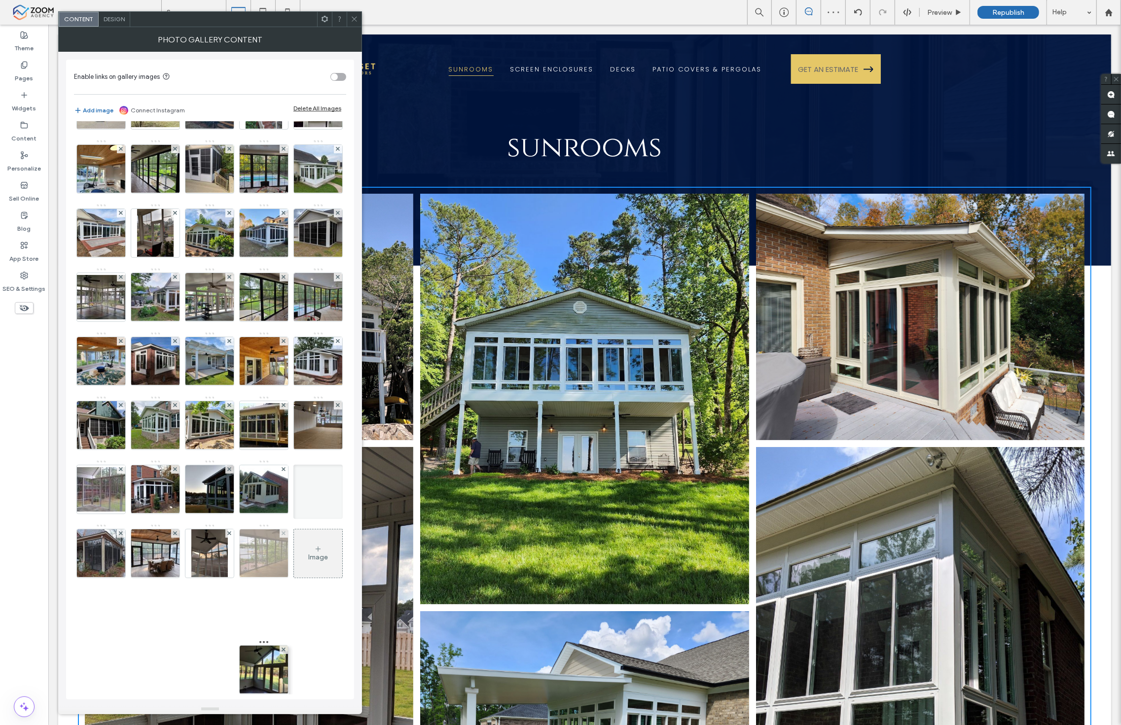
drag, startPoint x: 252, startPoint y: 358, endPoint x: 249, endPoint y: 622, distance: 264.3
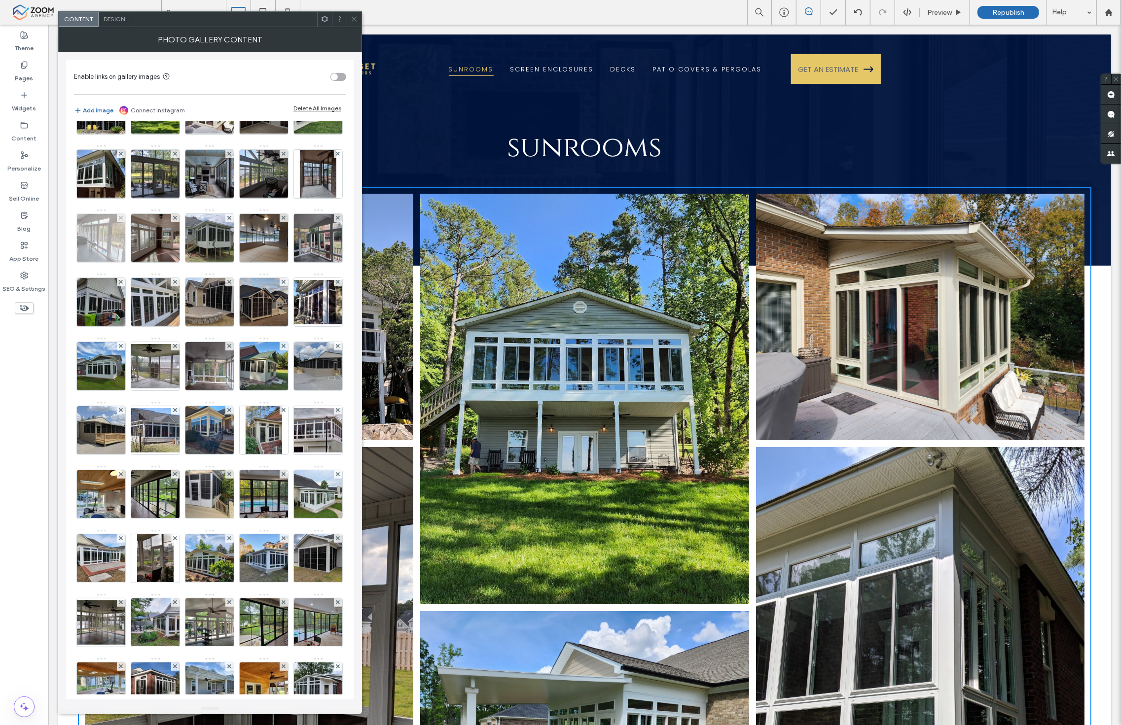
scroll to position [0, 0]
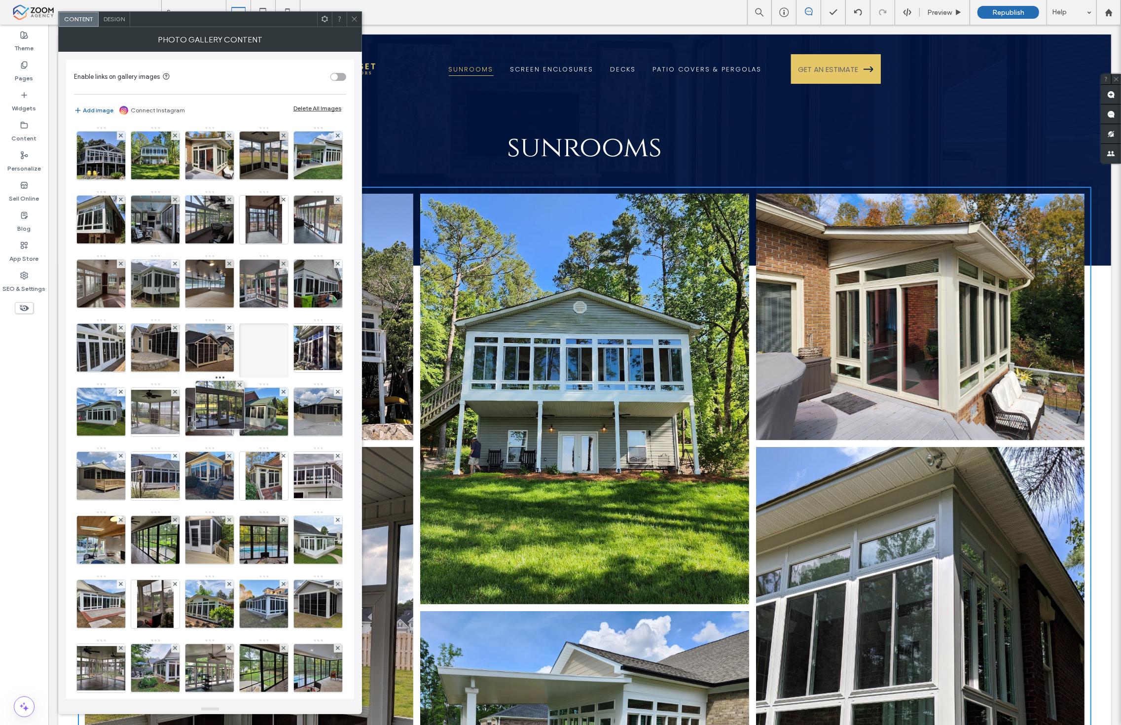
drag, startPoint x: 206, startPoint y: 214, endPoint x: 215, endPoint y: 439, distance: 224.5
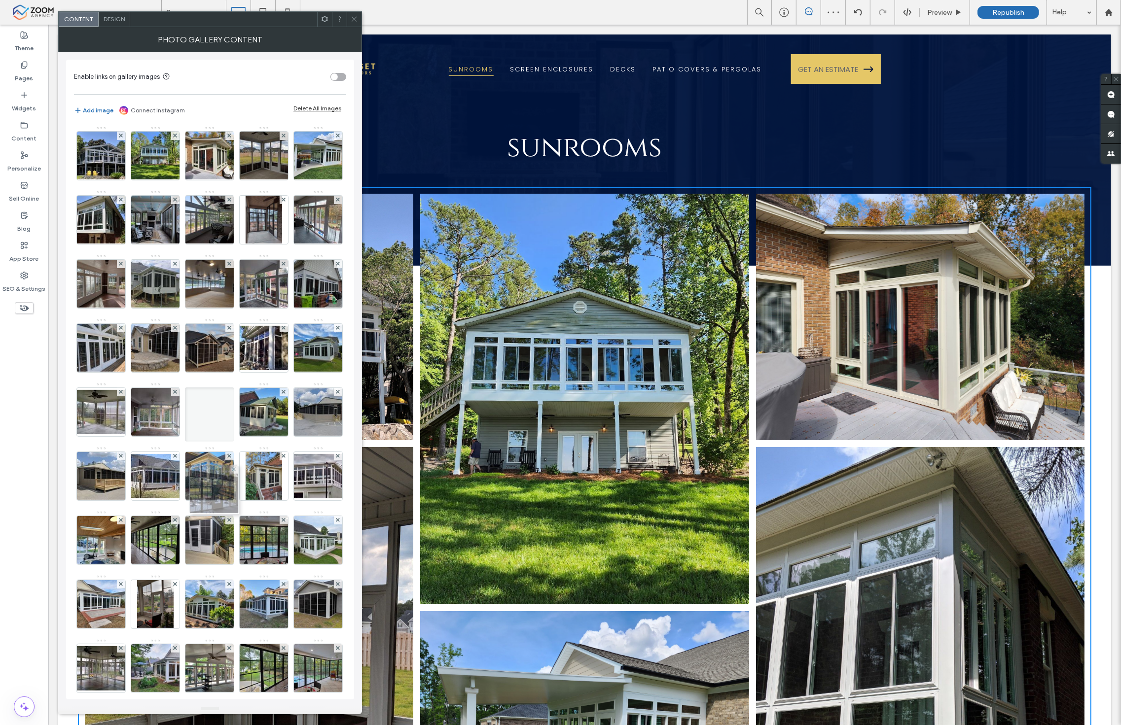
drag, startPoint x: 205, startPoint y: 412, endPoint x: 208, endPoint y: 500, distance: 88.3
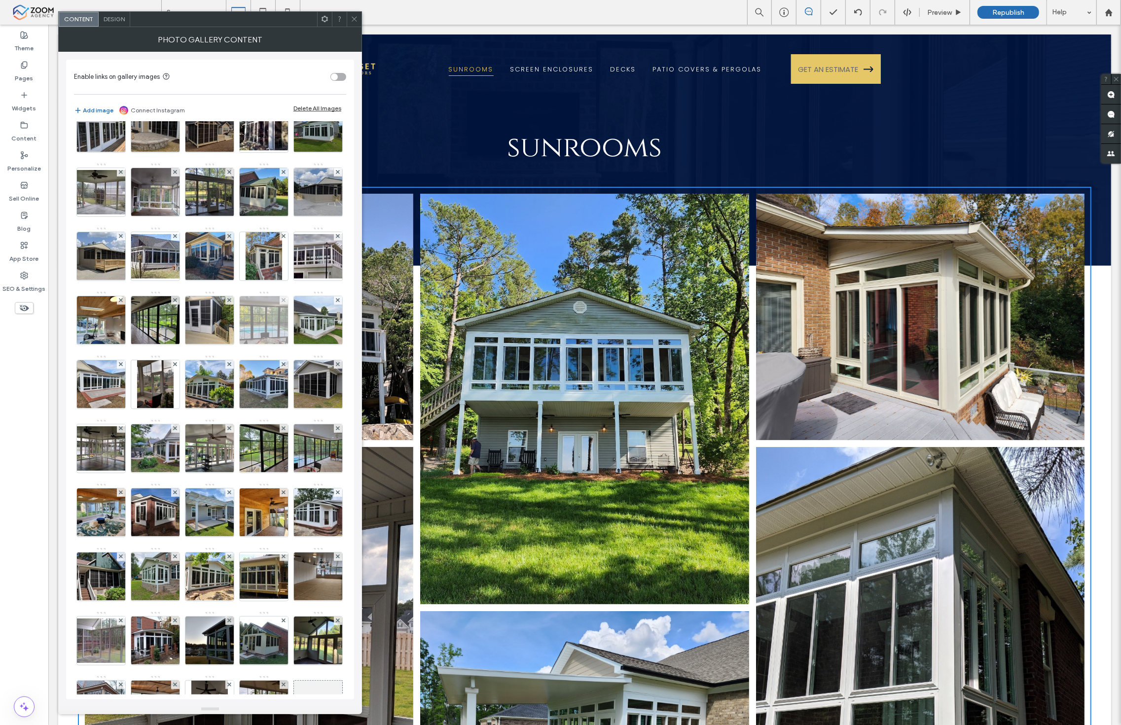
scroll to position [219, 0]
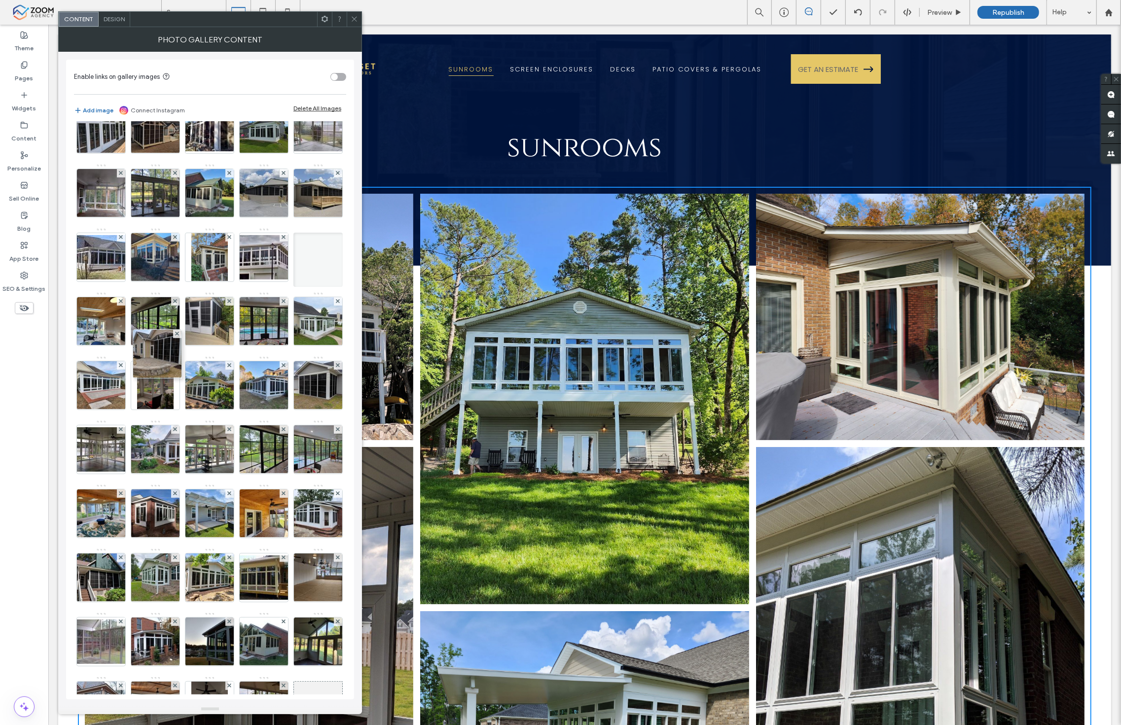
drag, startPoint x: 100, startPoint y: 189, endPoint x: 159, endPoint y: 391, distance: 210.0
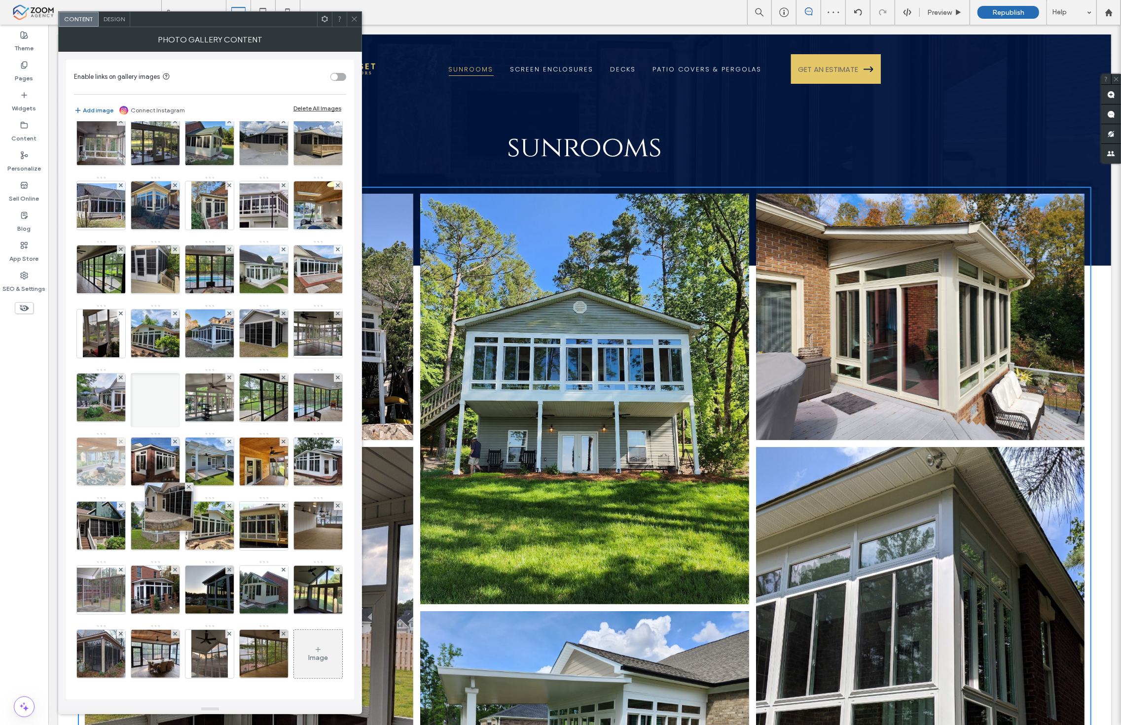
drag, startPoint x: 156, startPoint y: 312, endPoint x: 171, endPoint y: 513, distance: 201.7
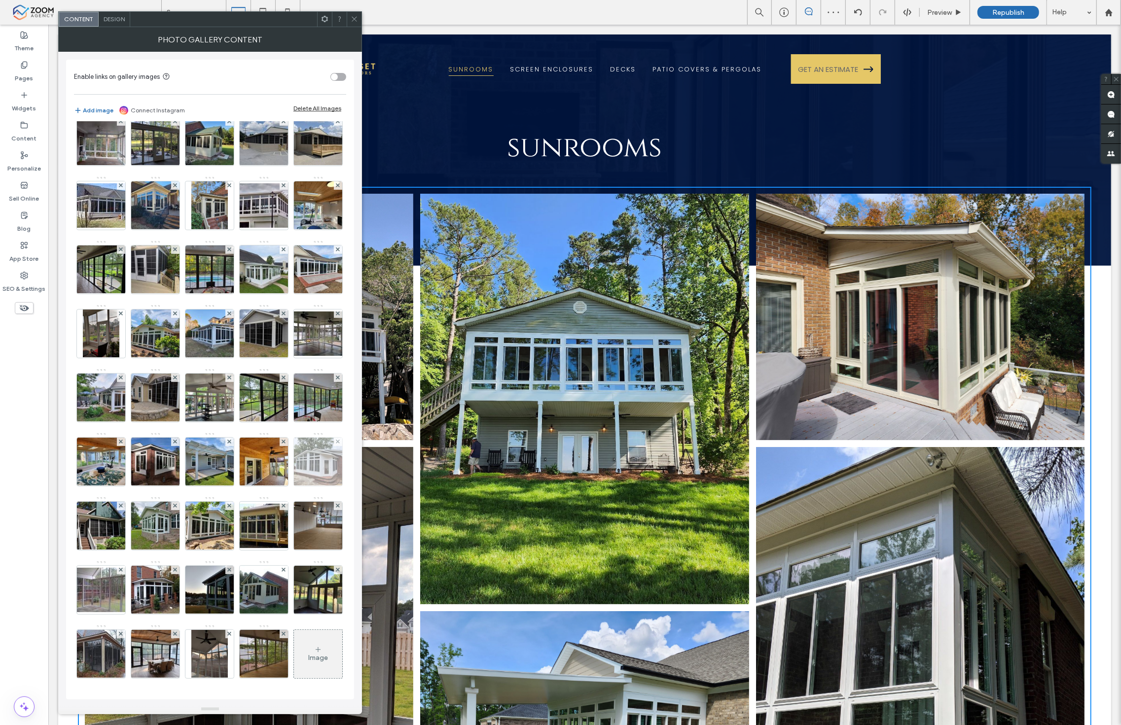
scroll to position [493, 0]
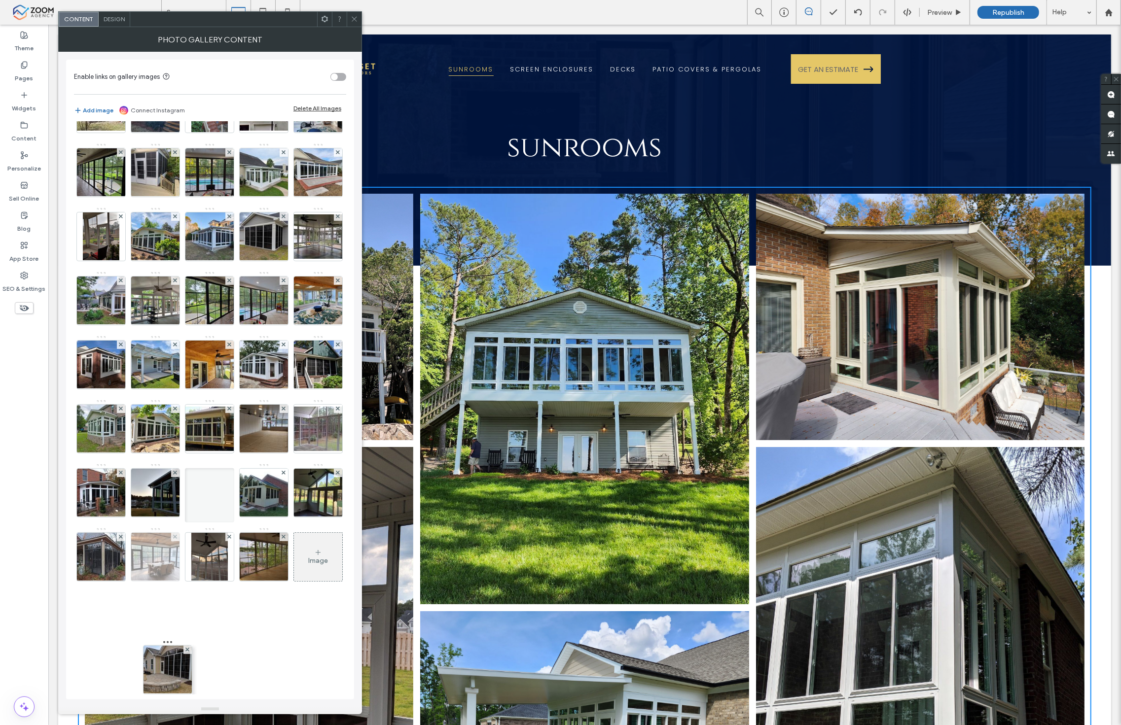
drag, startPoint x: 151, startPoint y: 297, endPoint x: 170, endPoint y: 629, distance: 332.4
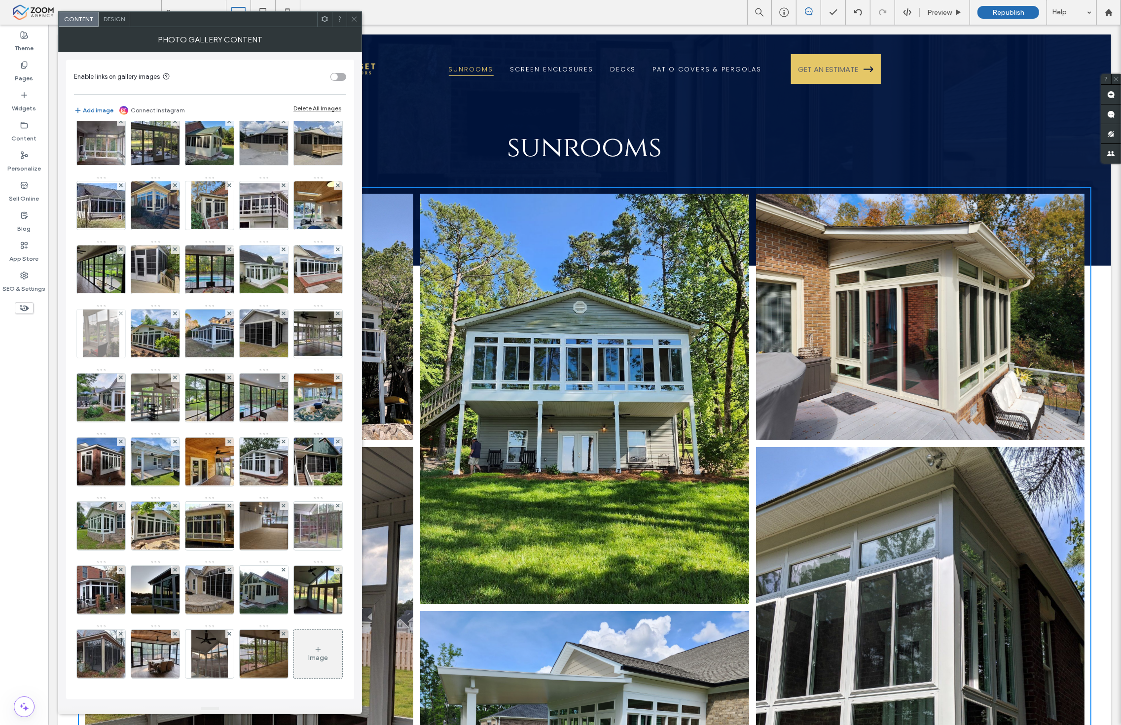
scroll to position [383, 0]
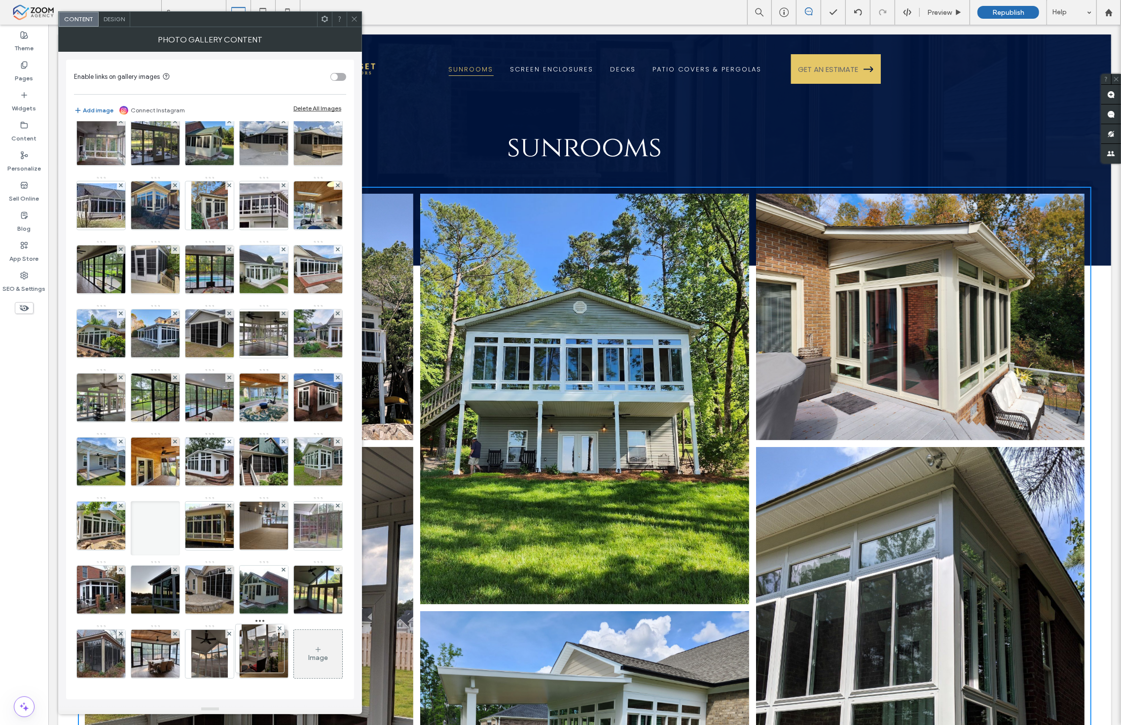
drag, startPoint x: 263, startPoint y: 283, endPoint x: 252, endPoint y: 578, distance: 295.5
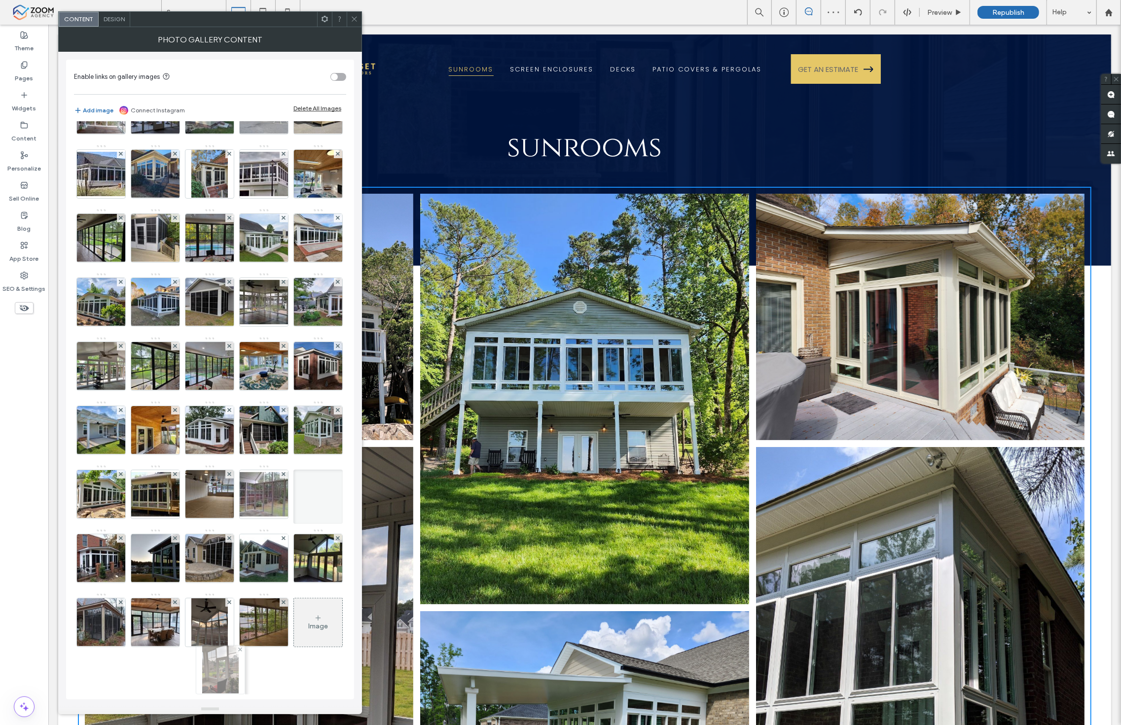
drag, startPoint x: 265, startPoint y: 398, endPoint x: 202, endPoint y: 462, distance: 90.3
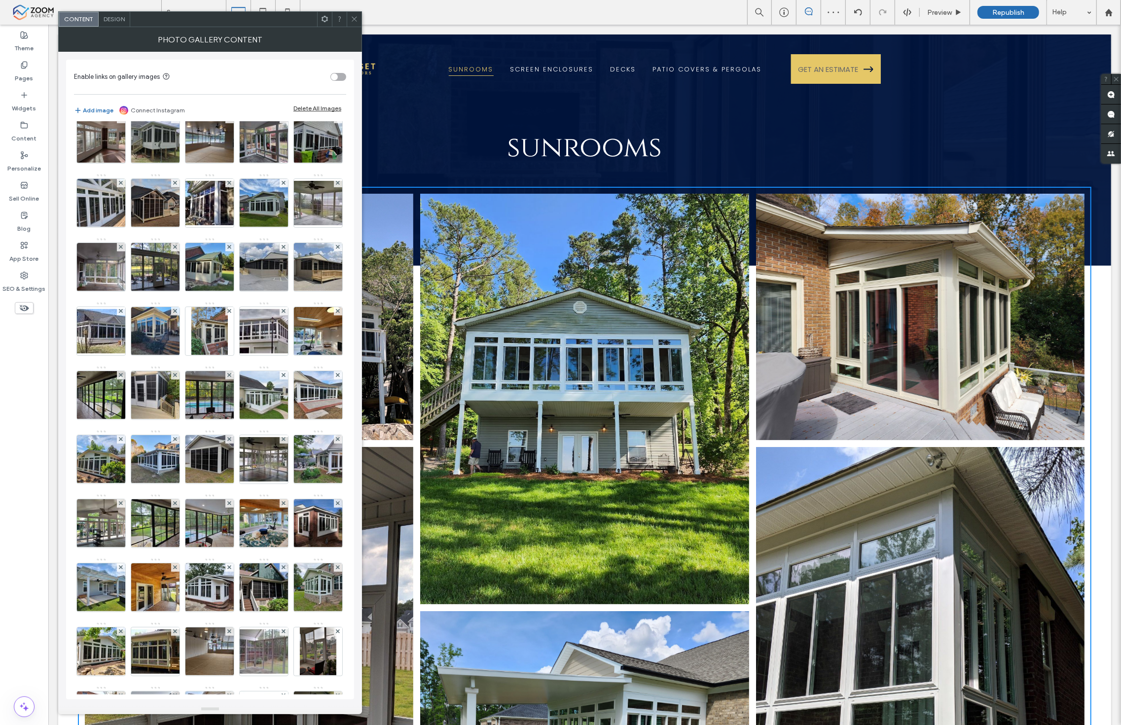
scroll to position [0, 0]
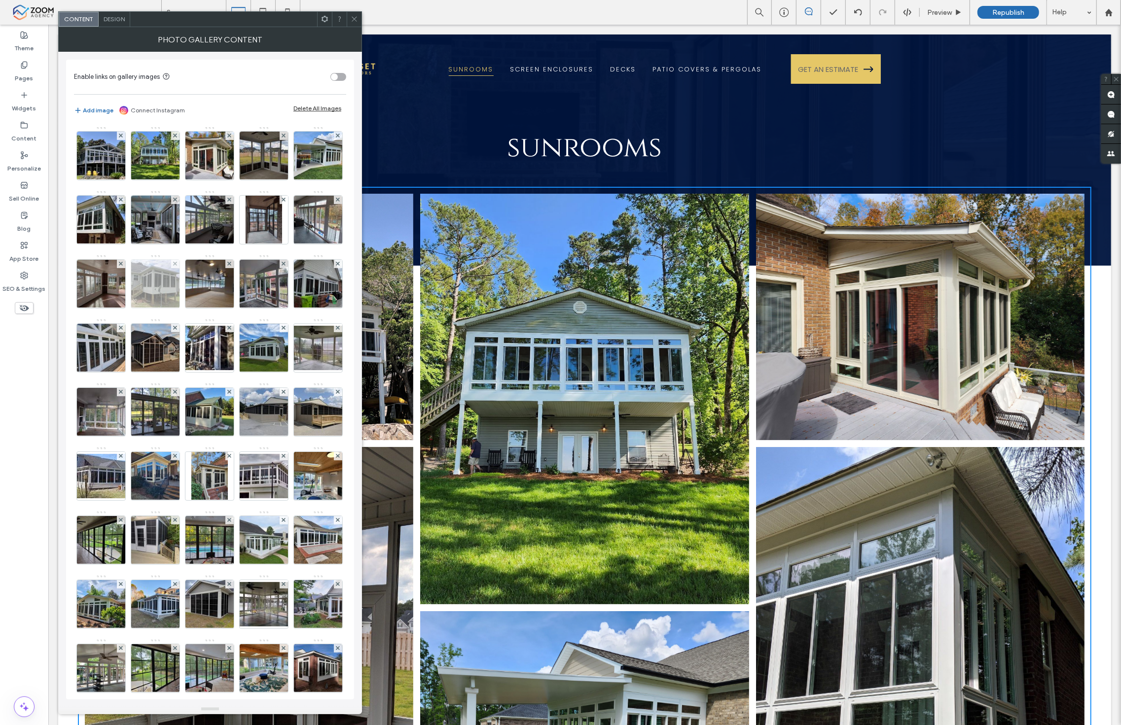
click at [188, 289] on img at bounding box center [155, 284] width 65 height 48
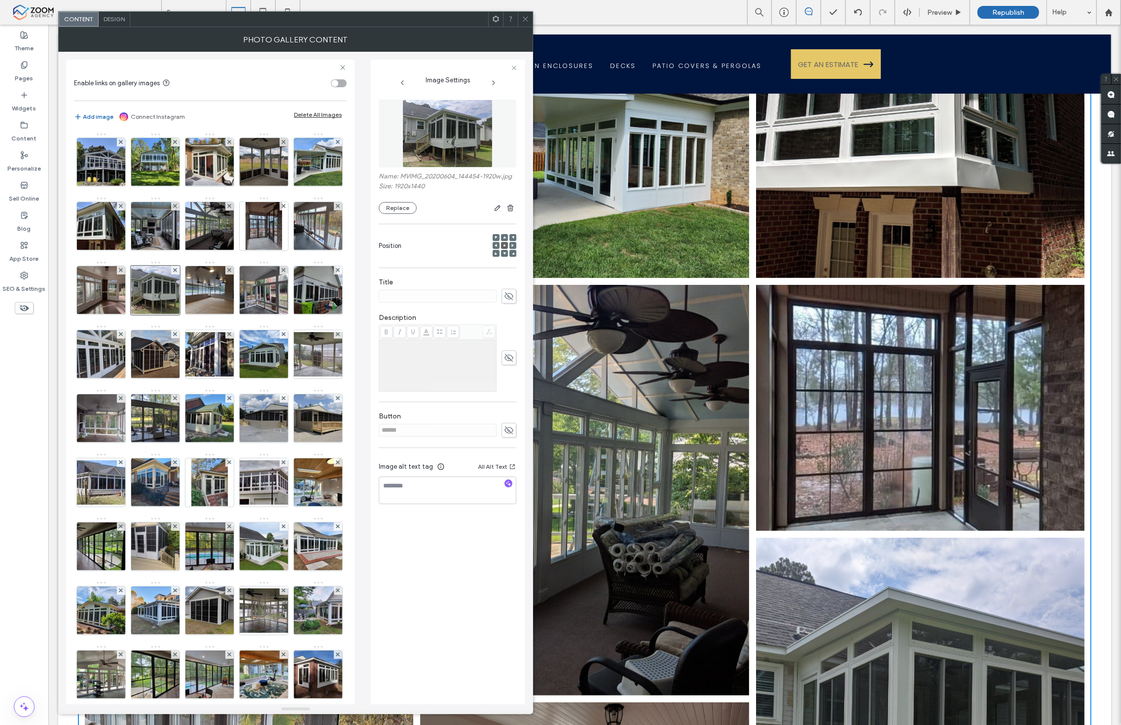
scroll to position [603, 0]
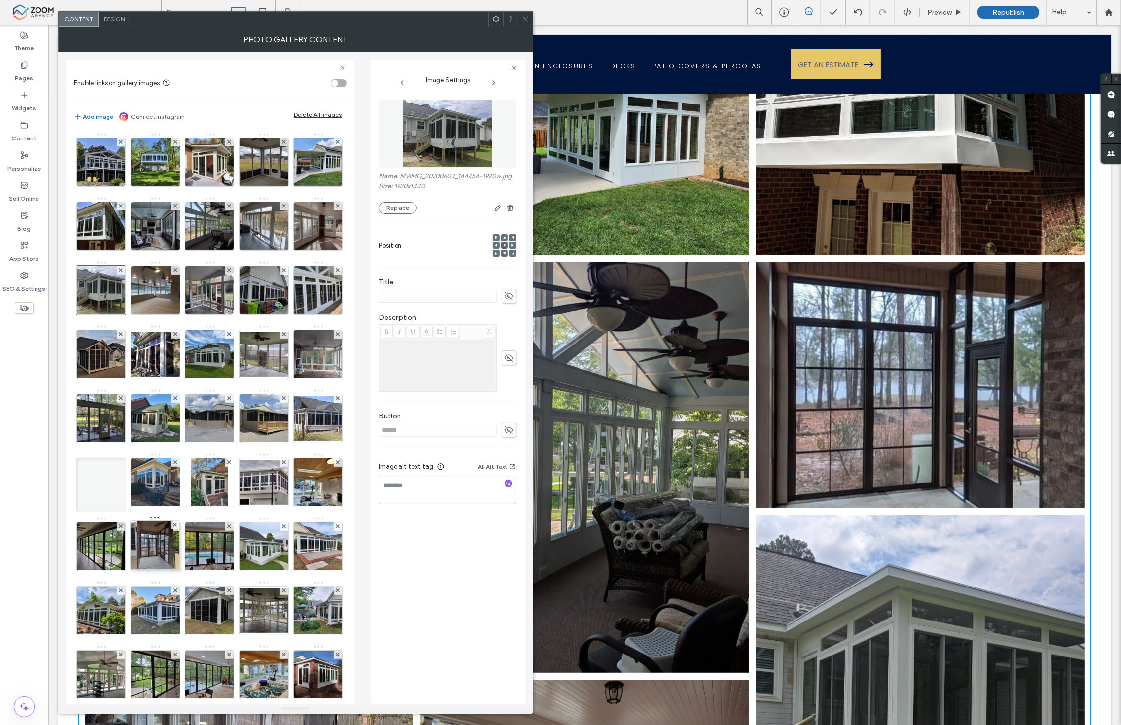
drag, startPoint x: 99, startPoint y: 288, endPoint x: 158, endPoint y: 583, distance: 301.1
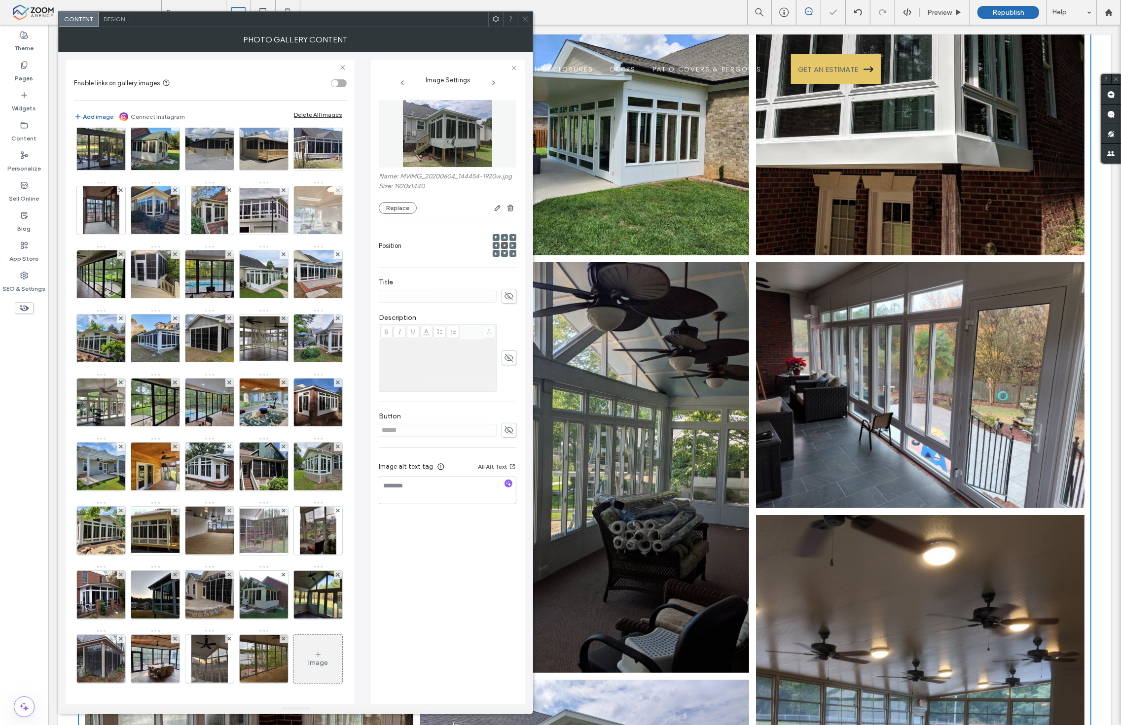
scroll to position [274, 0]
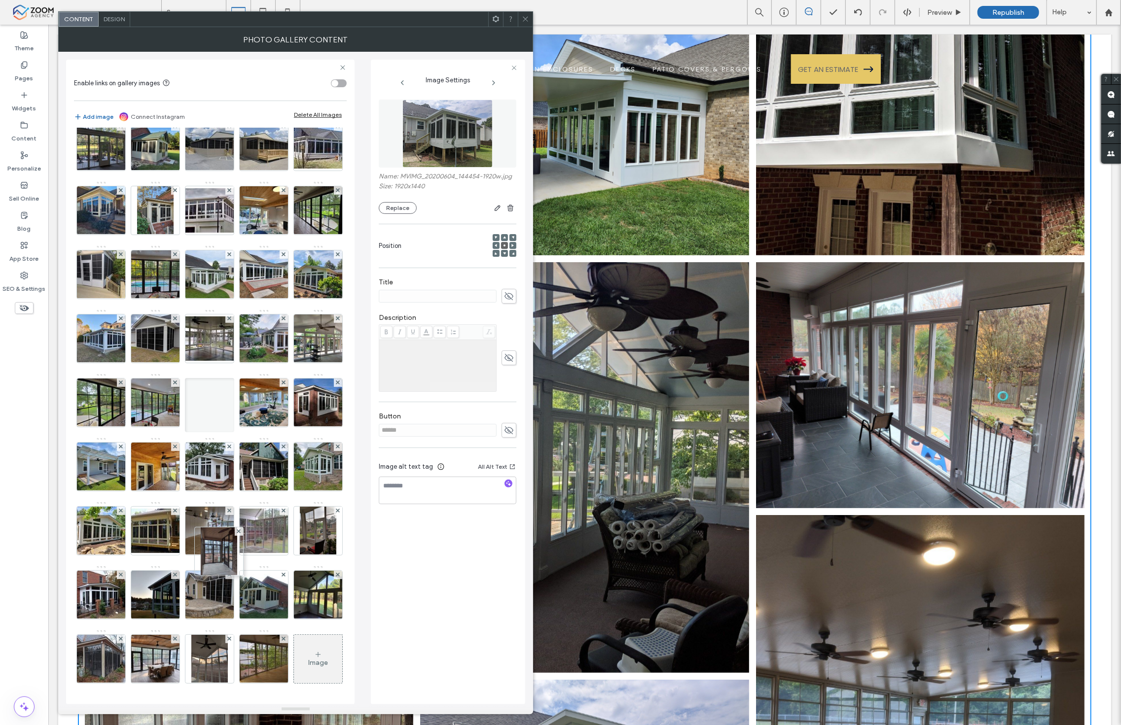
drag, startPoint x: 152, startPoint y: 269, endPoint x: 239, endPoint y: 642, distance: 383.7
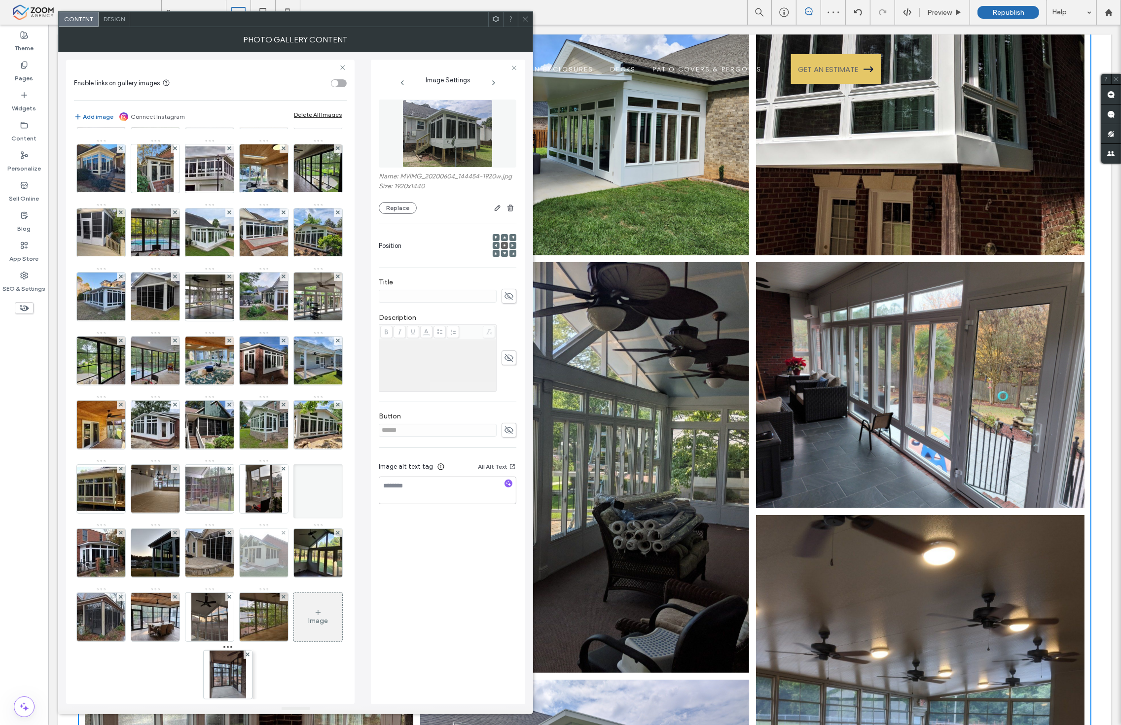
drag, startPoint x: 211, startPoint y: 311, endPoint x: 226, endPoint y: 571, distance: 260.3
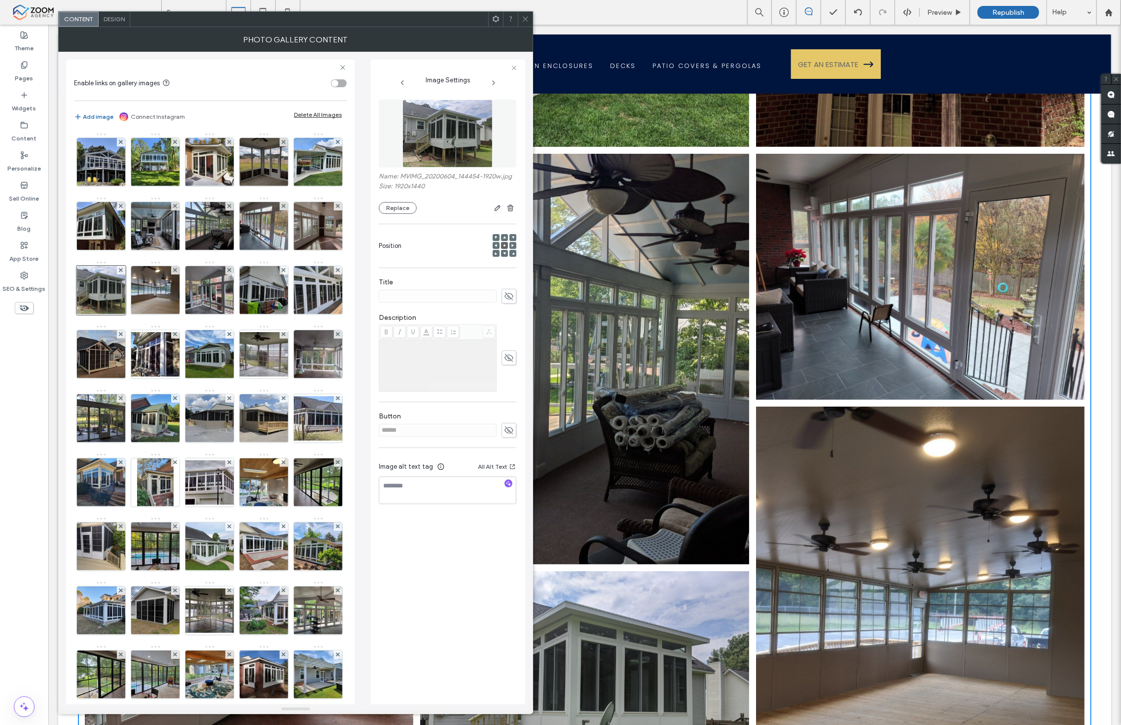
scroll to position [712, 0]
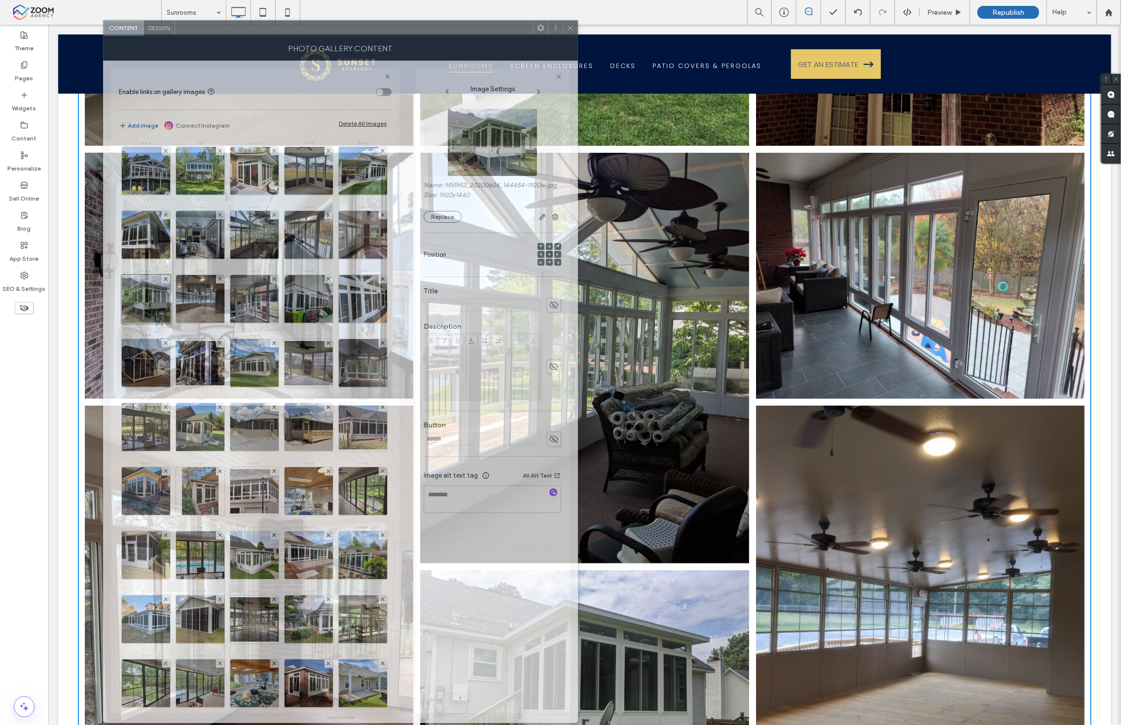
drag, startPoint x: 417, startPoint y: 31, endPoint x: 341, endPoint y: 28, distance: 76.0
click at [343, 28] on div at bounding box center [354, 28] width 358 height 15
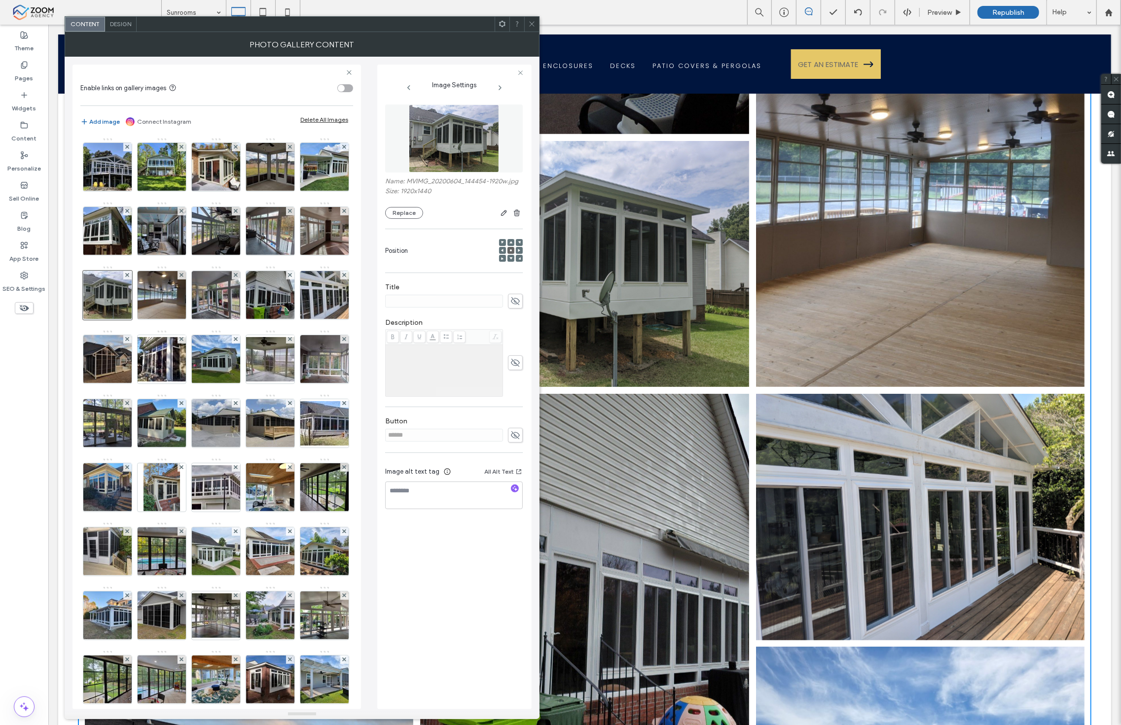
scroll to position [1150, 0]
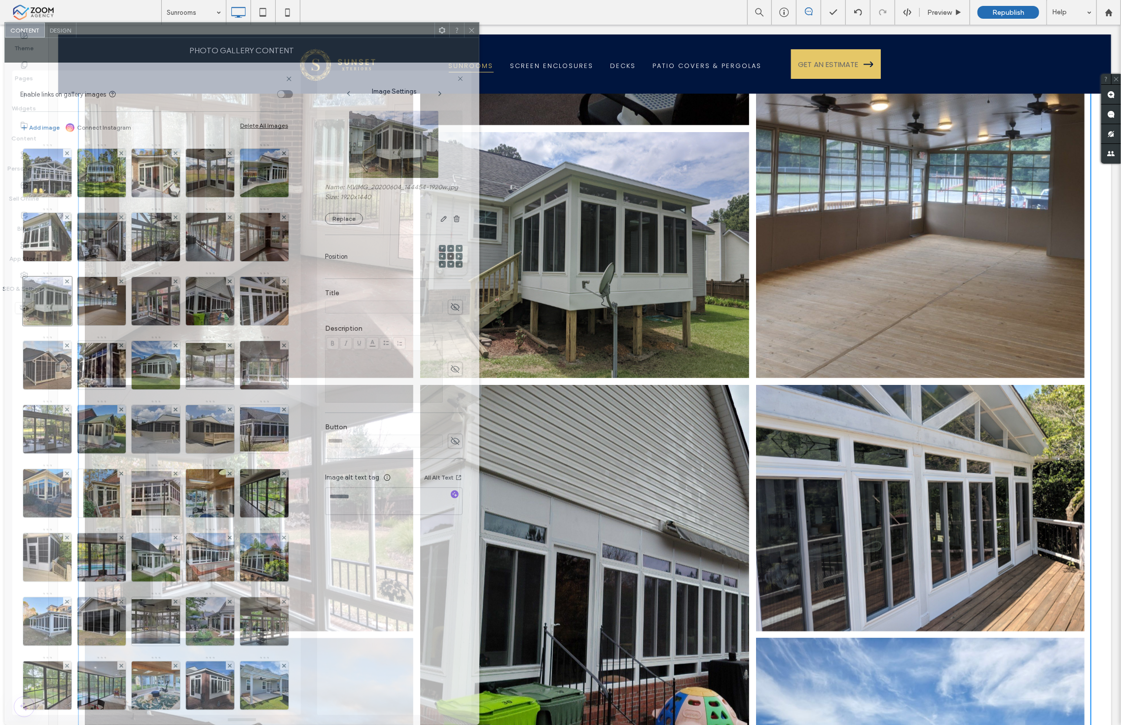
drag, startPoint x: 404, startPoint y: 23, endPoint x: 342, endPoint y: 125, distance: 119.9
click at [342, 125] on div "Content Design Photo Gallery Content Enable links on gallery images Add image C…" at bounding box center [241, 373] width 475 height 703
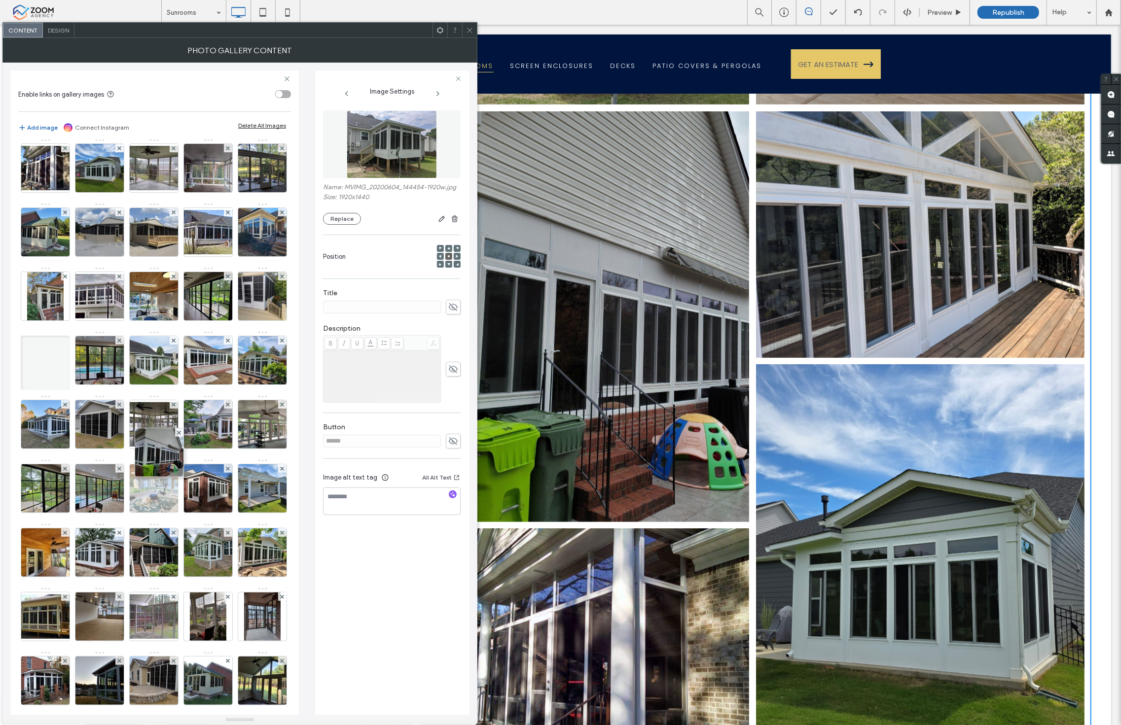
scroll to position [219, 0]
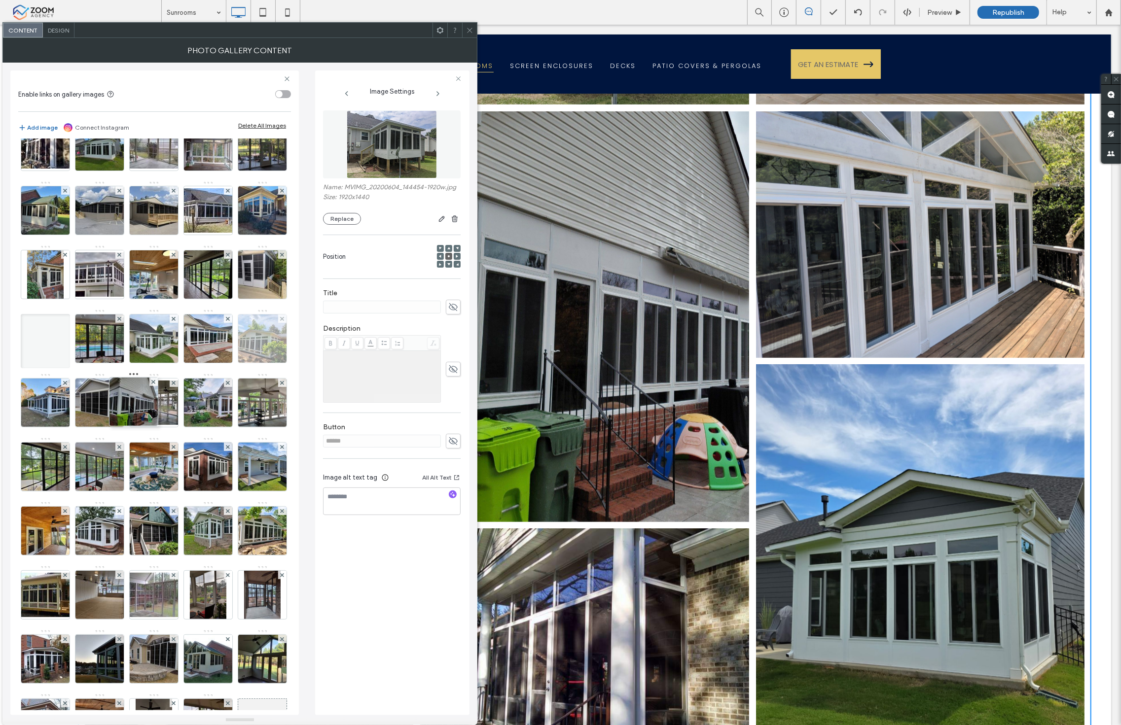
drag, startPoint x: 94, startPoint y: 252, endPoint x: 147, endPoint y: 483, distance: 237.2
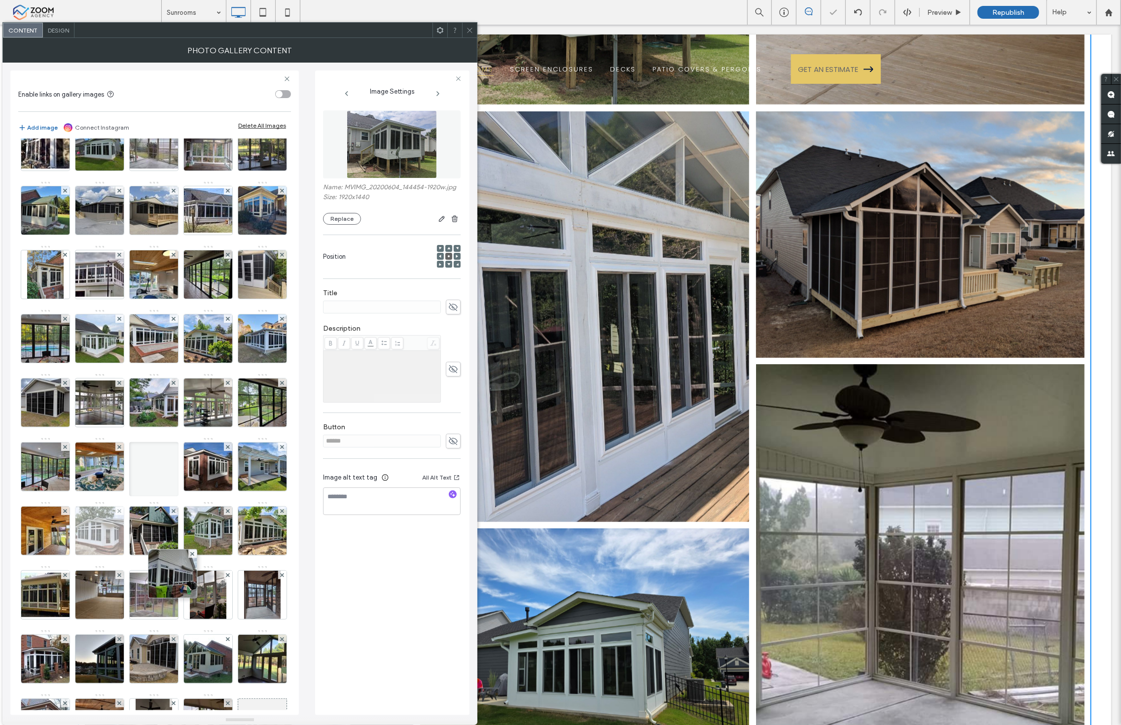
drag, startPoint x: 158, startPoint y: 455, endPoint x: 175, endPoint y: 663, distance: 208.7
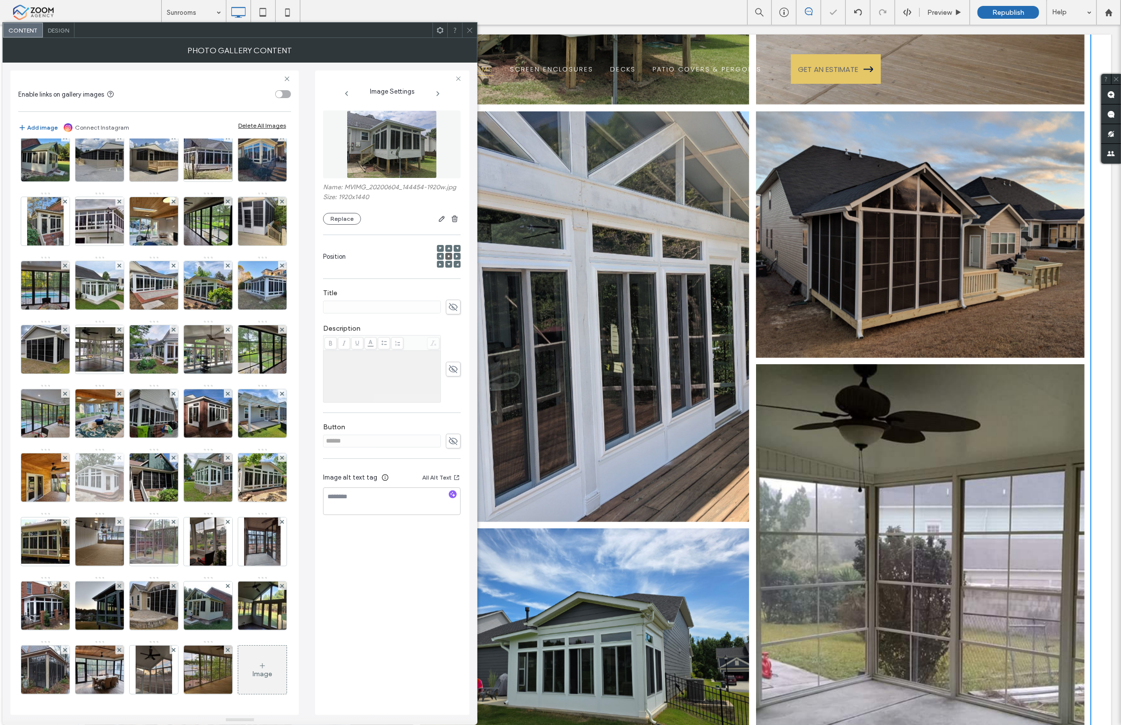
scroll to position [383, 0]
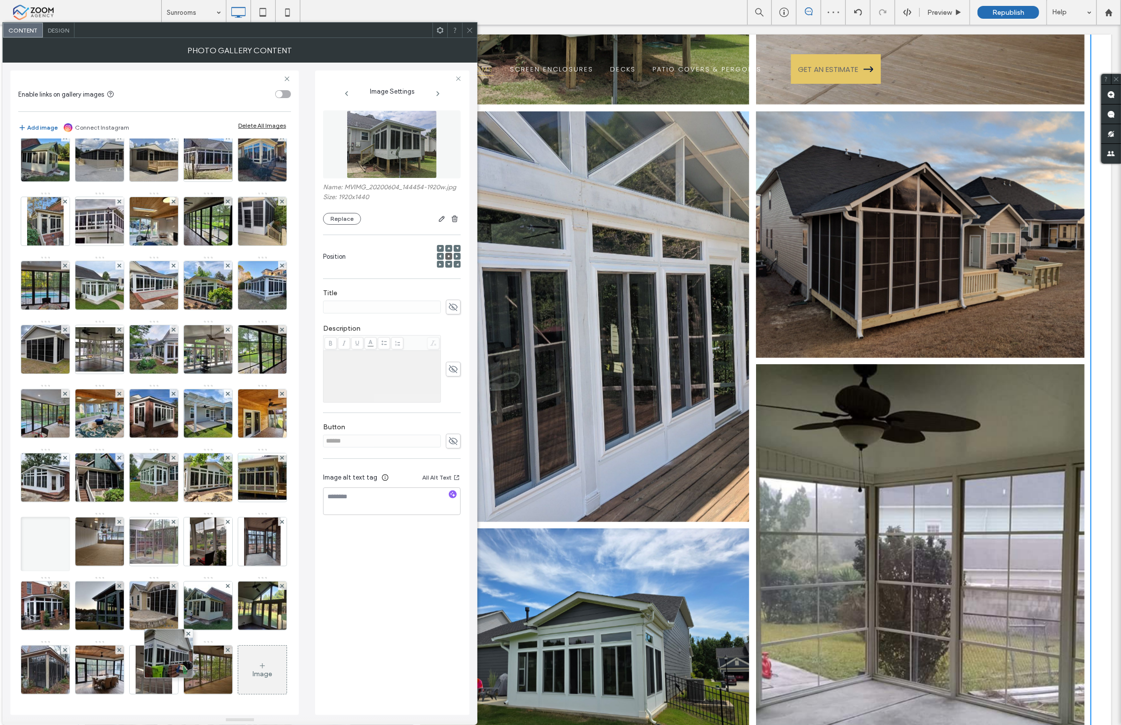
drag, startPoint x: 147, startPoint y: 421, endPoint x: 173, endPoint y: 598, distance: 179.4
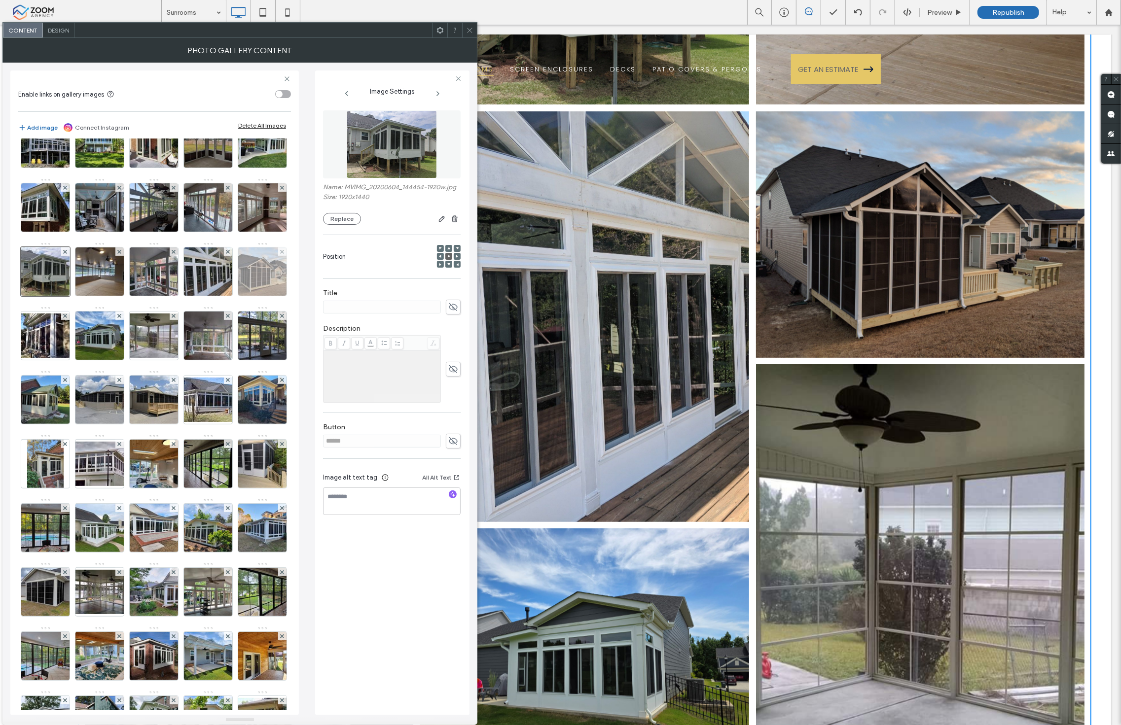
scroll to position [55, 0]
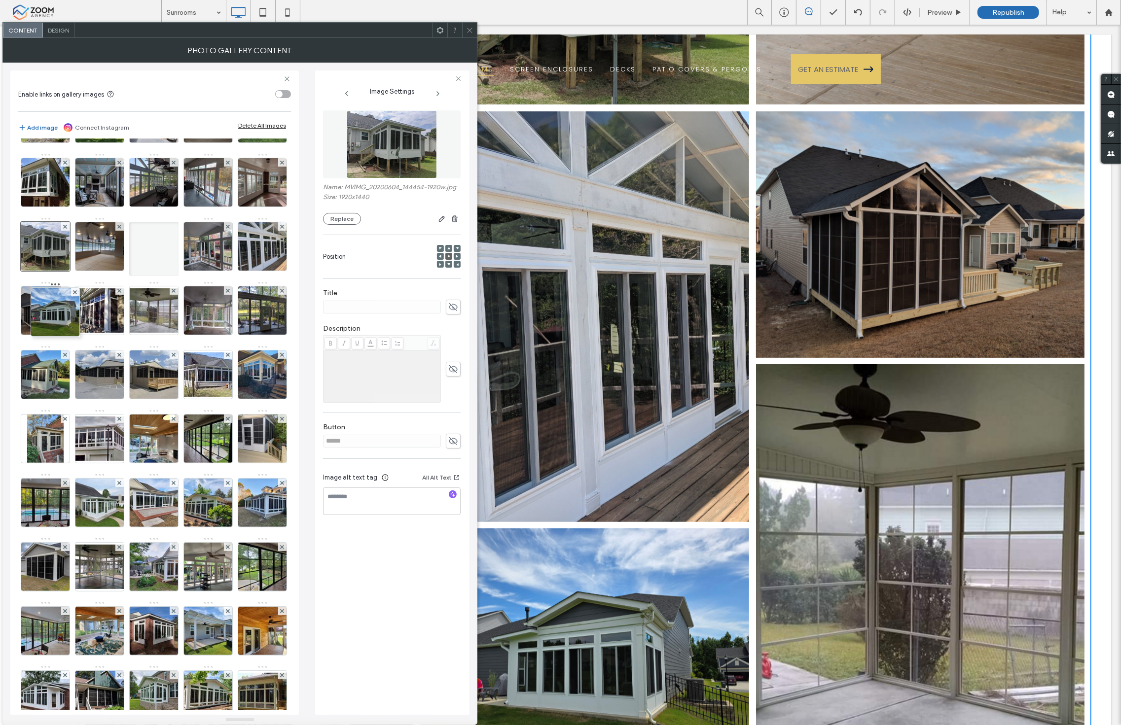
drag, startPoint x: 45, startPoint y: 386, endPoint x: 56, endPoint y: 284, distance: 102.1
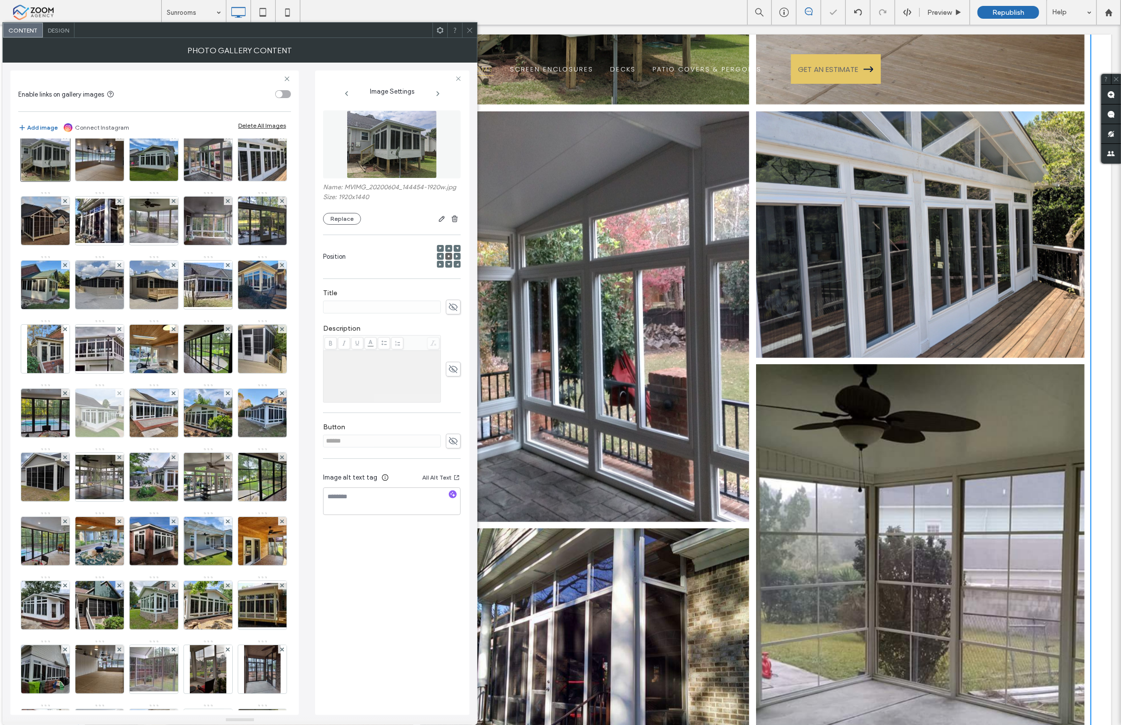
scroll to position [164, 0]
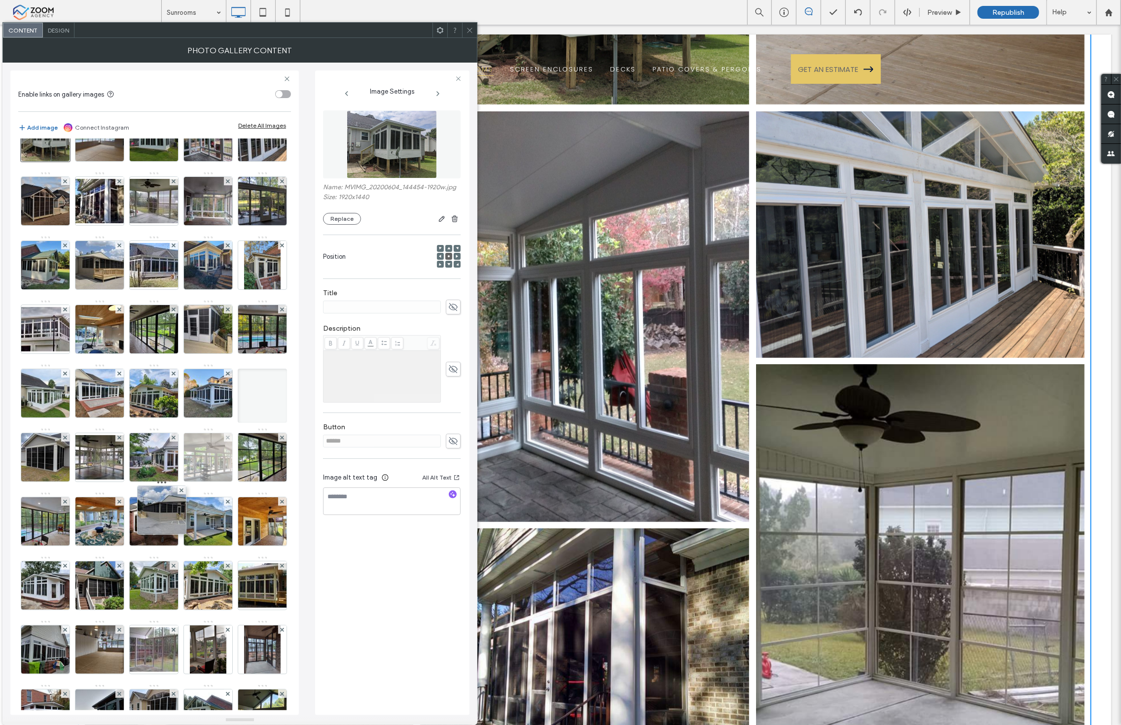
drag, startPoint x: 98, startPoint y: 328, endPoint x: 168, endPoint y: 565, distance: 246.5
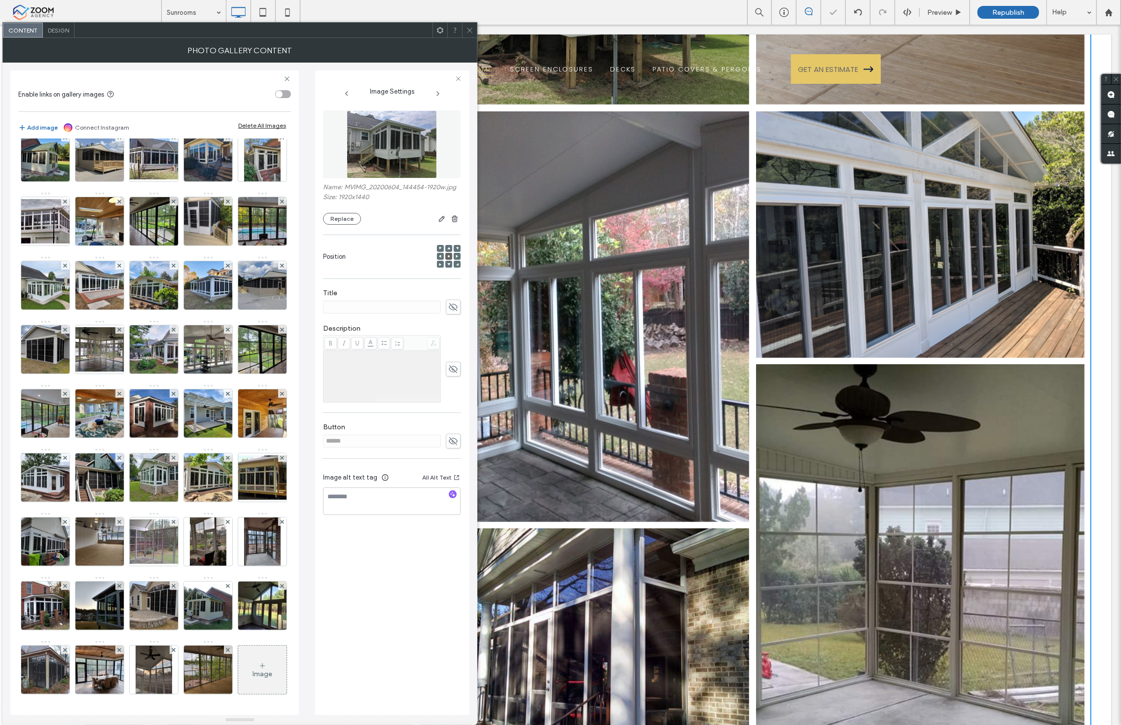
scroll to position [383, 0]
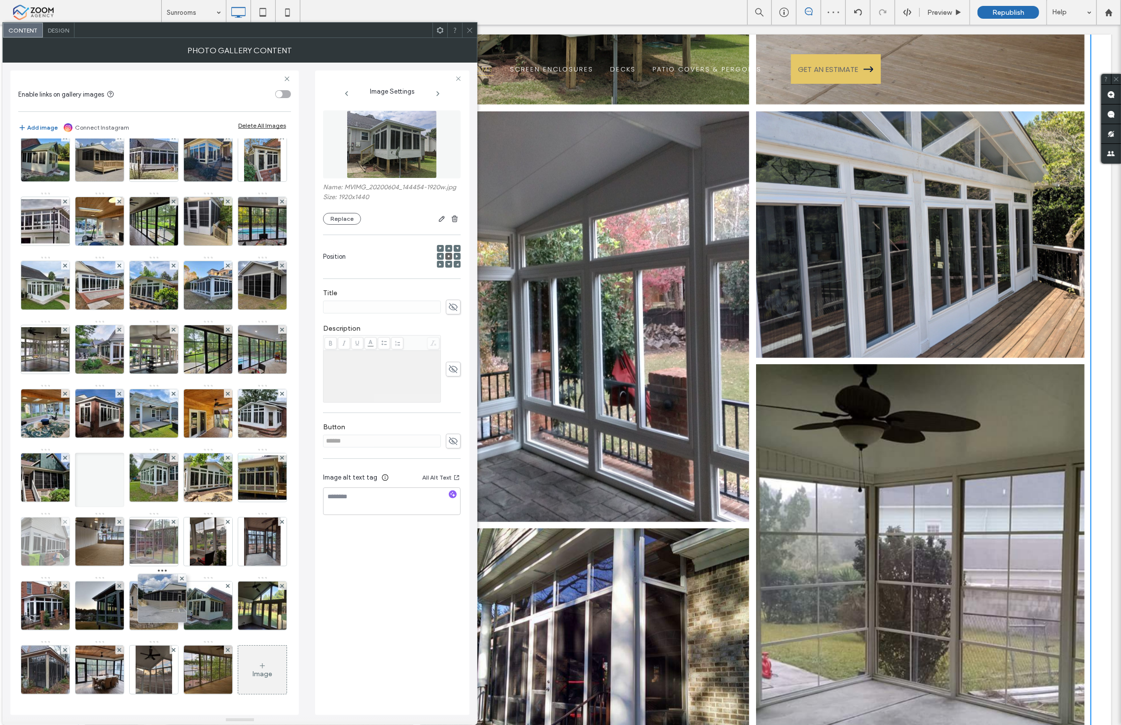
drag, startPoint x: 156, startPoint y: 342, endPoint x: 166, endPoint y: 576, distance: 233.9
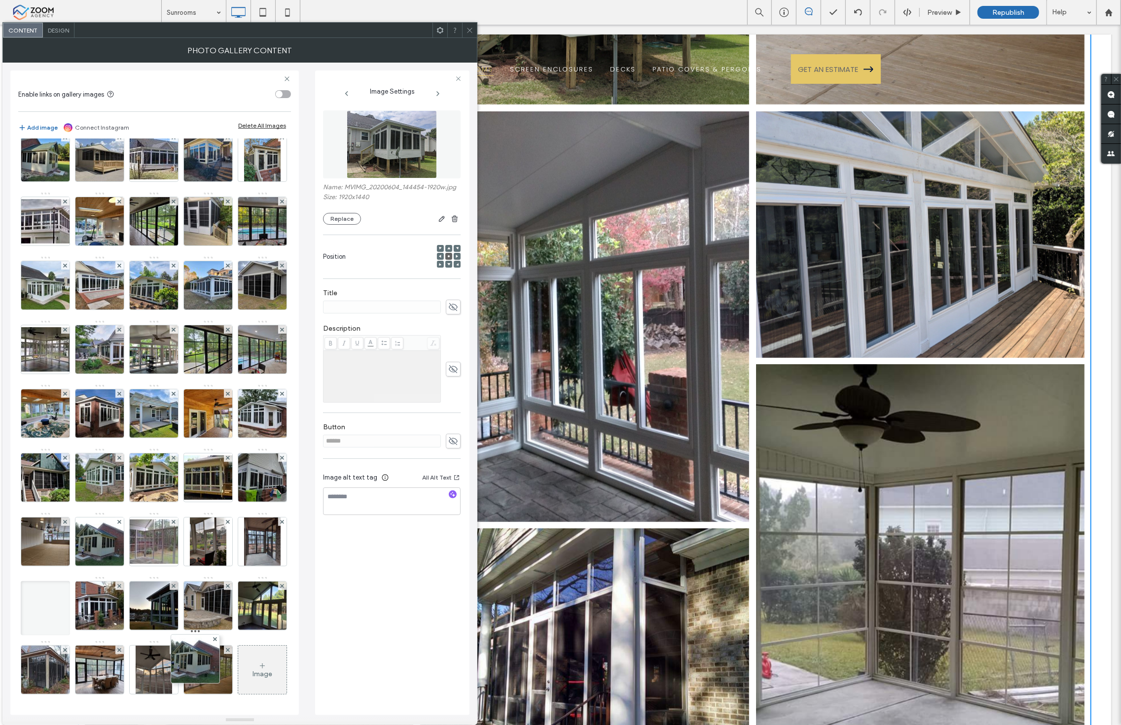
drag, startPoint x: 153, startPoint y: 346, endPoint x: 198, endPoint y: 461, distance: 123.2
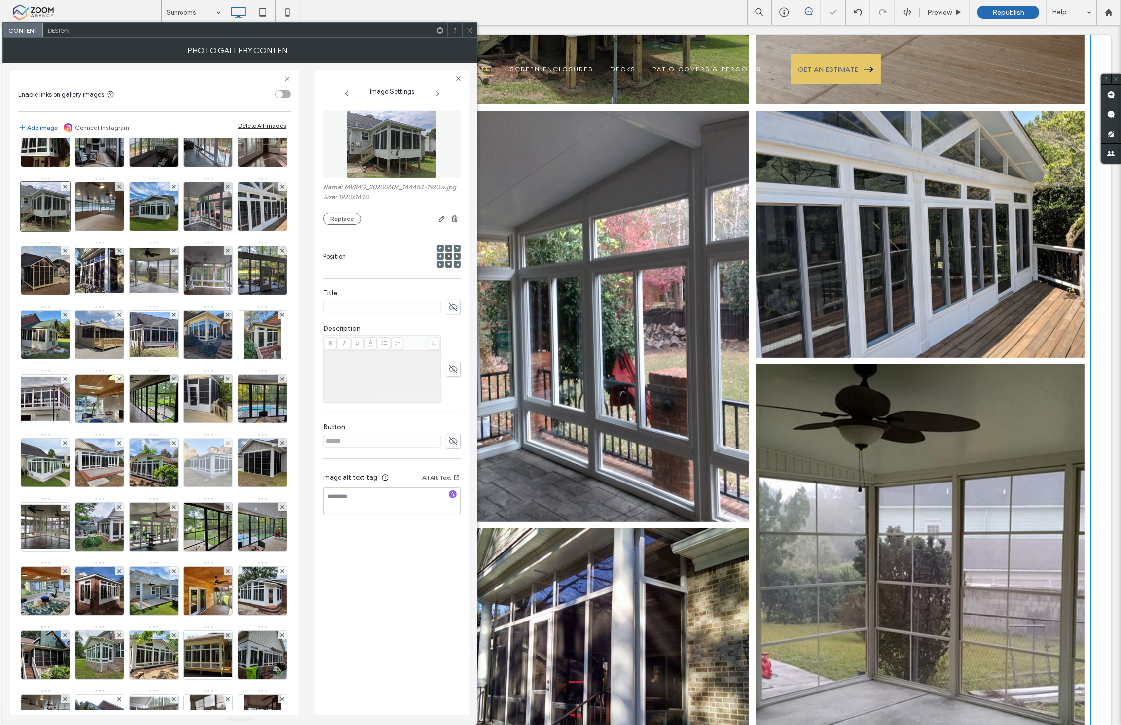
scroll to position [82, 0]
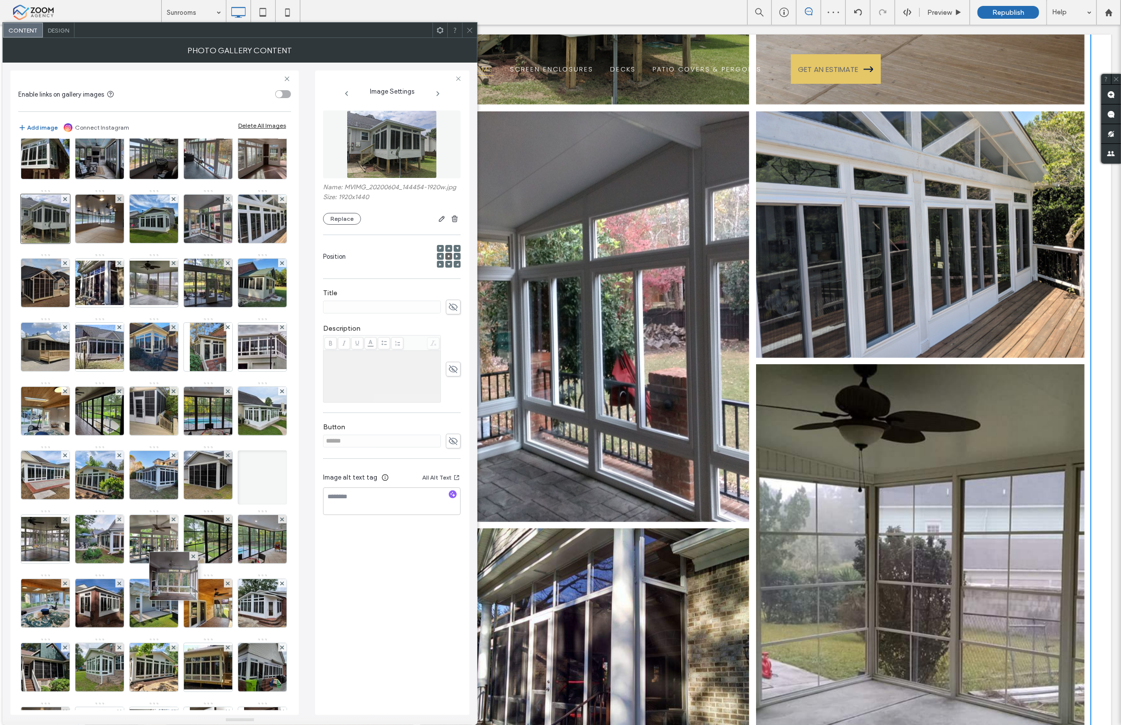
drag, startPoint x: 151, startPoint y: 339, endPoint x: 170, endPoint y: 632, distance: 294.0
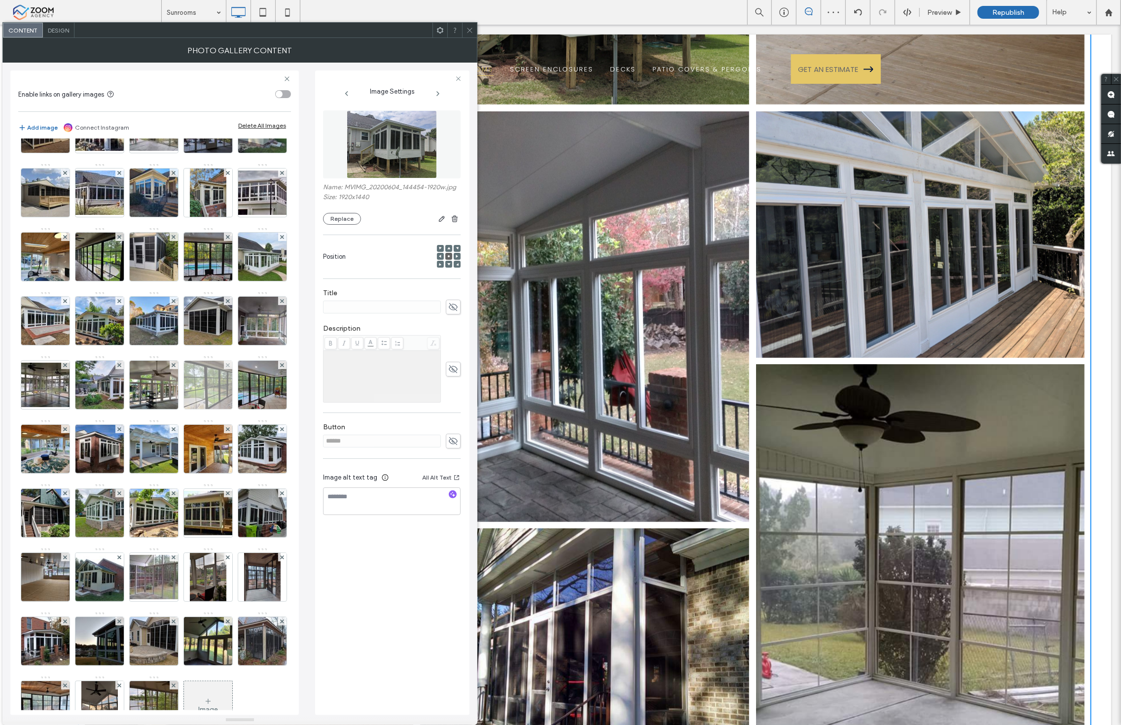
scroll to position [247, 0]
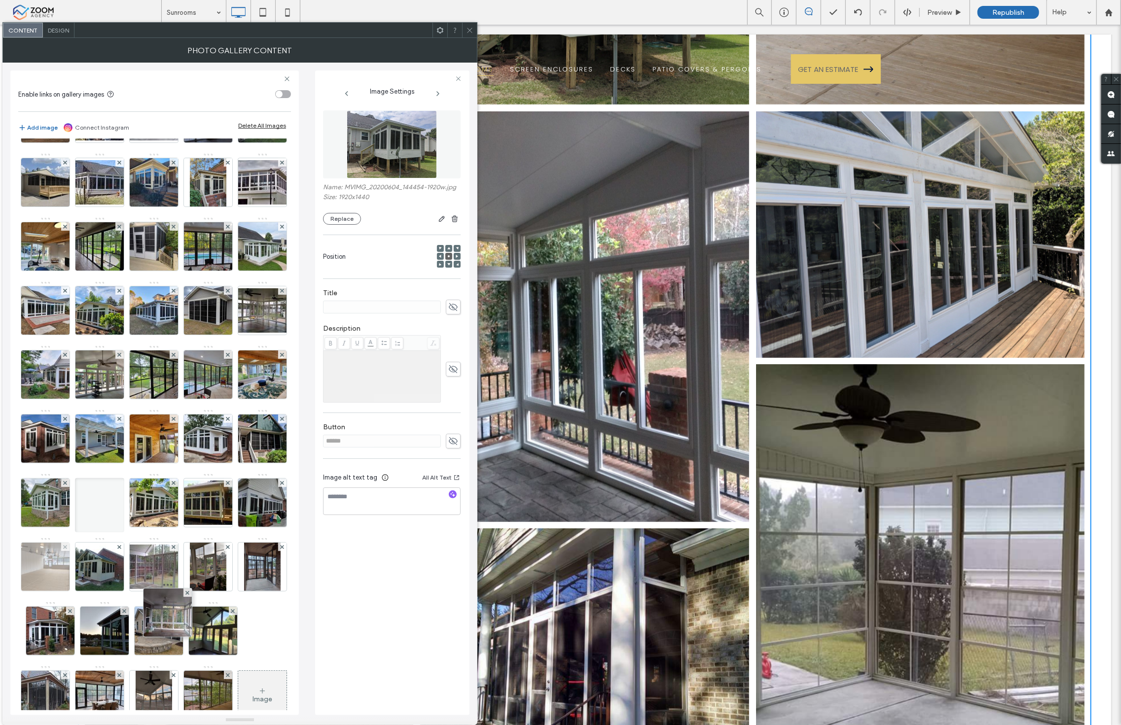
drag, startPoint x: 156, startPoint y: 429, endPoint x: 174, endPoint y: 691, distance: 262.4
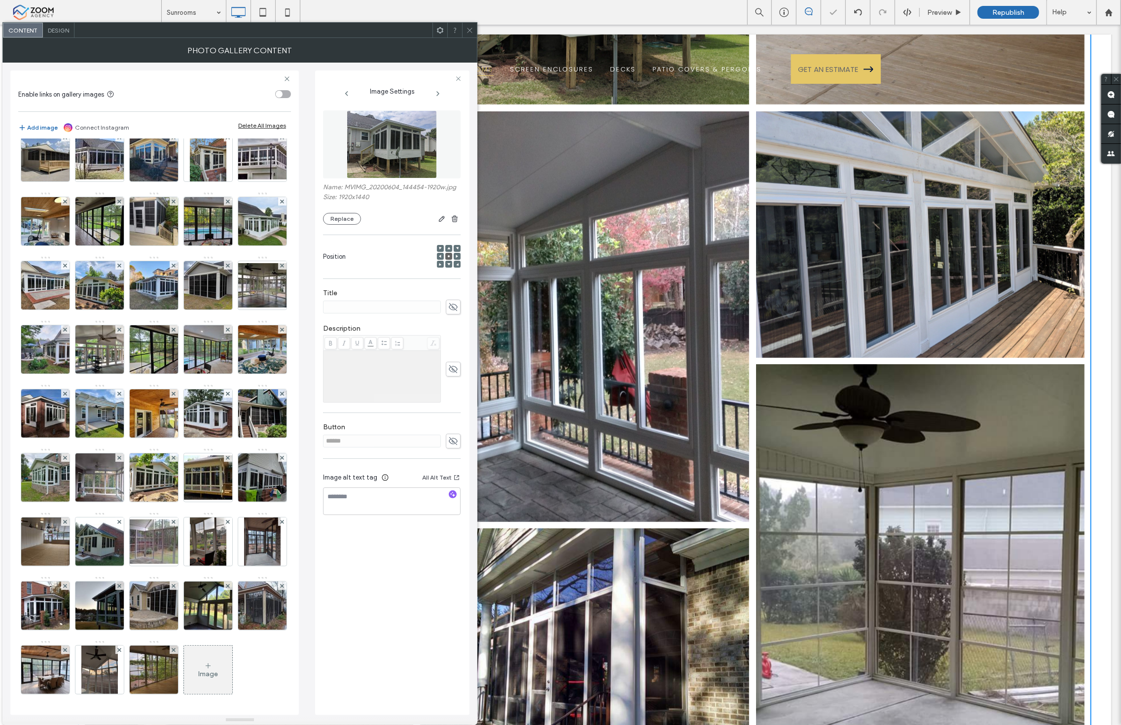
scroll to position [466, 0]
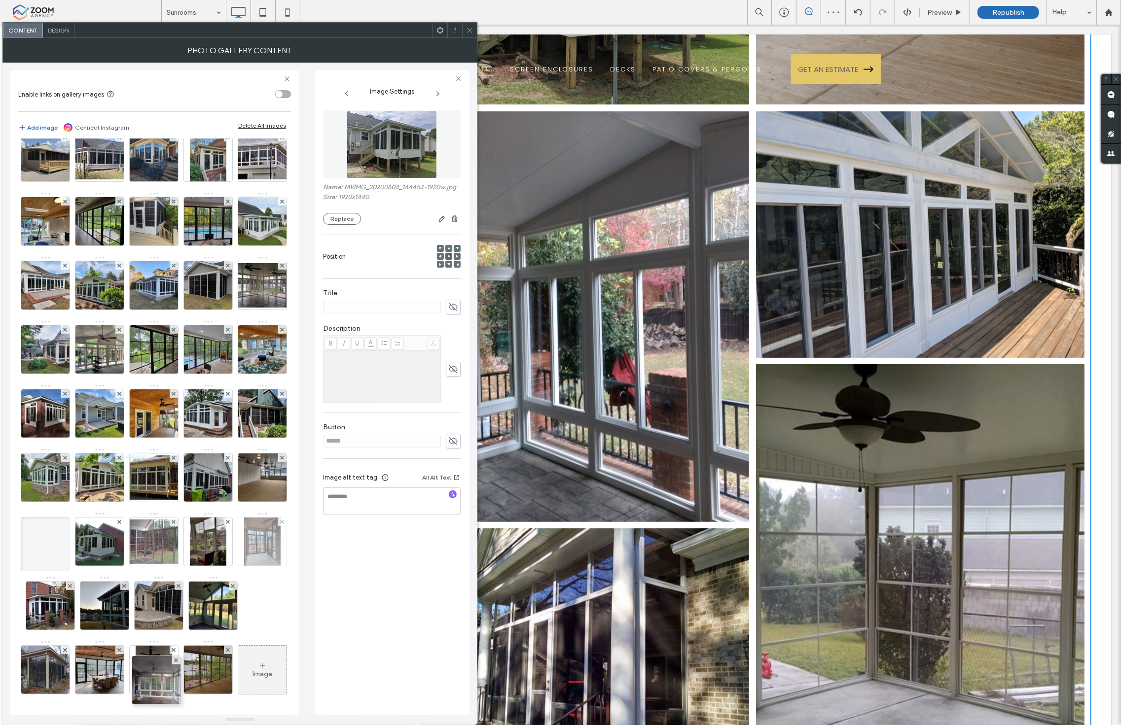
drag, startPoint x: 156, startPoint y: 412, endPoint x: 154, endPoint y: 535, distance: 123.3
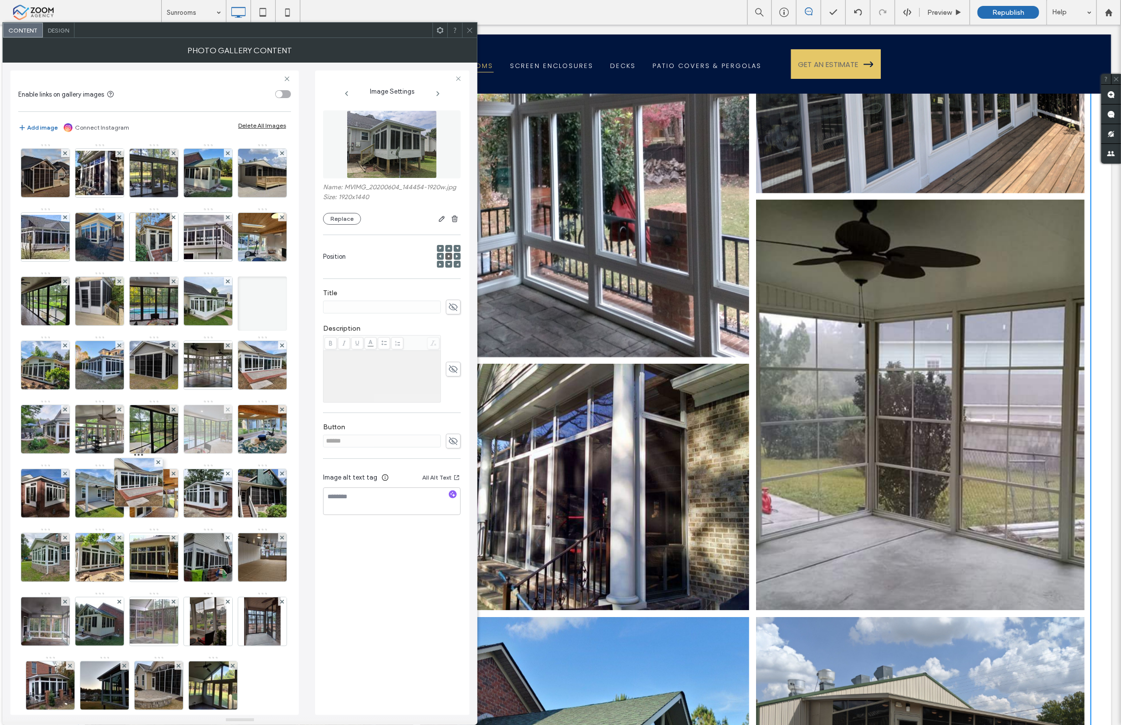
scroll to position [219, 0]
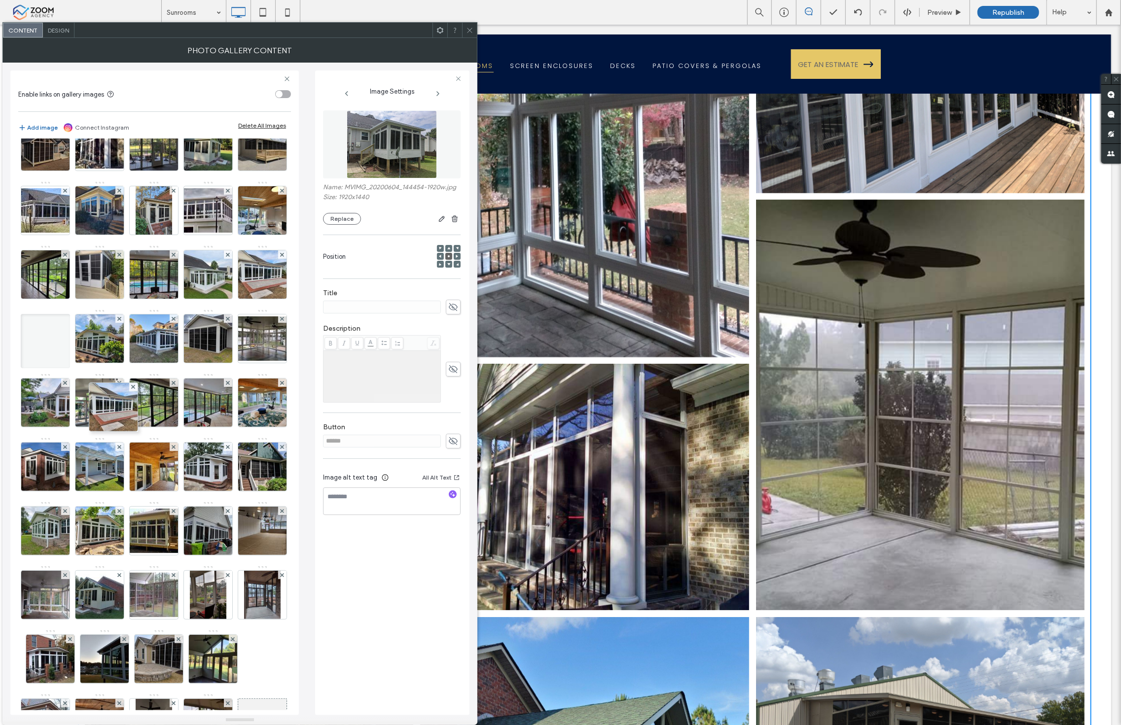
drag, startPoint x: 92, startPoint y: 428, endPoint x: 127, endPoint y: 455, distance: 44.0
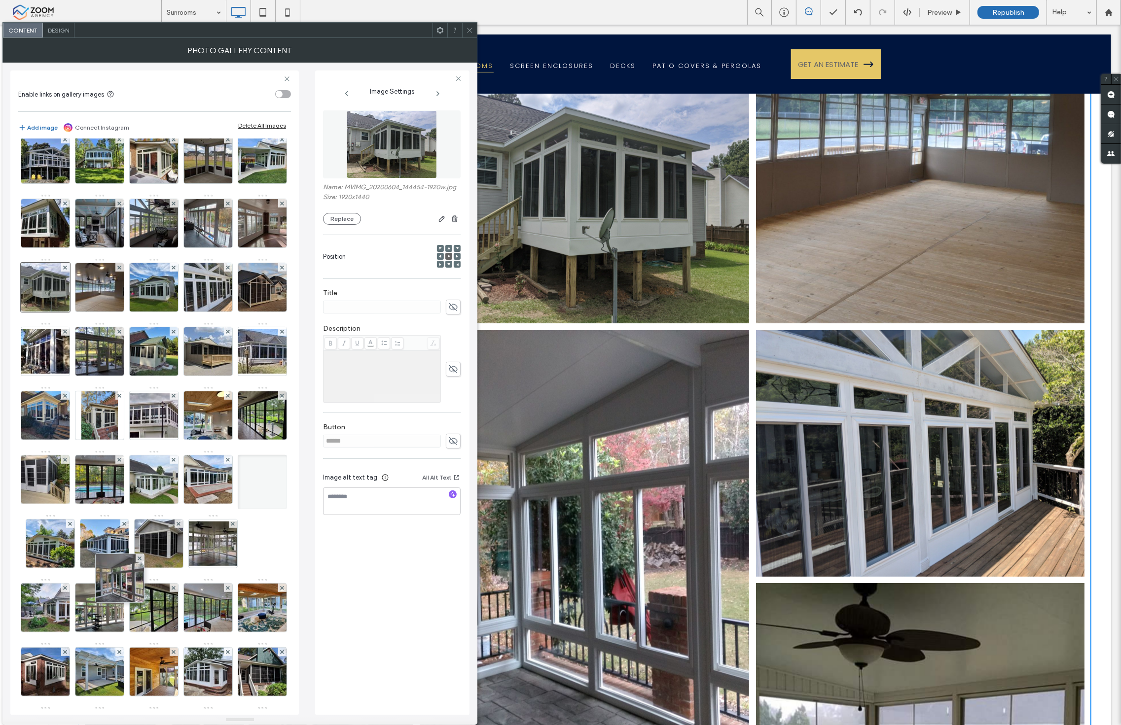
scroll to position [55, 0]
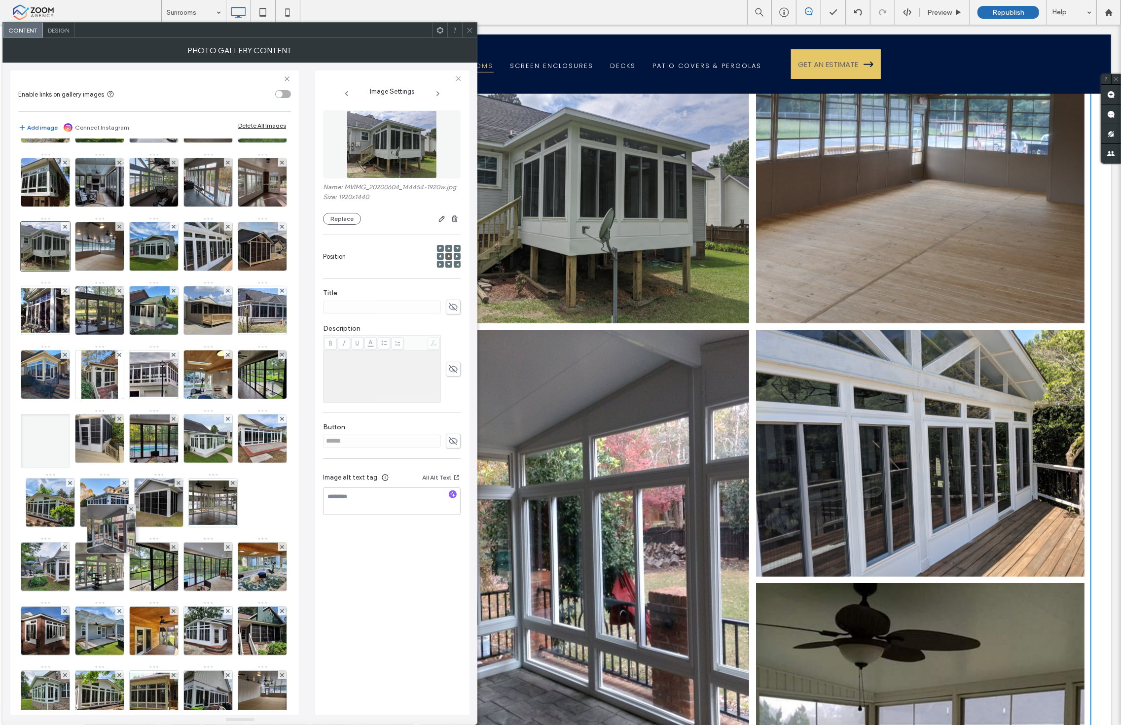
drag, startPoint x: 101, startPoint y: 363, endPoint x: 116, endPoint y: 579, distance: 216.5
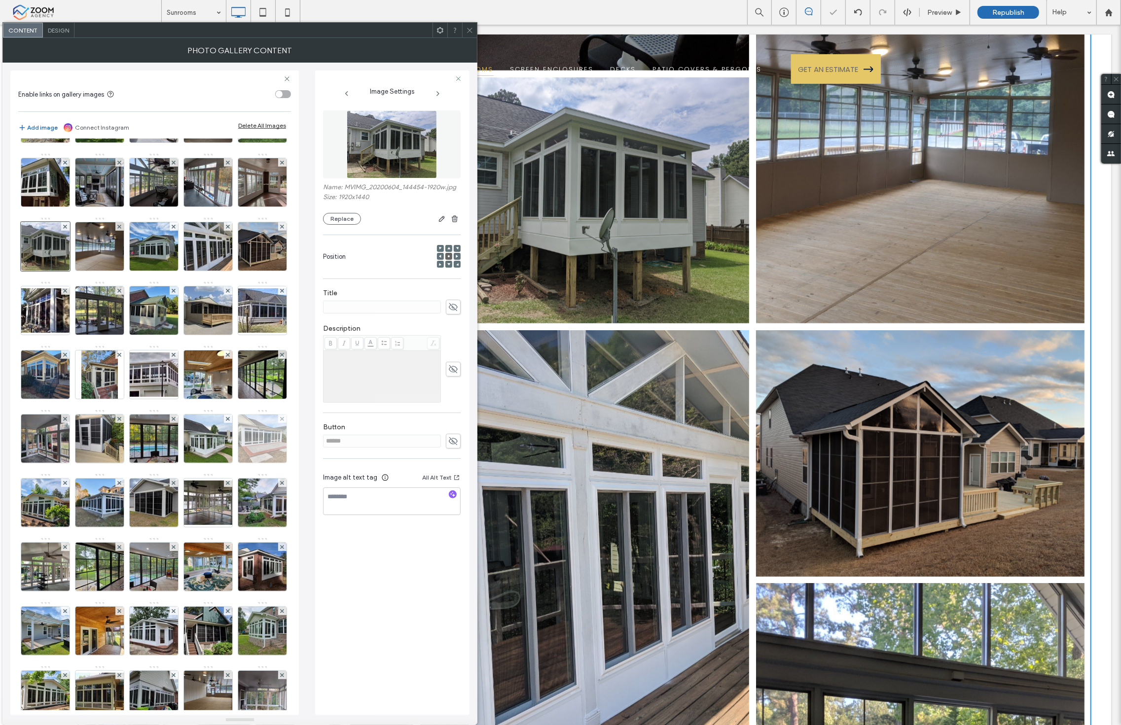
click at [230, 463] on img at bounding box center [262, 439] width 65 height 48
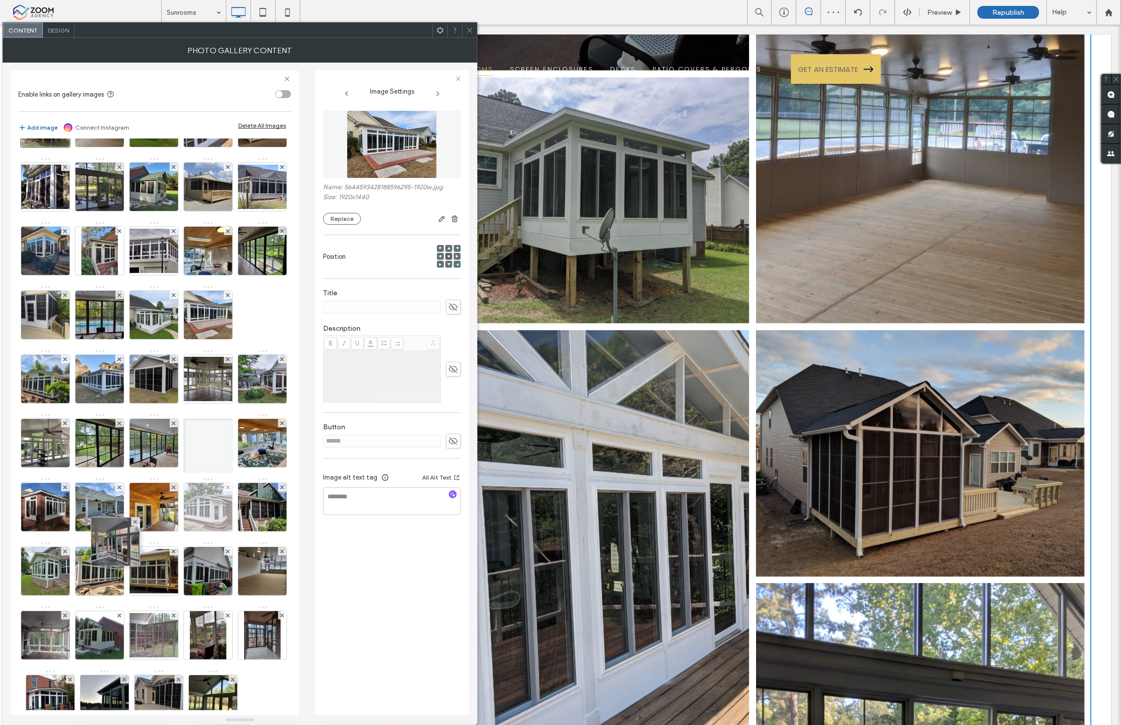
scroll to position [219, 0]
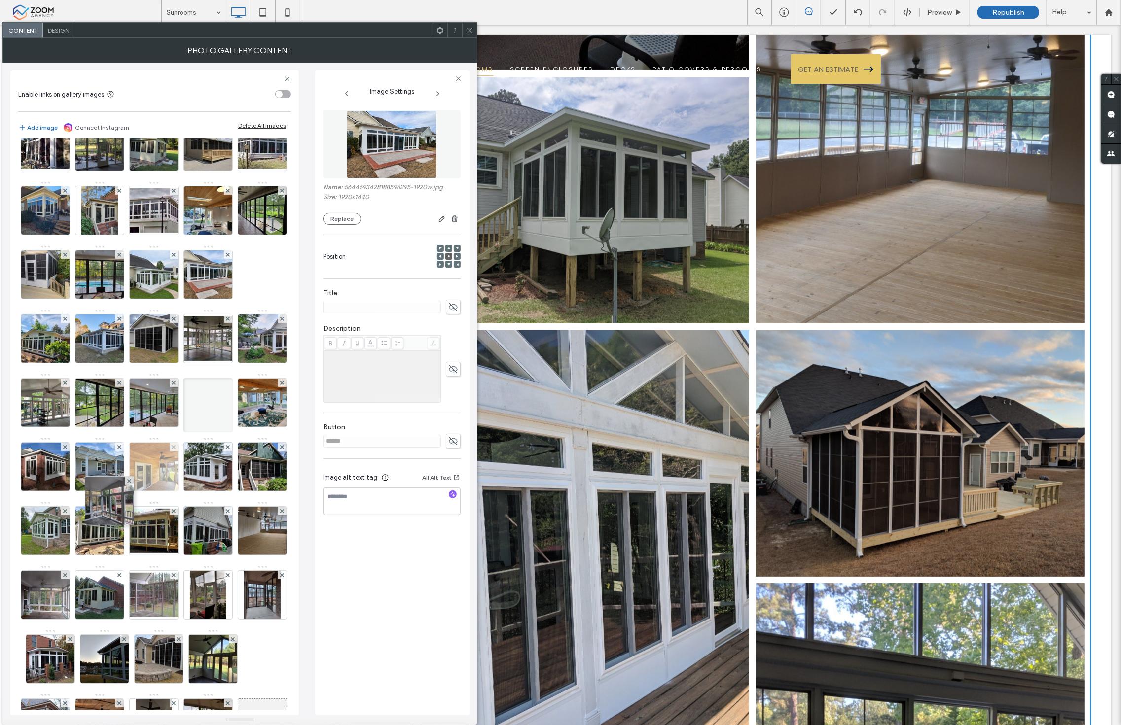
drag, startPoint x: 105, startPoint y: 395, endPoint x: 123, endPoint y: 590, distance: 195.6
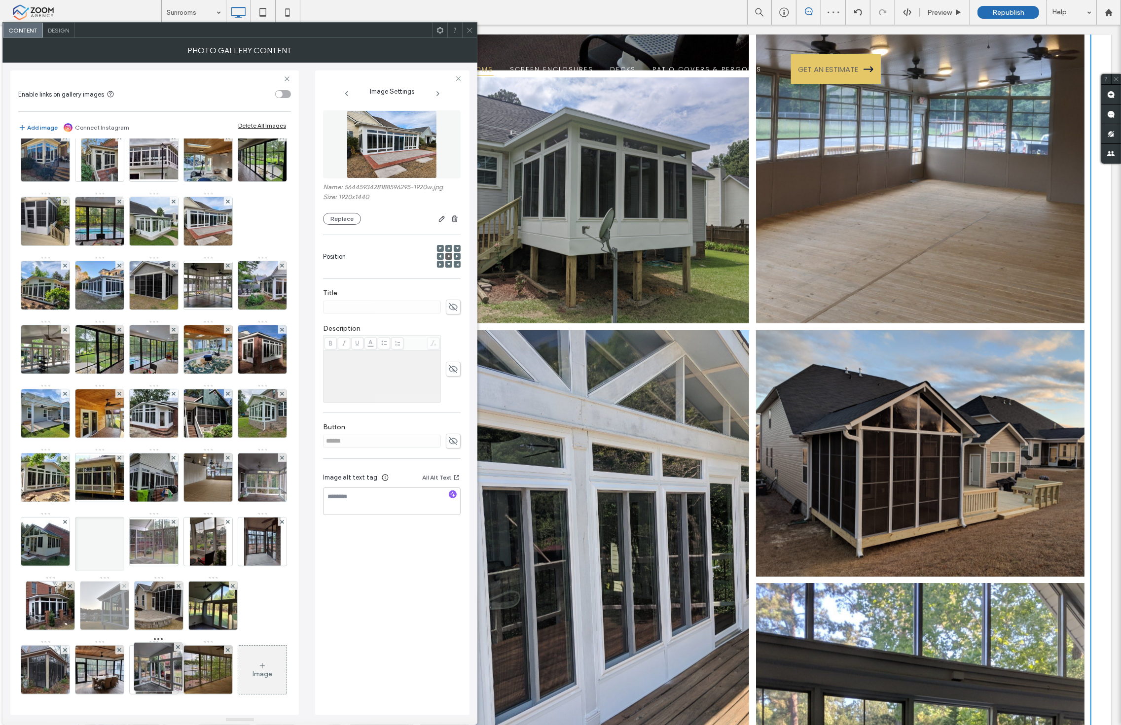
scroll to position [438, 0]
drag, startPoint x: 98, startPoint y: 364, endPoint x: 182, endPoint y: 561, distance: 214.7
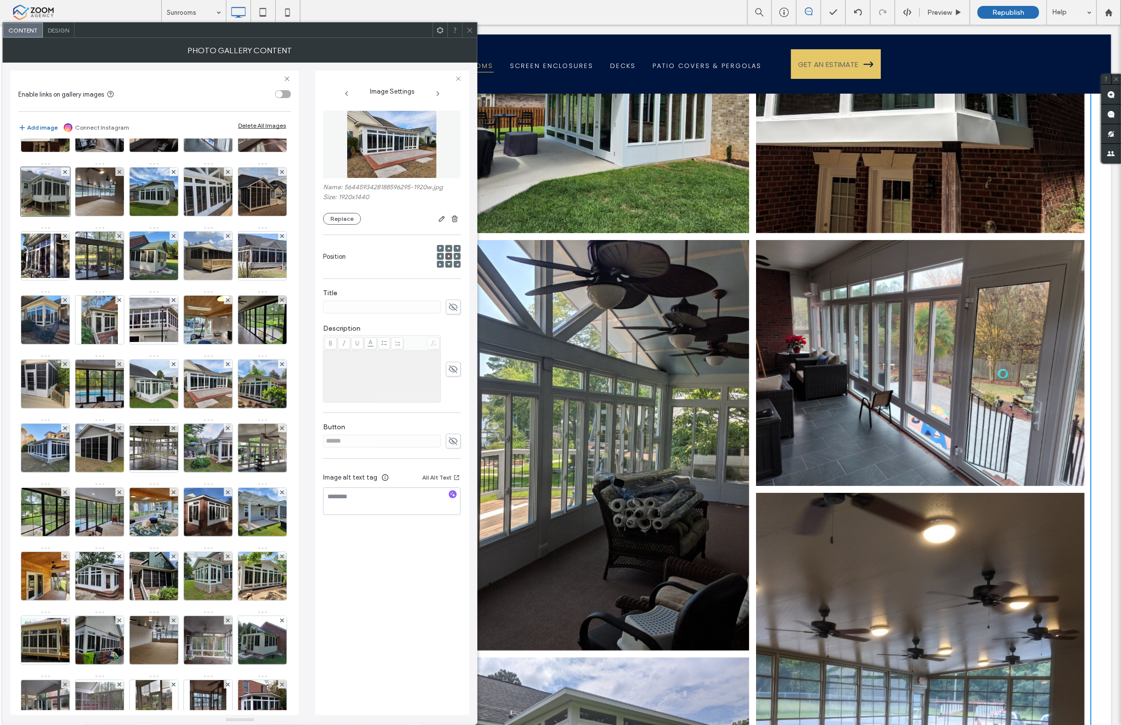
scroll to position [548, 0]
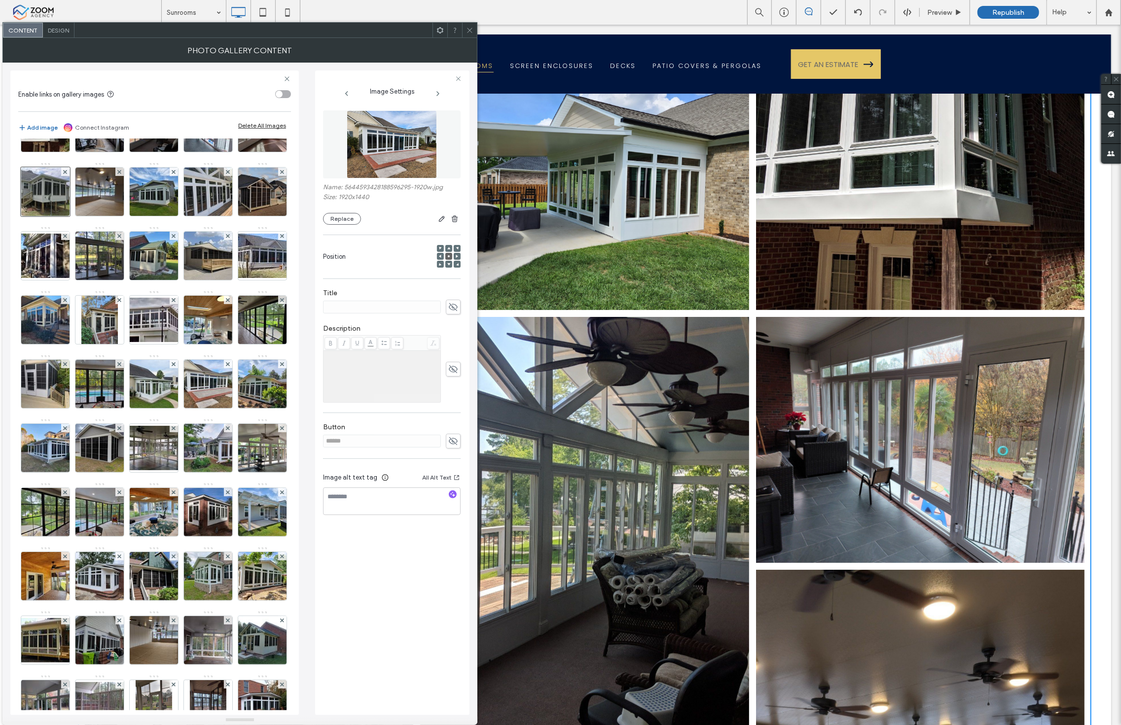
click at [467, 35] on span at bounding box center [469, 30] width 7 height 15
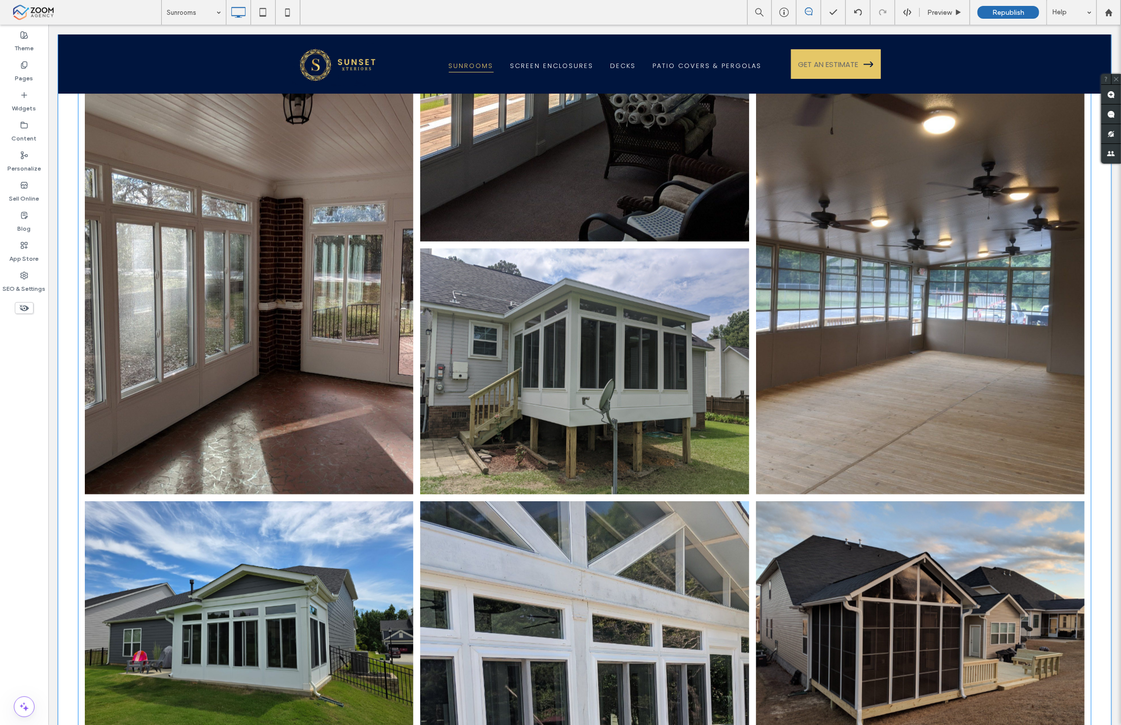
scroll to position [1096, 0]
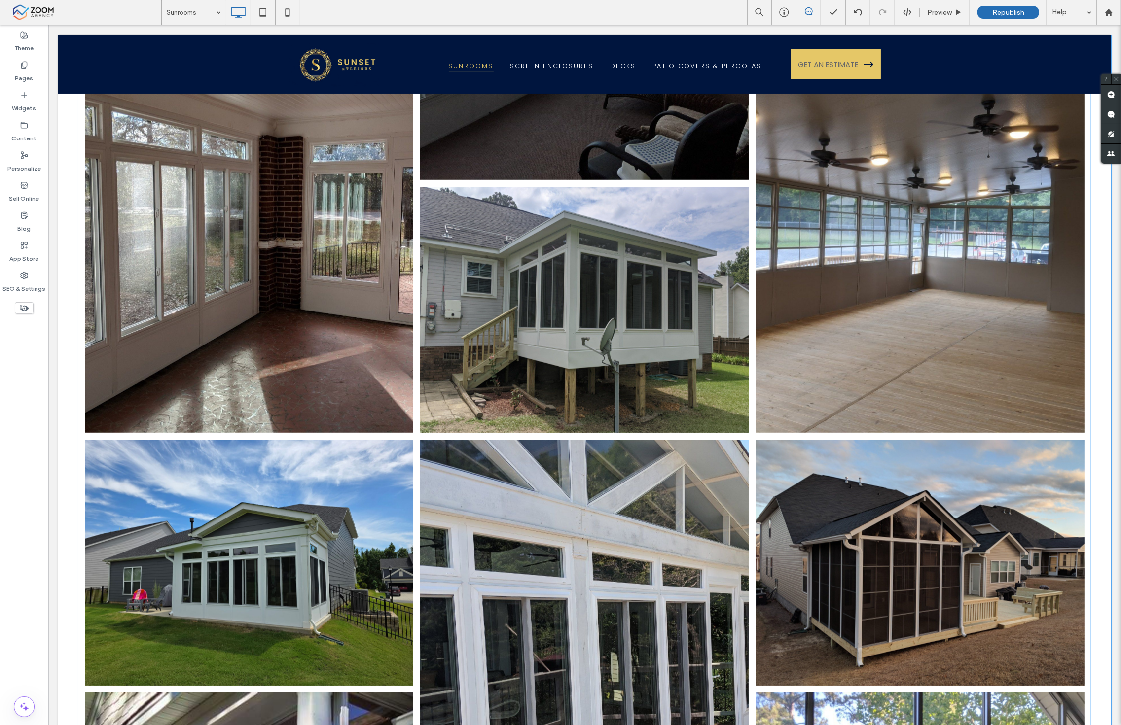
click at [568, 334] on link at bounding box center [584, 309] width 348 height 261
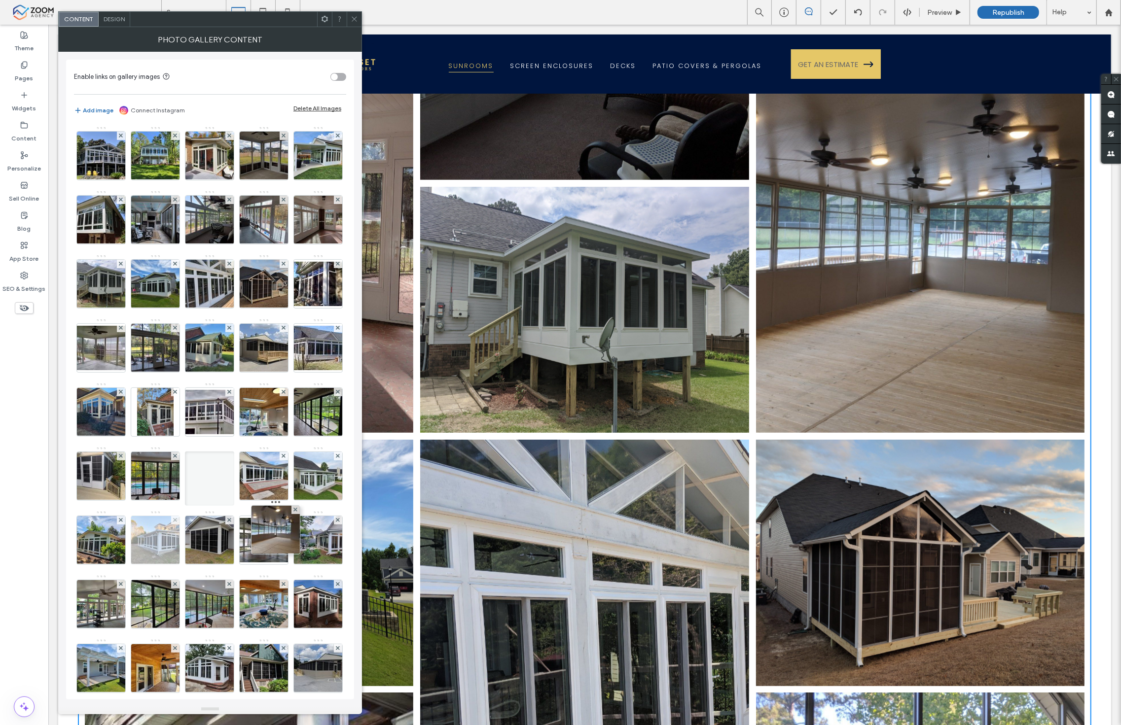
drag, startPoint x: 263, startPoint y: 319, endPoint x: 268, endPoint y: 604, distance: 285.5
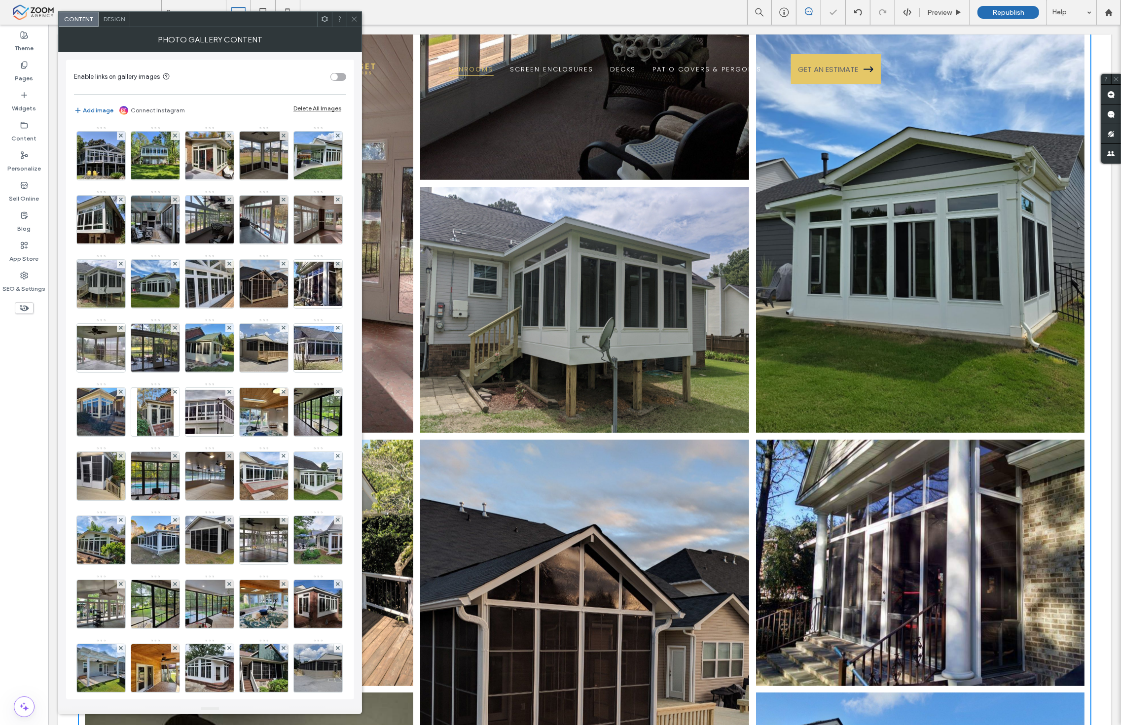
scroll to position [164, 0]
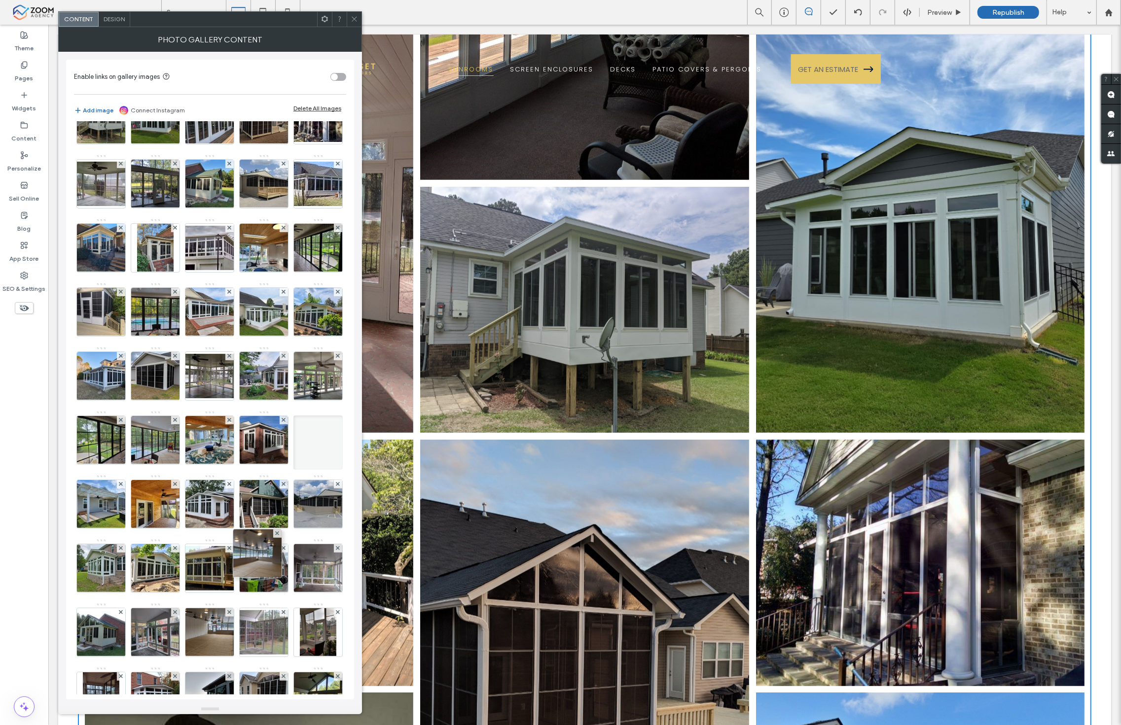
drag, startPoint x: 260, startPoint y: 416, endPoint x: 249, endPoint y: 601, distance: 185.2
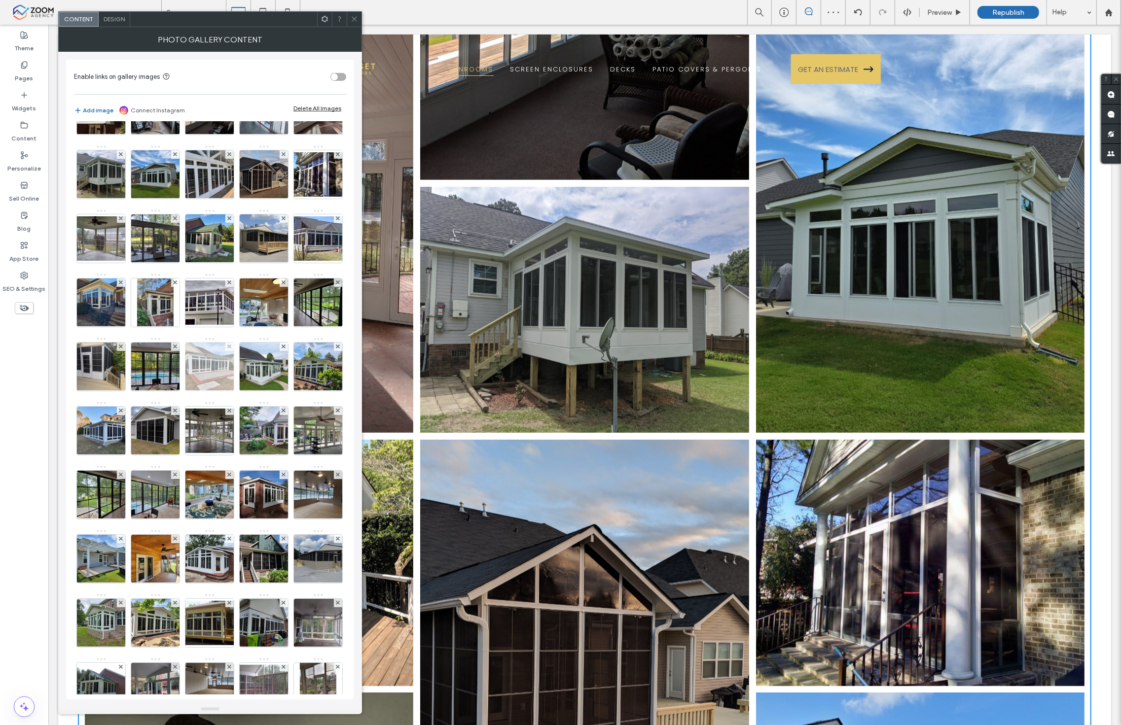
scroll to position [55, 0]
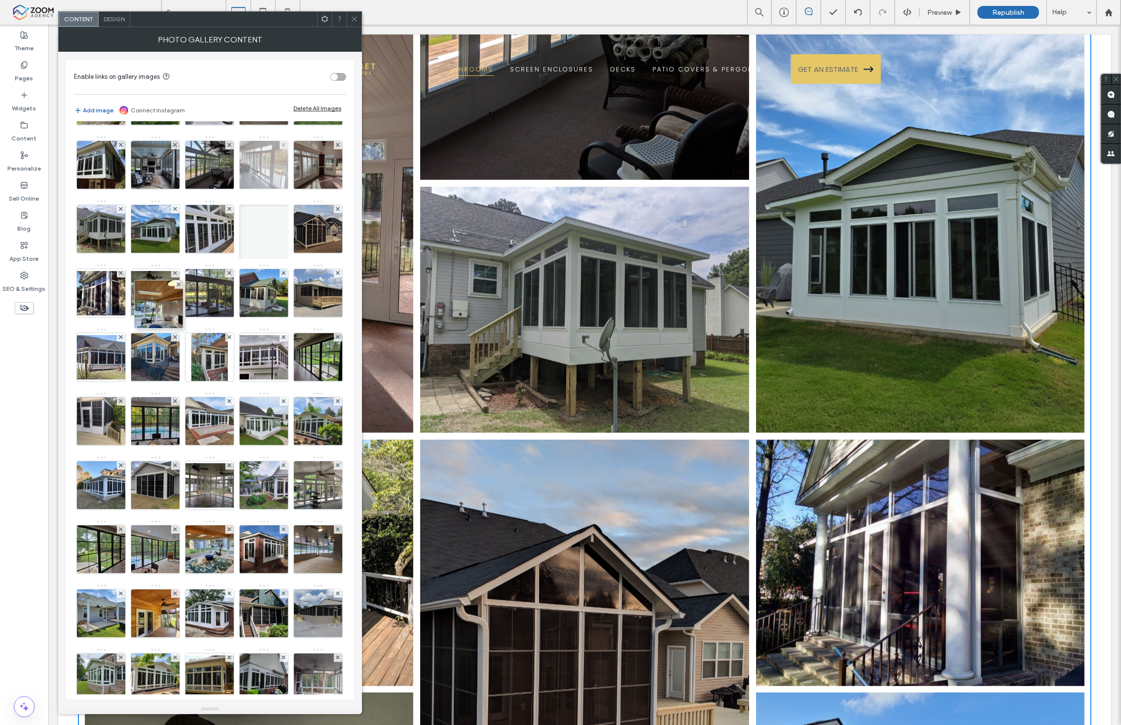
drag, startPoint x: 269, startPoint y: 425, endPoint x: 114, endPoint y: 222, distance: 255.0
click at [114, 222] on div "Image" at bounding box center [209, 487] width 271 height 833
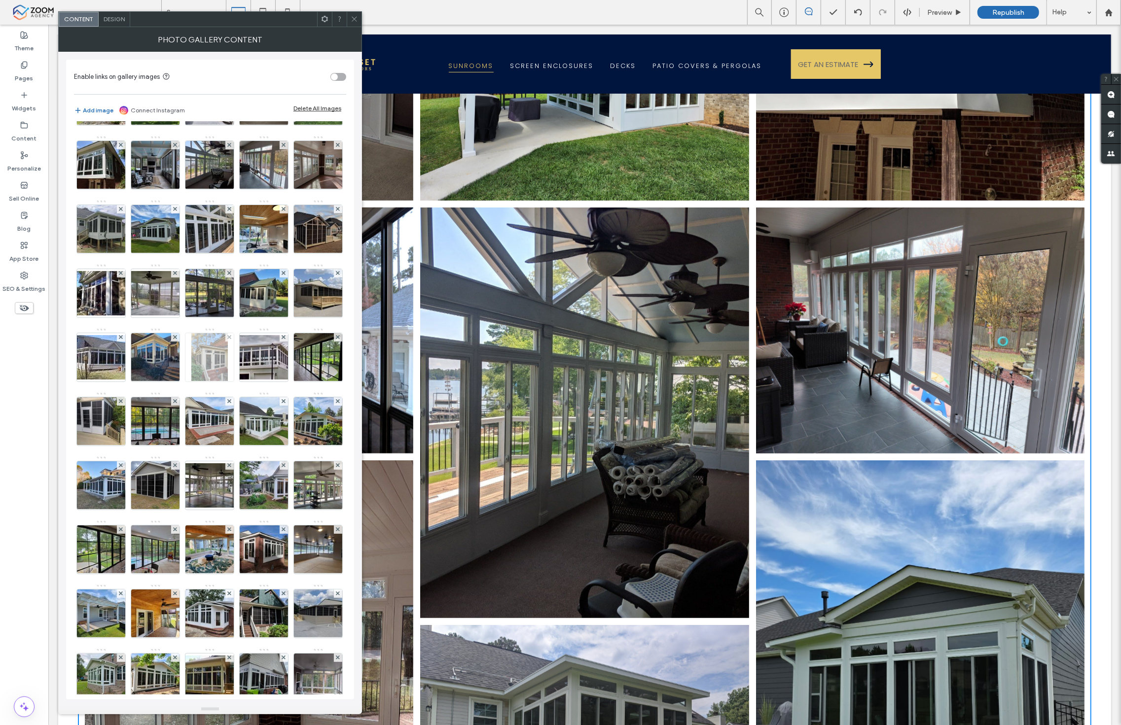
scroll to position [0, 0]
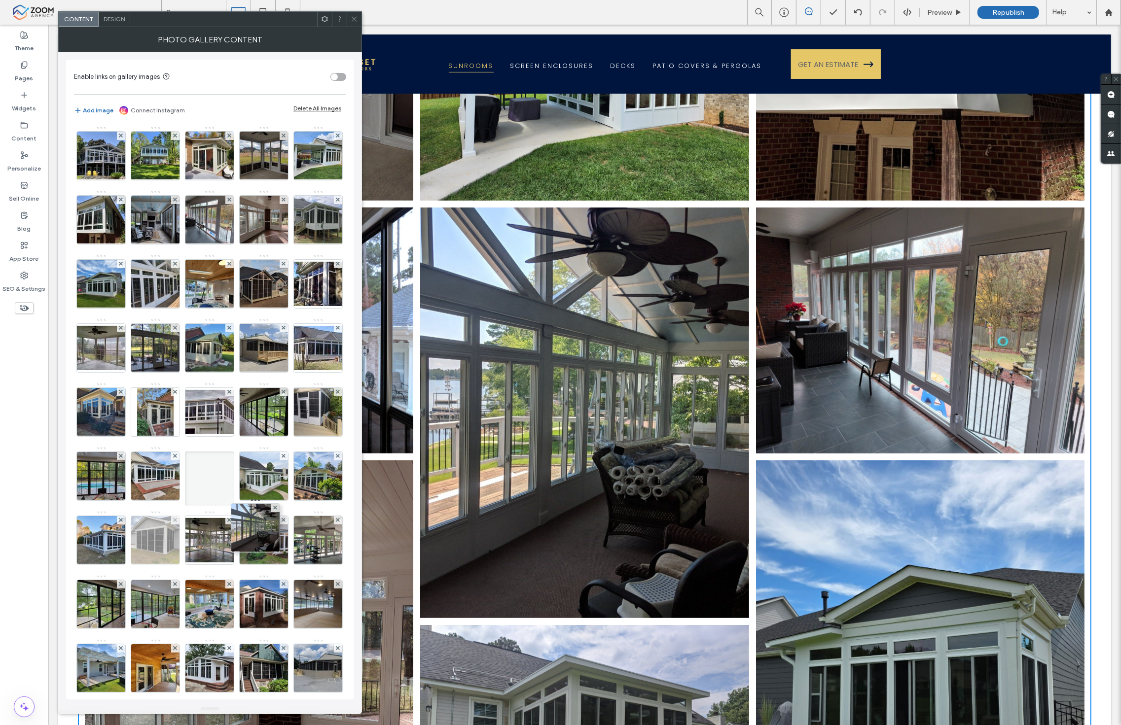
drag, startPoint x: 262, startPoint y: 209, endPoint x: 242, endPoint y: 609, distance: 400.3
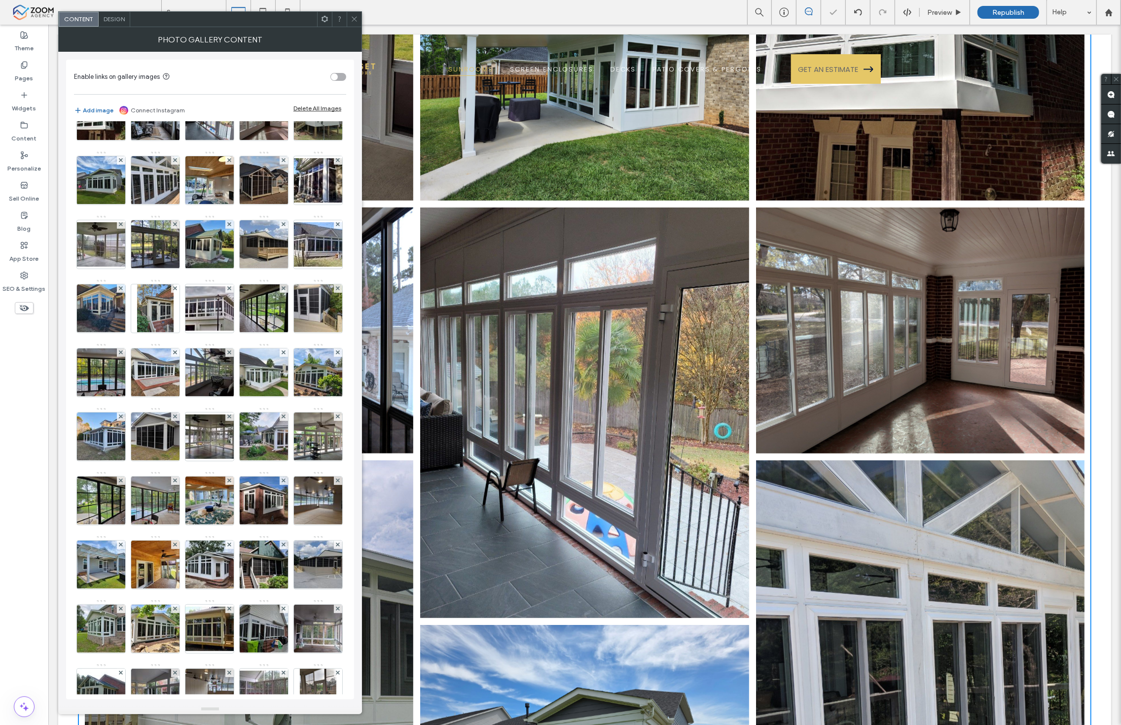
scroll to position [274, 0]
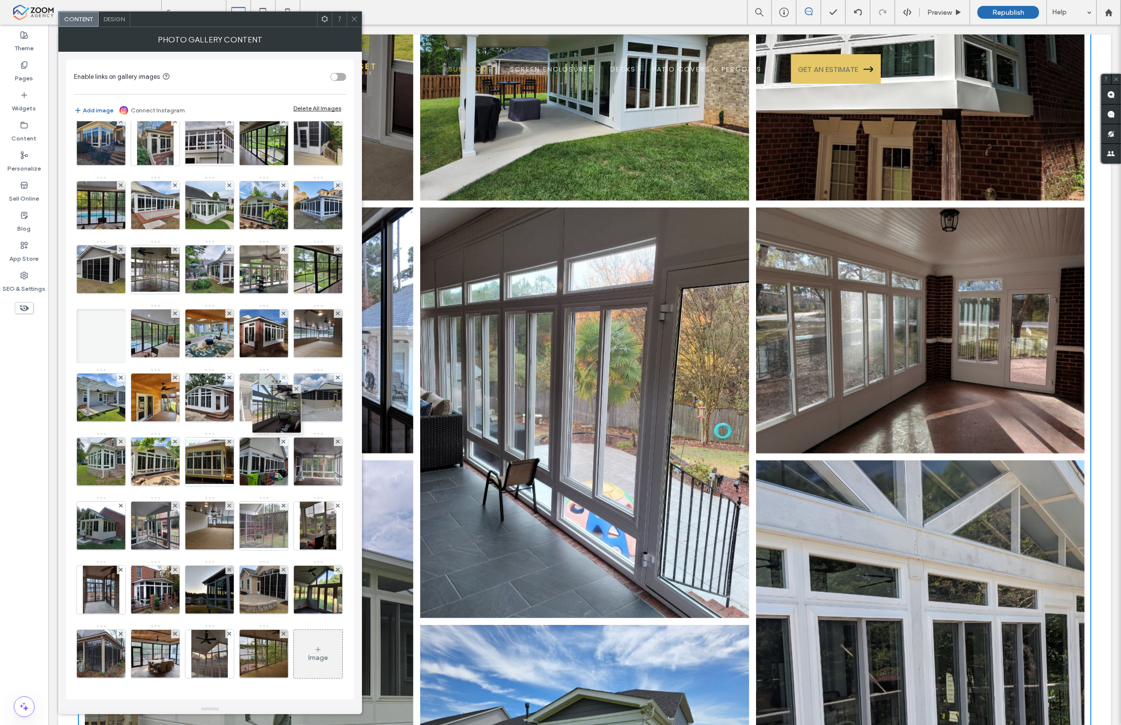
drag, startPoint x: 263, startPoint y: 264, endPoint x: 253, endPoint y: 531, distance: 266.4
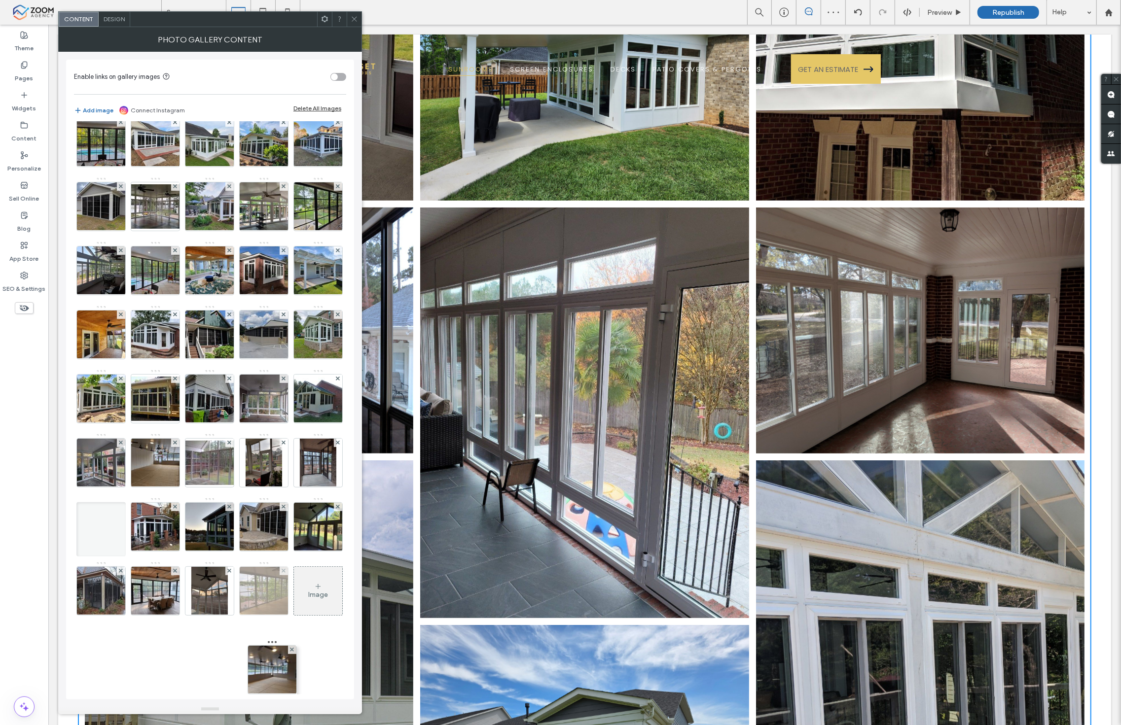
drag, startPoint x: 262, startPoint y: 234, endPoint x: 259, endPoint y: 624, distance: 390.0
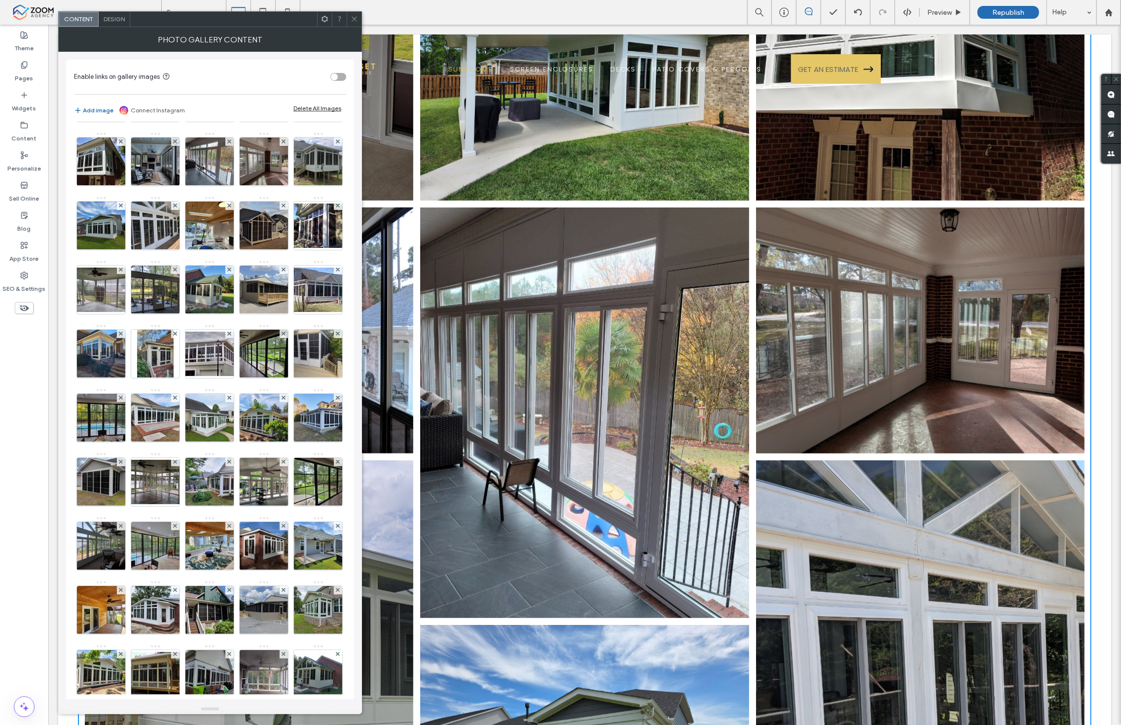
scroll to position [55, 0]
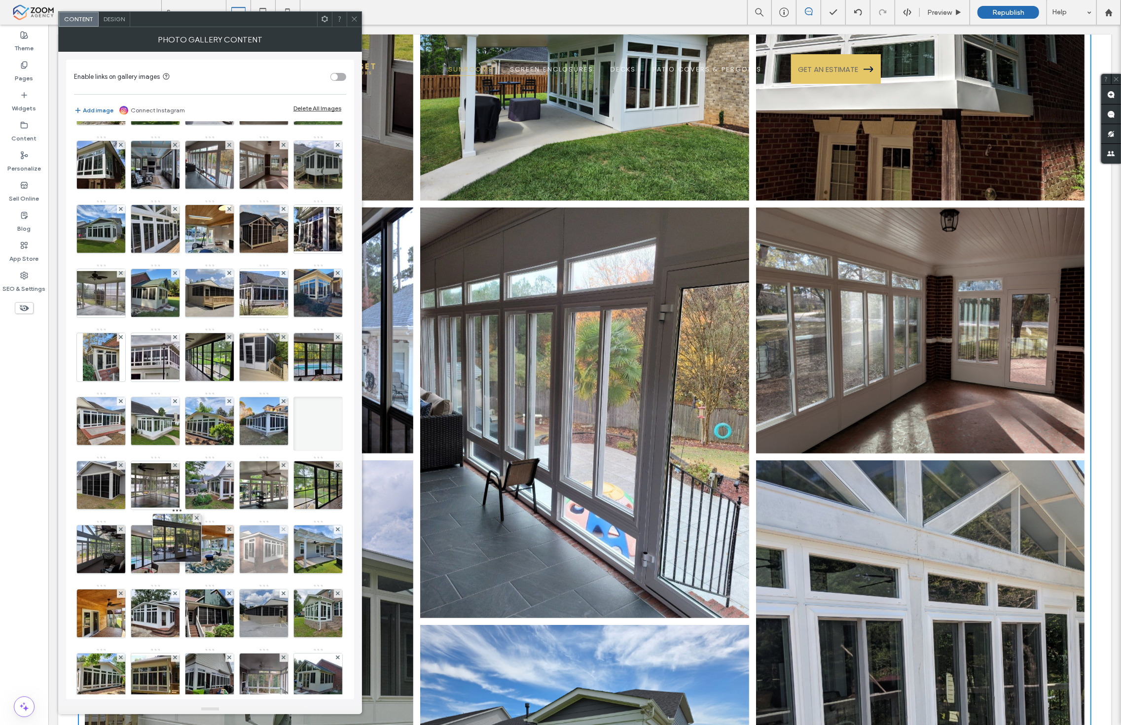
drag, startPoint x: 96, startPoint y: 344, endPoint x: 217, endPoint y: 657, distance: 335.1
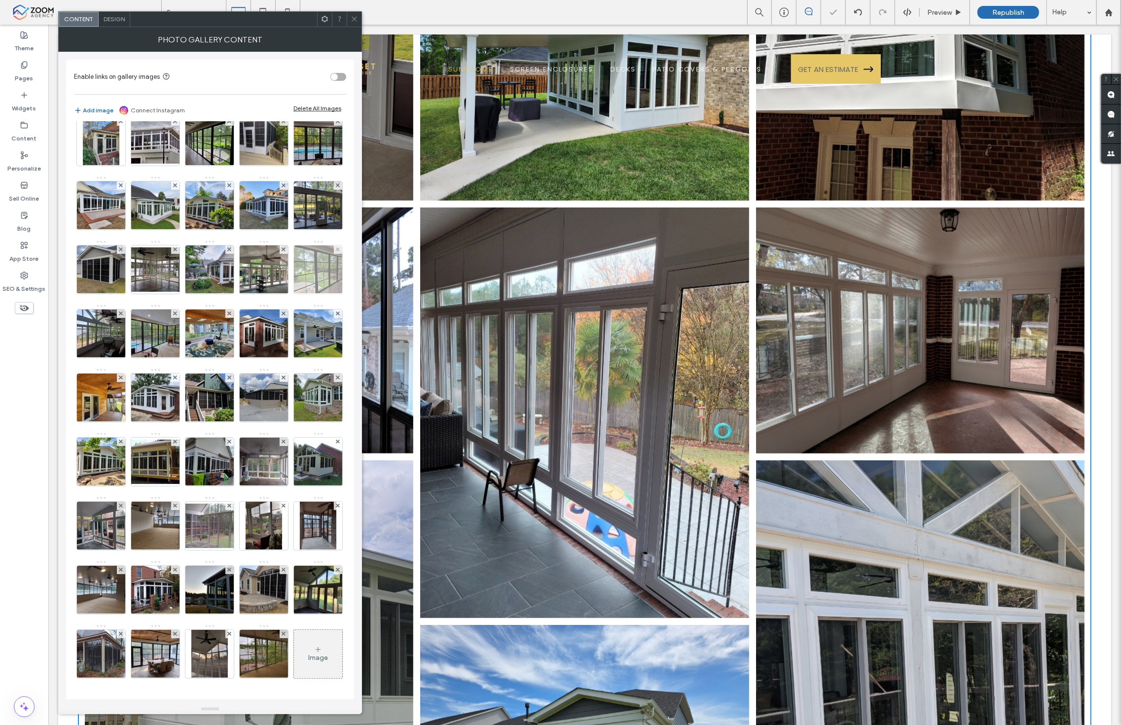
scroll to position [274, 0]
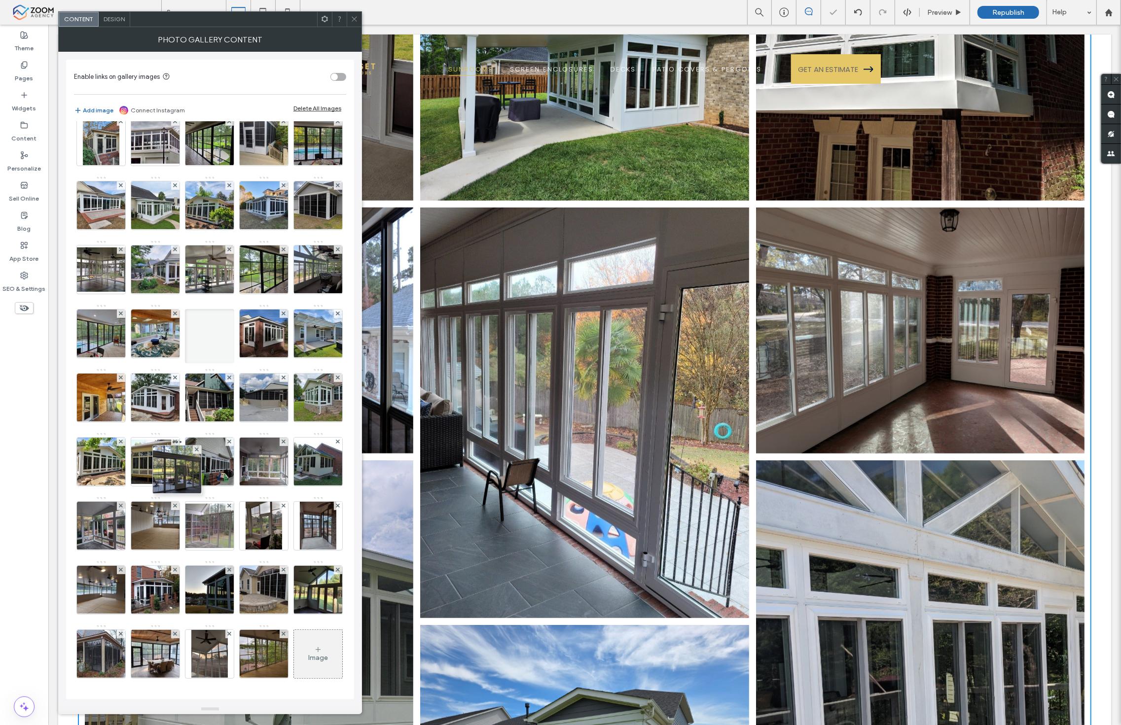
drag, startPoint x: 153, startPoint y: 409, endPoint x: 195, endPoint y: 626, distance: 220.9
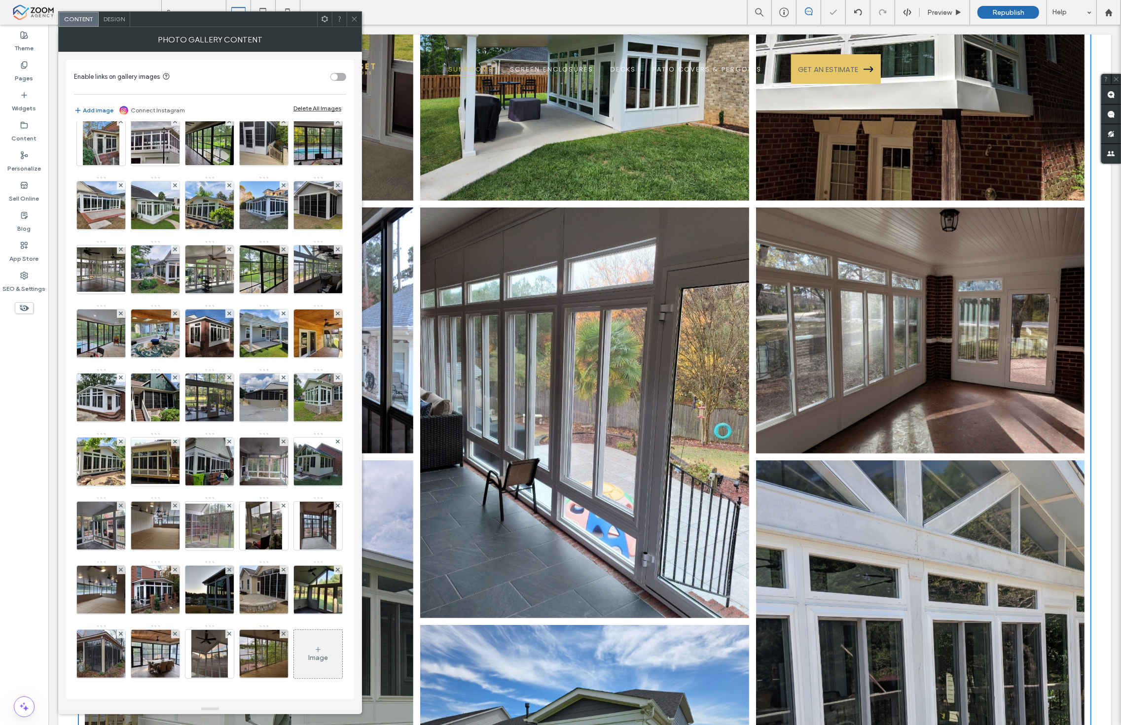
scroll to position [438, 0]
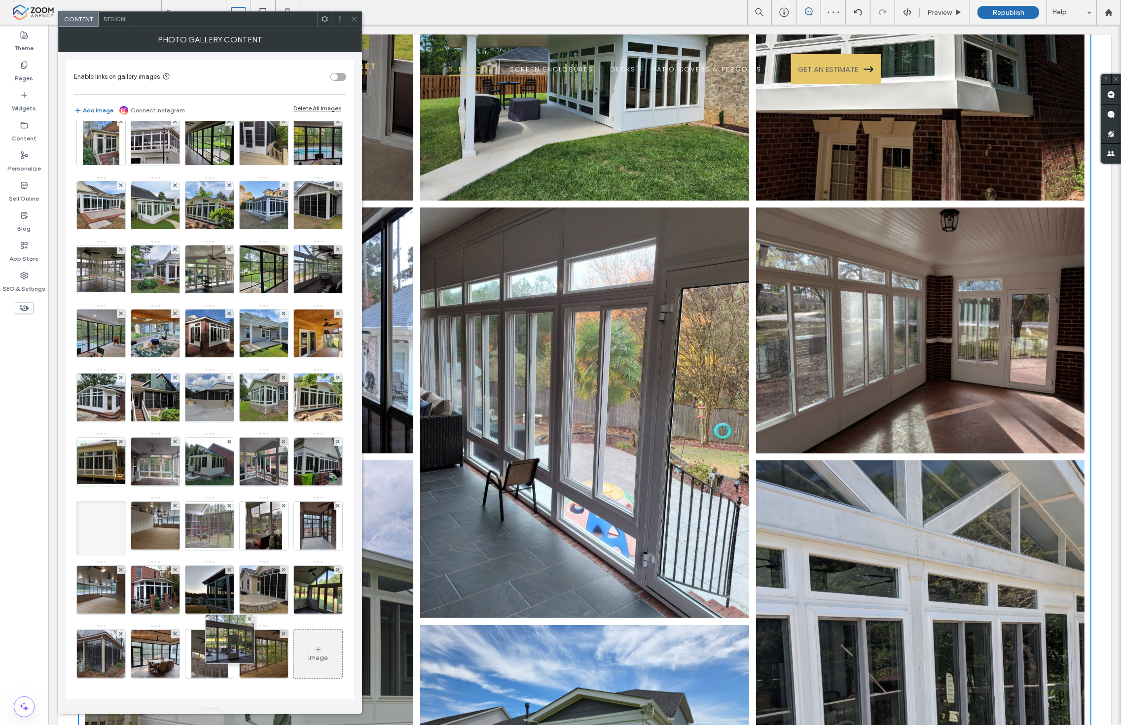
drag, startPoint x: 207, startPoint y: 353, endPoint x: 227, endPoint y: 510, distance: 158.5
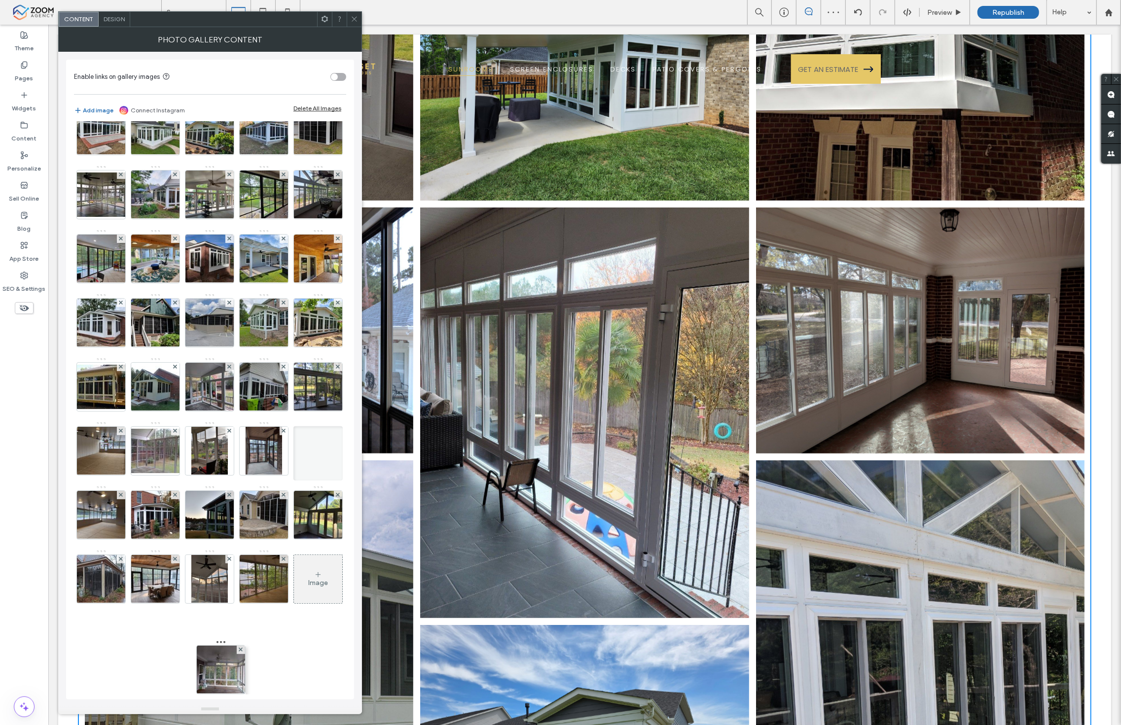
drag, startPoint x: 213, startPoint y: 406, endPoint x: 220, endPoint y: 649, distance: 243.7
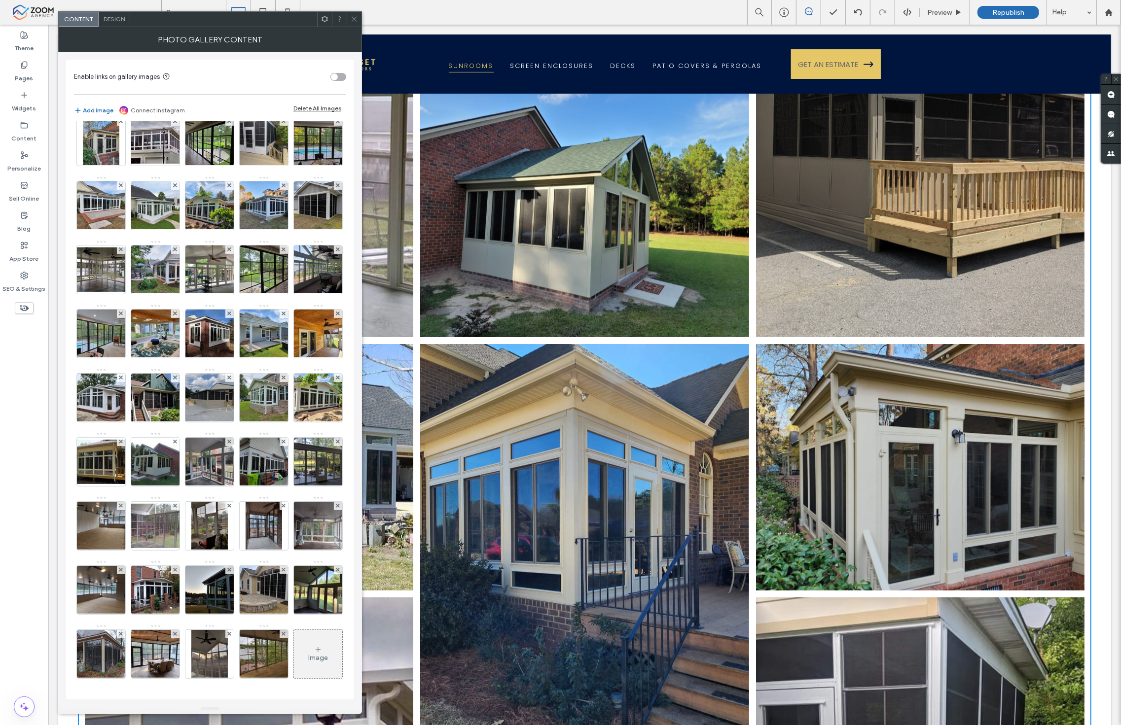
scroll to position [328, 0]
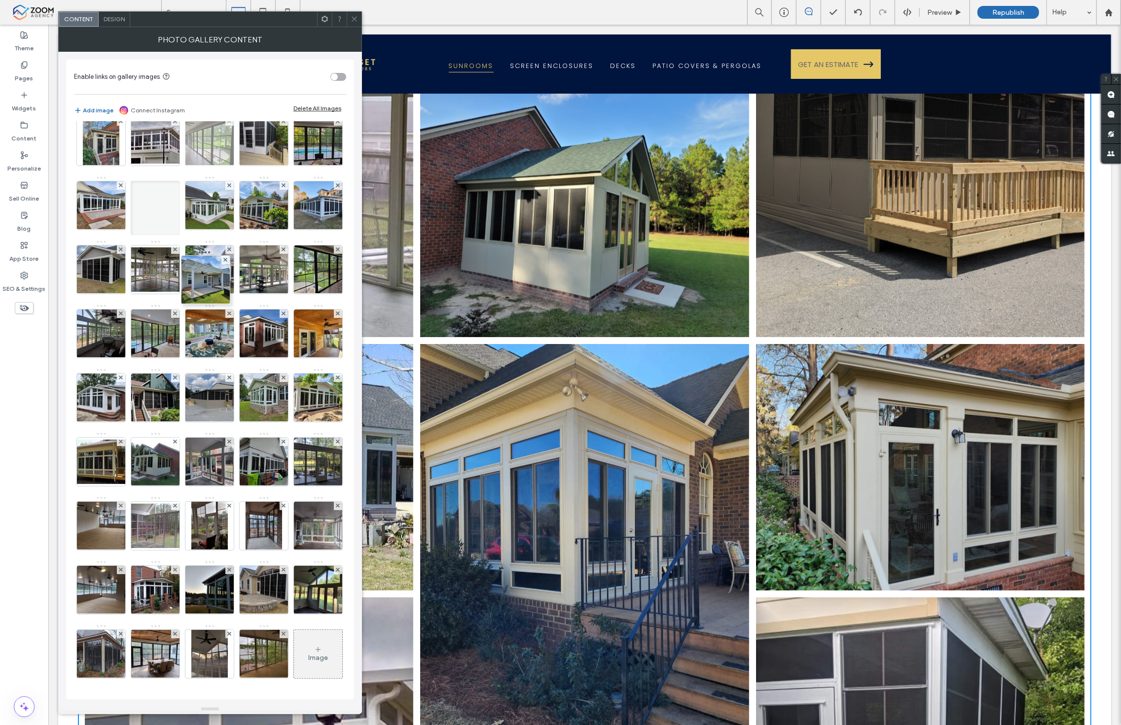
drag, startPoint x: 208, startPoint y: 415, endPoint x: 202, endPoint y: 169, distance: 245.6
click at [202, 169] on div "Image" at bounding box center [209, 272] width 271 height 833
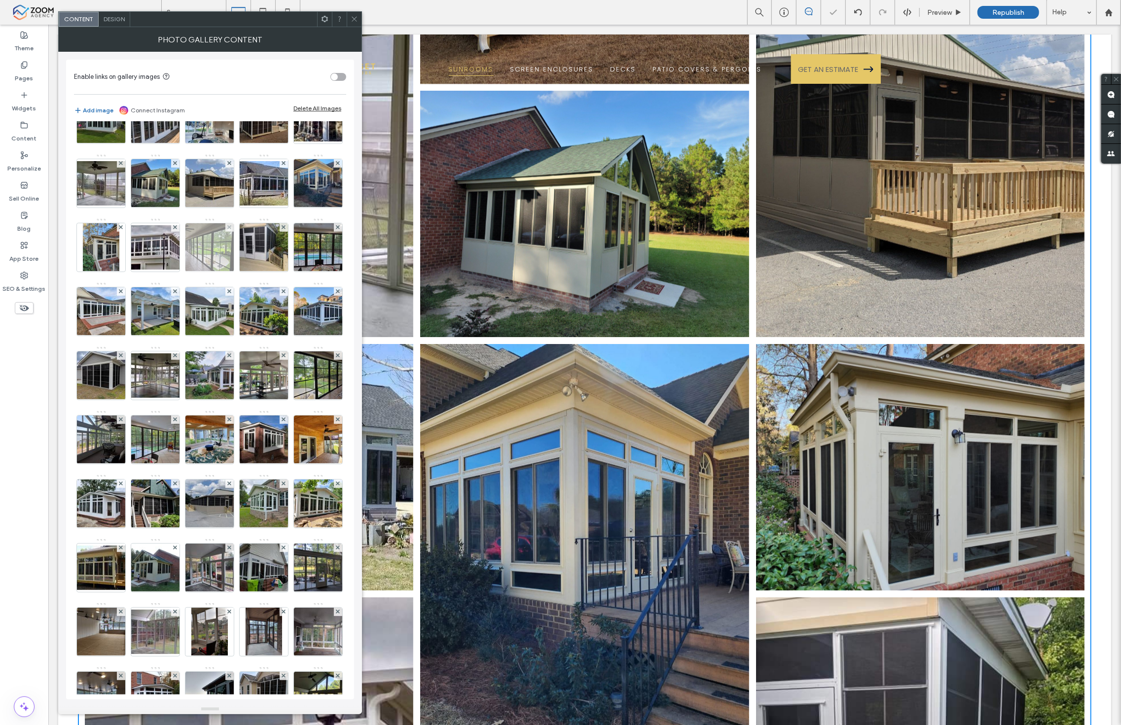
scroll to position [164, 0]
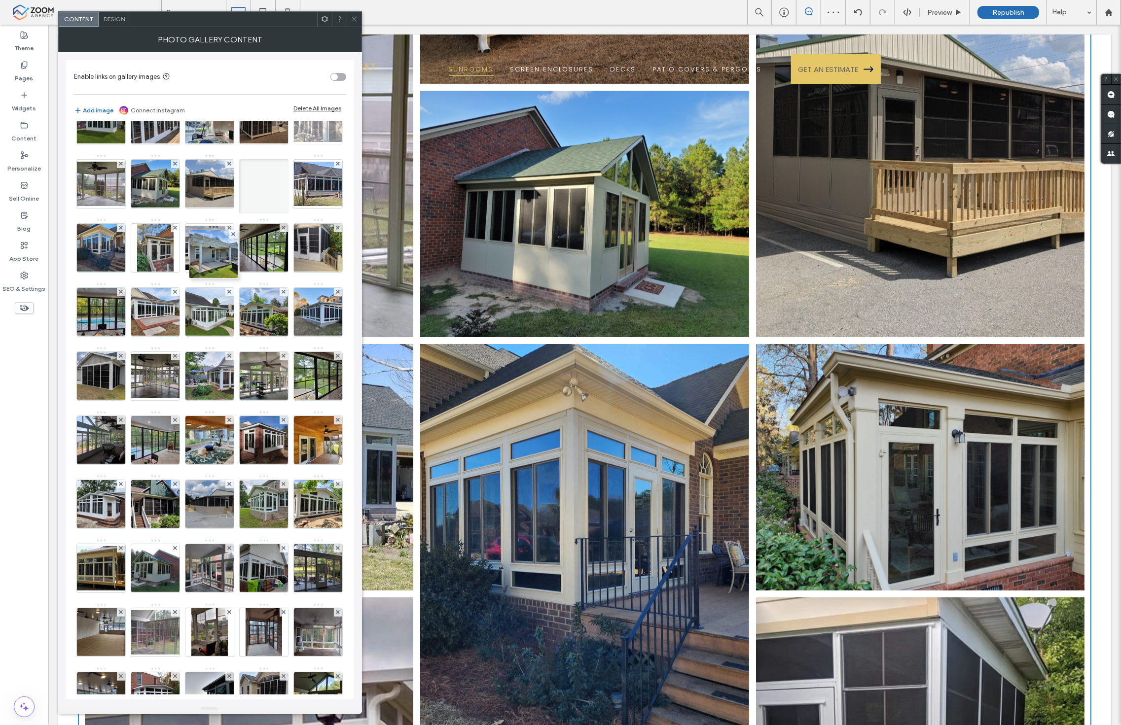
drag, startPoint x: 214, startPoint y: 383, endPoint x: 208, endPoint y: 191, distance: 191.4
click at [208, 191] on div "Image" at bounding box center [209, 378] width 271 height 833
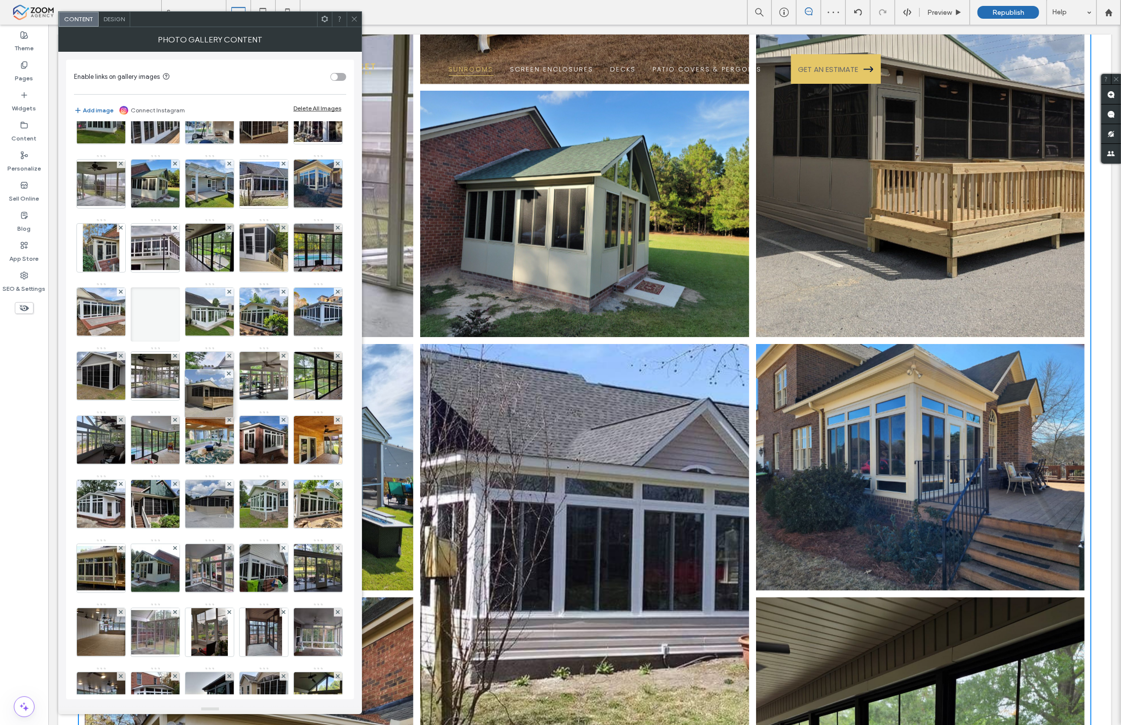
drag, startPoint x: 159, startPoint y: 299, endPoint x: 218, endPoint y: 470, distance: 181.0
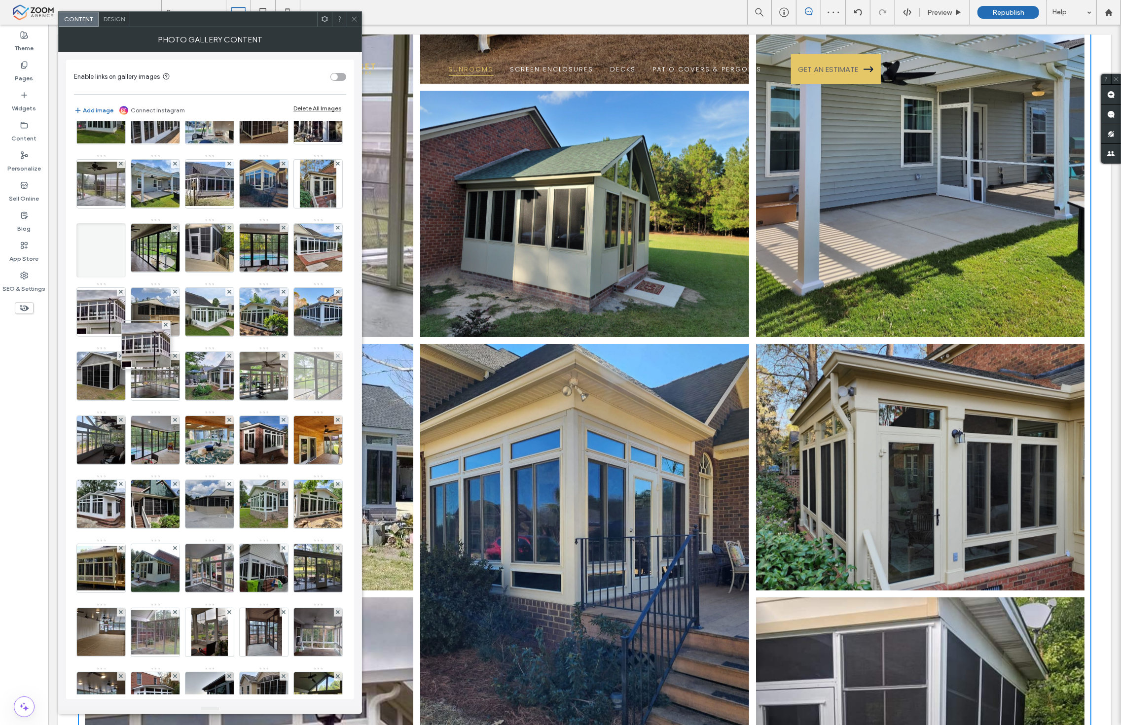
drag, startPoint x: 94, startPoint y: 234, endPoint x: 214, endPoint y: 494, distance: 286.5
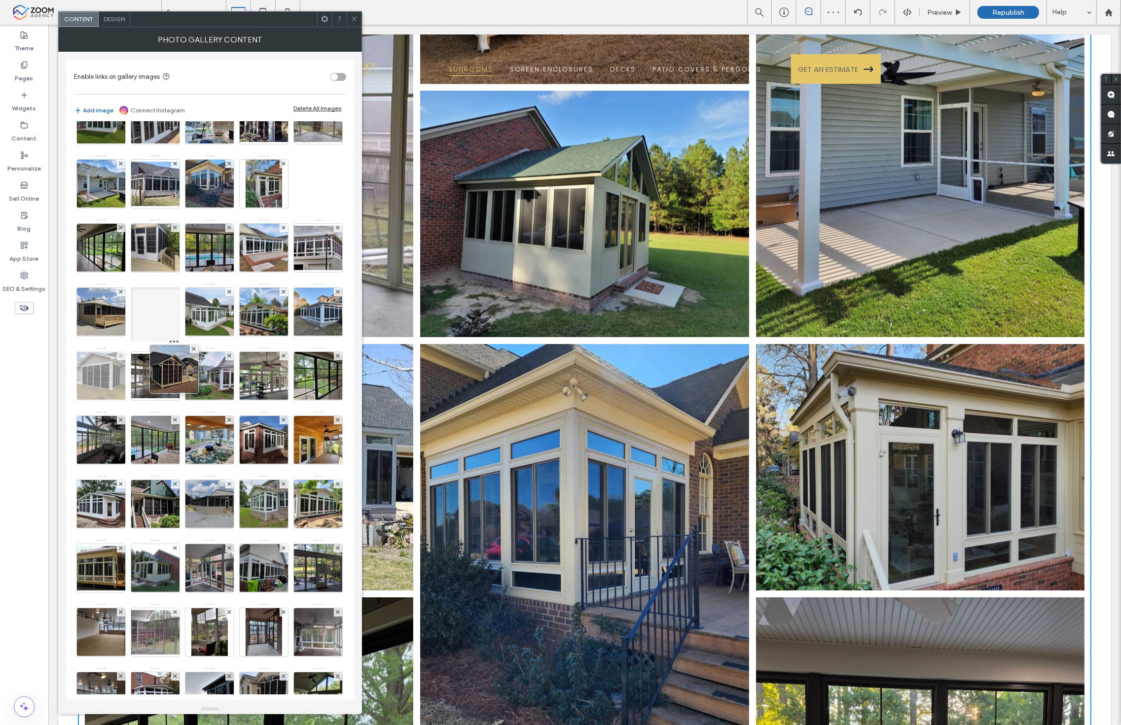
drag, startPoint x: 154, startPoint y: 170, endPoint x: 179, endPoint y: 437, distance: 268.4
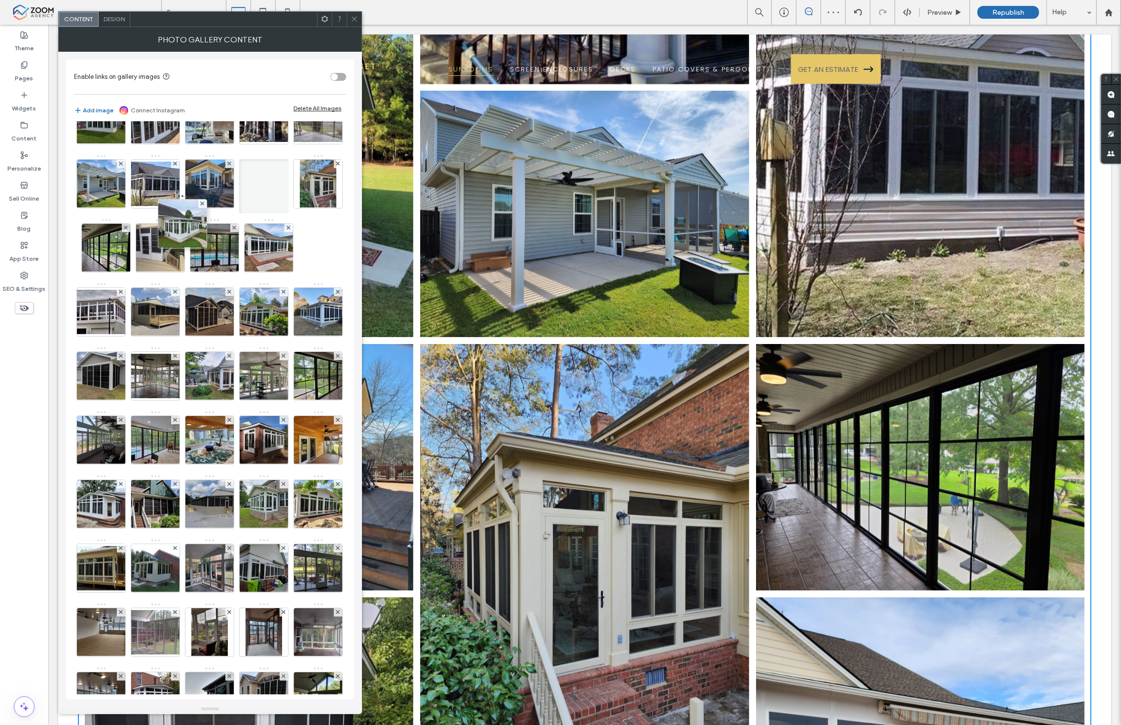
drag, startPoint x: 217, startPoint y: 316, endPoint x: 178, endPoint y: 126, distance: 193.7
click at [178, 126] on div "Image" at bounding box center [209, 378] width 271 height 833
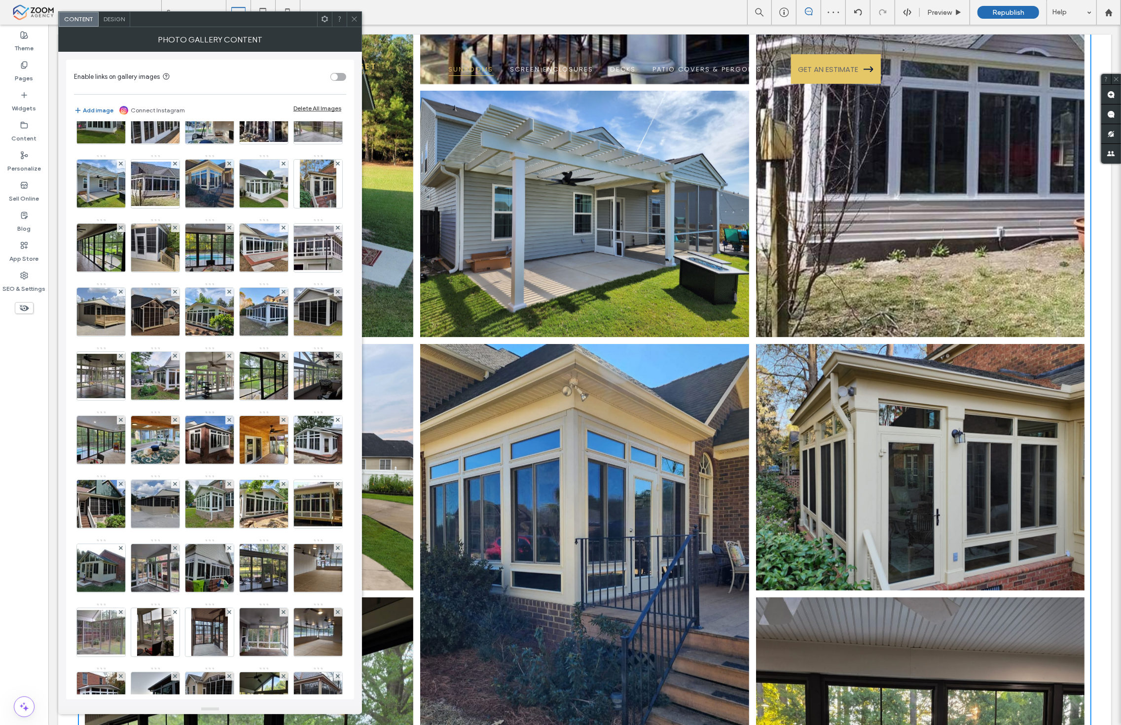
scroll to position [109, 0]
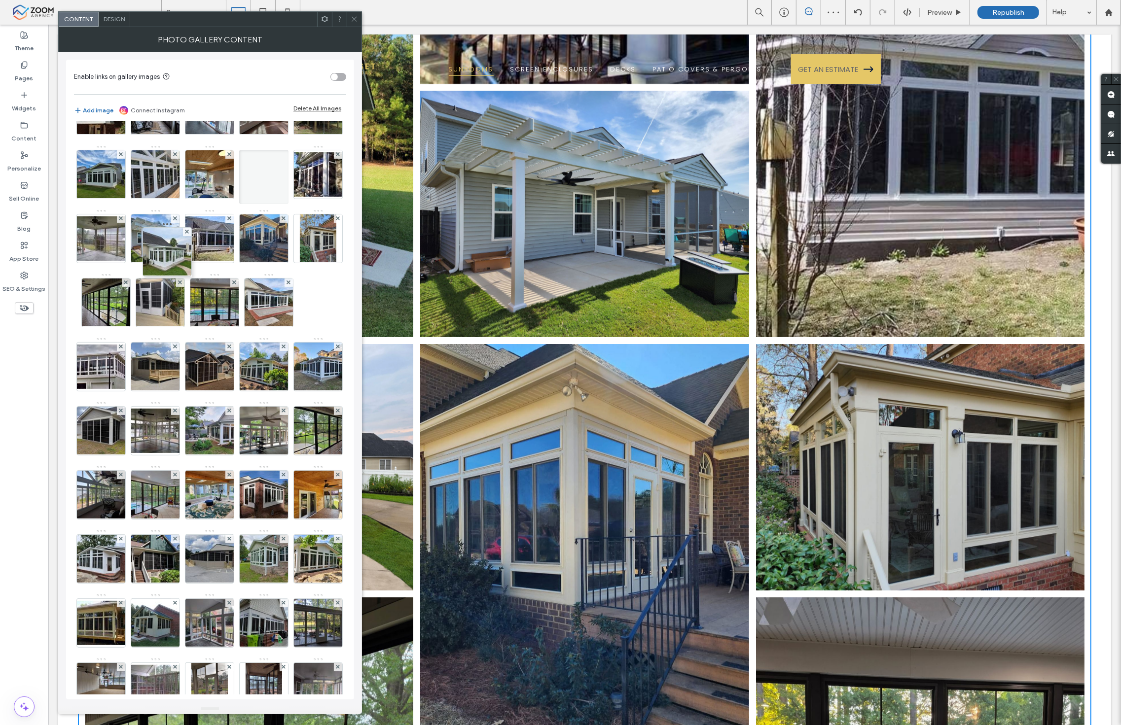
drag, startPoint x: 211, startPoint y: 285, endPoint x: 143, endPoint y: 206, distance: 104.6
click at [143, 206] on div "Image" at bounding box center [209, 433] width 271 height 833
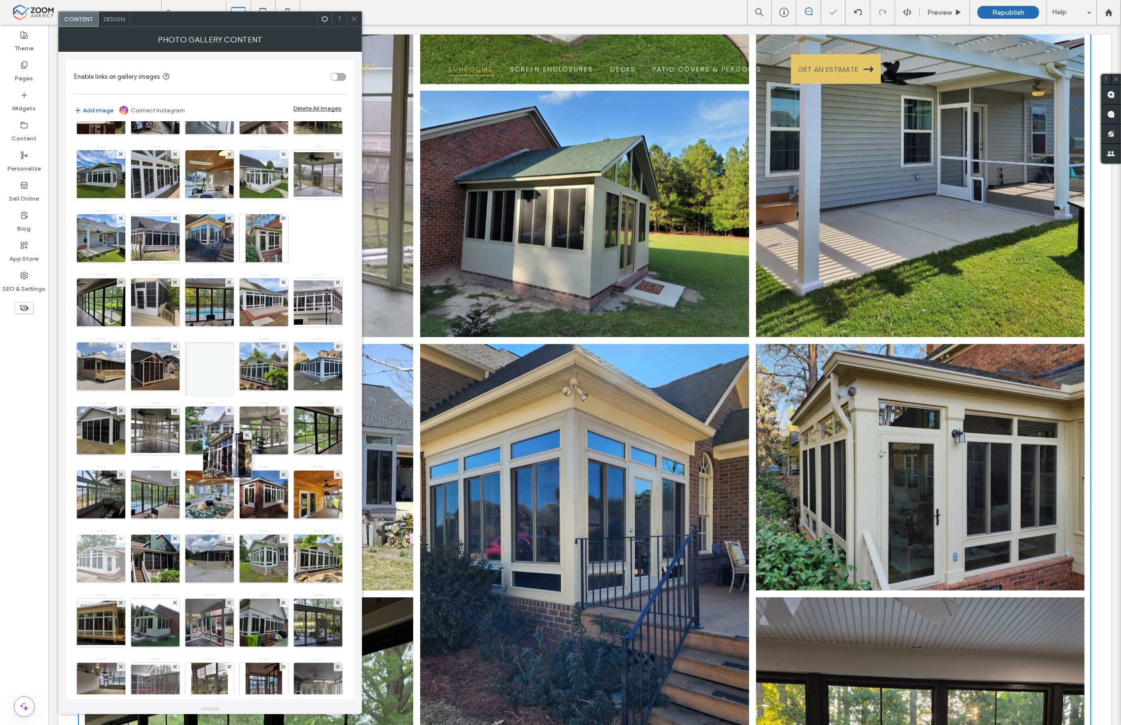
drag, startPoint x: 208, startPoint y: 238, endPoint x: 245, endPoint y: 647, distance: 410.9
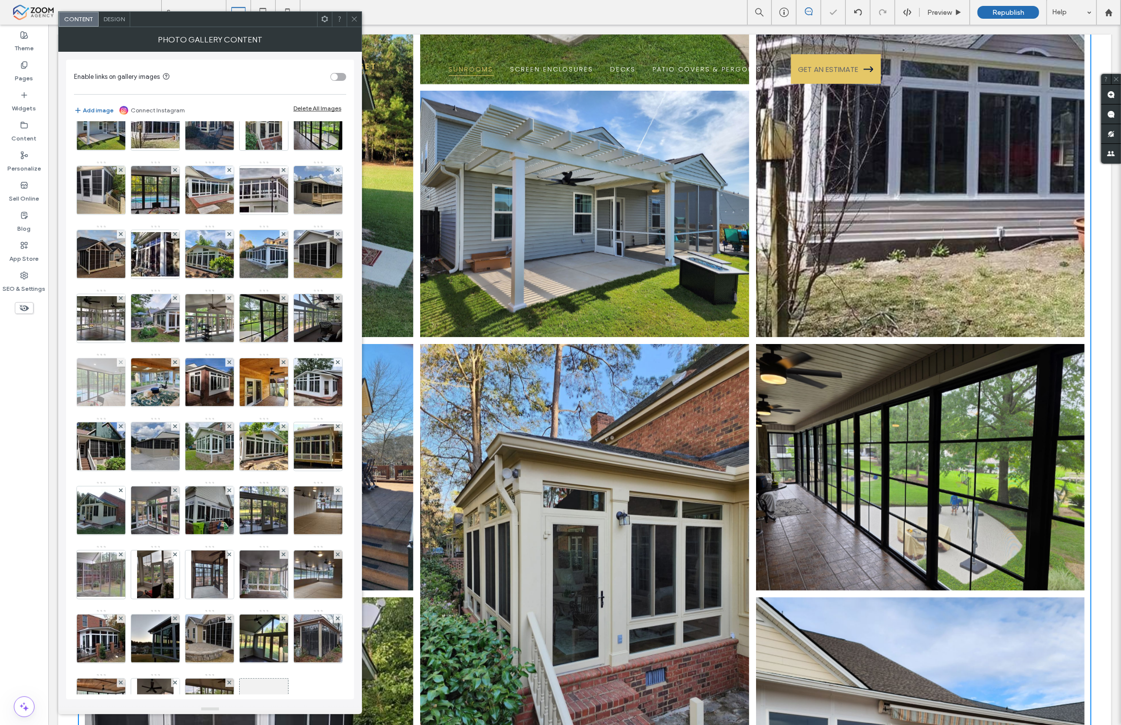
scroll to position [274, 0]
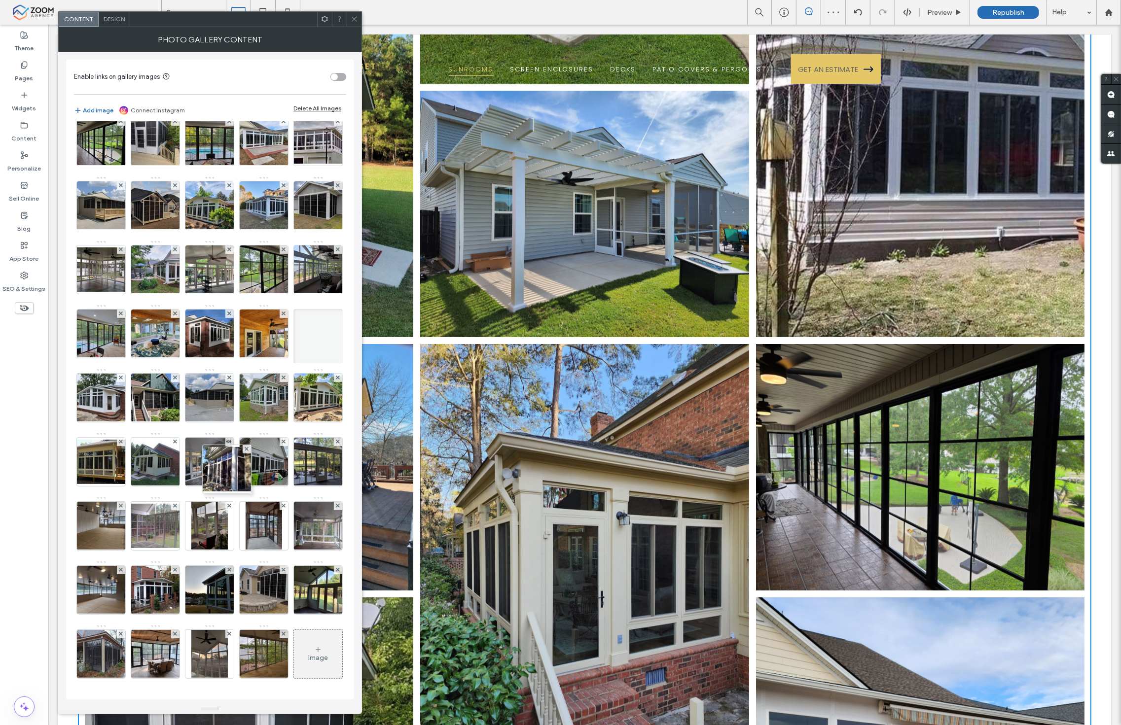
drag, startPoint x: 210, startPoint y: 361, endPoint x: 246, endPoint y: 551, distance: 193.2
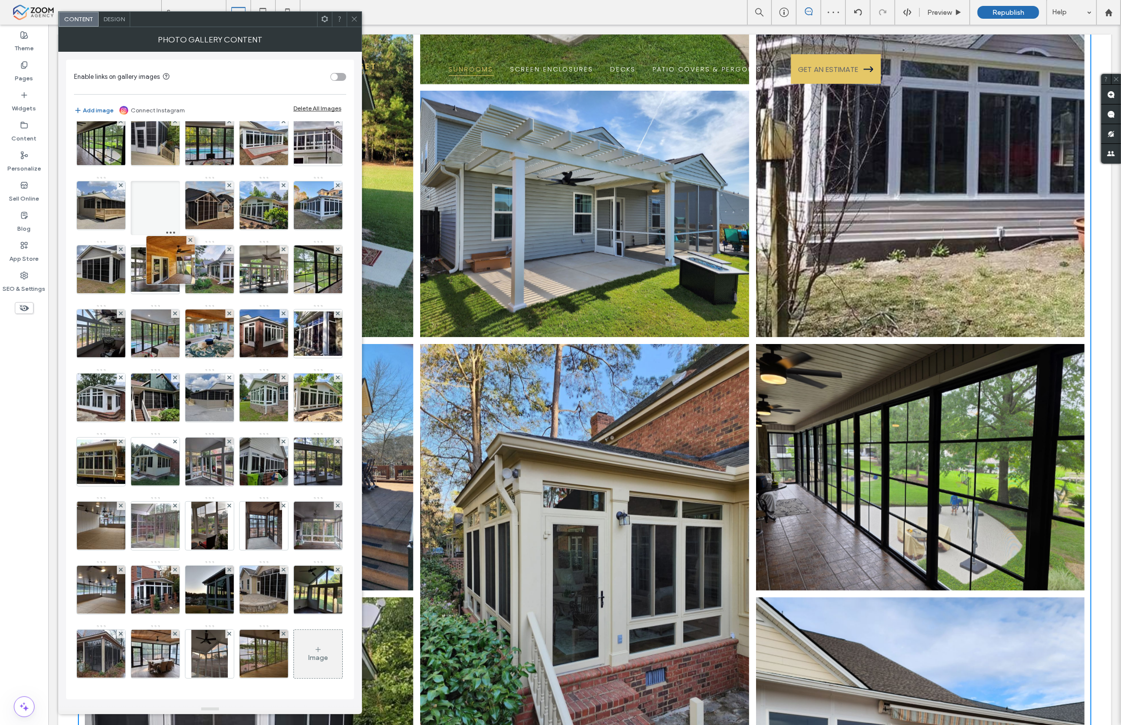
drag, startPoint x: 159, startPoint y: 465, endPoint x: 177, endPoint y: 99, distance: 367.3
click at [177, 99] on div "Enable links on gallery images Add image Connect Instagram Delete All Images Im…" at bounding box center [210, 380] width 288 height 640
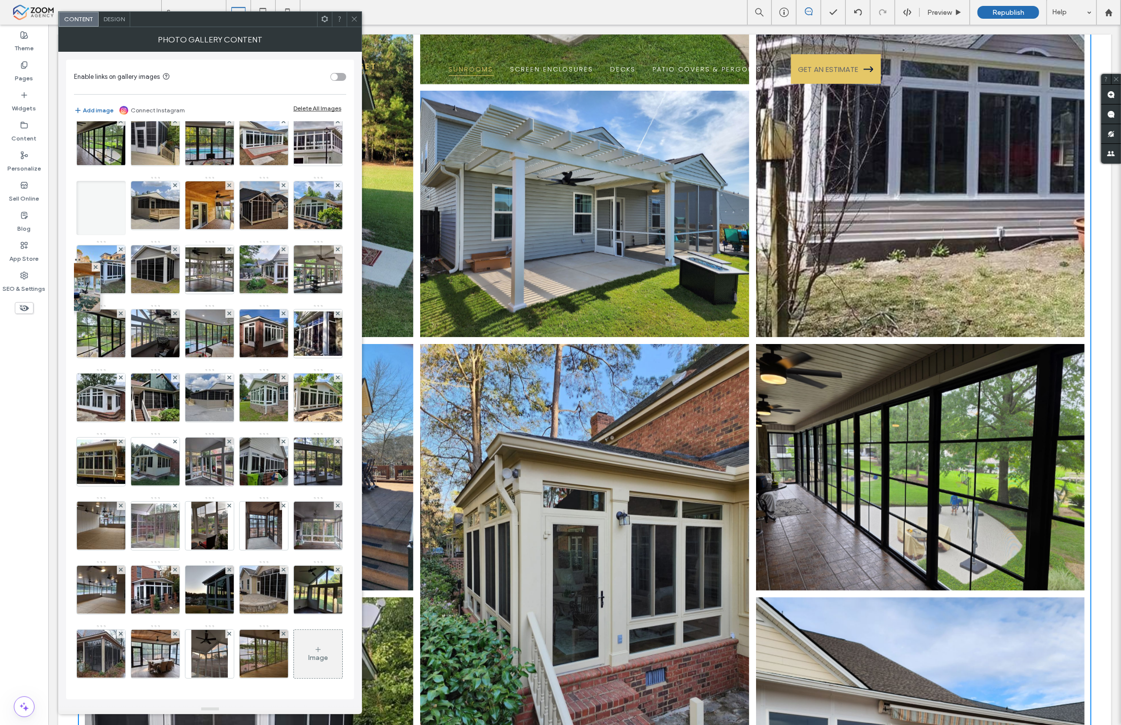
drag, startPoint x: 102, startPoint y: 464, endPoint x: 104, endPoint y: 148, distance: 315.6
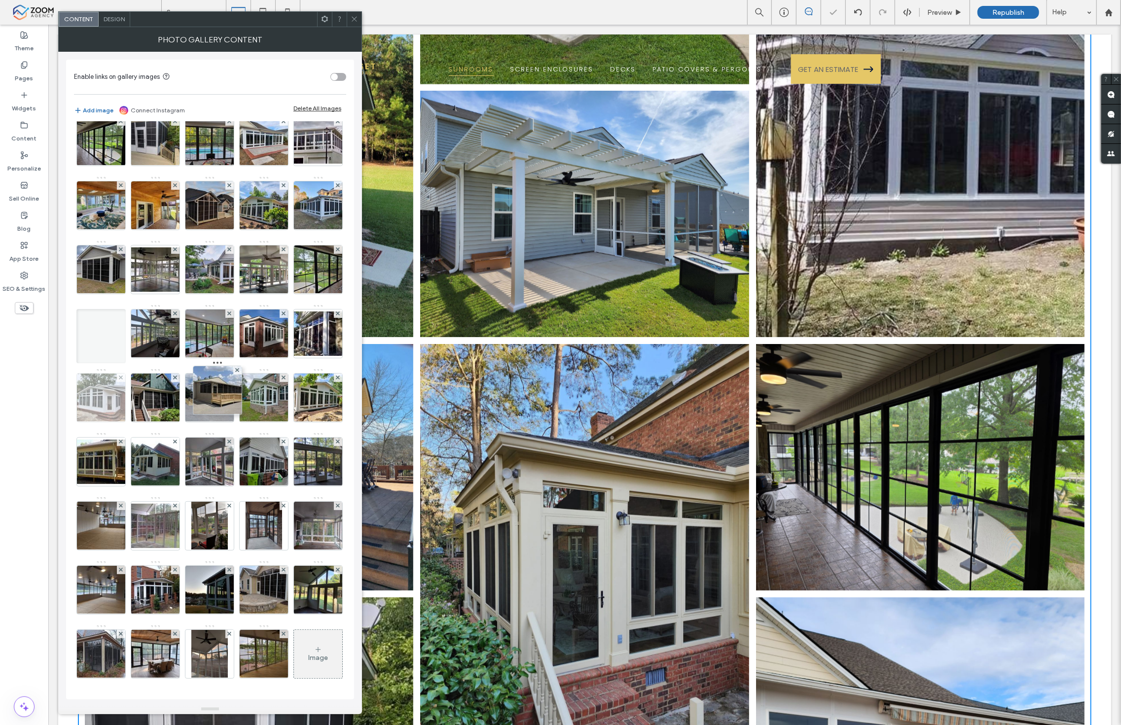
drag, startPoint x: 183, startPoint y: 295, endPoint x: 257, endPoint y: 448, distance: 169.8
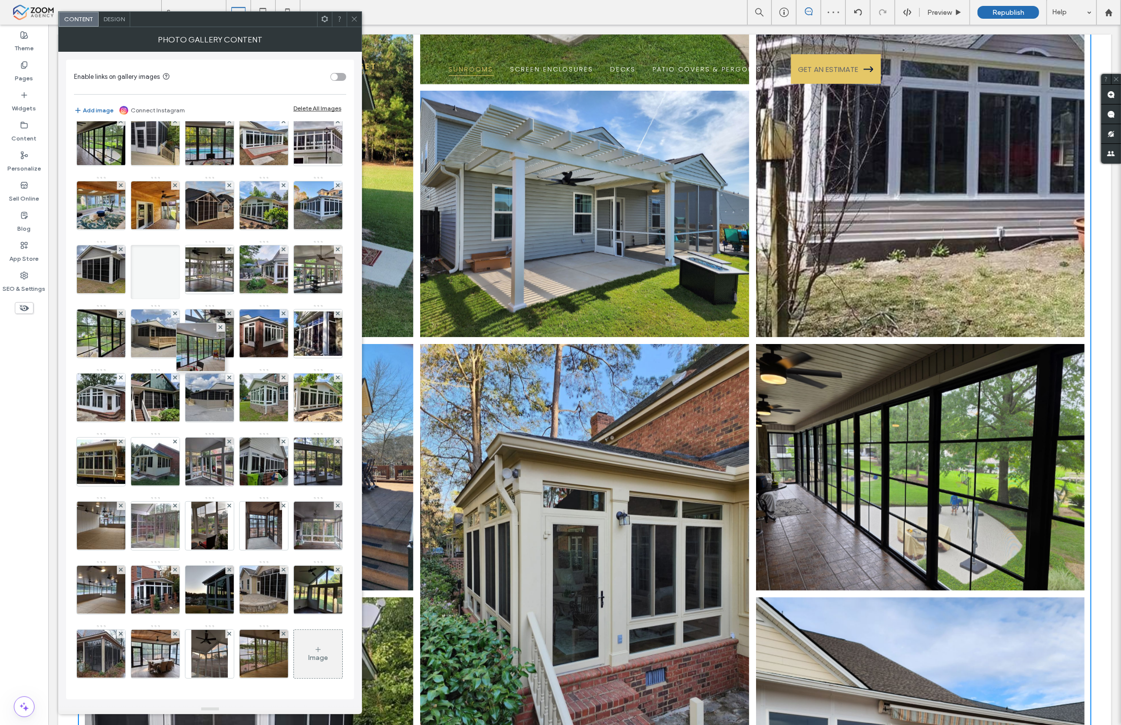
drag, startPoint x: 173, startPoint y: 296, endPoint x: 303, endPoint y: 114, distance: 224.0
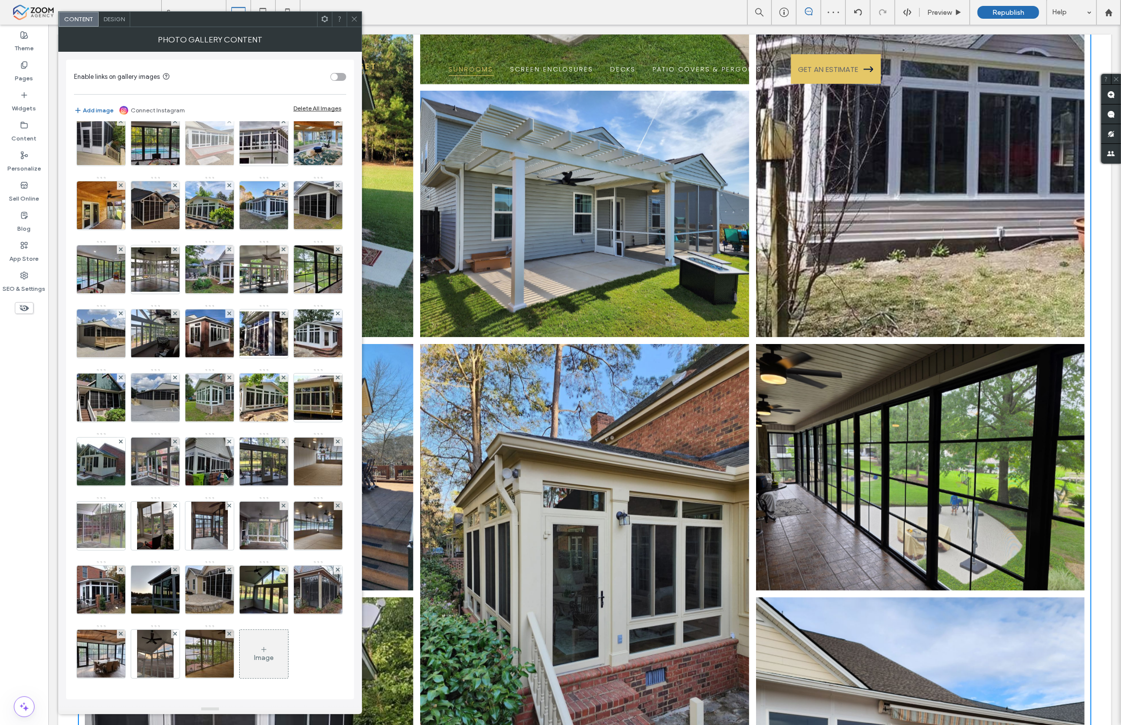
drag, startPoint x: 201, startPoint y: 357, endPoint x: 223, endPoint y: 181, distance: 177.4
click at [223, 181] on div "Image" at bounding box center [209, 272] width 271 height 833
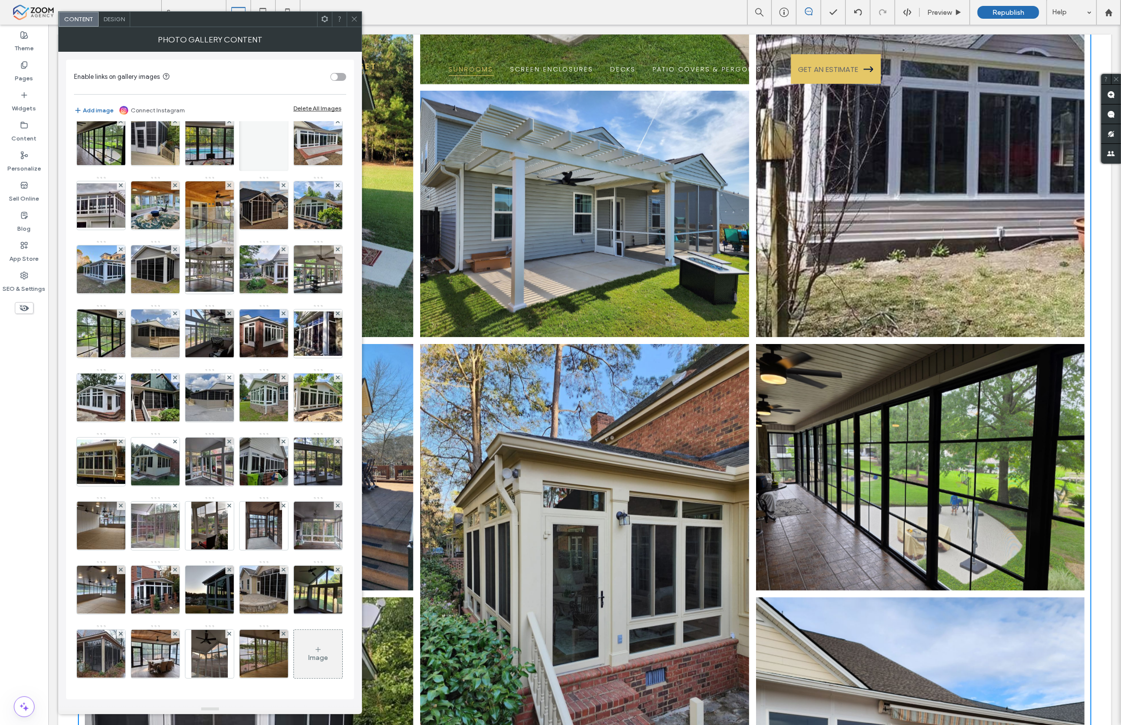
drag, startPoint x: 211, startPoint y: 348, endPoint x: 210, endPoint y: 209, distance: 139.5
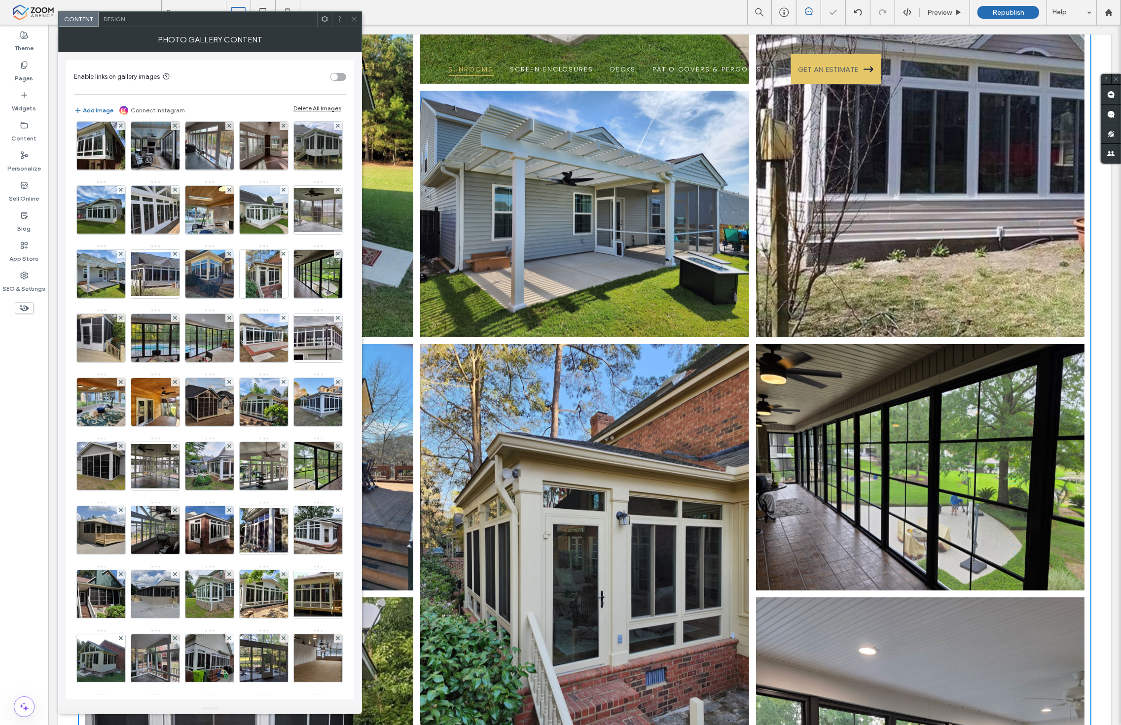
scroll to position [55, 0]
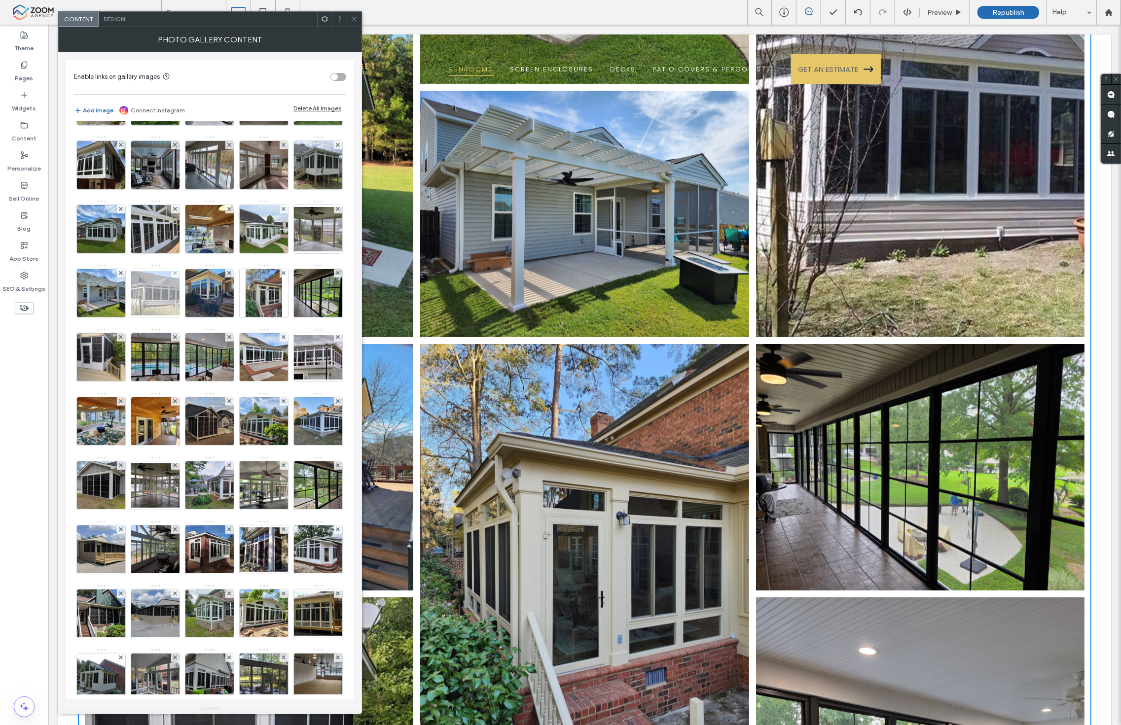
click at [116, 316] on img at bounding box center [155, 293] width 79 height 44
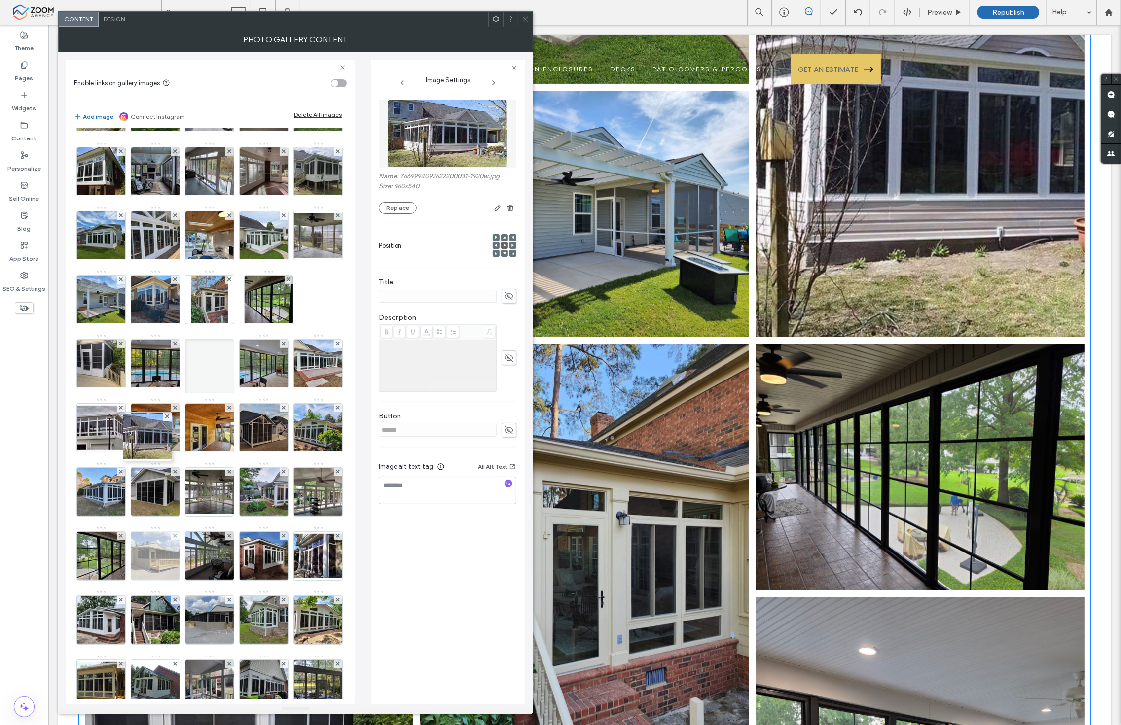
drag, startPoint x: 130, startPoint y: 446, endPoint x: 244, endPoint y: 637, distance: 222.2
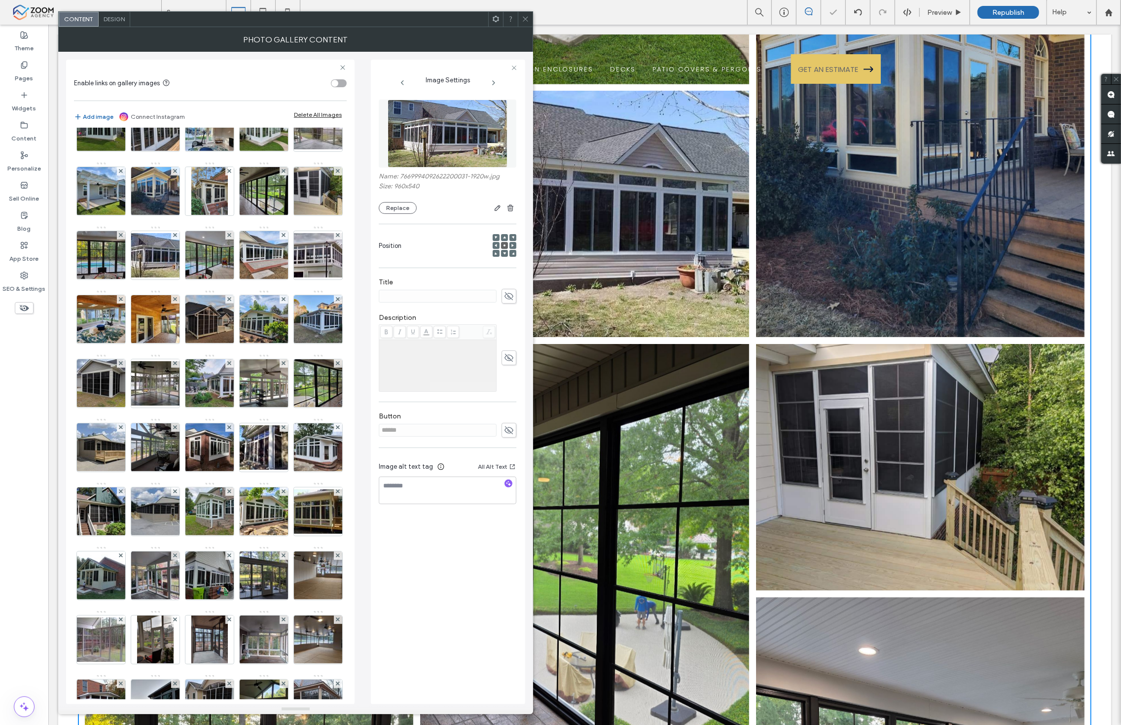
scroll to position [164, 0]
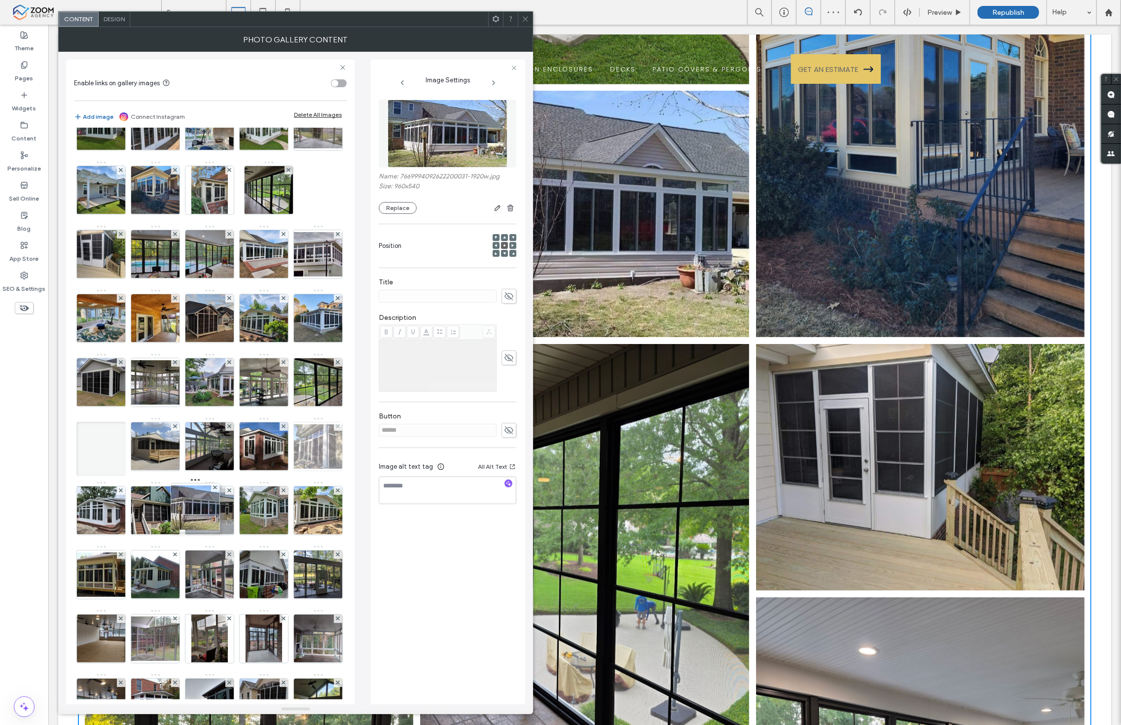
drag, startPoint x: 153, startPoint y: 324, endPoint x: 203, endPoint y: 578, distance: 258.3
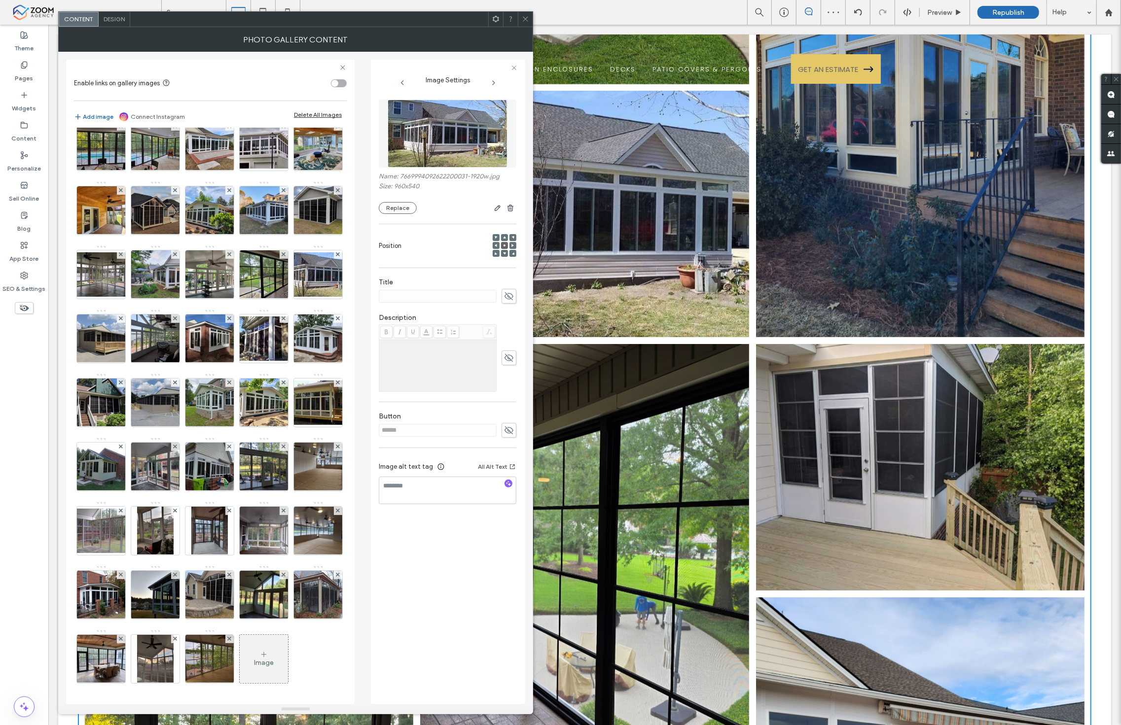
scroll to position [383, 0]
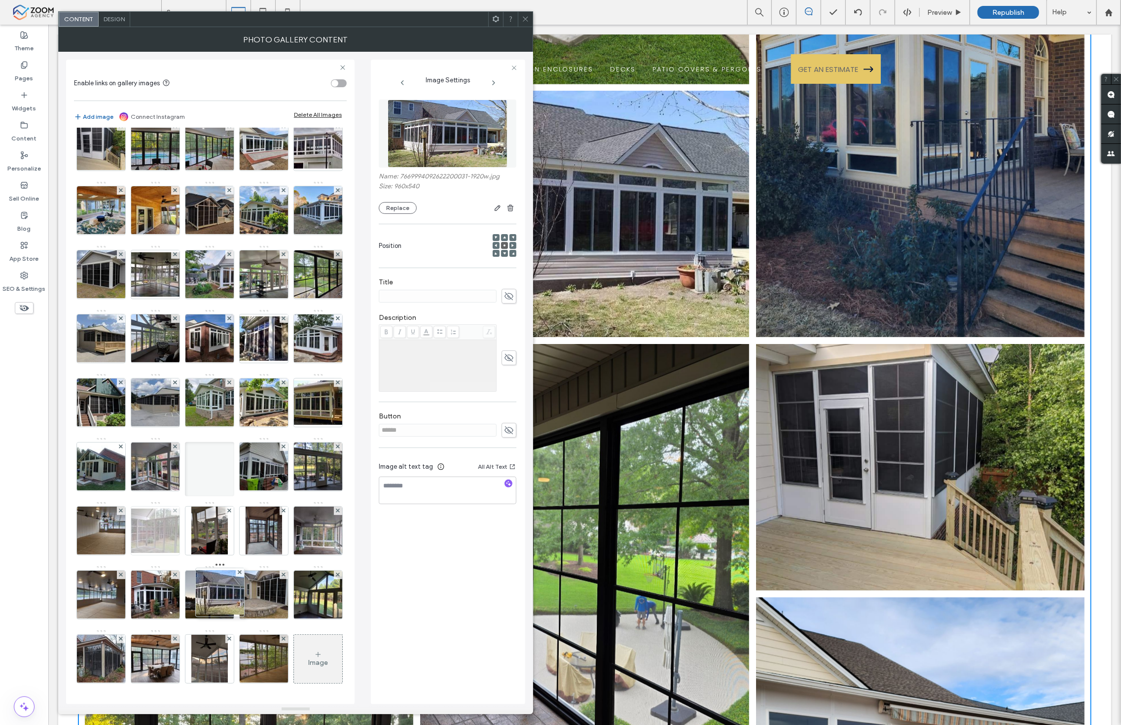
drag, startPoint x: 209, startPoint y: 287, endPoint x: 217, endPoint y: 531, distance: 243.7
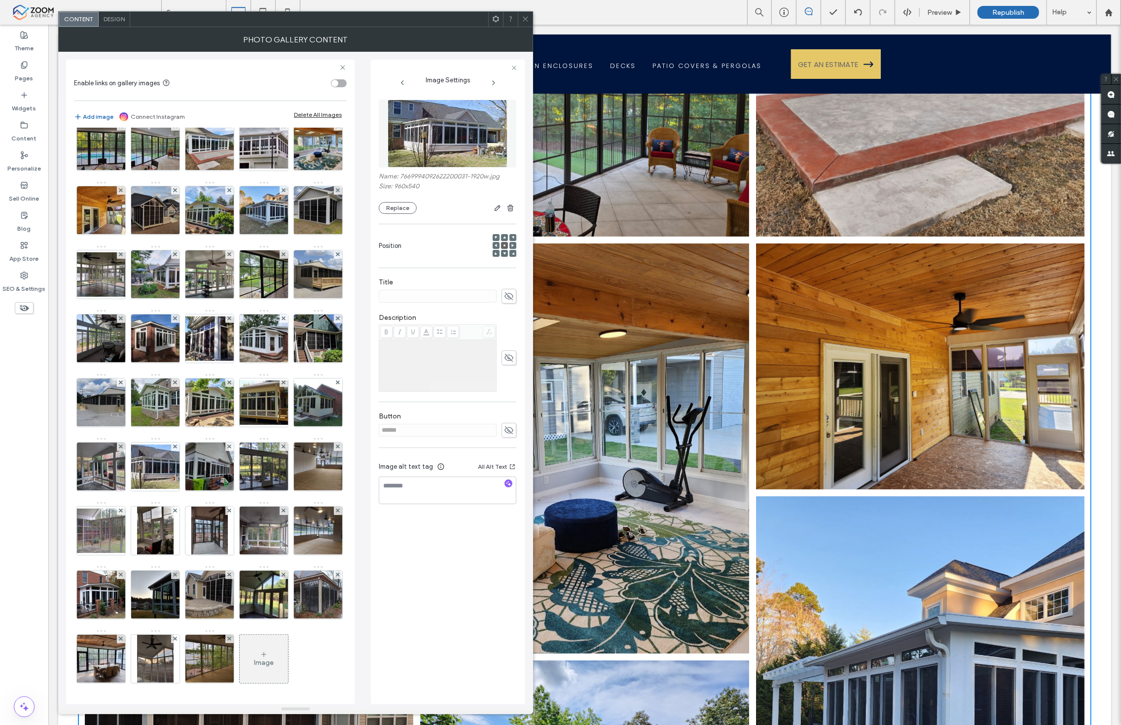
scroll to position [2684, 0]
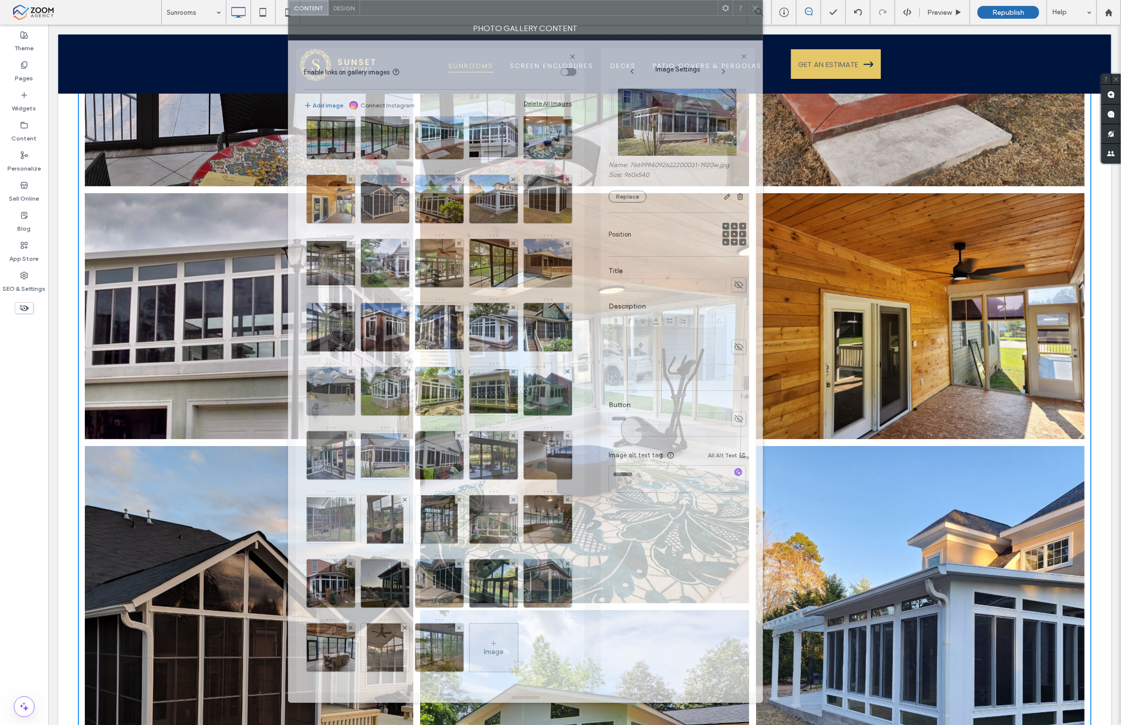
drag, startPoint x: 272, startPoint y: 18, endPoint x: 501, endPoint y: 2, distance: 230.3
click at [501, 2] on div at bounding box center [539, 7] width 358 height 15
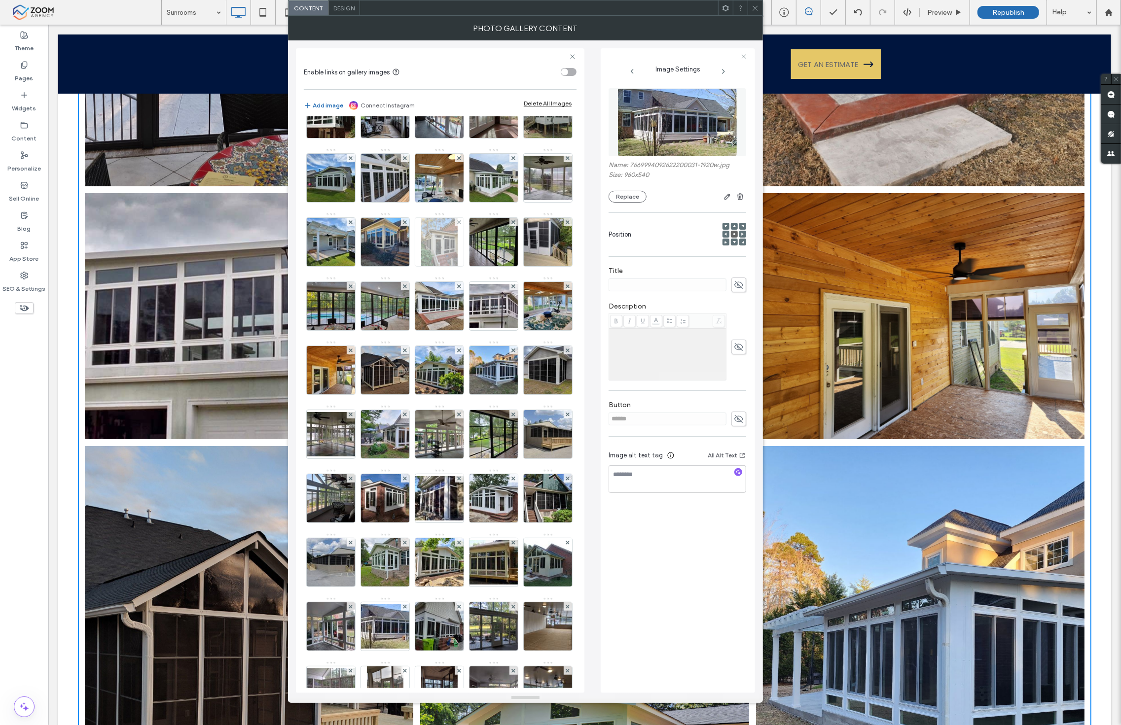
scroll to position [82, 0]
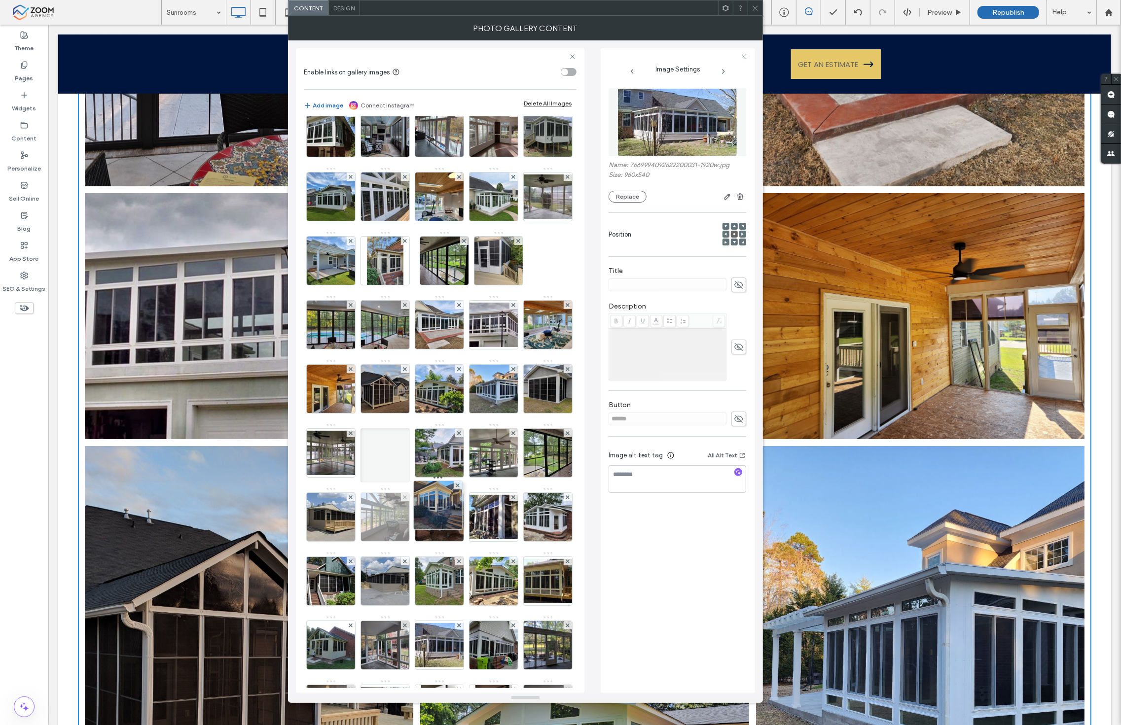
drag, startPoint x: 328, startPoint y: 319, endPoint x: 476, endPoint y: 583, distance: 301.8
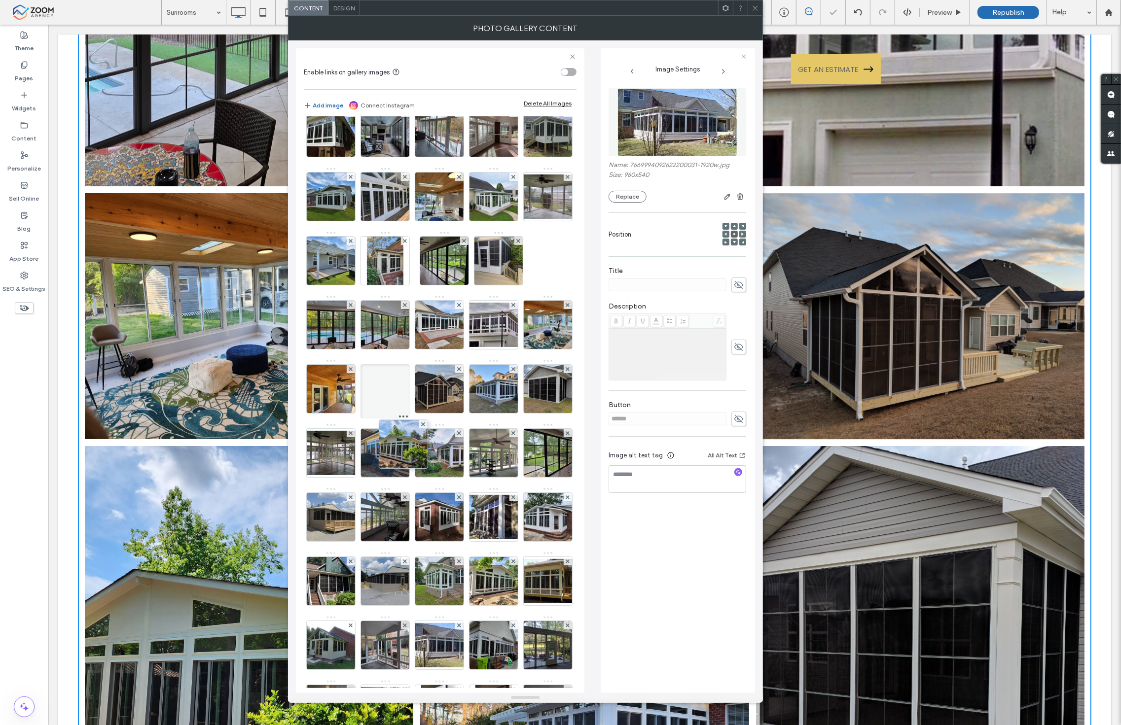
drag, startPoint x: 446, startPoint y: 461, endPoint x: 378, endPoint y: 443, distance: 70.8
click at [378, 419] on div at bounding box center [384, 391] width 49 height 54
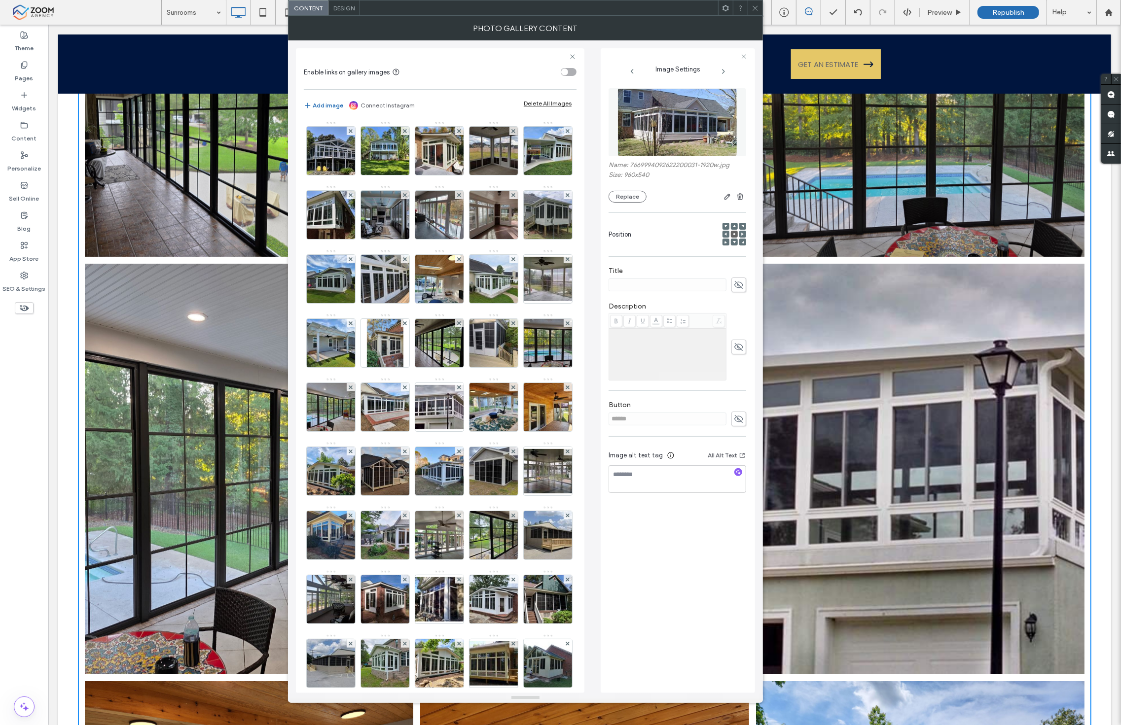
scroll to position [2082, 0]
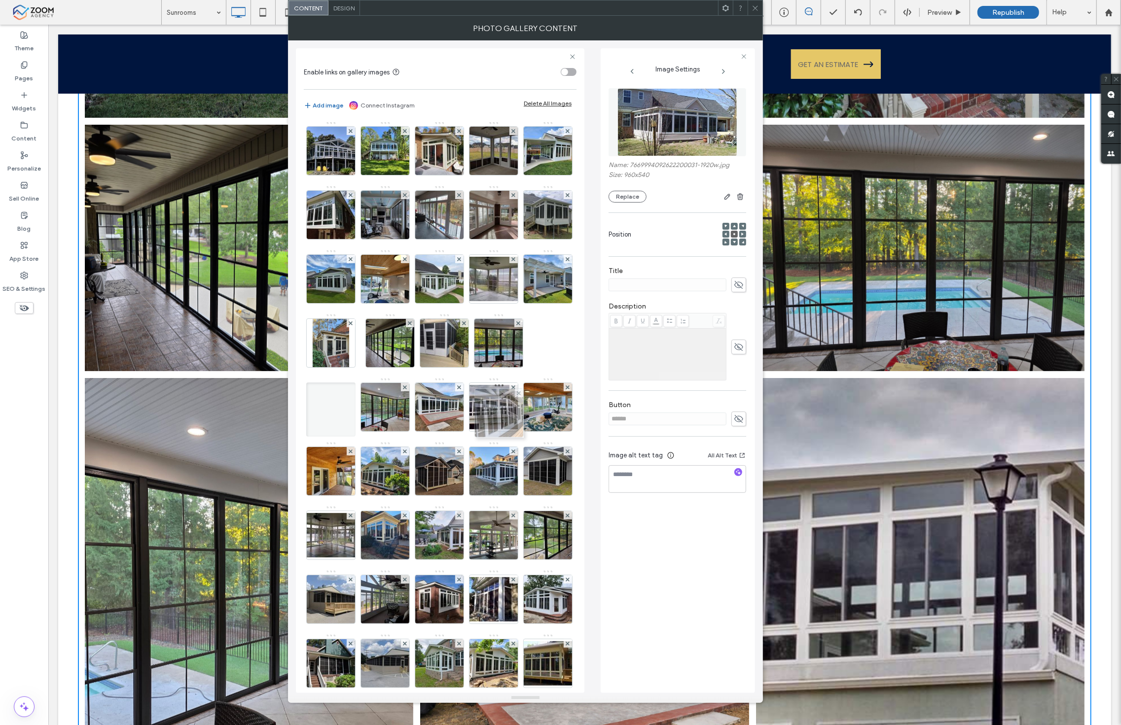
drag, startPoint x: 485, startPoint y: 287, endPoint x: 489, endPoint y: 436, distance: 148.4
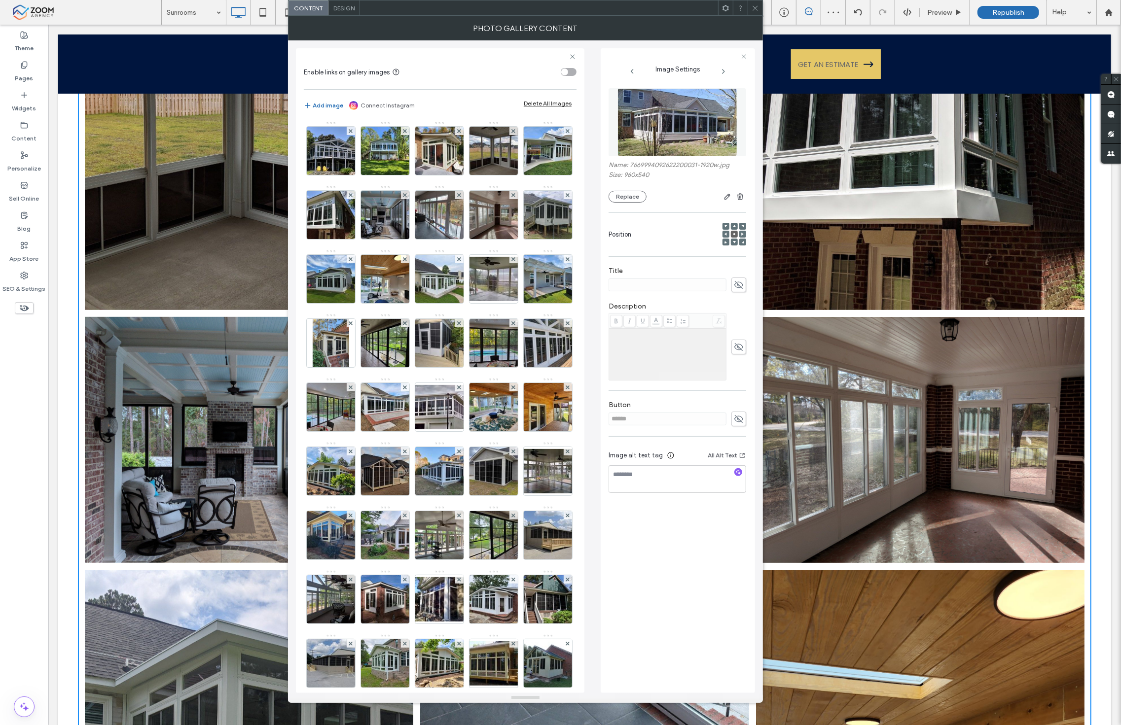
click at [754, 11] on span at bounding box center [754, 7] width 7 height 15
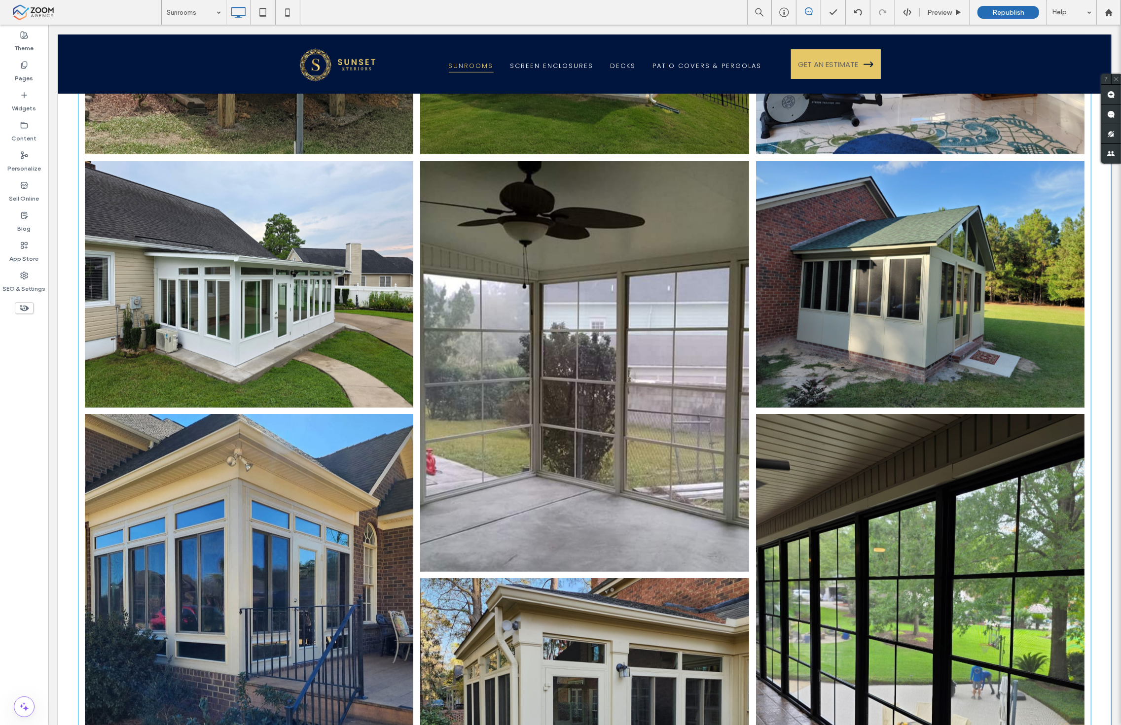
scroll to position [1424, 0]
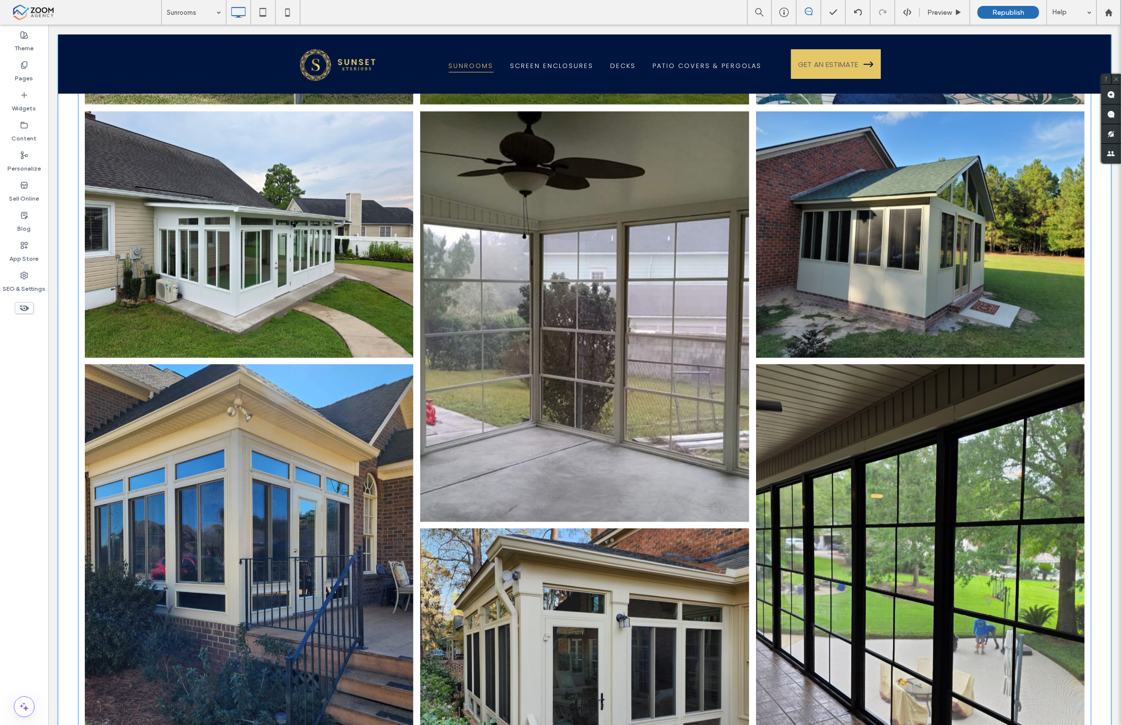
click at [780, 421] on link at bounding box center [919, 570] width 348 height 435
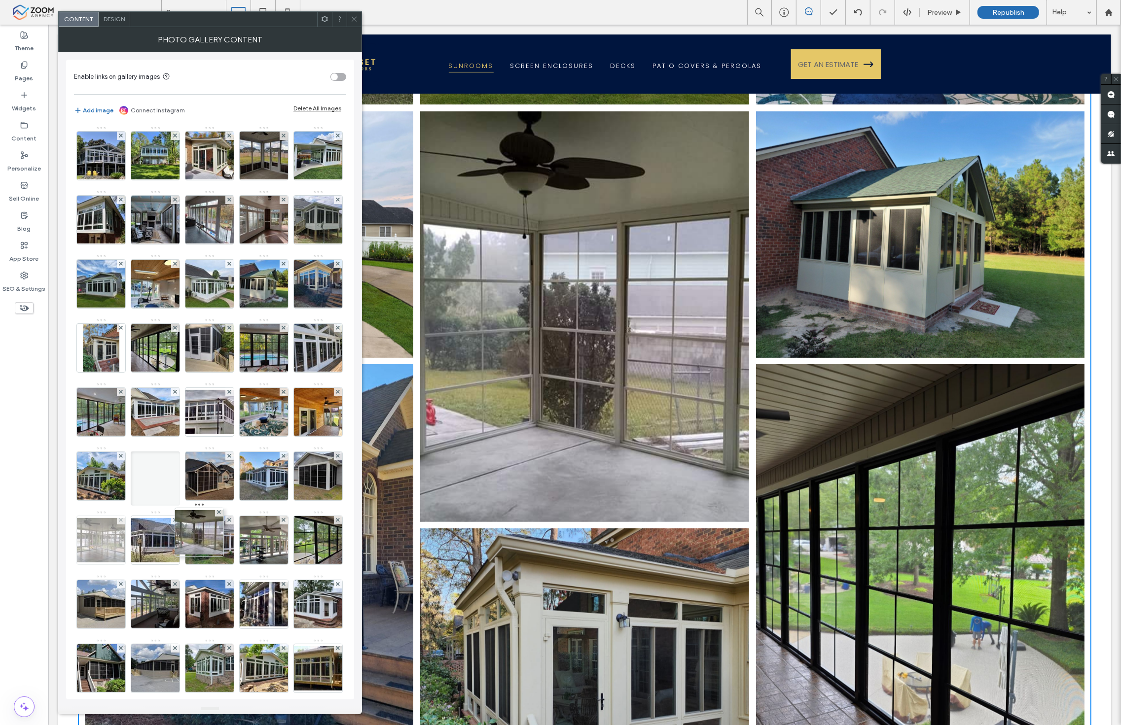
drag, startPoint x: 153, startPoint y: 347, endPoint x: 213, endPoint y: 606, distance: 266.1
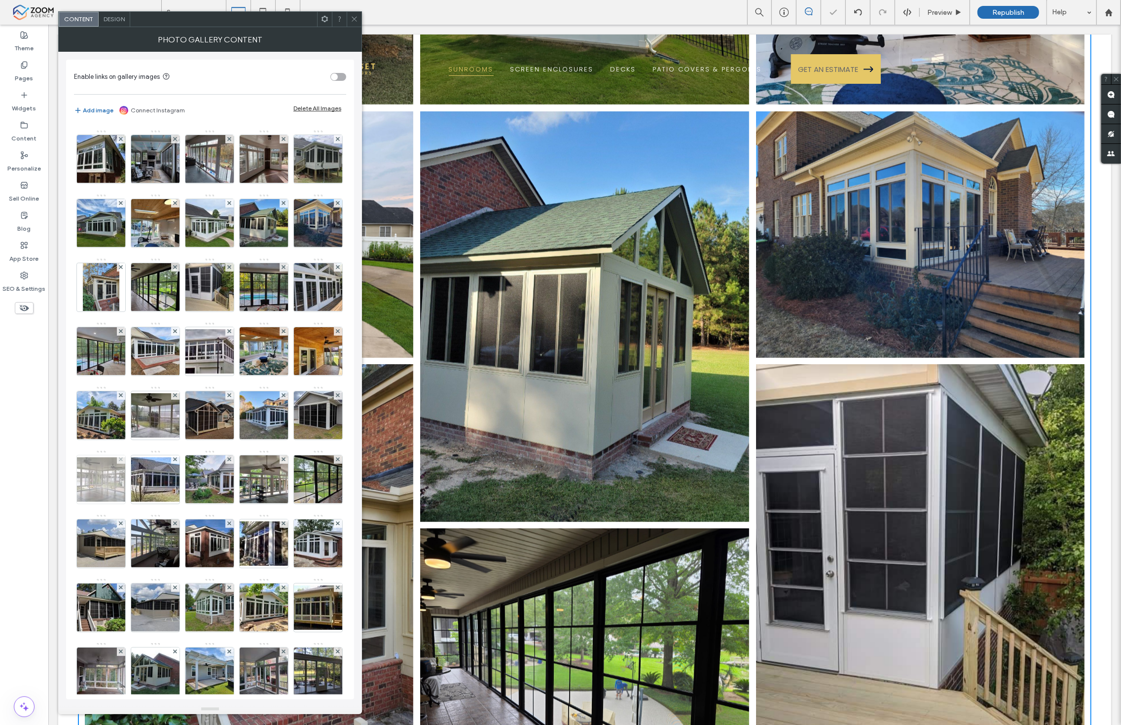
scroll to position [109, 0]
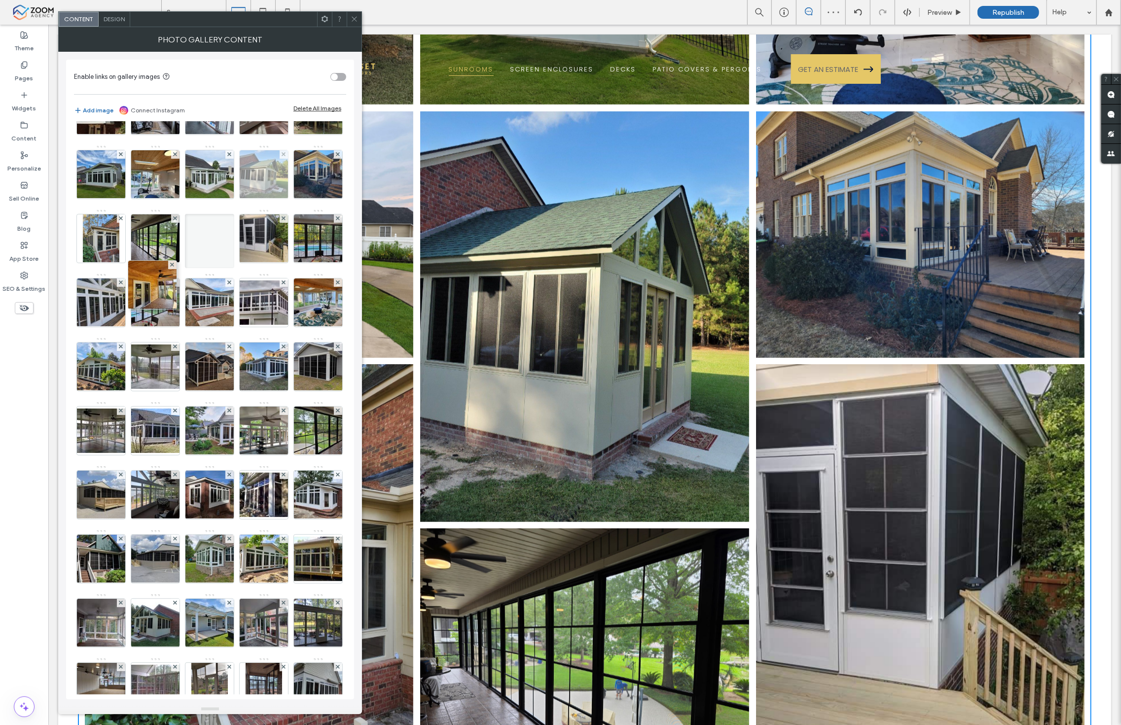
drag, startPoint x: 96, startPoint y: 440, endPoint x: 176, endPoint y: 224, distance: 230.1
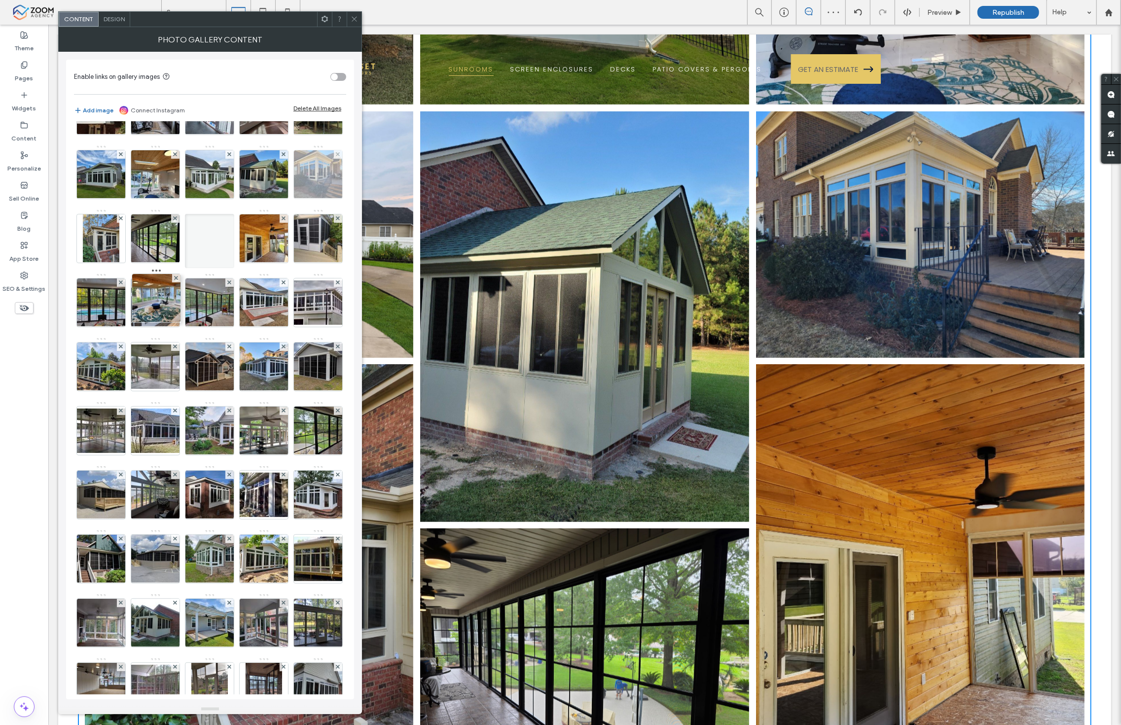
drag, startPoint x: 105, startPoint y: 441, endPoint x: 200, endPoint y: 219, distance: 241.0
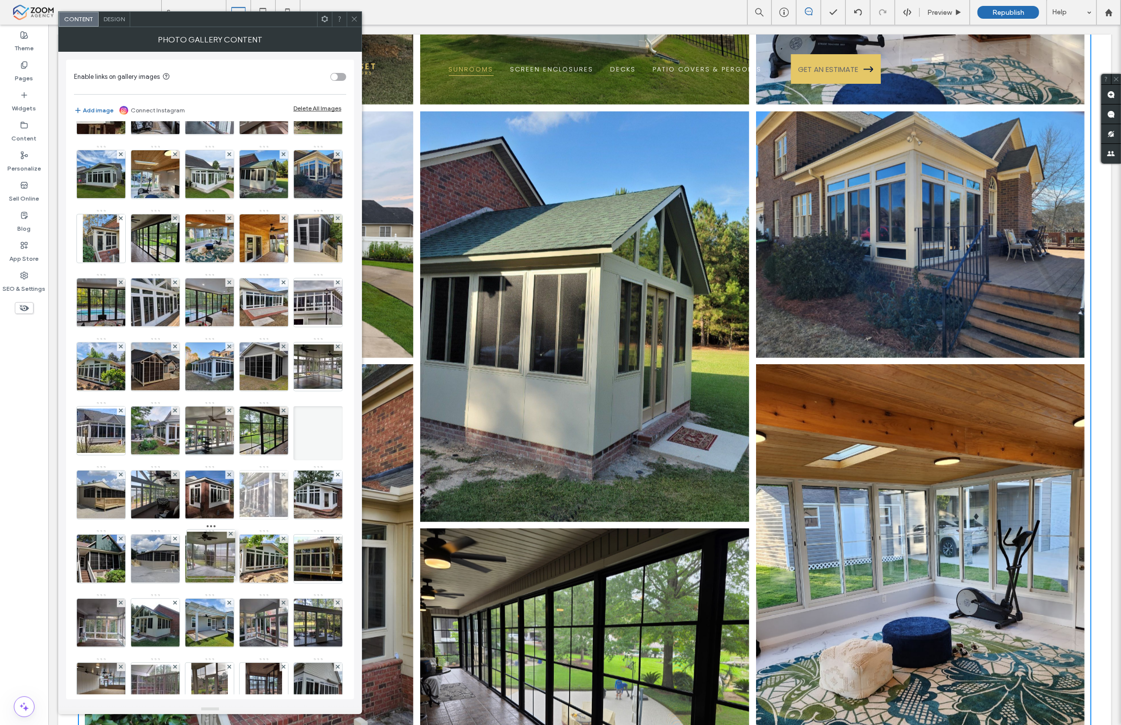
drag, startPoint x: 213, startPoint y: 431, endPoint x: 202, endPoint y: 618, distance: 186.7
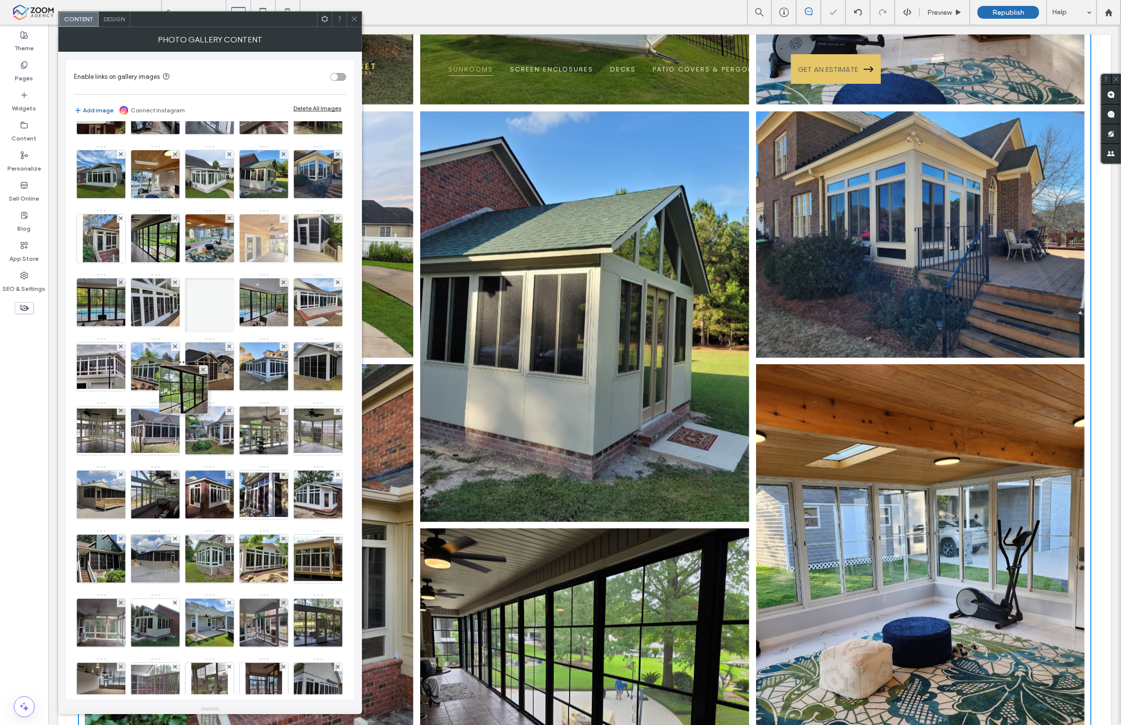
drag, startPoint x: 164, startPoint y: 508, endPoint x: 188, endPoint y: 312, distance: 197.7
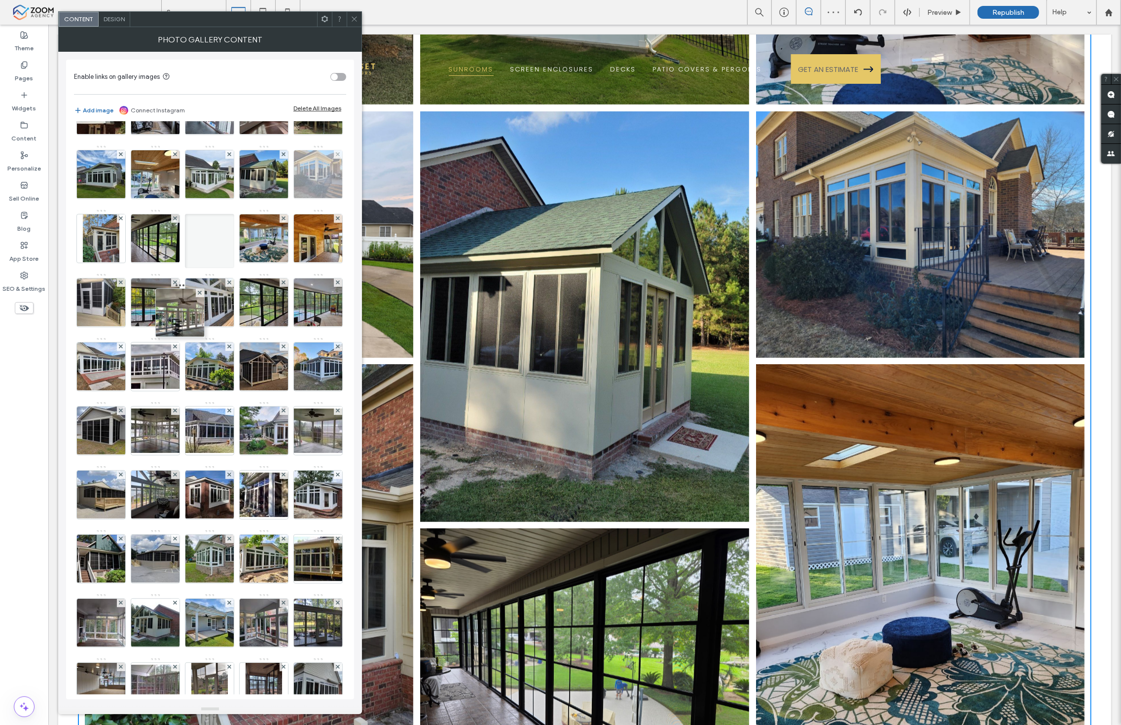
drag, startPoint x: 156, startPoint y: 572, endPoint x: 190, endPoint y: 229, distance: 345.4
click at [190, 229] on div "Image" at bounding box center [209, 433] width 271 height 833
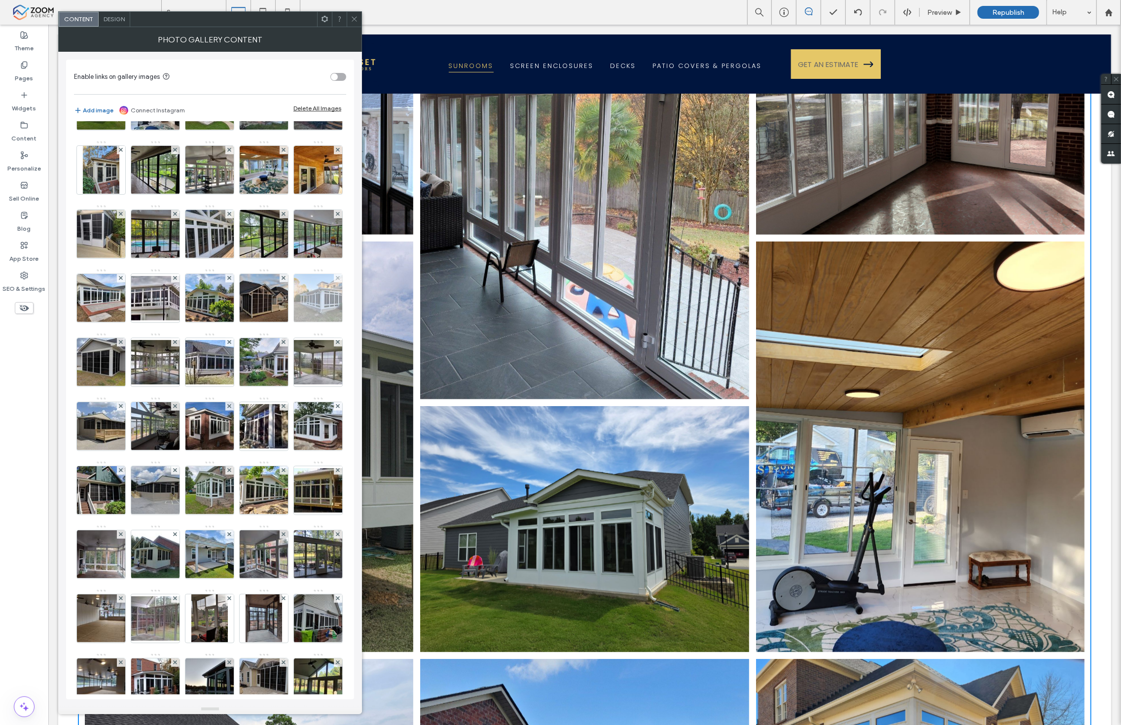
scroll to position [0, 0]
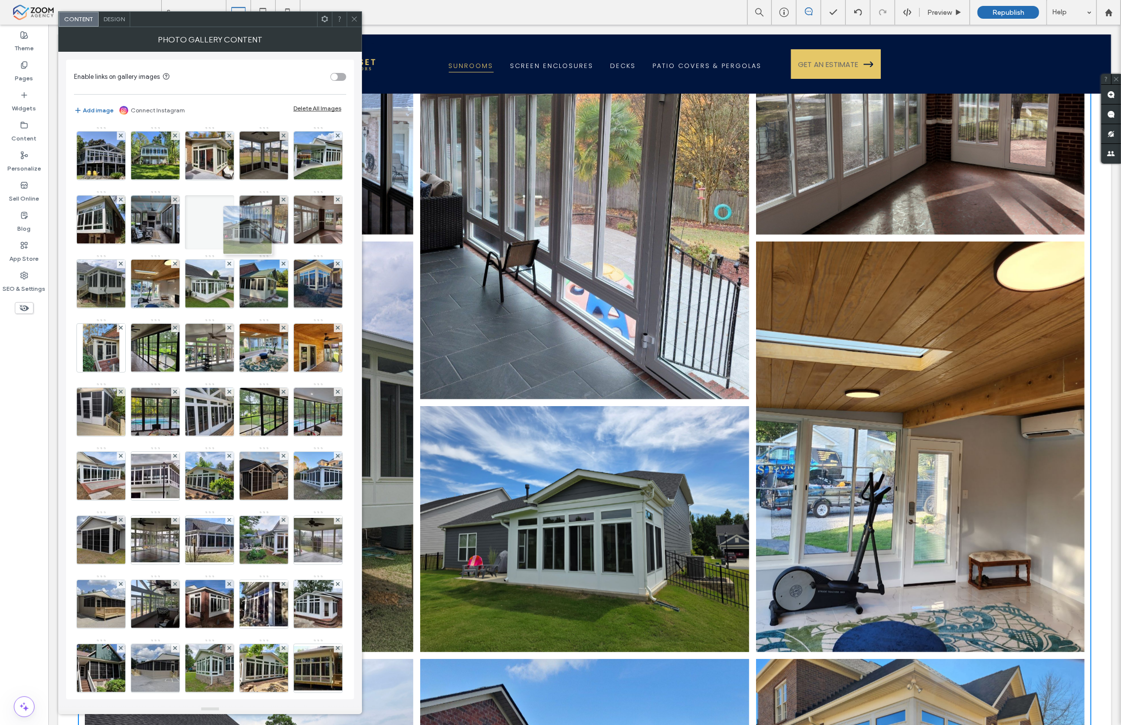
drag, startPoint x: 210, startPoint y: 291, endPoint x: 264, endPoint y: 211, distance: 97.2
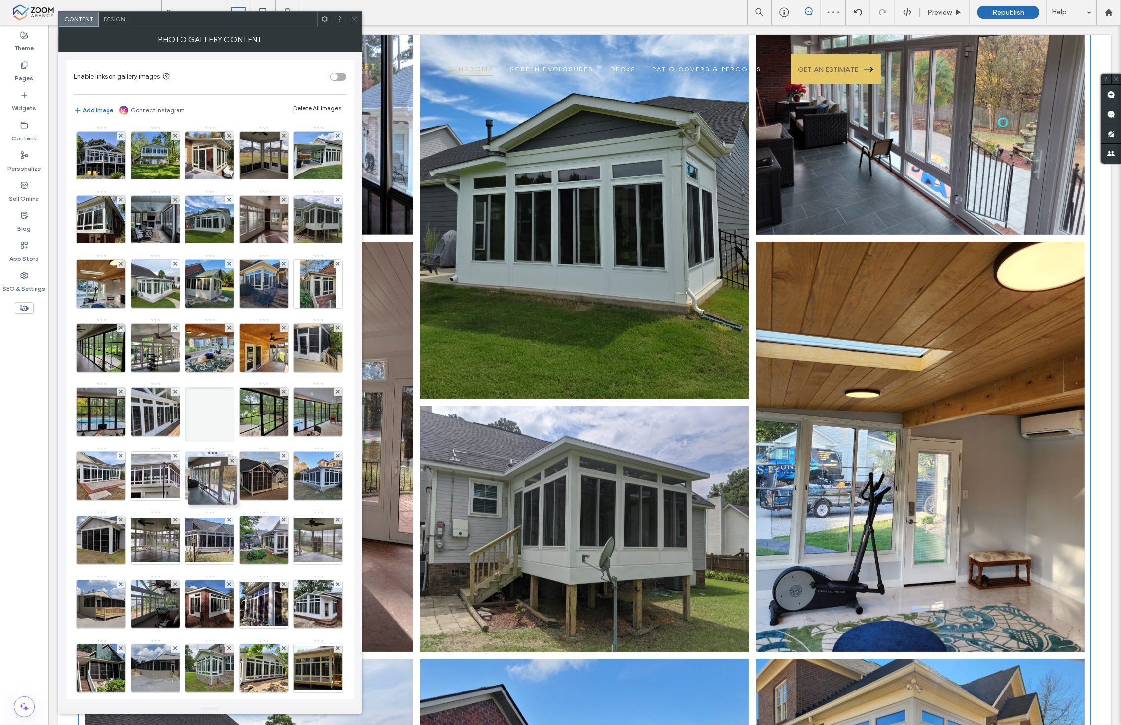
drag, startPoint x: 95, startPoint y: 281, endPoint x: 247, endPoint y: 555, distance: 313.0
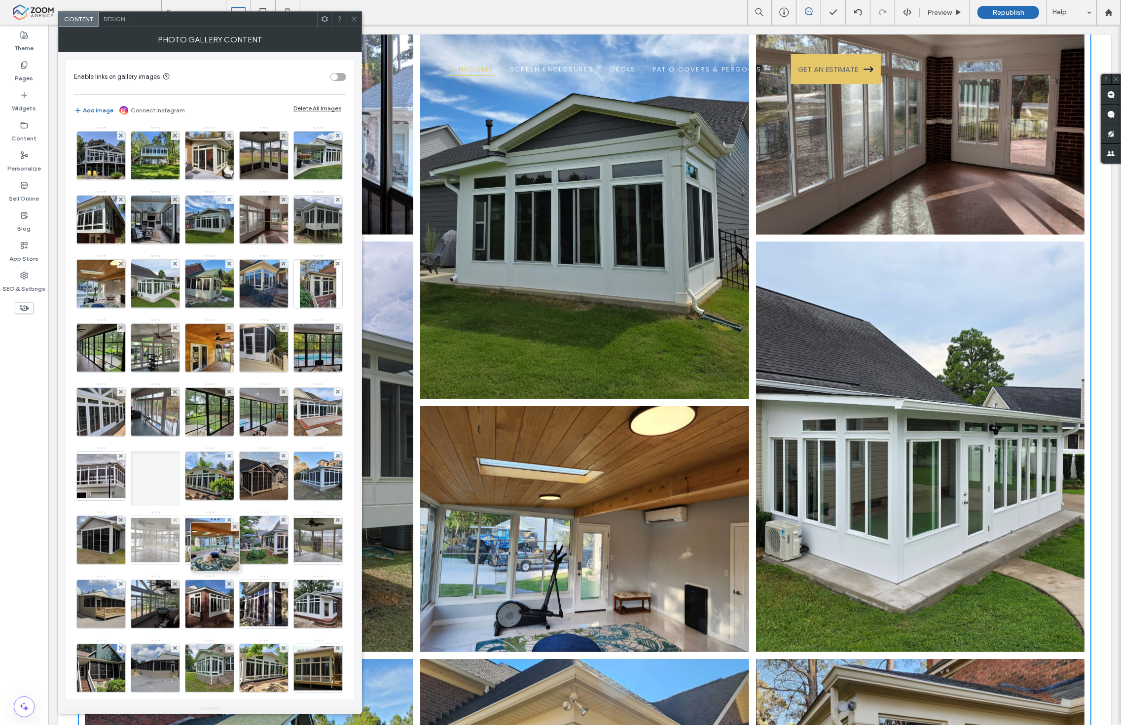
drag, startPoint x: 157, startPoint y: 412, endPoint x: 252, endPoint y: 627, distance: 235.5
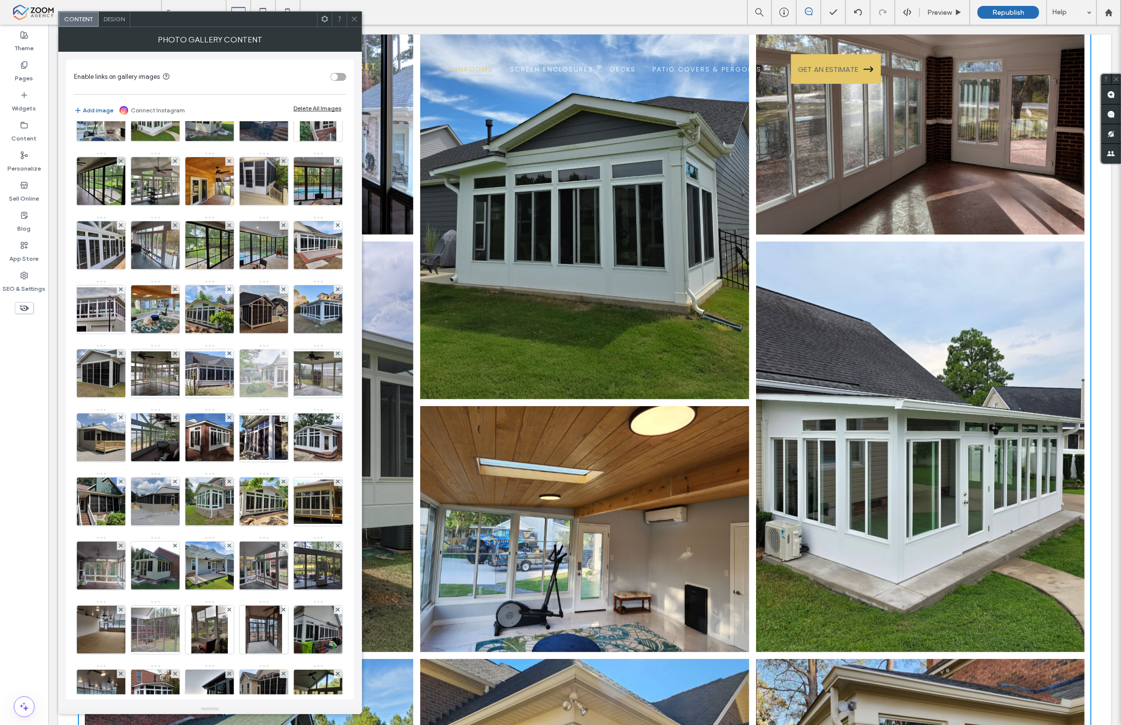
scroll to position [164, 0]
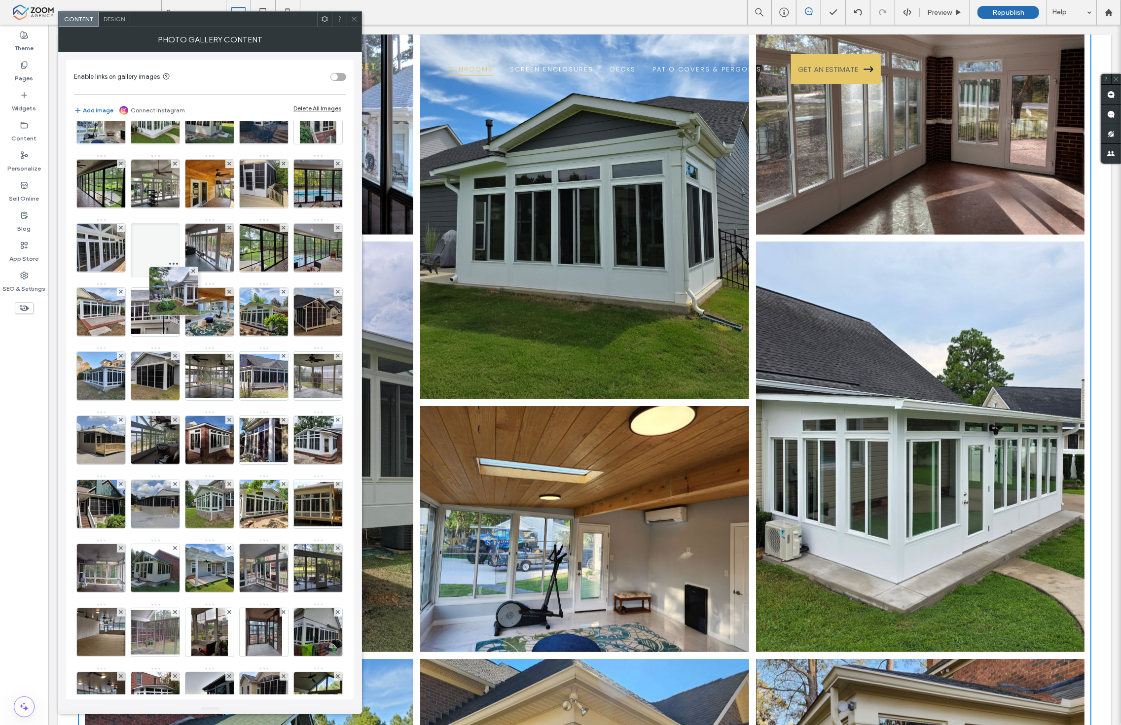
drag, startPoint x: 152, startPoint y: 506, endPoint x: 176, endPoint y: 210, distance: 297.3
click at [176, 210] on div "Image" at bounding box center [209, 378] width 271 height 833
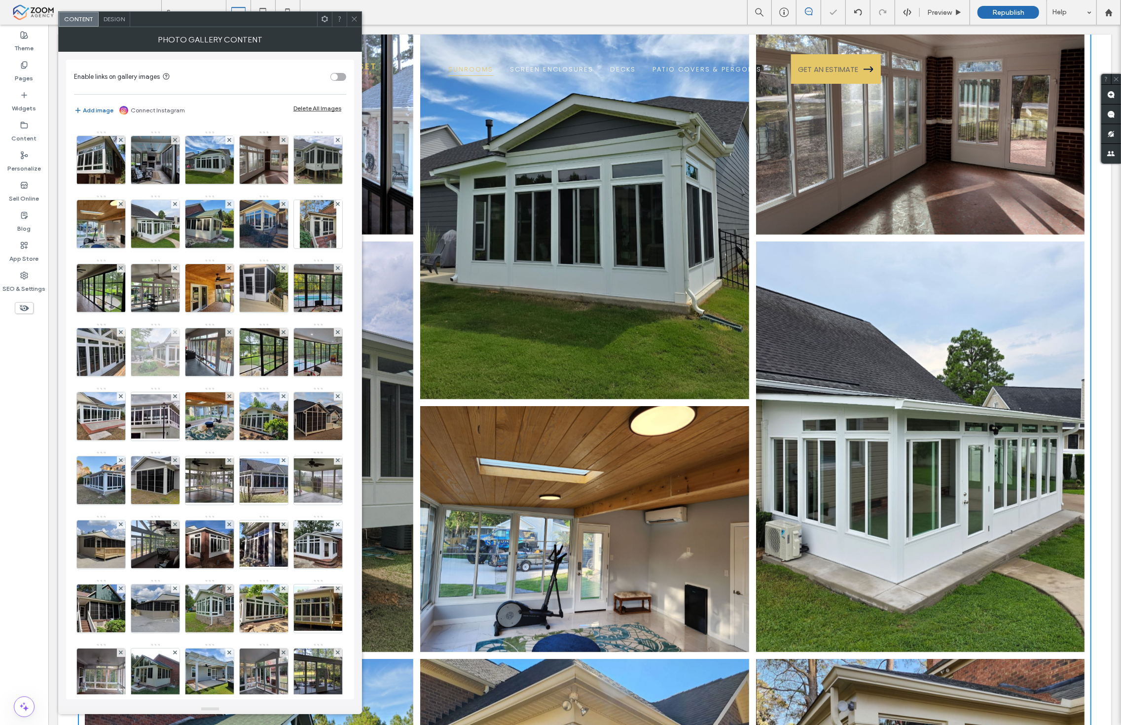
scroll to position [55, 0]
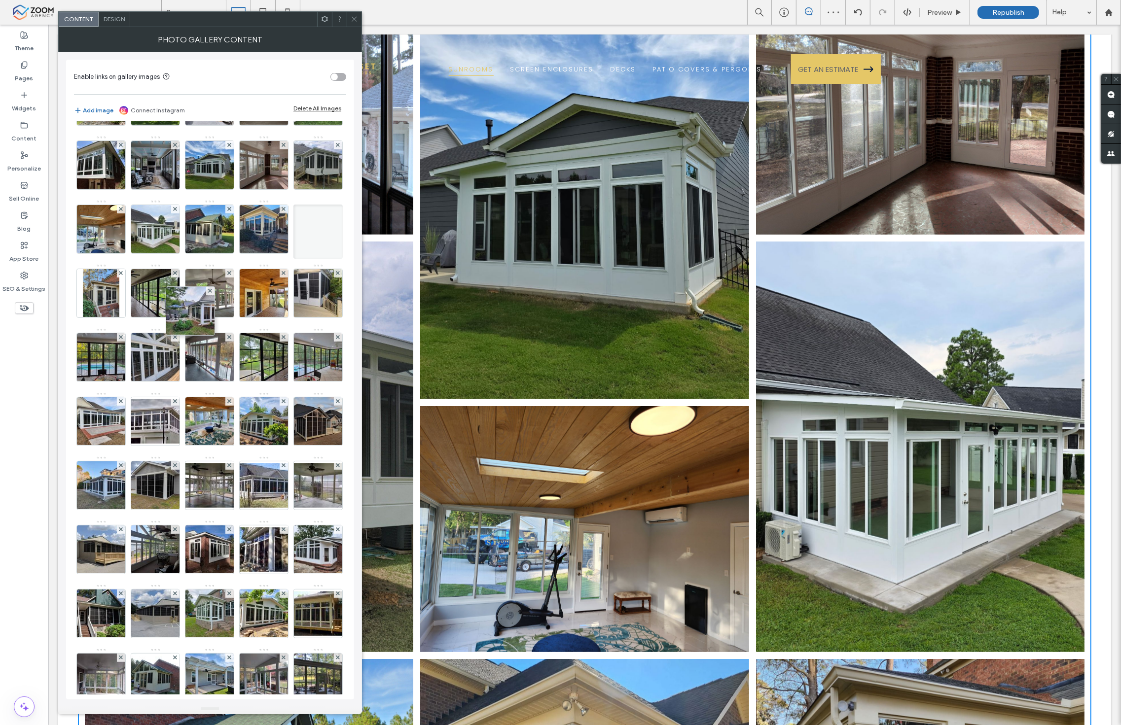
drag, startPoint x: 159, startPoint y: 425, endPoint x: 204, endPoint y: 267, distance: 164.0
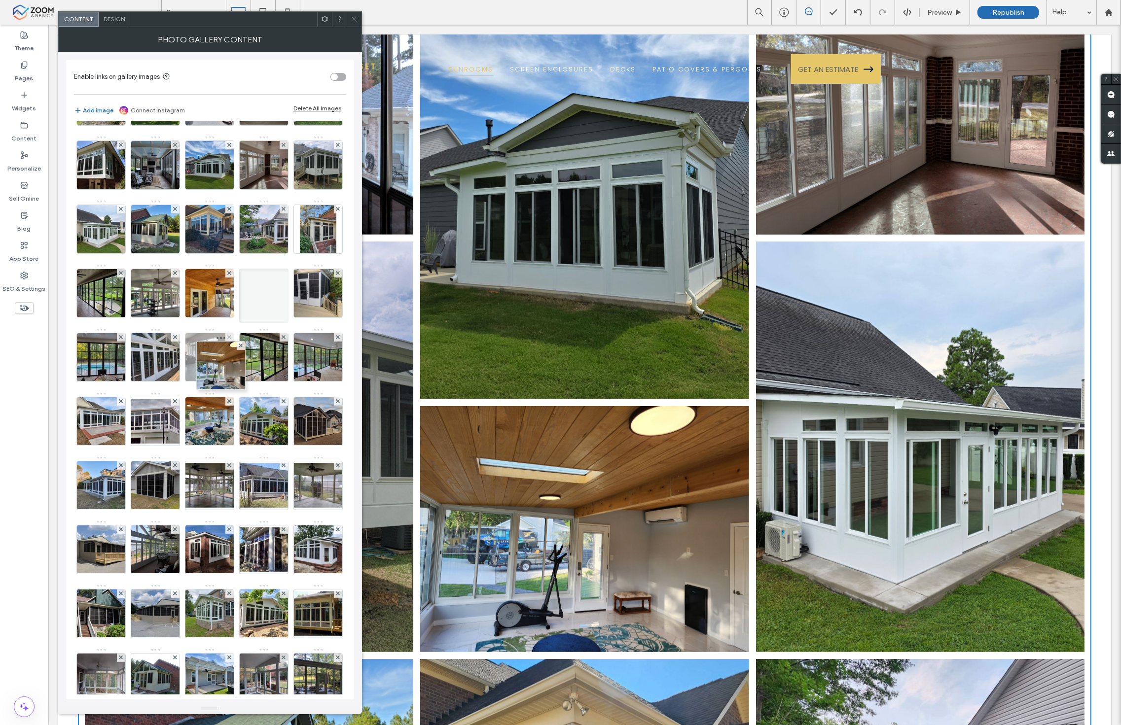
drag, startPoint x: 204, startPoint y: 225, endPoint x: 217, endPoint y: 431, distance: 206.6
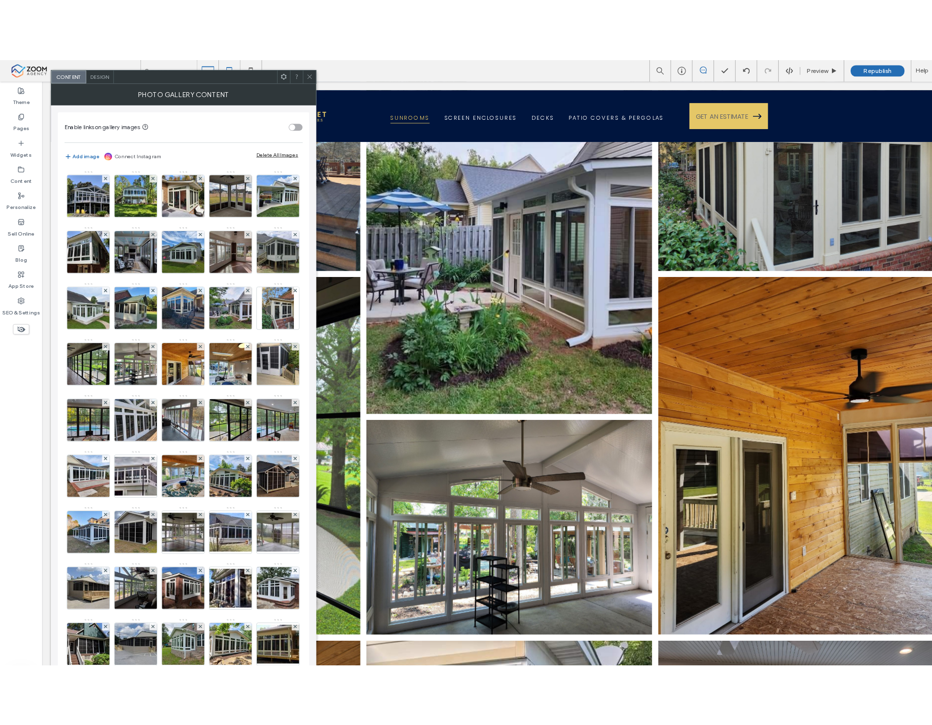
scroll to position [1282, 0]
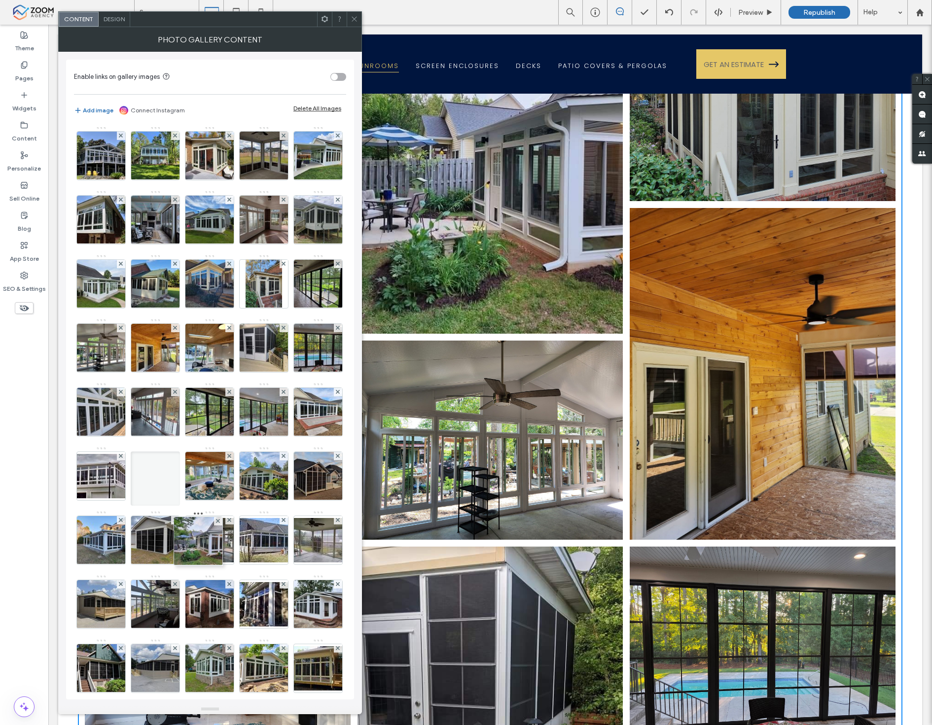
drag, startPoint x: 151, startPoint y: 347, endPoint x: 213, endPoint y: 642, distance: 301.2
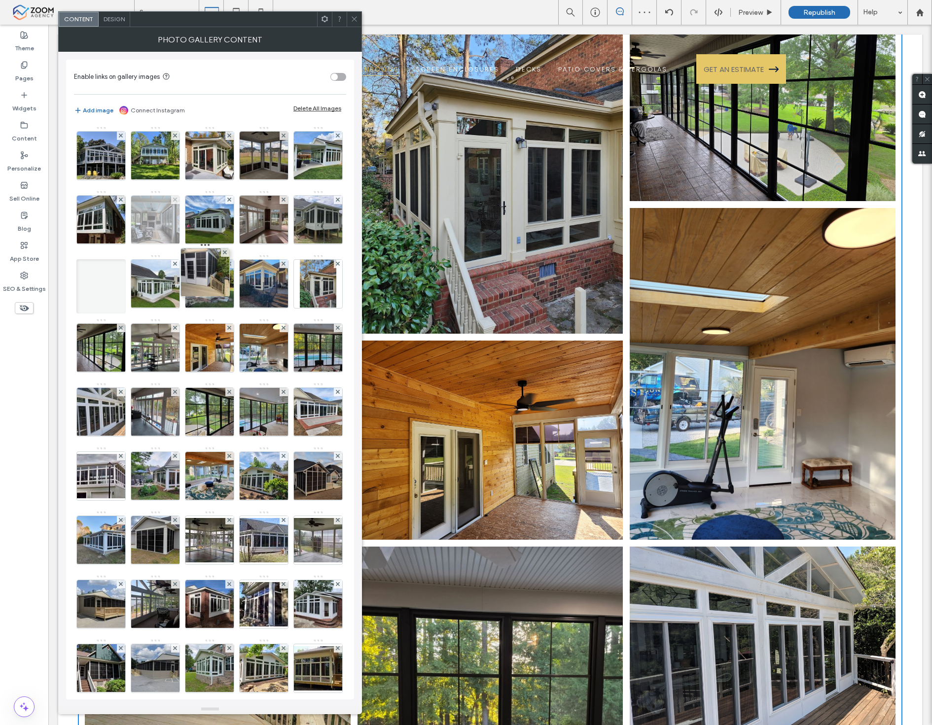
drag, startPoint x: 214, startPoint y: 423, endPoint x: 204, endPoint y: 208, distance: 215.2
click at [204, 208] on div "Image" at bounding box center [209, 542] width 271 height 833
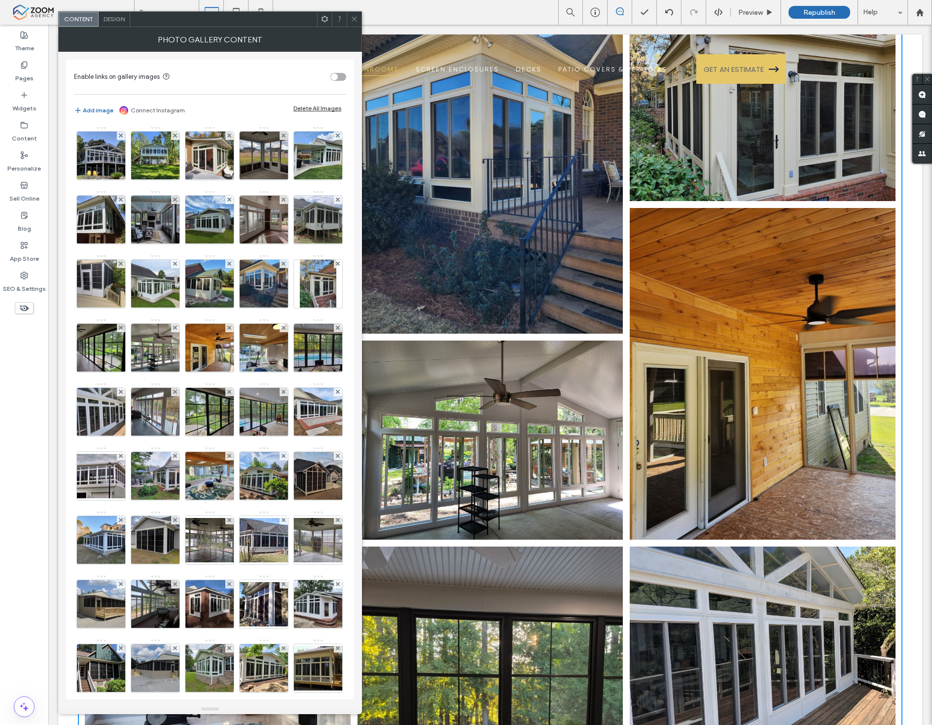
click at [356, 17] on use at bounding box center [354, 19] width 5 height 5
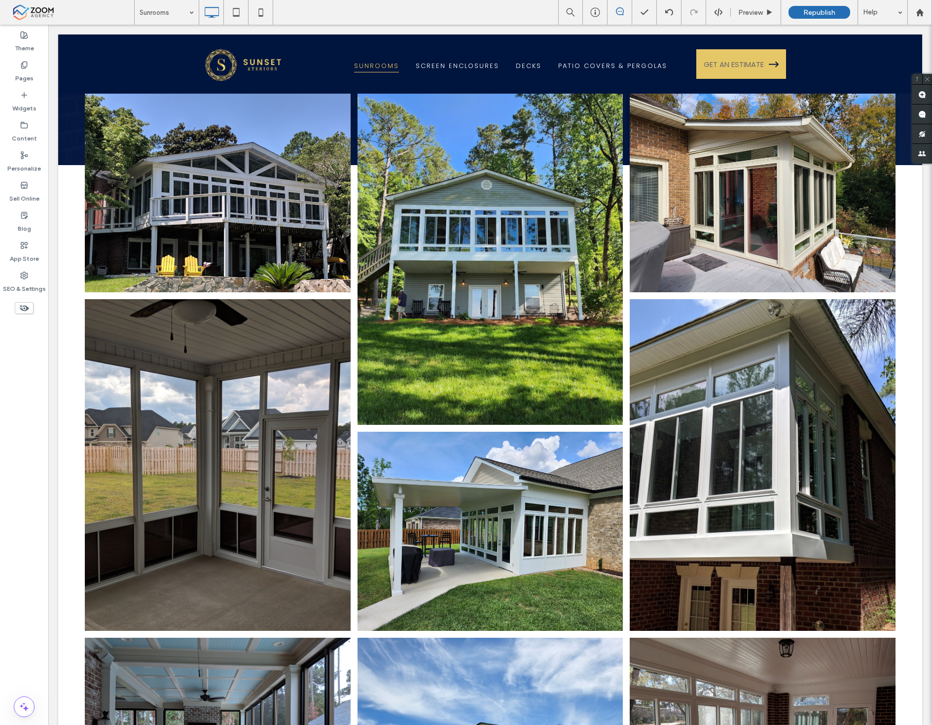
scroll to position [0, 0]
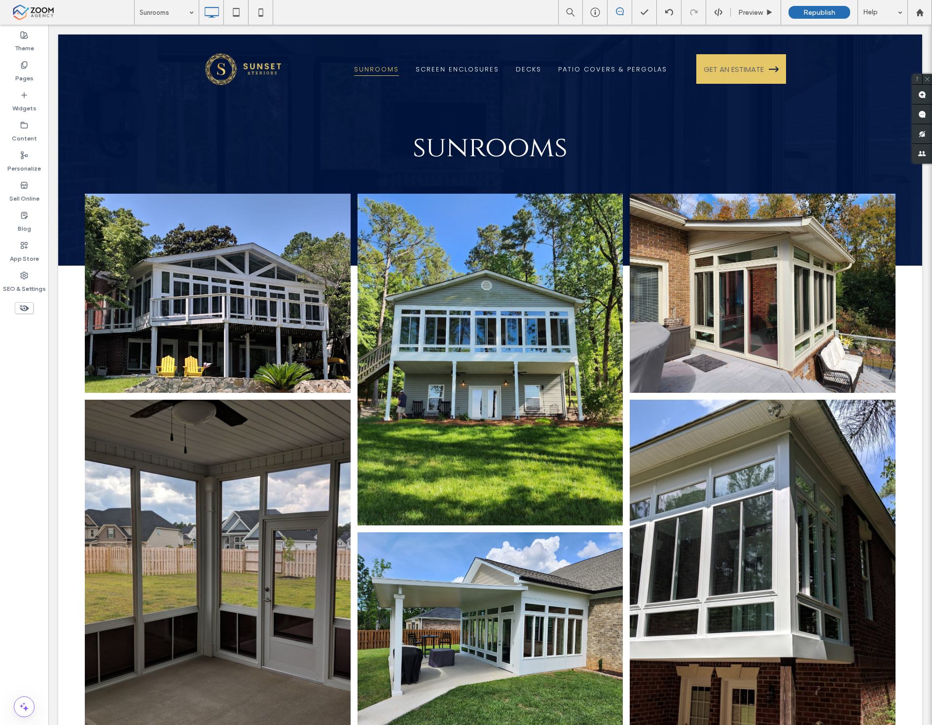
drag, startPoint x: 925, startPoint y: 466, endPoint x: 904, endPoint y: 39, distance: 427.0
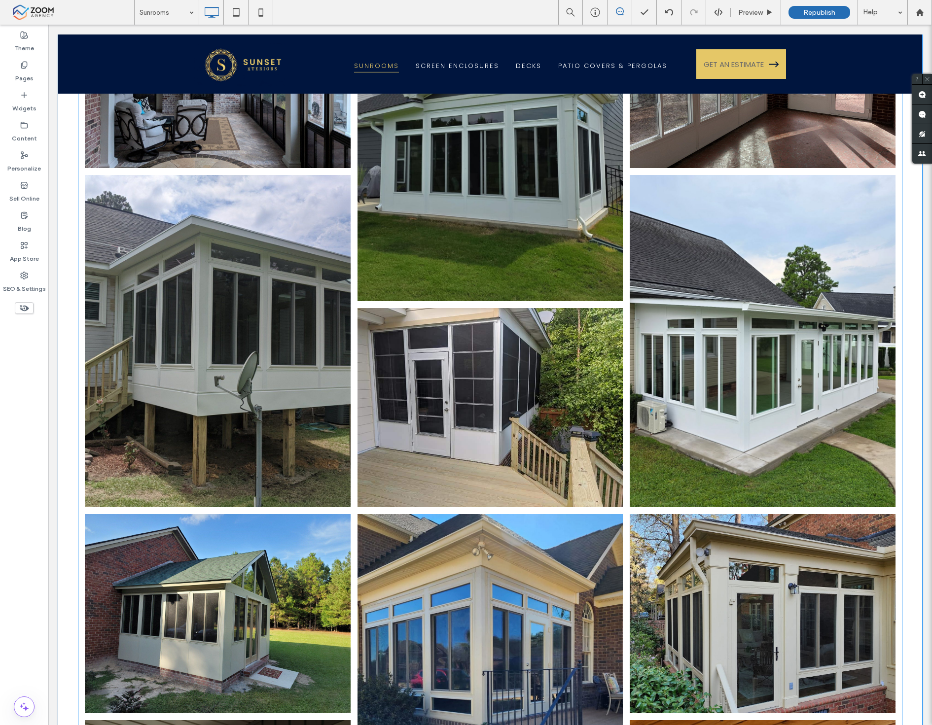
scroll to position [767, 0]
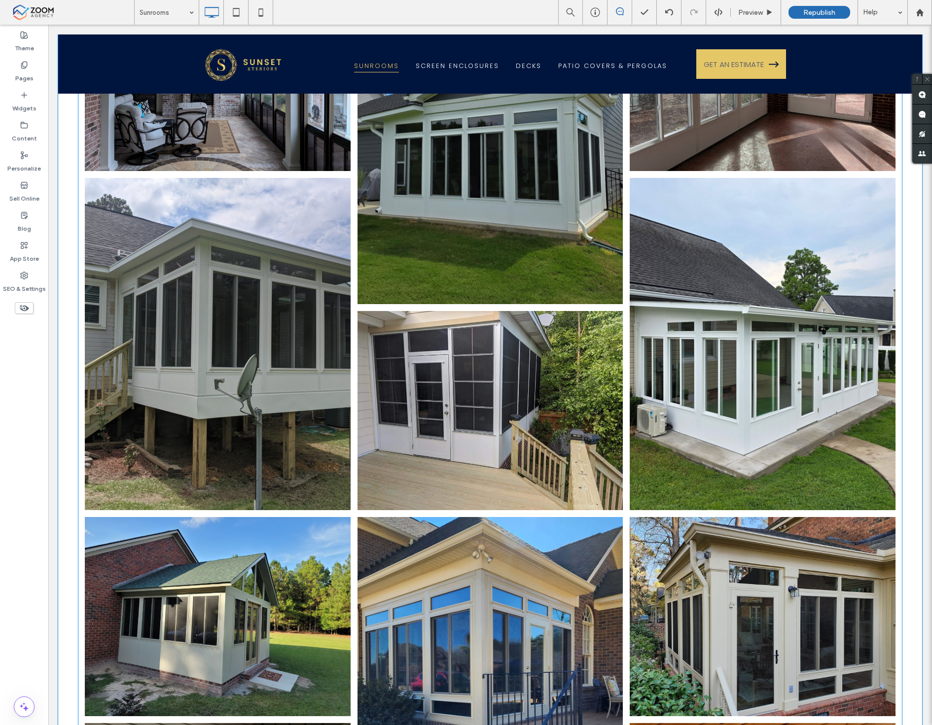
click at [420, 279] on link at bounding box center [490, 138] width 282 height 352
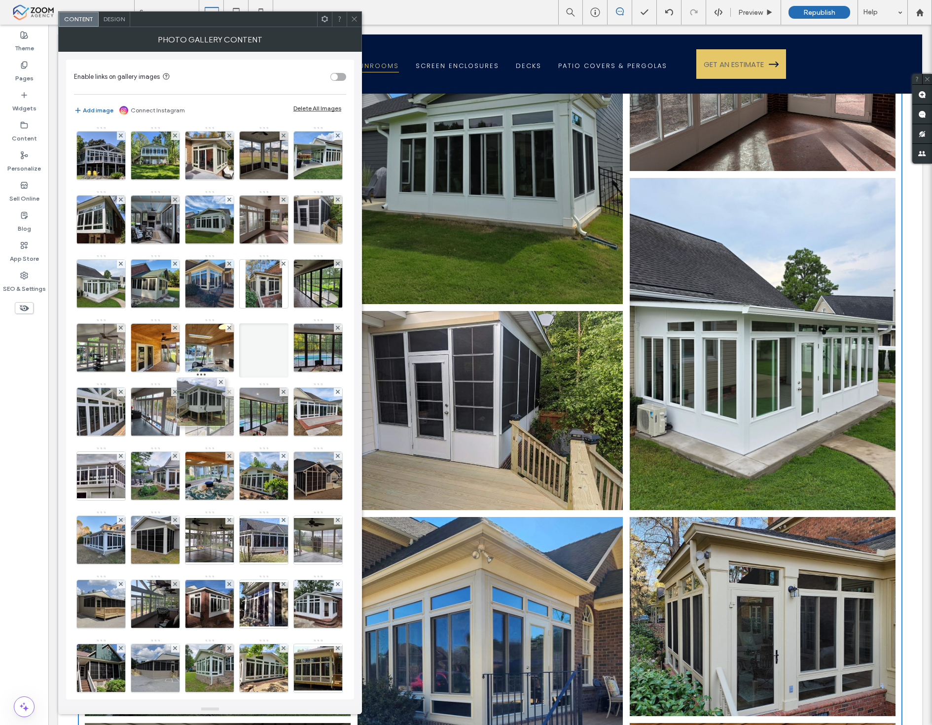
drag, startPoint x: 154, startPoint y: 283, endPoint x: 214, endPoint y: 455, distance: 182.3
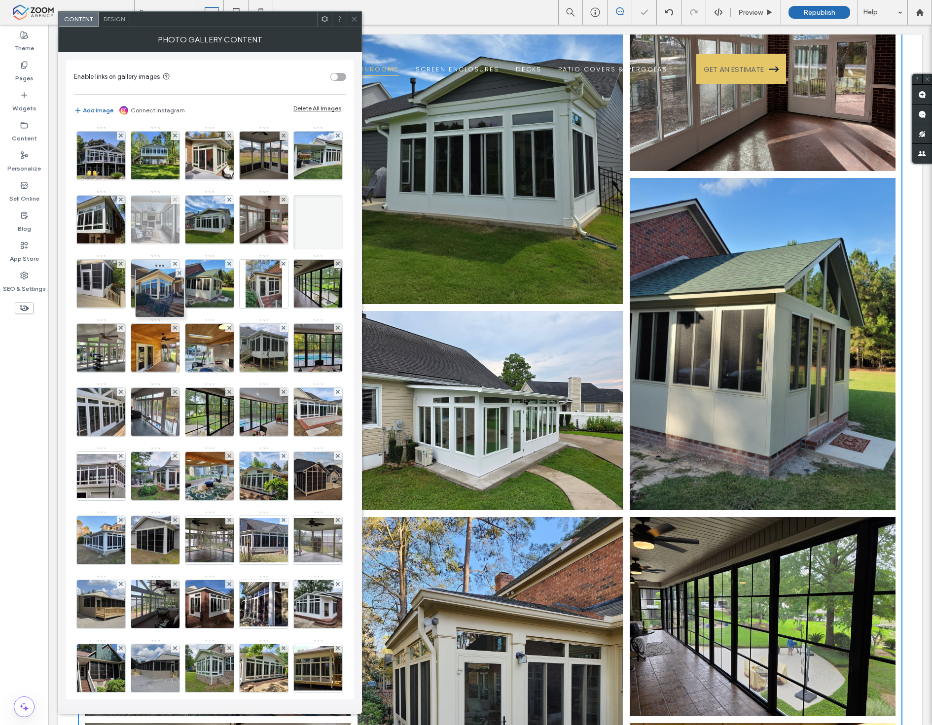
drag, startPoint x: 93, startPoint y: 348, endPoint x: 208, endPoint y: 244, distance: 155.0
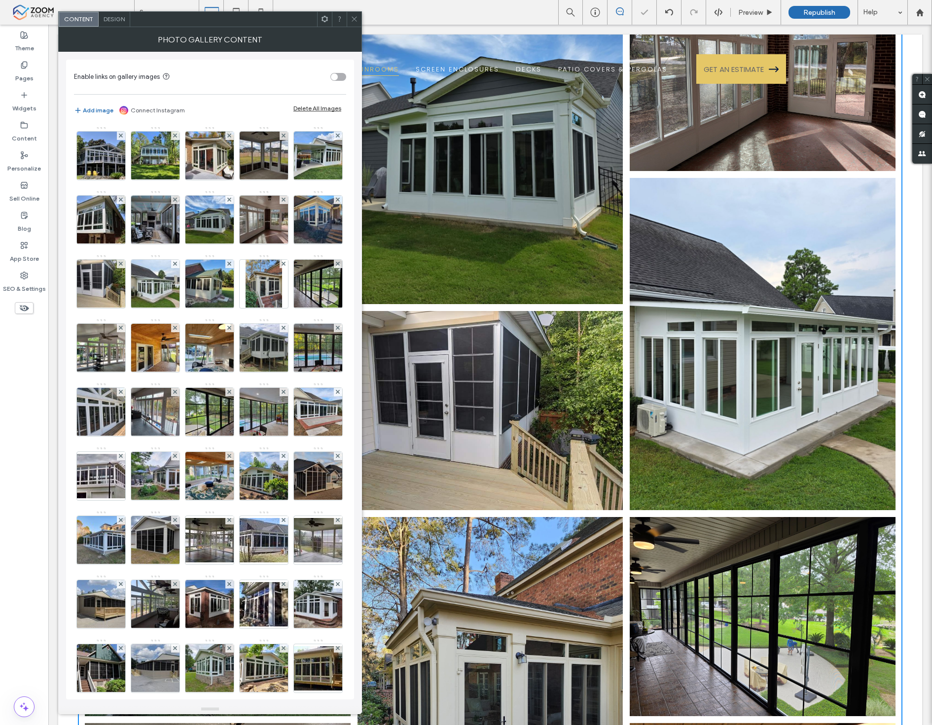
click at [358, 21] on div at bounding box center [354, 19] width 15 height 15
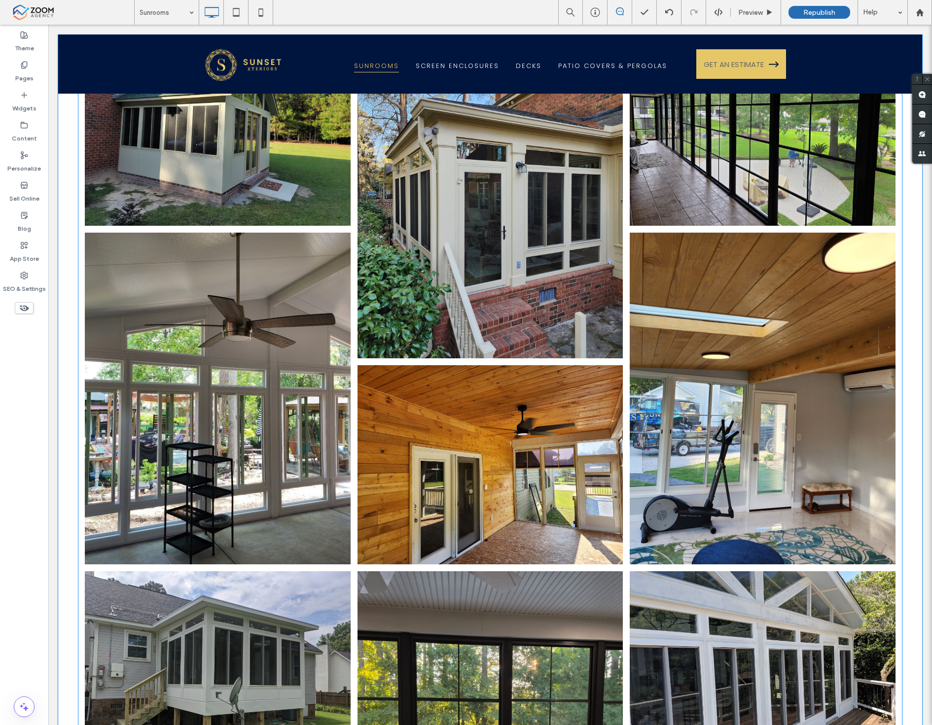
scroll to position [1260, 0]
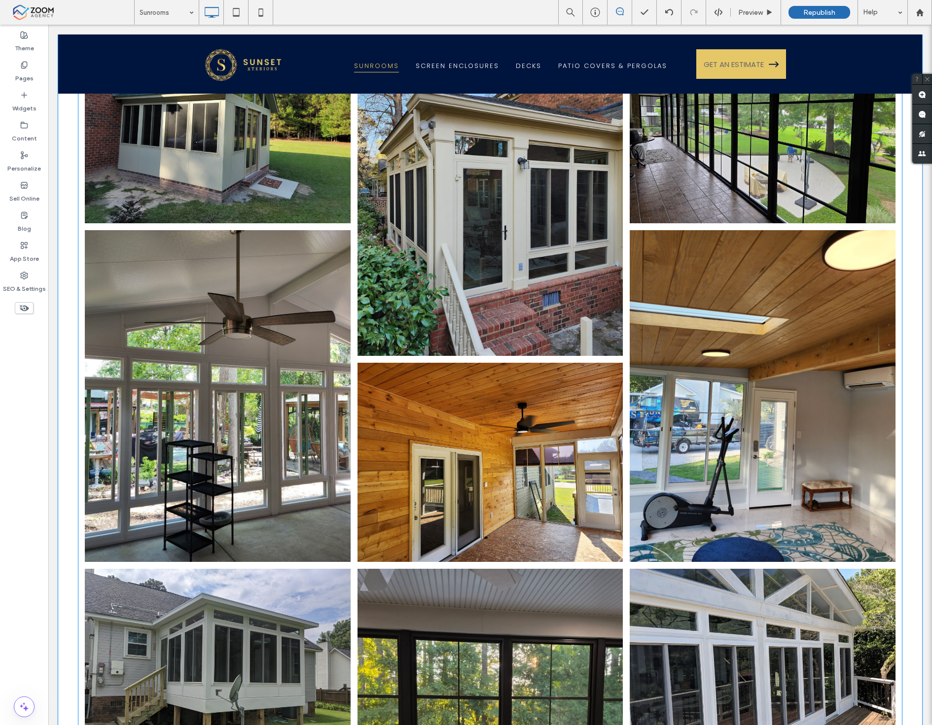
click at [465, 314] on link at bounding box center [490, 190] width 282 height 352
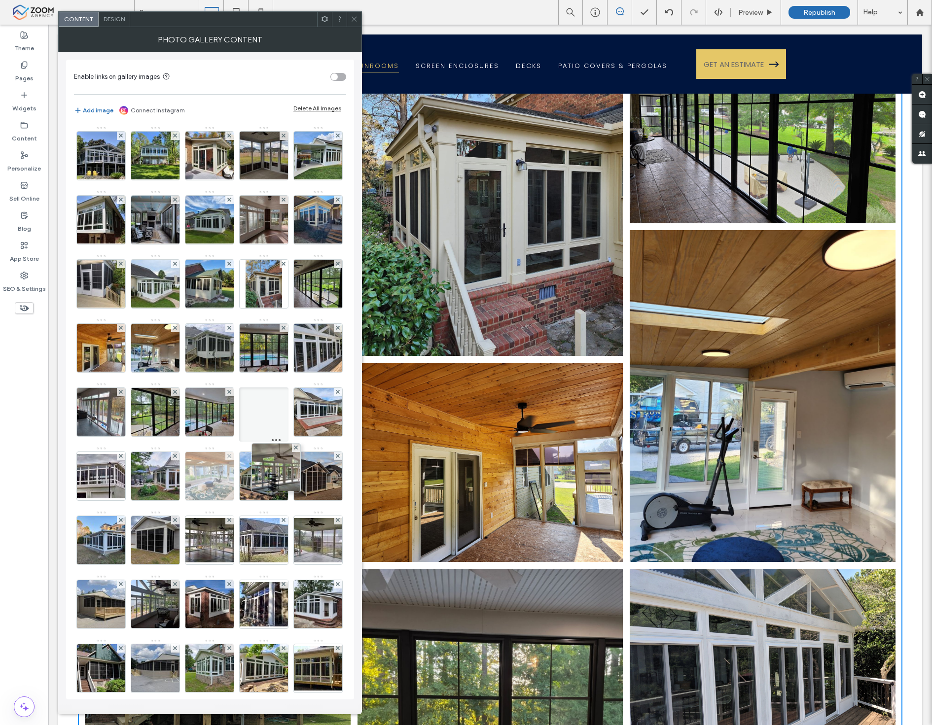
drag, startPoint x: 258, startPoint y: 405, endPoint x: 267, endPoint y: 528, distance: 122.6
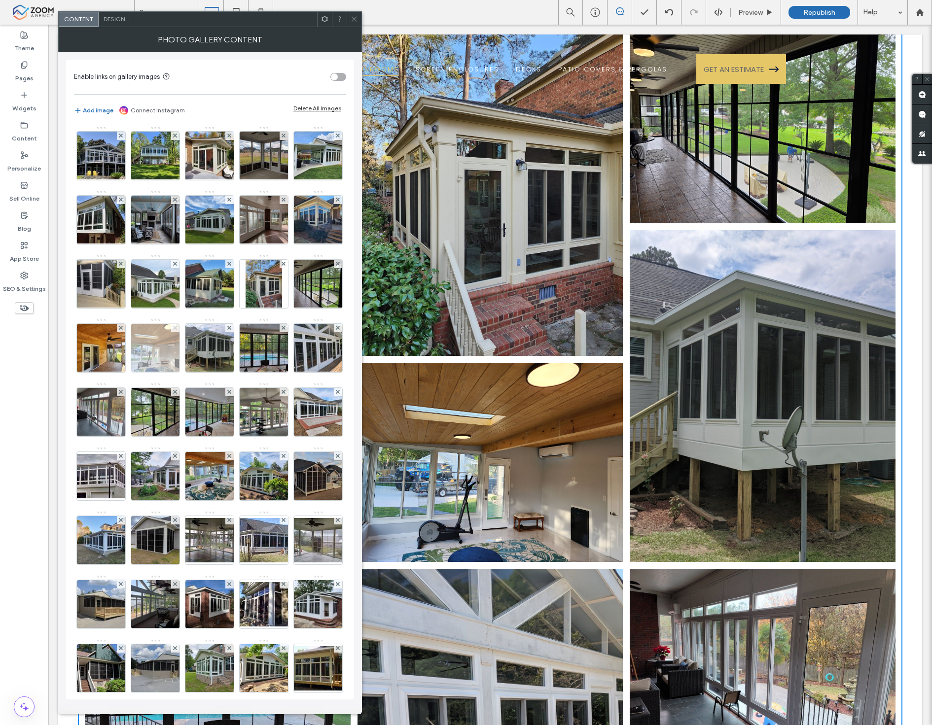
click at [173, 330] on icon at bounding box center [175, 328] width 4 height 4
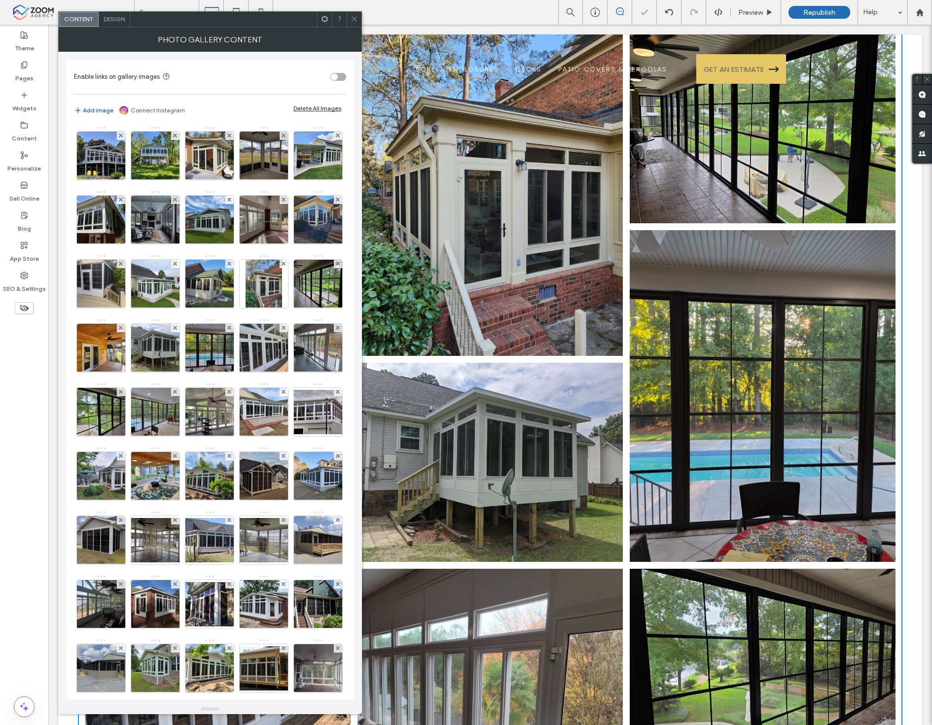
click at [348, 15] on div at bounding box center [354, 19] width 15 height 15
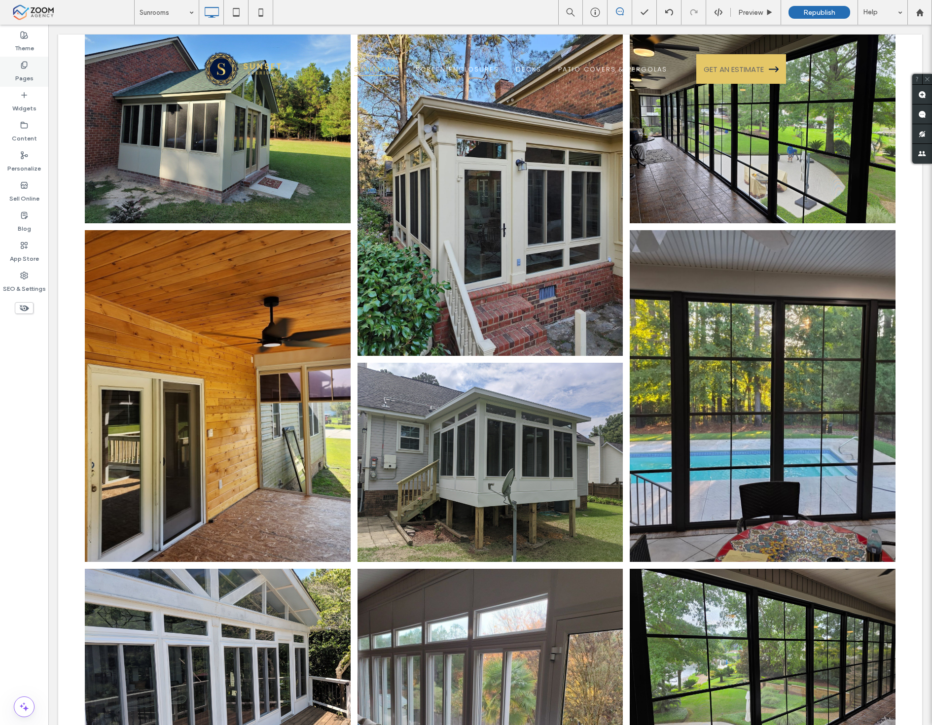
drag, startPoint x: 17, startPoint y: 63, endPoint x: 31, endPoint y: 70, distance: 15.4
click at [17, 64] on div "Pages" at bounding box center [24, 72] width 48 height 30
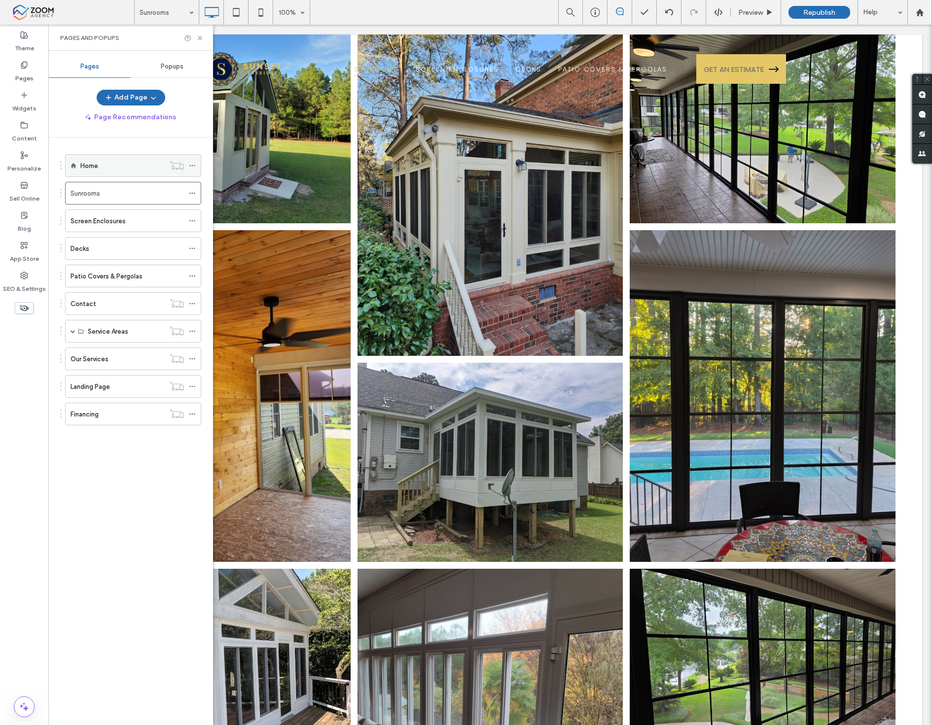
click at [96, 164] on label "Home" at bounding box center [89, 165] width 18 height 17
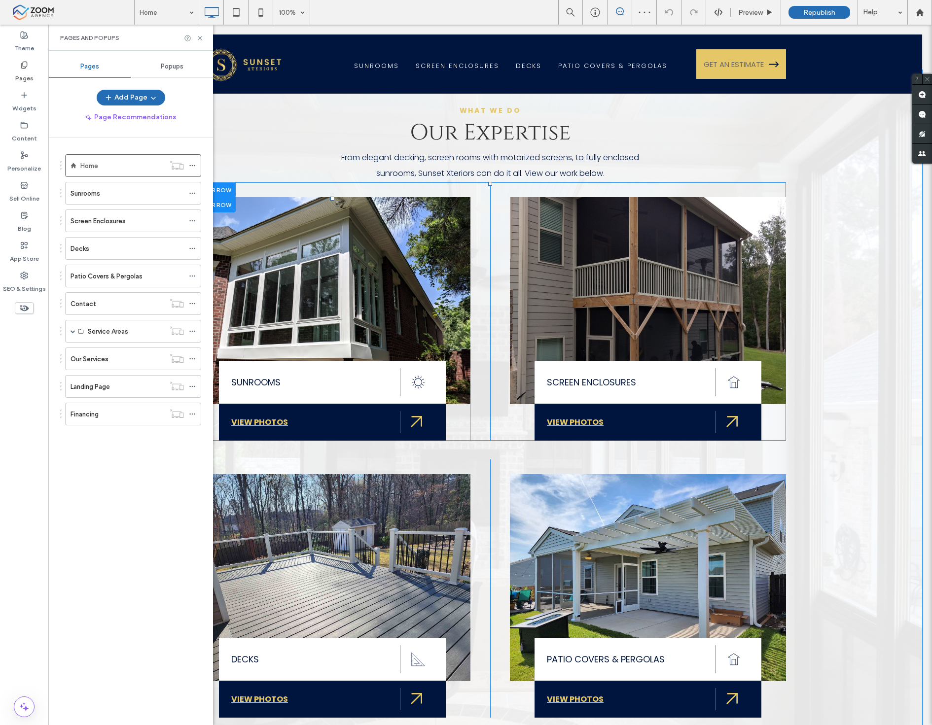
drag, startPoint x: 144, startPoint y: 188, endPoint x: 458, endPoint y: 406, distance: 381.6
click at [458, 406] on div "Sunrooms Click To Paste Click To Paste VIEW PHOTOS Click To Paste Click To Past…" at bounding box center [332, 319] width 276 height 244
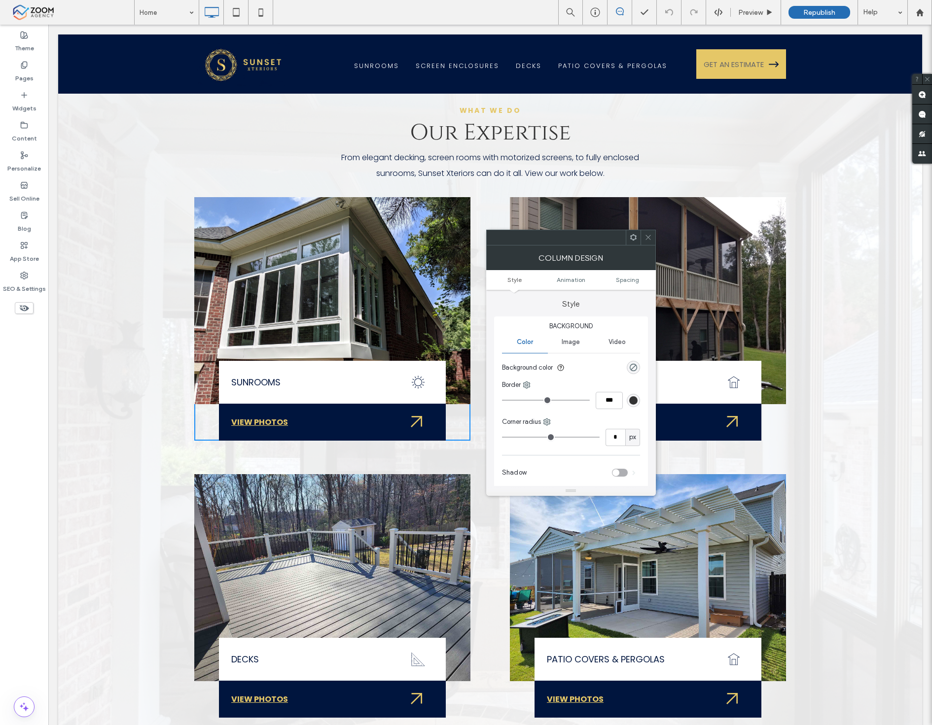
click at [650, 239] on icon at bounding box center [647, 237] width 7 height 7
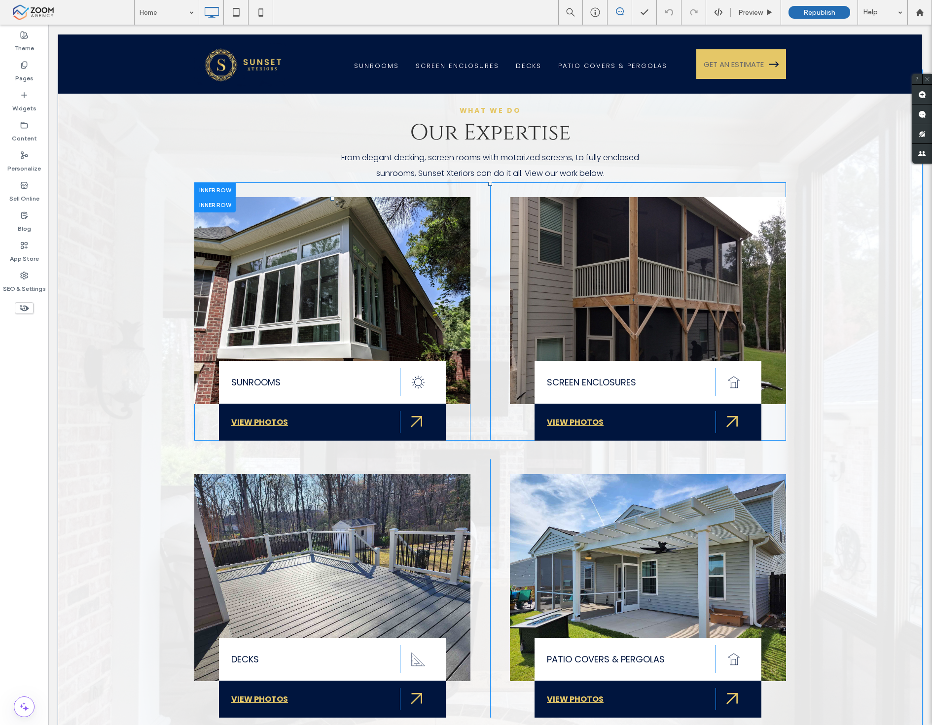
click at [217, 197] on div at bounding box center [214, 204] width 41 height 15
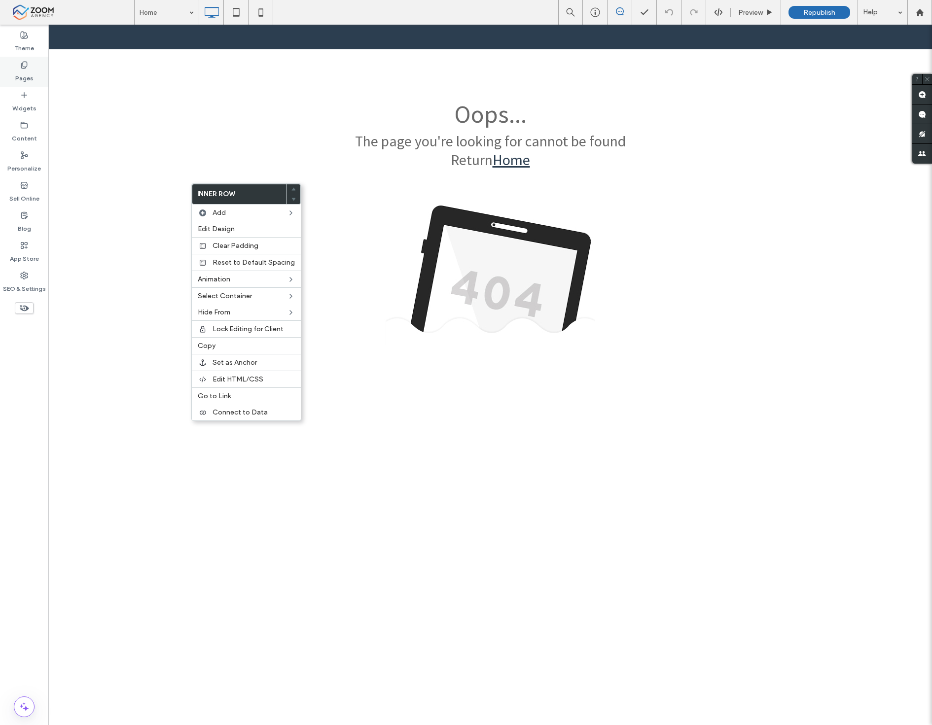
click at [16, 73] on label "Pages" at bounding box center [24, 76] width 18 height 14
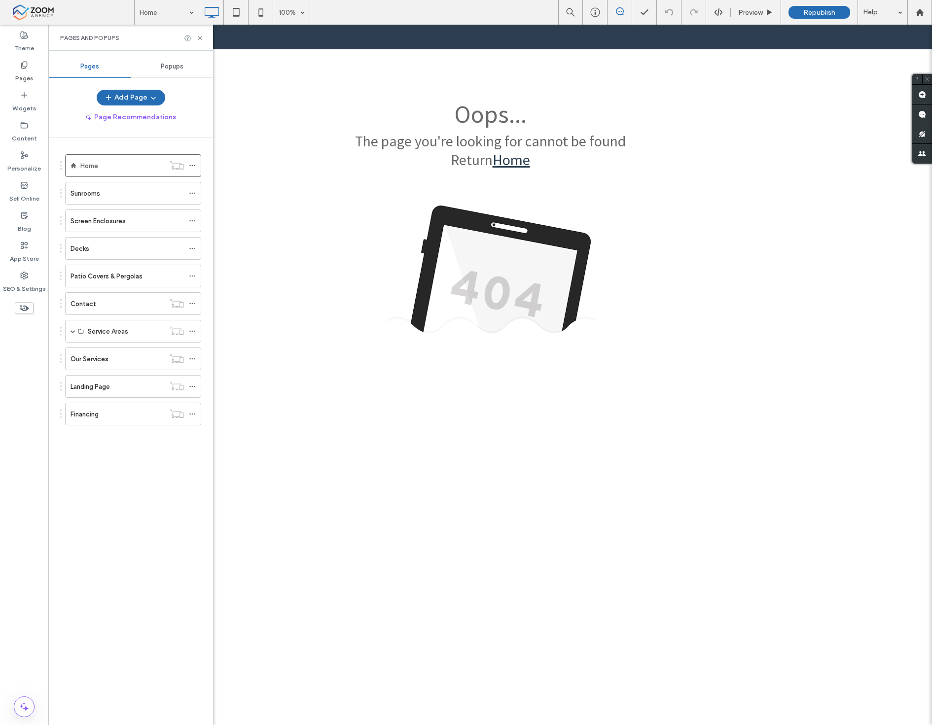
click at [106, 180] on ol "Home Sunrooms Screen Enclosures Decks Patio Covers & Pergolas Contact Service A…" at bounding box center [127, 289] width 148 height 271
click at [108, 205] on div "Sunrooms" at bounding box center [133, 193] width 136 height 23
click at [110, 197] on div "Sunrooms" at bounding box center [127, 193] width 113 height 10
click at [198, 36] on div at bounding box center [466, 362] width 932 height 725
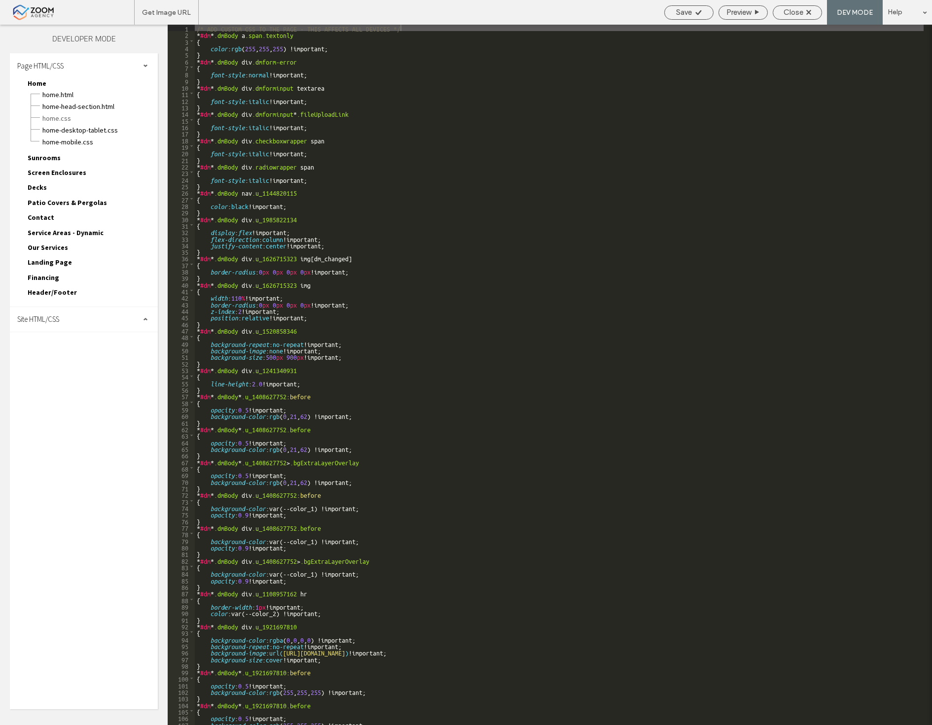
click at [20, 315] on span "Site HTML/CSS" at bounding box center [38, 319] width 42 height 9
click at [74, 357] on span "site.css" at bounding box center [102, 362] width 112 height 10
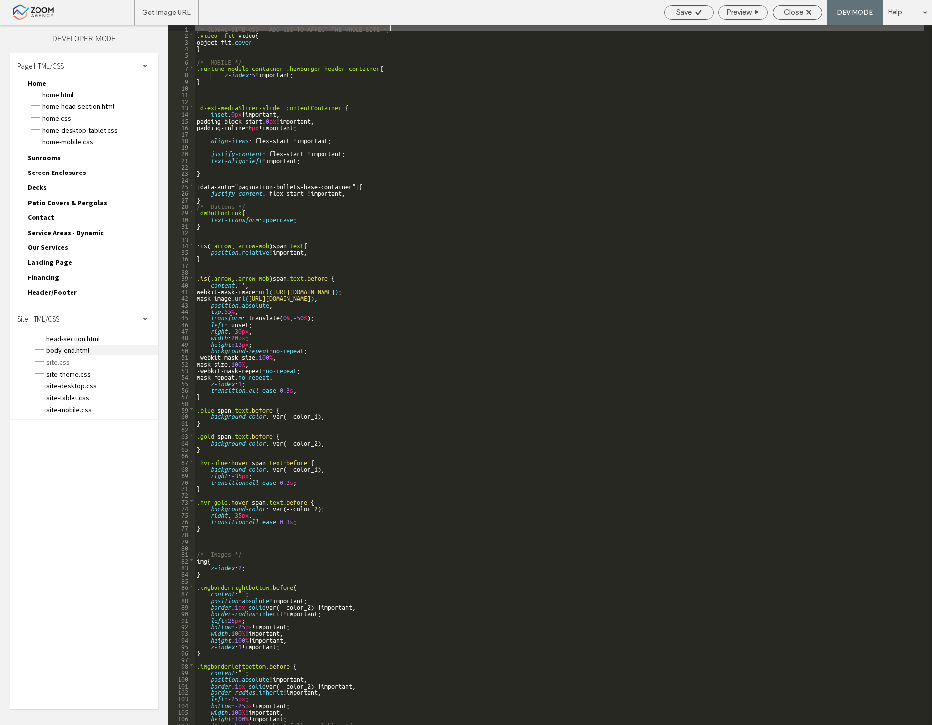
click at [91, 346] on span "body-end.html" at bounding box center [102, 351] width 112 height 10
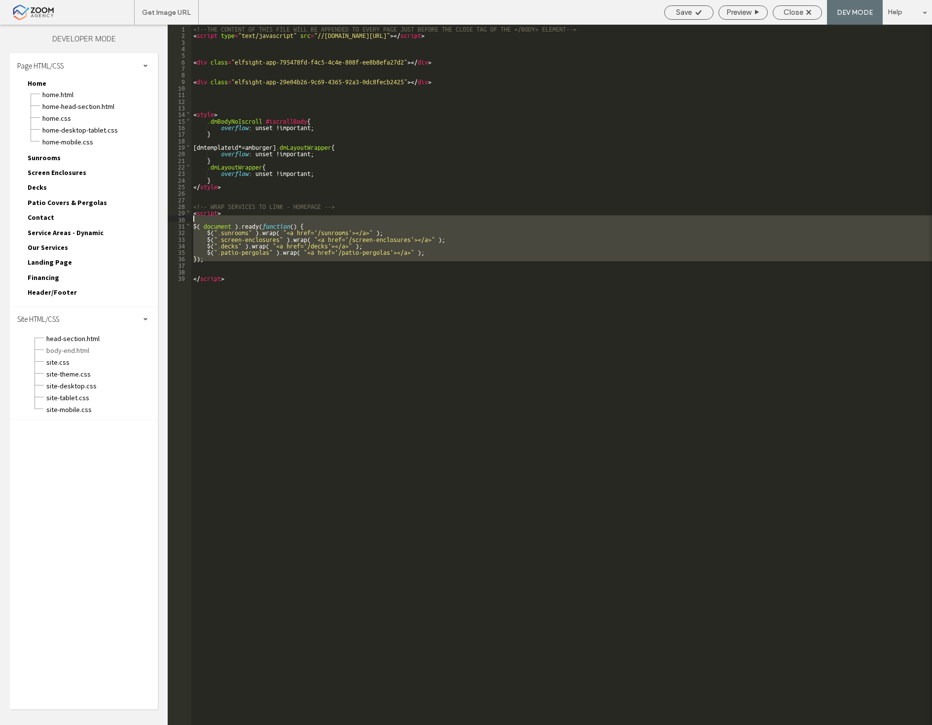
drag, startPoint x: 217, startPoint y: 239, endPoint x: 176, endPoint y: 213, distance: 48.9
click at [176, 213] on div "** 1 2 3 4 5 6 7 8 9 10 11 12 13 14 15 16 17 18 19 20 21 22 23 24 25 26 27 28 2…" at bounding box center [550, 375] width 764 height 701
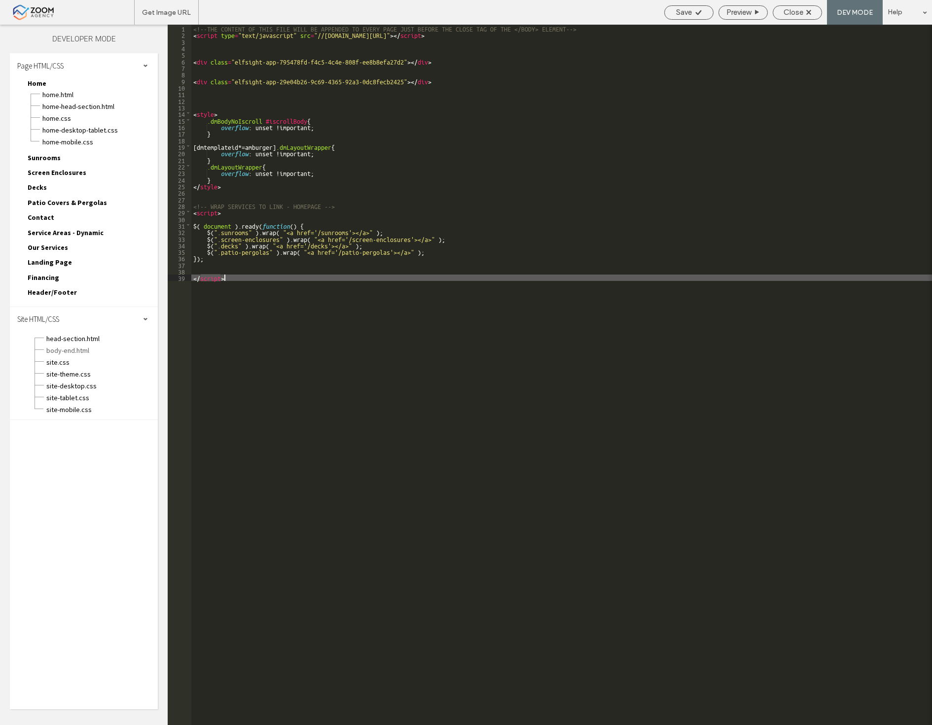
click at [344, 294] on div "<!--THE CONTENT OF THIS FILE WILL BE APPENDED TO EVERY PAGE JUST BEFORE THE CLO…" at bounding box center [561, 382] width 741 height 714
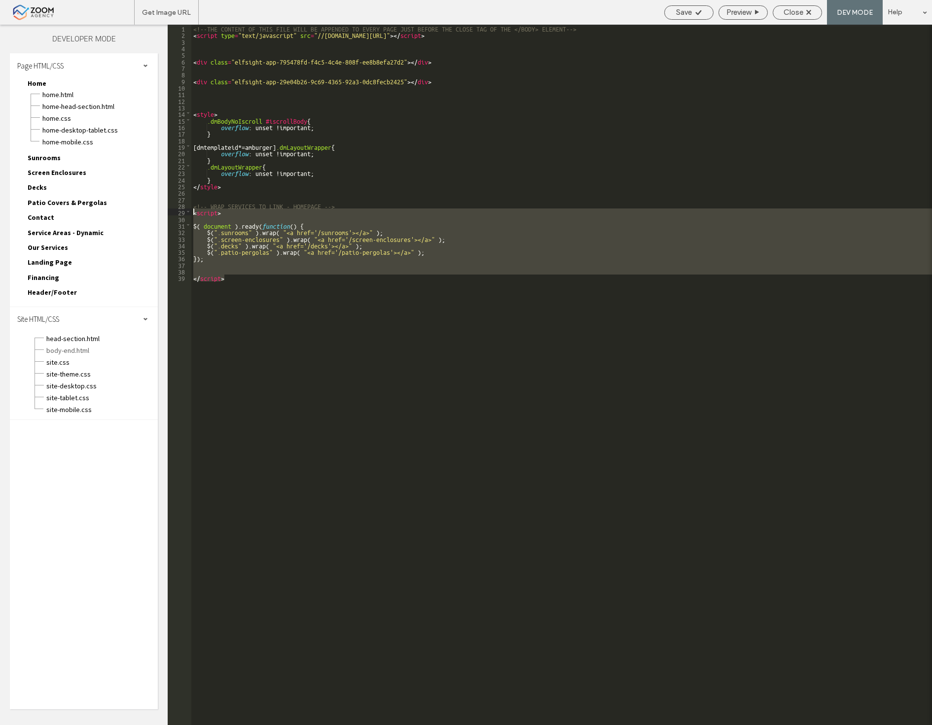
drag, startPoint x: 318, startPoint y: 301, endPoint x: 181, endPoint y: 212, distance: 163.6
click at [181, 212] on div "** 1 2 3 4 5 6 7 8 9 10 11 12 13 14 15 16 17 18 19 20 21 22 23 24 25 26 27 28 2…" at bounding box center [550, 375] width 764 height 701
click at [232, 259] on div "<!--THE CONTENT OF THIS FILE WILL BE APPENDED TO EVERY PAGE JUST BEFORE THE CLO…" at bounding box center [561, 375] width 741 height 701
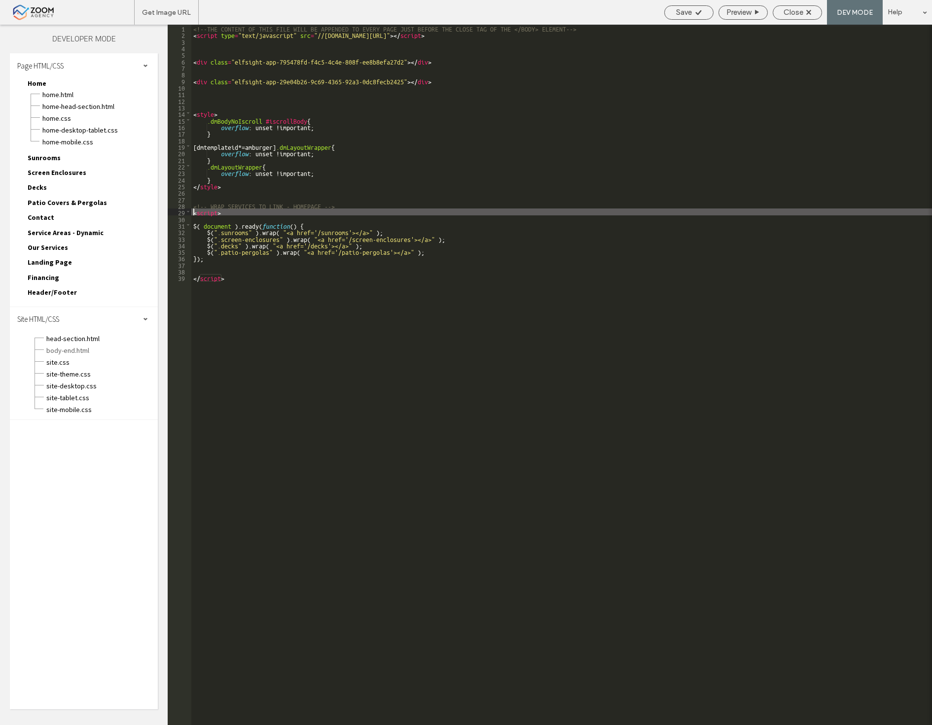
click at [252, 290] on div "<!--THE CONTENT OF THIS FILE WILL BE APPENDED TO EVERY PAGE JUST BEFORE THE CLO…" at bounding box center [561, 382] width 741 height 714
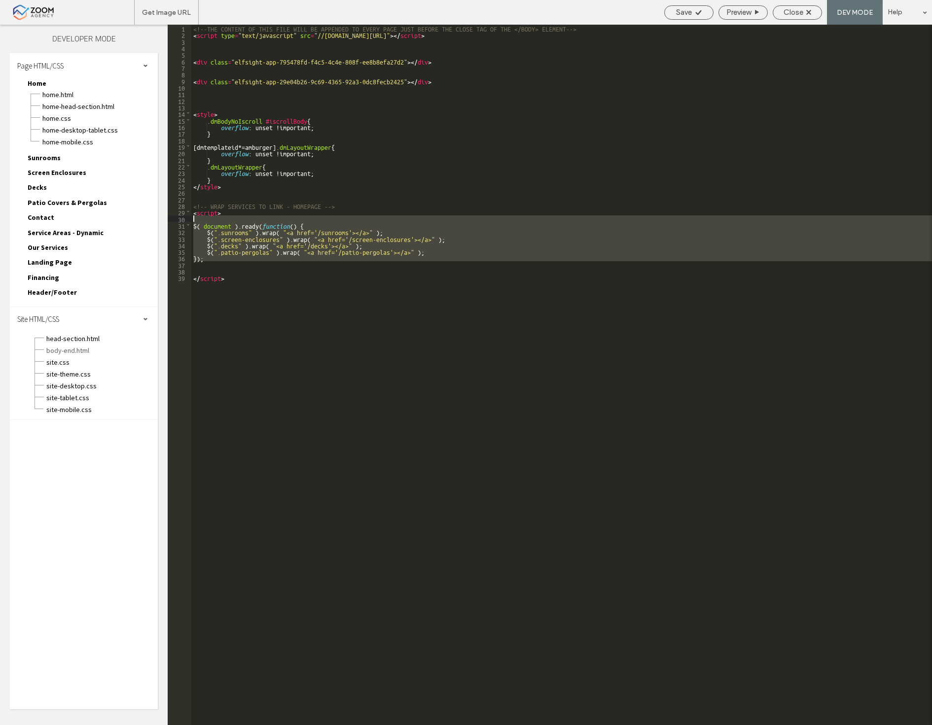
drag, startPoint x: 215, startPoint y: 268, endPoint x: 172, endPoint y: 217, distance: 66.7
click at [172, 217] on div "** 1 2 3 4 5 6 7 8 9 10 11 12 13 14 15 16 17 18 19 20 21 22 23 24 25 26 27 28 2…" at bounding box center [550, 375] width 764 height 701
click at [279, 272] on div "<!--THE CONTENT OF THIS FILE WILL BE APPENDED TO EVERY PAGE JUST BEFORE THE CLO…" at bounding box center [561, 382] width 741 height 714
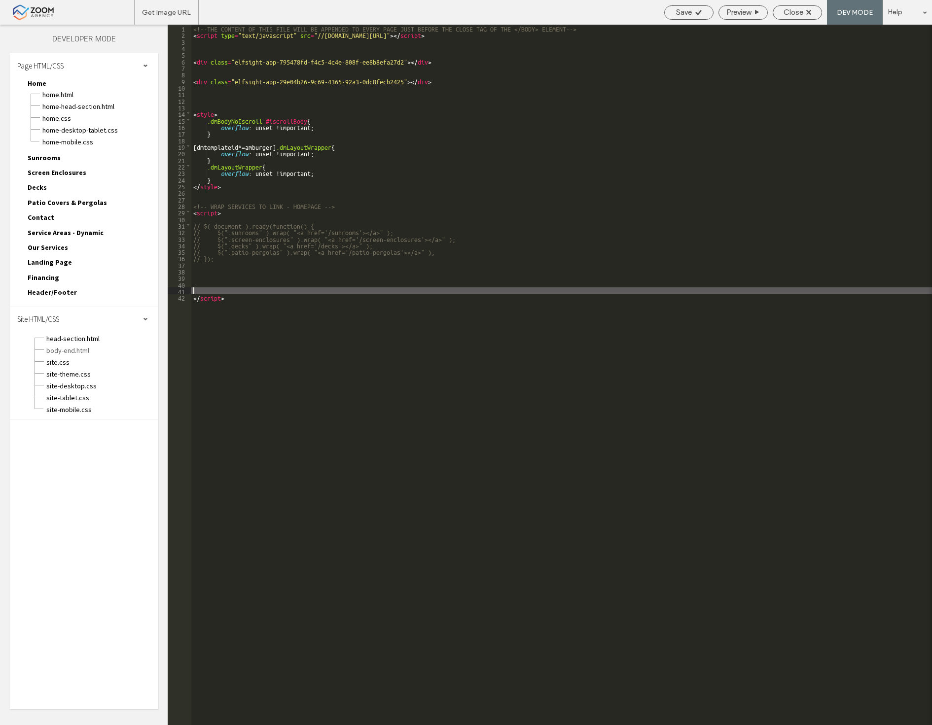
click at [279, 272] on div "<!--THE CONTENT OF THIS FILE WILL BE APPENDED TO EVERY PAGE JUST BEFORE THE CLO…" at bounding box center [561, 382] width 741 height 714
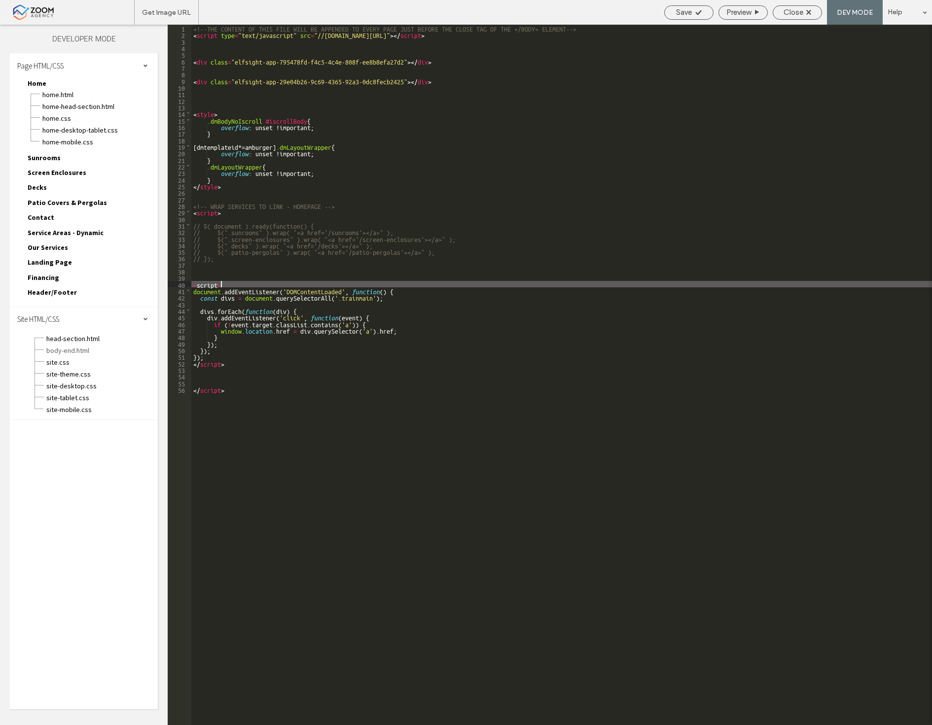
drag, startPoint x: 219, startPoint y: 282, endPoint x: 184, endPoint y: 276, distance: 35.4
click at [184, 276] on div "** 1 2 3 4 5 6 7 8 9 10 11 12 13 14 15 16 17 18 19 20 21 22 23 24 25 26 27 28 2…" at bounding box center [550, 375] width 764 height 701
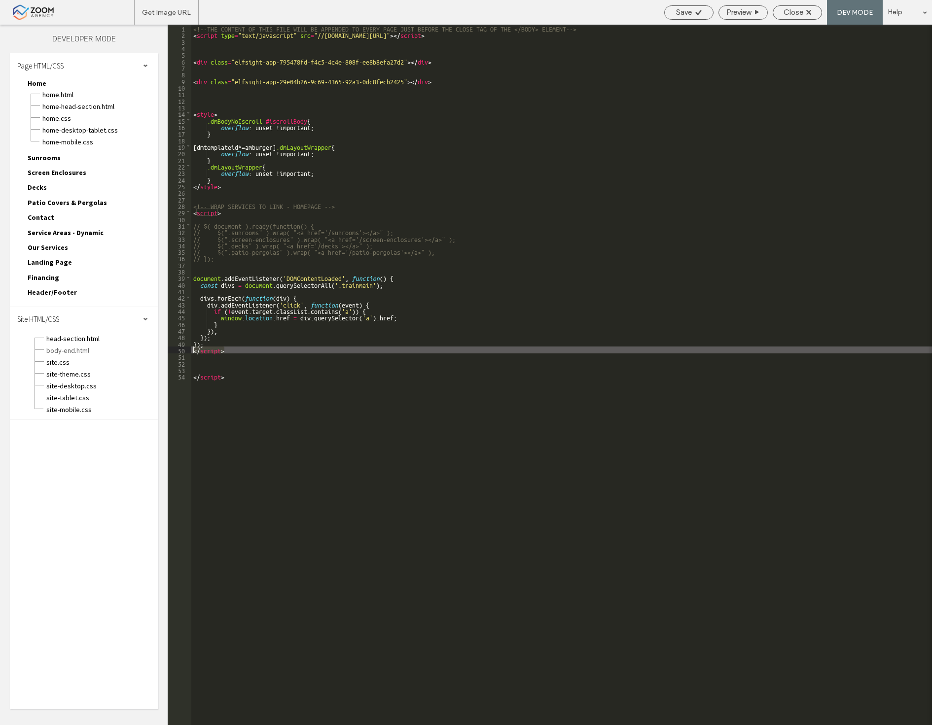
drag, startPoint x: 234, startPoint y: 348, endPoint x: 178, endPoint y: 348, distance: 55.2
click at [178, 348] on div "** 1 2 3 4 5 6 7 8 9 10 11 12 13 14 15 16 17 18 19 20 21 22 23 24 25 26 27 28 2…" at bounding box center [550, 375] width 764 height 701
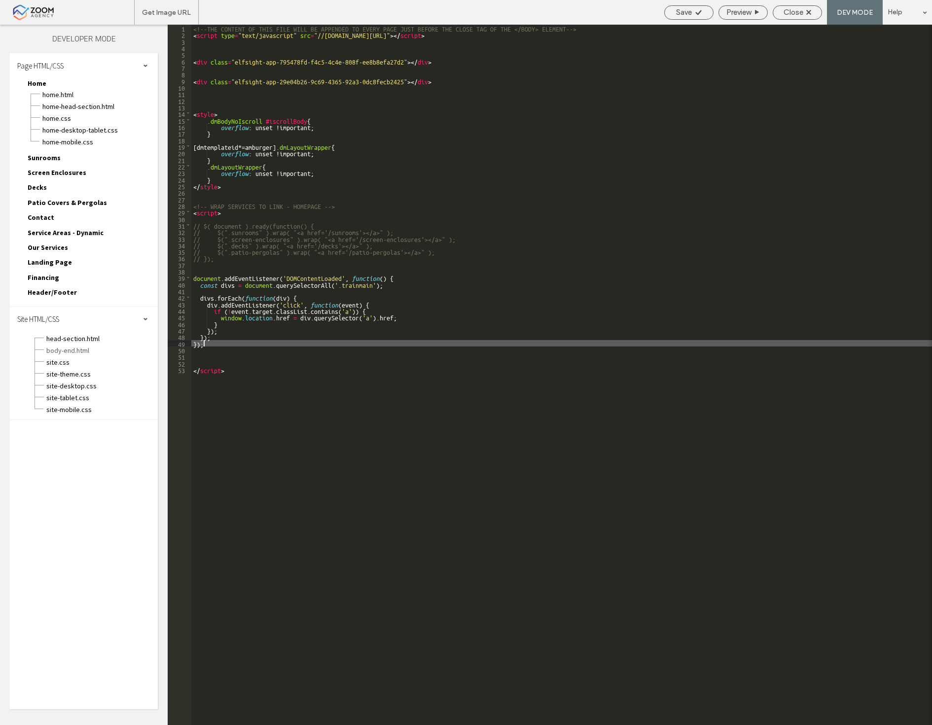
click at [366, 286] on div "<!--THE CONTENT OF THIS FILE WILL BE APPENDED TO EVERY PAGE JUST BEFORE THE CLO…" at bounding box center [561, 382] width 741 height 714
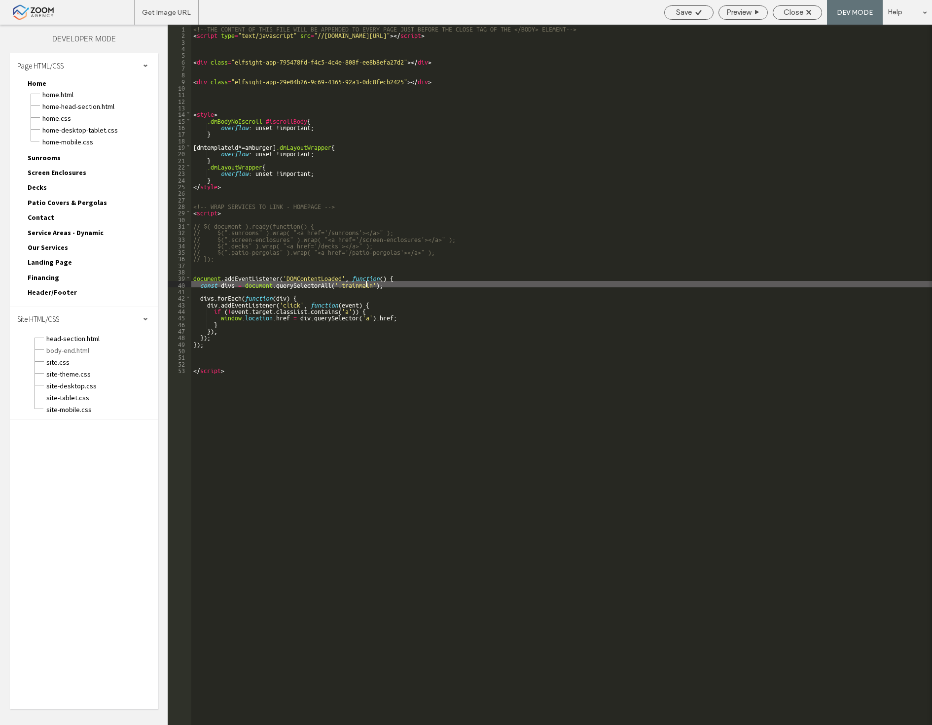
click at [366, 286] on div "<!--THE CONTENT OF THIS FILE WILL BE APPENDED TO EVERY PAGE JUST BEFORE THE CLO…" at bounding box center [561, 382] width 741 height 714
click at [346, 280] on div "<!--THE CONTENT OF THIS FILE WILL BE APPENDED TO EVERY PAGE JUST BEFORE THE CLO…" at bounding box center [561, 382] width 741 height 714
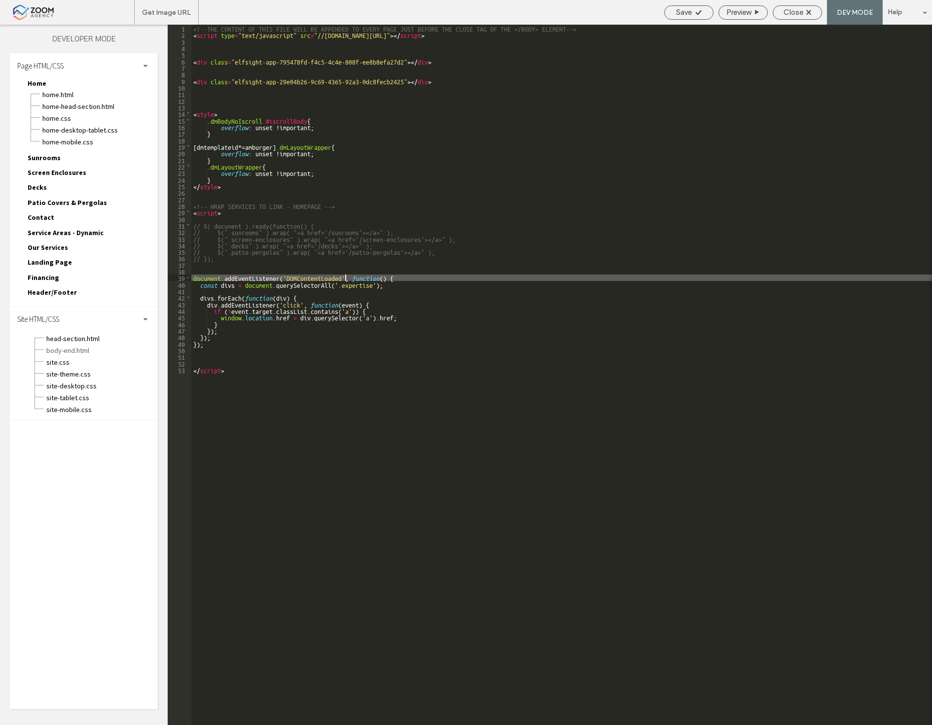
click at [346, 280] on div "<!--THE CONTENT OF THIS FILE WILL BE APPENDED TO EVERY PAGE JUST BEFORE THE CLO…" at bounding box center [561, 382] width 741 height 714
click at [355, 285] on div "<!--THE CONTENT OF THIS FILE WILL BE APPENDED TO EVERY PAGE JUST BEFORE THE CLO…" at bounding box center [561, 382] width 741 height 714
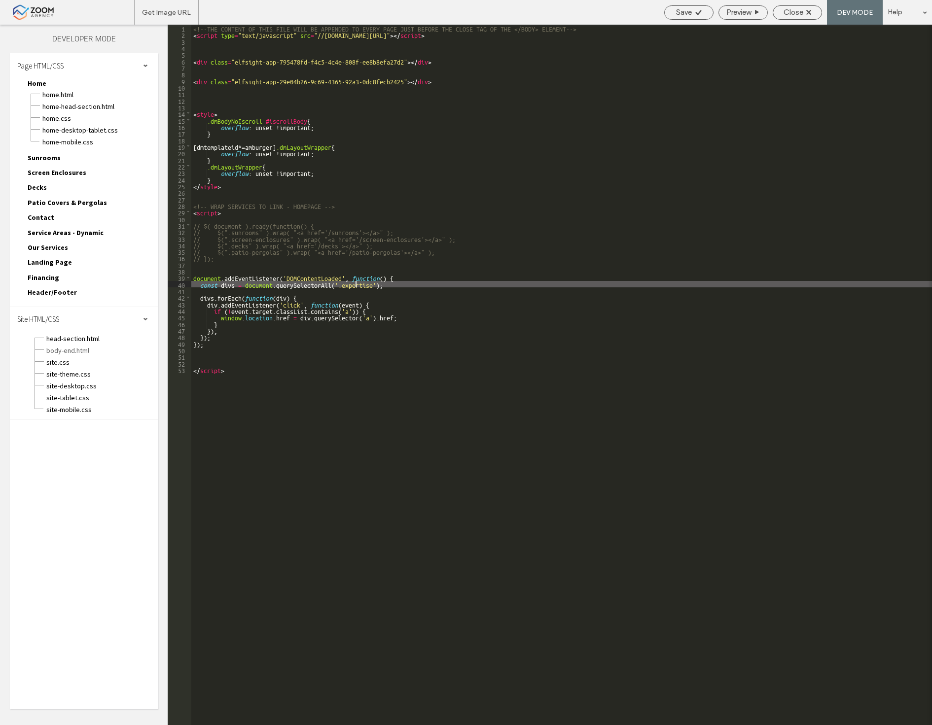
click at [355, 285] on div "<!--THE CONTENT OF THIS FILE WILL BE APPENDED TO EVERY PAGE JUST BEFORE THE CLO…" at bounding box center [561, 382] width 741 height 714
click at [456, 317] on div "<!--THE CONTENT OF THIS FILE WILL BE APPENDED TO EVERY PAGE JUST BEFORE THE CLO…" at bounding box center [561, 382] width 741 height 714
click at [360, 283] on div "<!--THE CONTENT OF THIS FILE WILL BE APPENDED TO EVERY PAGE JUST BEFORE THE CLO…" at bounding box center [561, 382] width 741 height 714
click at [368, 283] on div "<!--THE CONTENT OF THIS FILE WILL BE APPENDED TO EVERY PAGE JUST BEFORE THE CLO…" at bounding box center [561, 382] width 741 height 714
click at [363, 283] on div "<!--THE CONTENT OF THIS FILE WILL BE APPENDED TO EVERY PAGE JUST BEFORE THE CLO…" at bounding box center [561, 382] width 741 height 714
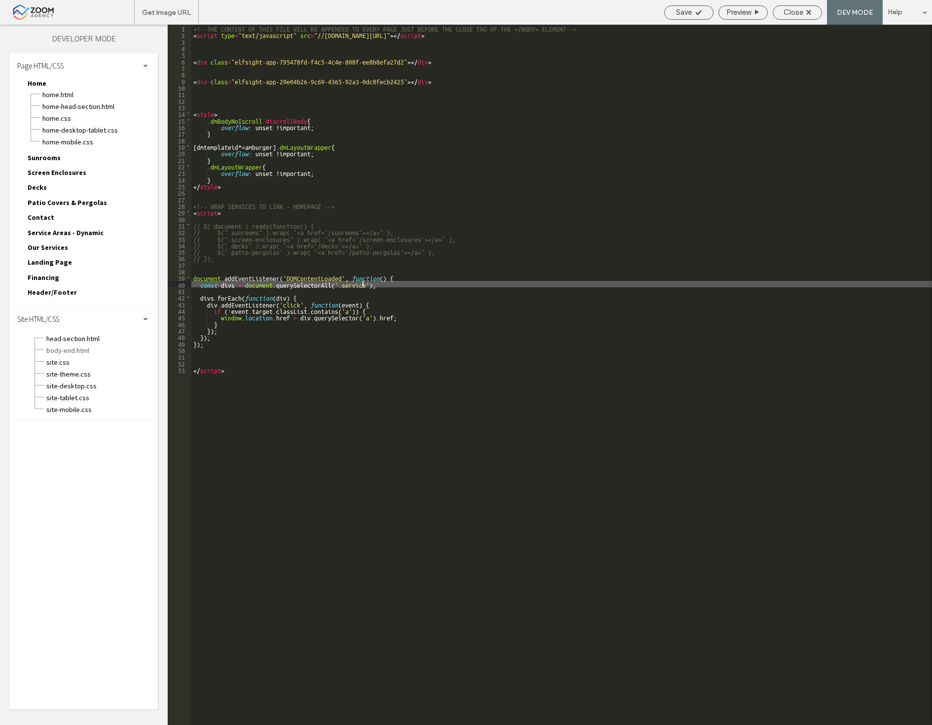
click at [366, 284] on div "<!--THE CONTENT OF THIS FILE WILL BE APPENDED TO EVERY PAGE JUST BEFORE THE CLO…" at bounding box center [561, 382] width 741 height 714
type textarea "**"
click at [799, 13] on span "Close" at bounding box center [793, 12] width 20 height 9
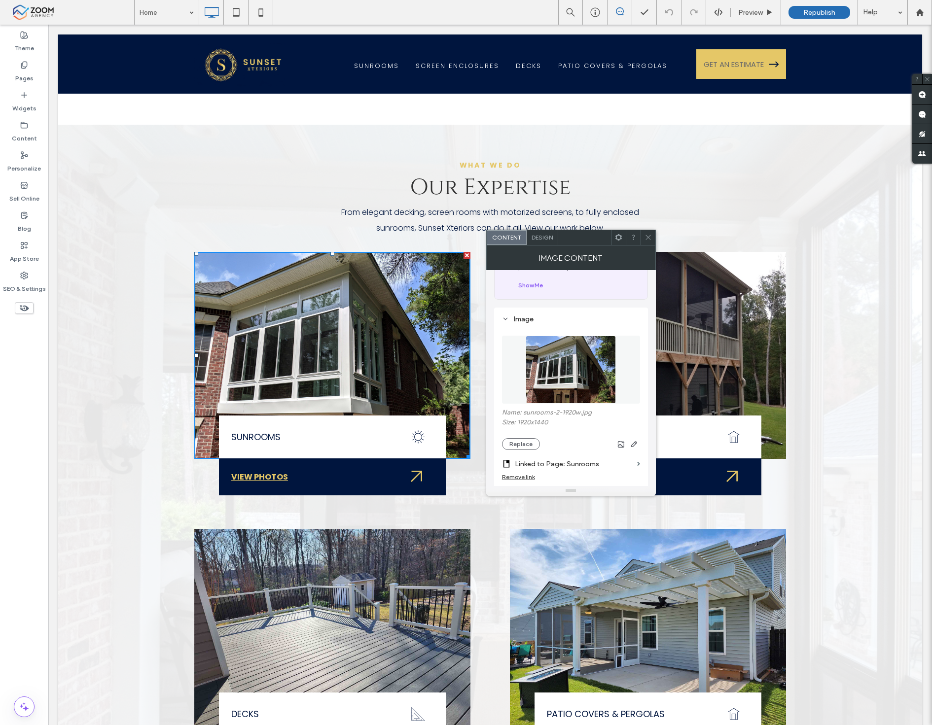
scroll to position [109, 0]
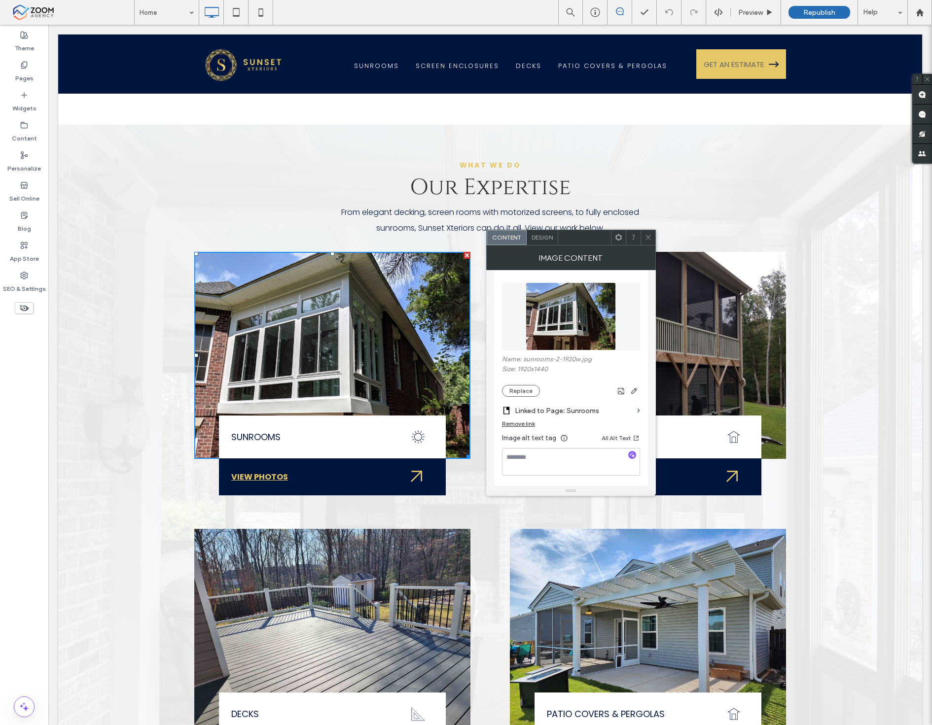
click at [526, 425] on div "Remove link" at bounding box center [518, 423] width 33 height 7
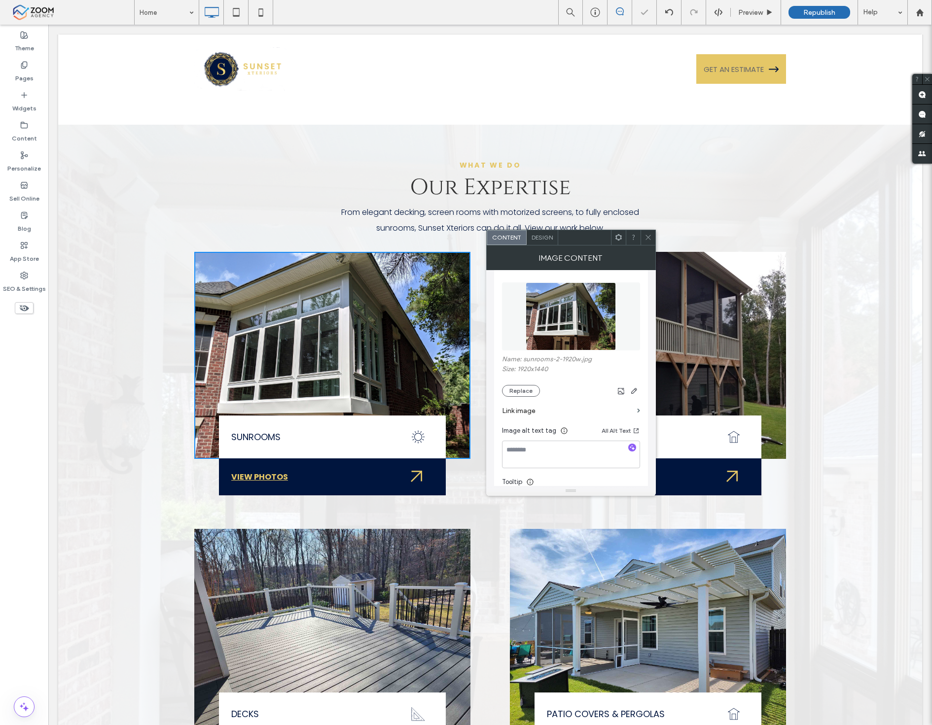
click at [648, 234] on icon at bounding box center [647, 237] width 7 height 7
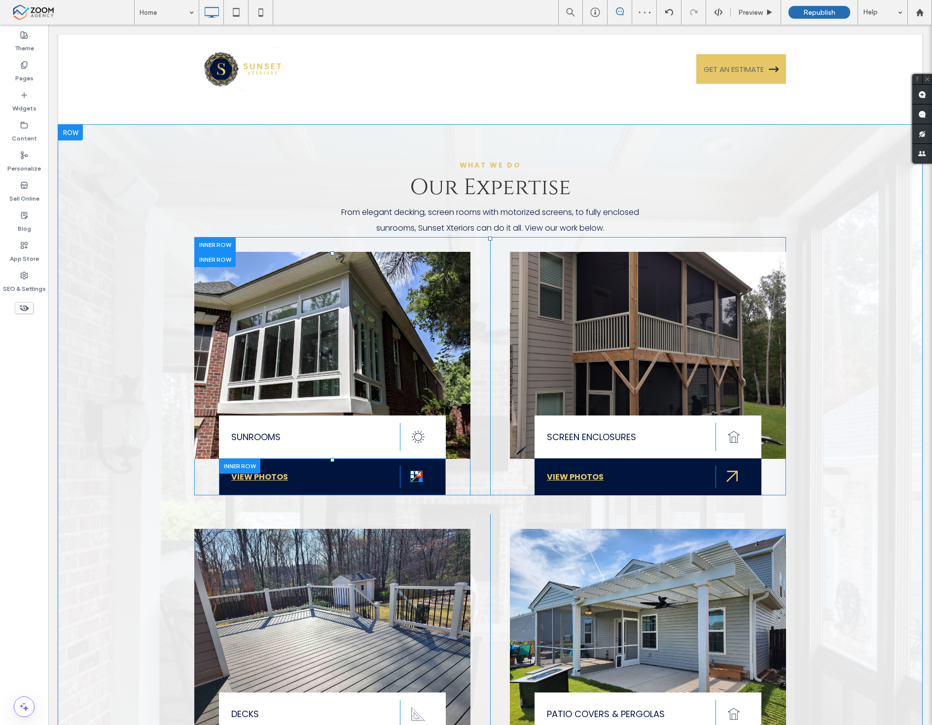
click at [415, 475] on div at bounding box center [418, 478] width 7 height 7
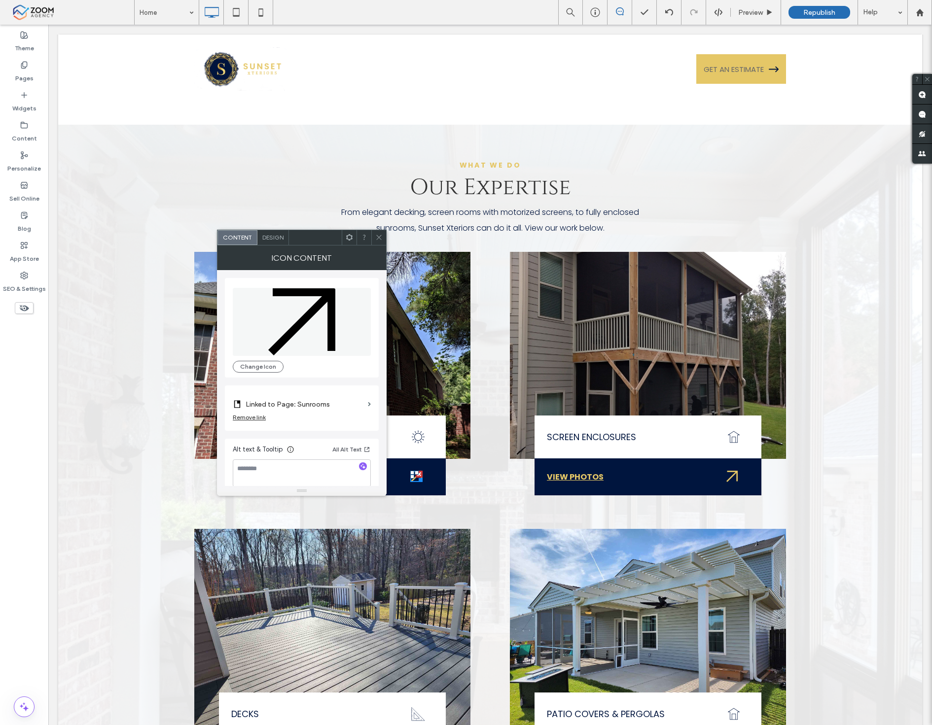
click at [380, 237] on use at bounding box center [378, 237] width 5 height 5
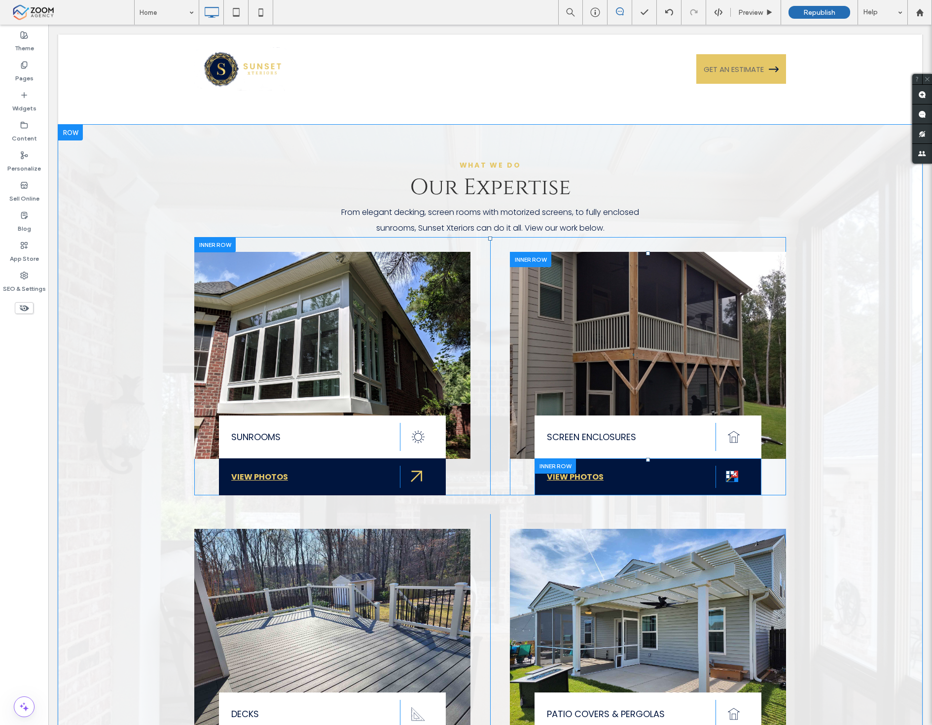
click at [731, 475] on div at bounding box center [734, 478] width 7 height 7
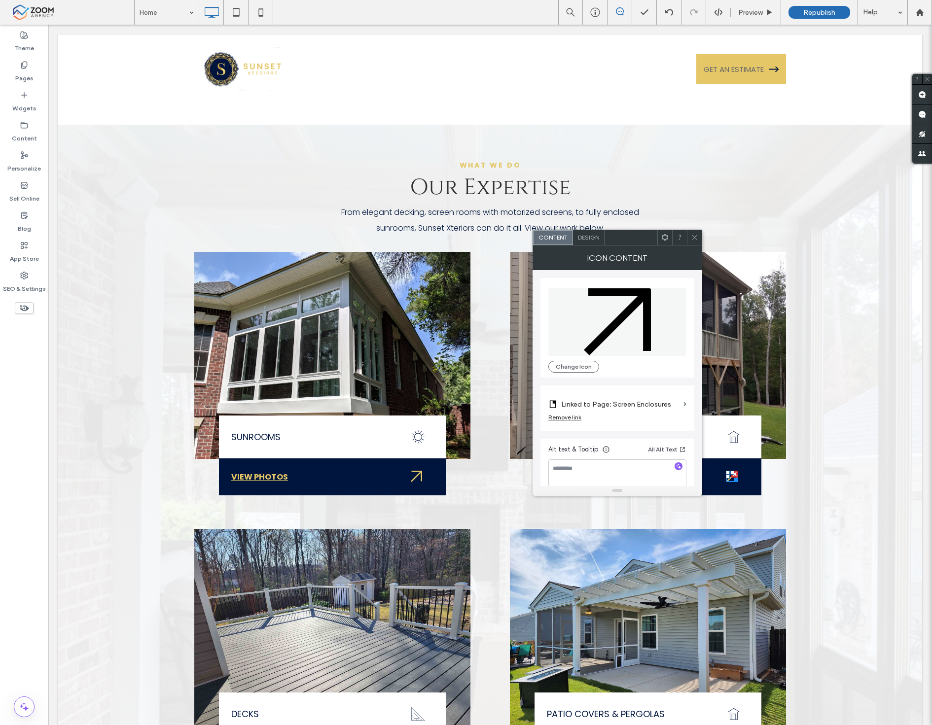
click at [691, 235] on icon at bounding box center [694, 237] width 7 height 7
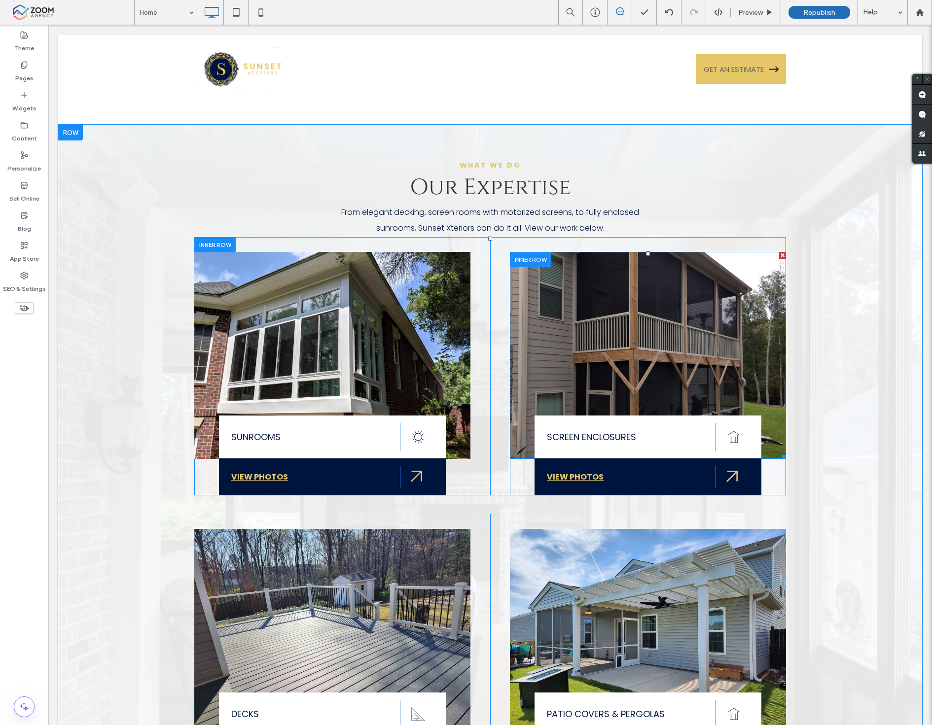
click at [703, 341] on img at bounding box center [648, 355] width 276 height 207
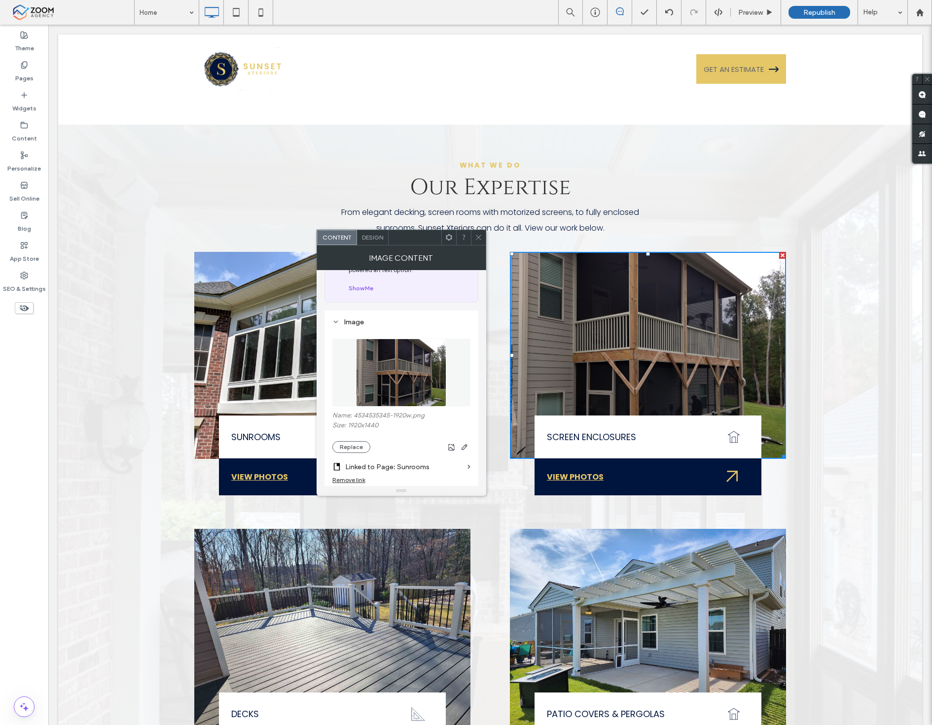
scroll to position [164, 0]
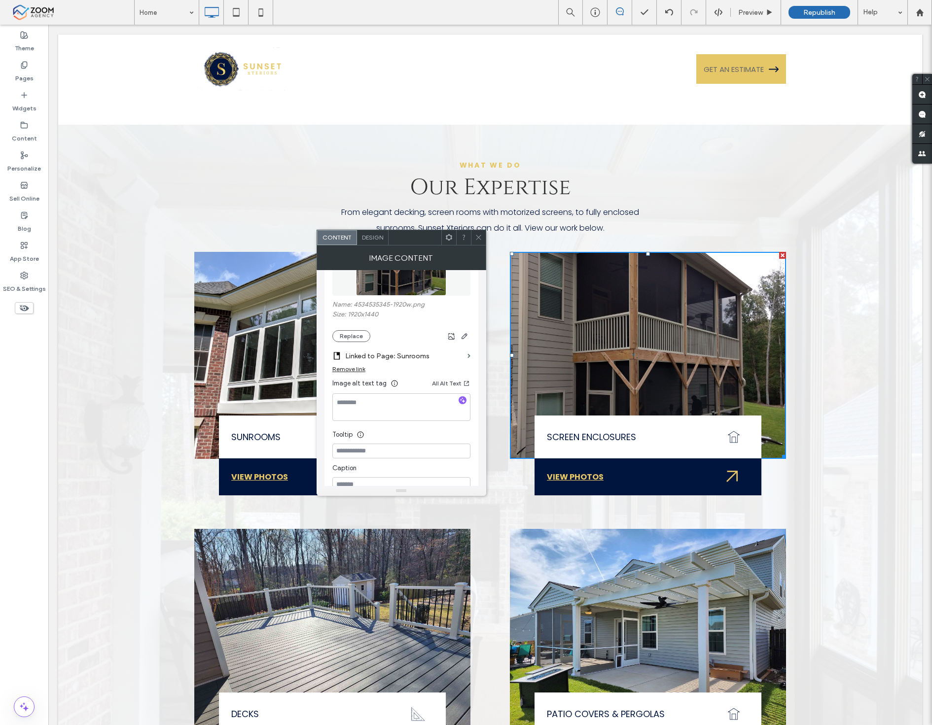
click at [476, 239] on icon at bounding box center [478, 237] width 7 height 7
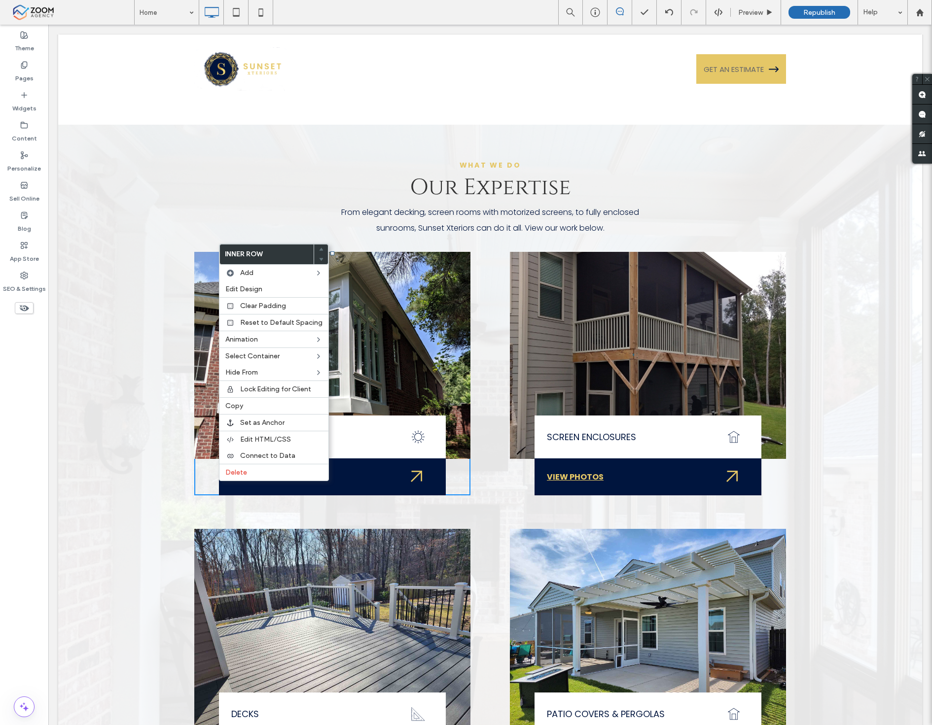
click at [213, 252] on img at bounding box center [332, 355] width 276 height 207
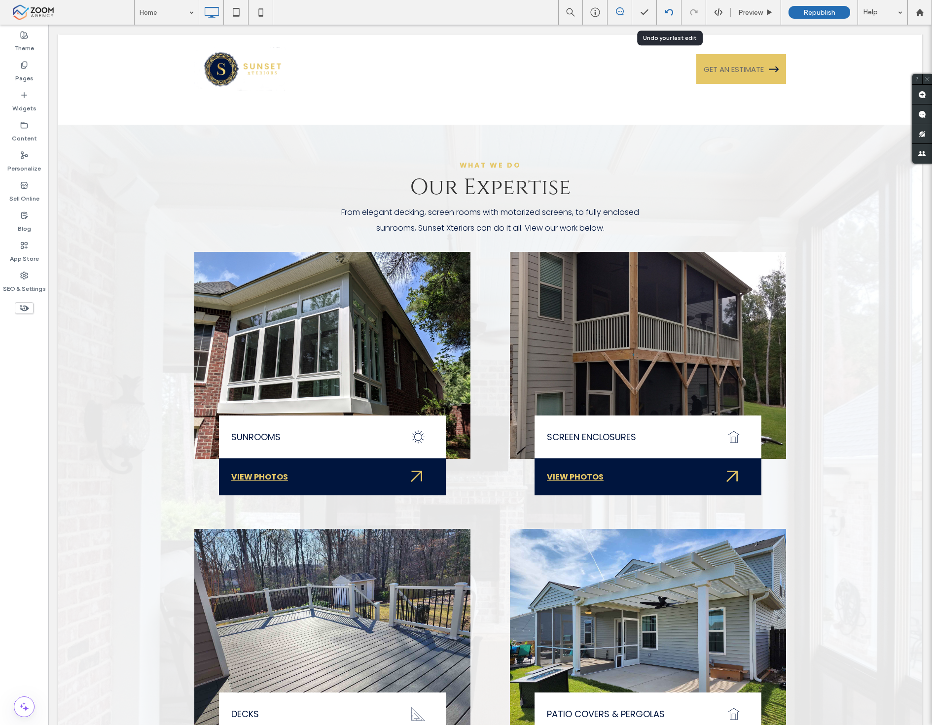
click at [672, 11] on use at bounding box center [669, 12] width 8 height 6
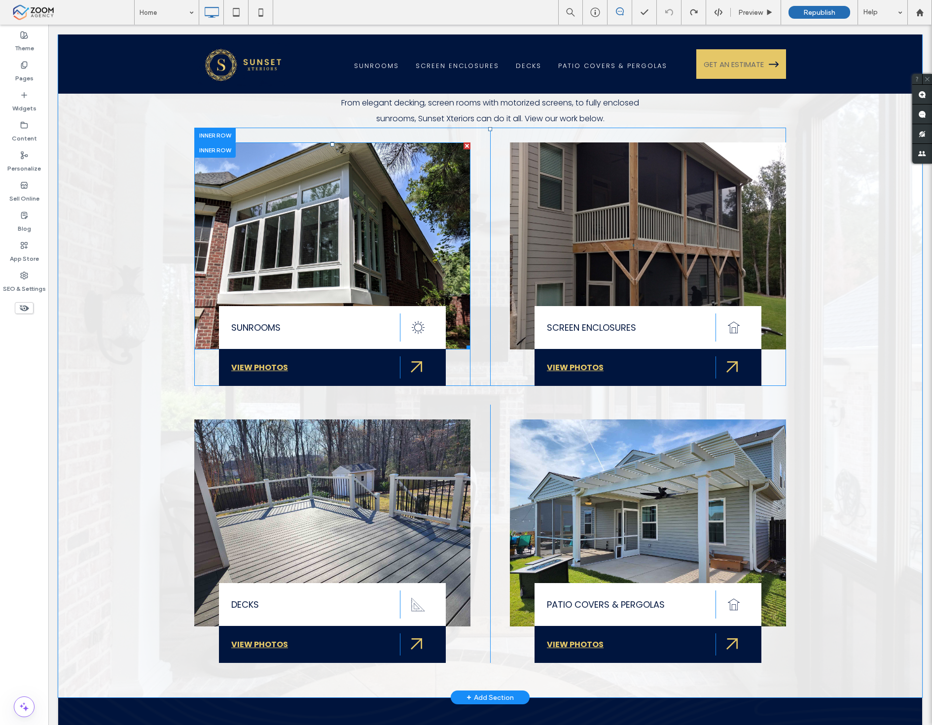
scroll to position [767, 0]
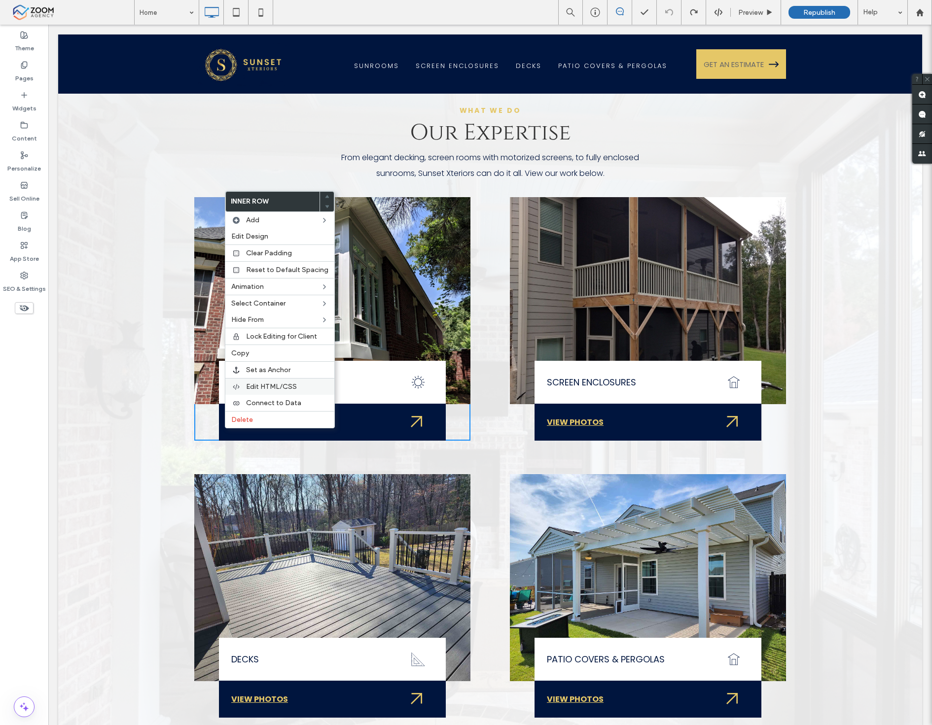
click at [279, 379] on div "Edit HTML/CSS" at bounding box center [279, 386] width 109 height 17
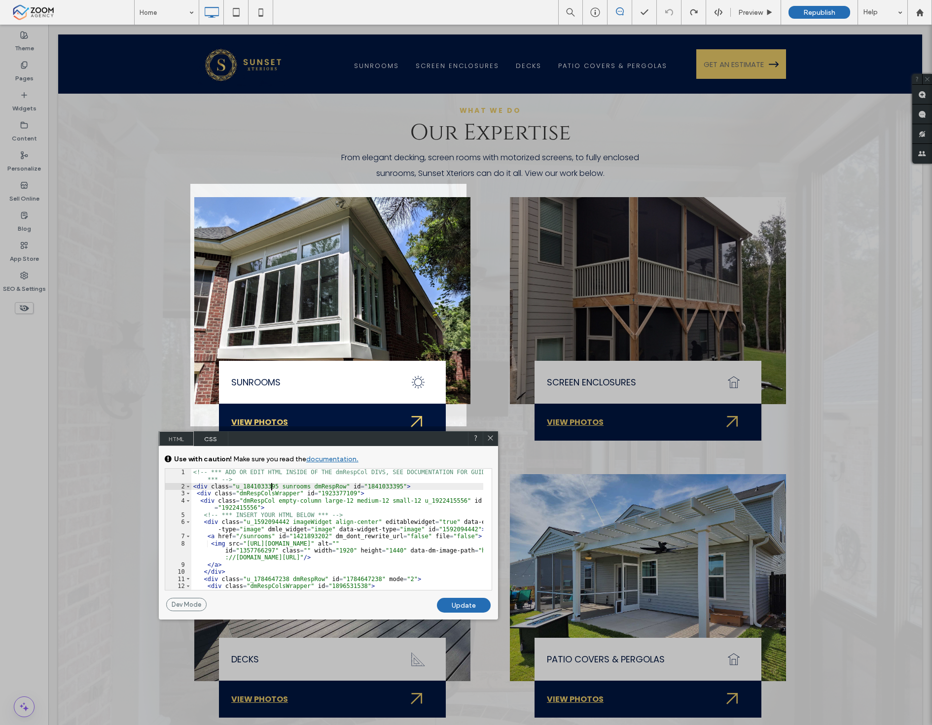
click at [273, 486] on div "<!-- *** ADD OR EDIT HTML INSIDE OF THE dmRespCol DIVS, SEE DOCUMENTATION FOR G…" at bounding box center [337, 544] width 292 height 150
click at [456, 603] on div "Update" at bounding box center [464, 605] width 54 height 15
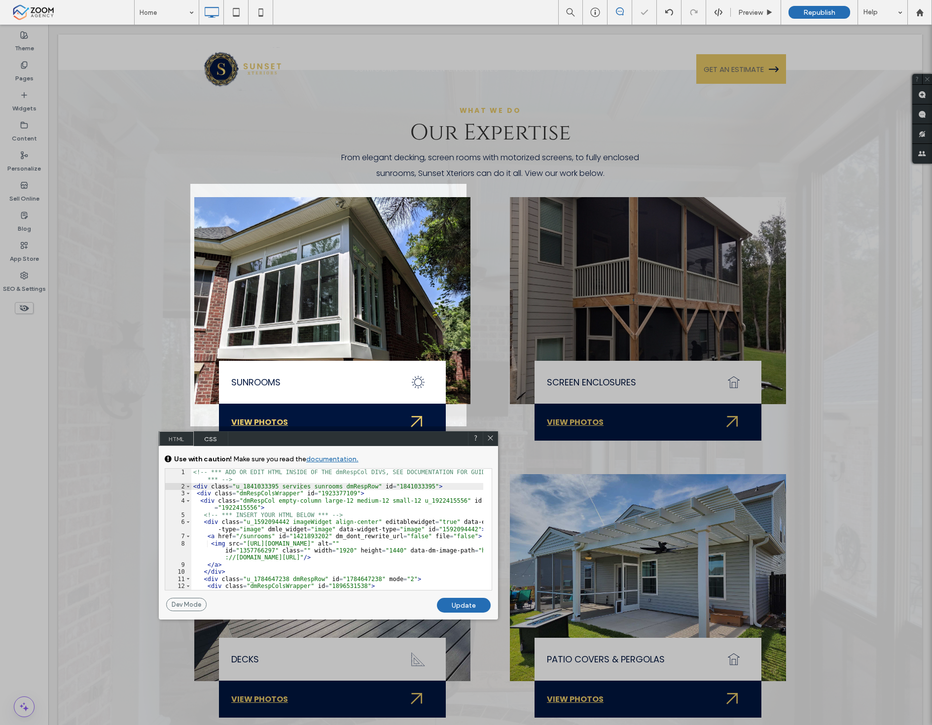
drag, startPoint x: 491, startPoint y: 436, endPoint x: 443, endPoint y: 411, distance: 53.6
click at [491, 436] on icon at bounding box center [490, 437] width 7 height 7
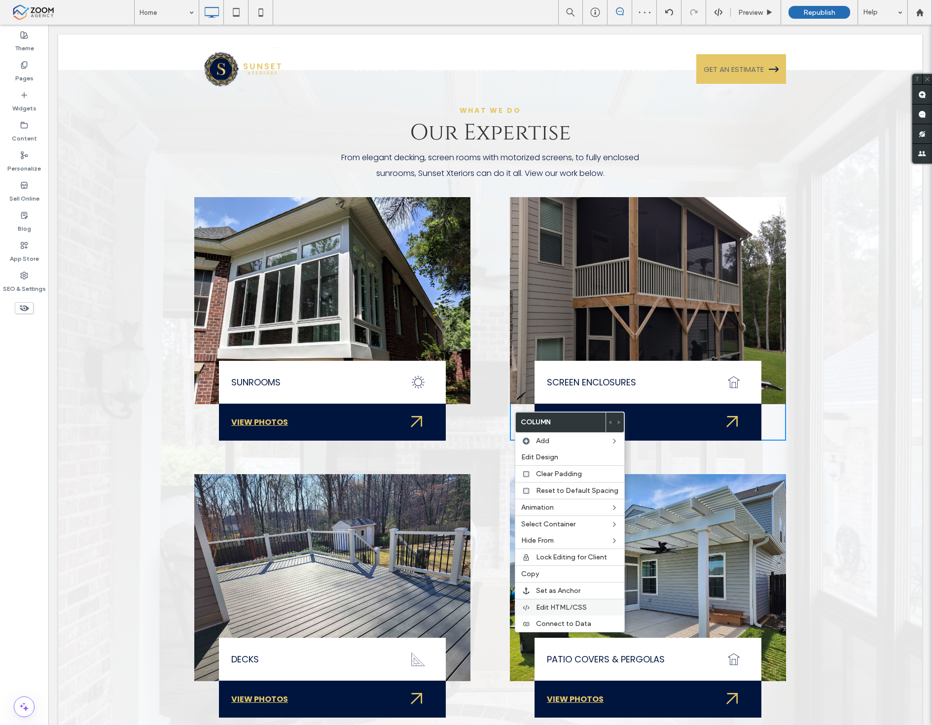
click at [568, 607] on span "Edit HTML/CSS" at bounding box center [561, 607] width 51 height 8
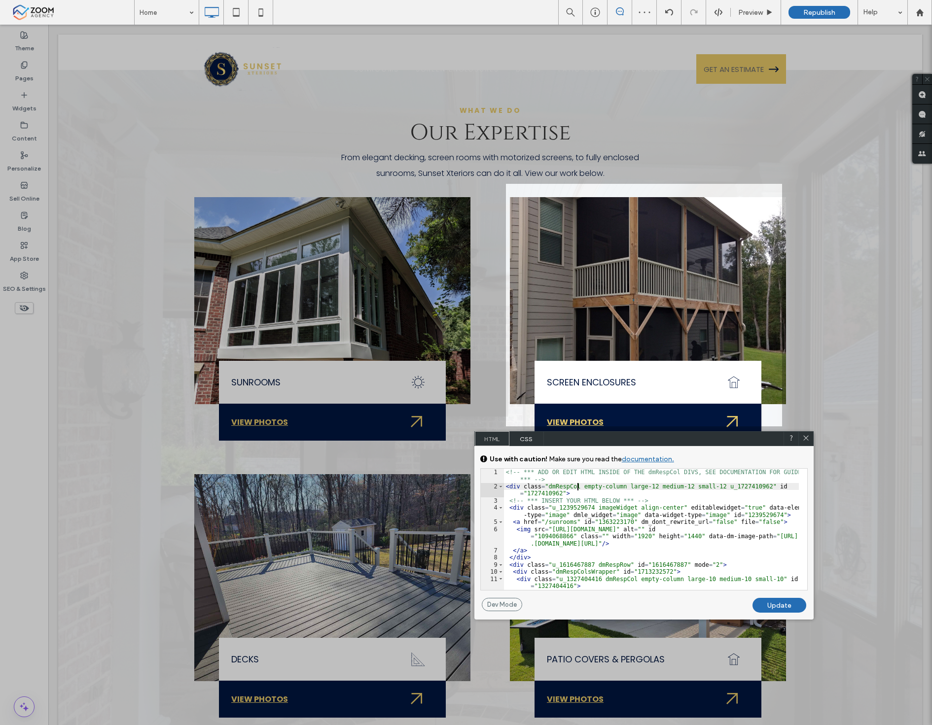
click at [577, 489] on div "<!-- *** ADD OR EDIT HTML INSIDE OF THE dmRespCol DIVS, SEE DOCUMENTATION FOR G…" at bounding box center [651, 547] width 295 height 157
drag, startPoint x: 809, startPoint y: 438, endPoint x: 749, endPoint y: 348, distance: 107.8
click at [809, 438] on icon at bounding box center [805, 437] width 7 height 7
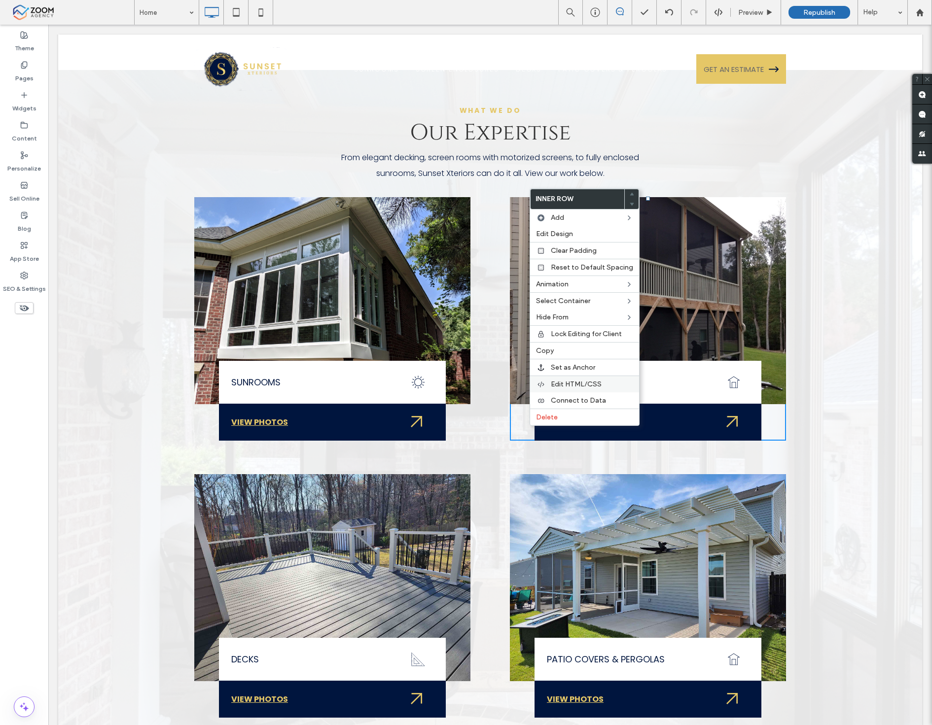
click at [552, 386] on span "Edit HTML/CSS" at bounding box center [576, 384] width 51 height 8
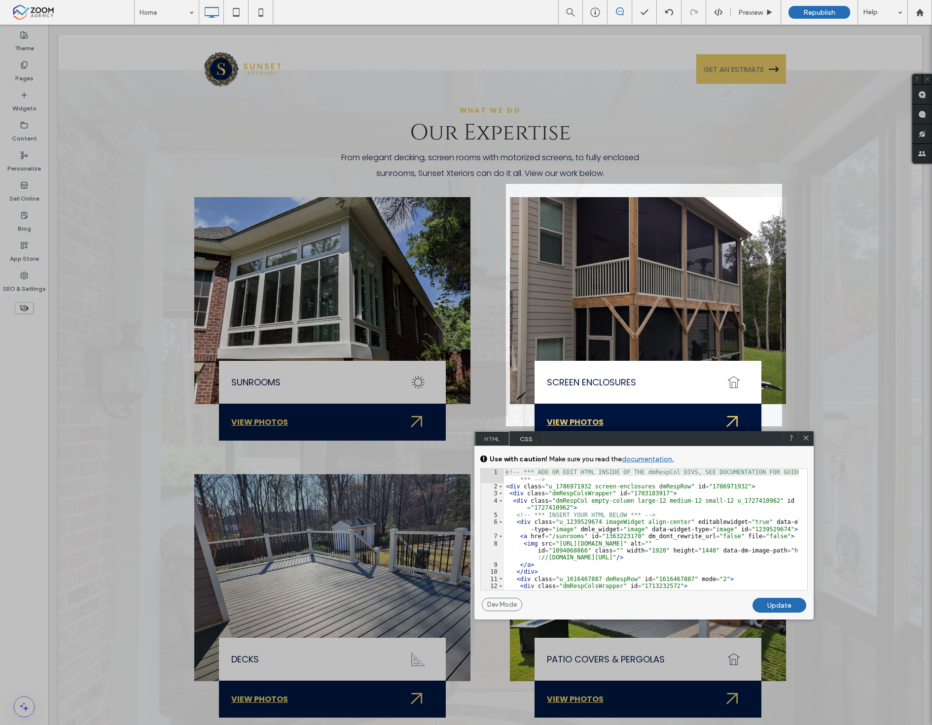
click at [586, 488] on div "<!-- *** ADD OR EDIT HTML INSIDE OF THE dmRespCol DIVS, SEE DOCUMENTATION FOR G…" at bounding box center [651, 544] width 295 height 150
click at [781, 607] on div "Update" at bounding box center [779, 605] width 54 height 15
click at [807, 441] on icon at bounding box center [805, 437] width 7 height 7
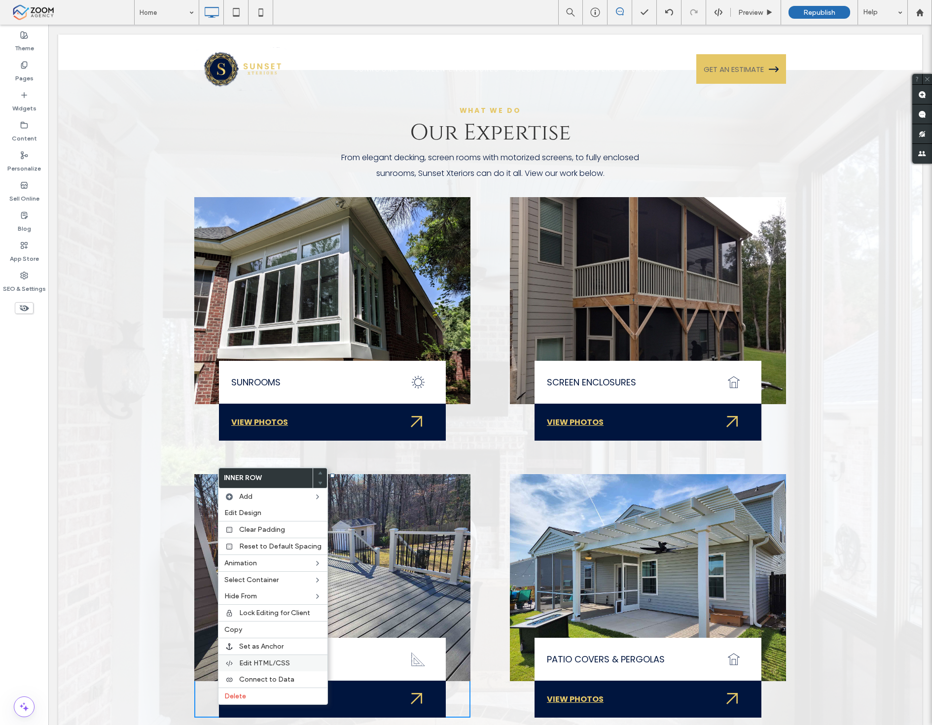
click at [255, 660] on span "Edit HTML/CSS" at bounding box center [264, 663] width 51 height 8
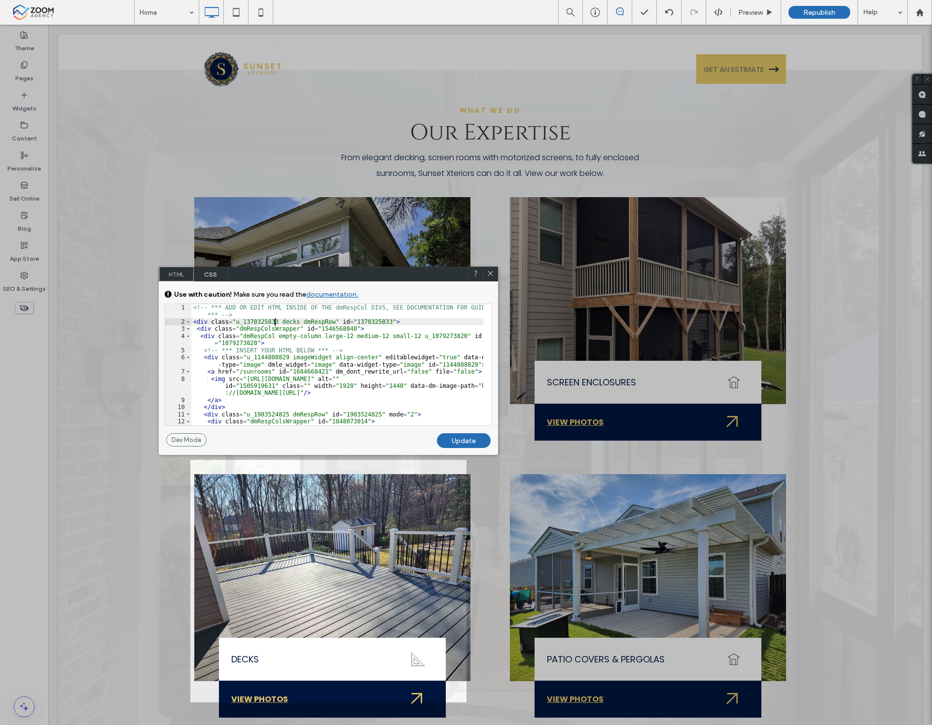
click at [273, 321] on div "<!-- *** ADD OR EDIT HTML INSIDE OF THE dmRespCol DIVS, SEE DOCUMENTATION FOR G…" at bounding box center [337, 379] width 292 height 150
click at [477, 447] on div "Update" at bounding box center [464, 440] width 54 height 15
click at [456, 433] on div "Update" at bounding box center [464, 440] width 54 height 15
drag, startPoint x: 487, startPoint y: 274, endPoint x: 458, endPoint y: 295, distance: 35.3
click at [487, 274] on icon at bounding box center [490, 273] width 7 height 7
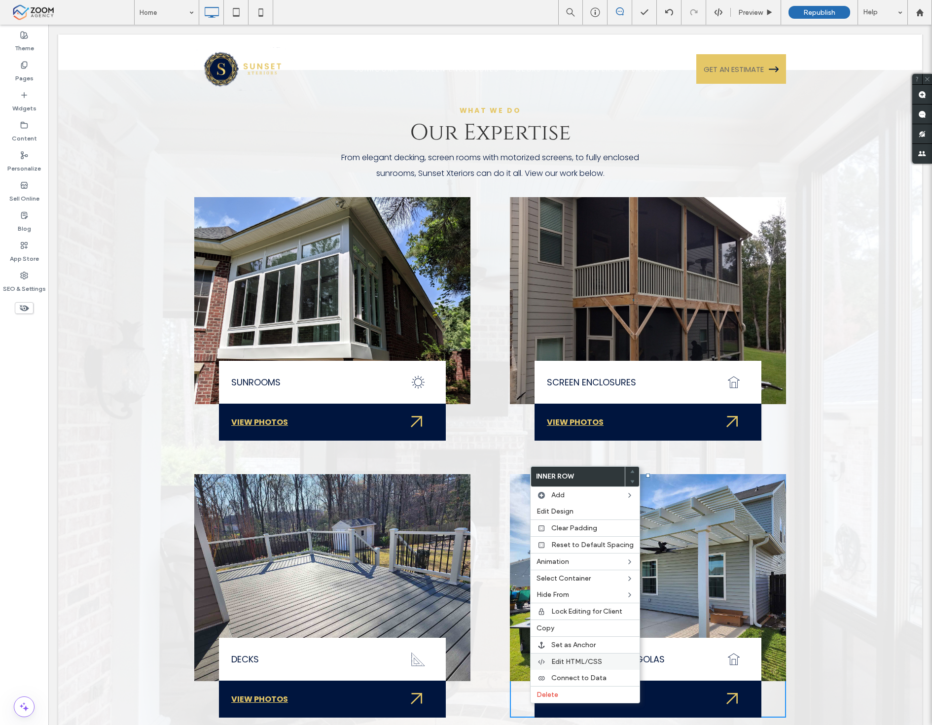
click at [569, 659] on span "Edit HTML/CSS" at bounding box center [576, 662] width 51 height 8
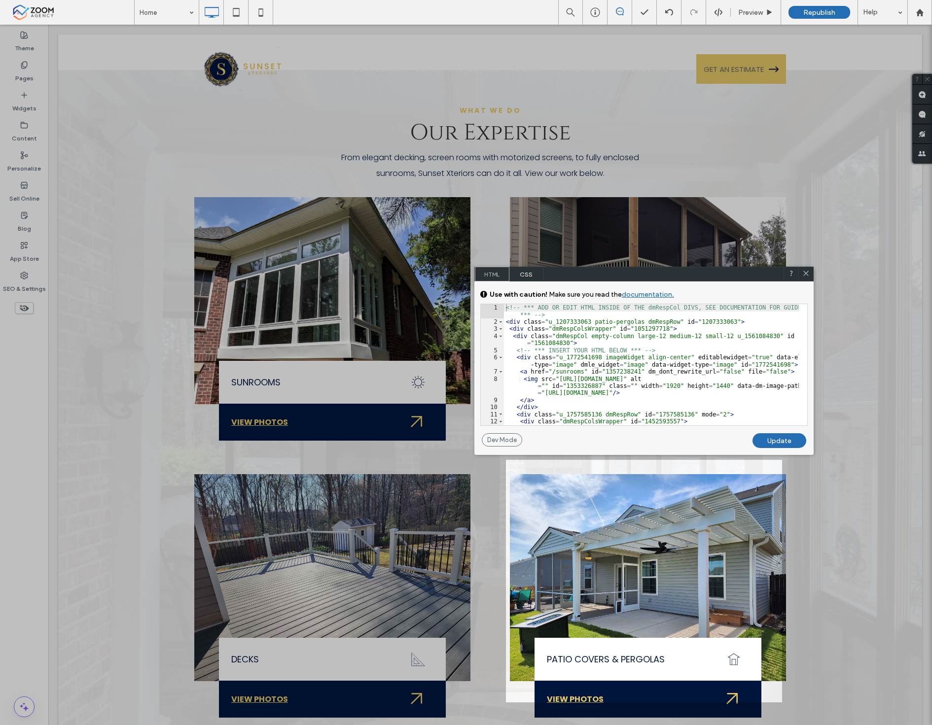
click at [578, 321] on div "<!-- *** ADD OR EDIT HTML INSIDE OF THE dmRespCol DIVS, SEE DOCUMENTATION FOR G…" at bounding box center [651, 379] width 295 height 150
click at [581, 322] on div "<!-- *** ADD OR EDIT HTML INSIDE OF THE dmRespCol DIVS, SEE DOCUMENTATION FOR G…" at bounding box center [651, 379] width 295 height 150
click at [584, 322] on div "<!-- *** ADD OR EDIT HTML INSIDE OF THE dmRespCol DIVS, SEE DOCUMENTATION FOR G…" at bounding box center [651, 379] width 295 height 150
type textarea "**"
click at [776, 437] on div "Update" at bounding box center [779, 440] width 54 height 15
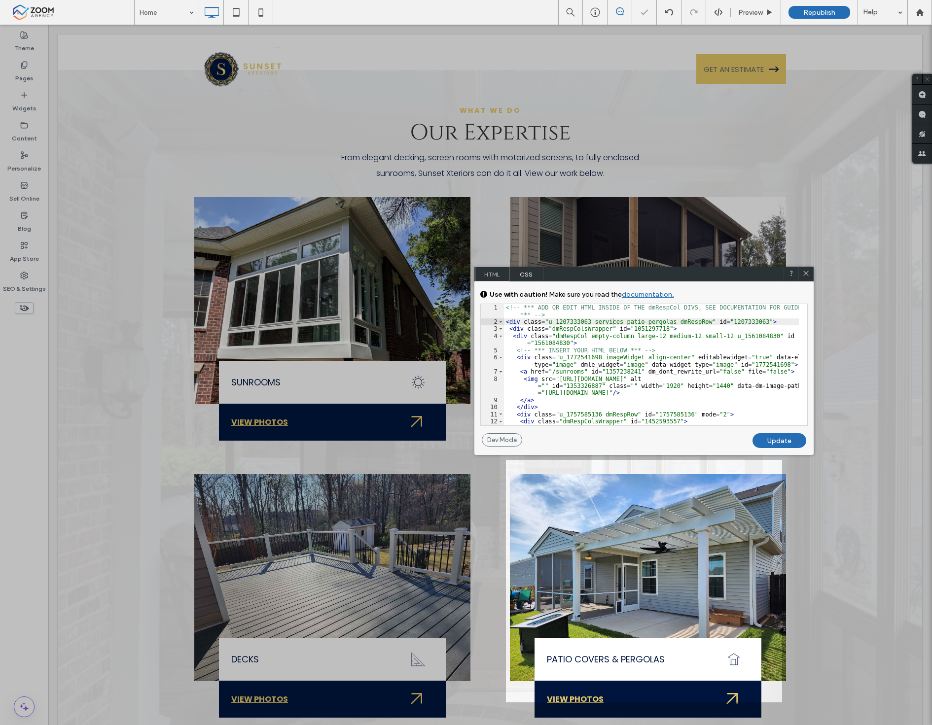
drag, startPoint x: 803, startPoint y: 274, endPoint x: 588, endPoint y: 134, distance: 256.1
click at [803, 274] on icon at bounding box center [805, 273] width 7 height 7
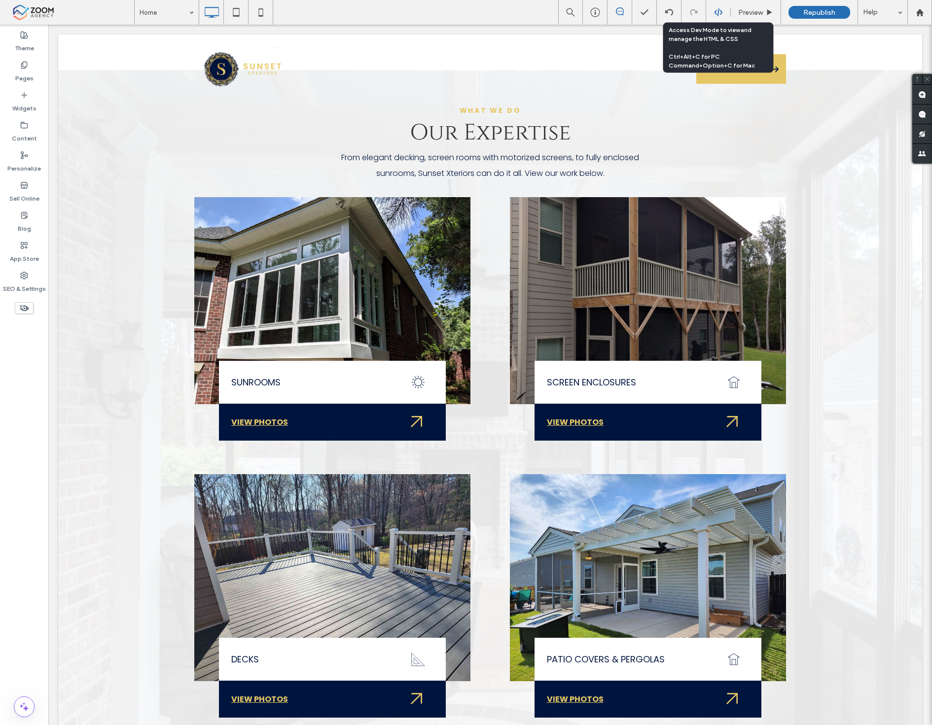
click at [716, 11] on icon at bounding box center [718, 12] width 9 height 9
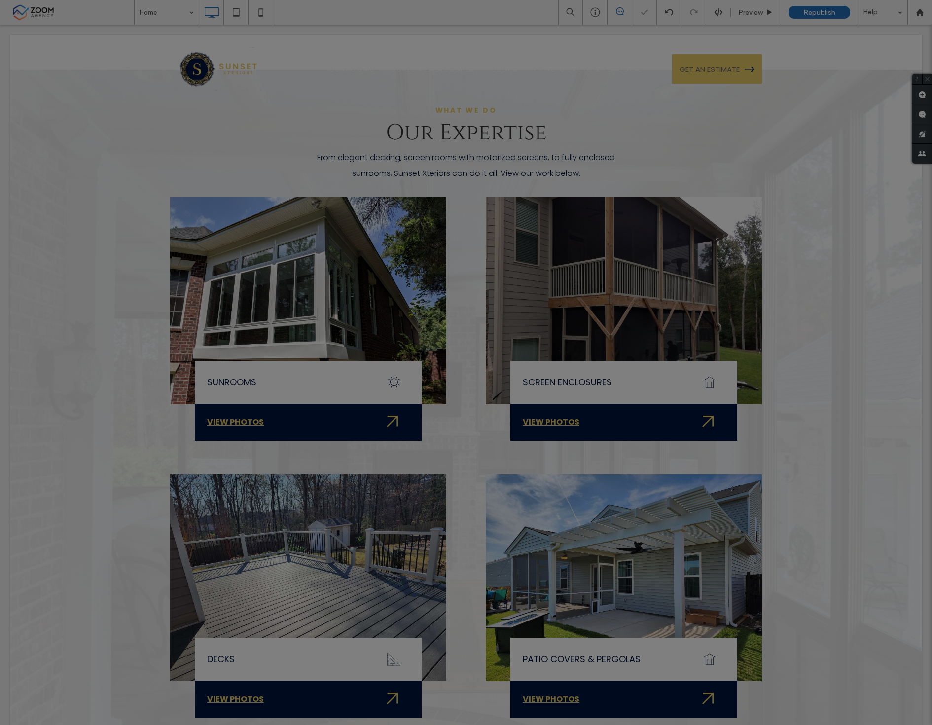
scroll to position [0, 0]
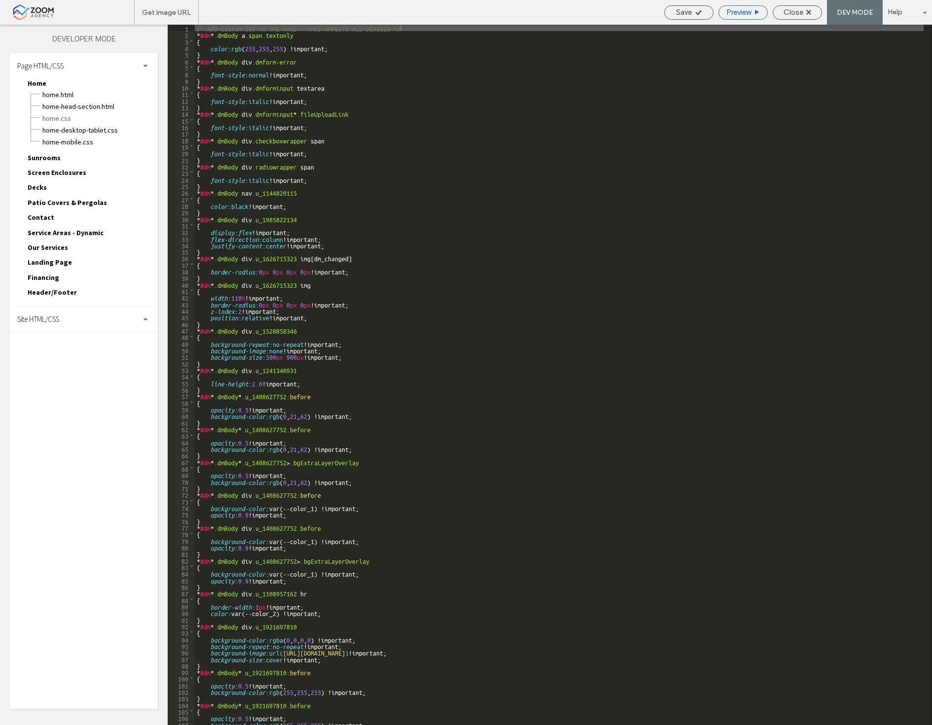
click at [729, 12] on span "Preview" at bounding box center [738, 12] width 25 height 9
click at [809, 9] on div "Close" at bounding box center [797, 12] width 48 height 9
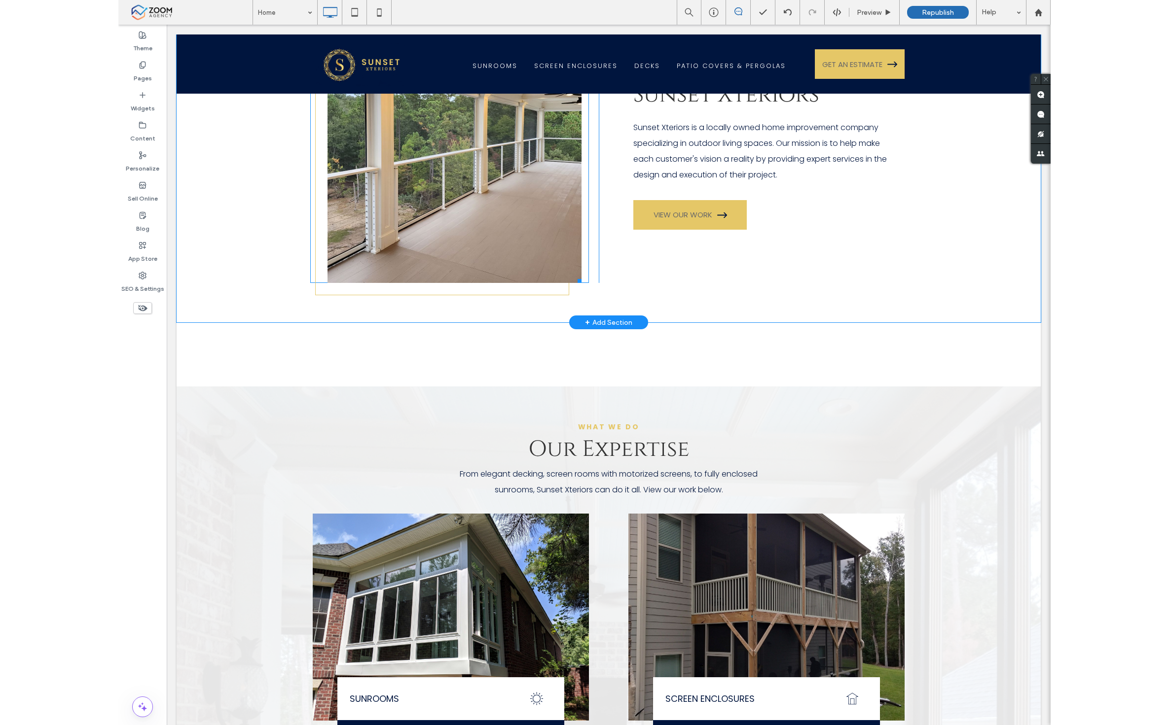
scroll to position [603, 0]
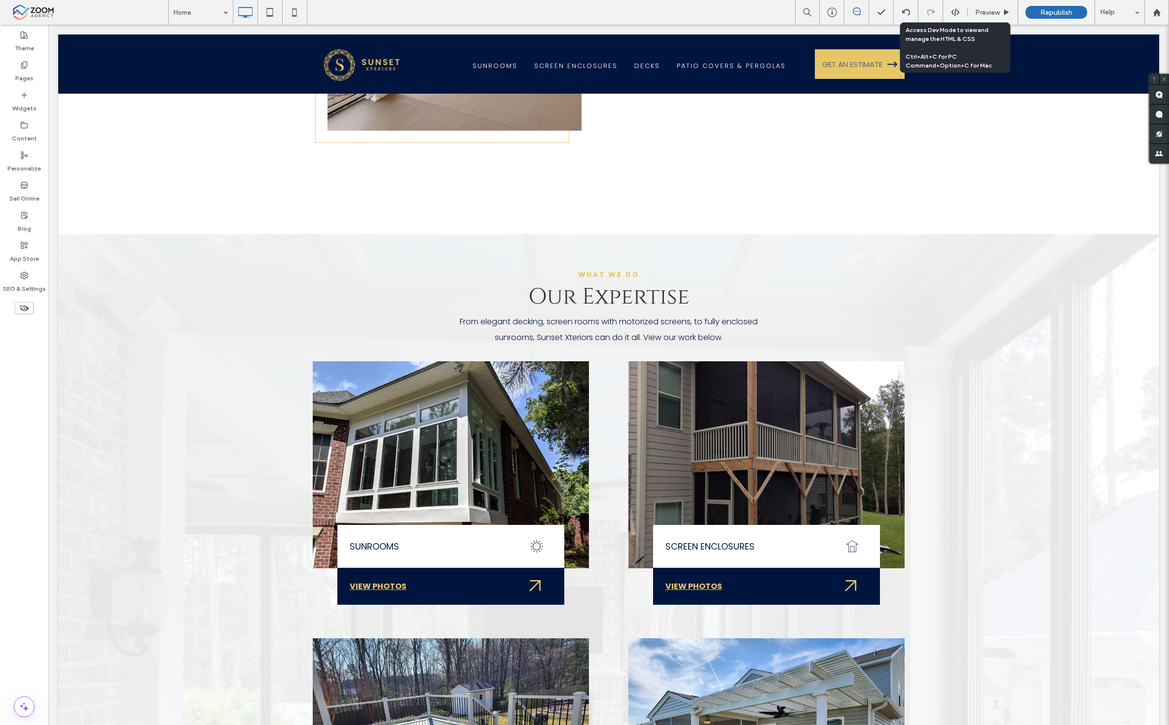
click at [931, 15] on icon at bounding box center [955, 12] width 9 height 9
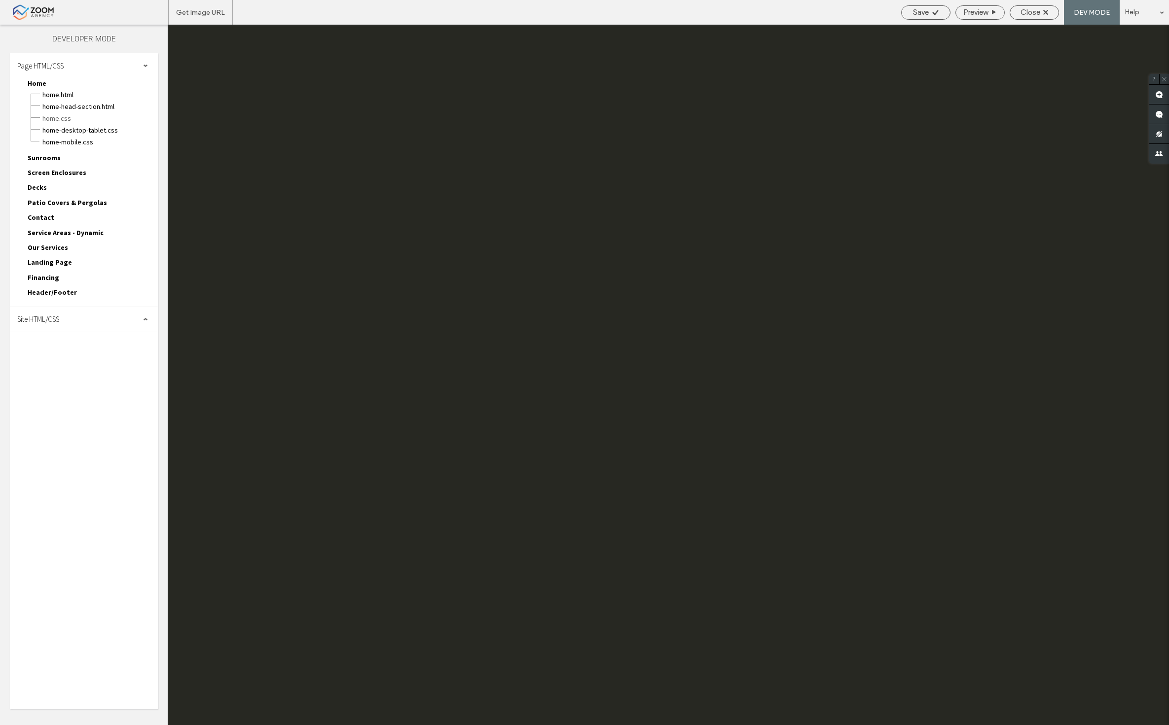
scroll to position [0, 0]
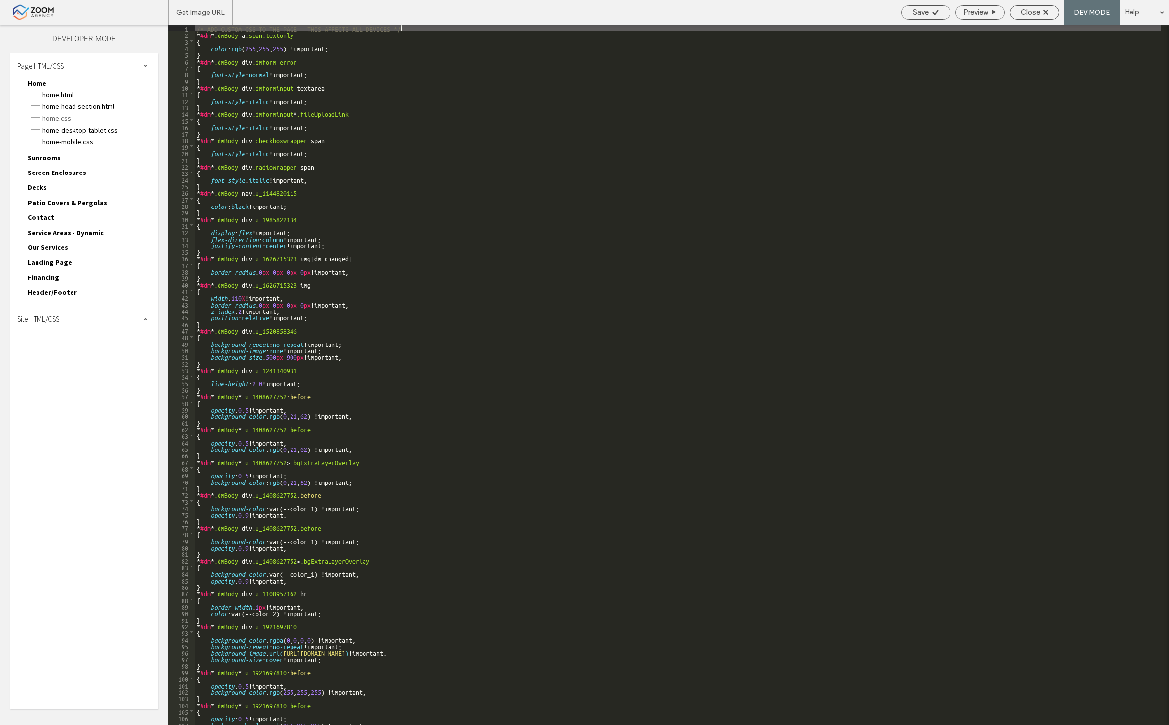
click at [83, 307] on div "Site HTML/CSS" at bounding box center [84, 319] width 148 height 25
click at [63, 367] on div "site-theme.css" at bounding box center [102, 373] width 112 height 12
click at [62, 357] on span "site.css" at bounding box center [102, 362] width 112 height 10
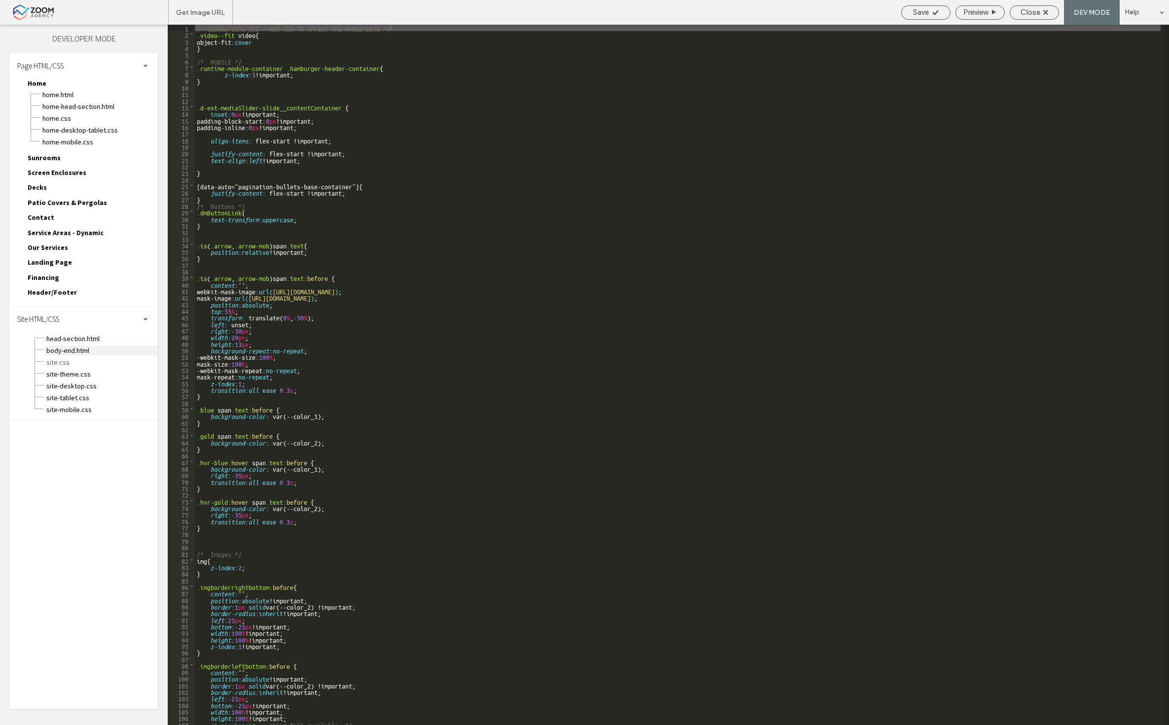
click at [55, 346] on span "body-end.html" at bounding box center [102, 351] width 112 height 10
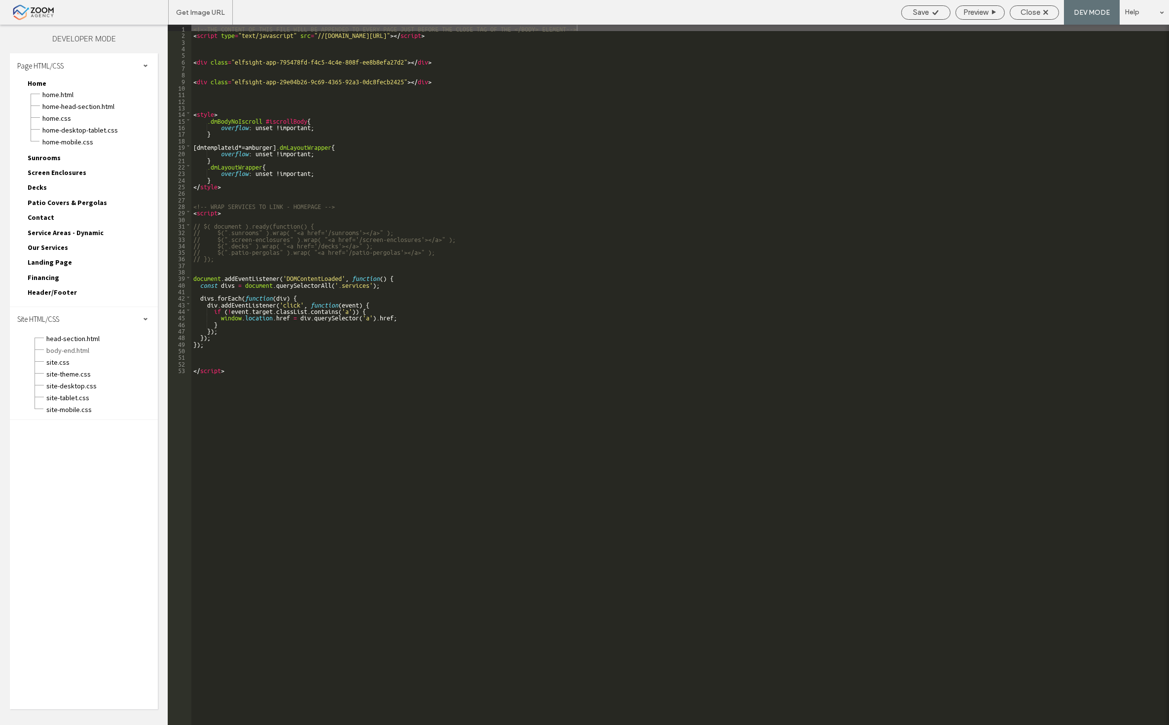
click at [931, 3] on div "Save Preview Close DEV MODE Help" at bounding box center [1032, 12] width 273 height 25
click at [931, 13] on span "Close" at bounding box center [1030, 12] width 20 height 9
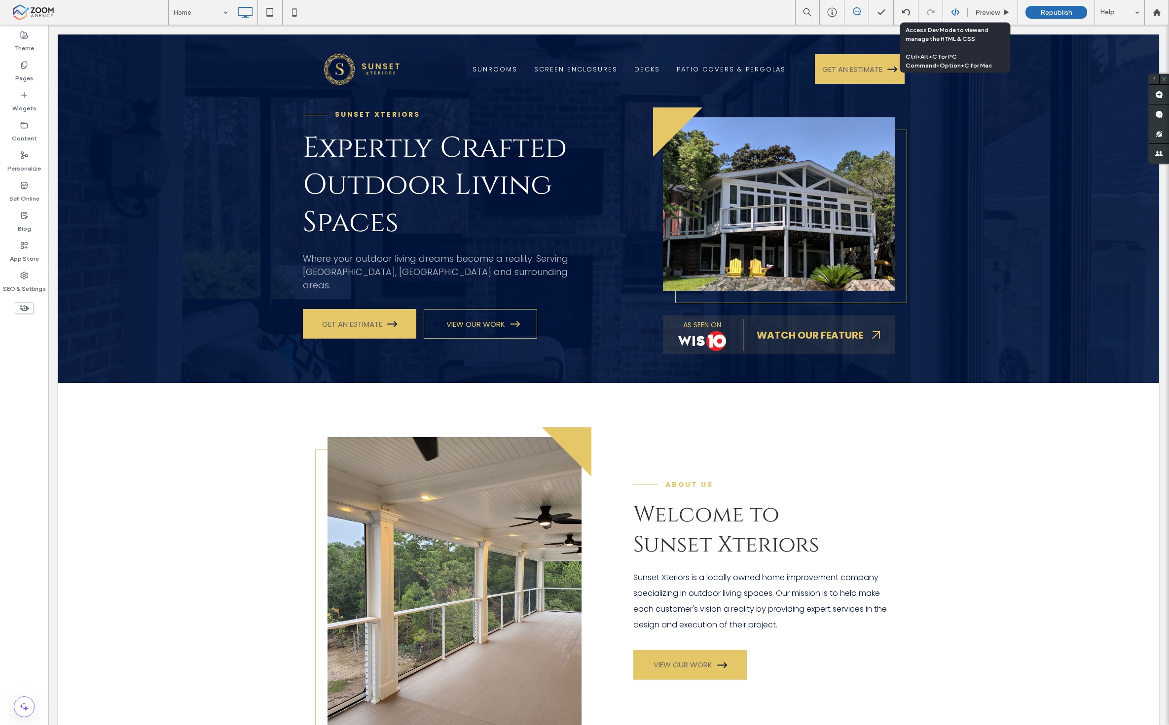
click at [931, 11] on use at bounding box center [955, 12] width 8 height 8
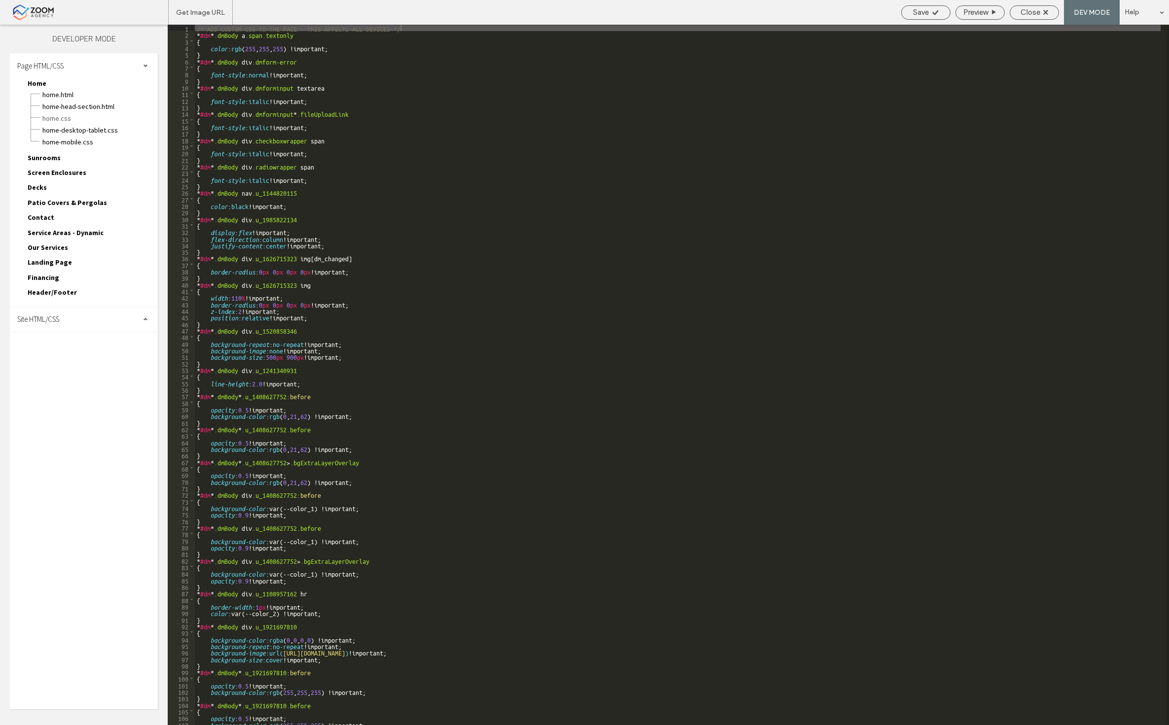
click at [85, 311] on div "Site HTML/CSS" at bounding box center [84, 319] width 148 height 25
click at [79, 346] on span "body-end.html" at bounding box center [102, 351] width 112 height 10
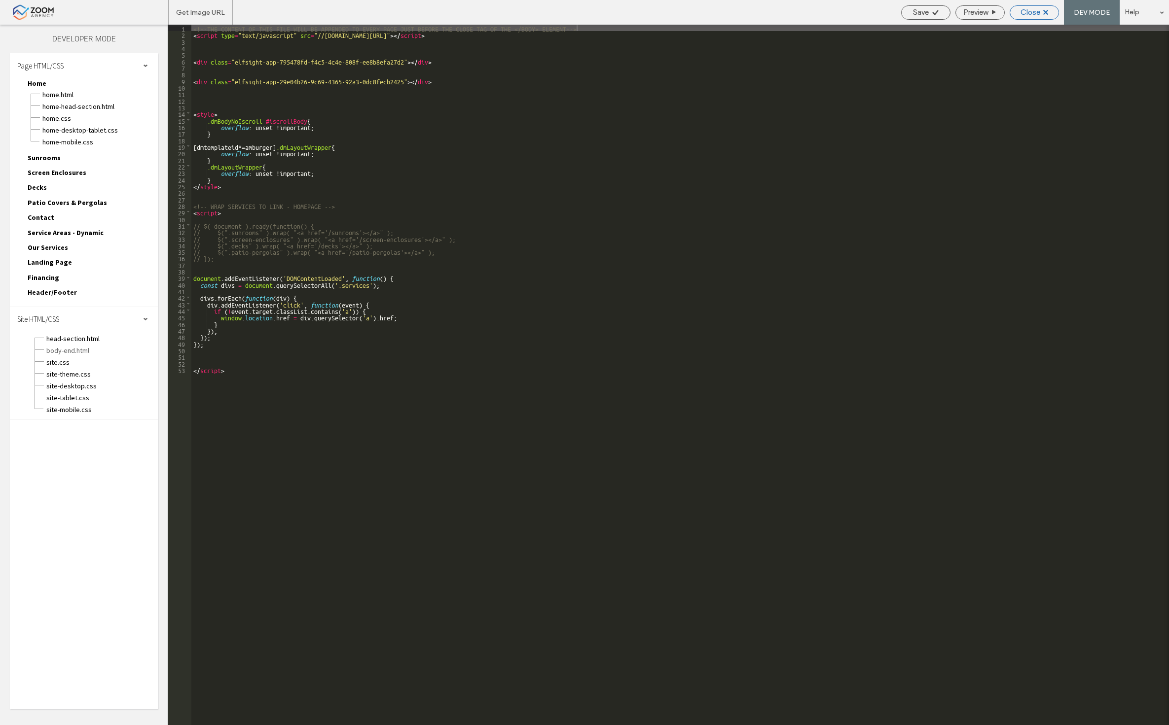
click at [931, 16] on span "Close" at bounding box center [1030, 12] width 20 height 9
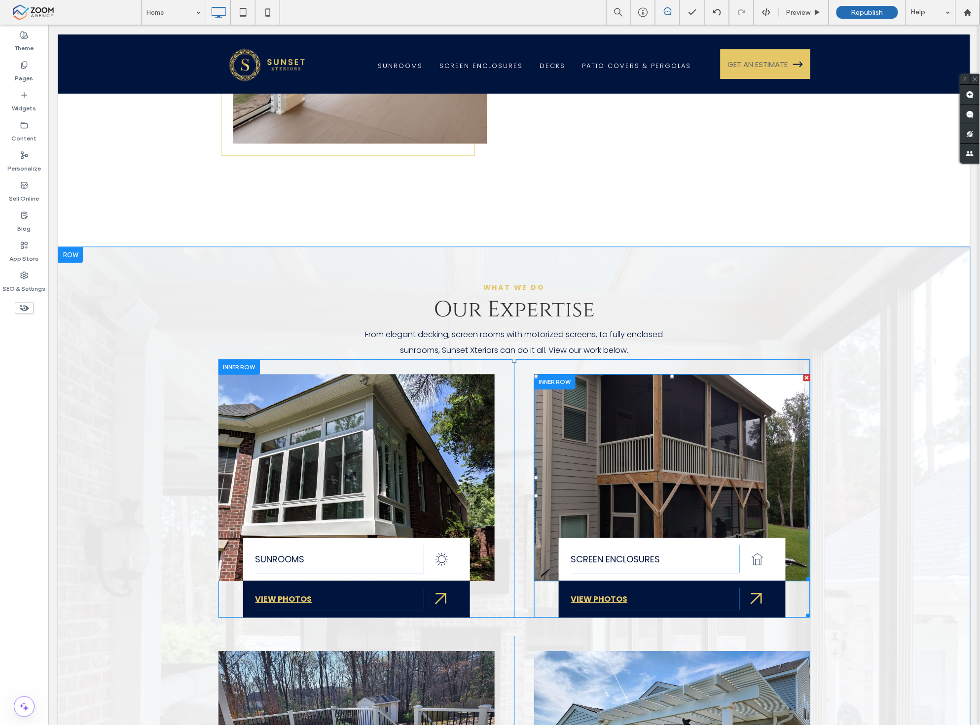
scroll to position [585, 0]
